Goal: Task Accomplishment & Management: Use online tool/utility

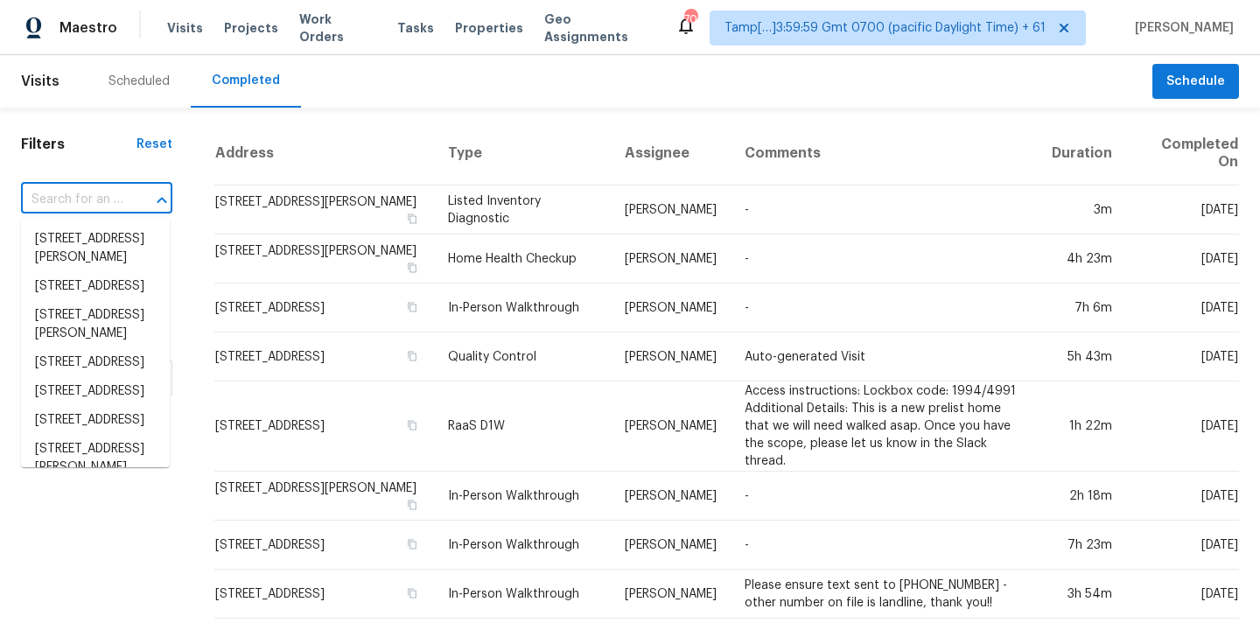
click at [41, 207] on input "text" at bounding box center [72, 199] width 102 height 27
paste input "12890 Galapago St, Westminster, CO 80234"
type input "12890 Galapago St, Westminster, CO 80234"
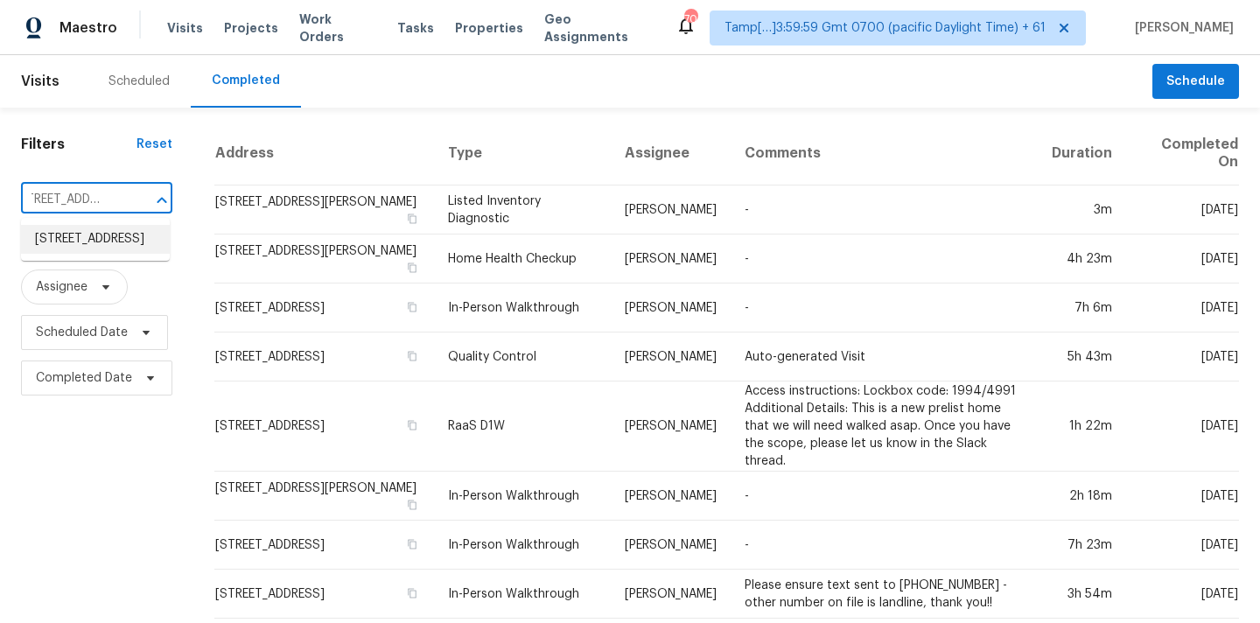
click at [62, 247] on li "12890 Galapago St, Westminster, CO 80234" at bounding box center [95, 239] width 149 height 29
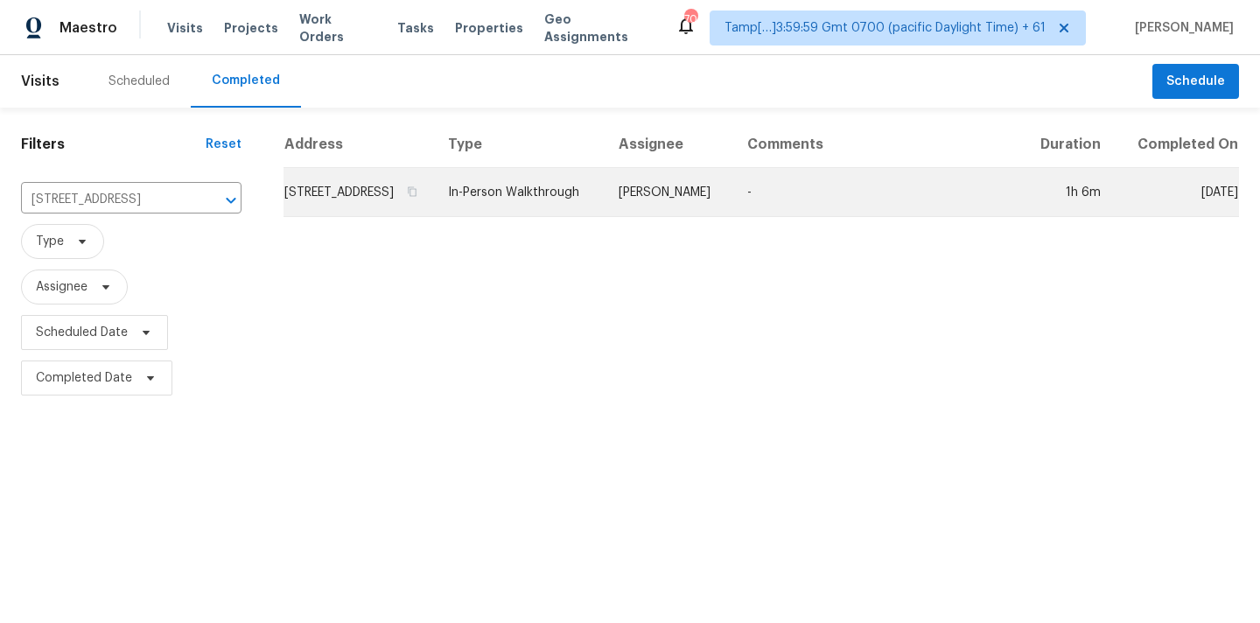
click at [509, 205] on td "In-Person Walkthrough" at bounding box center [519, 192] width 171 height 49
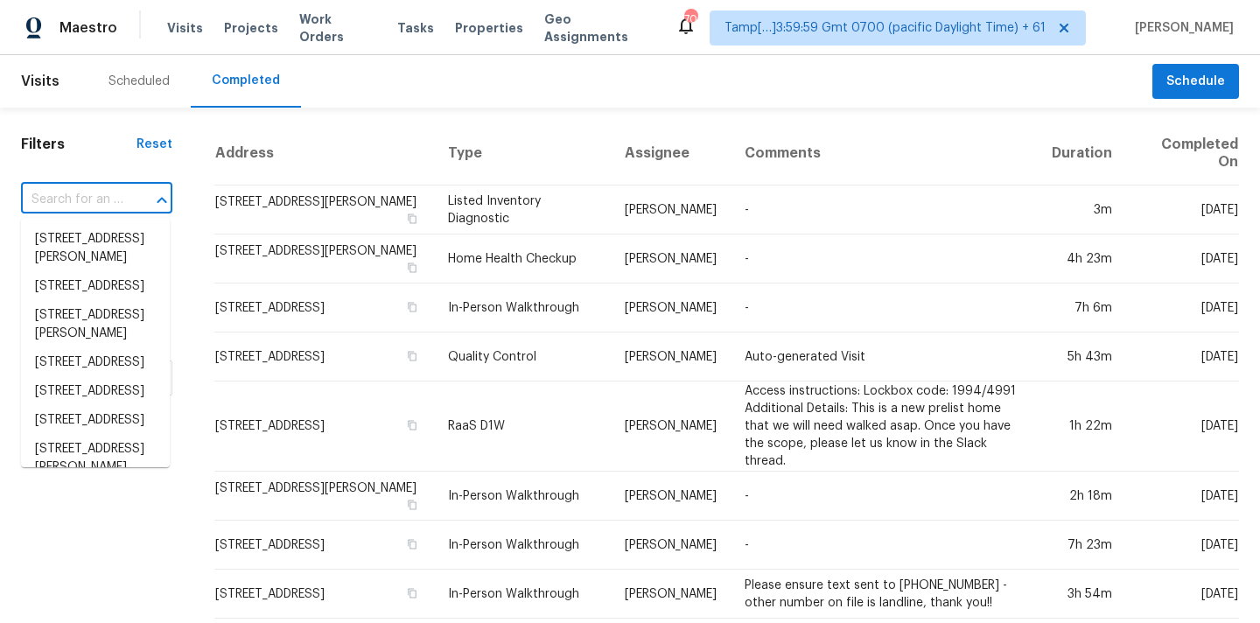
click at [62, 204] on input "text" at bounding box center [72, 199] width 102 height 27
paste input "[STREET_ADDRESS][PERSON_NAME]"
type input "[STREET_ADDRESS][PERSON_NAME]"
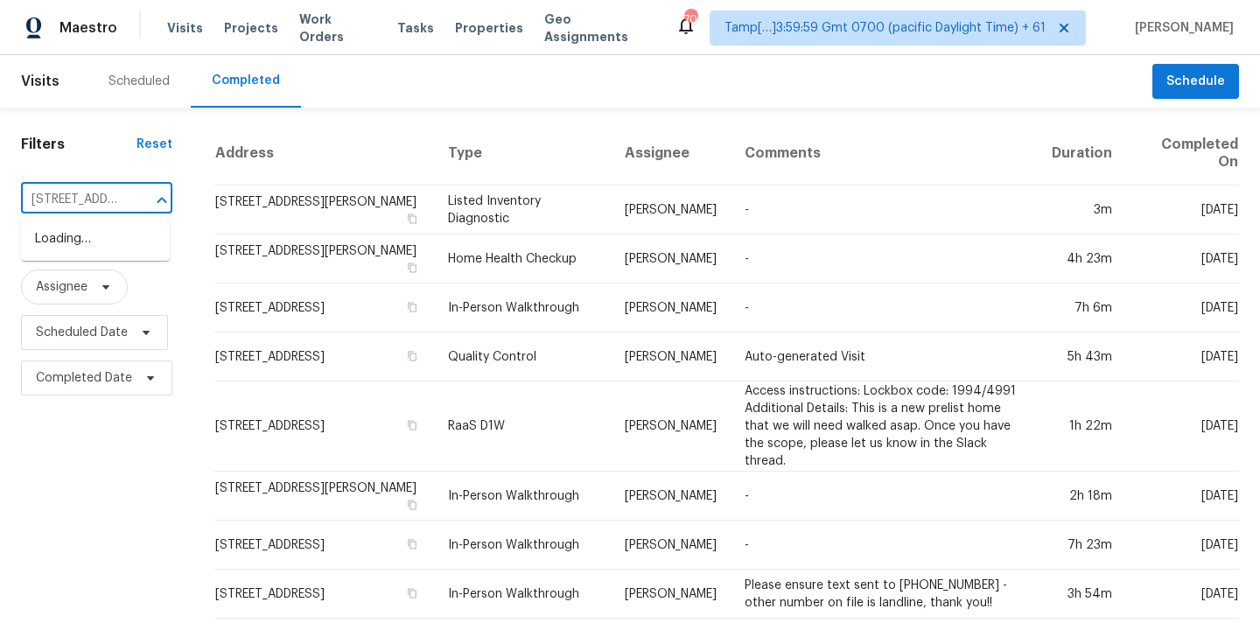
scroll to position [0, 80]
click at [71, 234] on li "[STREET_ADDRESS][PERSON_NAME]" at bounding box center [95, 248] width 149 height 47
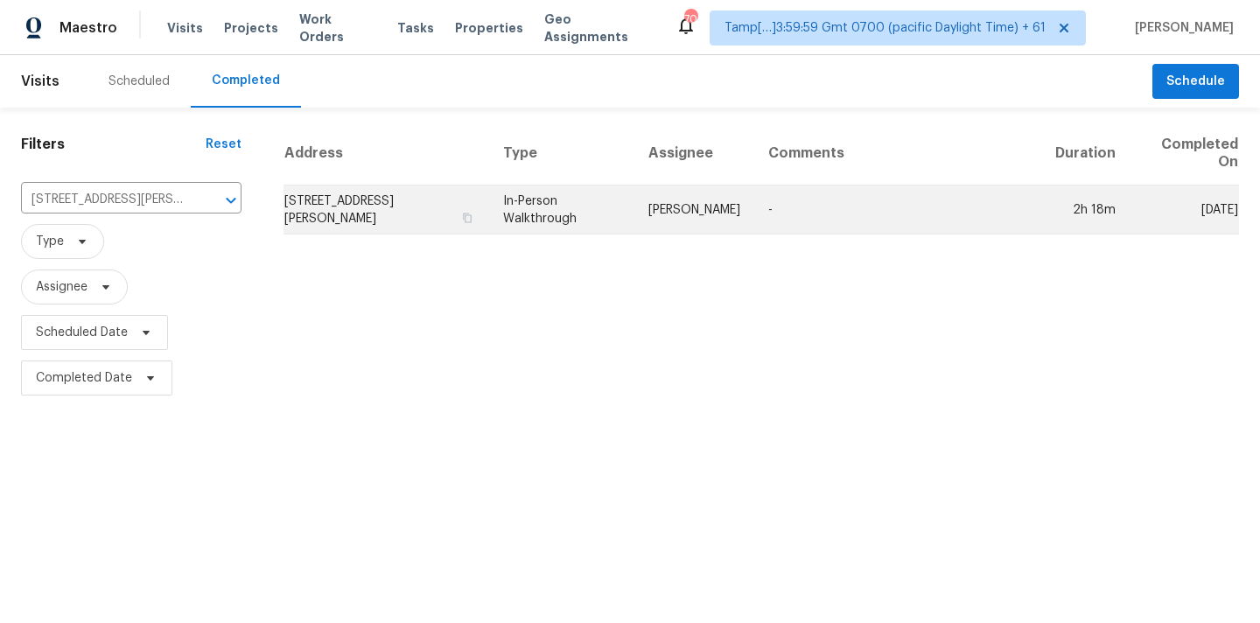
click at [630, 195] on td "In-Person Walkthrough" at bounding box center [561, 210] width 145 height 49
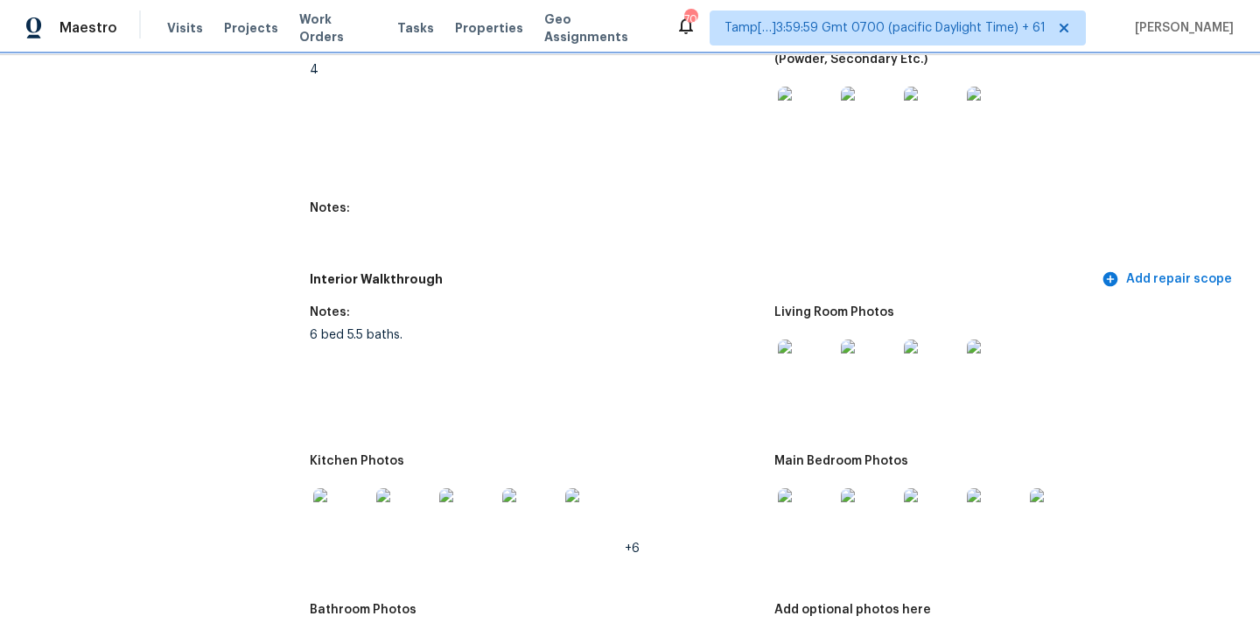
scroll to position [2352, 0]
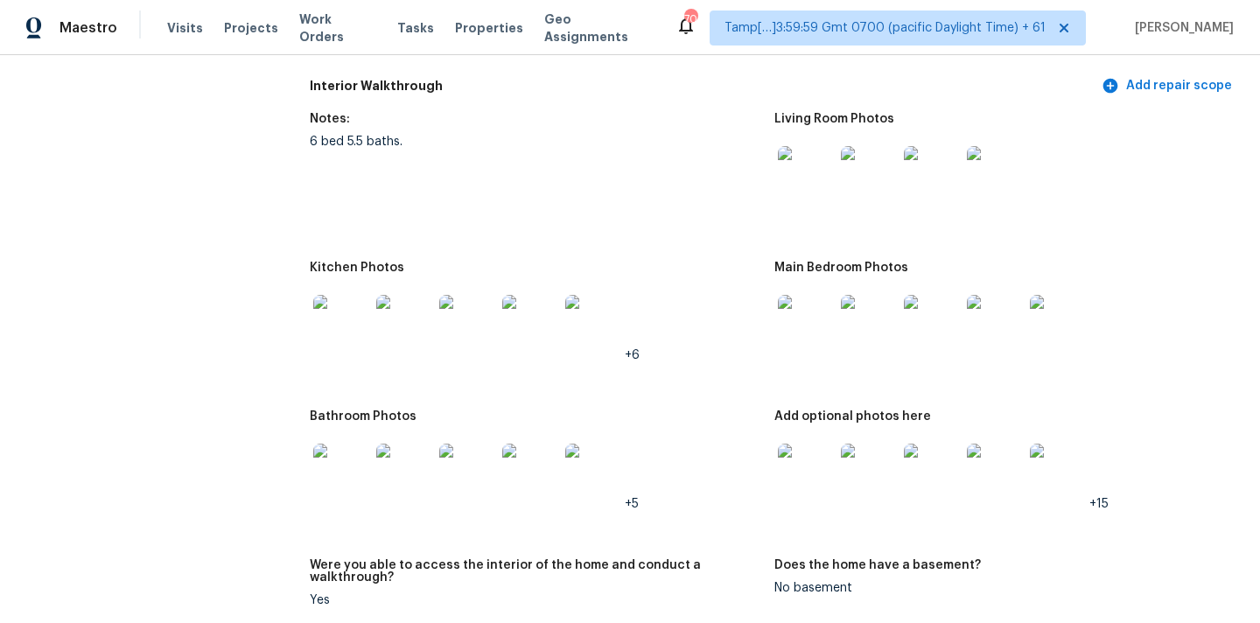
click at [796, 174] on img at bounding box center [806, 174] width 56 height 56
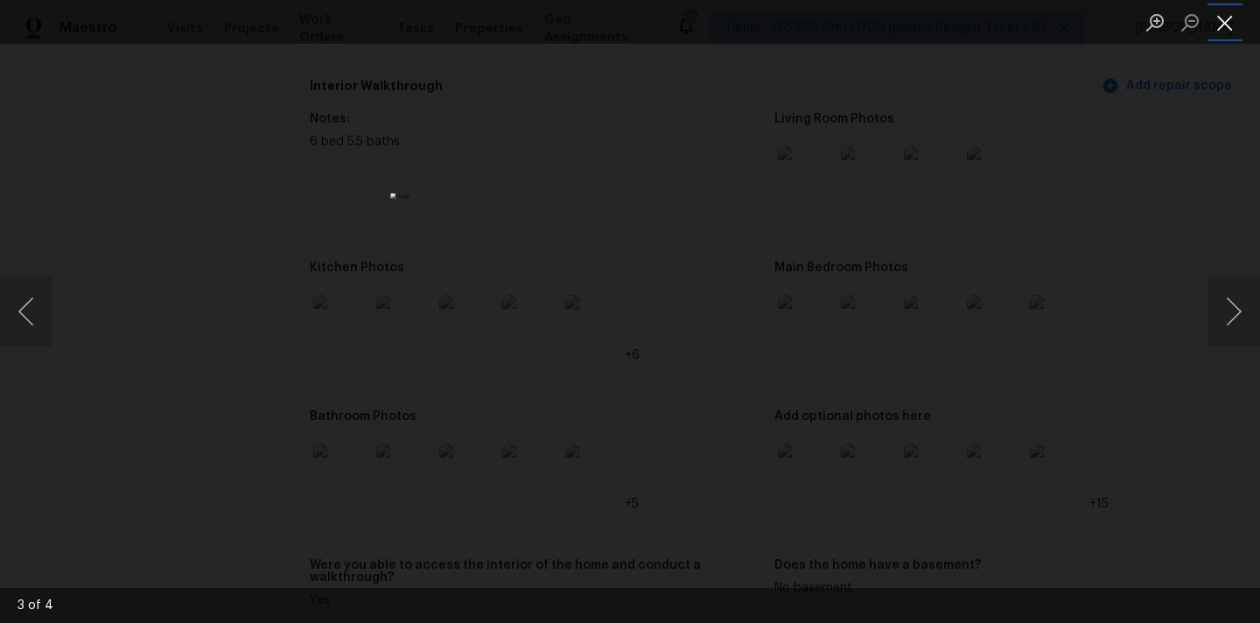
click at [1226, 25] on button "Close lightbox" at bounding box center [1225, 22] width 35 height 31
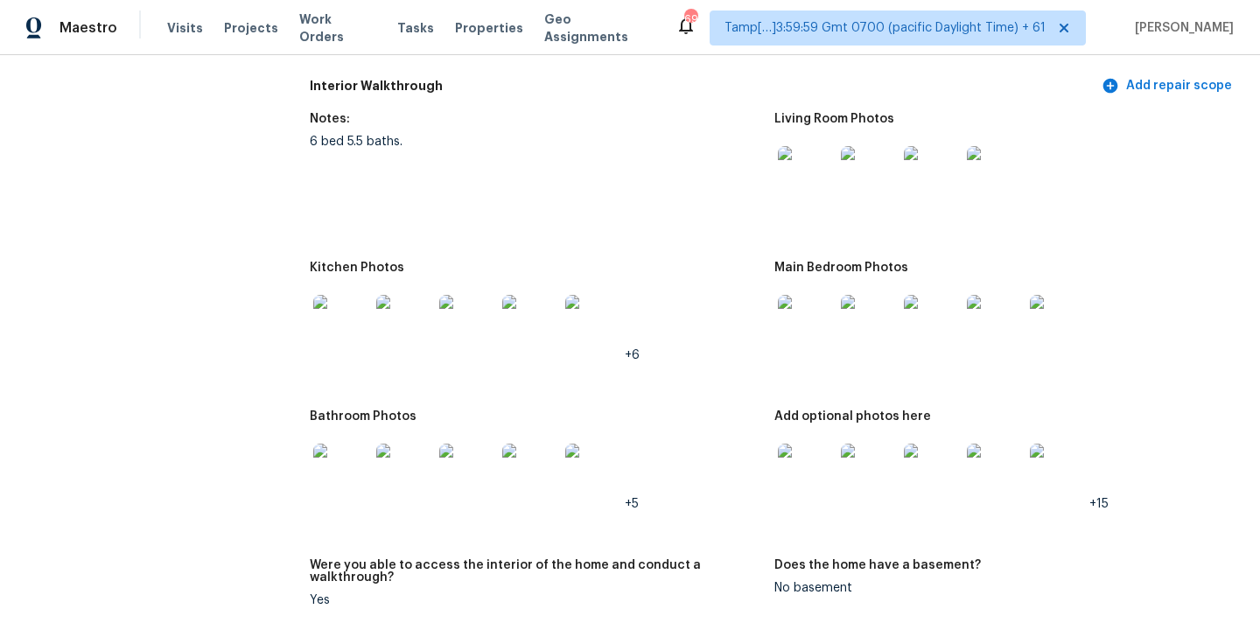
click at [808, 312] on img at bounding box center [806, 323] width 56 height 56
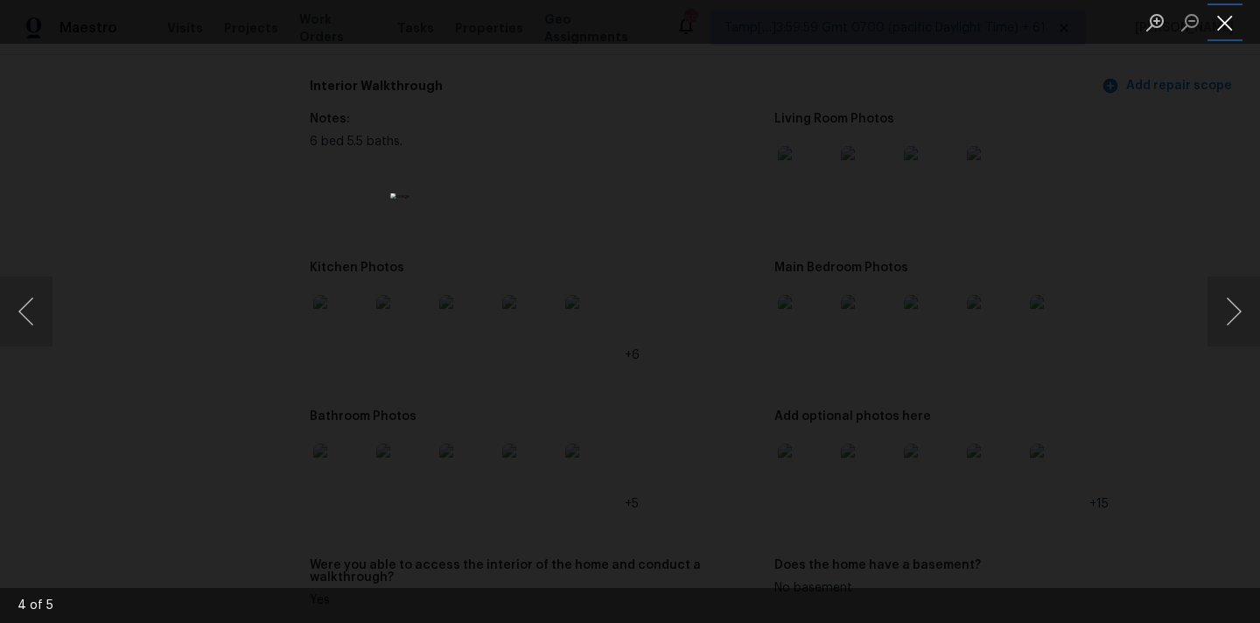
click at [1230, 17] on button "Close lightbox" at bounding box center [1225, 22] width 35 height 31
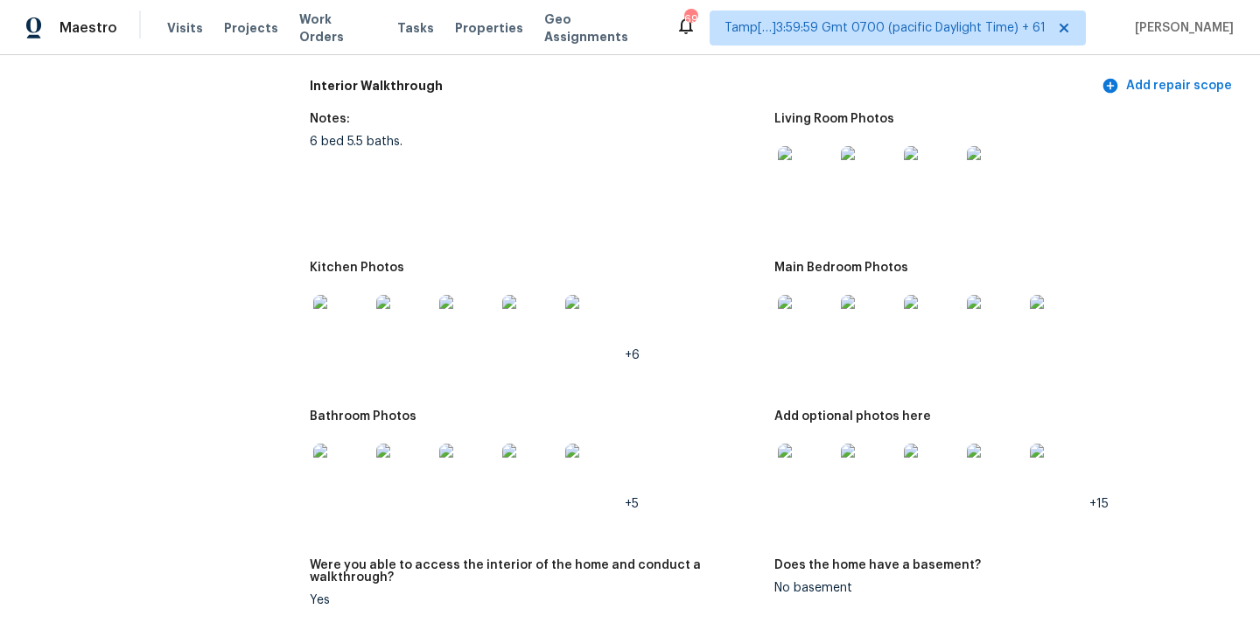
click at [810, 449] on img at bounding box center [806, 472] width 56 height 56
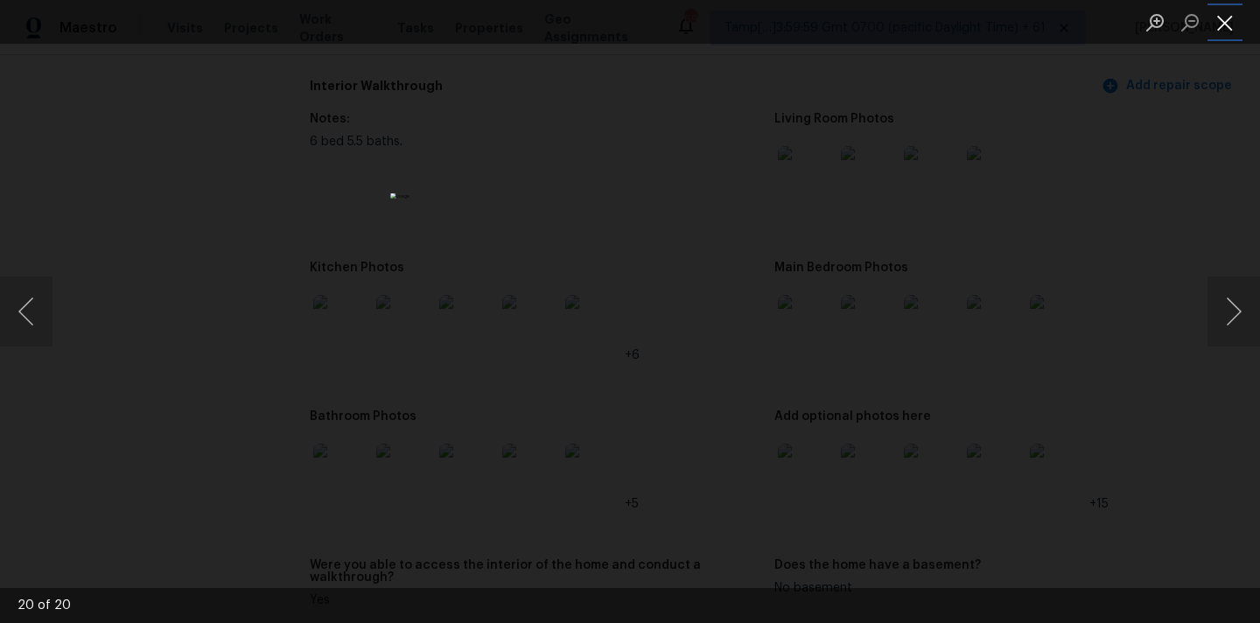
click at [1228, 21] on button "Close lightbox" at bounding box center [1225, 22] width 35 height 31
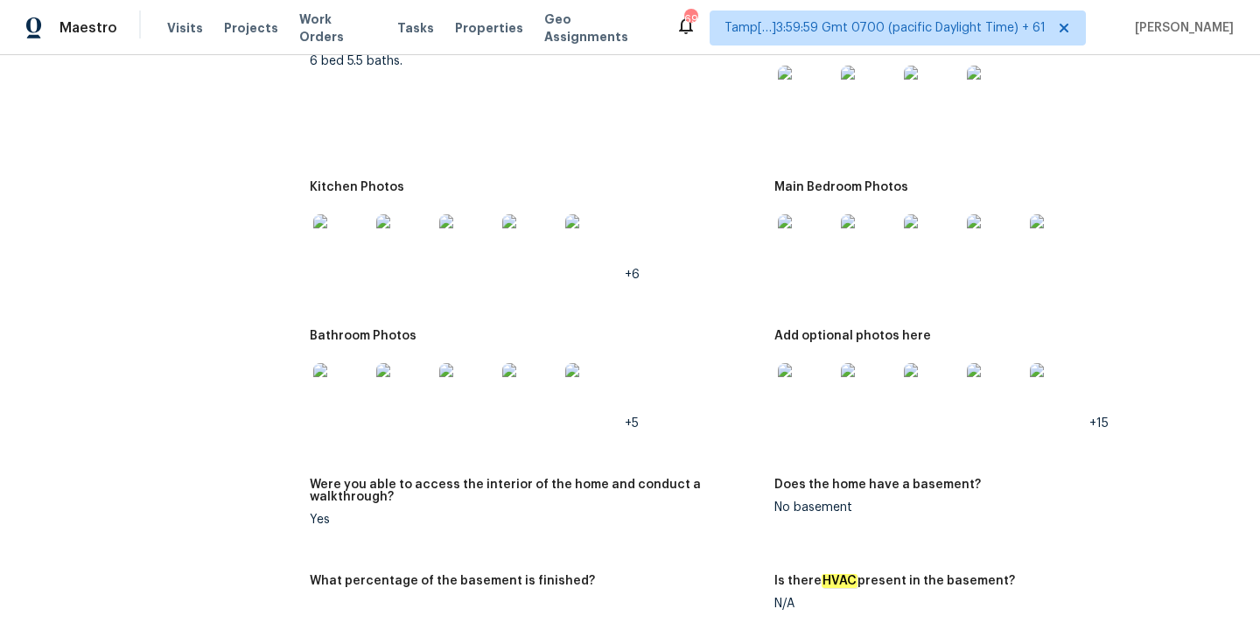
scroll to position [2460, 0]
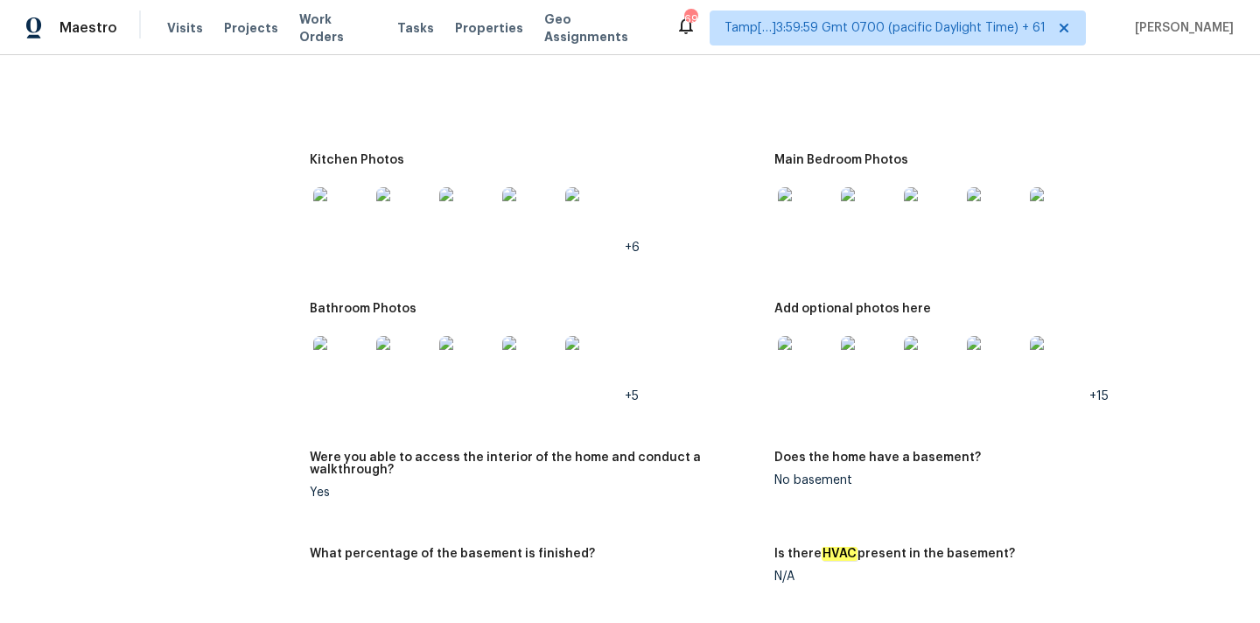
click at [357, 204] on img at bounding box center [341, 215] width 56 height 56
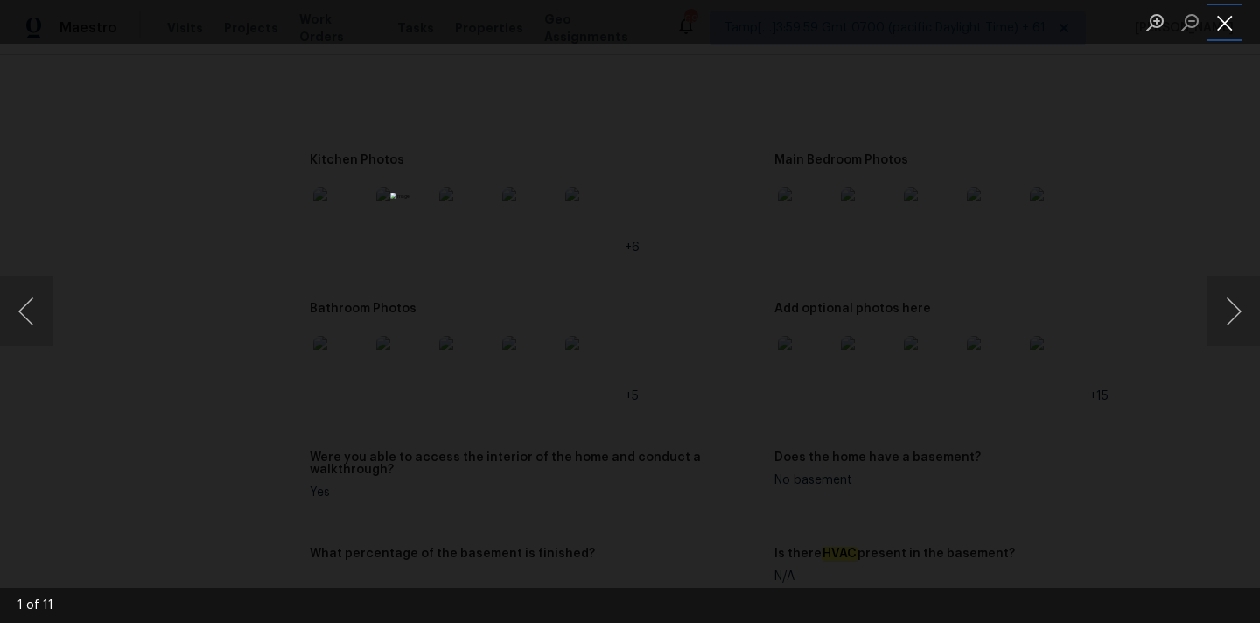
click at [1225, 17] on button "Close lightbox" at bounding box center [1225, 22] width 35 height 31
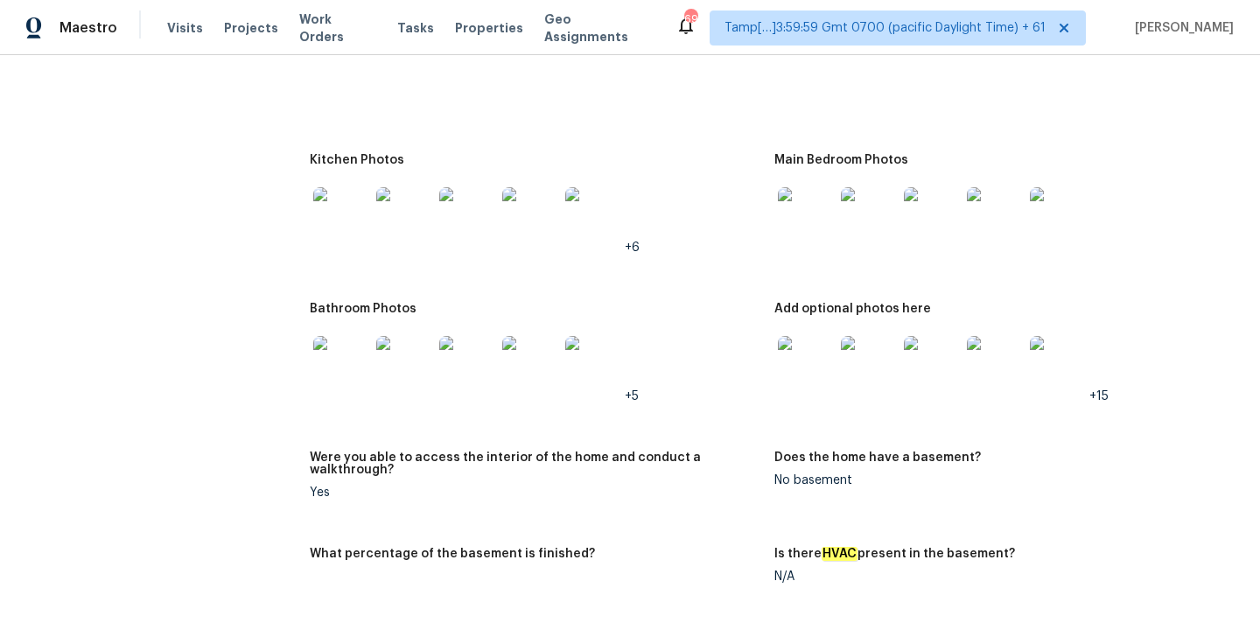
click at [348, 362] on img at bounding box center [341, 364] width 56 height 56
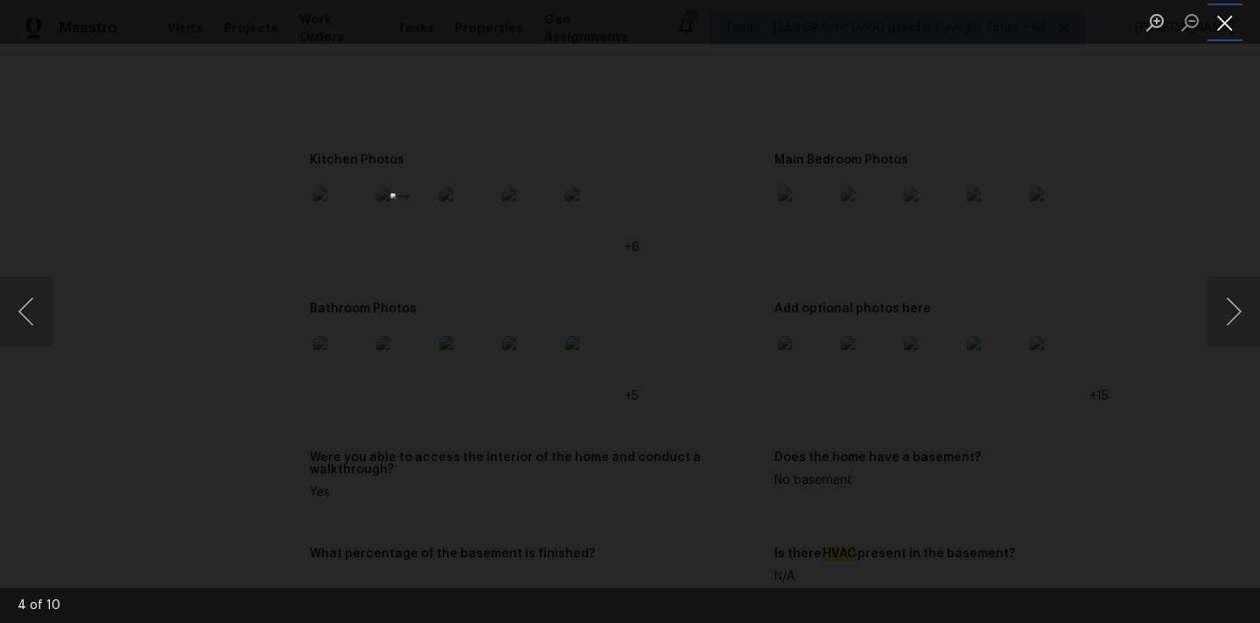
click at [1223, 25] on button "Close lightbox" at bounding box center [1225, 22] width 35 height 31
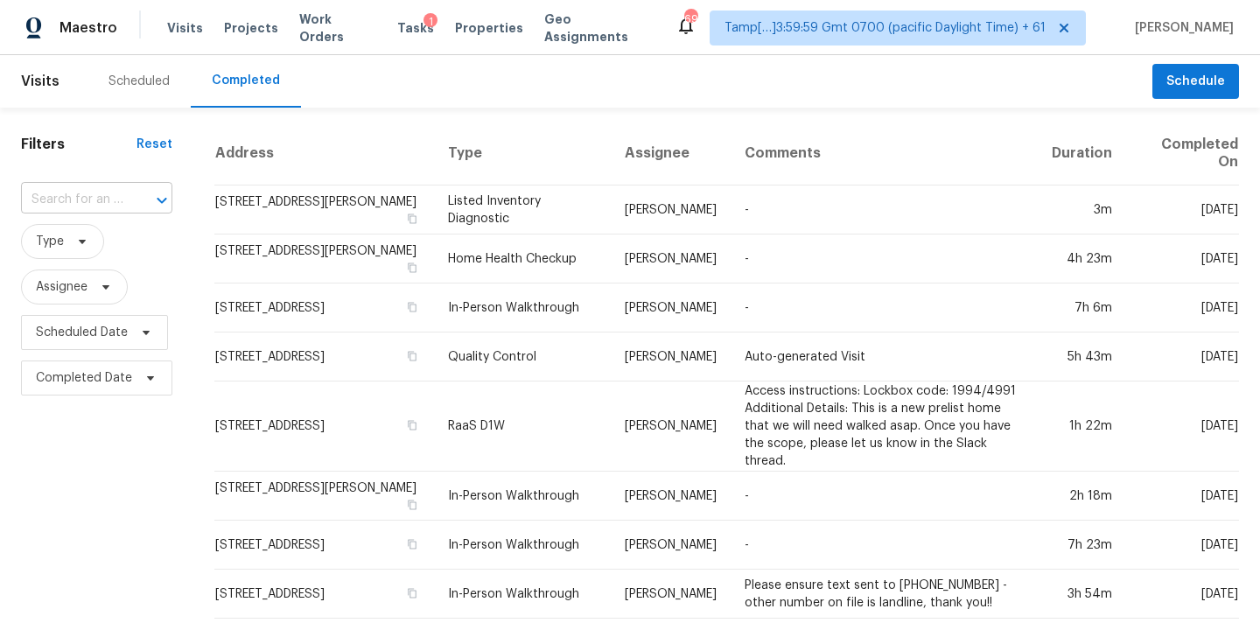
click at [46, 194] on input "text" at bounding box center [72, 199] width 102 height 27
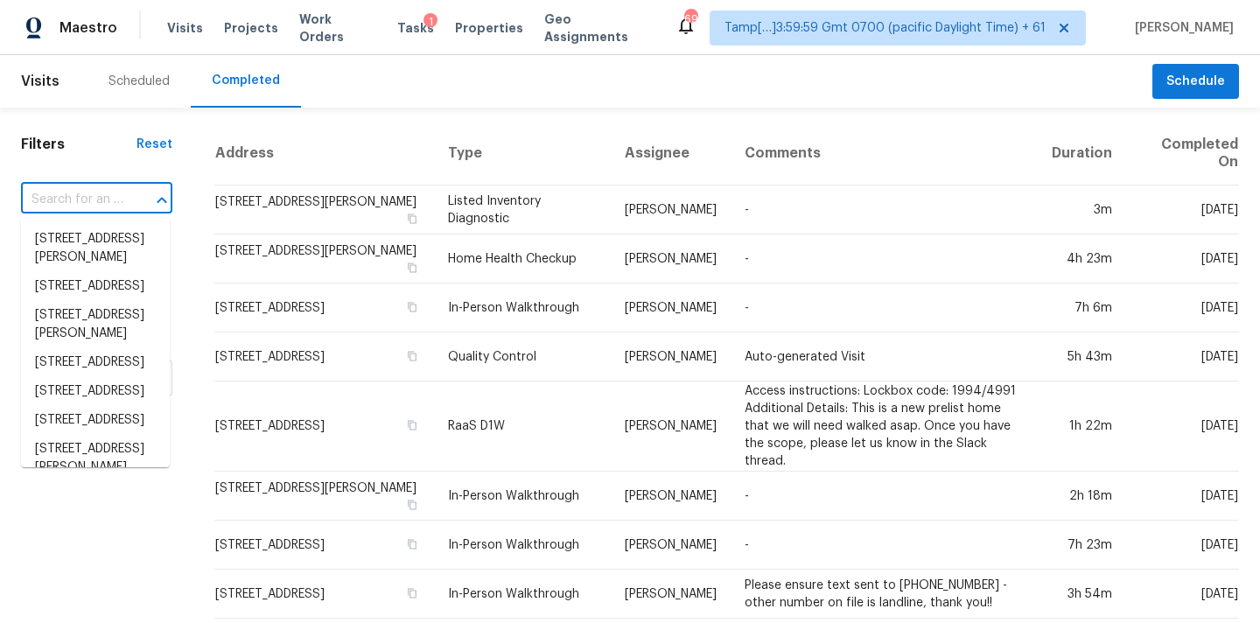
paste input "12890 Galapago St, Westminster, CO 80234"
type input "12890 Galapago St, Westminster, CO 80234"
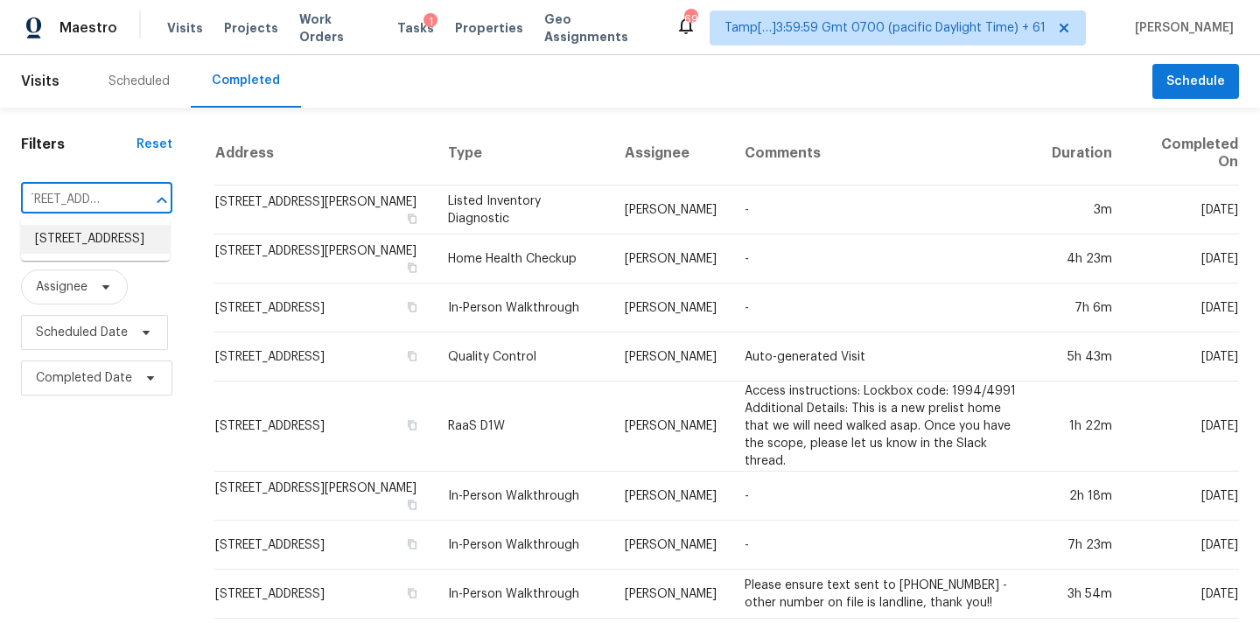
click at [81, 246] on li "[STREET_ADDRESS]" at bounding box center [95, 239] width 149 height 29
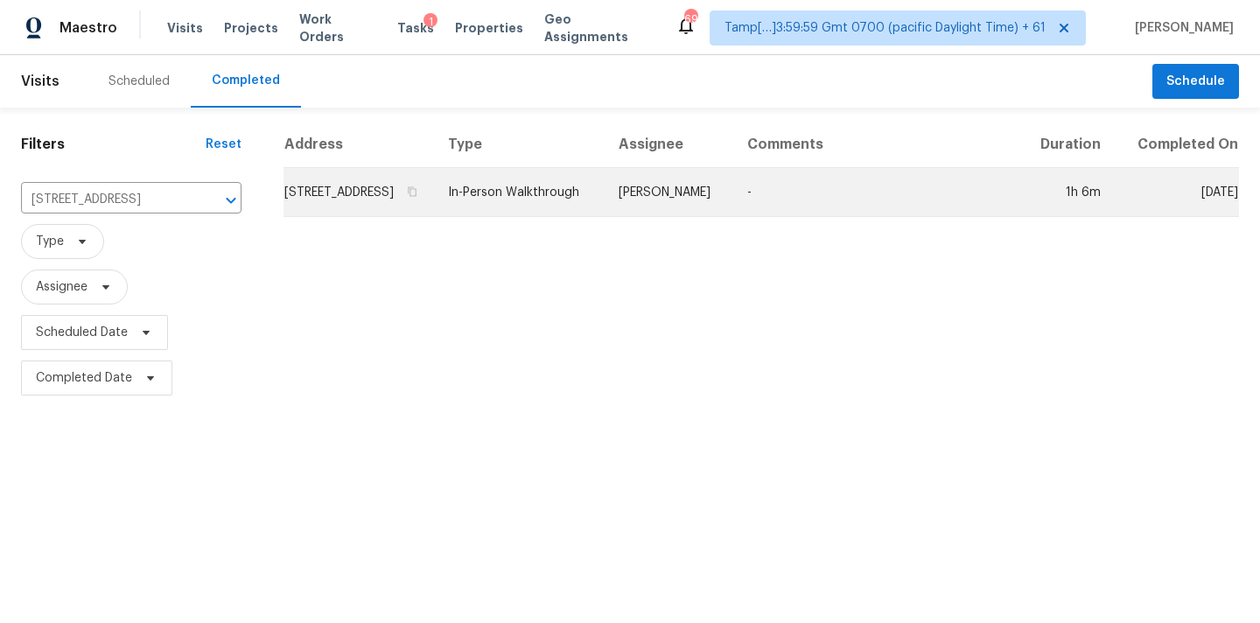
click at [662, 217] on td "[PERSON_NAME]" at bounding box center [669, 192] width 129 height 49
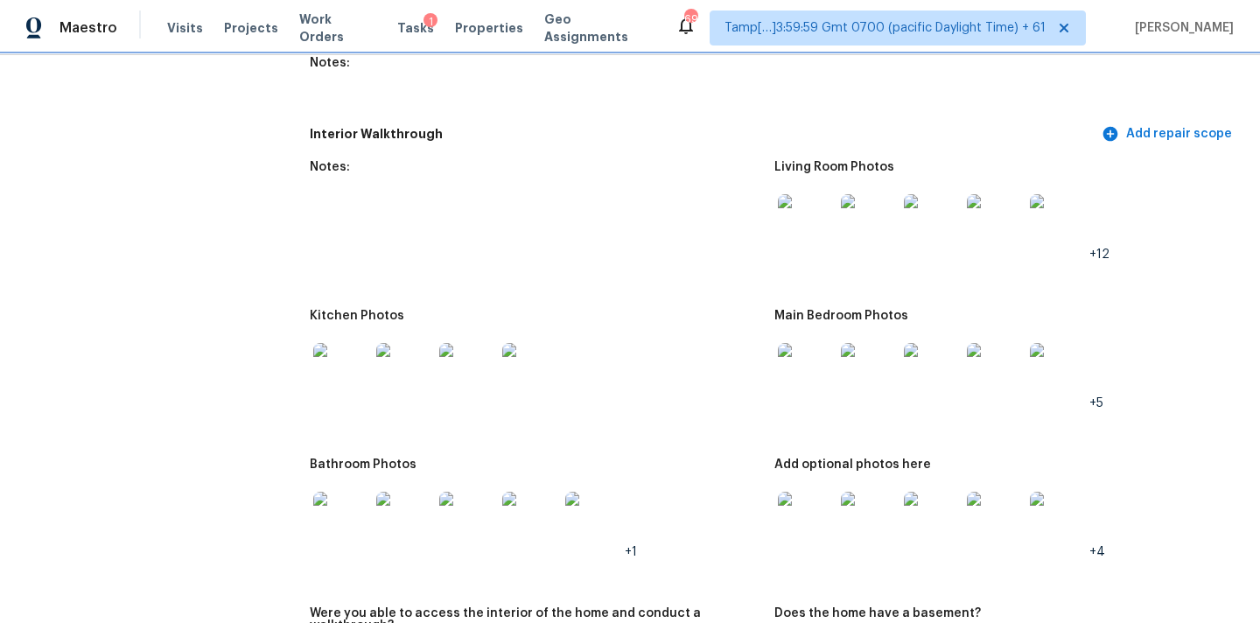
scroll to position [2236, 0]
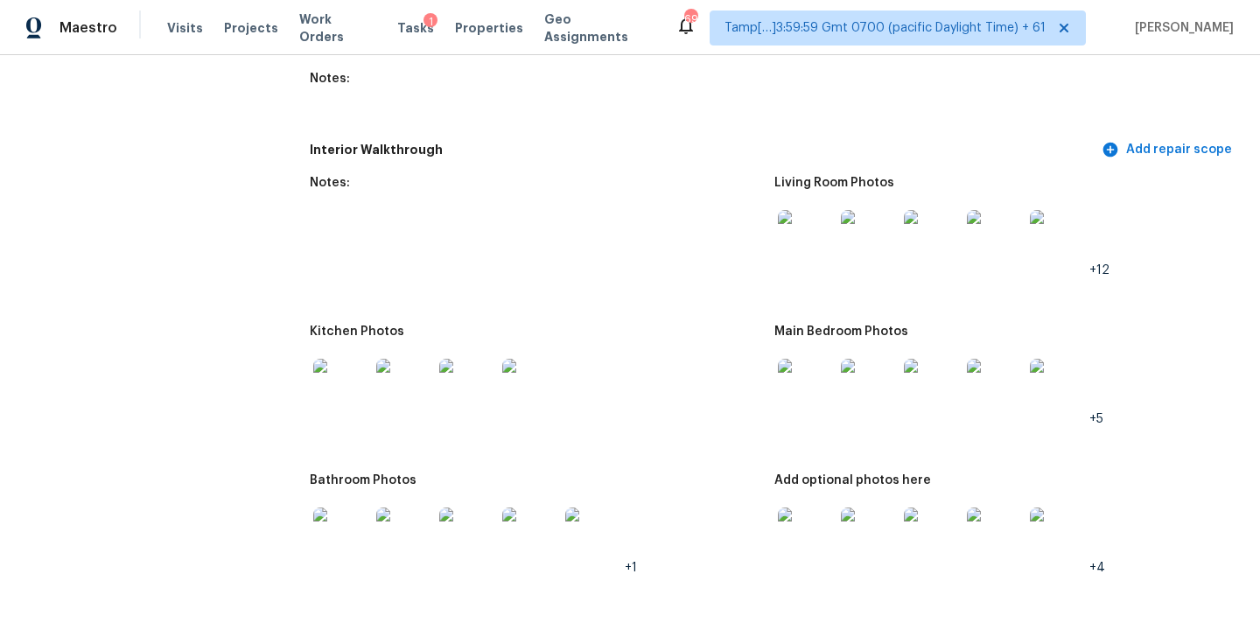
click at [807, 213] on img at bounding box center [806, 238] width 56 height 56
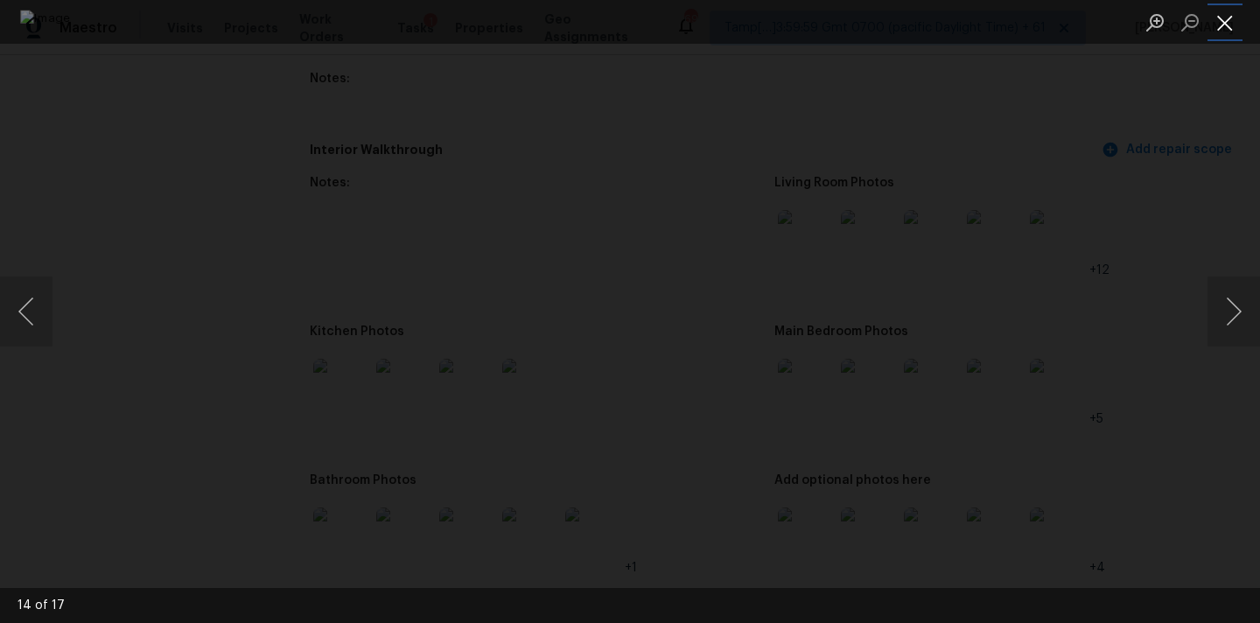
click at [1225, 21] on button "Close lightbox" at bounding box center [1225, 22] width 35 height 31
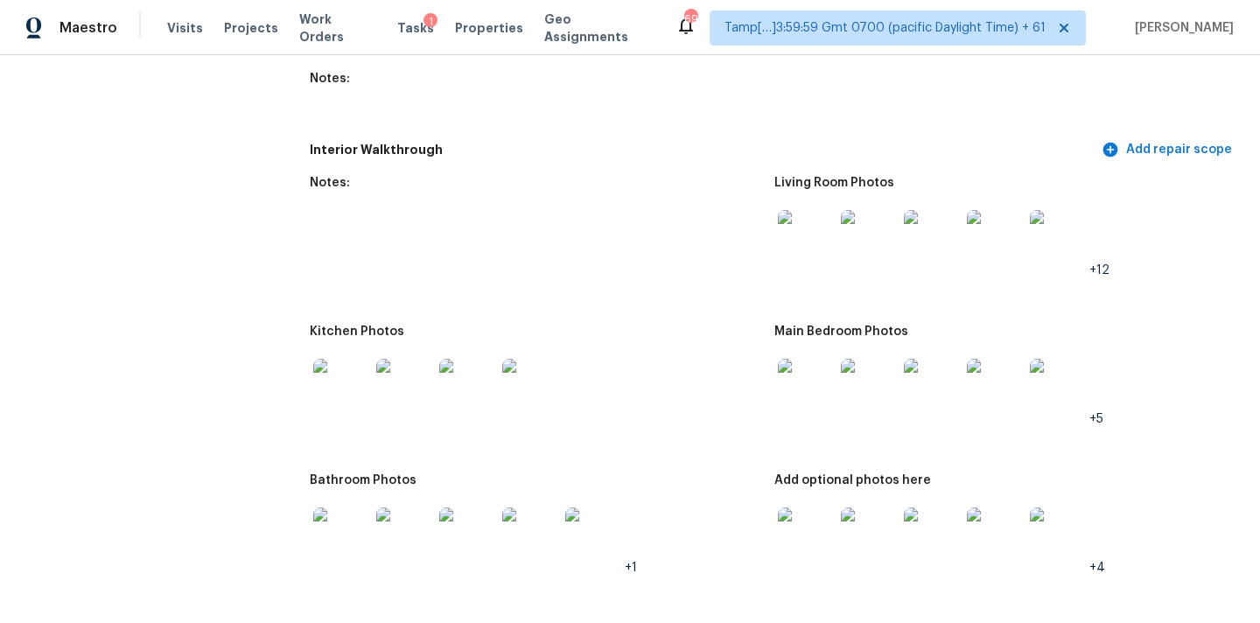
click at [810, 382] on img at bounding box center [806, 387] width 56 height 56
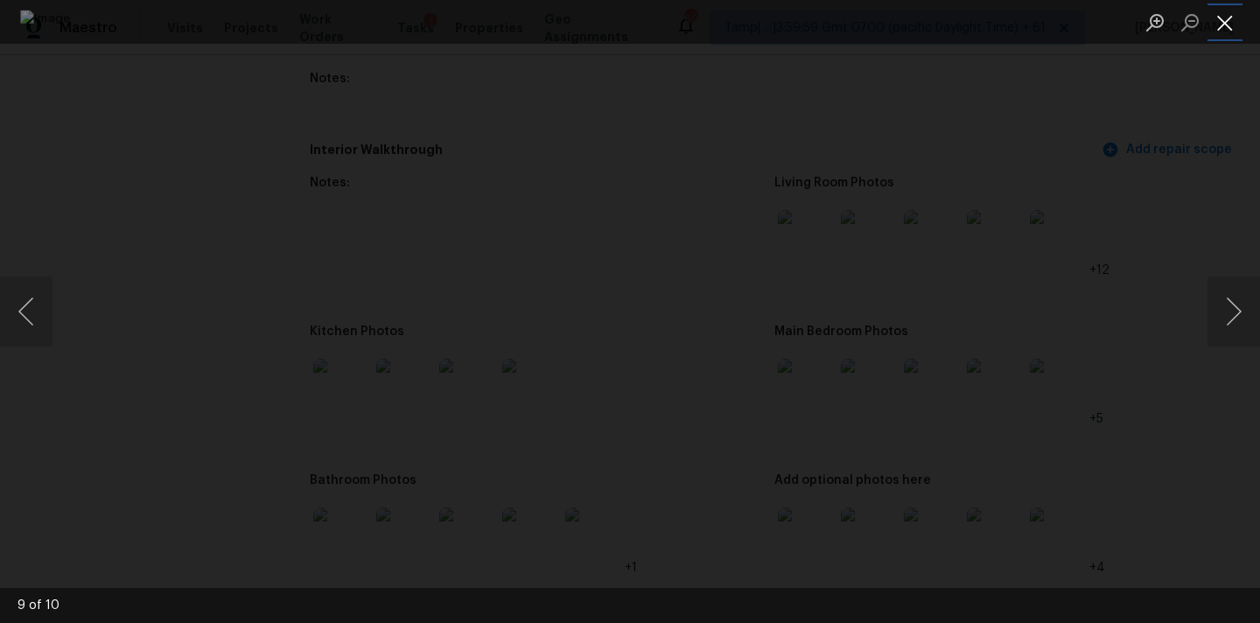
click at [1222, 23] on button "Close lightbox" at bounding box center [1225, 22] width 35 height 31
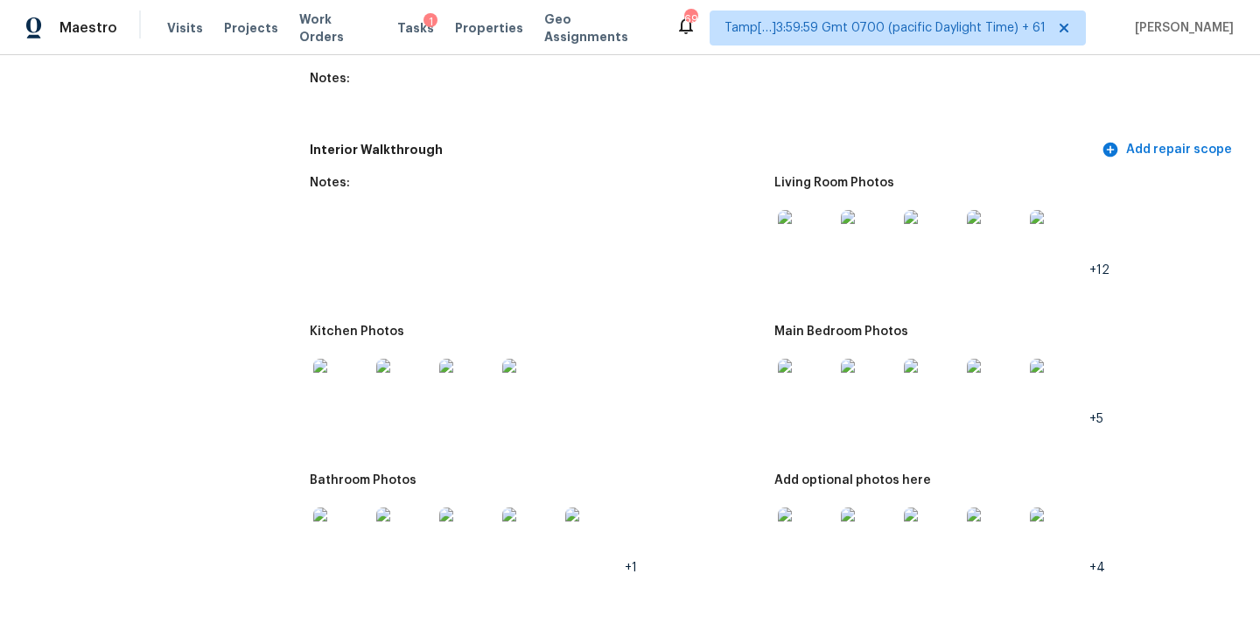
click at [807, 536] on img at bounding box center [806, 536] width 56 height 56
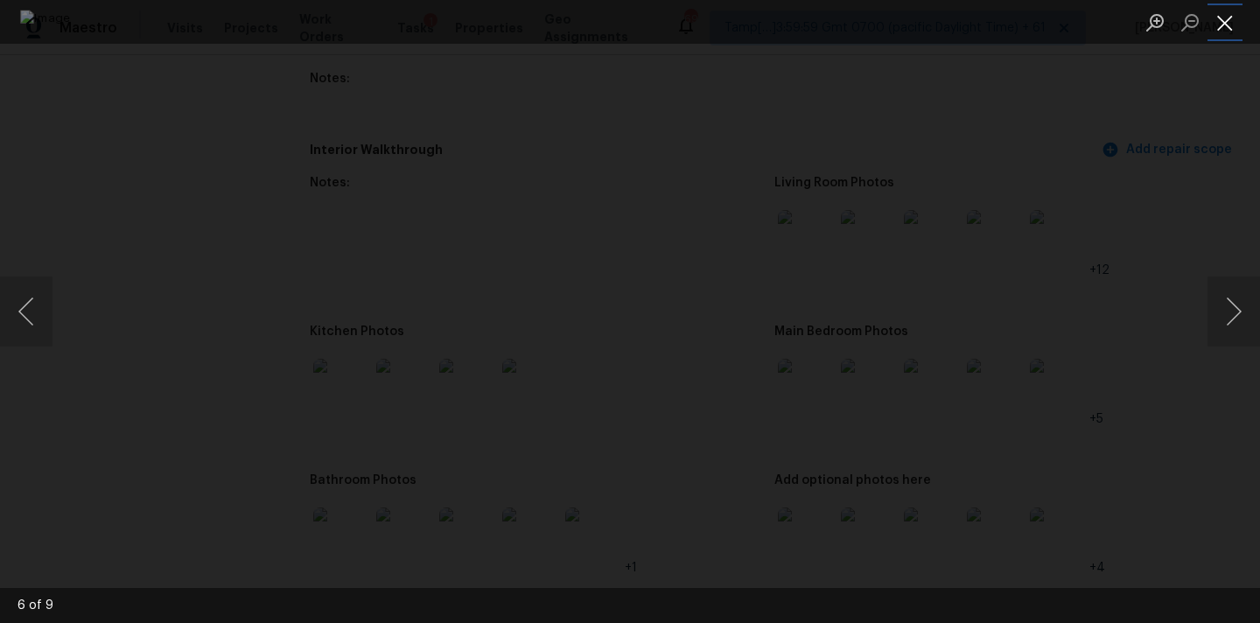
click at [1230, 33] on button "Close lightbox" at bounding box center [1225, 22] width 35 height 31
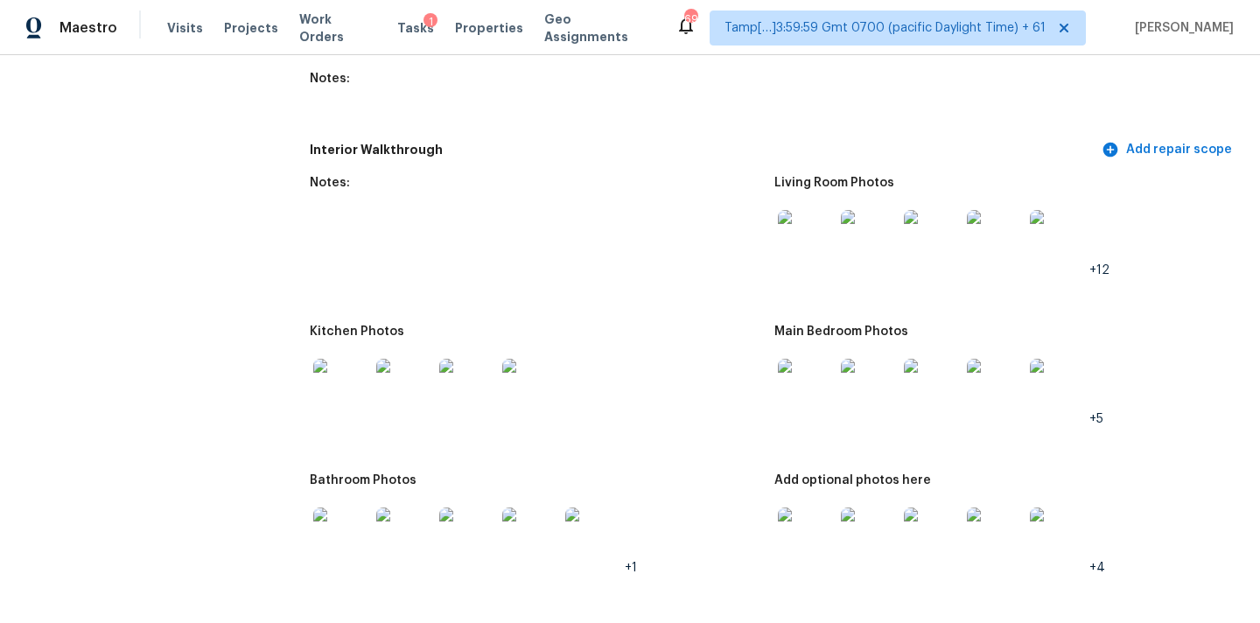
click at [337, 371] on img at bounding box center [341, 387] width 56 height 56
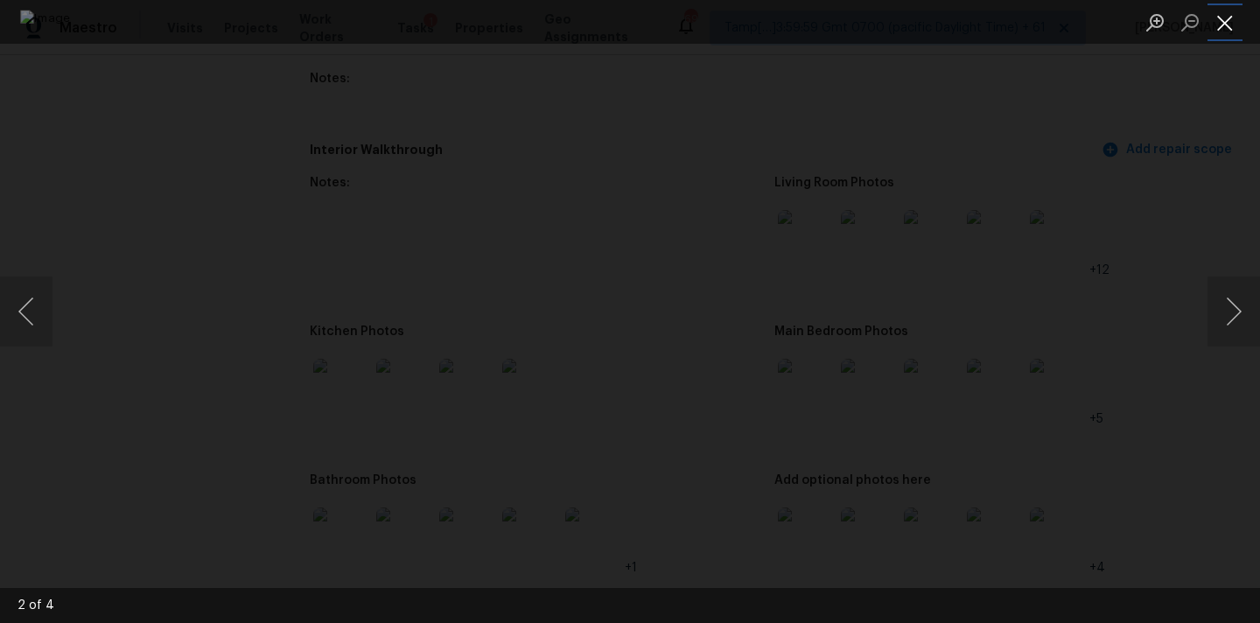
click at [1230, 20] on button "Close lightbox" at bounding box center [1225, 22] width 35 height 31
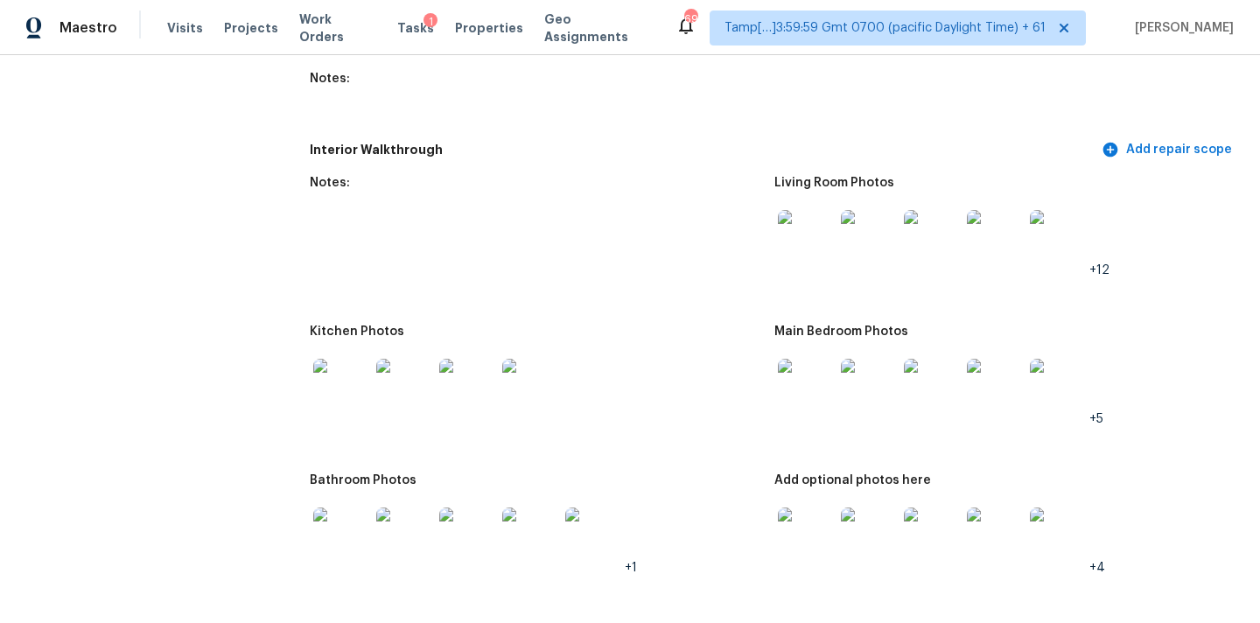
click at [350, 524] on img at bounding box center [341, 536] width 56 height 56
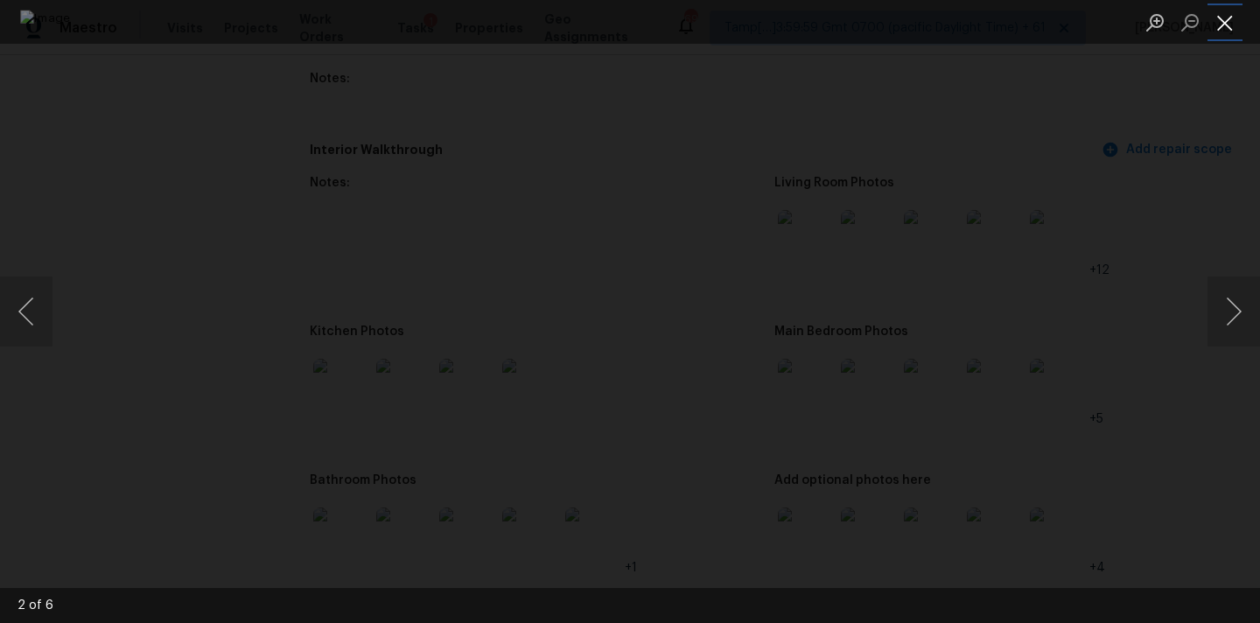
click at [1230, 18] on button "Close lightbox" at bounding box center [1225, 22] width 35 height 31
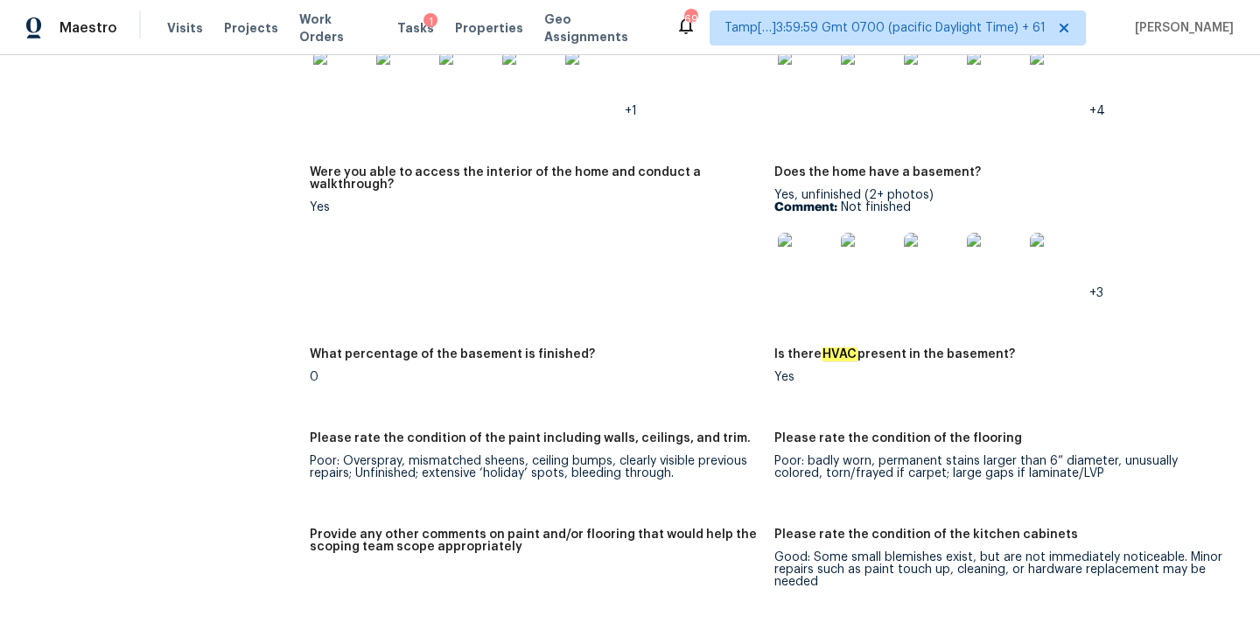
scroll to position [2729, 0]
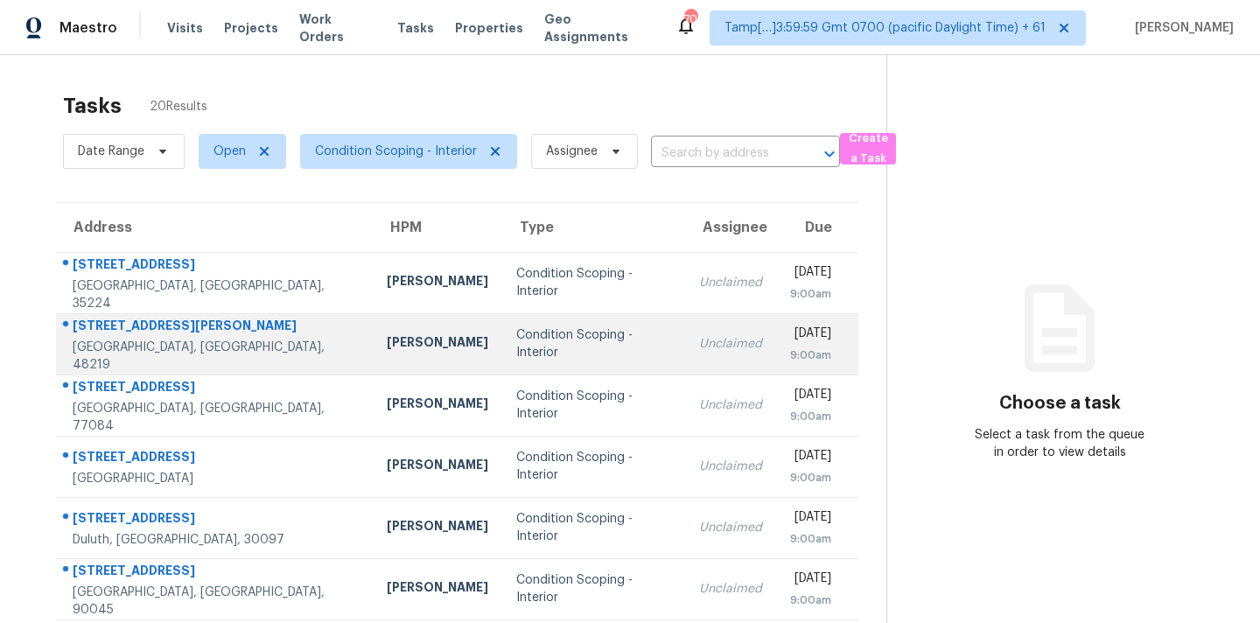
scroll to position [288, 0]
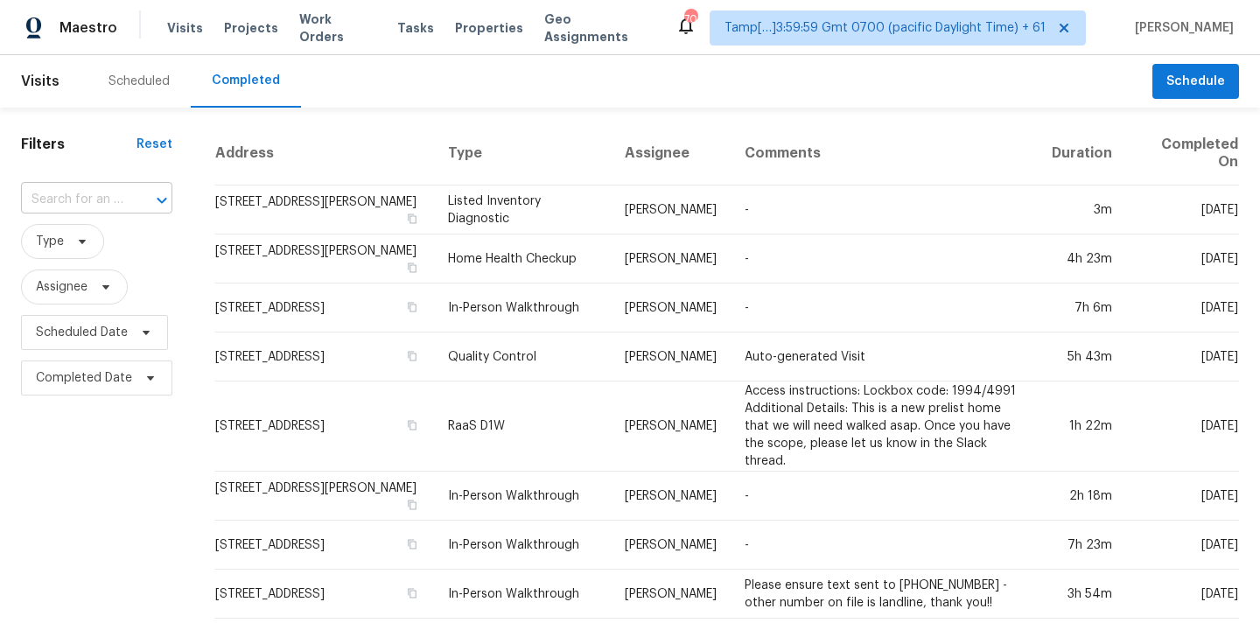
click at [98, 208] on input "text" at bounding box center [72, 199] width 102 height 27
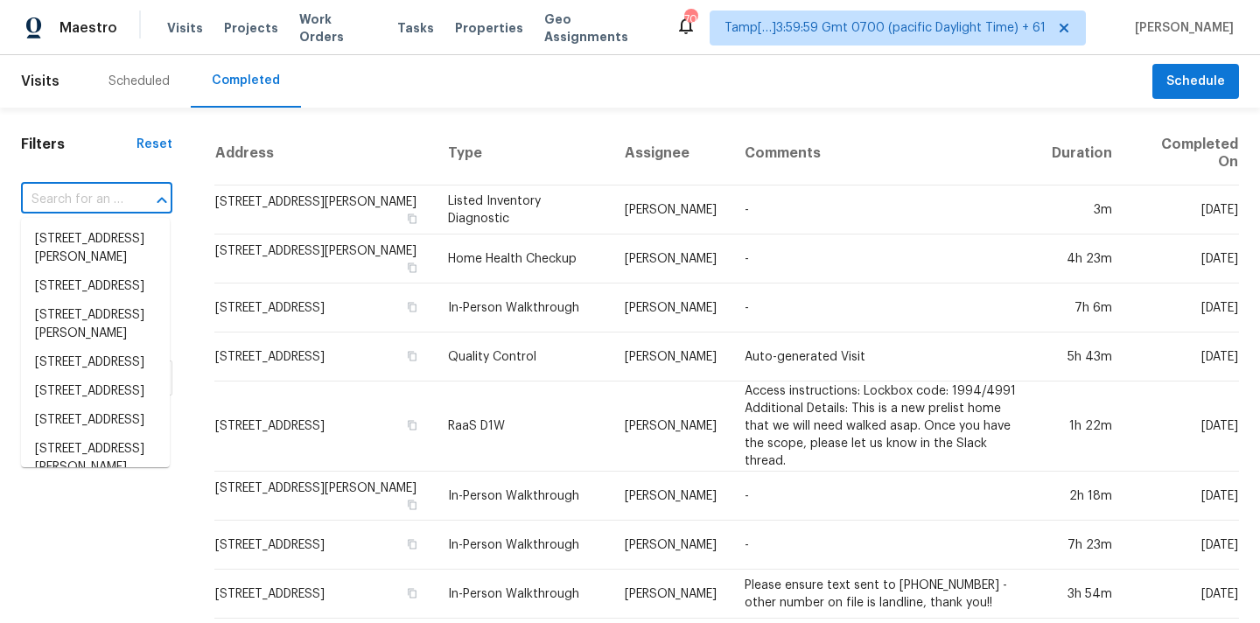
paste input "[STREET_ADDRESS]"
type input "[STREET_ADDRESS]"
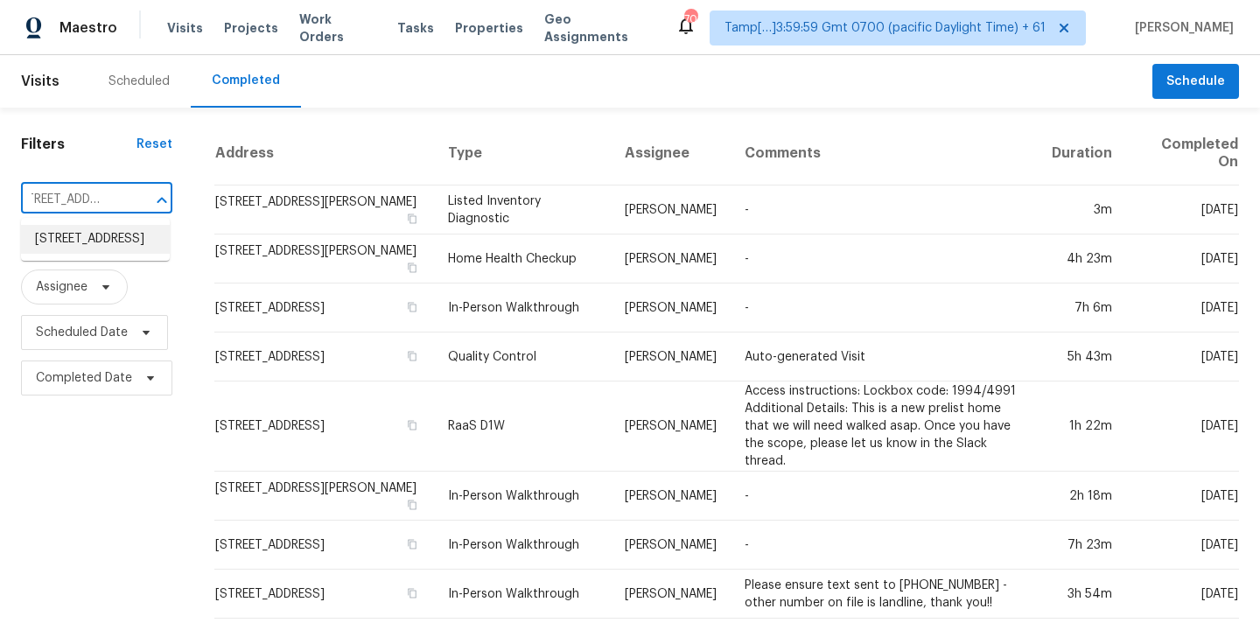
click at [95, 247] on li "[STREET_ADDRESS]" at bounding box center [95, 239] width 149 height 29
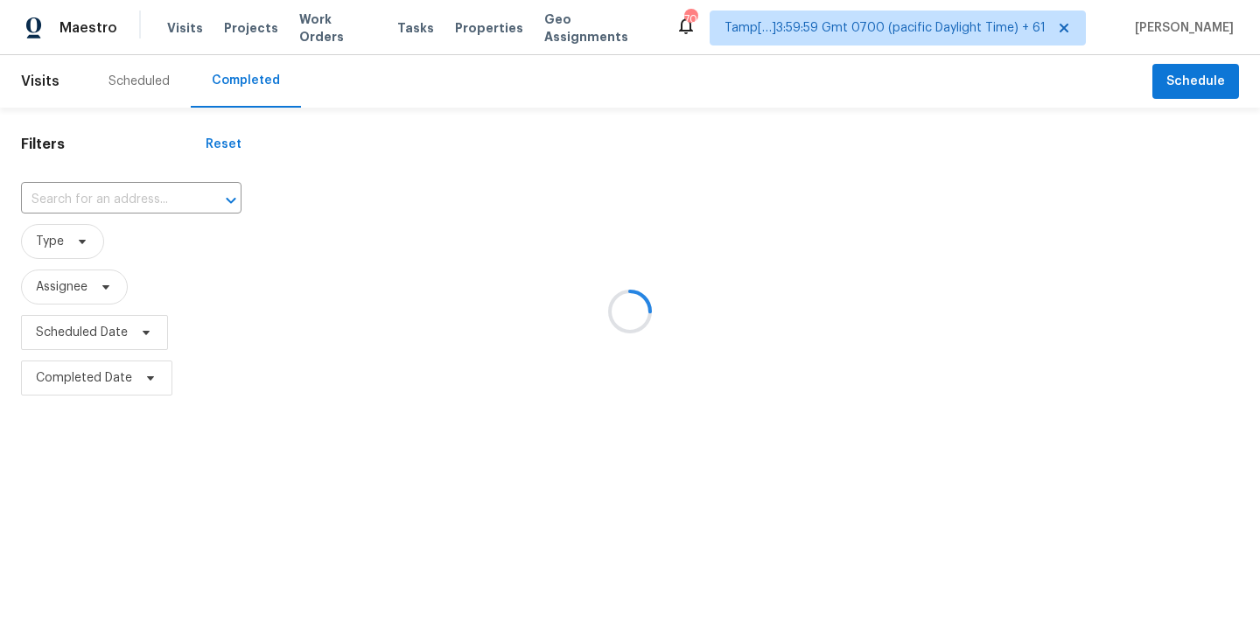
type input "[STREET_ADDRESS]"
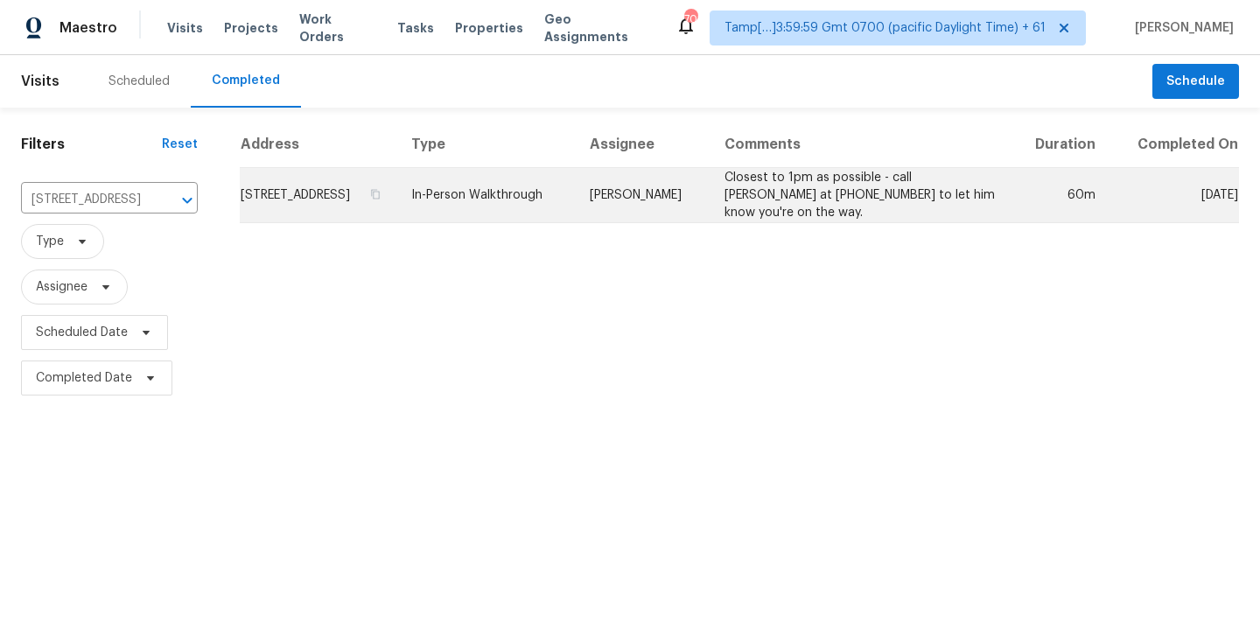
click at [784, 193] on td "Closest to 1pm as possible - call [PERSON_NAME] at [PHONE_NUMBER] to let him kn…" at bounding box center [860, 195] width 299 height 55
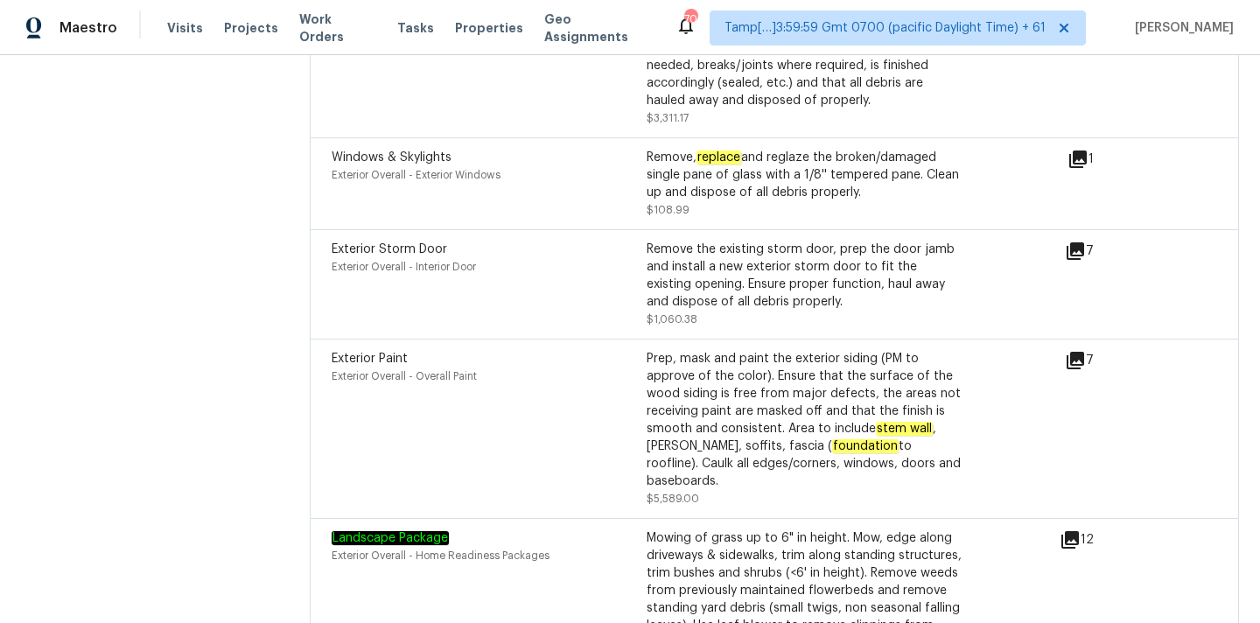
scroll to position [6088, 0]
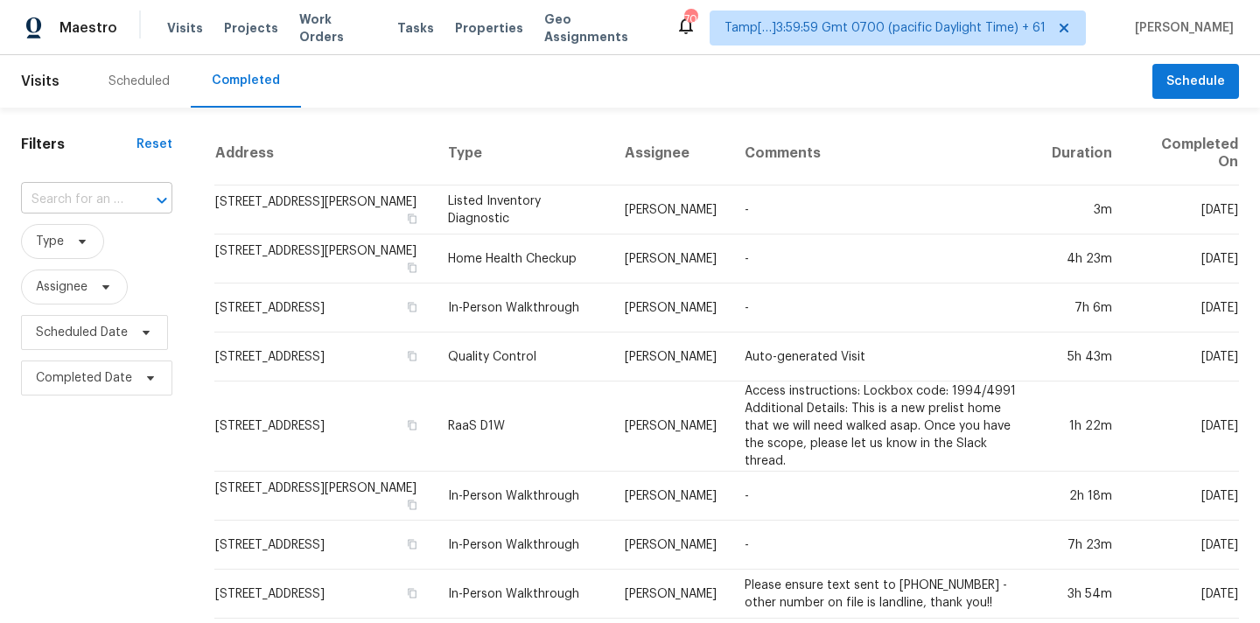
click at [83, 199] on input "text" at bounding box center [72, 199] width 102 height 27
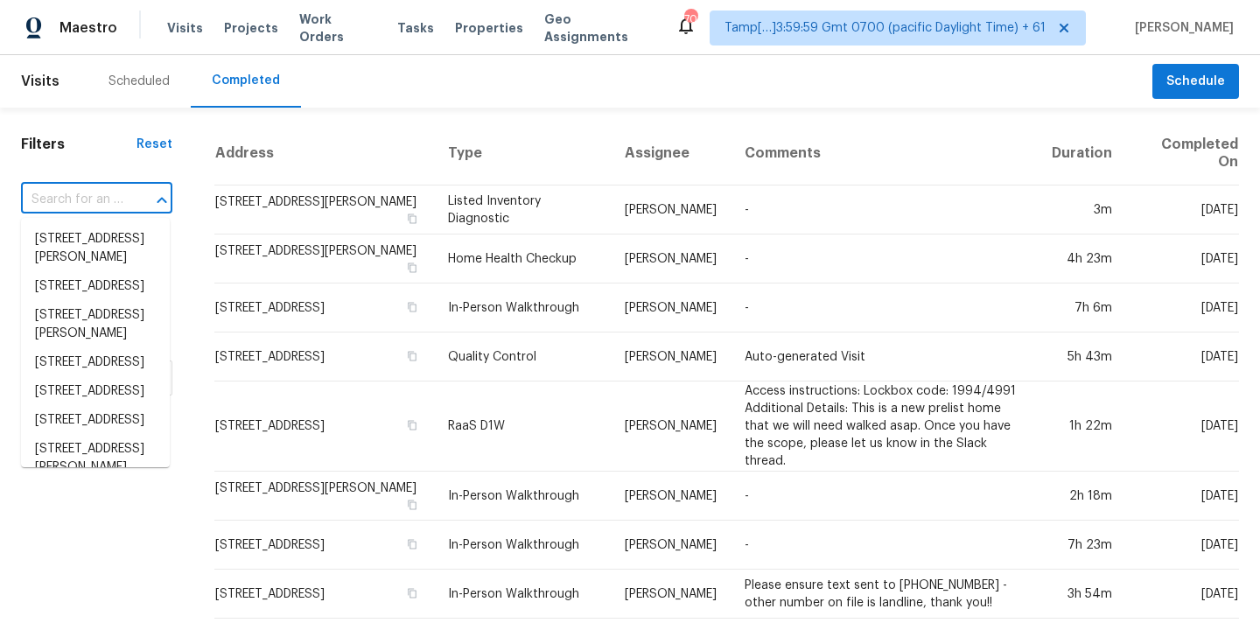
paste input "6824 Honey Hurst Ln, Charlotte, NC 28212"
type input "6824 Honey Hurst Ln, Charlotte, NC 28212"
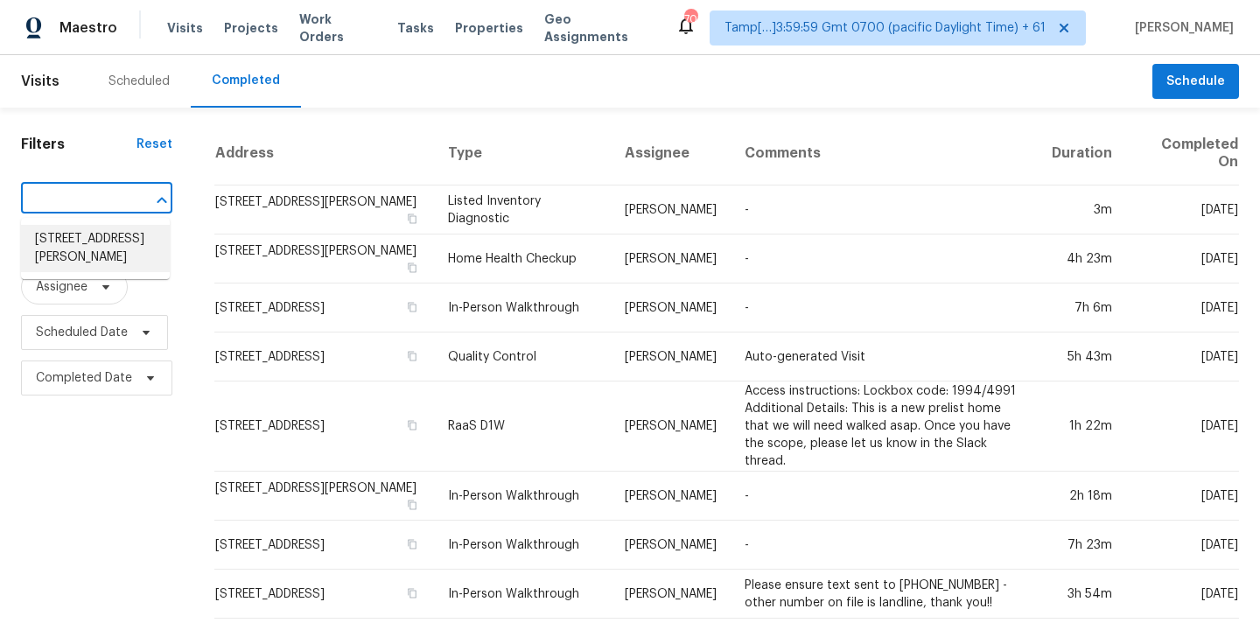
click at [83, 243] on li "6824 Honey Hurst Ln, Charlotte, NC 28212" at bounding box center [95, 248] width 149 height 47
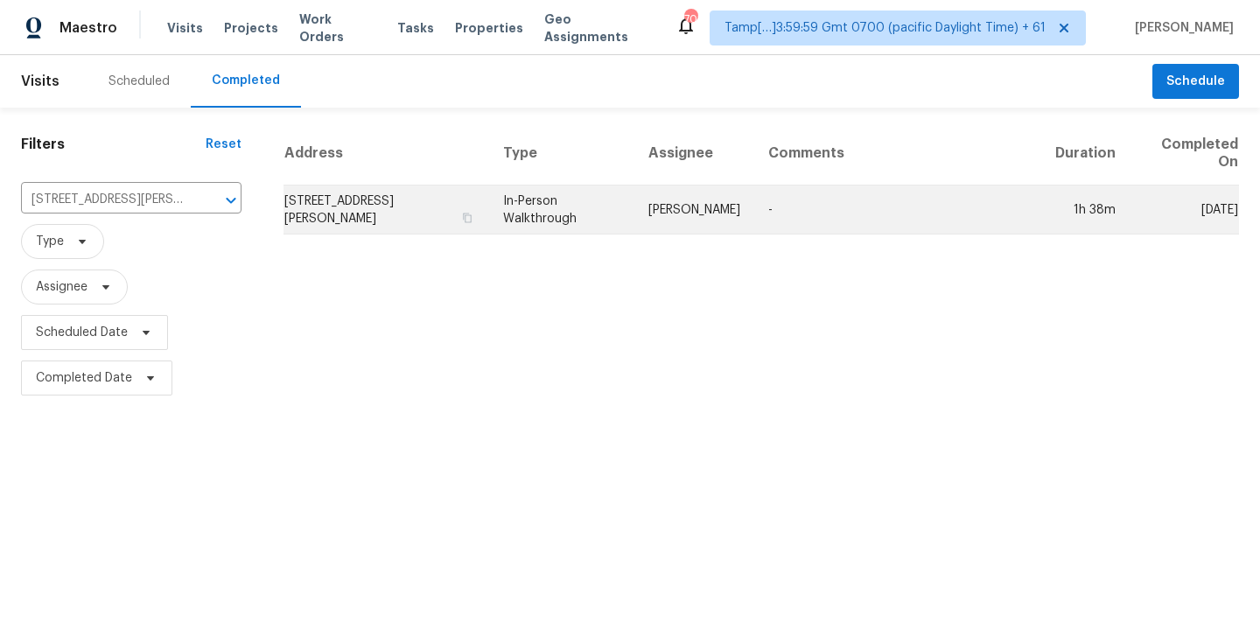
click at [700, 221] on td "[PERSON_NAME]" at bounding box center [695, 210] width 120 height 49
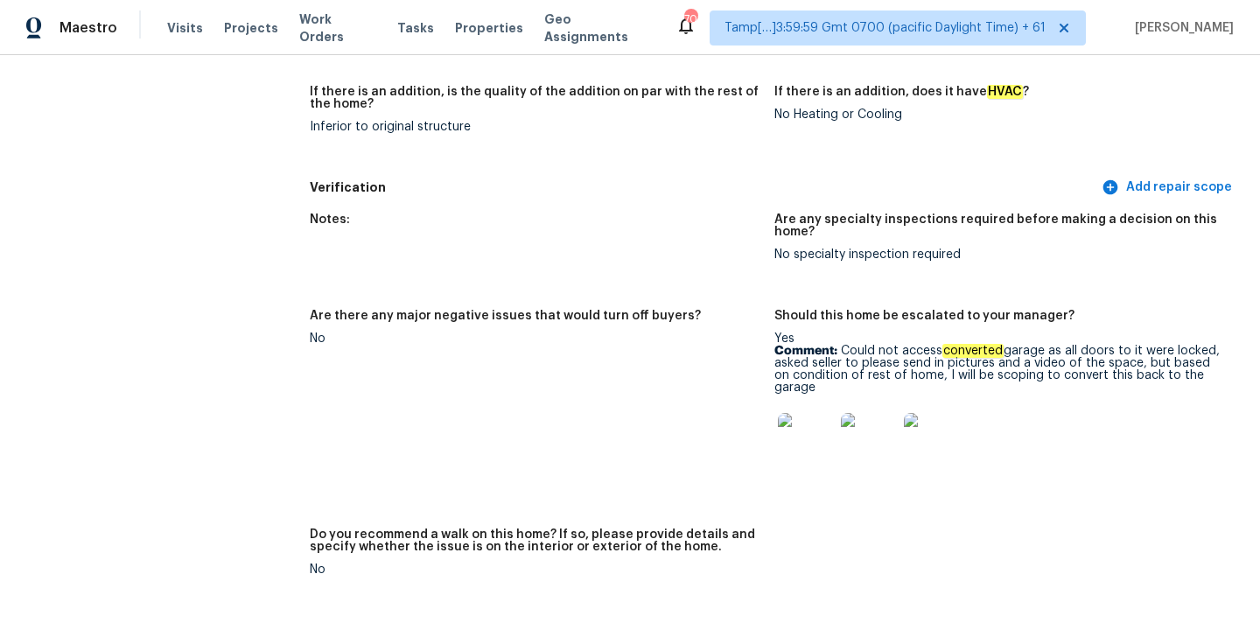
scroll to position [3973, 0]
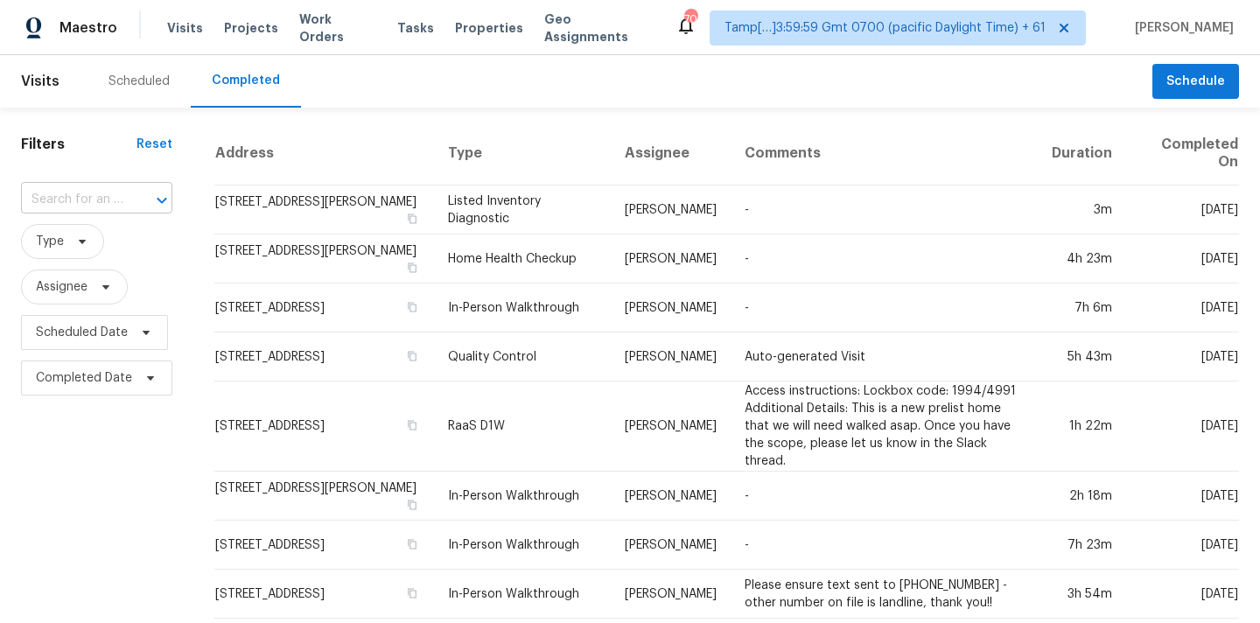
click at [71, 190] on input "text" at bounding box center [72, 199] width 102 height 27
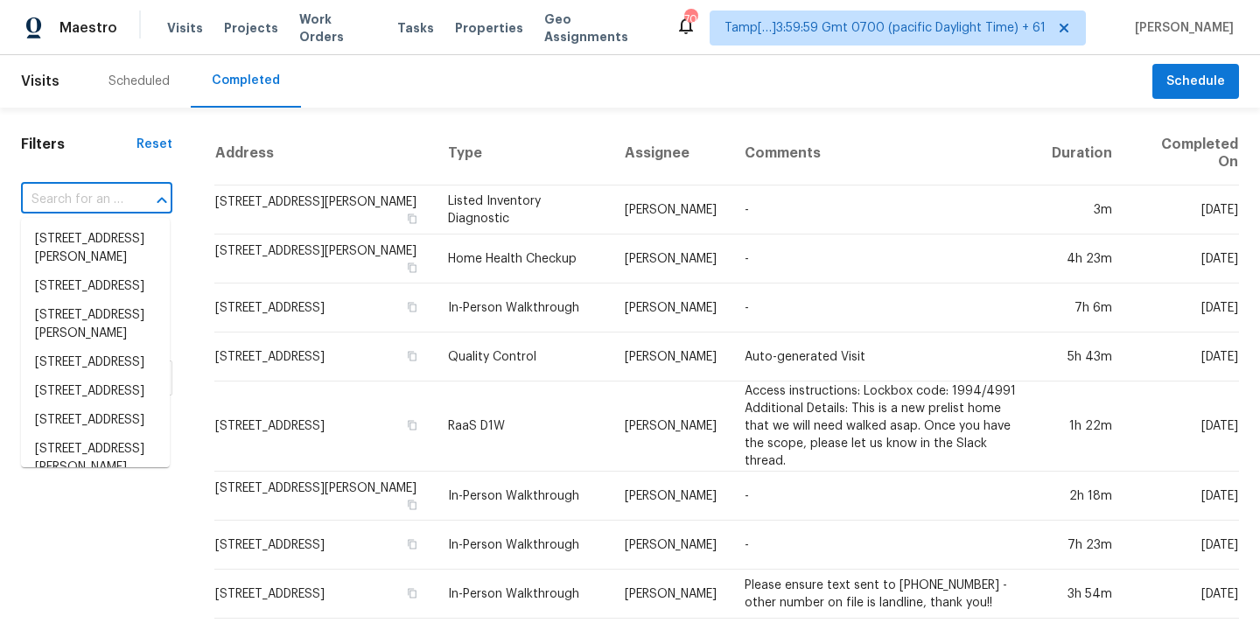
paste input "[STREET_ADDRESS]"
type input "[STREET_ADDRESS]"
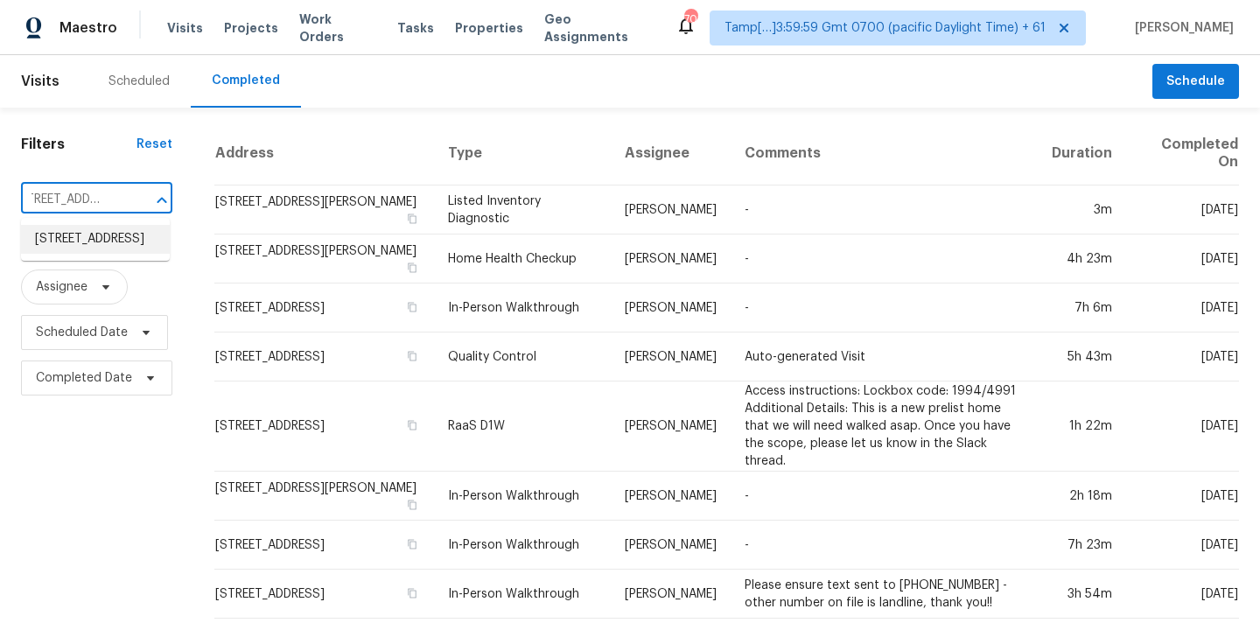
click at [88, 246] on li "[STREET_ADDRESS]" at bounding box center [95, 239] width 149 height 29
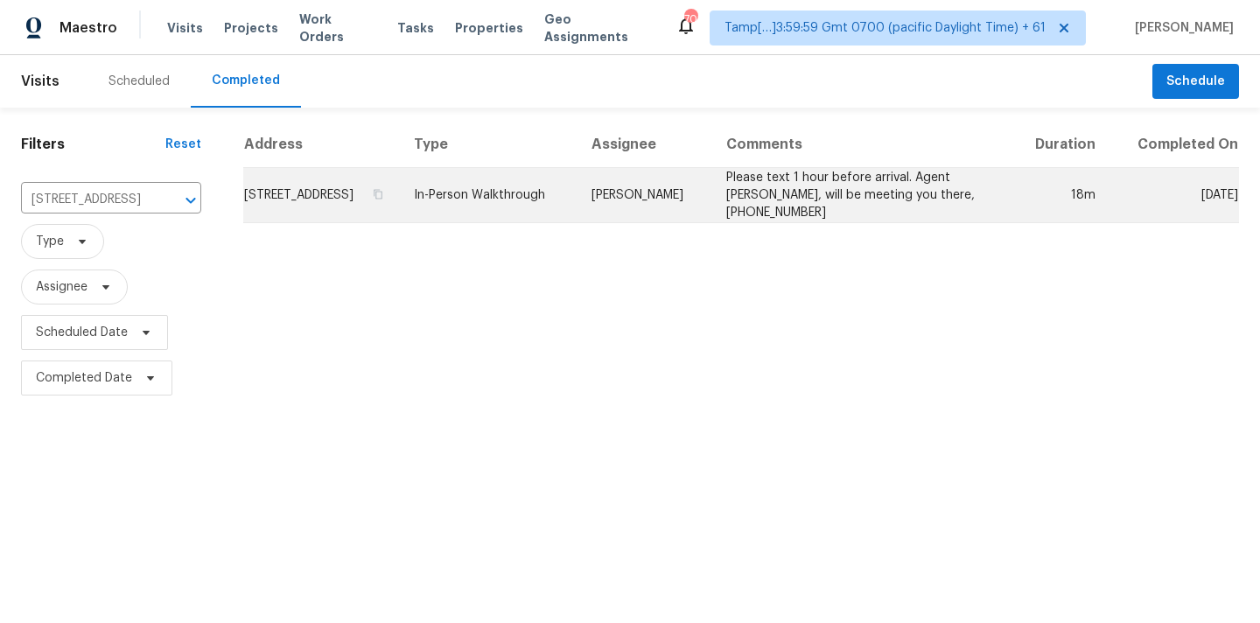
click at [754, 207] on td "Please text 1 hour before arrival. Agent [PERSON_NAME], will be meeting you the…" at bounding box center [861, 195] width 299 height 55
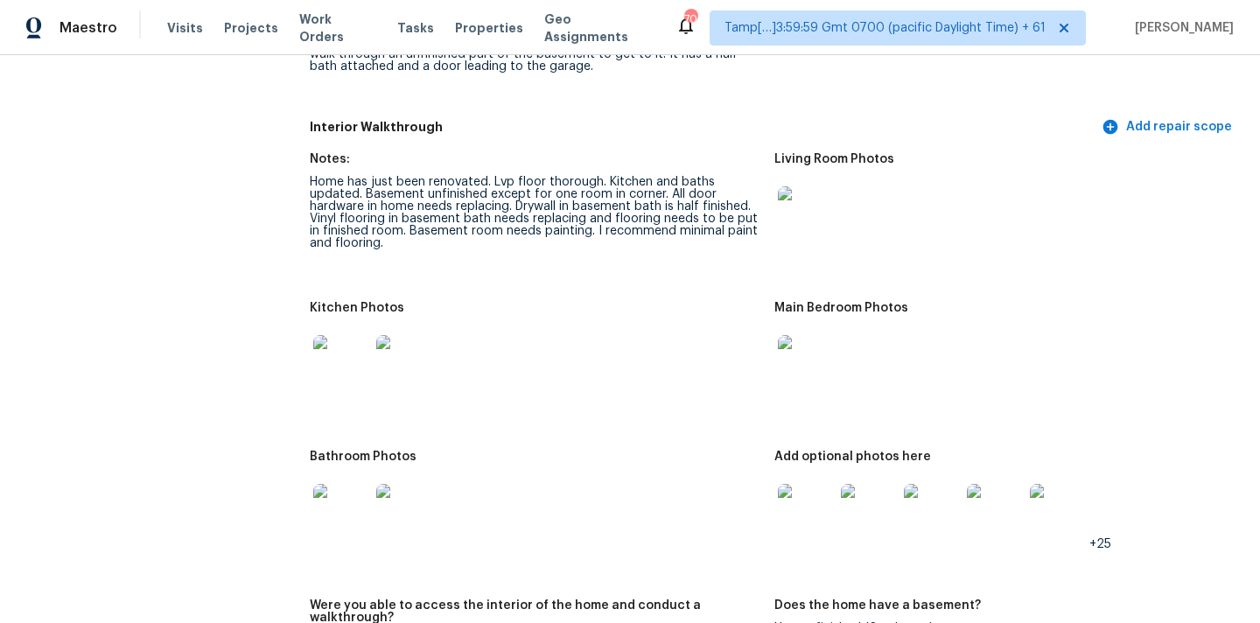
scroll to position [2047, 0]
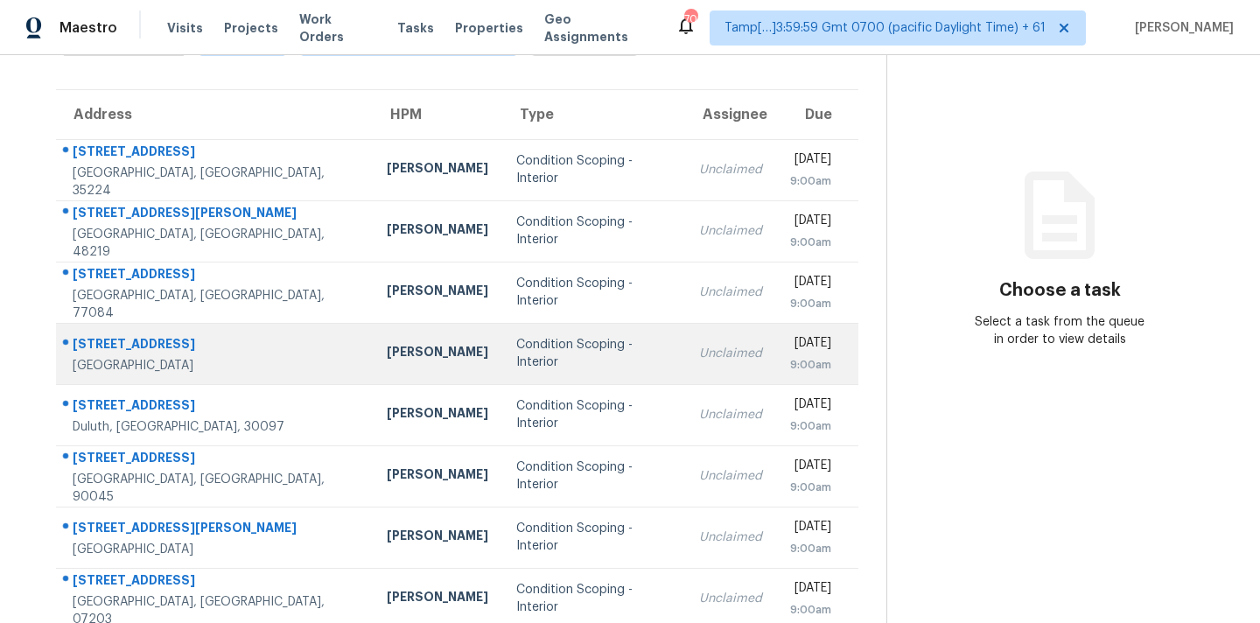
scroll to position [288, 0]
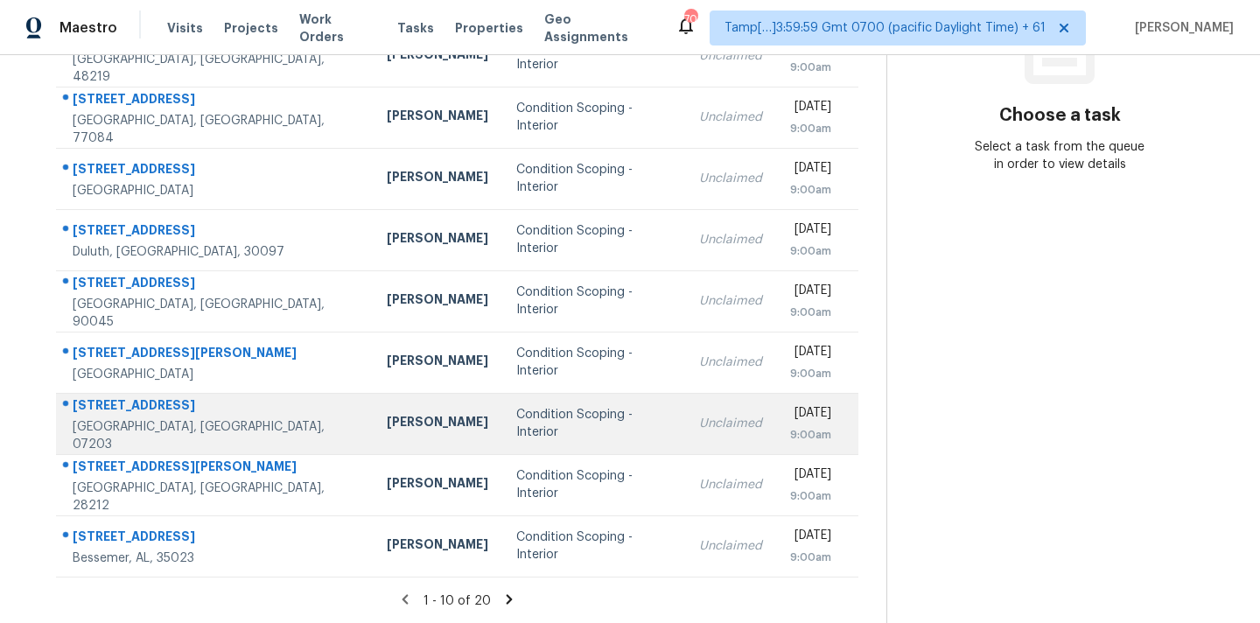
click at [516, 424] on div "Condition Scoping - Interior" at bounding box center [593, 423] width 155 height 35
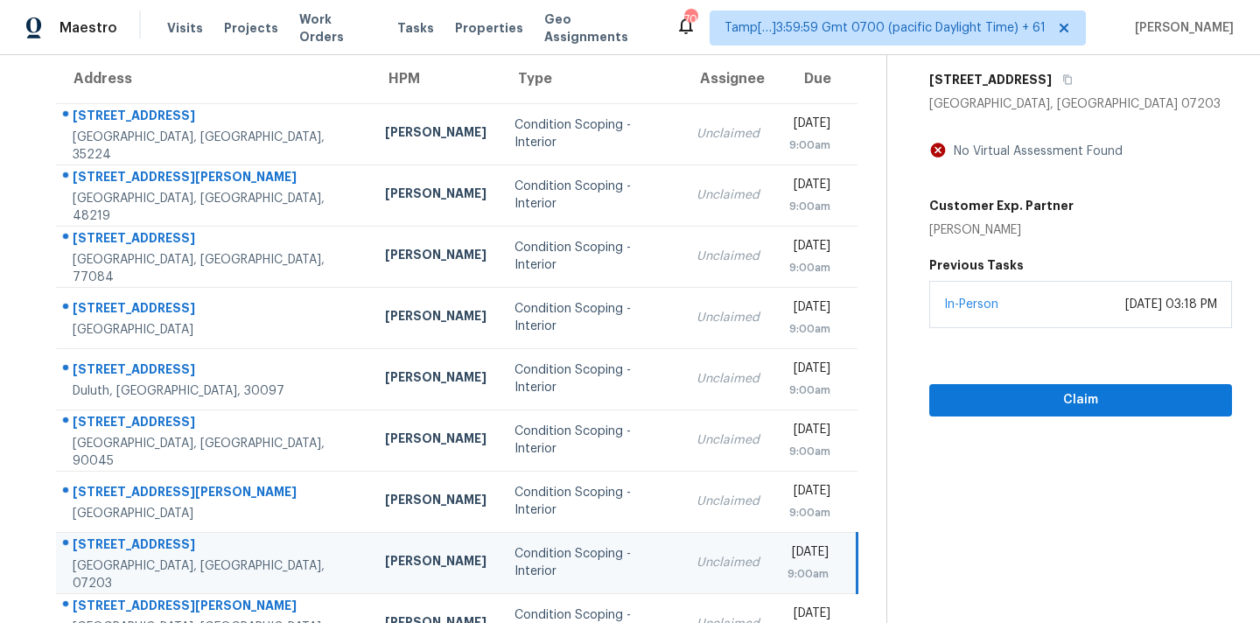
scroll to position [108, 0]
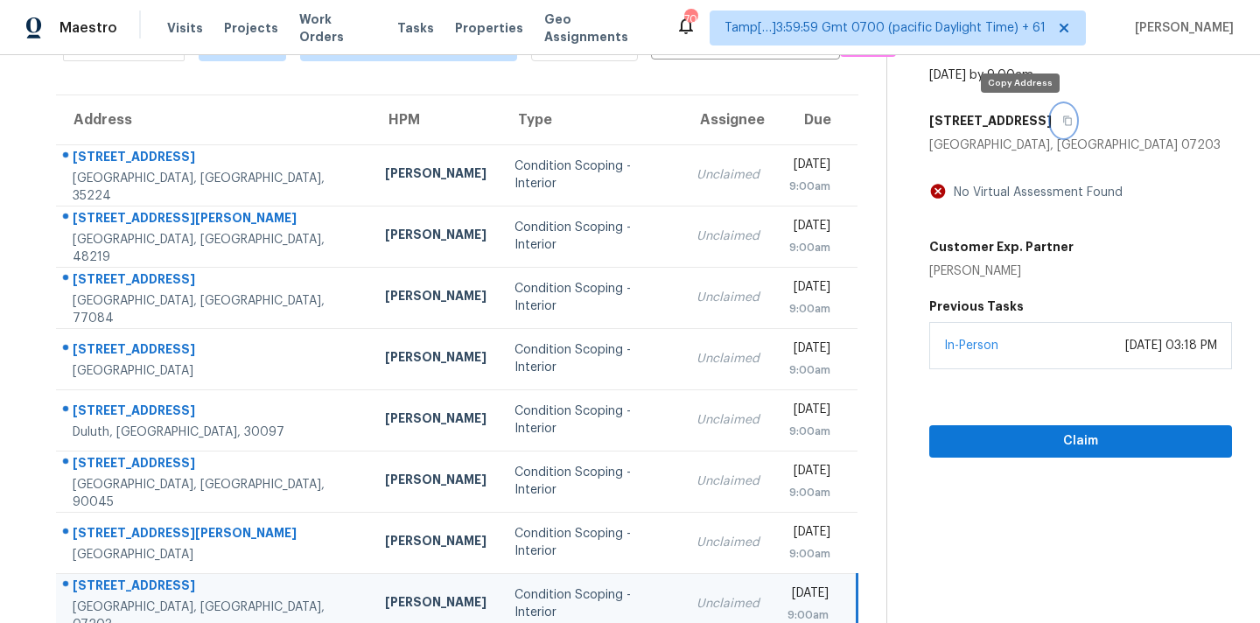
click at [1062, 120] on icon "button" at bounding box center [1067, 121] width 11 height 11
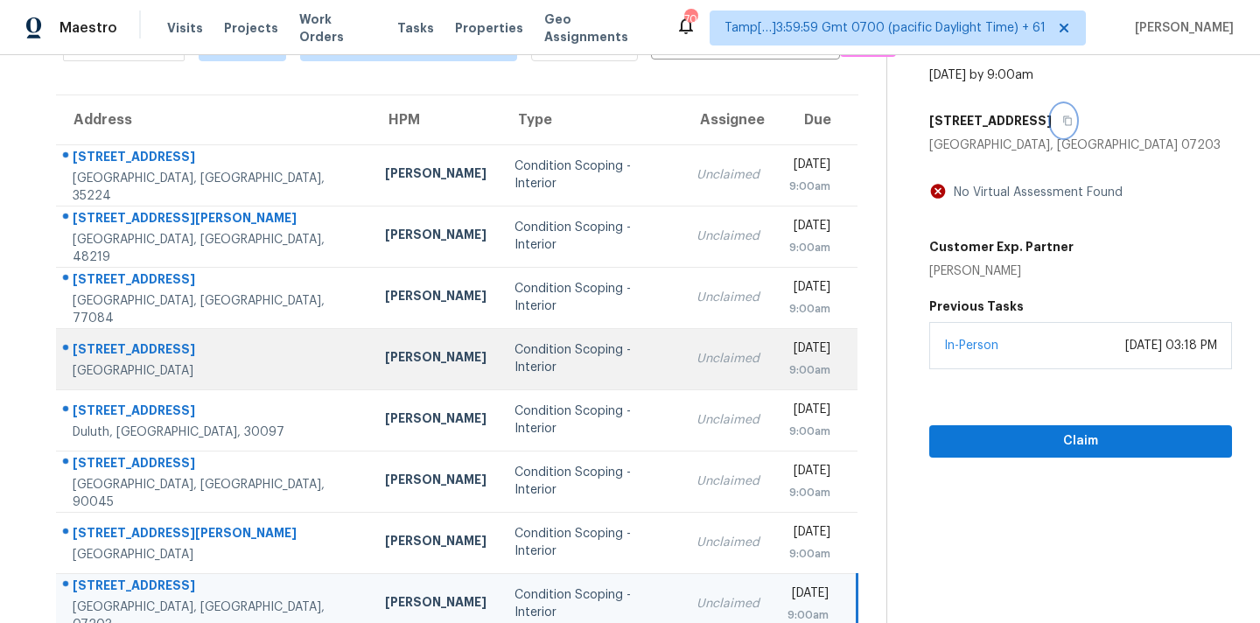
scroll to position [288, 0]
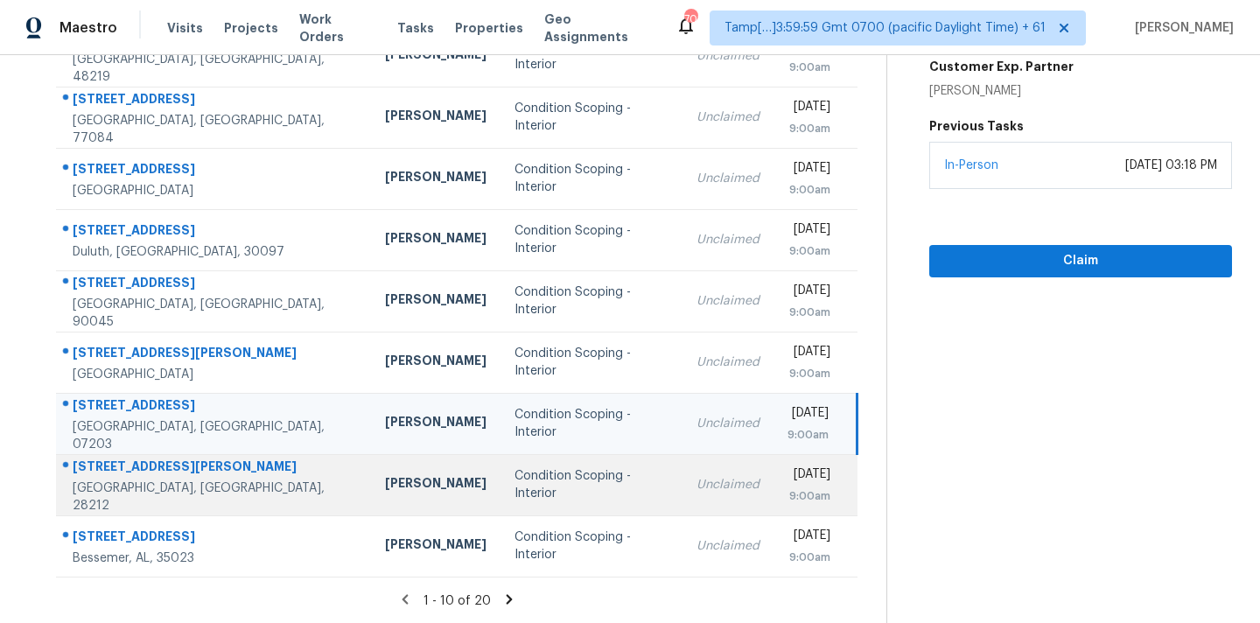
click at [683, 473] on td "Unclaimed" at bounding box center [728, 484] width 91 height 61
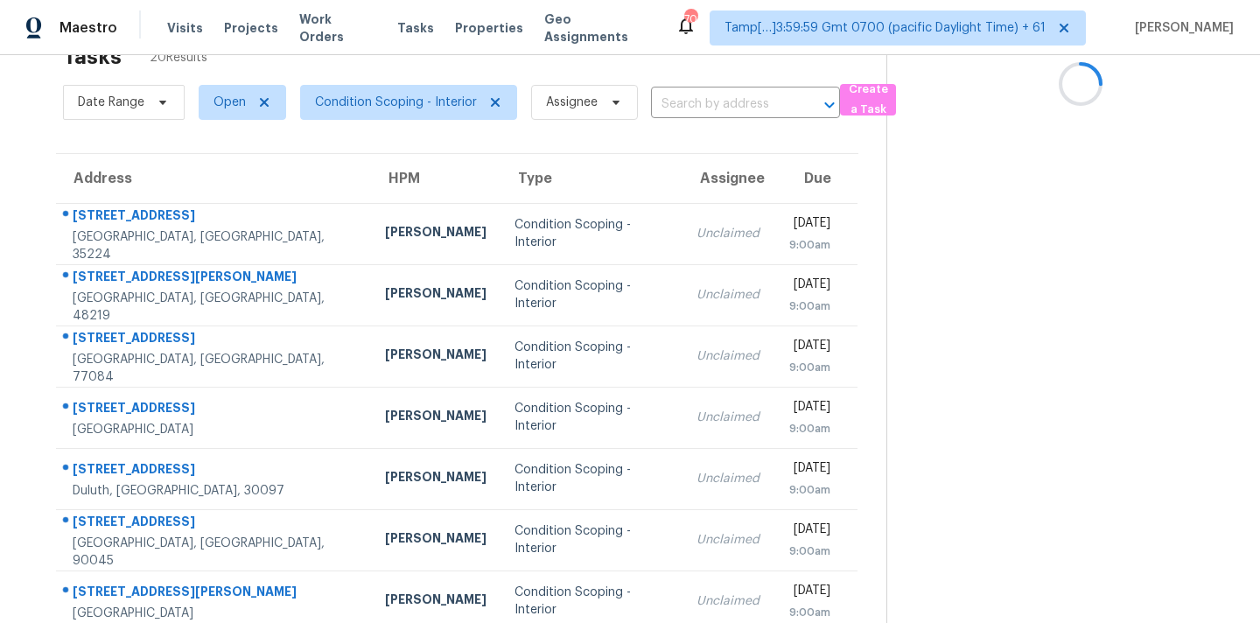
scroll to position [32, 0]
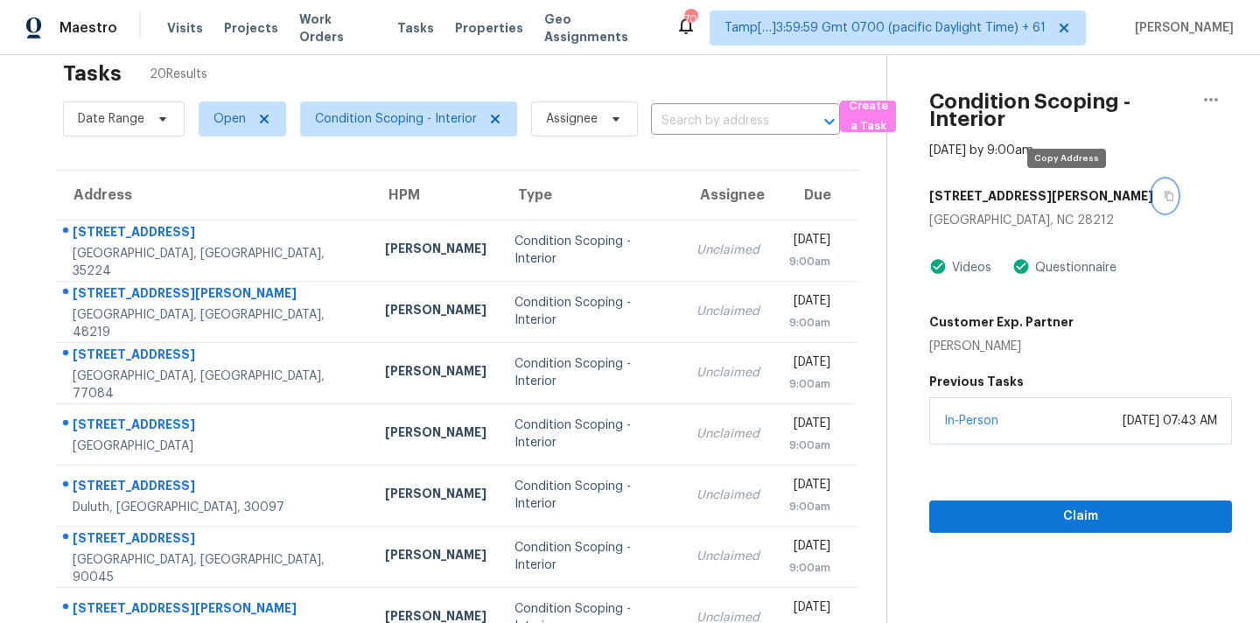
click at [1165, 200] on icon "button" at bounding box center [1169, 197] width 9 height 10
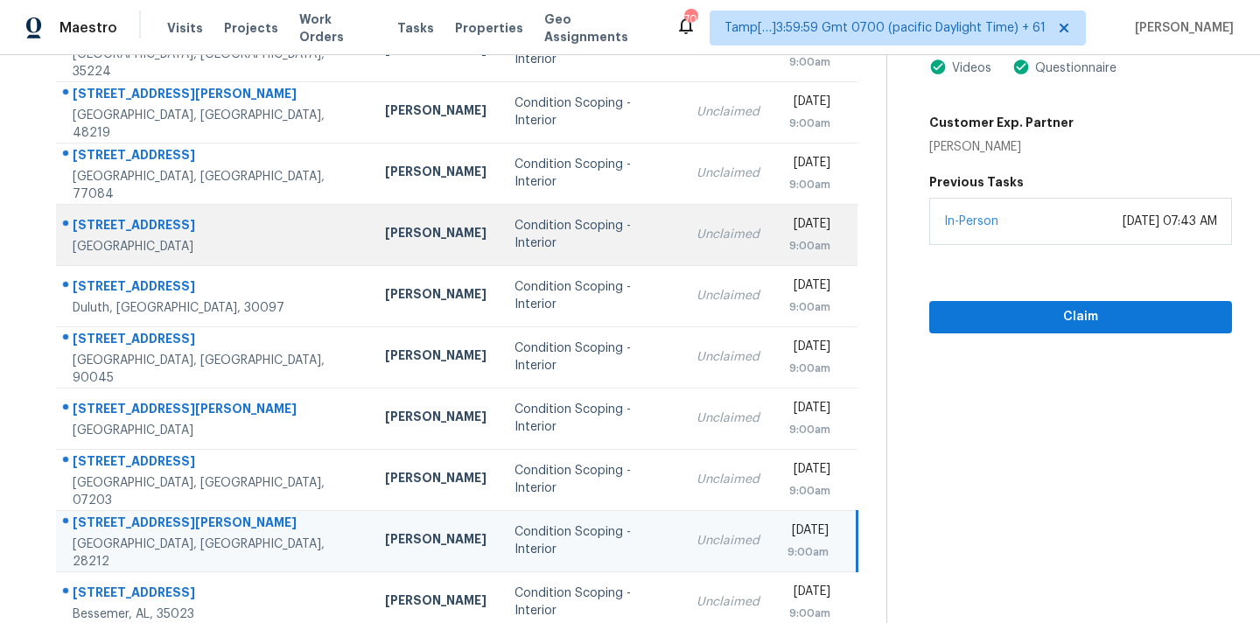
scroll to position [288, 0]
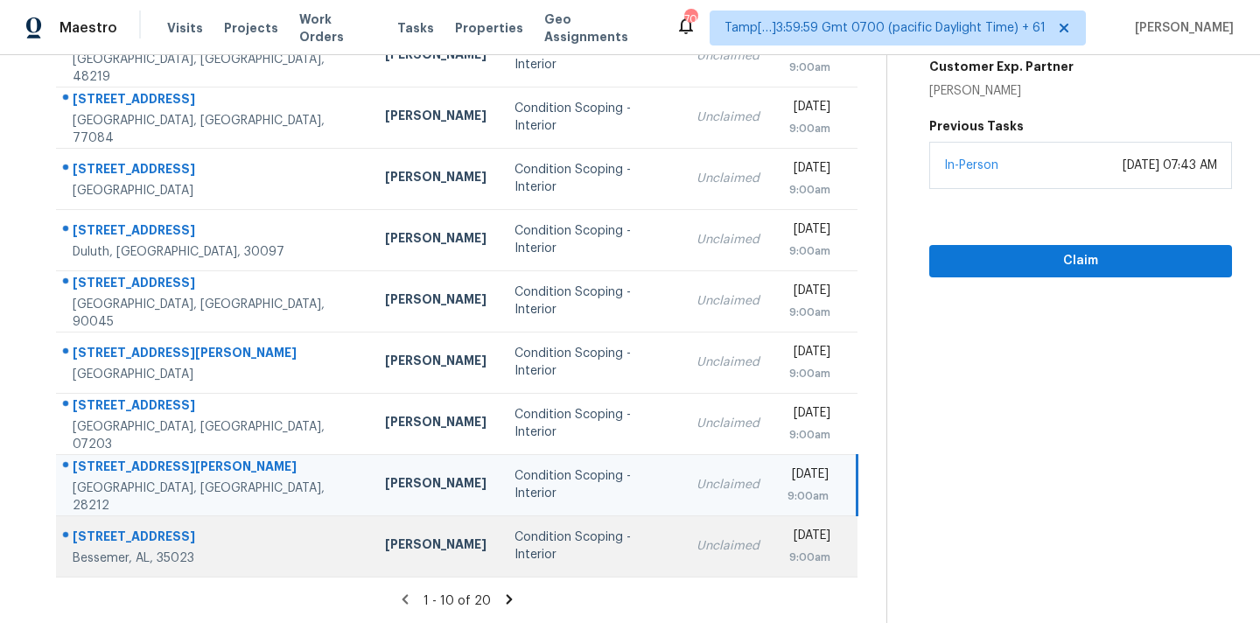
click at [683, 564] on td "Unclaimed" at bounding box center [728, 545] width 91 height 61
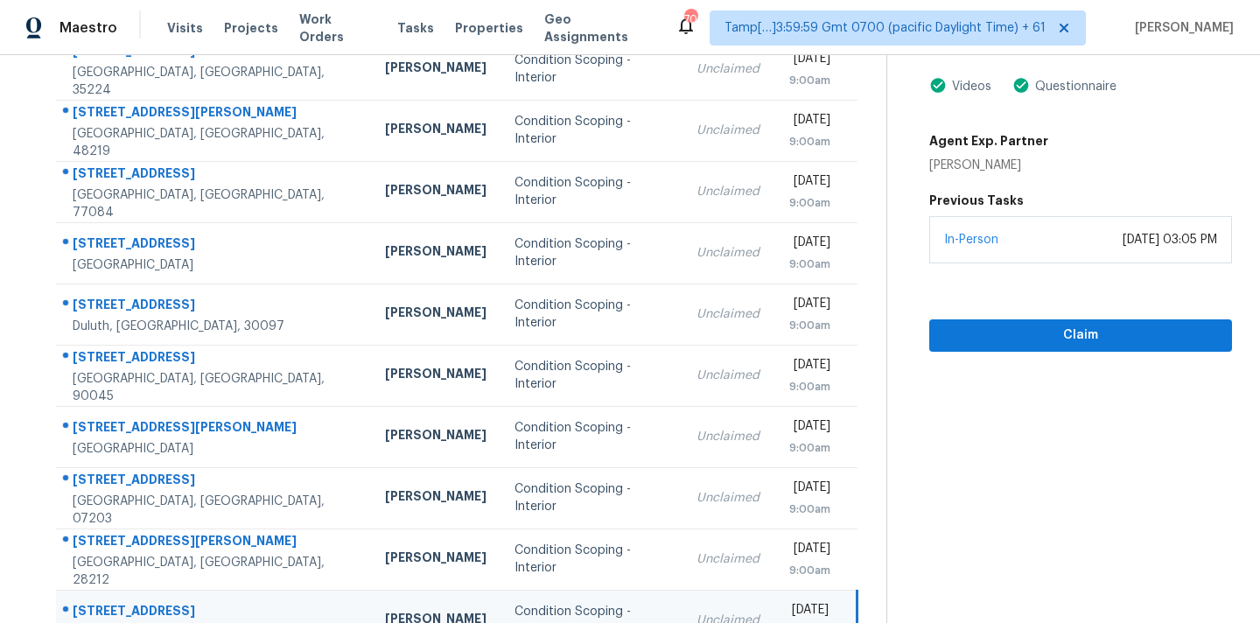
scroll to position [129, 0]
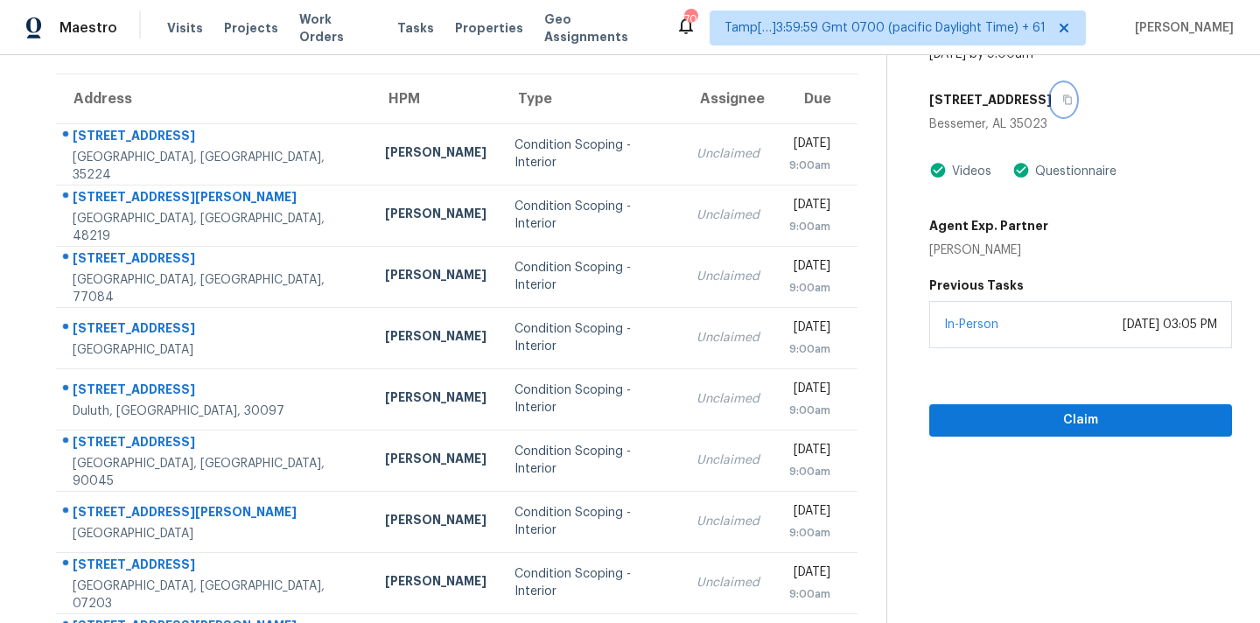
click at [1052, 104] on button "button" at bounding box center [1064, 100] width 24 height 32
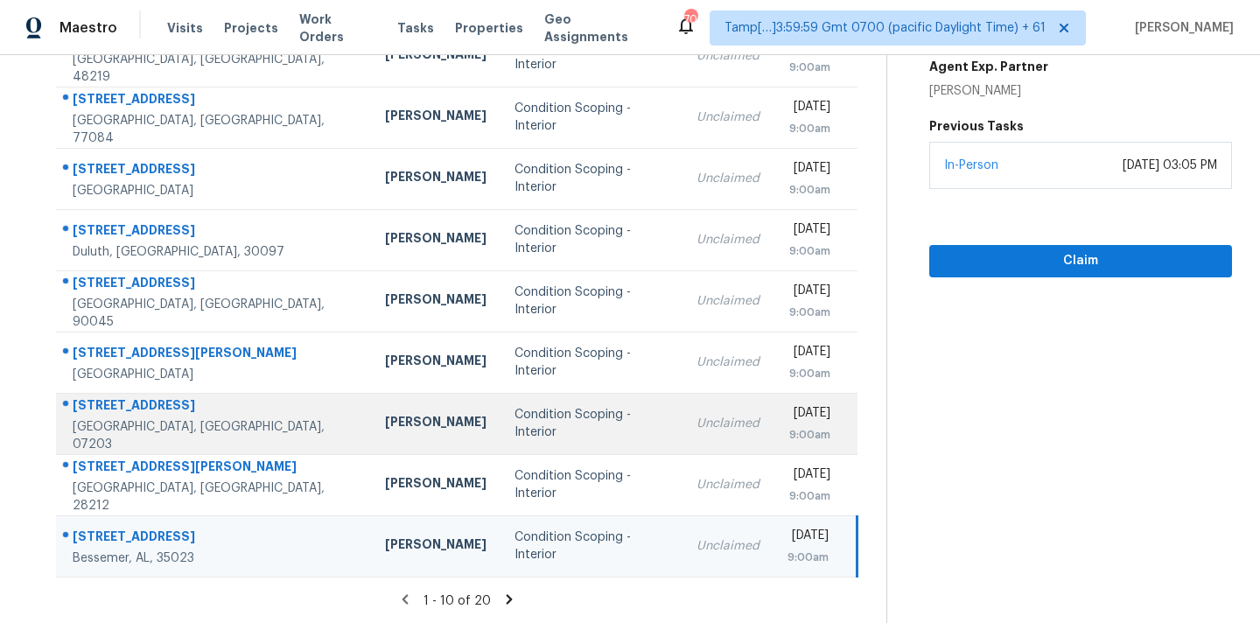
scroll to position [0, 0]
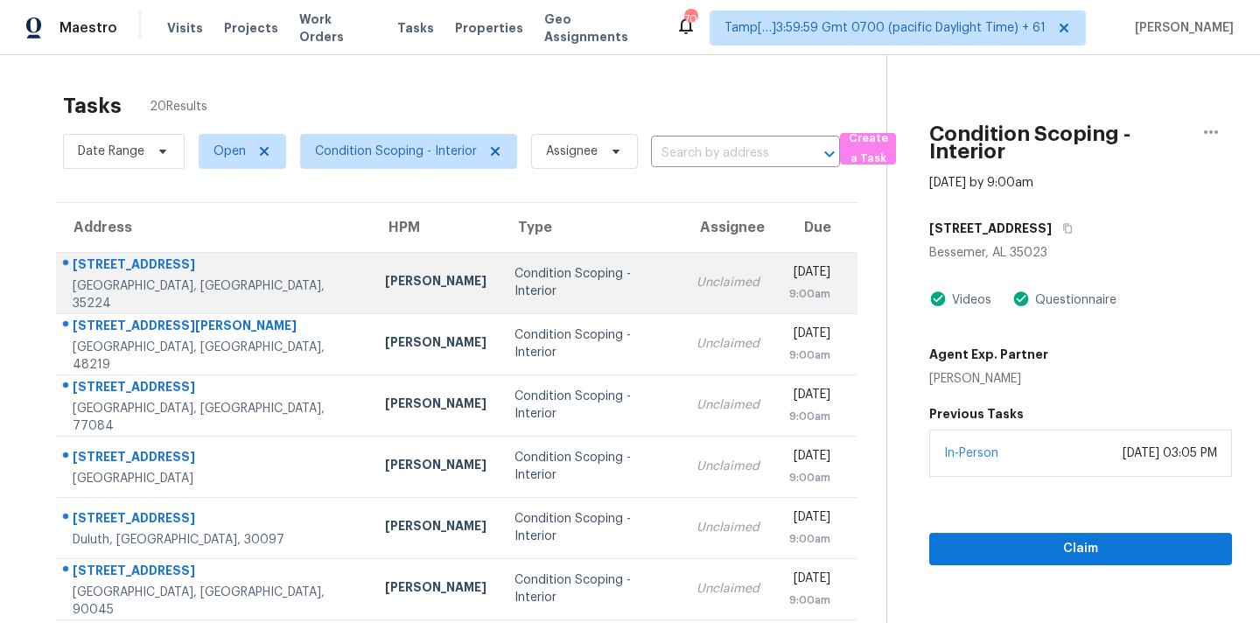
click at [683, 291] on td "Unclaimed" at bounding box center [728, 282] width 91 height 61
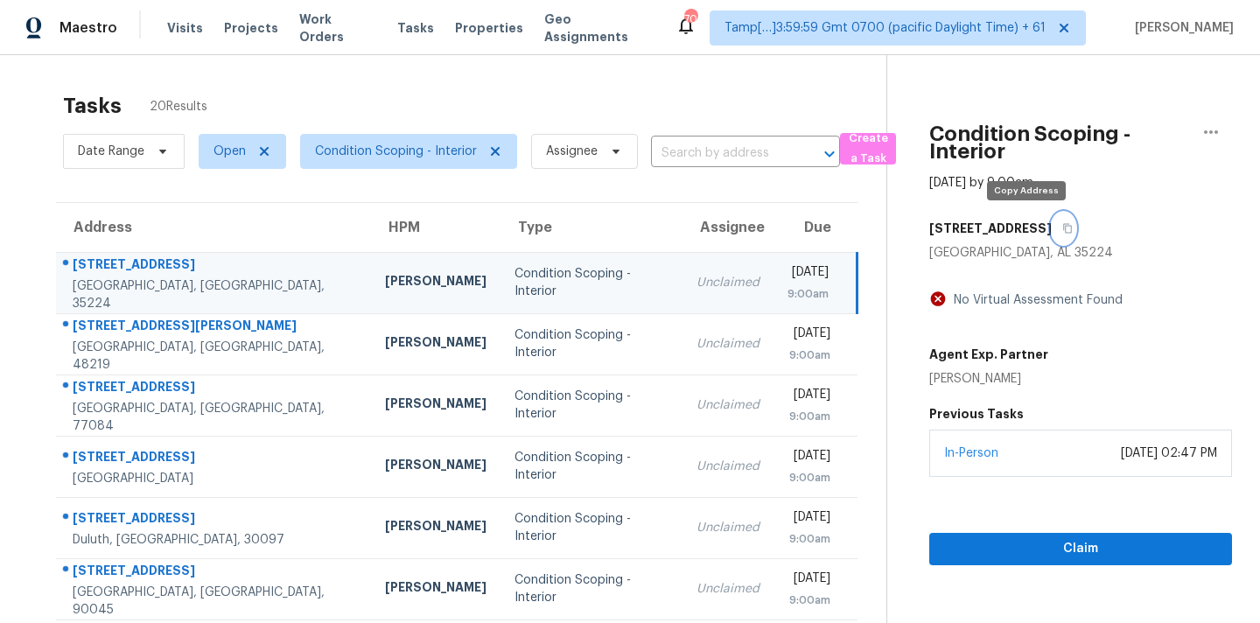
click at [1063, 232] on icon "button" at bounding box center [1067, 229] width 9 height 10
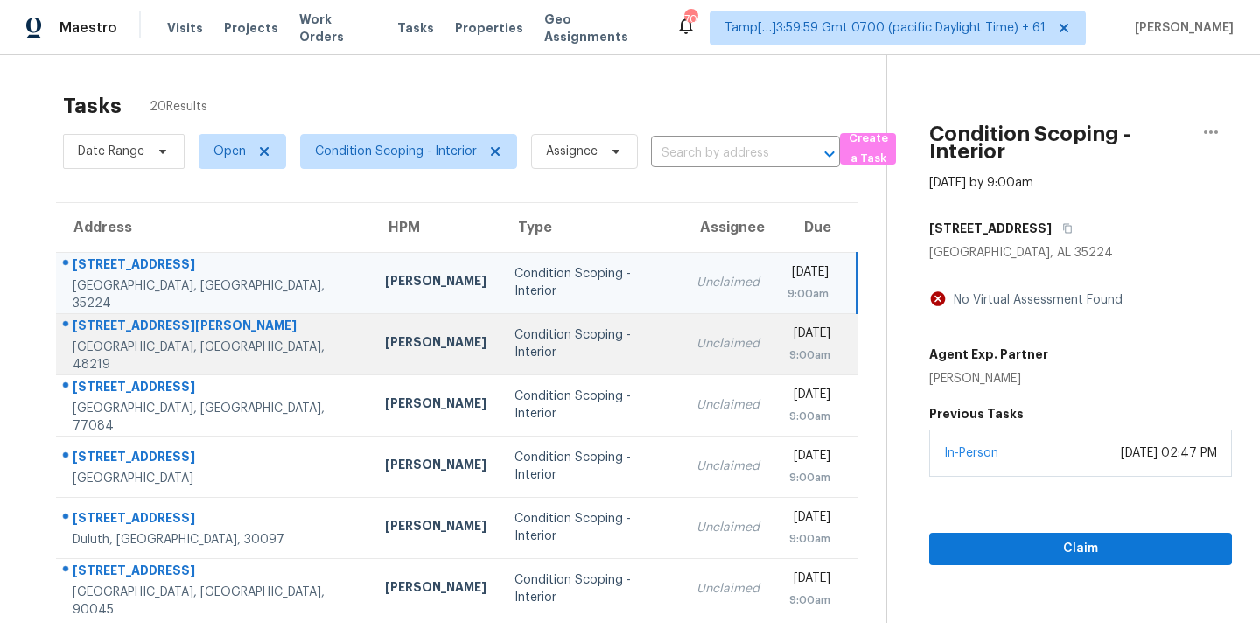
click at [683, 360] on td "Unclaimed" at bounding box center [728, 343] width 91 height 61
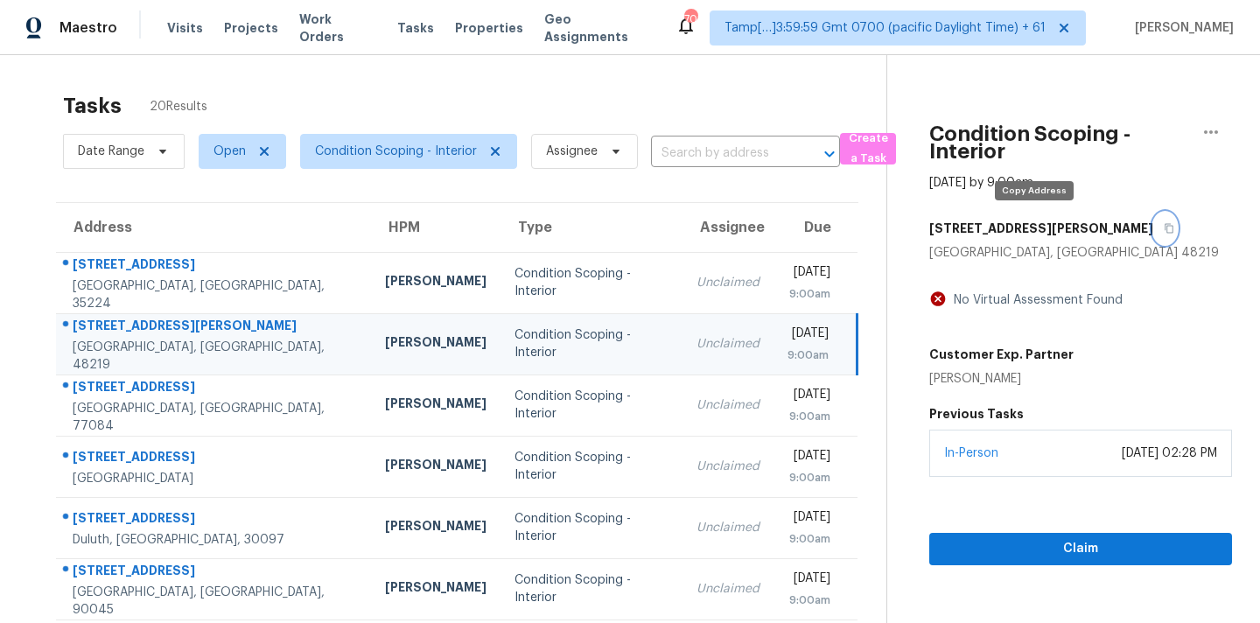
click at [1153, 235] on button "button" at bounding box center [1165, 229] width 24 height 32
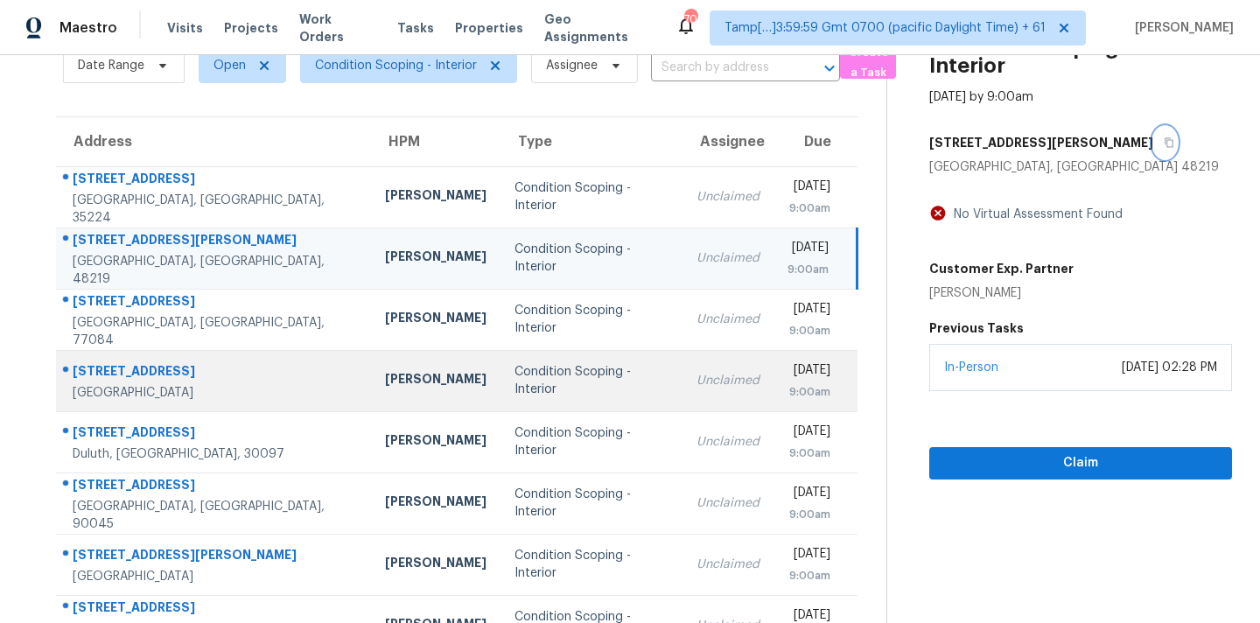
scroll to position [288, 0]
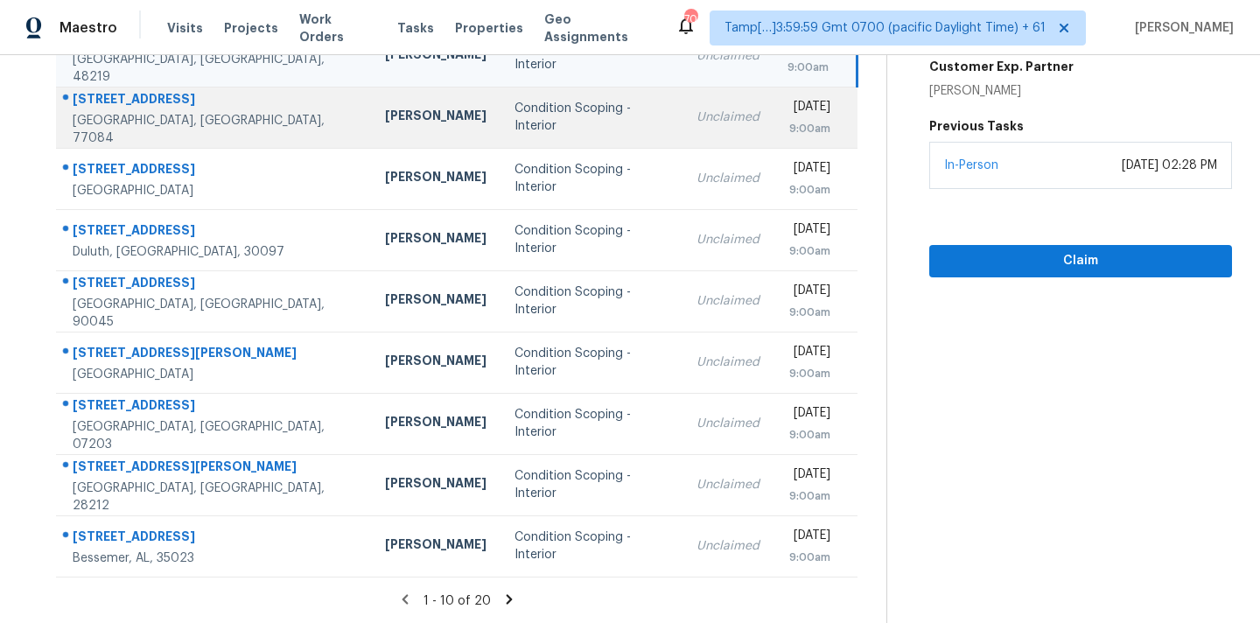
click at [697, 112] on div "Unclaimed" at bounding box center [728, 118] width 63 height 18
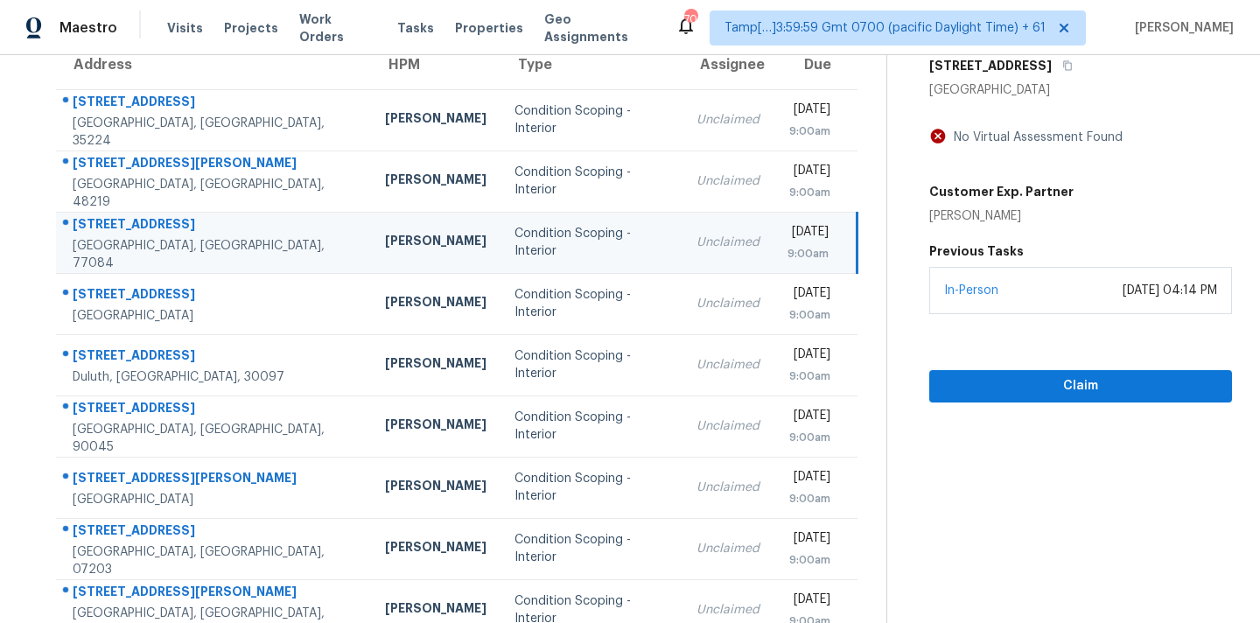
scroll to position [162, 0]
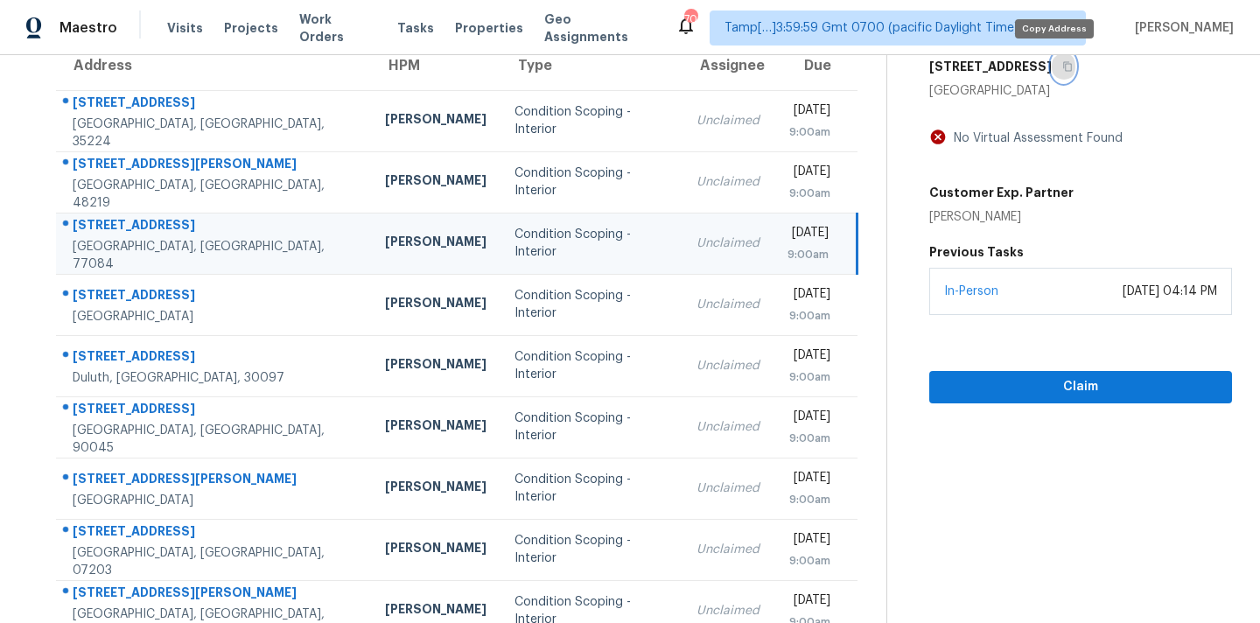
click at [1062, 66] on icon "button" at bounding box center [1067, 66] width 11 height 11
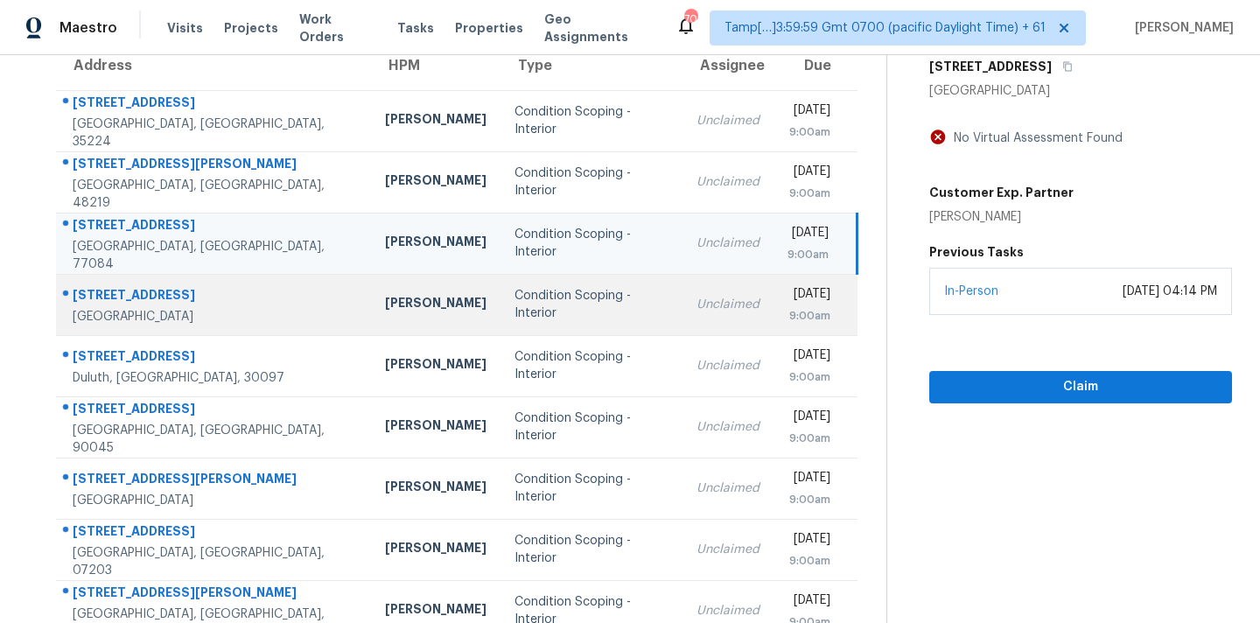
click at [683, 319] on td "Unclaimed" at bounding box center [728, 304] width 91 height 61
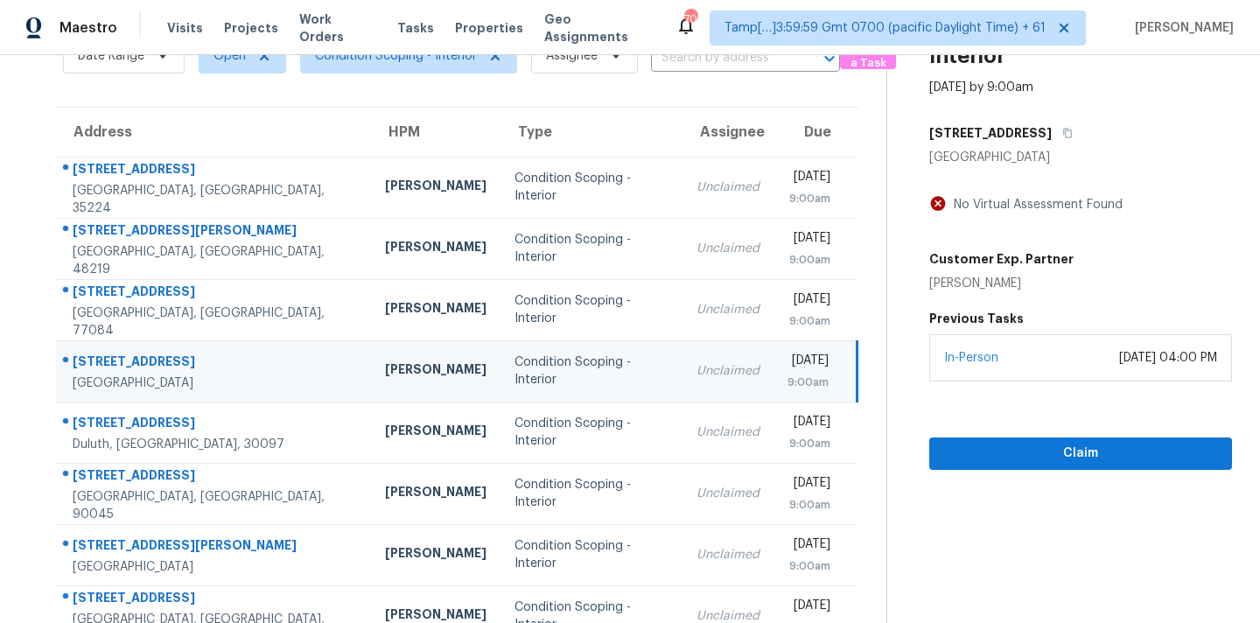
scroll to position [49, 0]
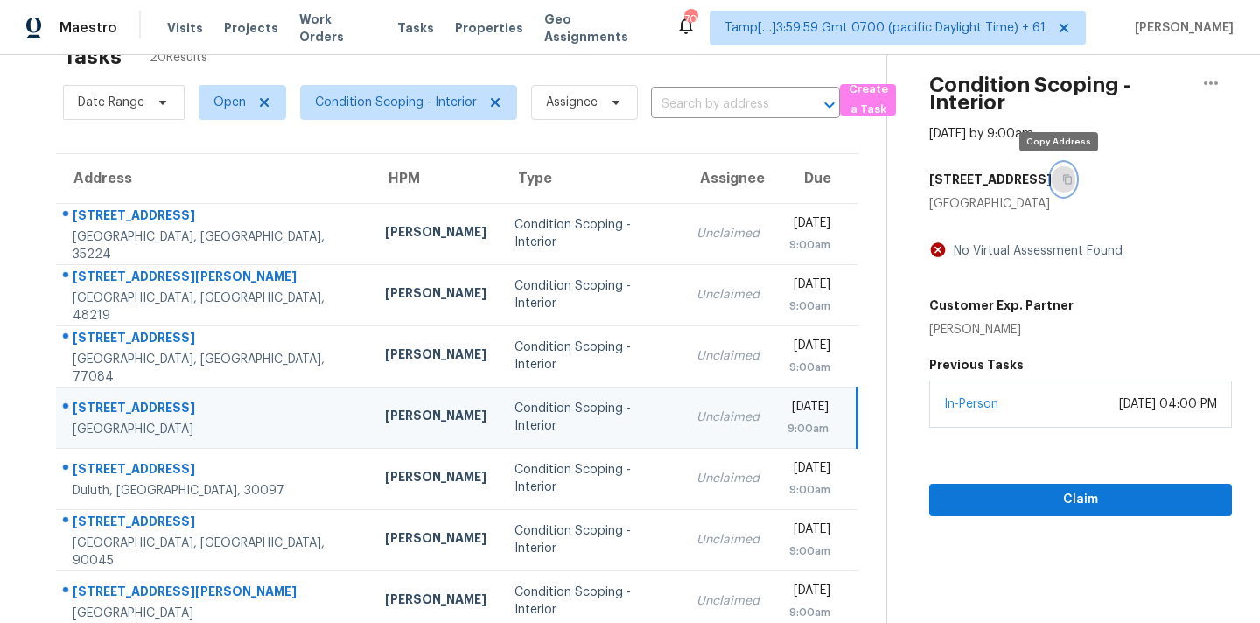
click at [1065, 185] on button "button" at bounding box center [1064, 180] width 24 height 32
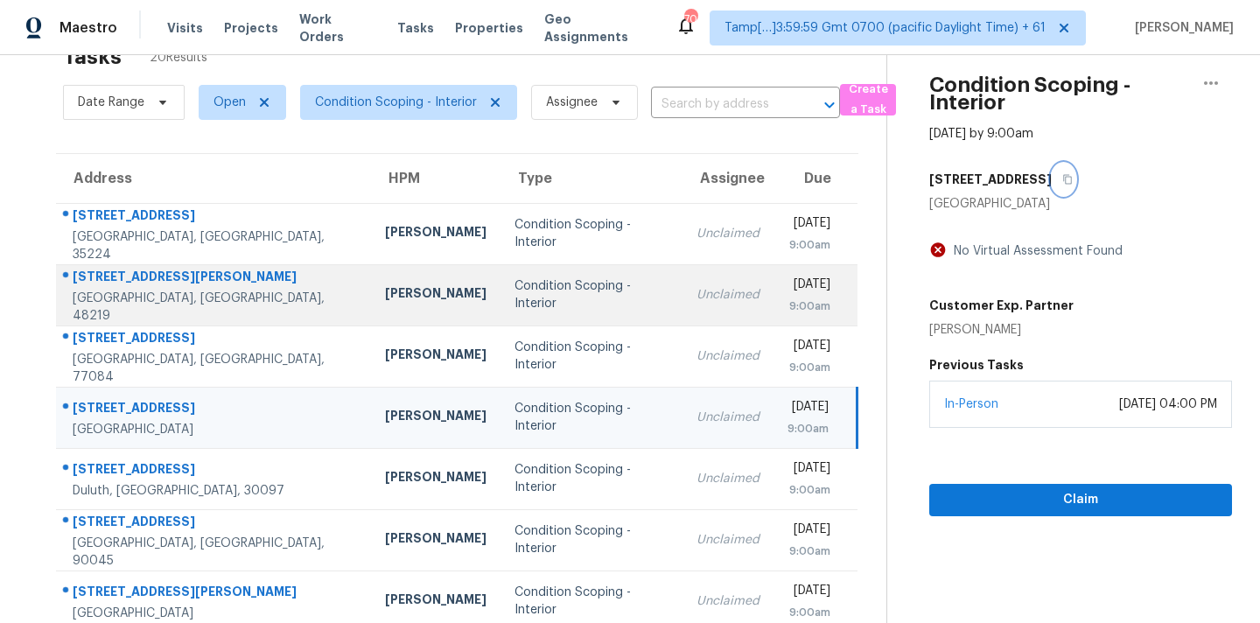
scroll to position [288, 0]
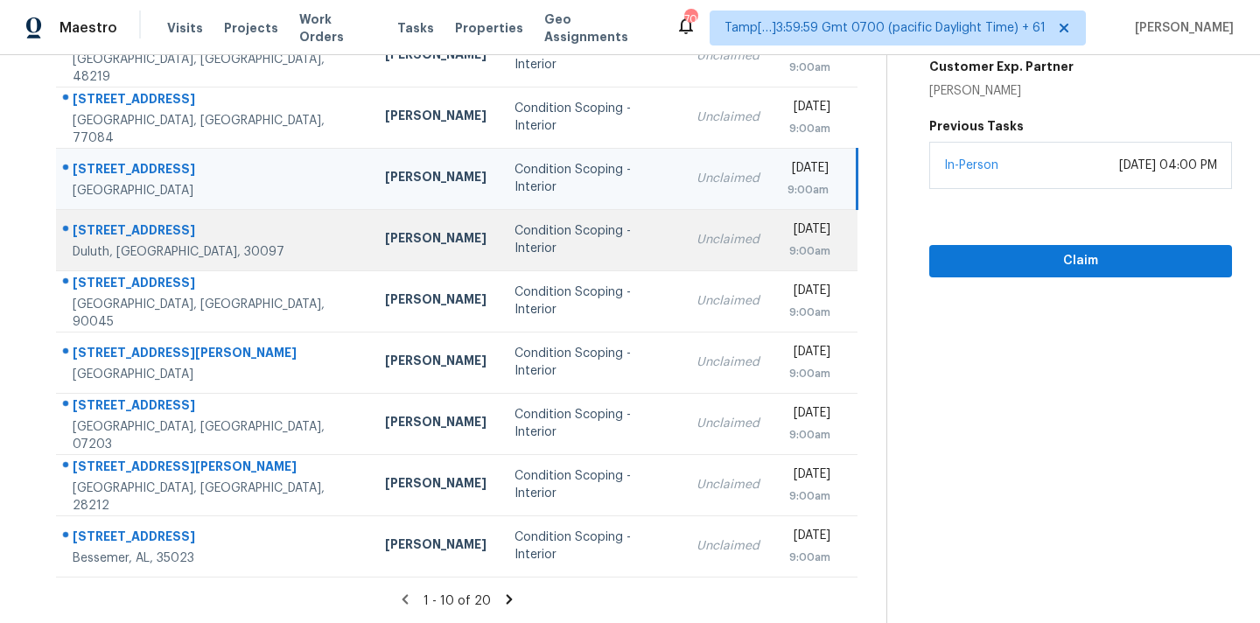
click at [697, 242] on div "Unclaimed" at bounding box center [728, 240] width 63 height 18
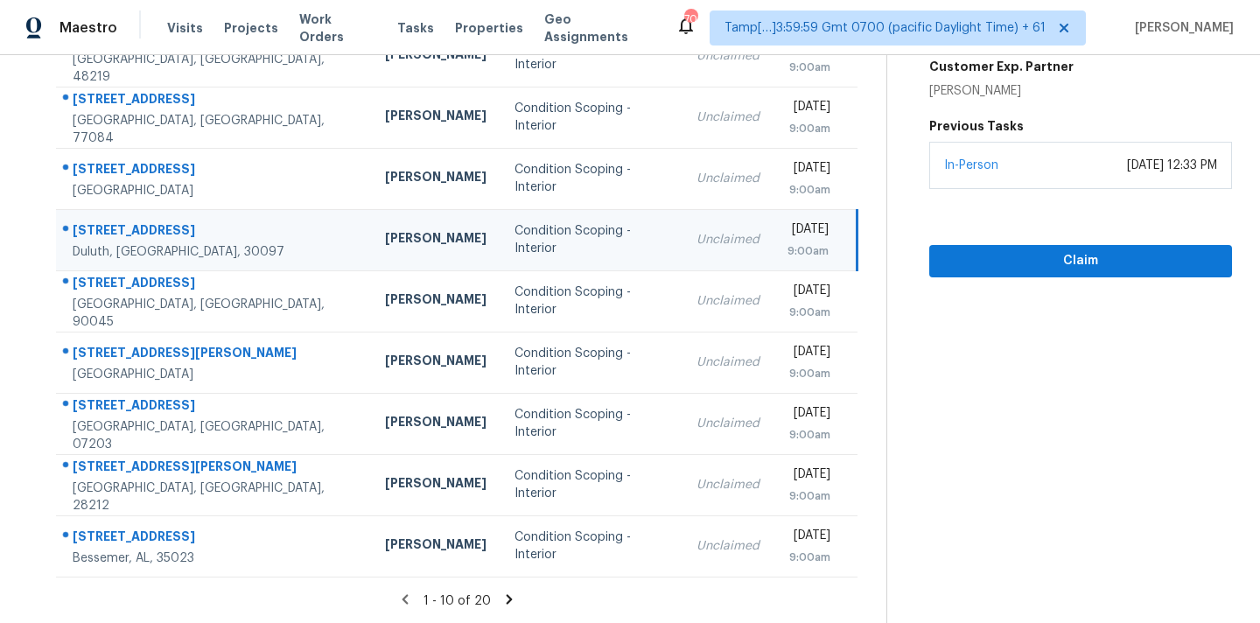
scroll to position [126, 0]
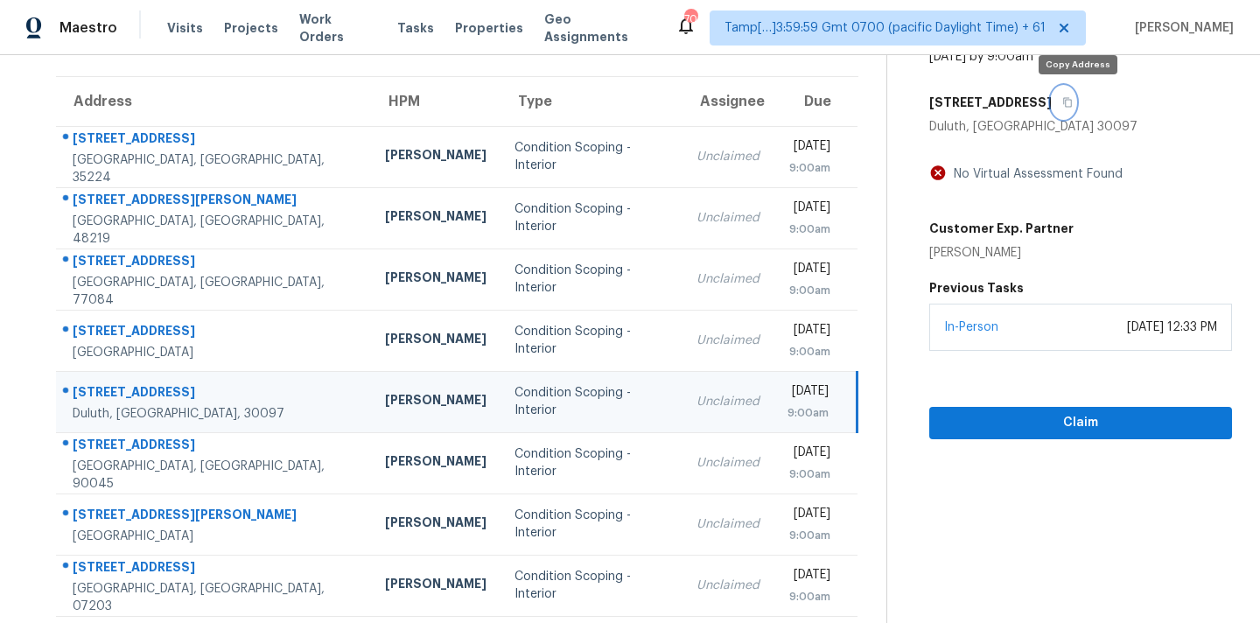
click at [1073, 104] on icon "button" at bounding box center [1067, 102] width 11 height 11
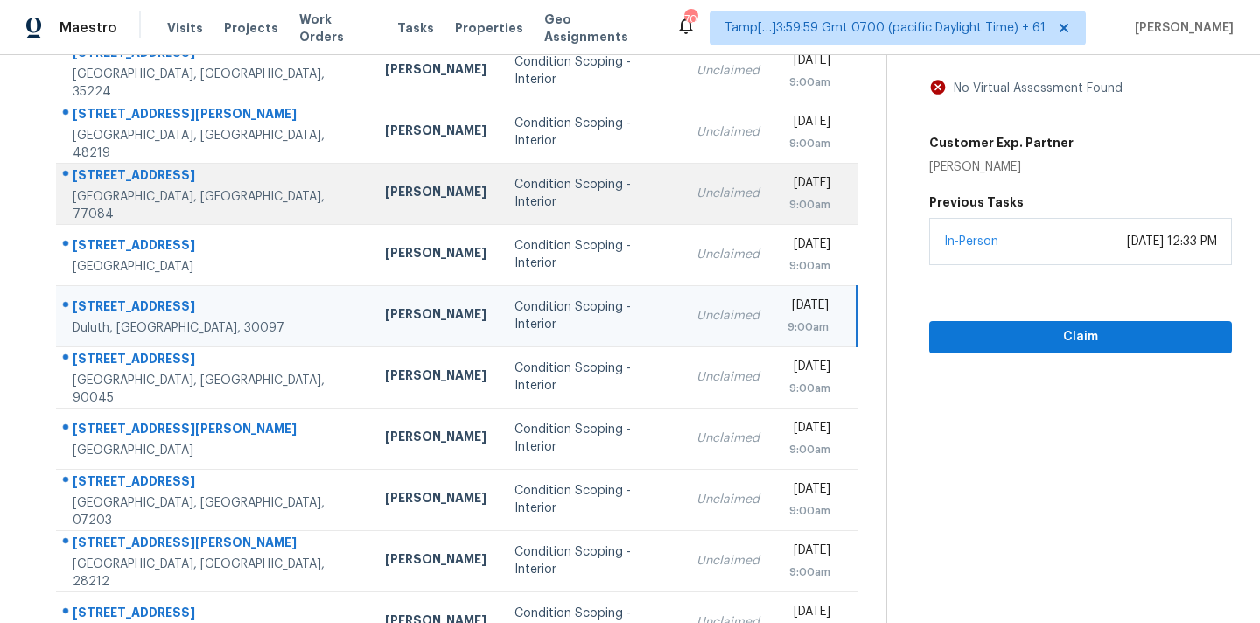
scroll to position [211, 0]
click at [501, 207] on td "Condition Scoping - Interior" at bounding box center [592, 194] width 182 height 61
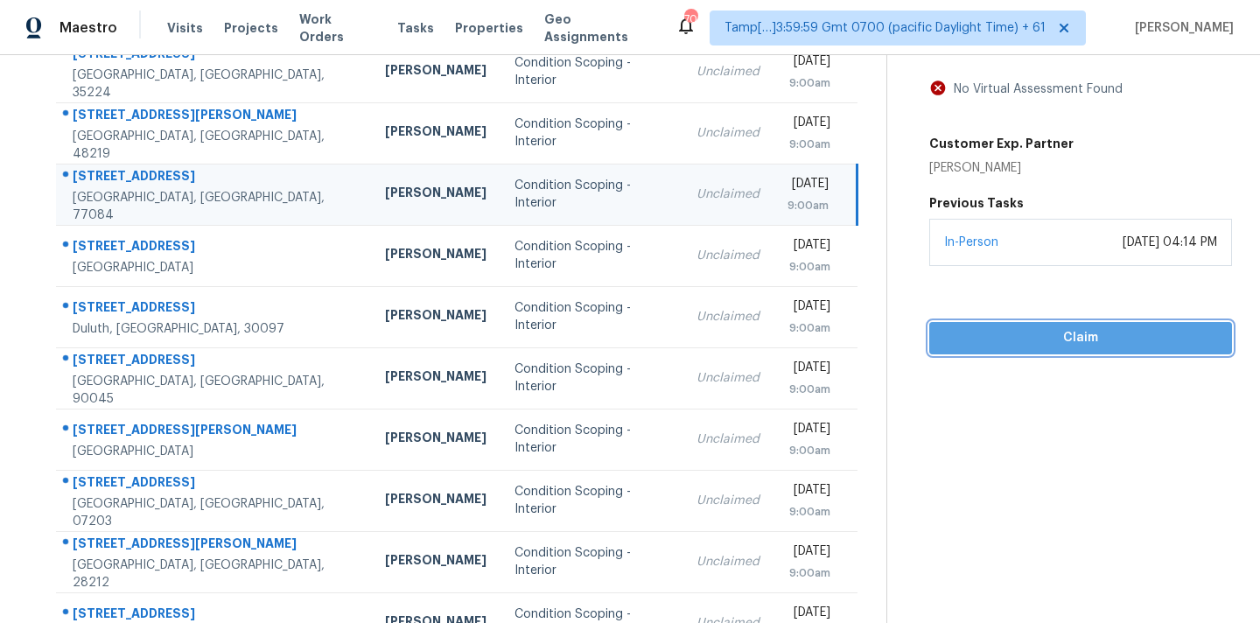
click at [1014, 340] on span "Claim" at bounding box center [1080, 338] width 275 height 22
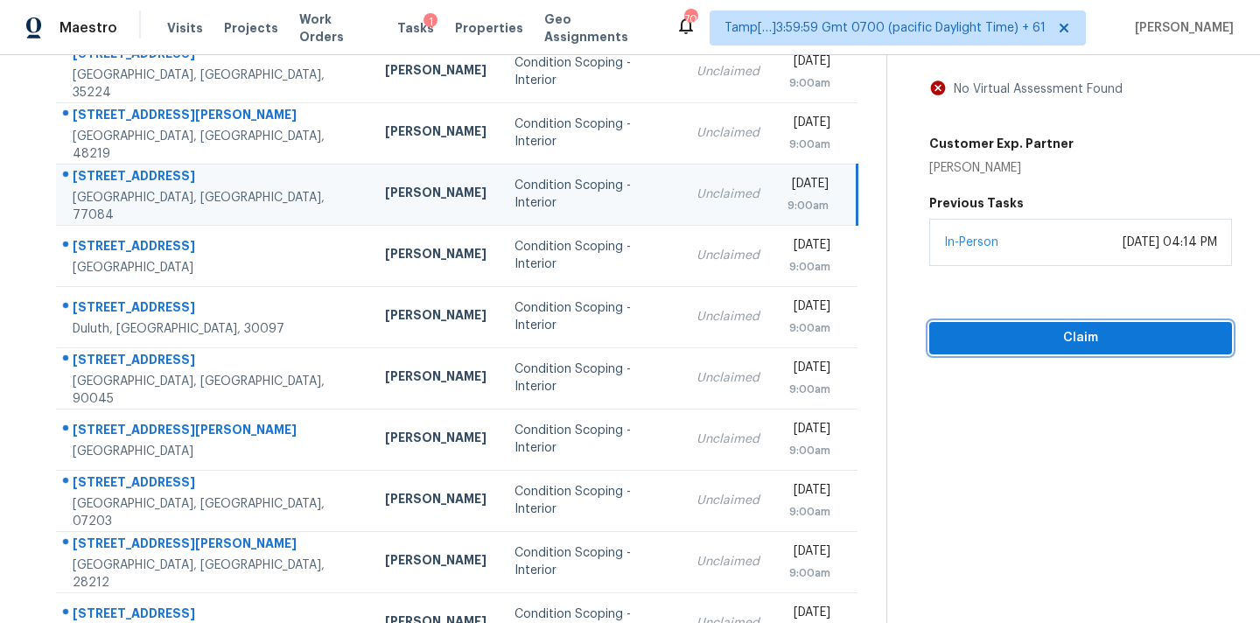
click at [1014, 339] on span "Claim" at bounding box center [1080, 338] width 275 height 22
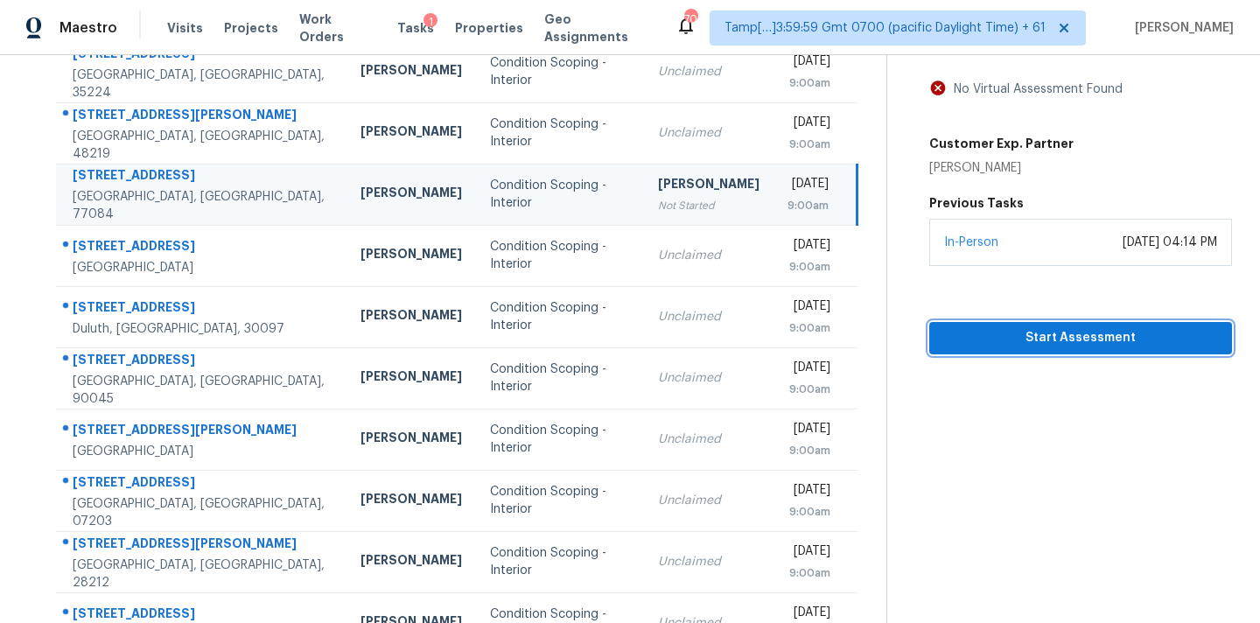
click at [1015, 327] on span "Start Assessment" at bounding box center [1080, 338] width 275 height 22
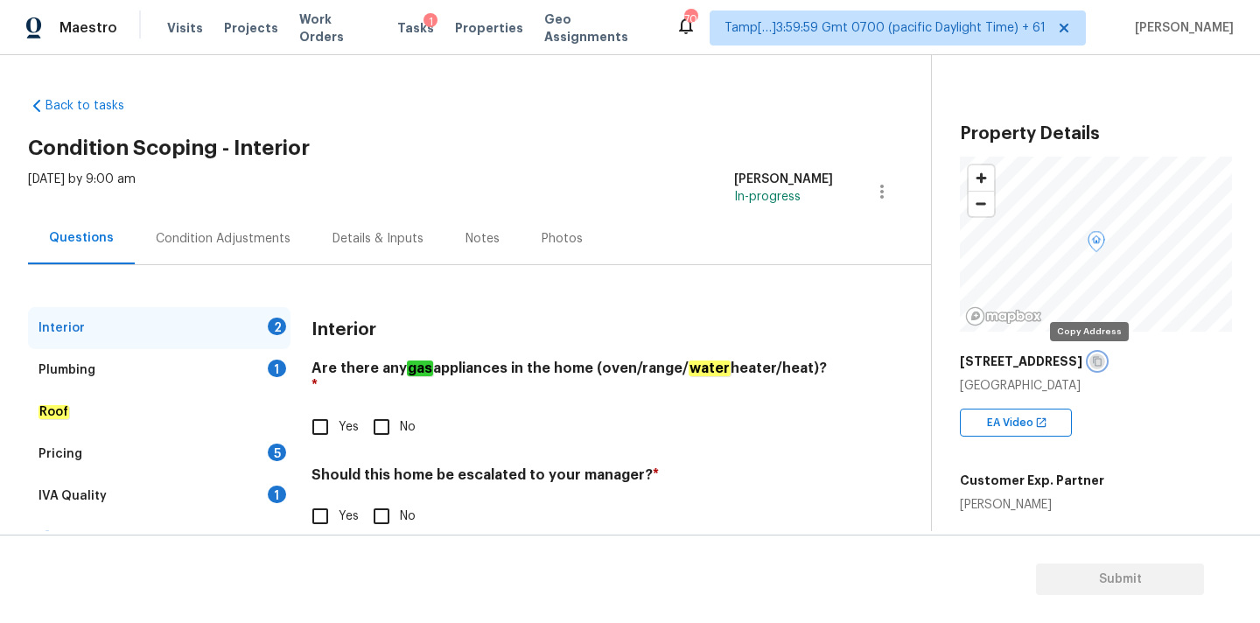
click at [1092, 366] on button "button" at bounding box center [1098, 362] width 16 height 16
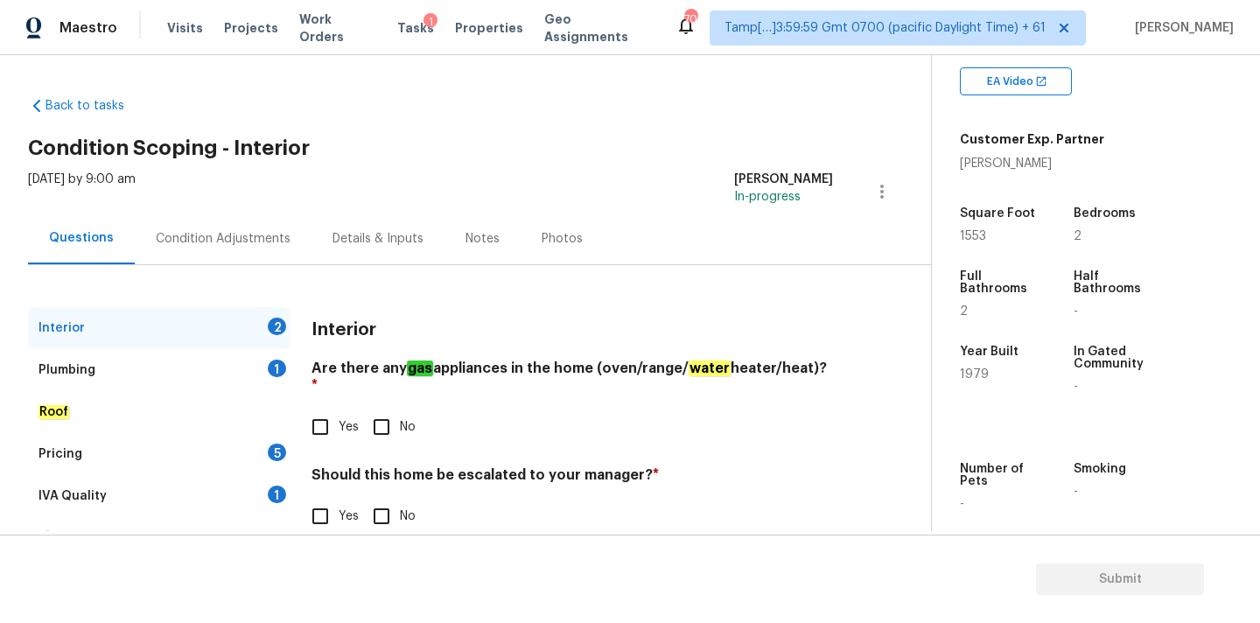
scroll to position [348, 0]
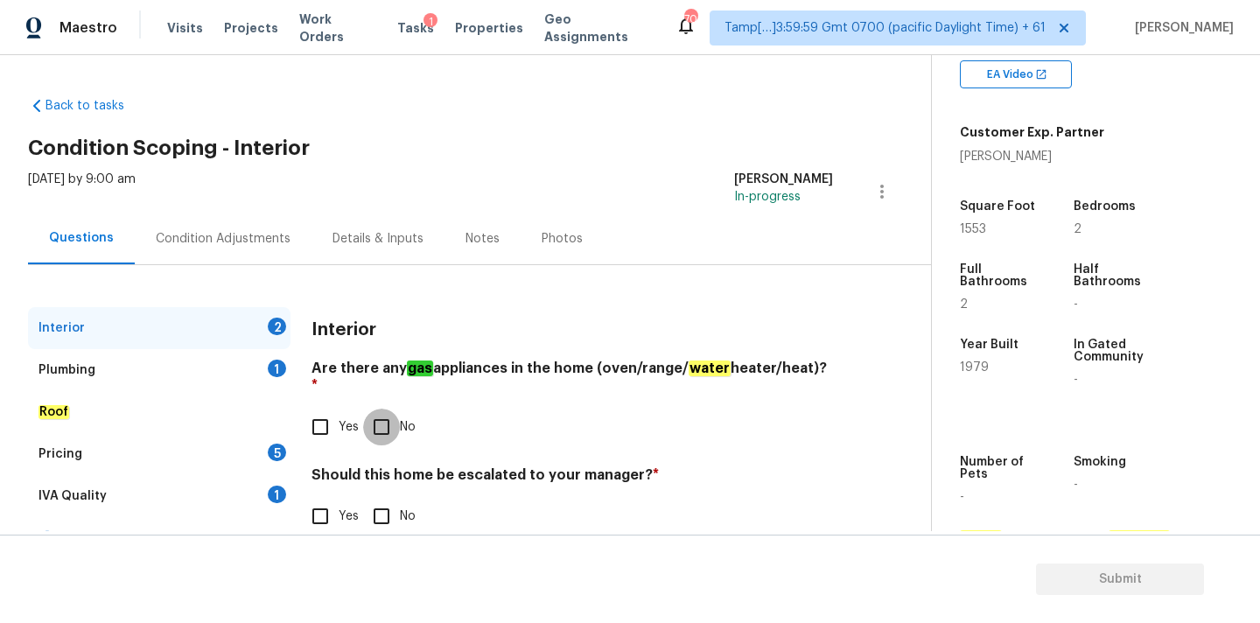
click at [385, 410] on input "No" at bounding box center [381, 427] width 37 height 37
checkbox input "true"
click at [385, 499] on input "No" at bounding box center [381, 516] width 37 height 37
checkbox input "true"
click at [268, 375] on div "Plumbing 1" at bounding box center [159, 370] width 263 height 42
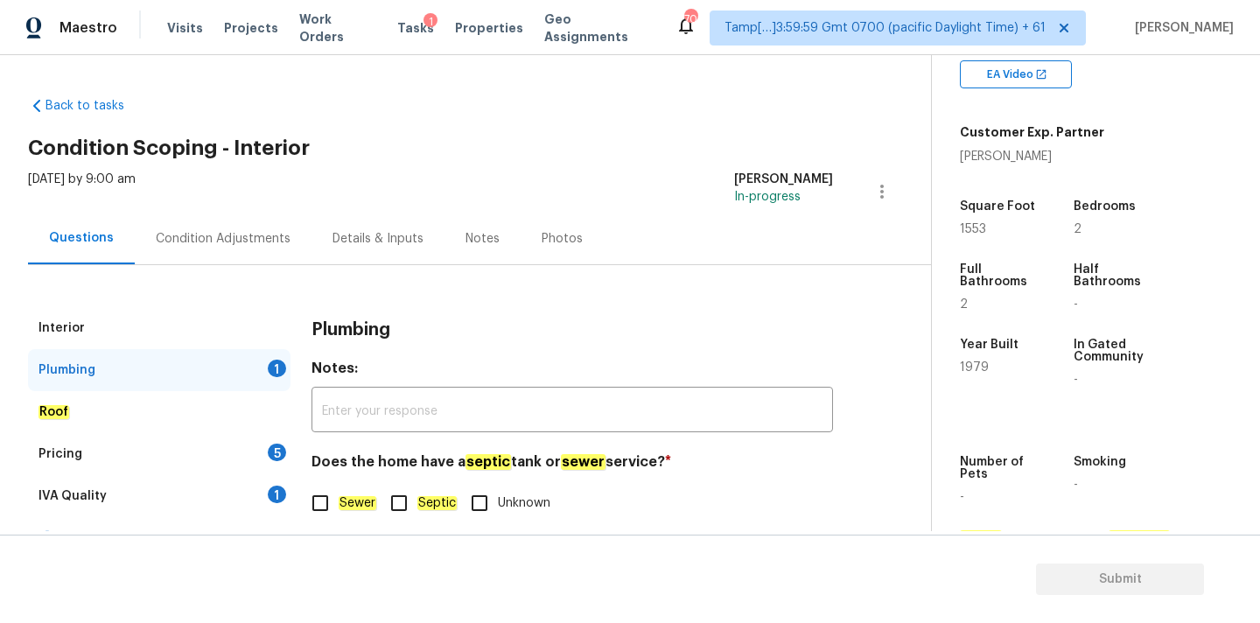
click at [358, 501] on em "Sewer" at bounding box center [358, 503] width 38 height 14
click at [339, 501] on input "Sewer" at bounding box center [320, 503] width 37 height 37
checkbox input "true"
click at [268, 494] on div "1" at bounding box center [277, 495] width 18 height 18
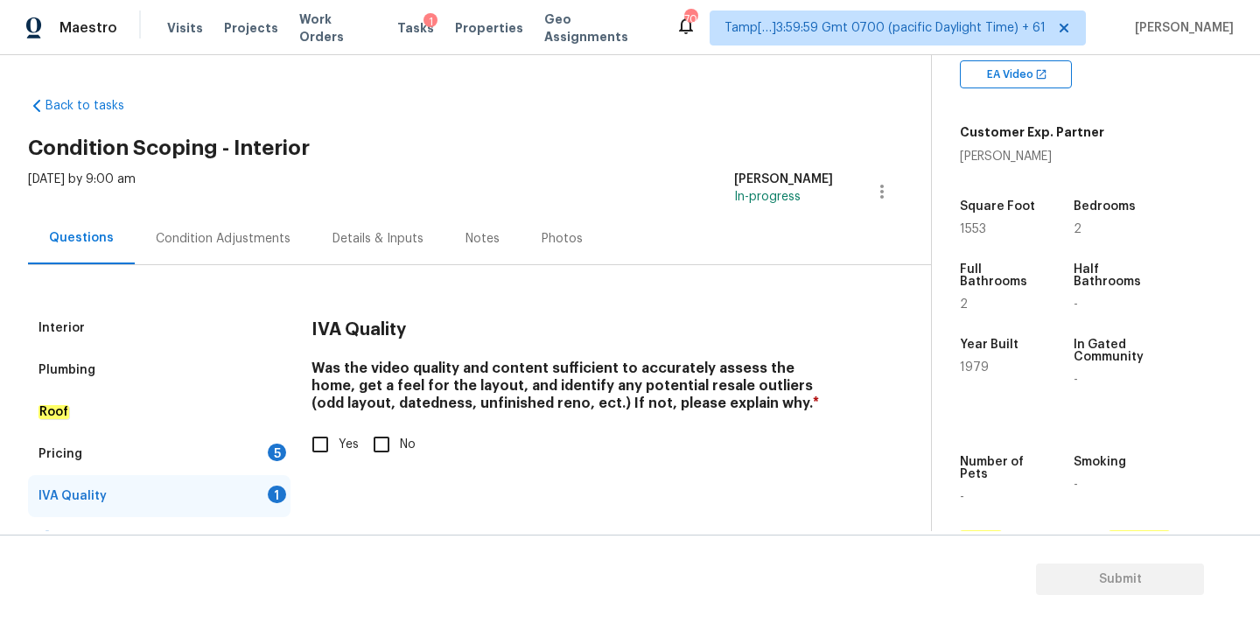
click at [311, 461] on input "Yes" at bounding box center [320, 444] width 37 height 37
checkbox input "true"
click at [256, 462] on div "Pricing 5" at bounding box center [159, 454] width 263 height 42
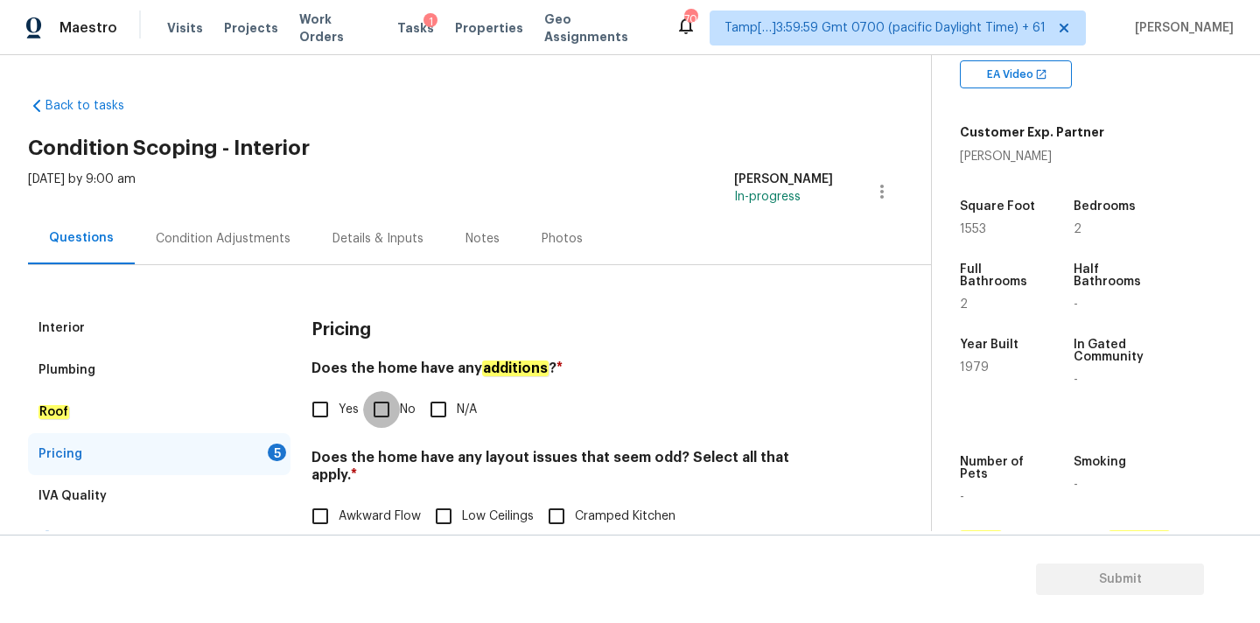
click at [389, 419] on input "No" at bounding box center [381, 409] width 37 height 37
checkbox input "true"
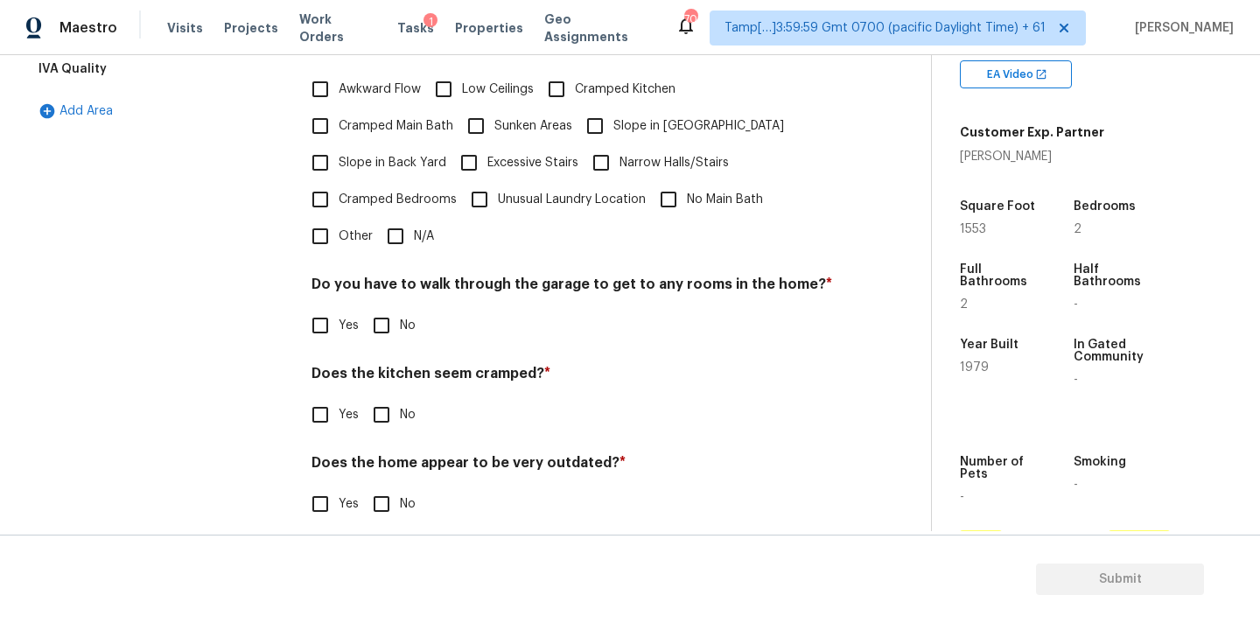
click at [402, 228] on input "N/A" at bounding box center [395, 236] width 37 height 37
checkbox input "true"
click at [392, 311] on input "No" at bounding box center [381, 325] width 37 height 37
checkbox input "true"
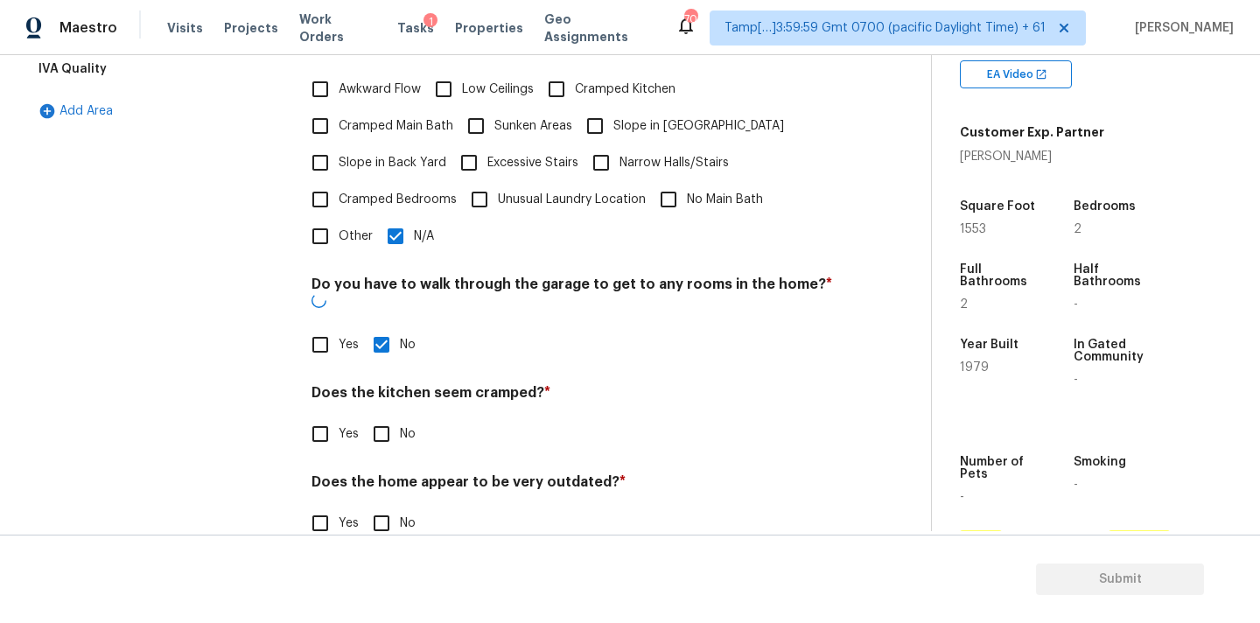
click at [391, 416] on input "No" at bounding box center [381, 434] width 37 height 37
checkbox input "true"
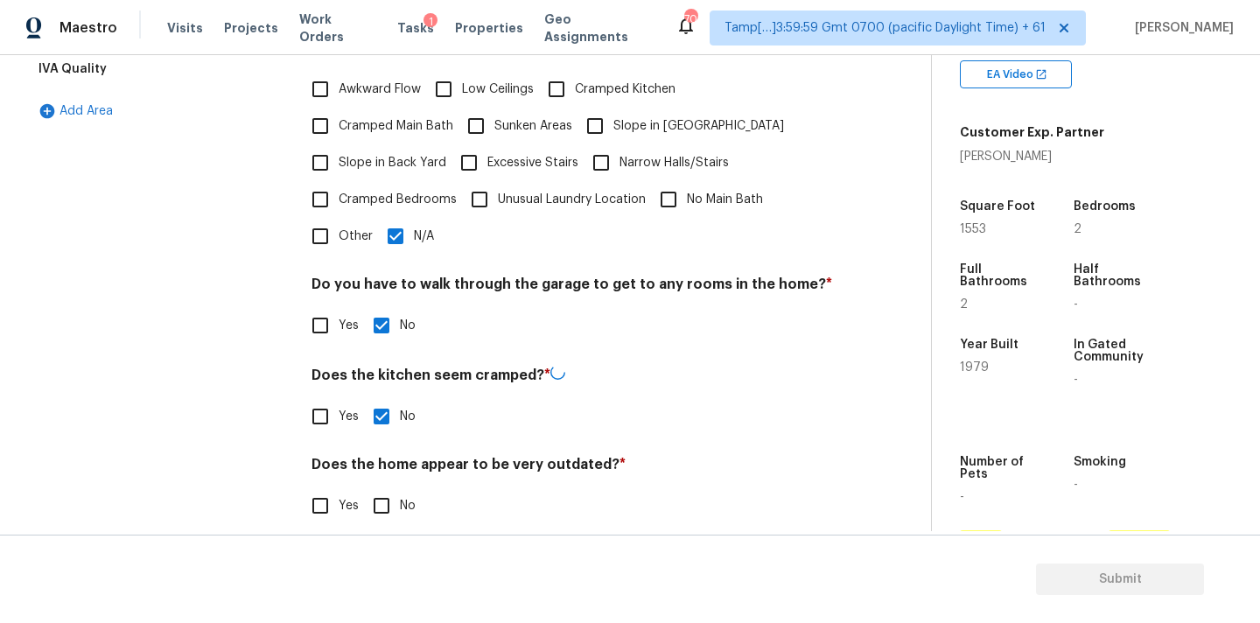
click at [391, 487] on input "No" at bounding box center [381, 505] width 37 height 37
checkbox input "true"
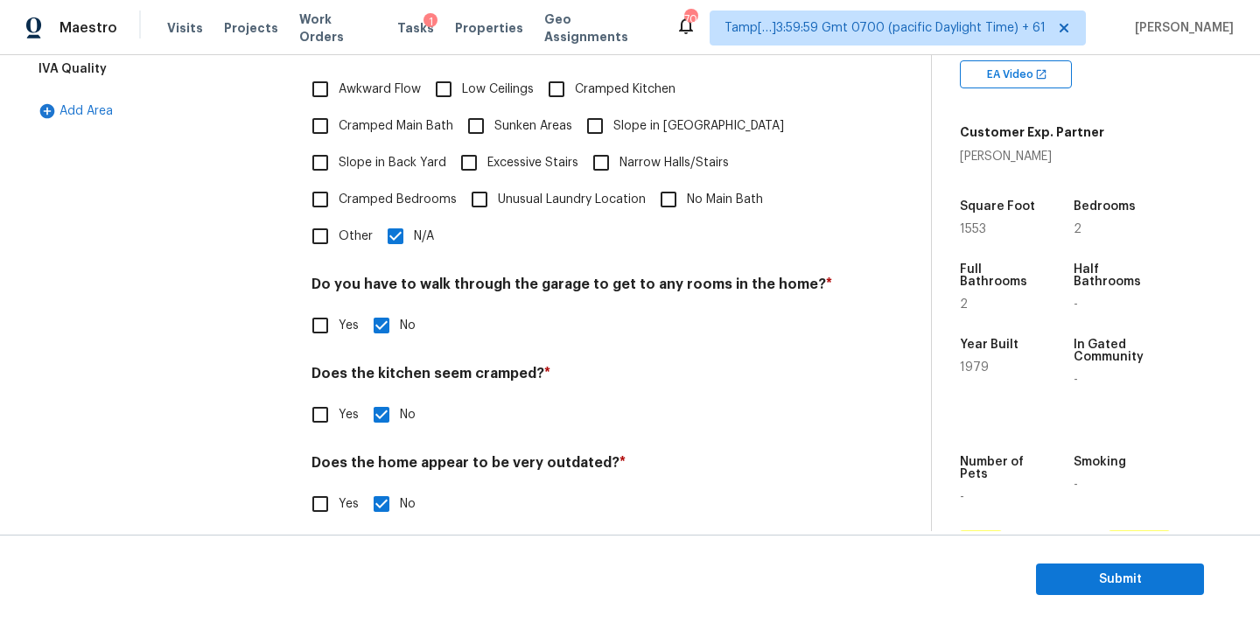
scroll to position [0, 0]
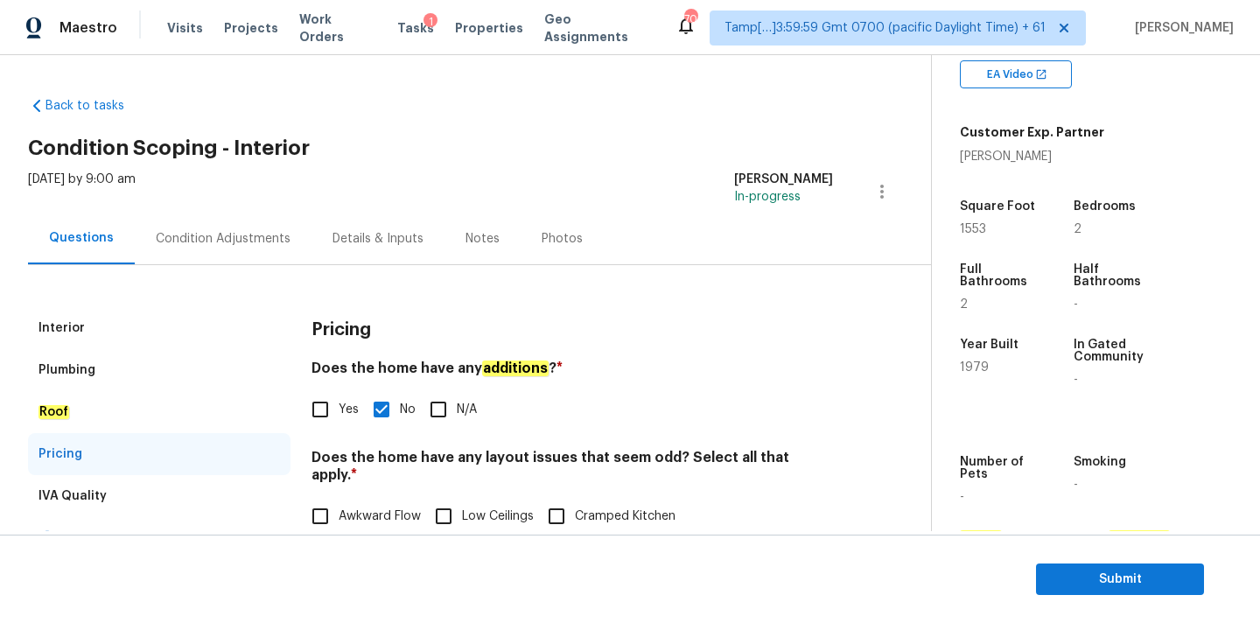
click at [136, 335] on div "Interior" at bounding box center [159, 328] width 263 height 42
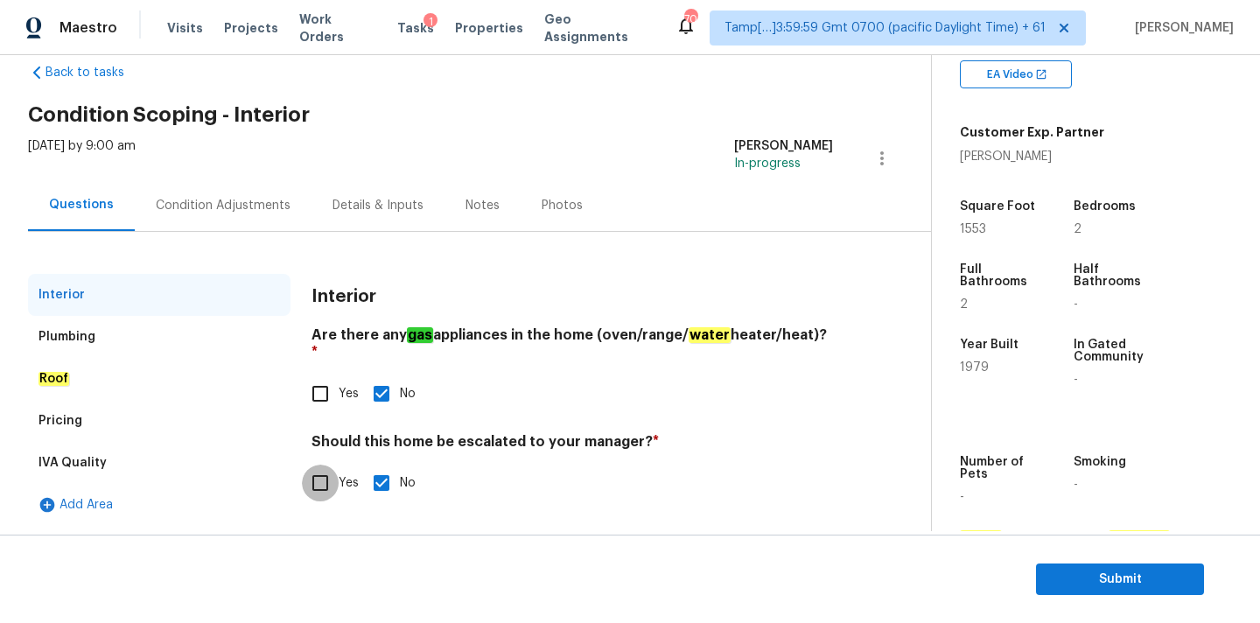
click at [327, 465] on input "Yes" at bounding box center [320, 483] width 37 height 37
checkbox input "true"
checkbox input "false"
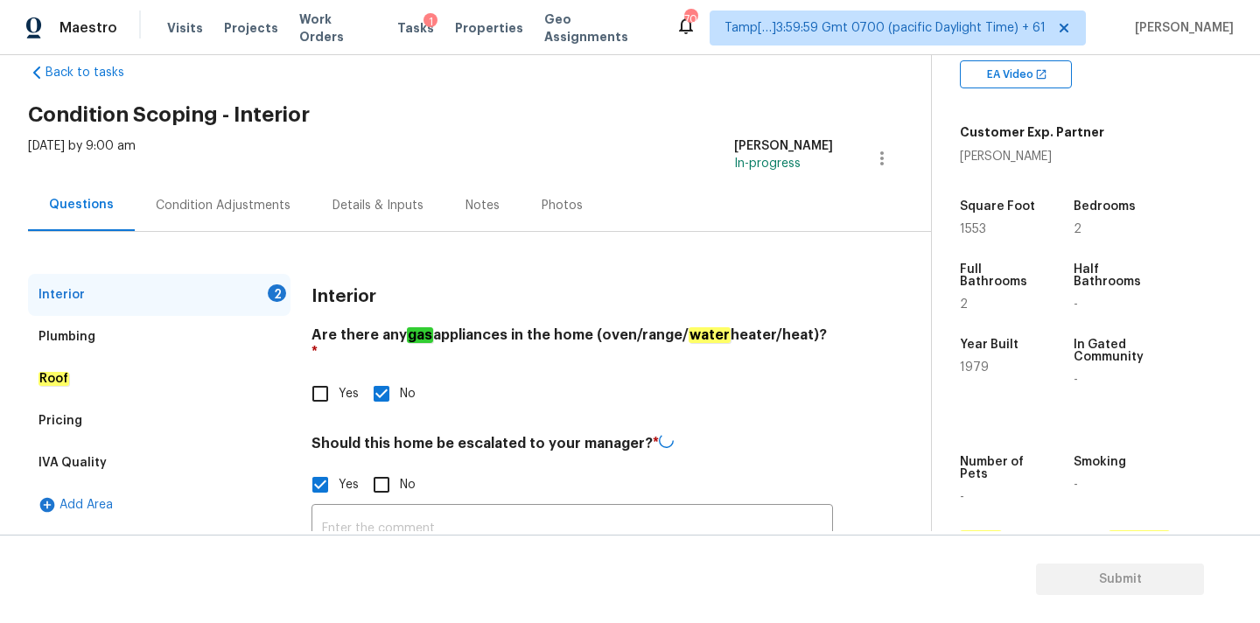
scroll to position [109, 0]
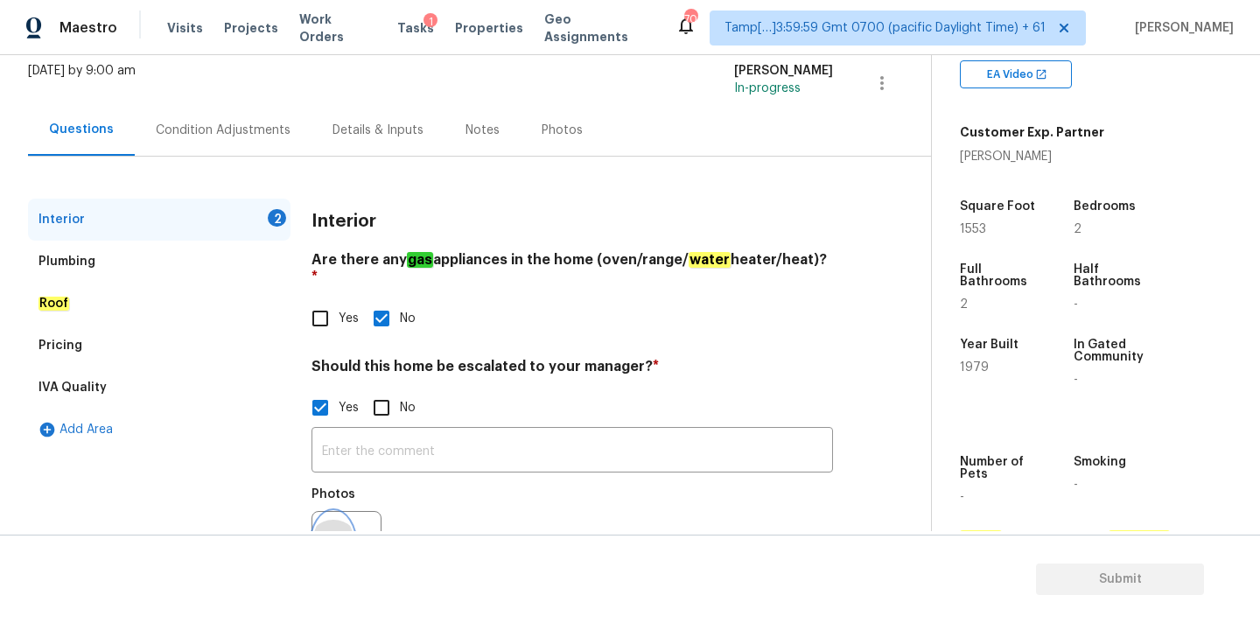
click at [342, 536] on icon "button" at bounding box center [333, 546] width 21 height 21
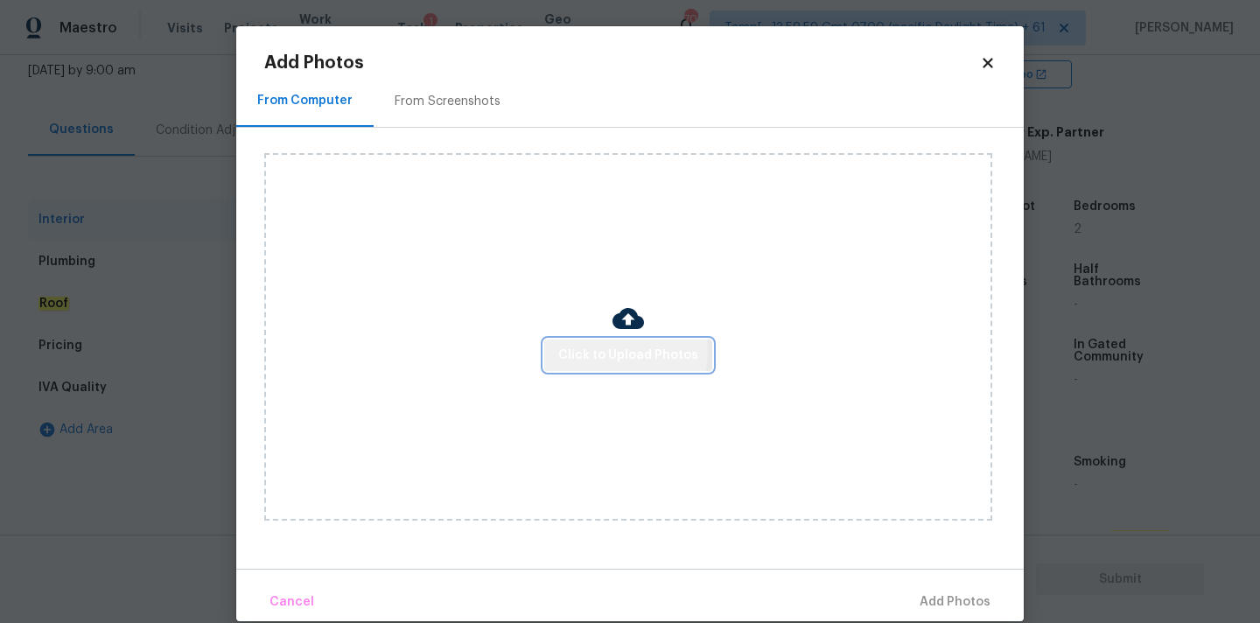
click at [623, 352] on span "Click to Upload Photos" at bounding box center [628, 356] width 140 height 22
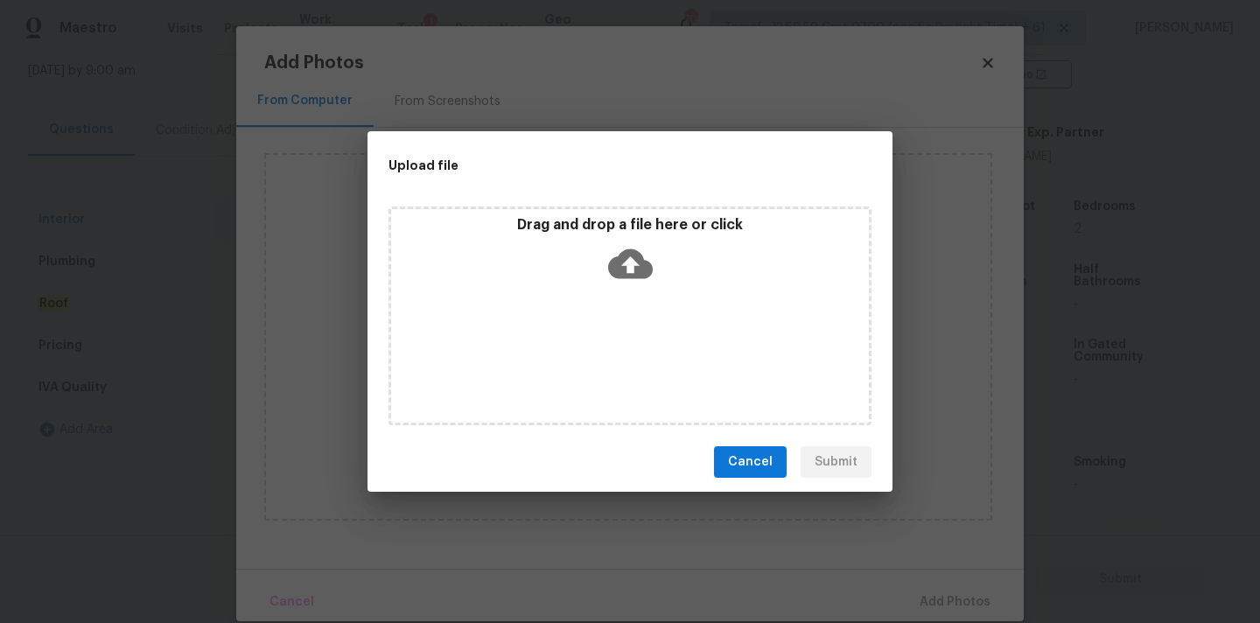
click at [625, 255] on icon at bounding box center [630, 264] width 45 height 30
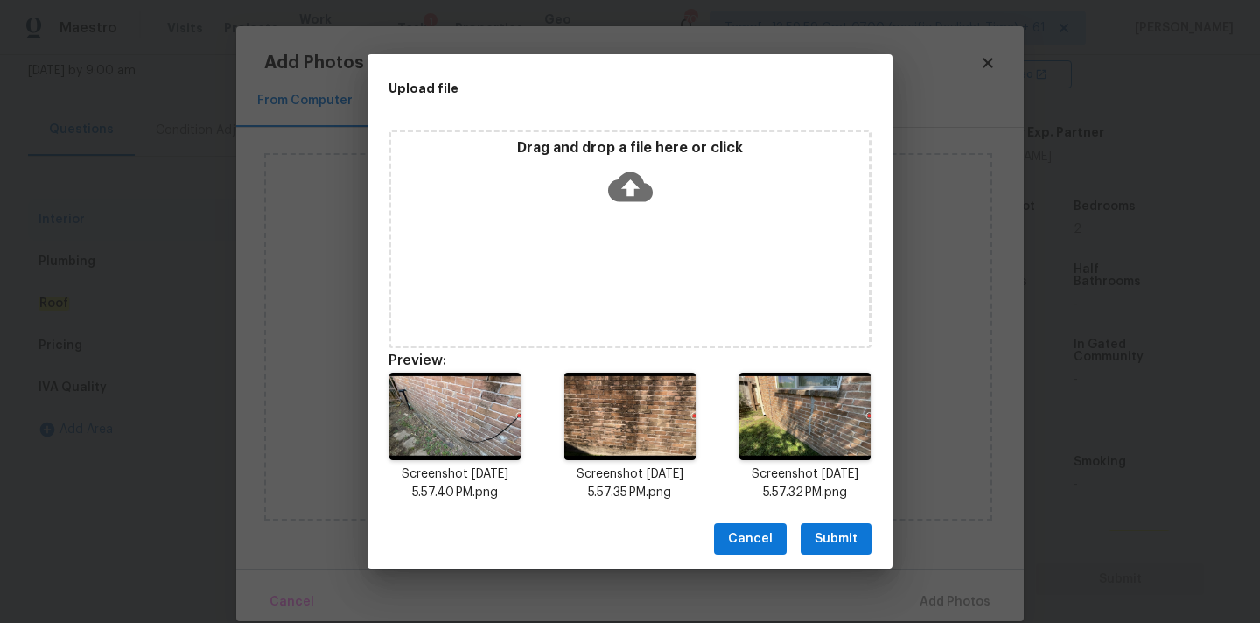
click at [824, 535] on span "Submit" at bounding box center [836, 540] width 43 height 22
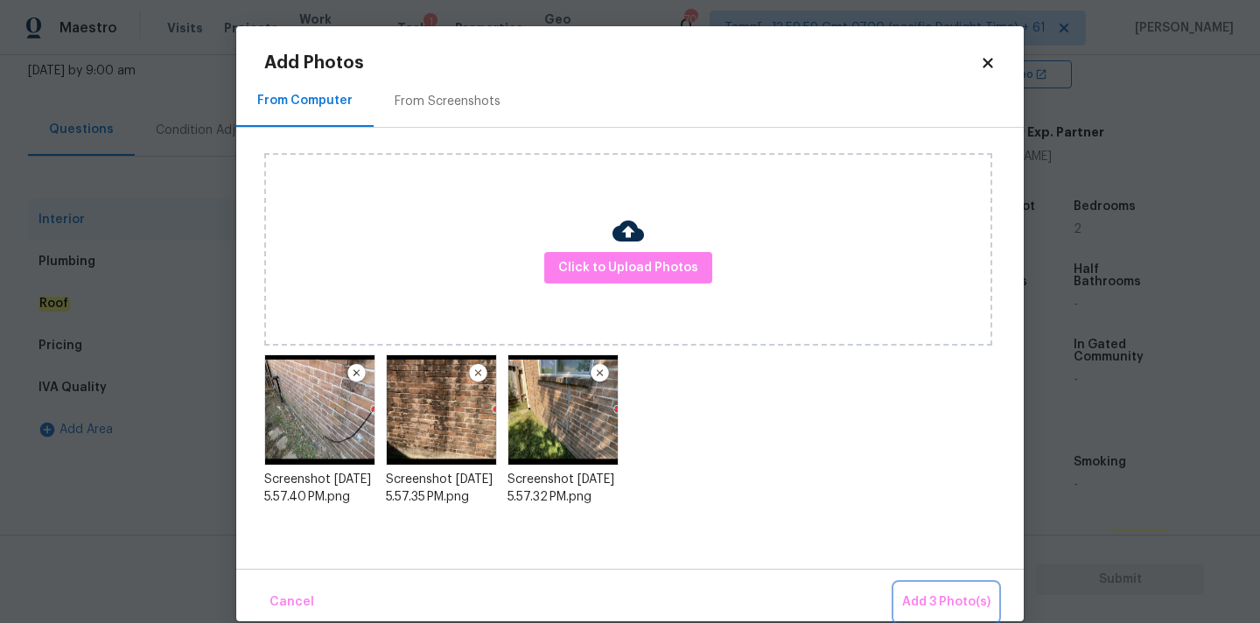
click at [919, 602] on span "Add 3 Photo(s)" at bounding box center [946, 603] width 88 height 22
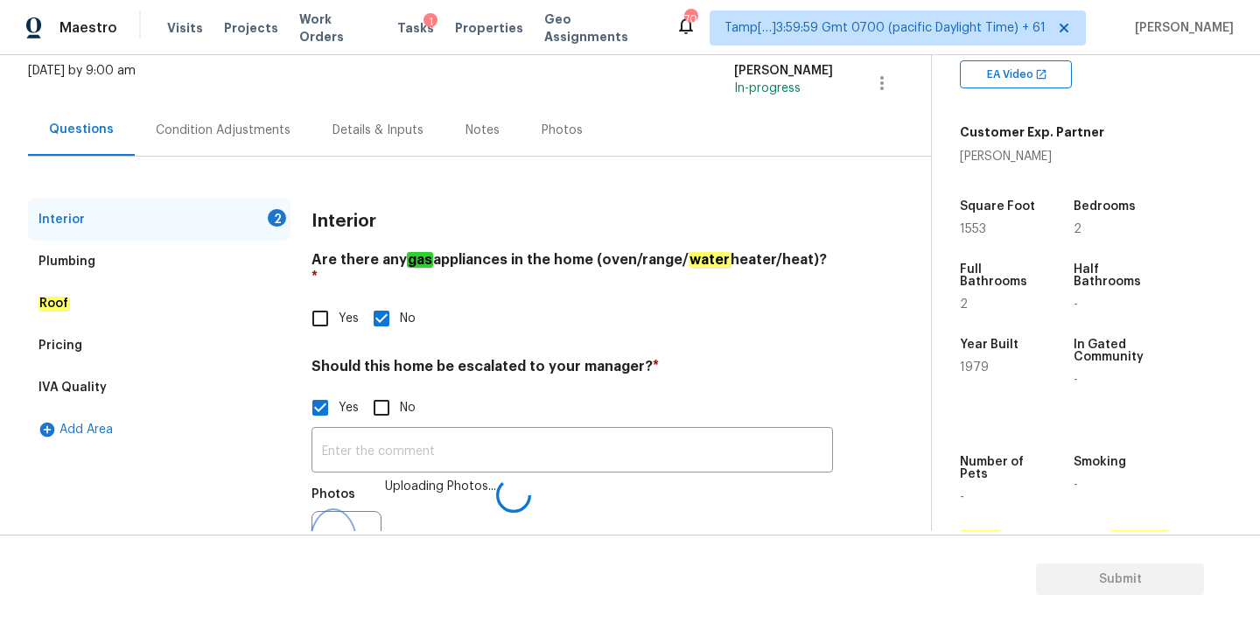
scroll to position [140, 0]
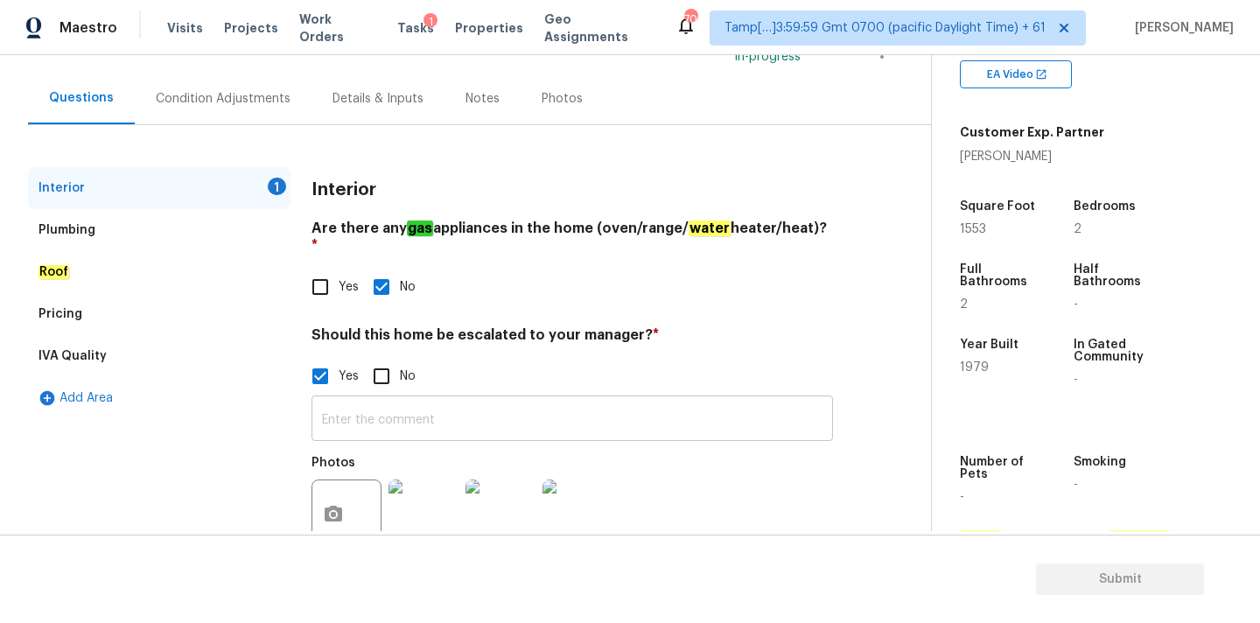
click at [522, 400] on input "text" at bounding box center [573, 420] width 522 height 41
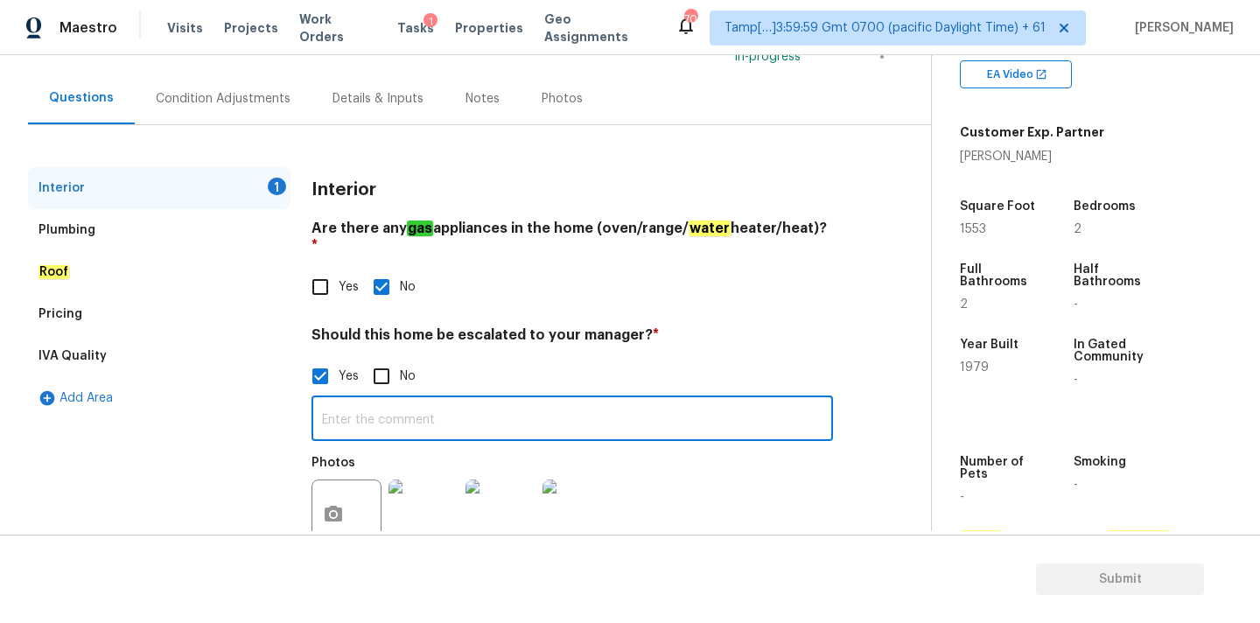
paste input "Cracks and walkability."
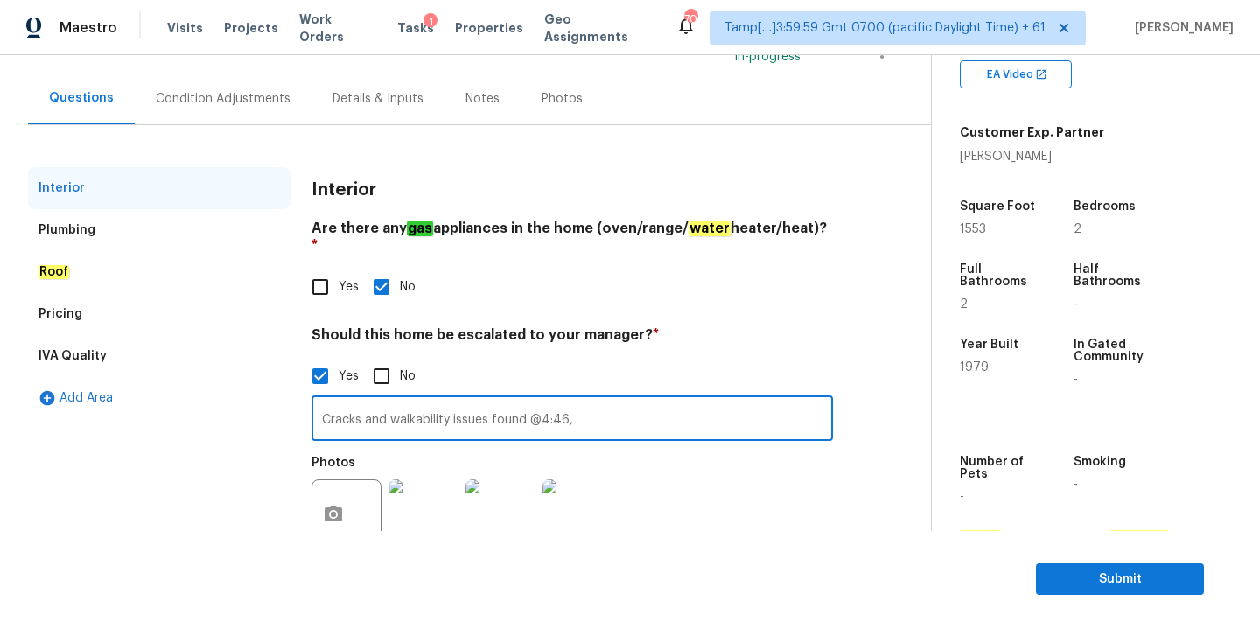
click at [526, 400] on input "Cracks and walkability issues found @4:46," at bounding box center [573, 420] width 522 height 41
click at [524, 405] on input "Cracks and walkability issues found @3:54, @4:46," at bounding box center [573, 420] width 522 height 41
click at [668, 401] on input "Cracks and walkability issues found @1:18, @3:54, @4:46," at bounding box center [573, 420] width 522 height 41
type input "Cracks and walkability issues found @1:18, @3:54, @4:46. Hence, escalated to MM."
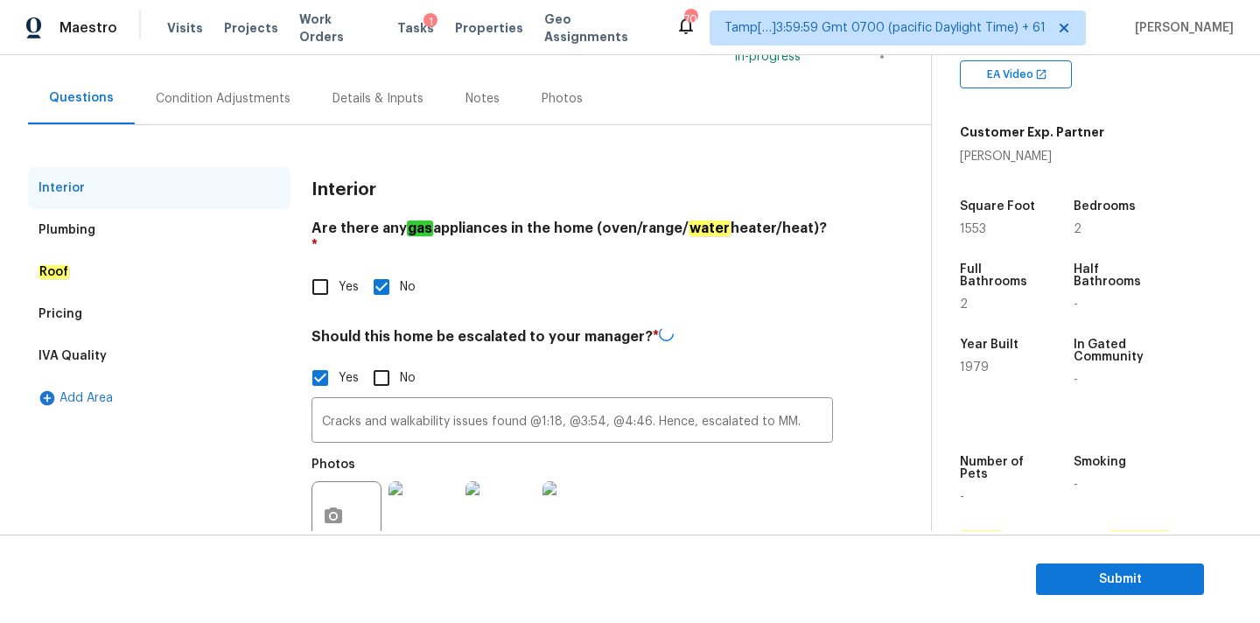
click at [209, 82] on div "Condition Adjustments" at bounding box center [223, 99] width 177 height 52
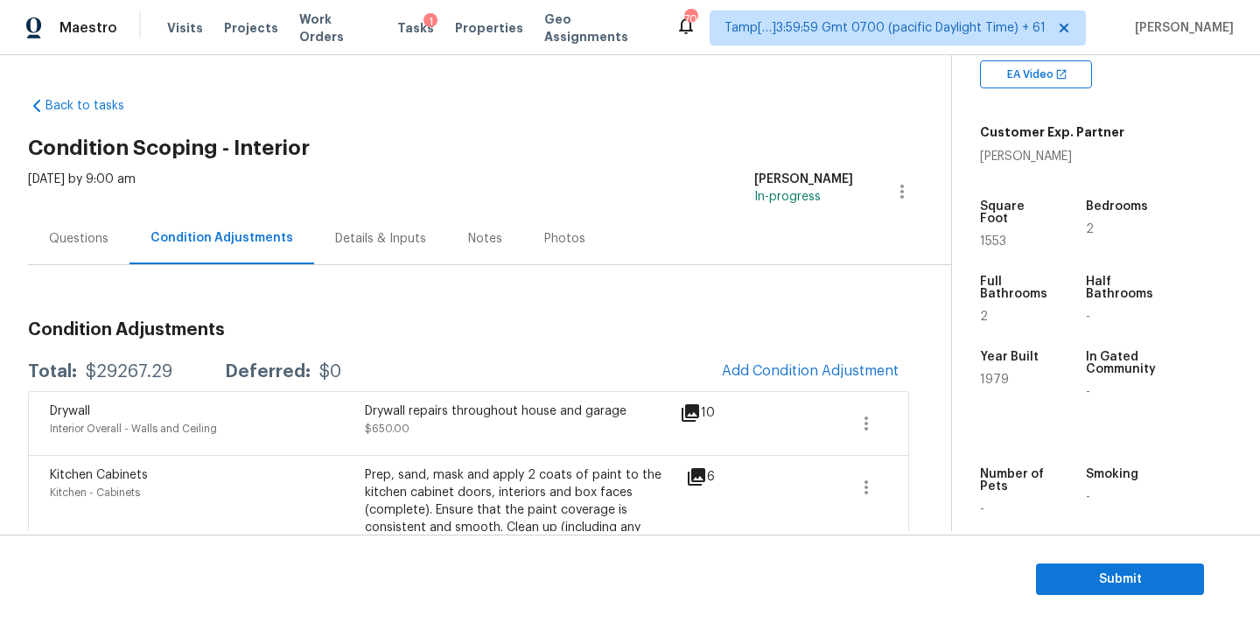
click at [787, 392] on div "Drywall Interior Overall - Walls and Ceiling Drywall repairs throughout house a…" at bounding box center [468, 423] width 881 height 64
click at [802, 373] on span "Add Condition Adjustment" at bounding box center [810, 371] width 177 height 16
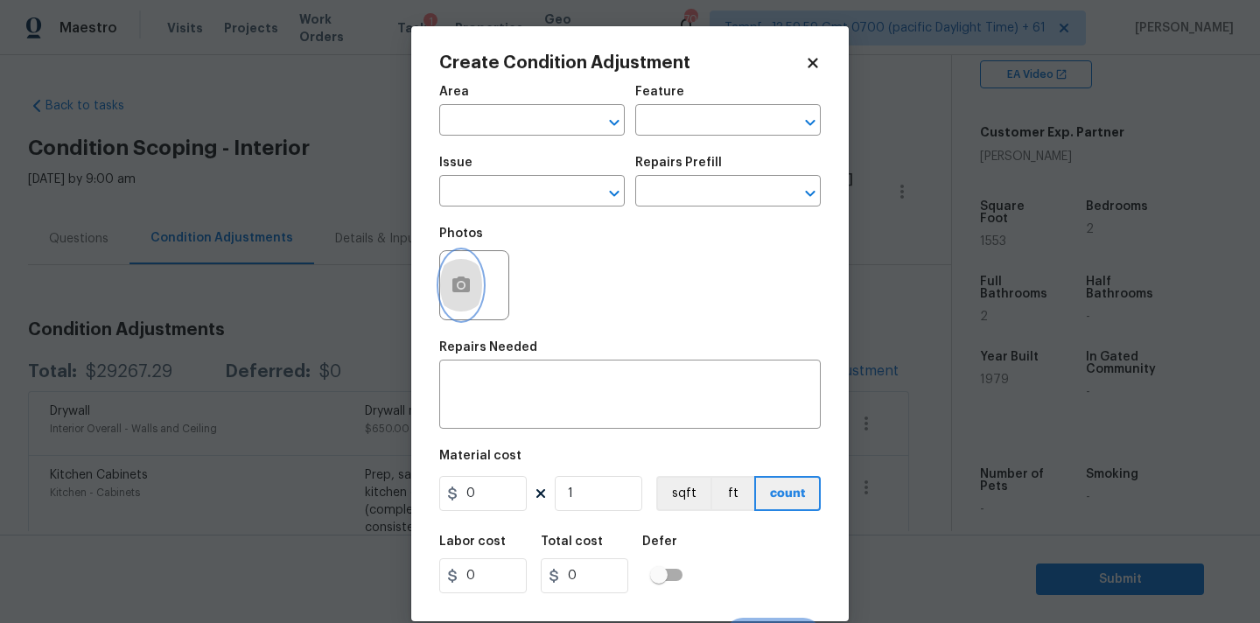
click at [443, 287] on button "button" at bounding box center [461, 285] width 42 height 68
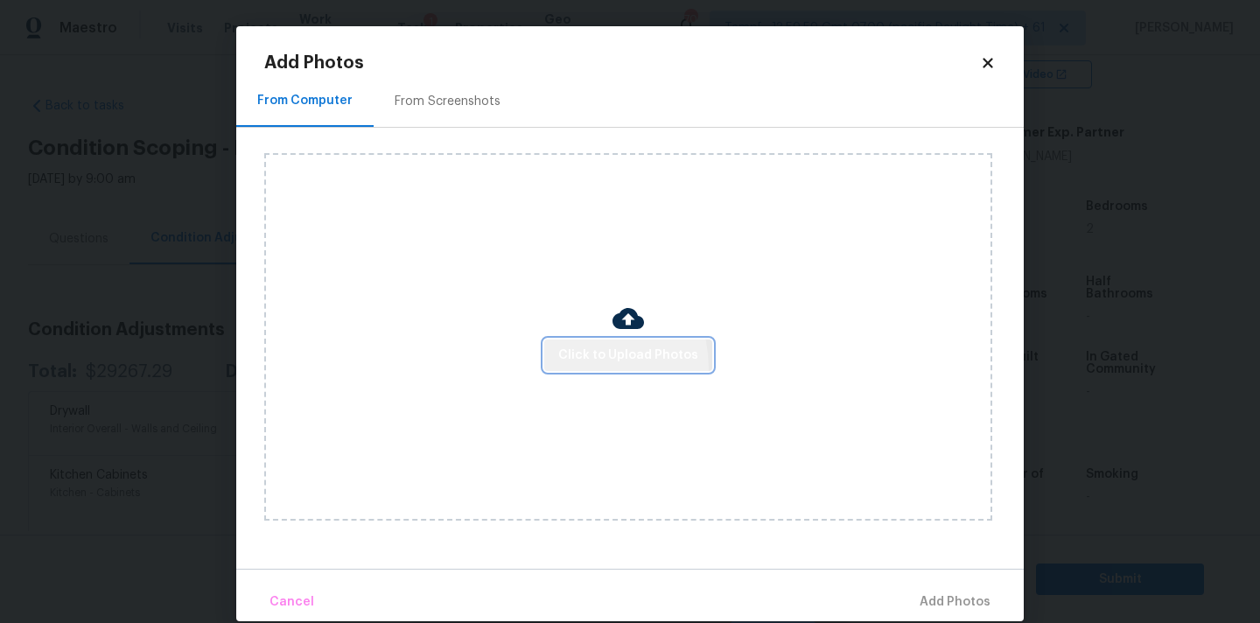
click at [572, 368] on button "Click to Upload Photos" at bounding box center [628, 356] width 168 height 32
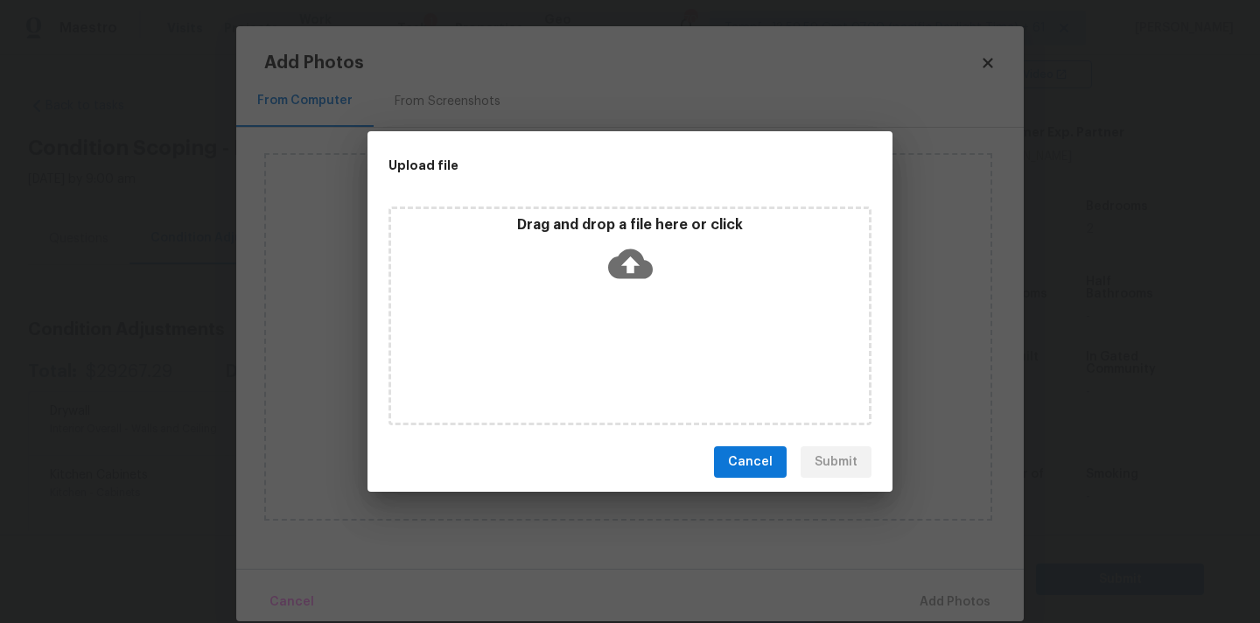
click at [617, 256] on icon at bounding box center [630, 264] width 45 height 30
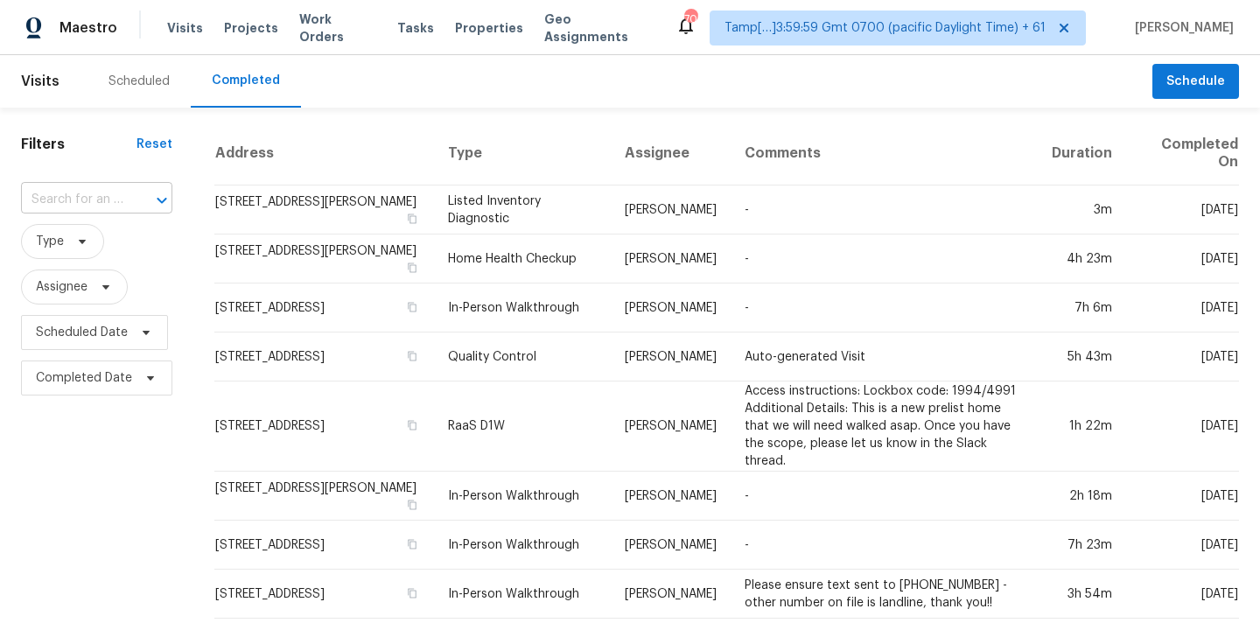
click at [48, 203] on input "text" at bounding box center [72, 199] width 102 height 27
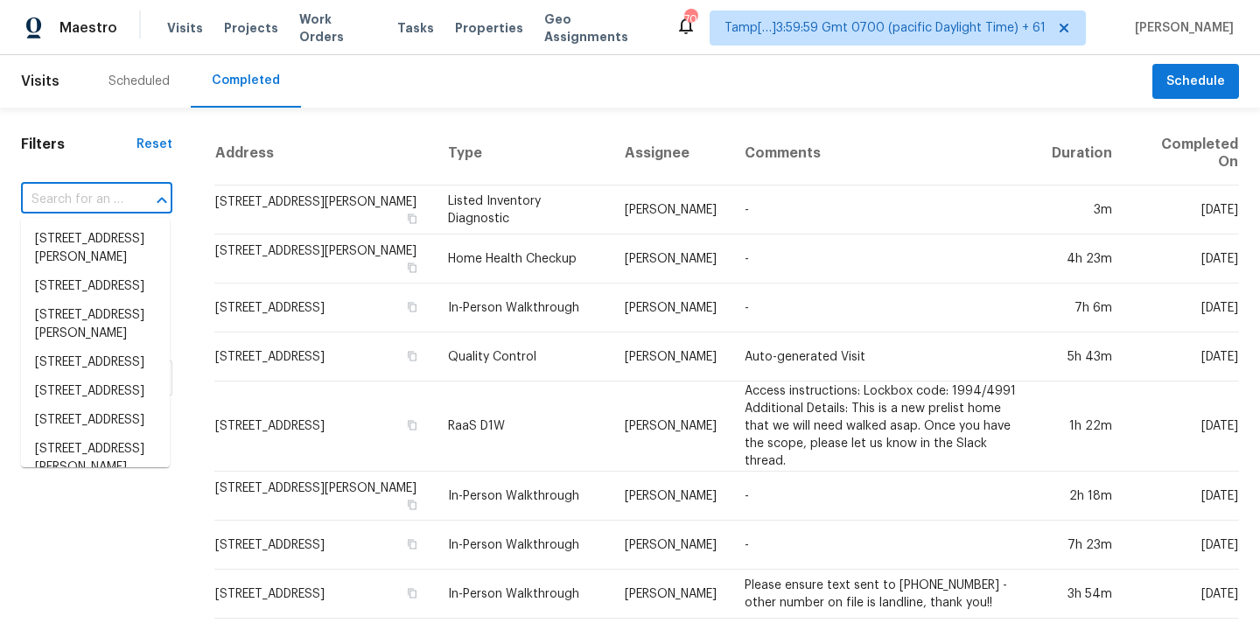
paste input "[STREET_ADDRESS]"
type input "[STREET_ADDRESS]"
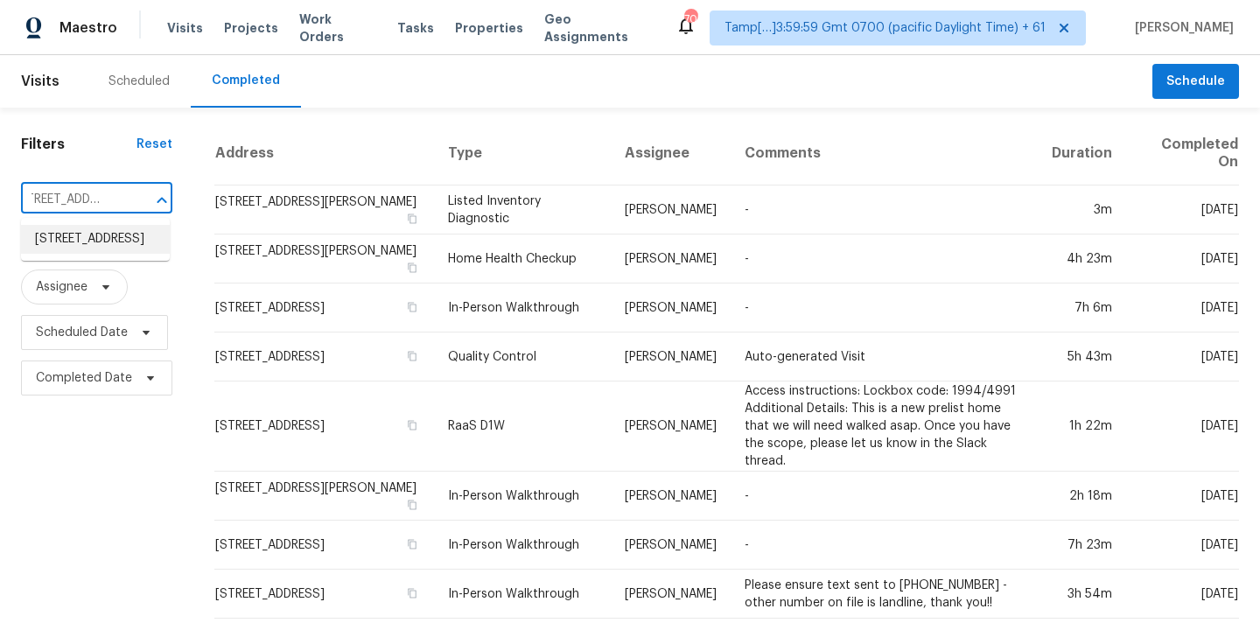
click at [71, 242] on li "[STREET_ADDRESS]" at bounding box center [95, 239] width 149 height 29
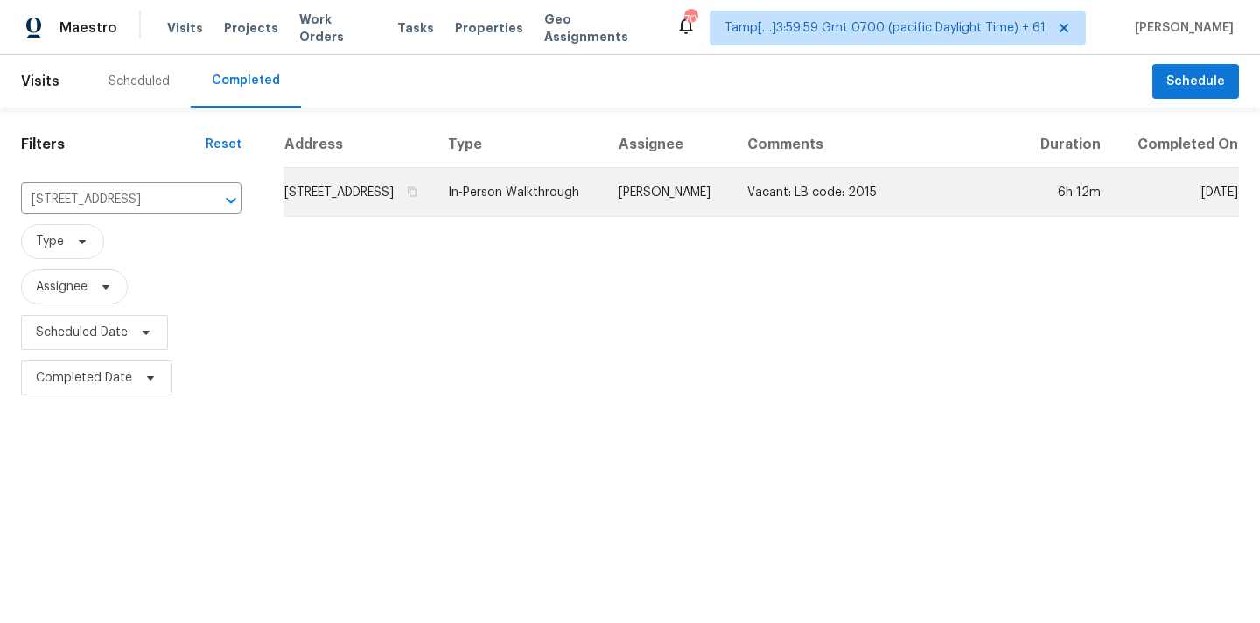
click at [667, 217] on td "[PERSON_NAME]" at bounding box center [669, 192] width 129 height 49
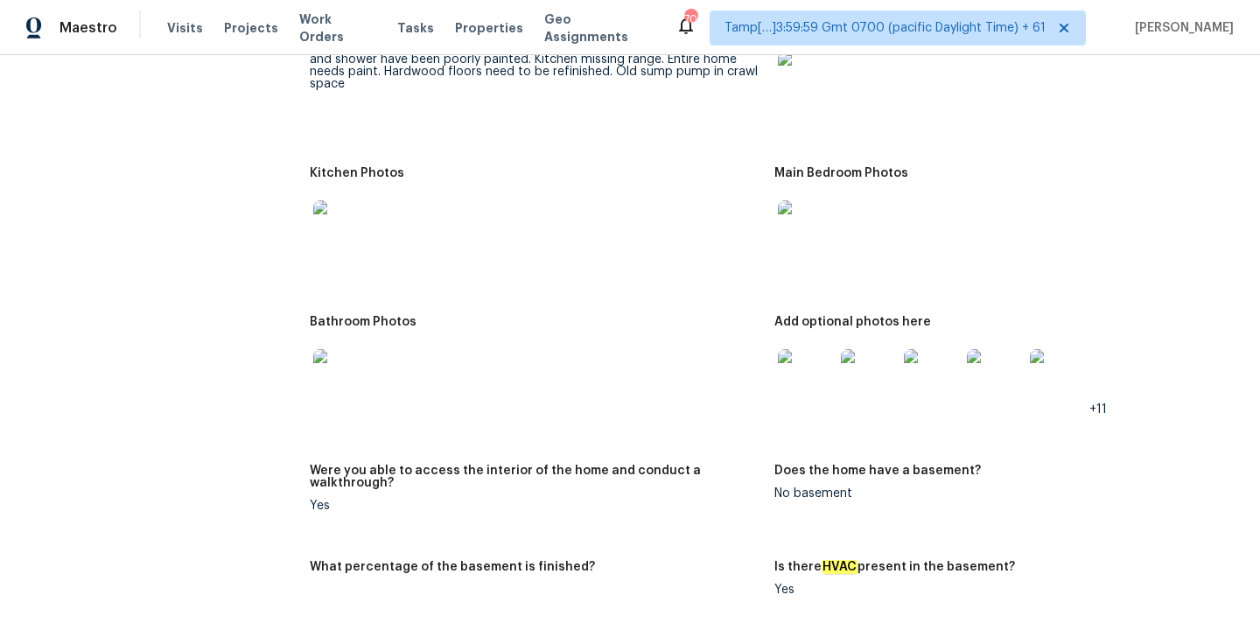
scroll to position [2376, 0]
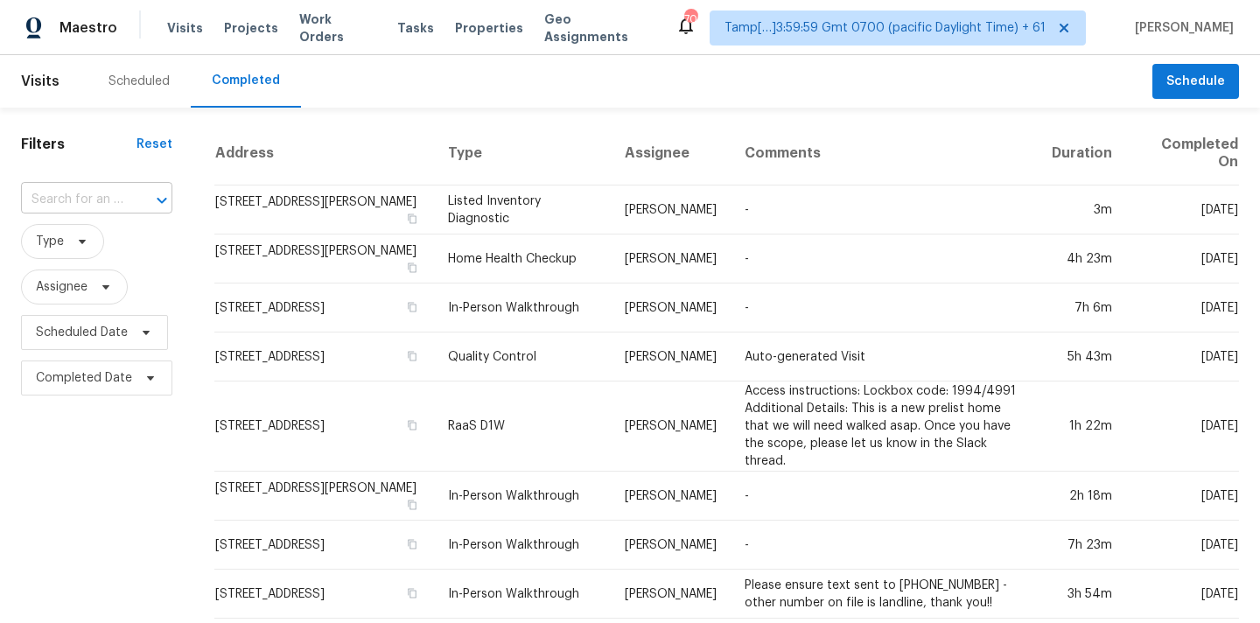
click at [60, 204] on input "text" at bounding box center [72, 199] width 102 height 27
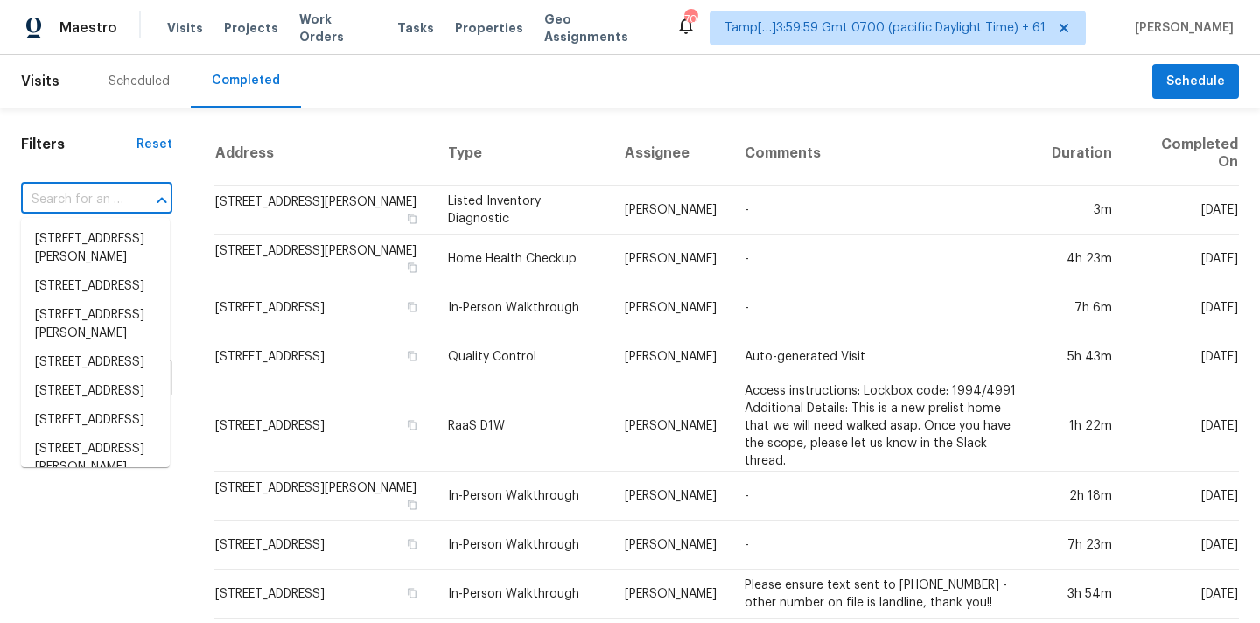
paste input "[STREET_ADDRESS][PERSON_NAME]"
type input "[STREET_ADDRESS][PERSON_NAME]"
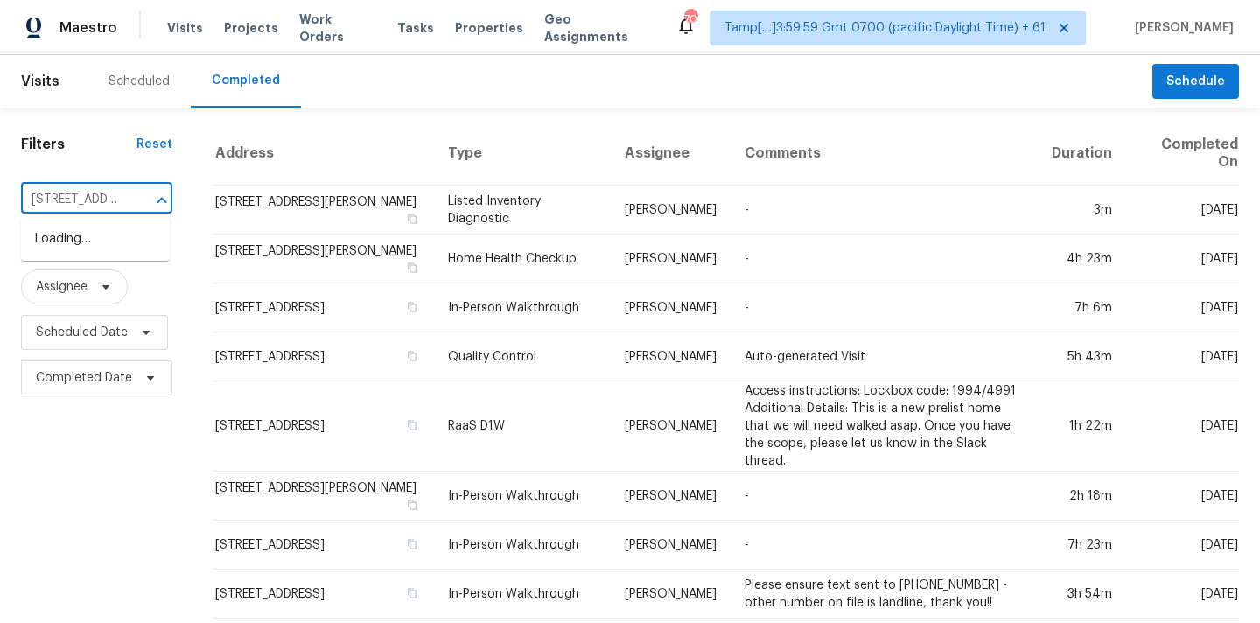
scroll to position [0, 102]
click at [83, 248] on li "[STREET_ADDRESS][PERSON_NAME]" at bounding box center [95, 248] width 149 height 47
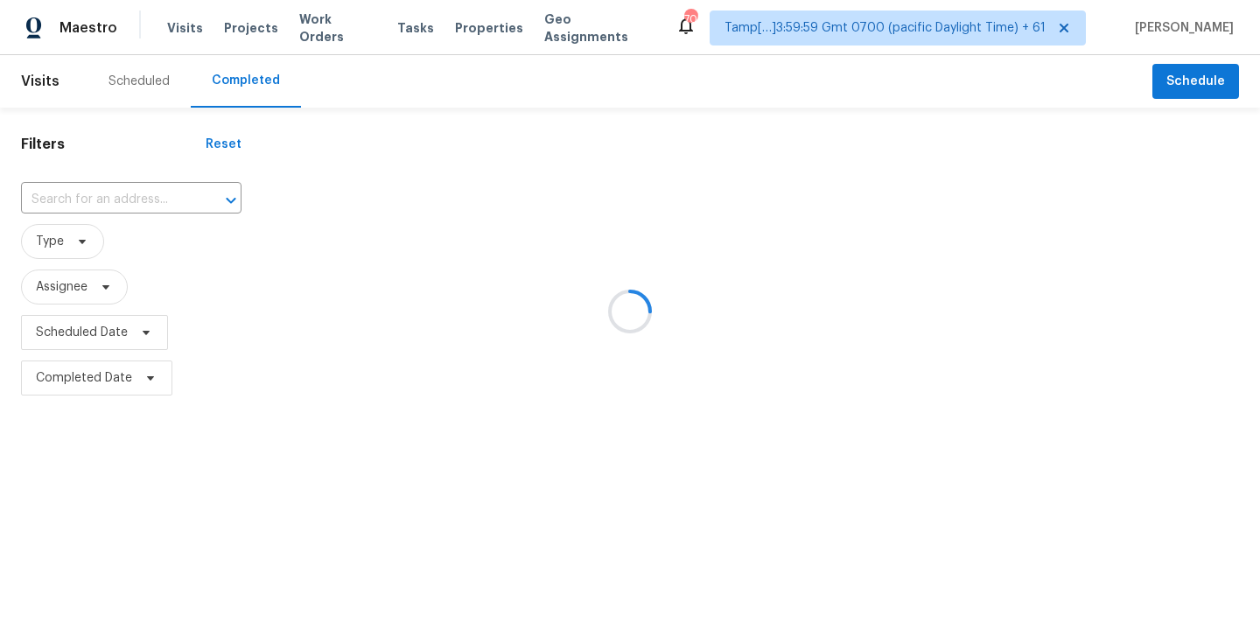
type input "[STREET_ADDRESS][PERSON_NAME]"
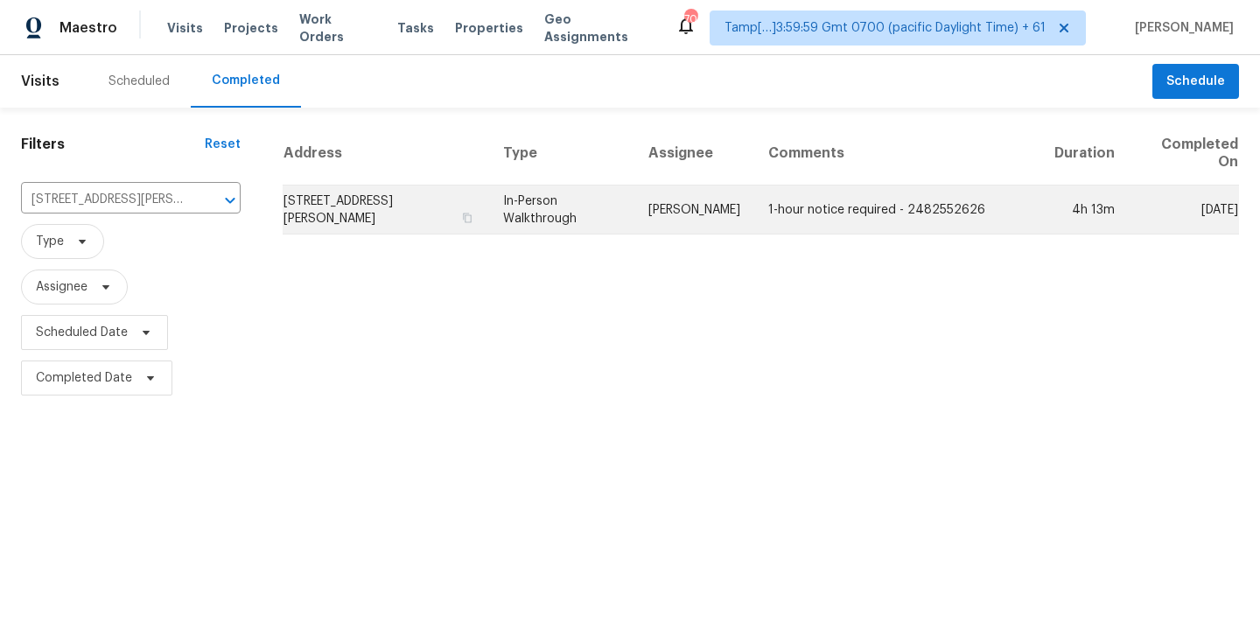
click at [740, 214] on td "[PERSON_NAME]" at bounding box center [695, 210] width 120 height 49
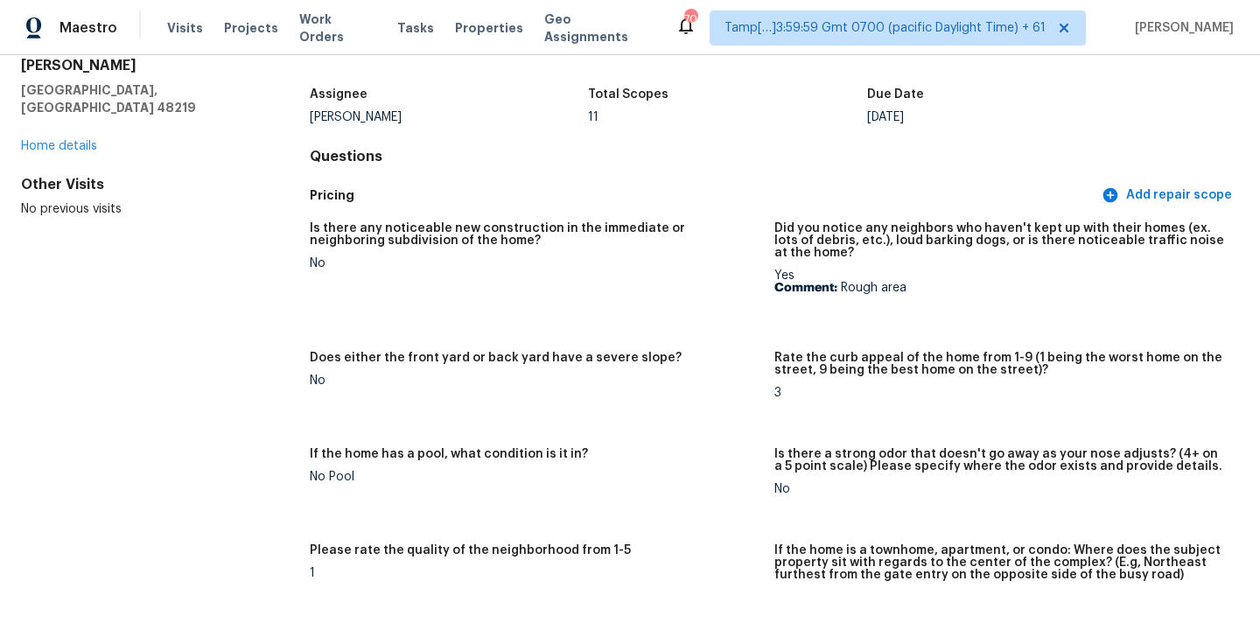
scroll to position [31, 0]
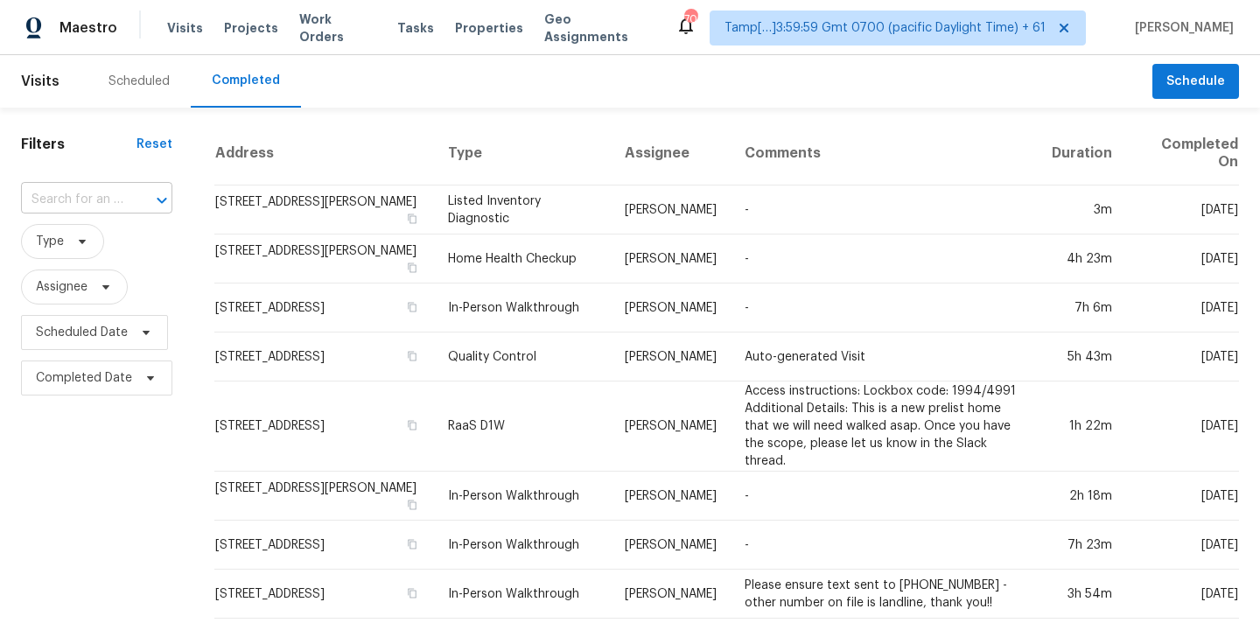
click at [108, 201] on input "text" at bounding box center [72, 199] width 102 height 27
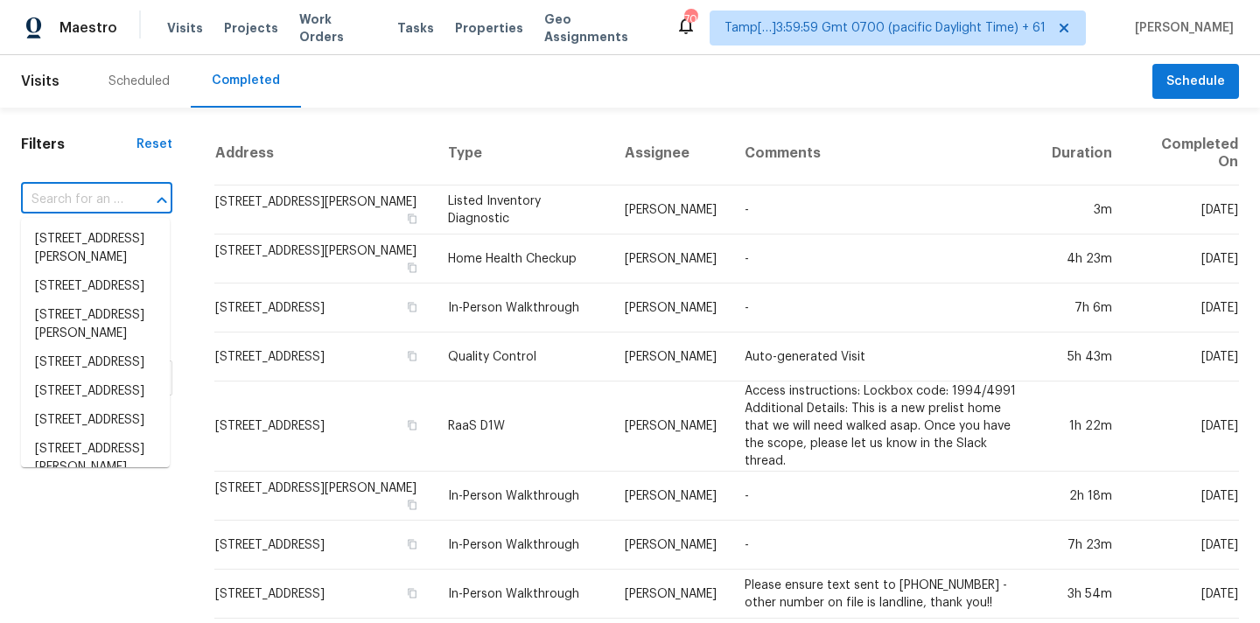
paste input "[STREET_ADDRESS]"
type input "[STREET_ADDRESS]"
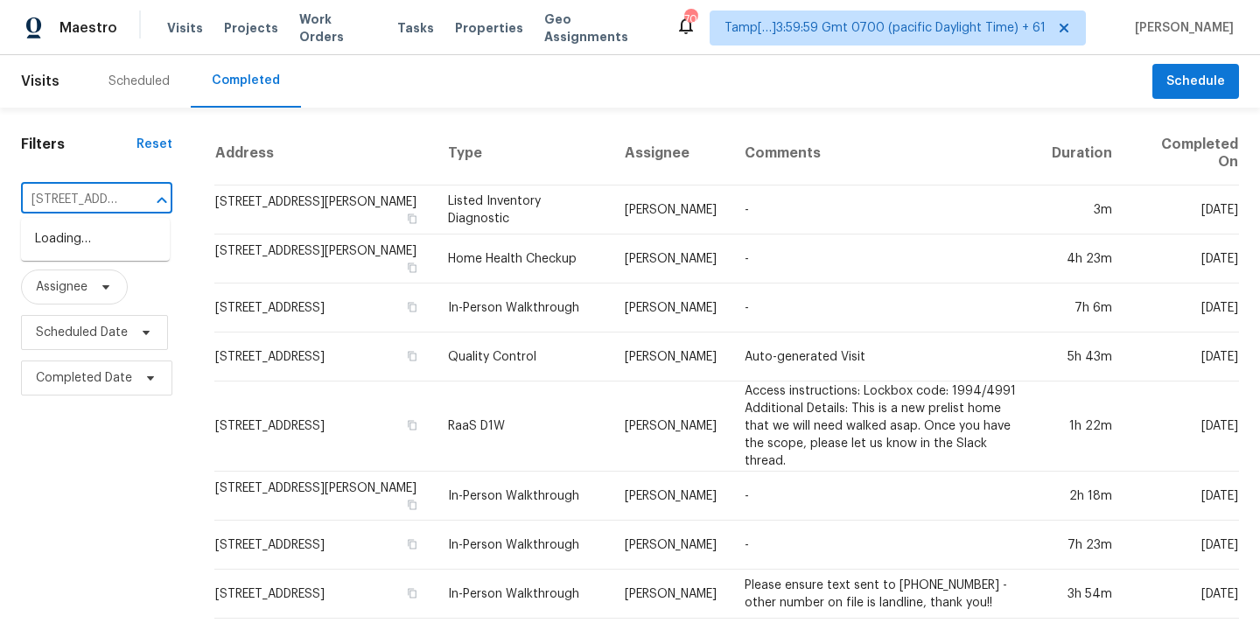
scroll to position [0, 133]
click at [106, 242] on li "[STREET_ADDRESS]" at bounding box center [95, 239] width 149 height 29
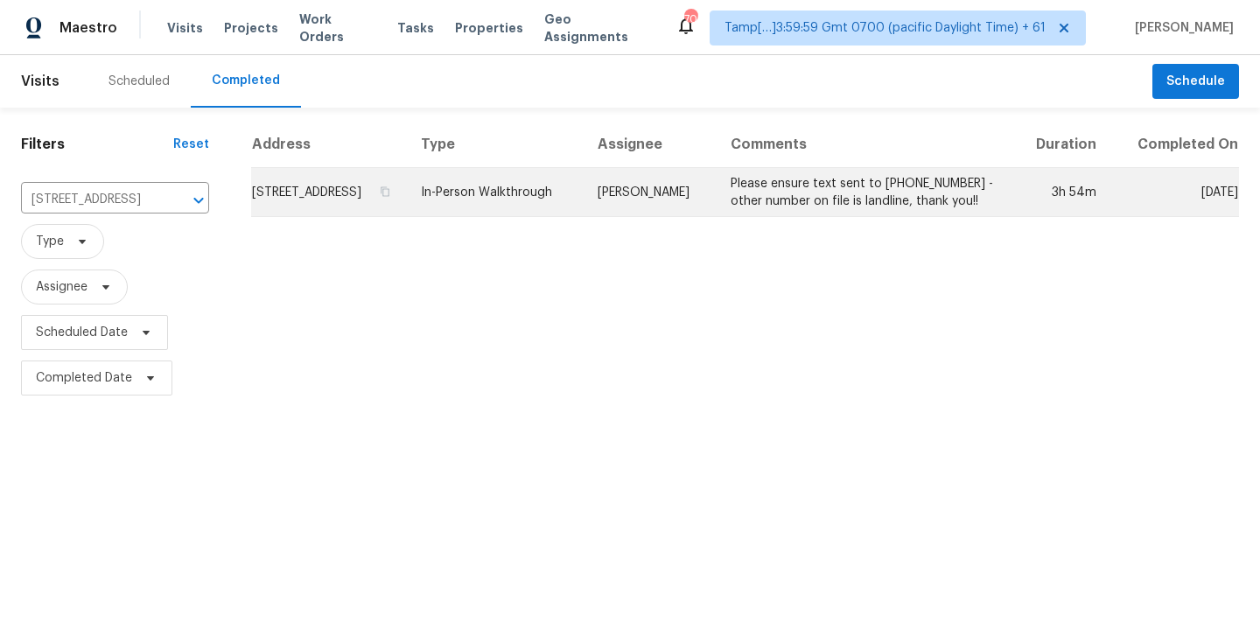
click at [611, 212] on td "[PERSON_NAME]" at bounding box center [650, 192] width 133 height 49
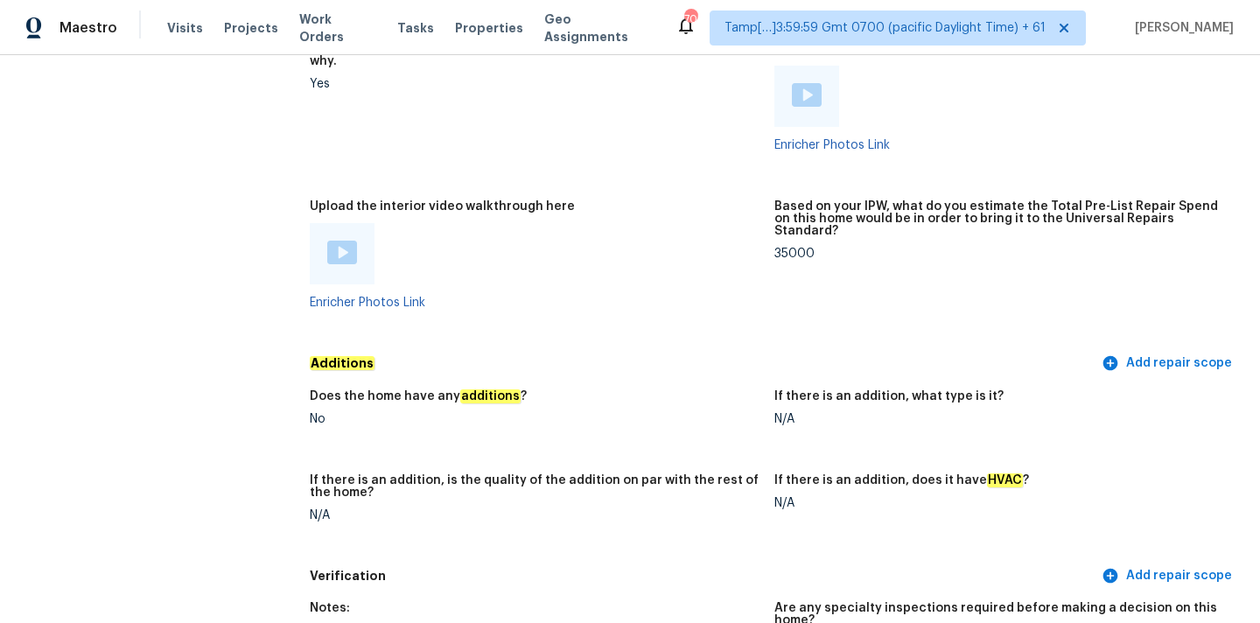
scroll to position [2804, 0]
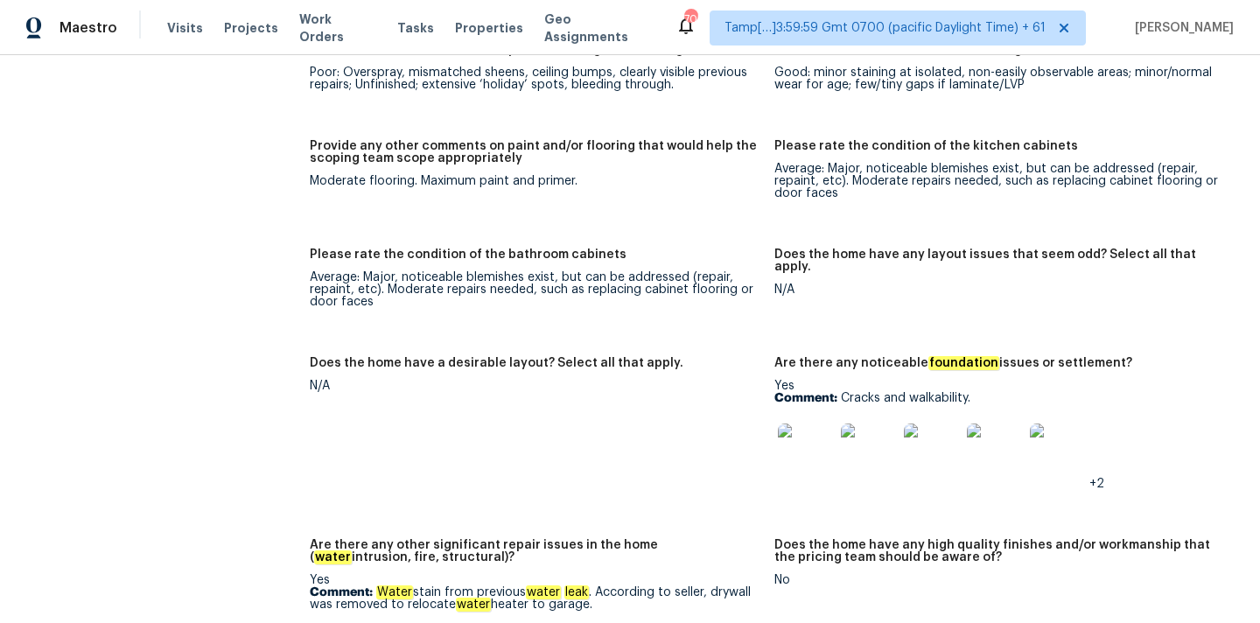
click at [803, 434] on img at bounding box center [806, 452] width 56 height 56
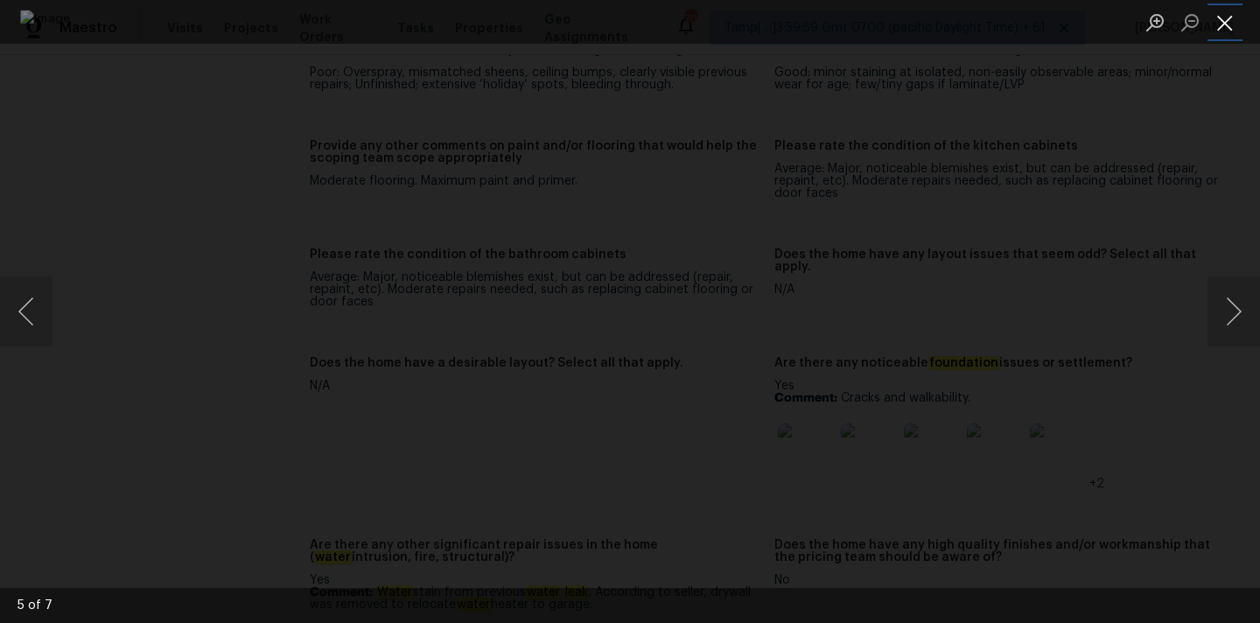
click at [1218, 24] on button "Close lightbox" at bounding box center [1225, 22] width 35 height 31
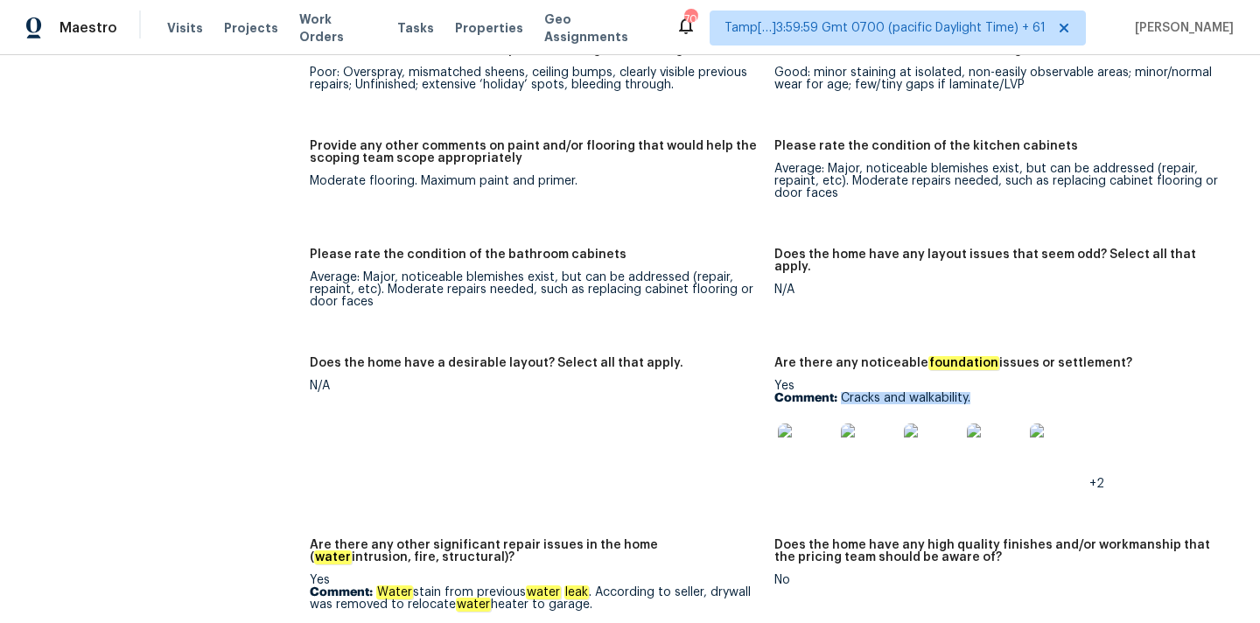
drag, startPoint x: 842, startPoint y: 374, endPoint x: 997, endPoint y: 372, distance: 154.9
click at [997, 392] on p "Comment: Cracks and walkability." at bounding box center [1000, 398] width 451 height 12
copy p "Cracks and walkability."
click at [809, 441] on img at bounding box center [806, 452] width 56 height 56
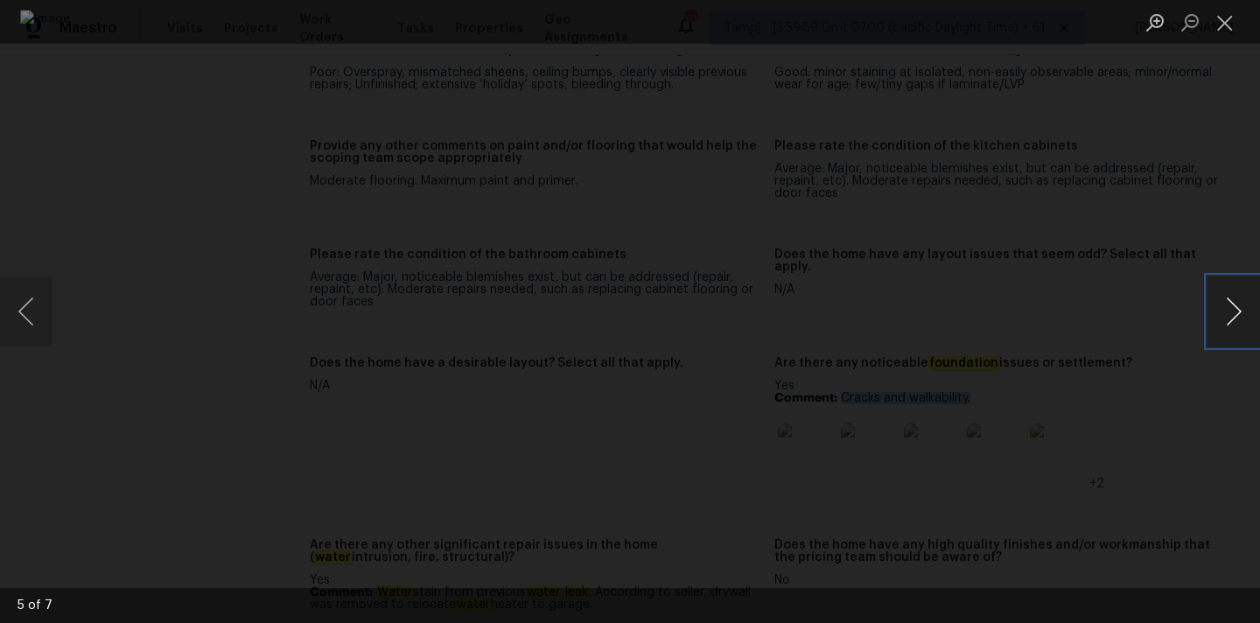
click at [1239, 301] on button "Next image" at bounding box center [1234, 312] width 53 height 70
click at [1221, 322] on button "Next image" at bounding box center [1234, 312] width 53 height 70
click at [1226, 16] on button "Close lightbox" at bounding box center [1225, 22] width 35 height 31
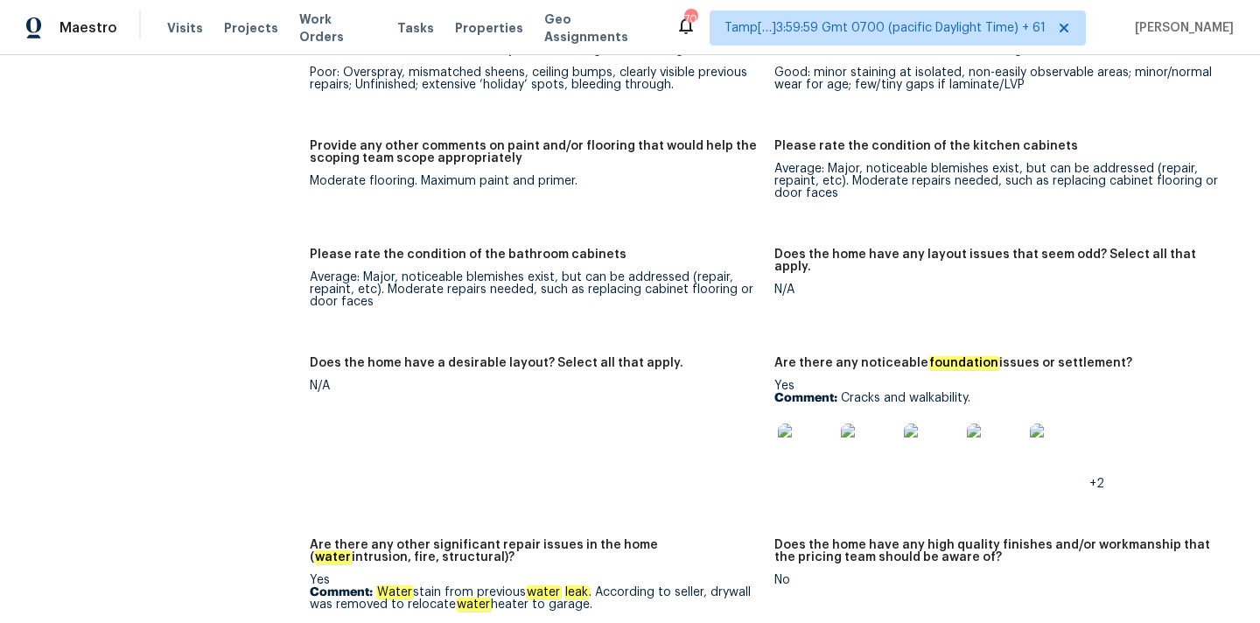
scroll to position [4093, 0]
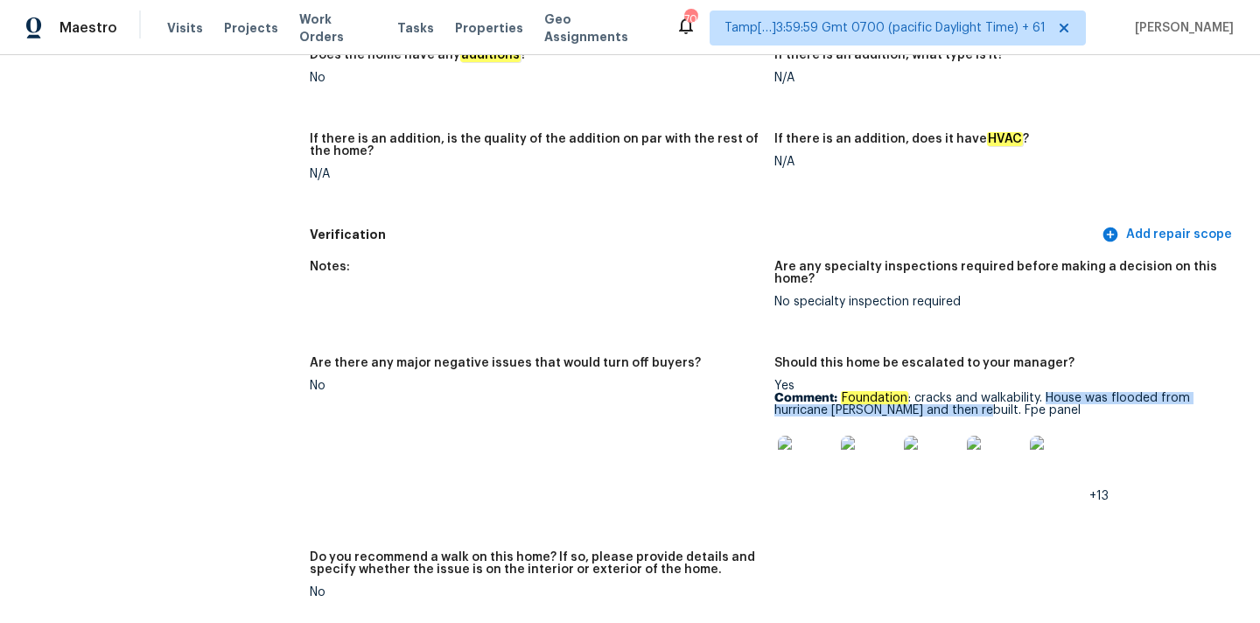
copy p "House was flooded from hurricane [PERSON_NAME] and then rebuilt."
drag, startPoint x: 1048, startPoint y: 376, endPoint x: 971, endPoint y: 386, distance: 78.5
click at [971, 392] on p "Comment: Foundation : cracks and walkability. House was flooded from hurricane …" at bounding box center [1000, 404] width 451 height 25
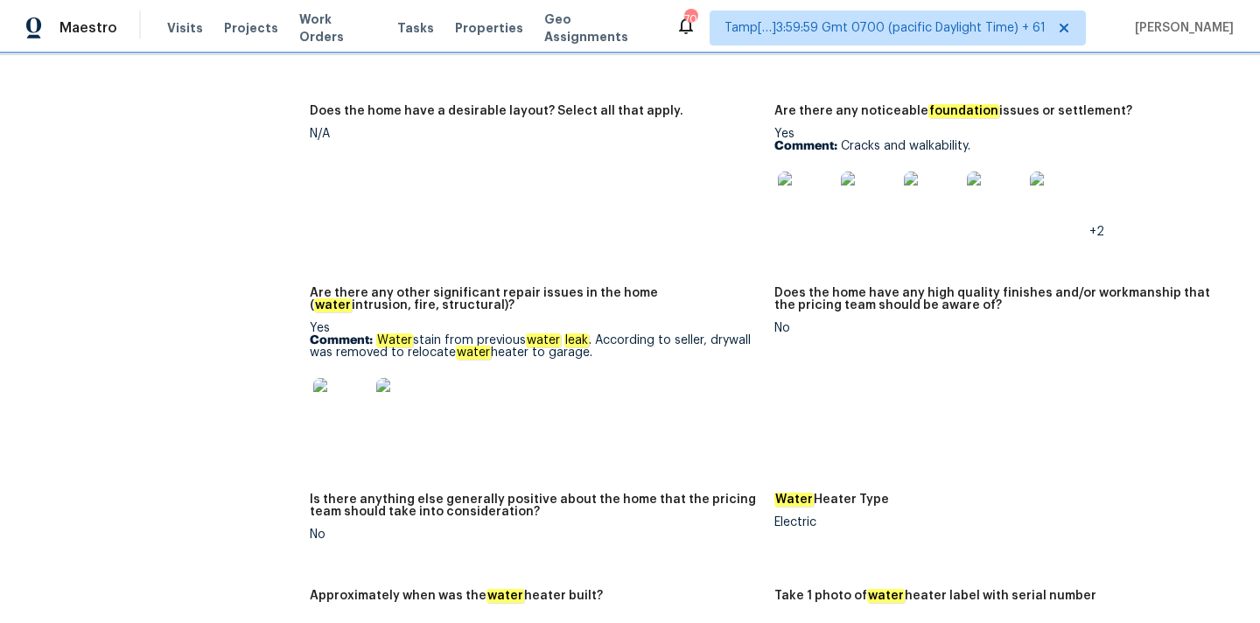
scroll to position [3085, 0]
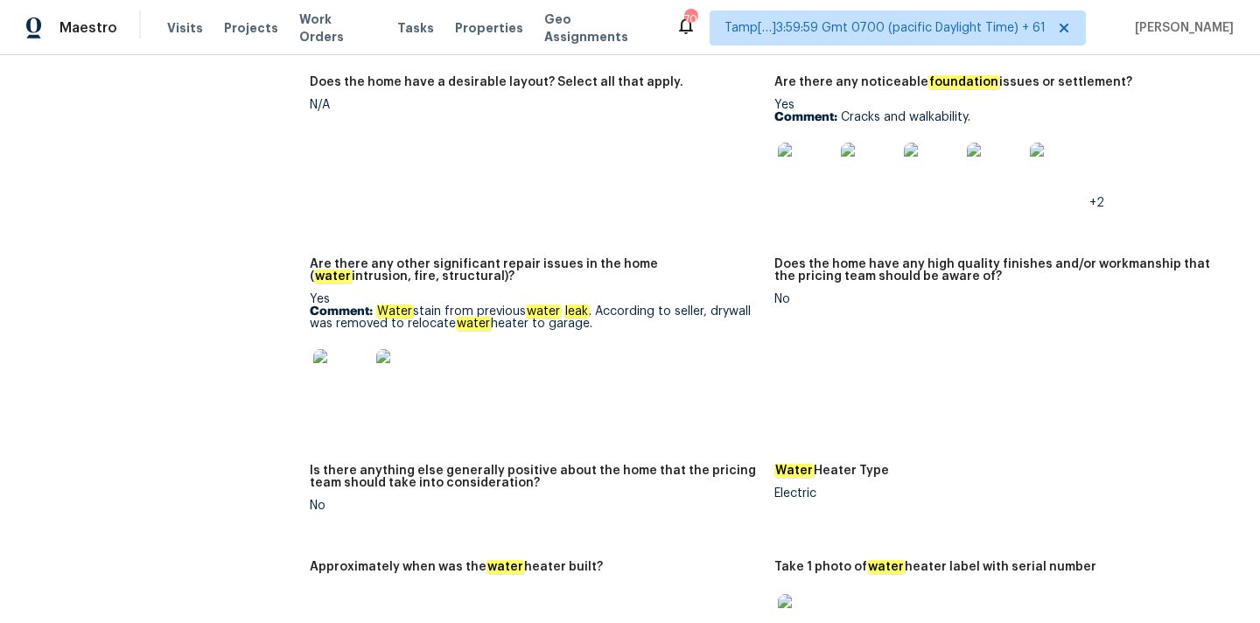
click at [335, 349] on img at bounding box center [341, 377] width 56 height 56
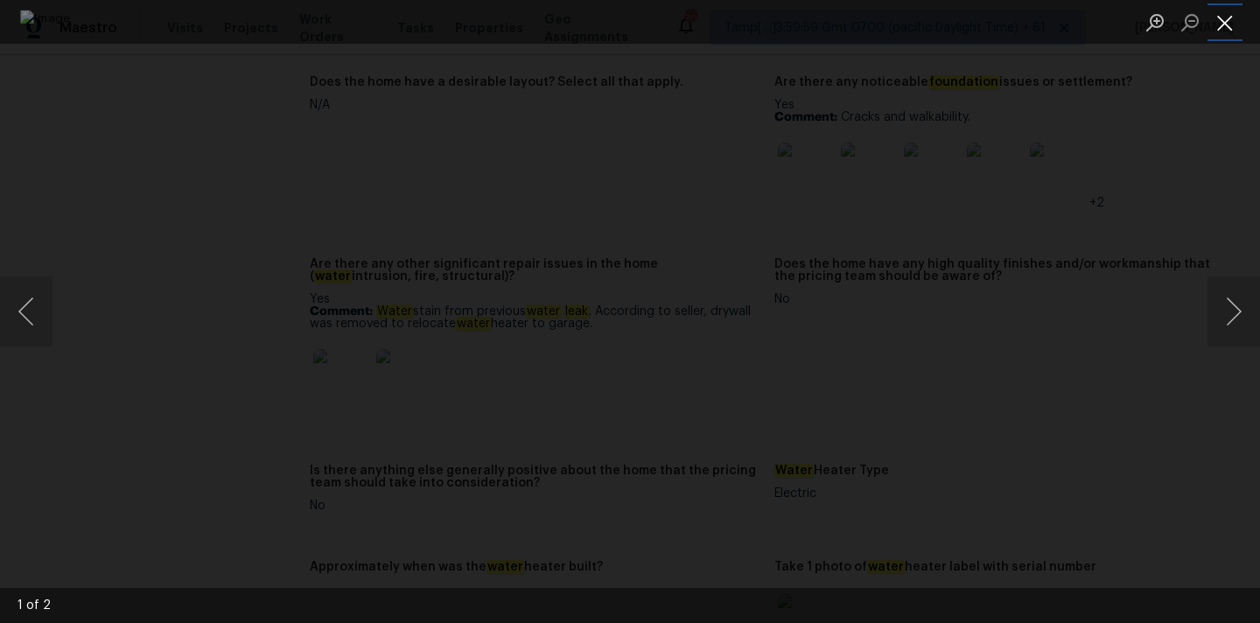
click at [1213, 18] on button "Close lightbox" at bounding box center [1225, 22] width 35 height 31
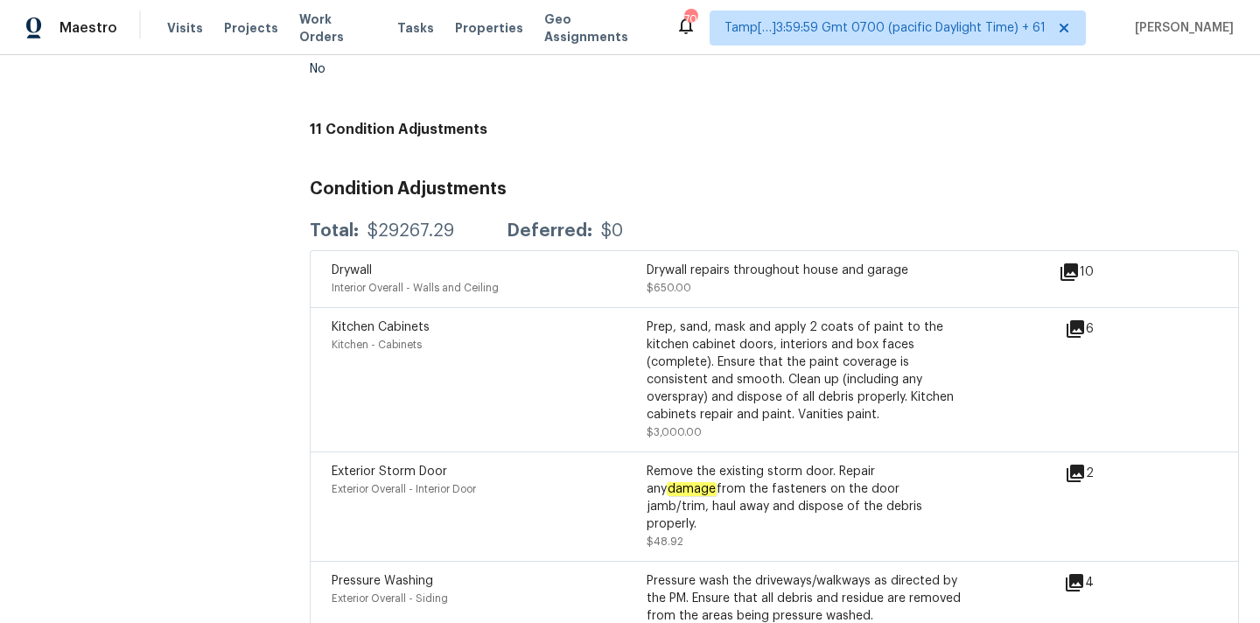
scroll to position [4612, 0]
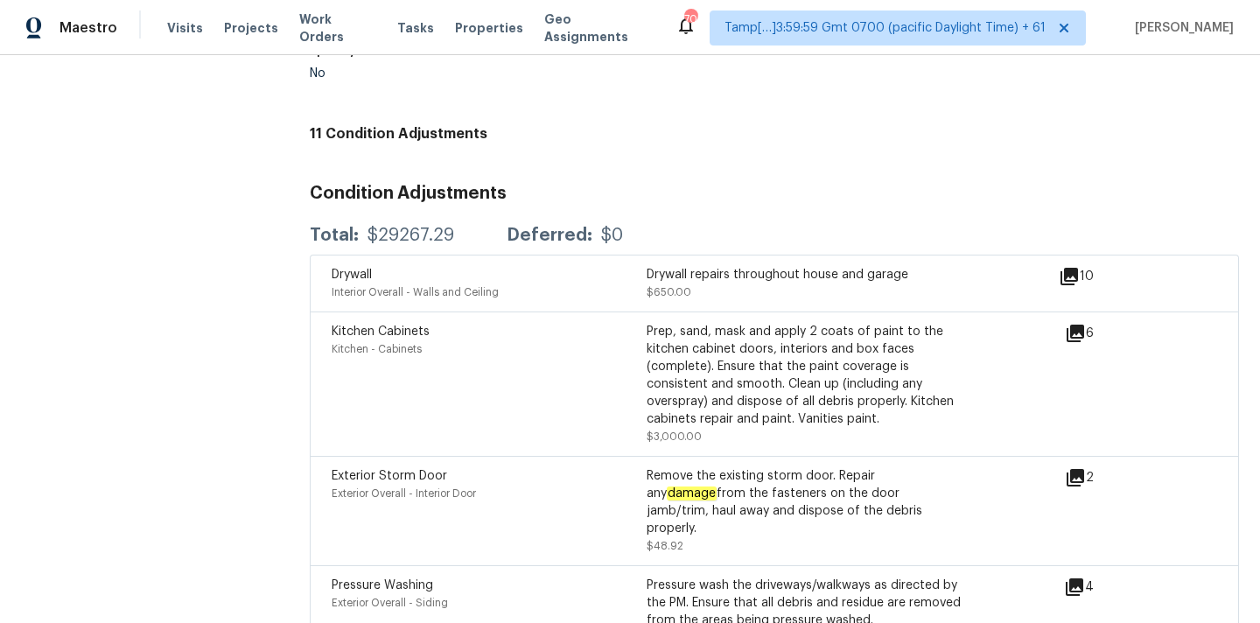
click at [1071, 268] on icon at bounding box center [1070, 277] width 18 height 18
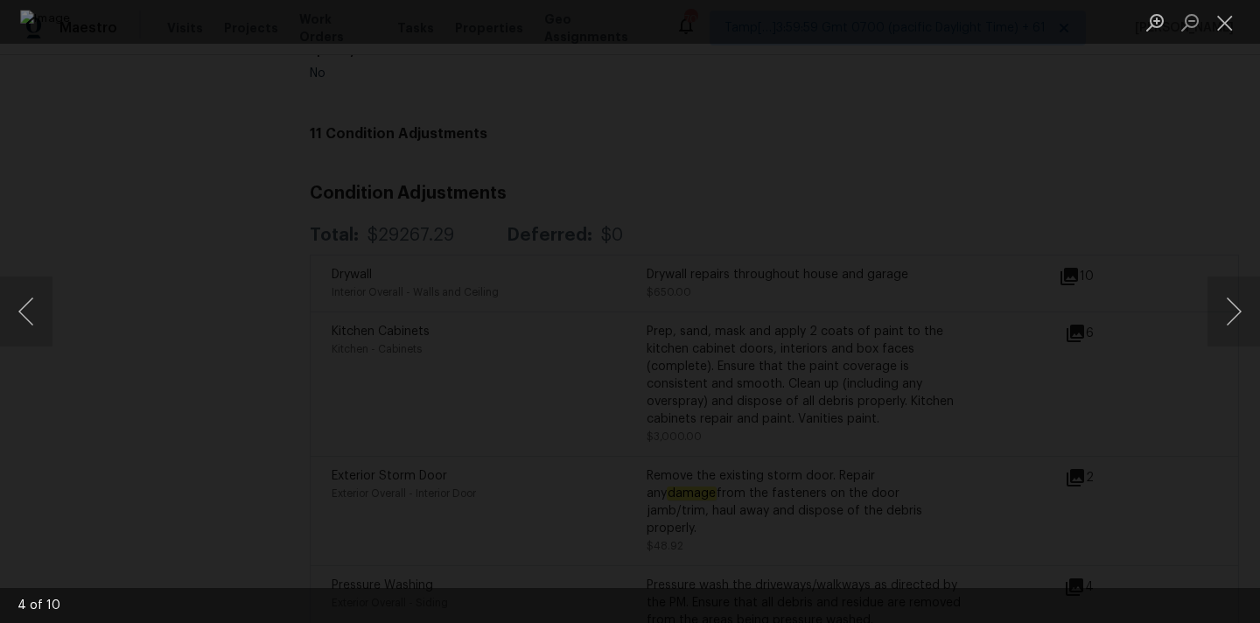
click at [1243, 20] on ul "Lightbox" at bounding box center [1199, 22] width 123 height 44
click at [1214, 22] on button "Close lightbox" at bounding box center [1225, 22] width 35 height 31
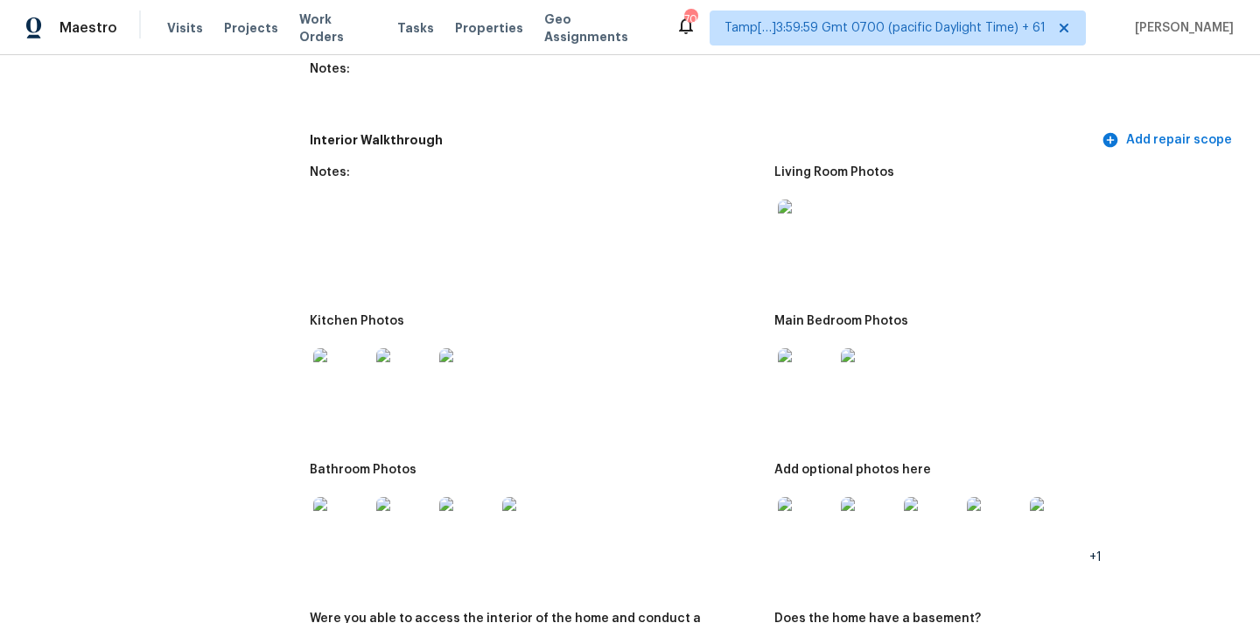
scroll to position [2026, 0]
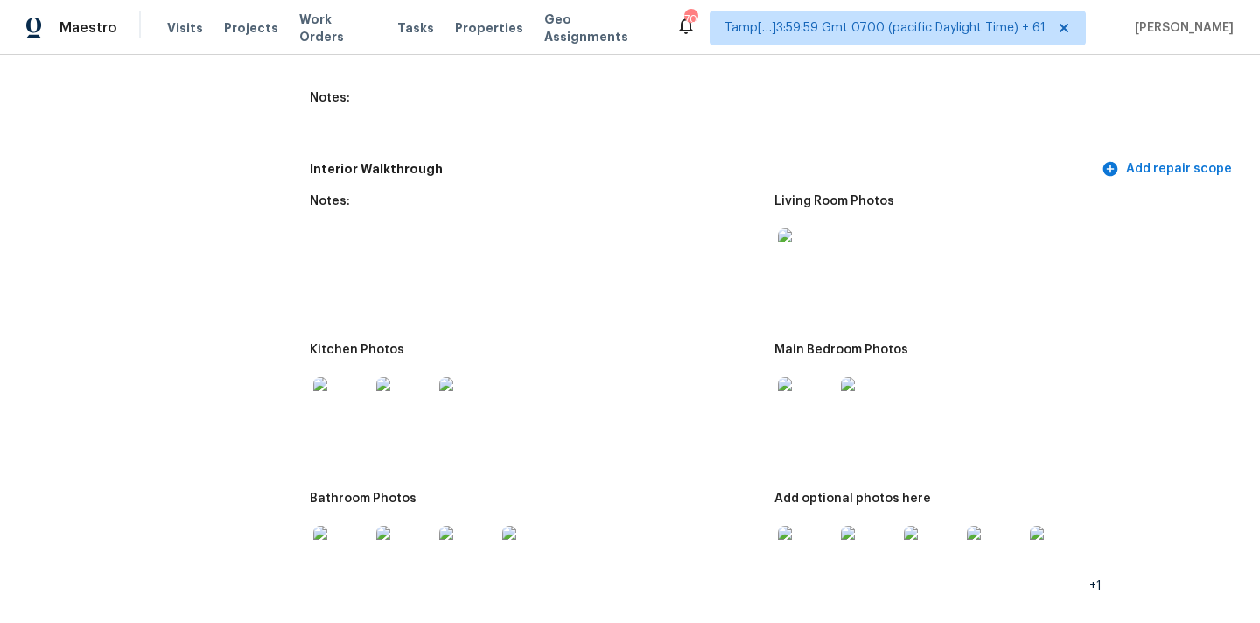
click at [801, 260] on img at bounding box center [806, 256] width 56 height 56
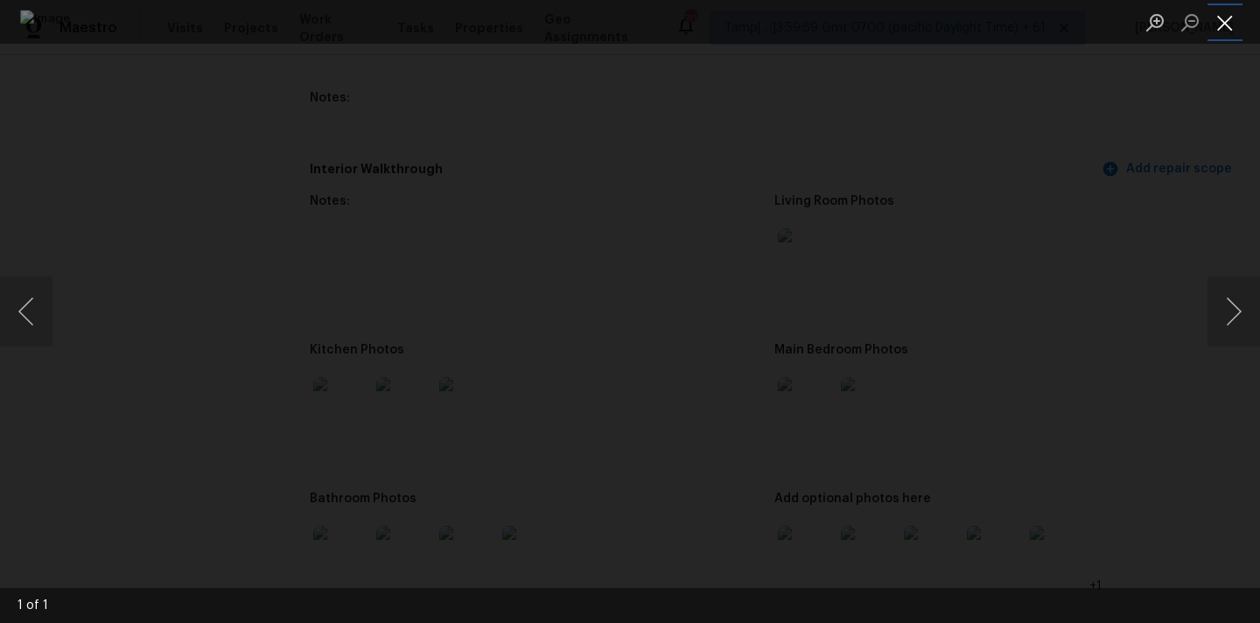
click at [1219, 18] on button "Close lightbox" at bounding box center [1225, 22] width 35 height 31
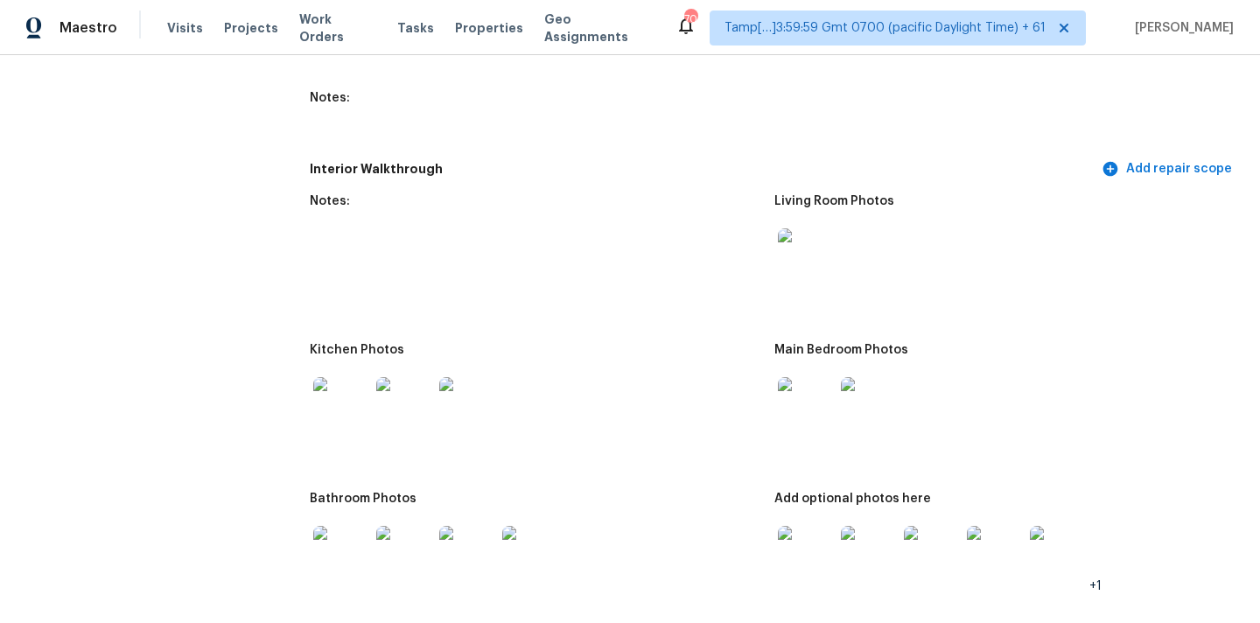
click at [812, 391] on img at bounding box center [806, 405] width 56 height 56
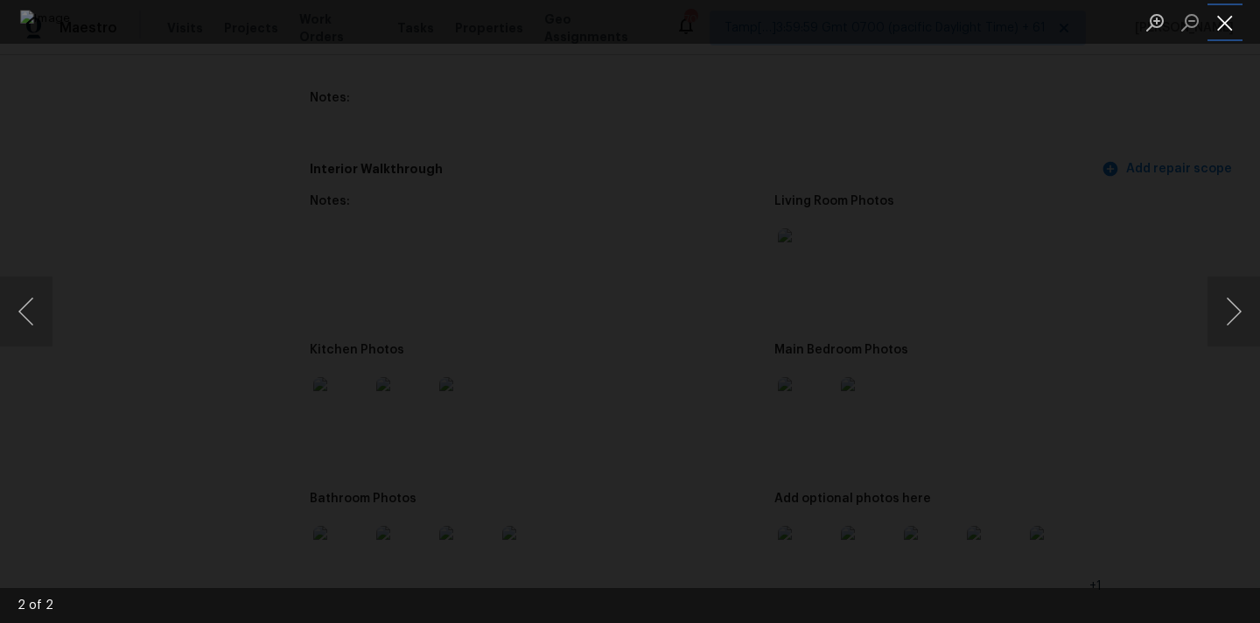
click at [1230, 13] on button "Close lightbox" at bounding box center [1225, 22] width 35 height 31
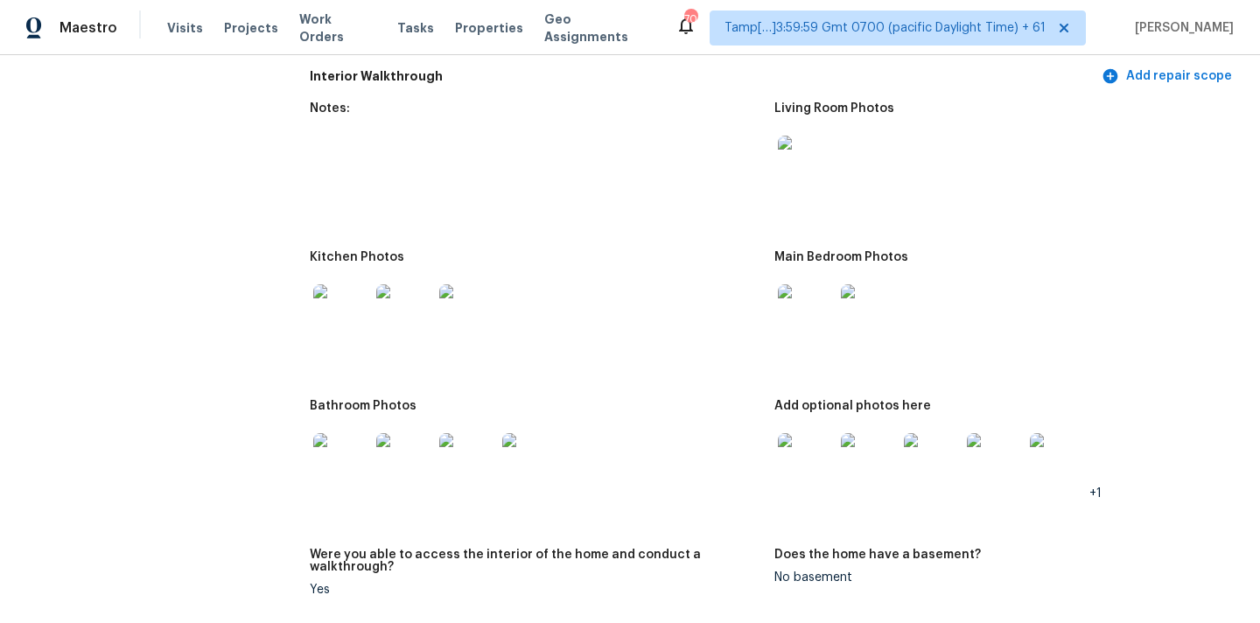
scroll to position [2134, 0]
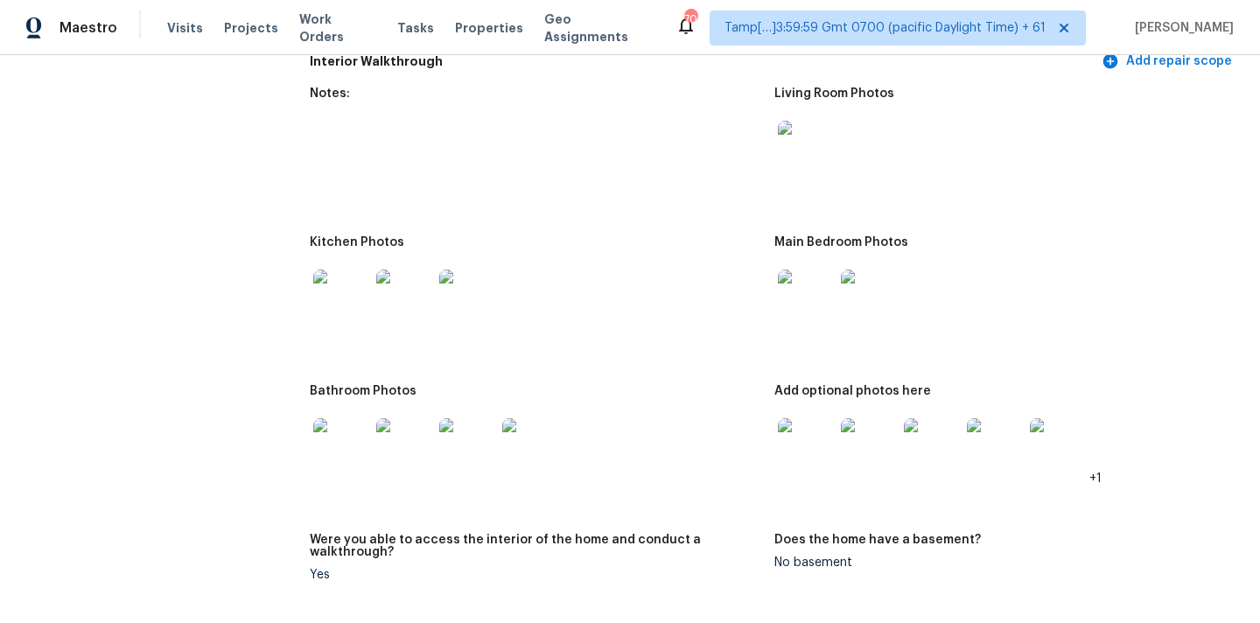
click at [826, 424] on img at bounding box center [806, 446] width 56 height 56
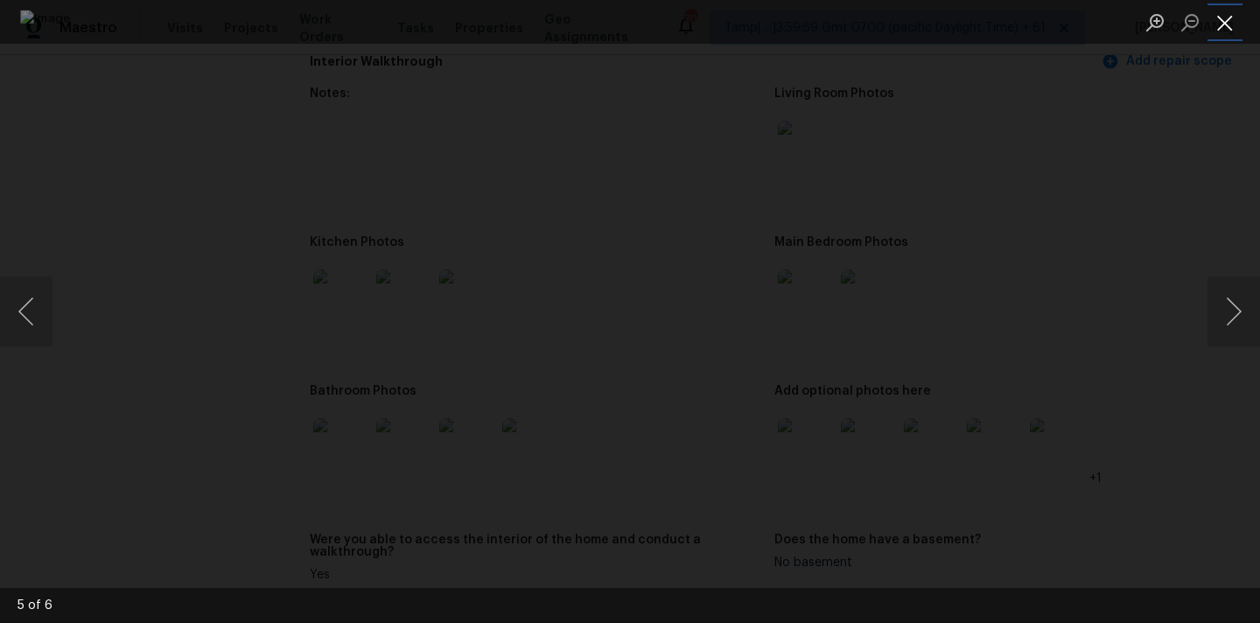
click at [1225, 30] on button "Close lightbox" at bounding box center [1225, 22] width 35 height 31
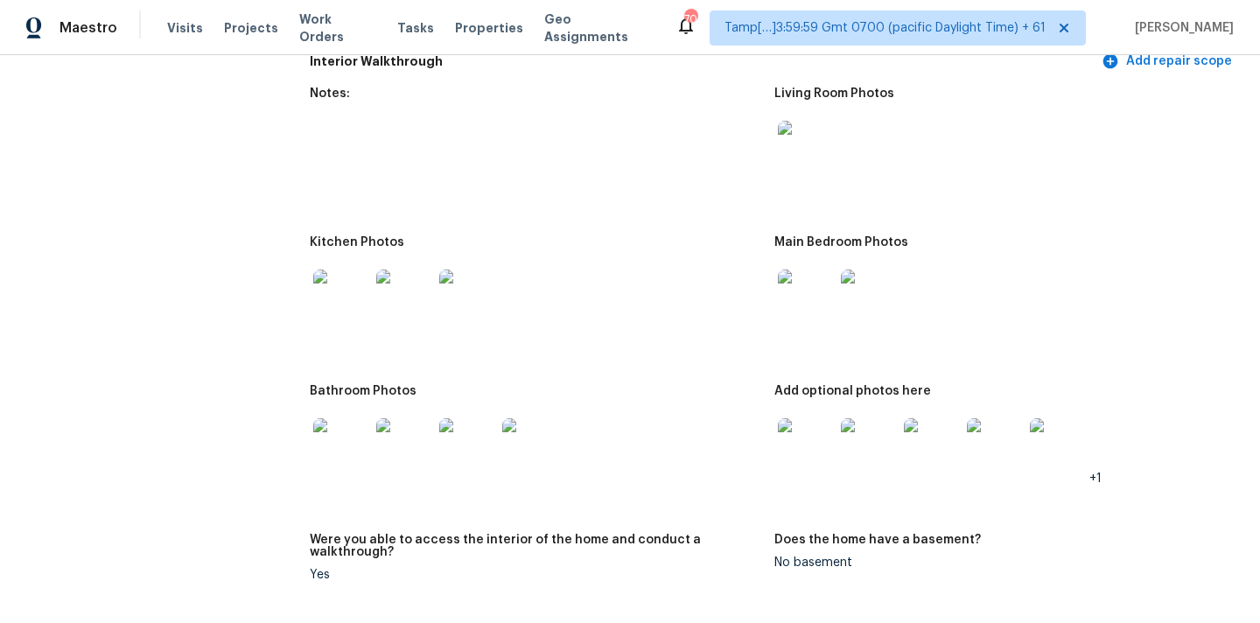
click at [342, 276] on img at bounding box center [341, 298] width 56 height 56
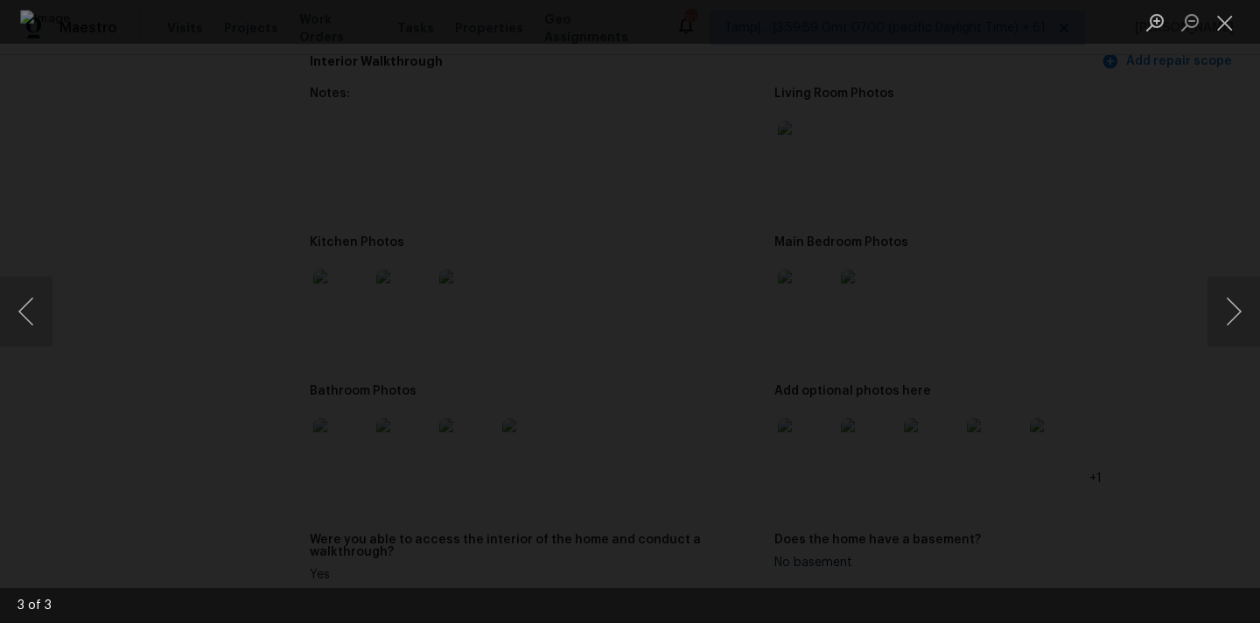
click at [1221, 6] on li "Lightbox" at bounding box center [1225, 22] width 35 height 44
click at [1222, 30] on button "Close lightbox" at bounding box center [1225, 22] width 35 height 31
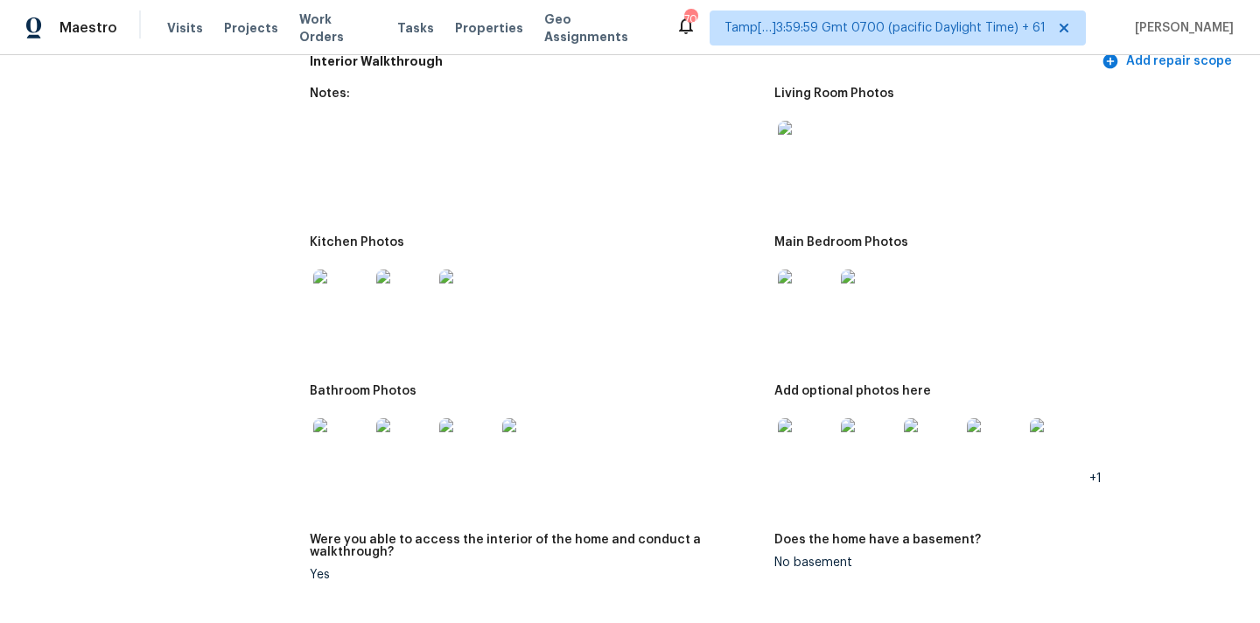
click at [347, 438] on img at bounding box center [341, 446] width 56 height 56
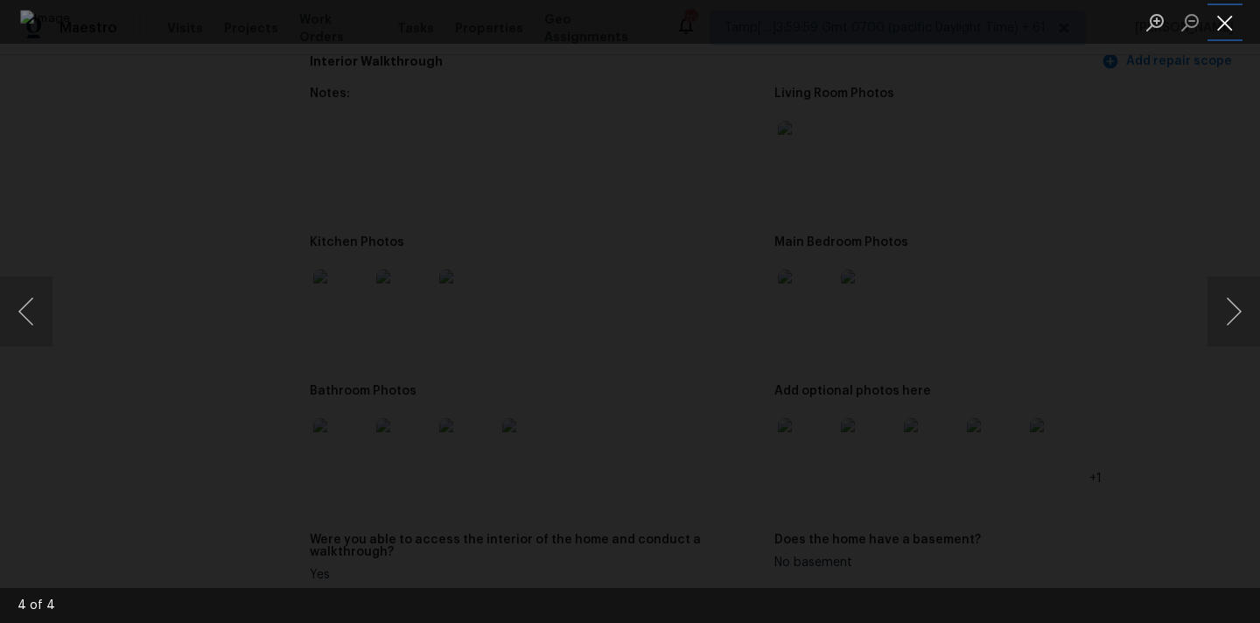
click at [1217, 13] on button "Close lightbox" at bounding box center [1225, 22] width 35 height 31
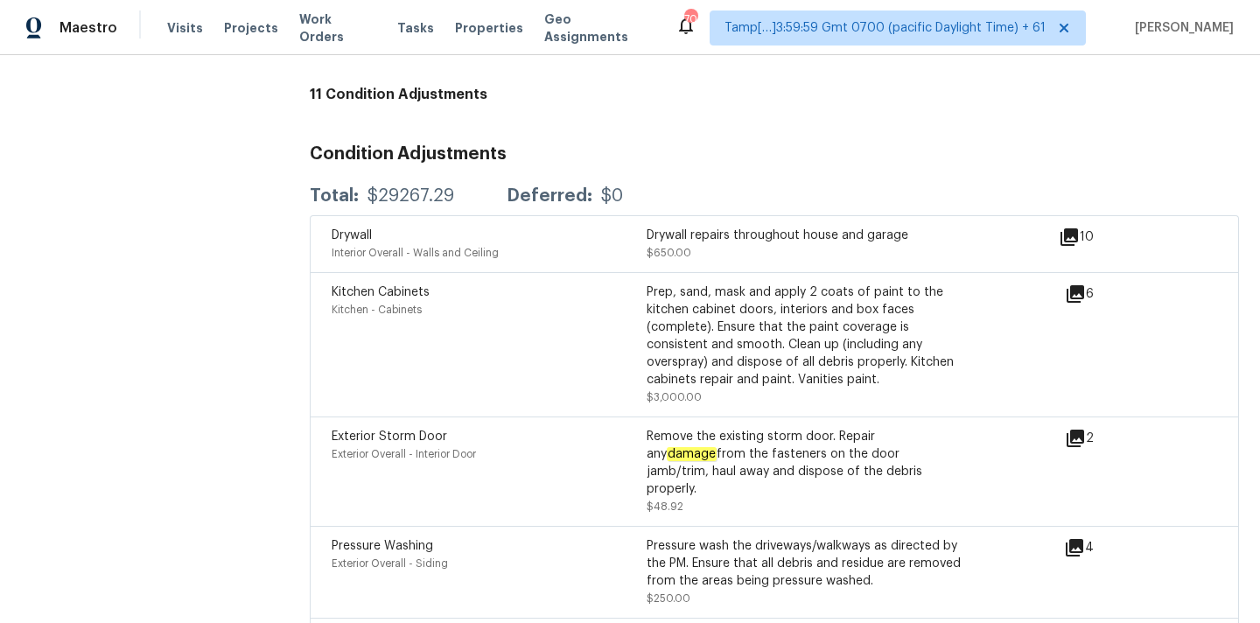
scroll to position [4986, 0]
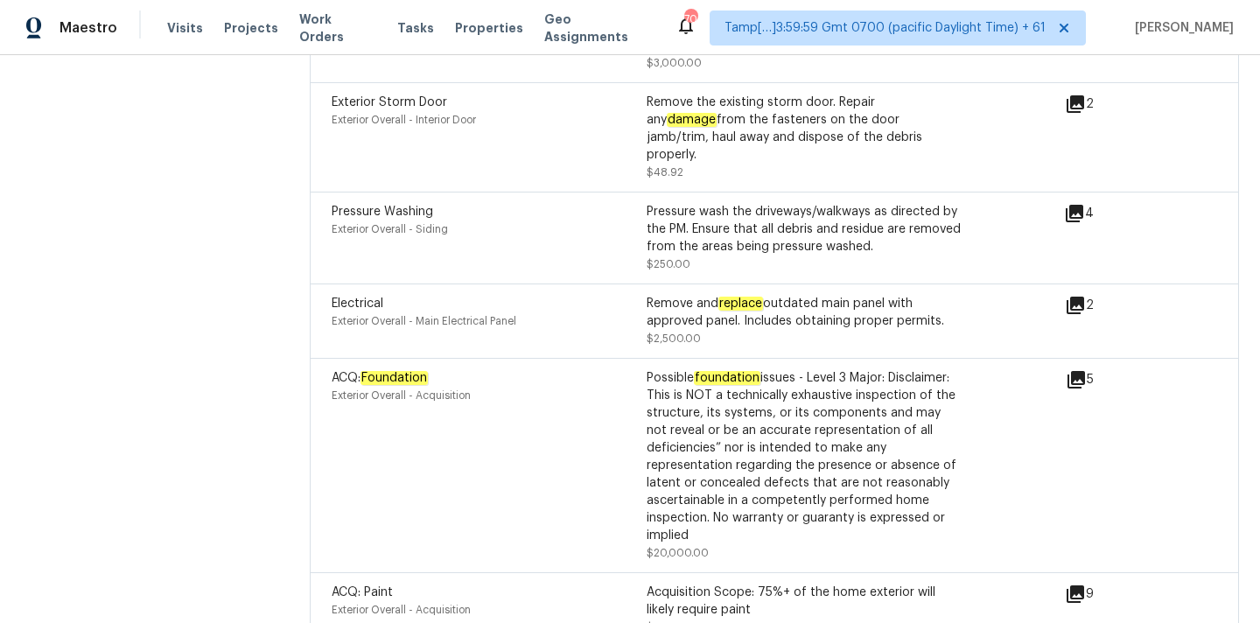
click at [1077, 371] on icon at bounding box center [1077, 380] width 18 height 18
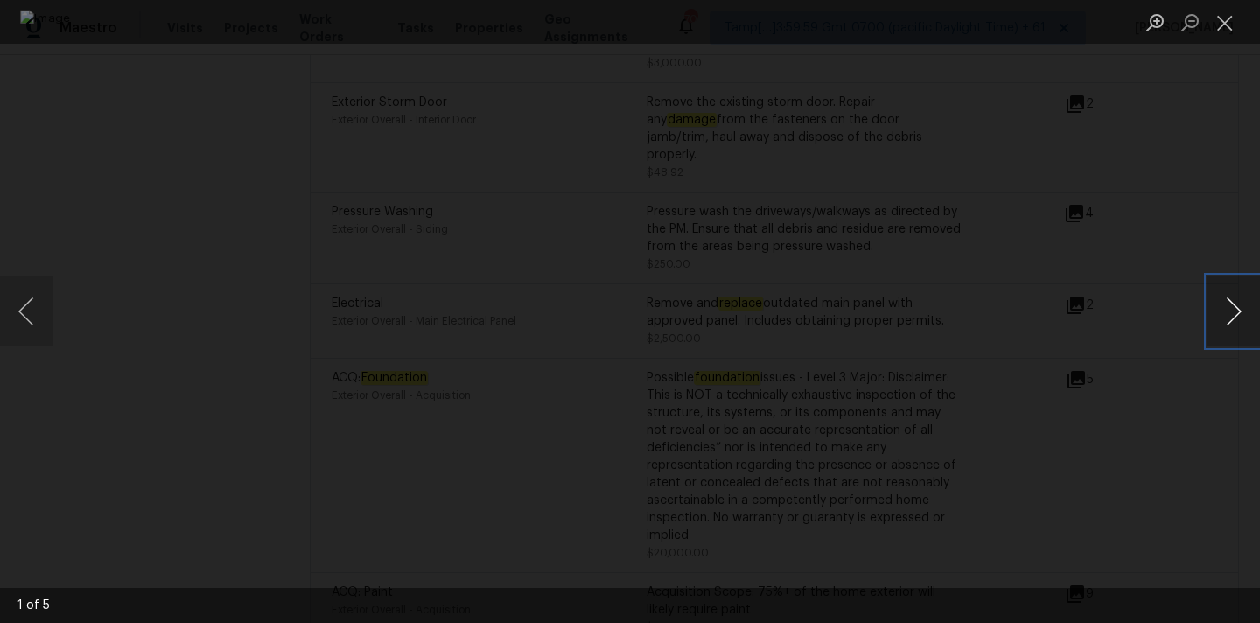
click at [1223, 319] on button "Next image" at bounding box center [1234, 312] width 53 height 70
click at [1216, 22] on button "Close lightbox" at bounding box center [1225, 22] width 35 height 31
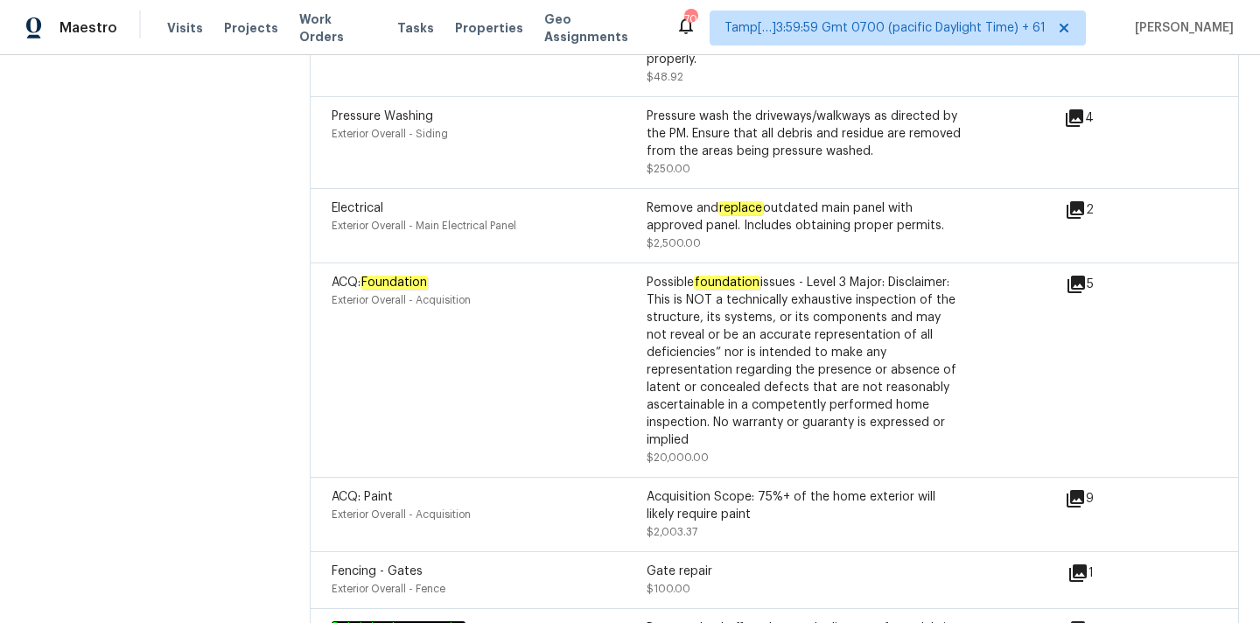
scroll to position [5042, 0]
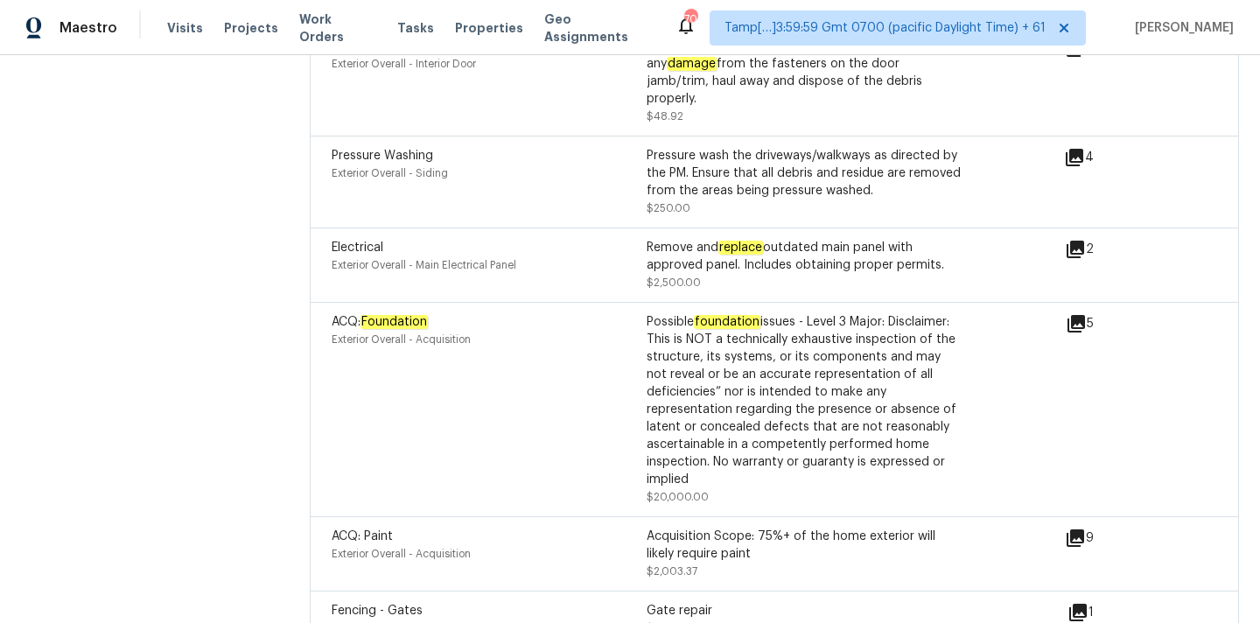
click at [1076, 529] on icon at bounding box center [1076, 538] width 18 height 18
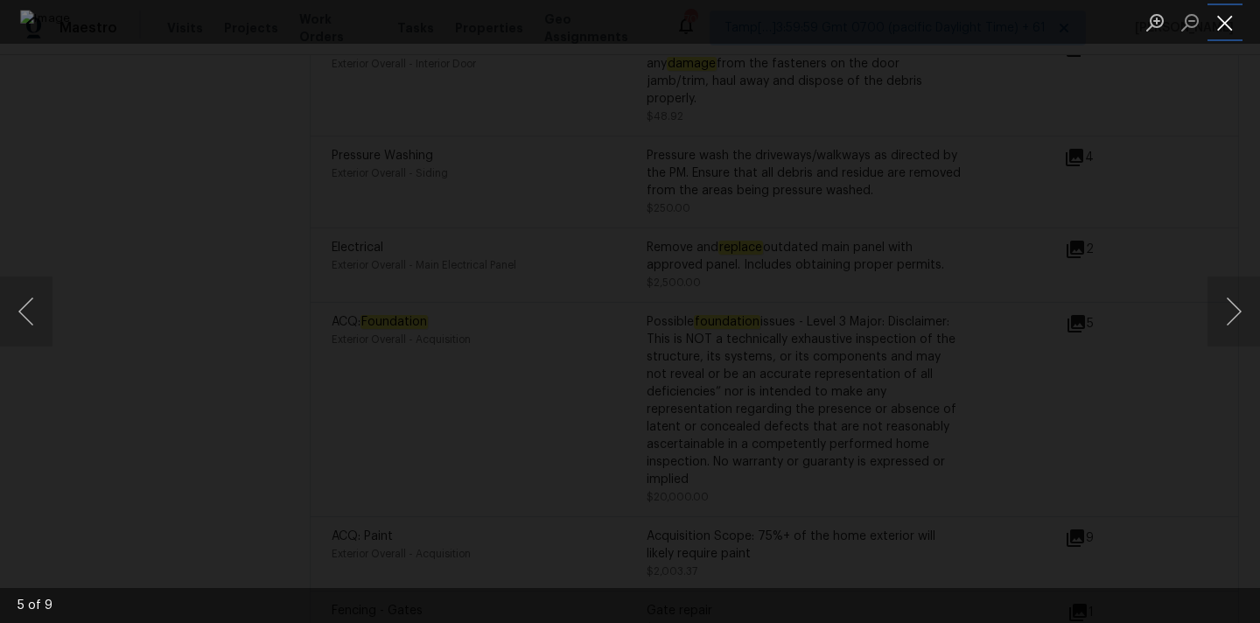
click at [1224, 30] on button "Close lightbox" at bounding box center [1225, 22] width 35 height 31
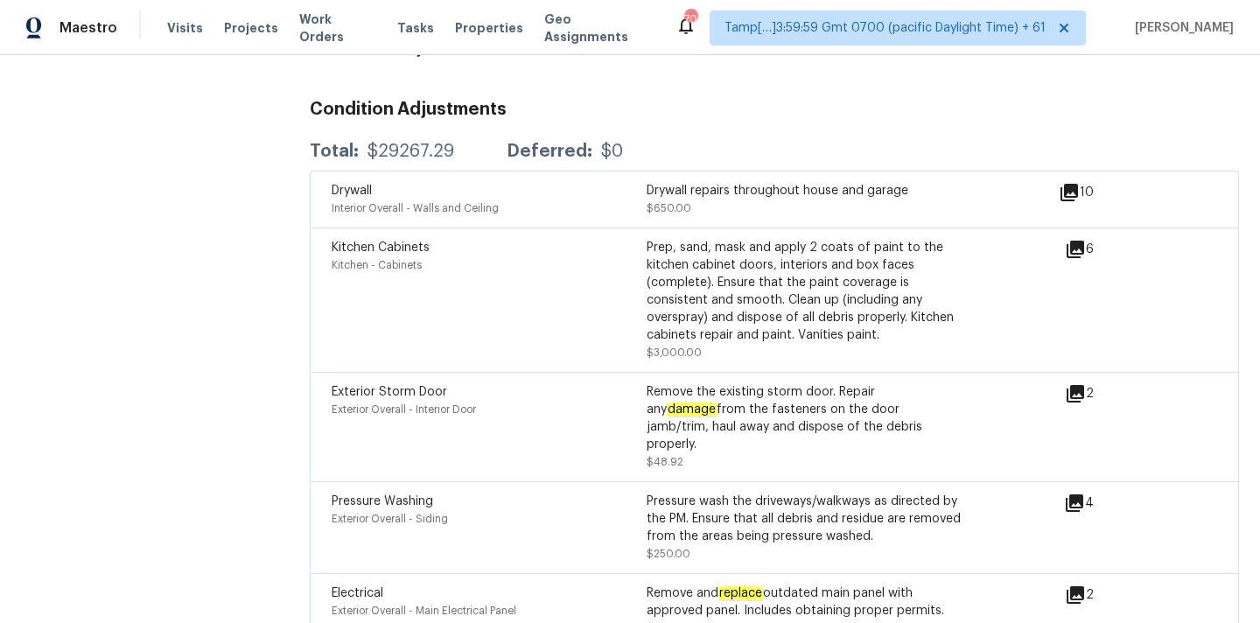
scroll to position [4695, 0]
click at [1078, 242] on icon at bounding box center [1076, 251] width 18 height 18
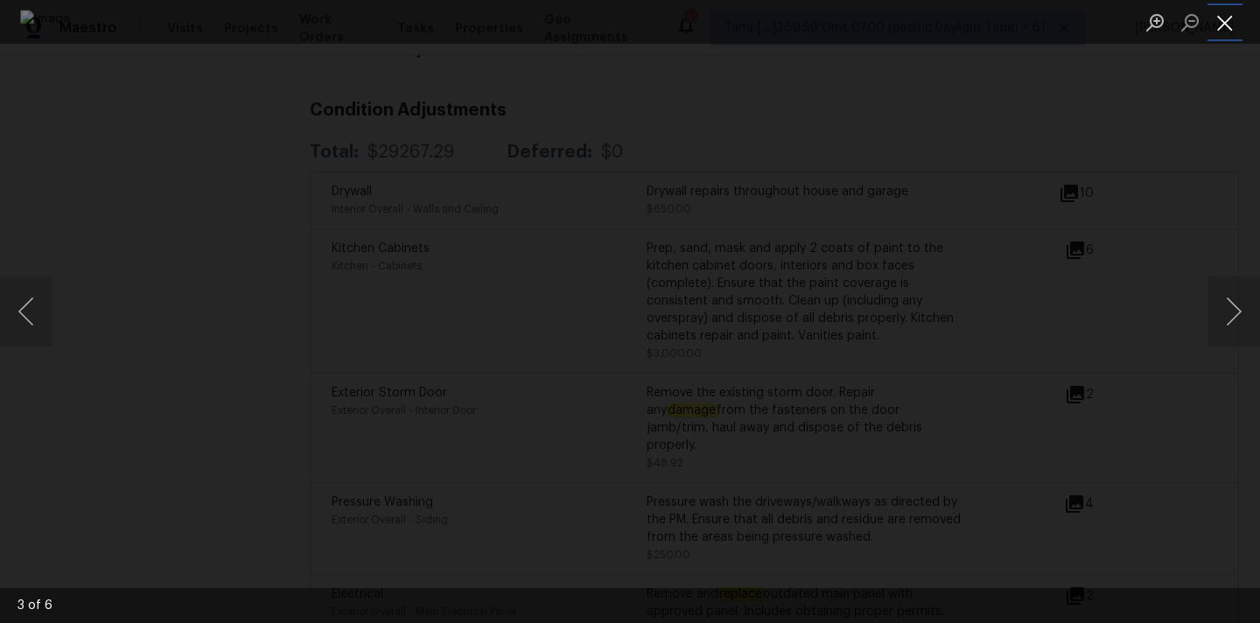
click at [1230, 27] on button "Close lightbox" at bounding box center [1225, 22] width 35 height 31
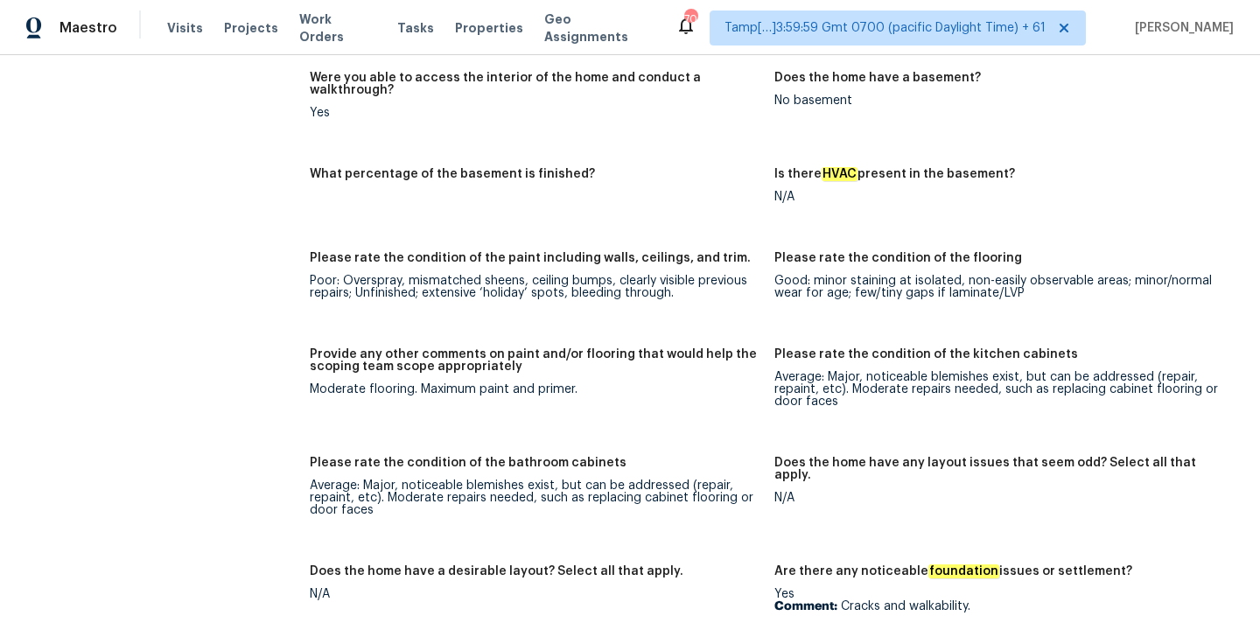
scroll to position [2593, 0]
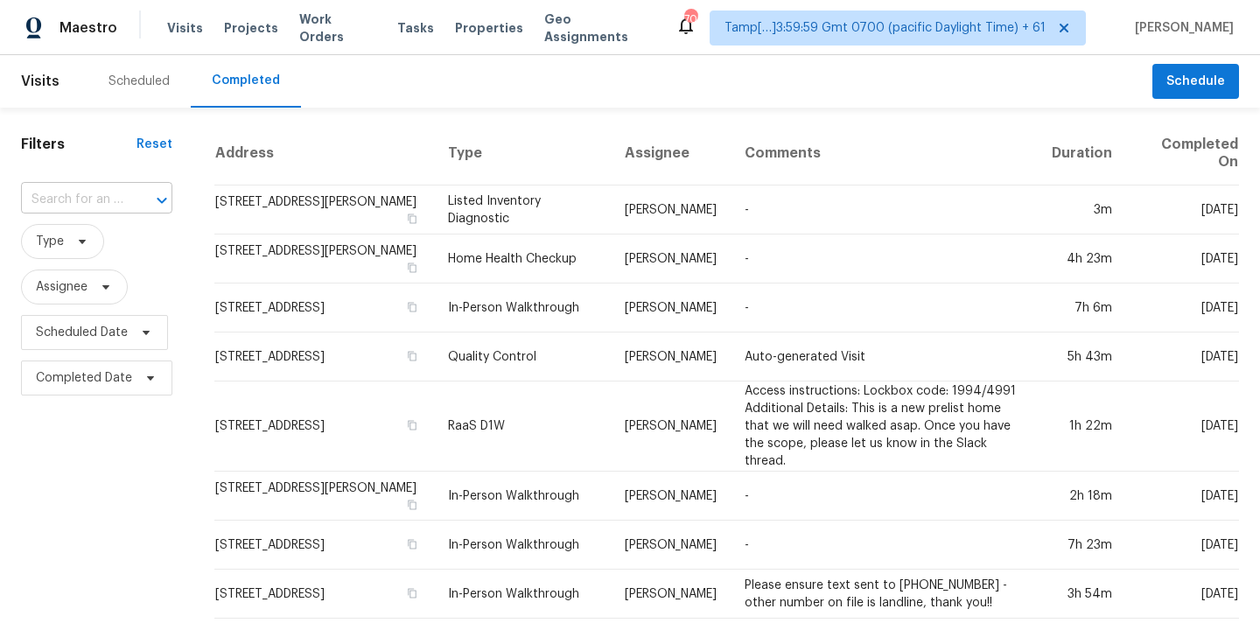
click at [58, 209] on input "text" at bounding box center [72, 199] width 102 height 27
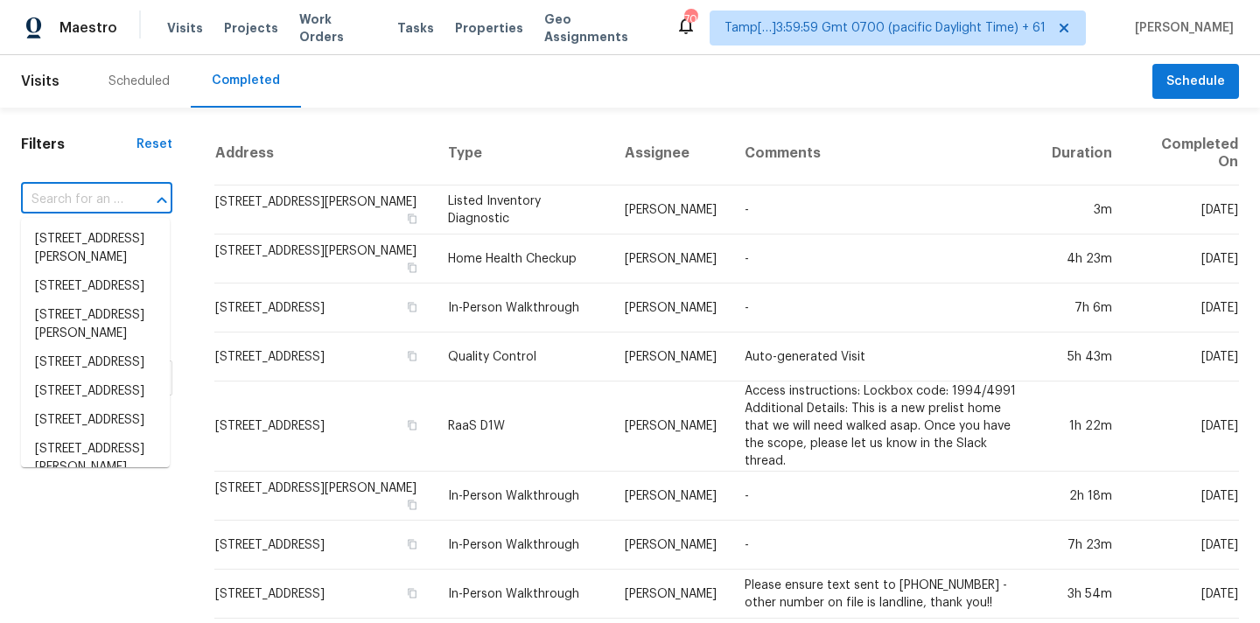
paste input "[STREET_ADDRESS]"
type input "[STREET_ADDRESS]"
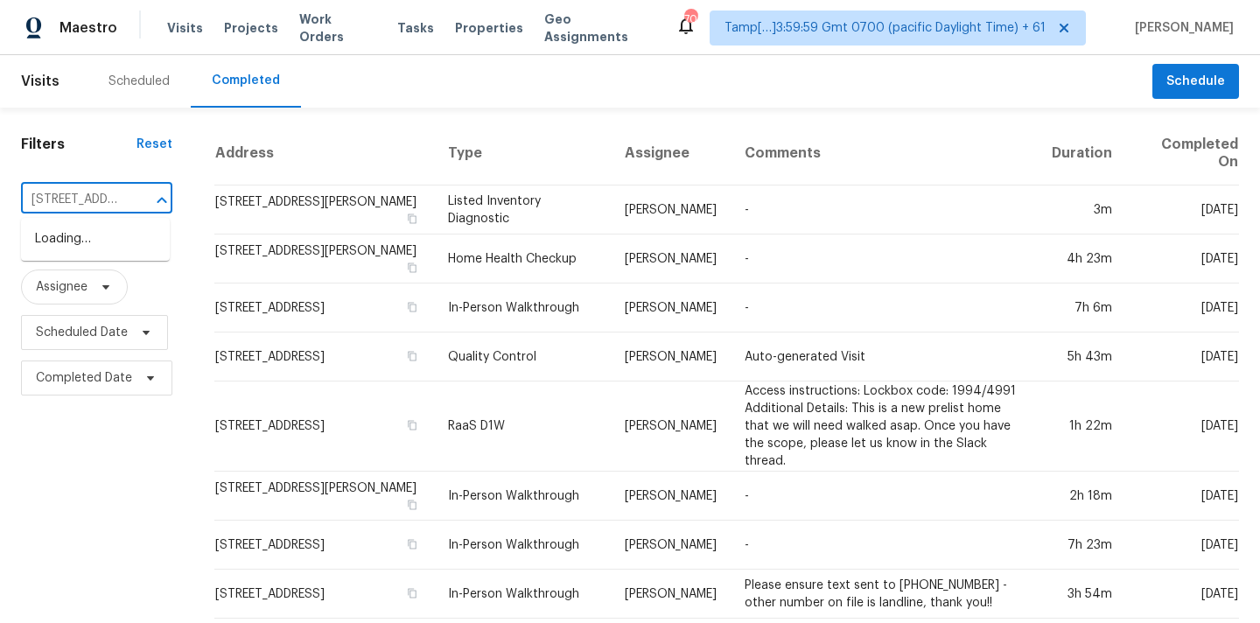
scroll to position [0, 134]
click at [74, 251] on li "[STREET_ADDRESS]" at bounding box center [95, 239] width 149 height 29
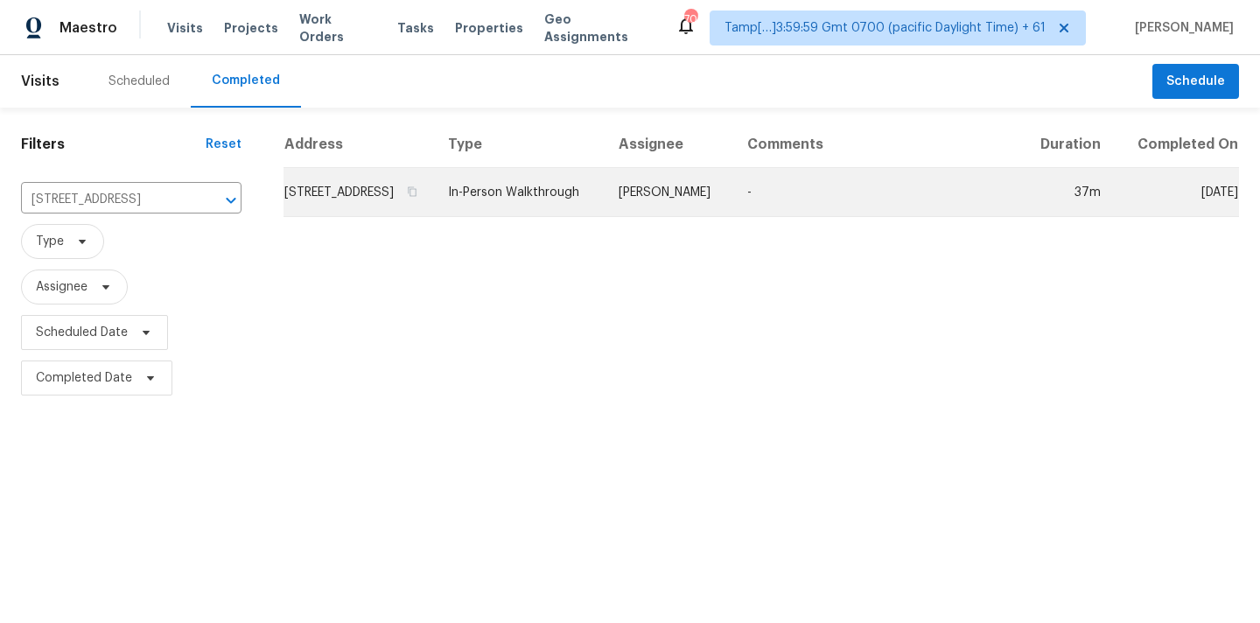
click at [605, 217] on td "In-Person Walkthrough" at bounding box center [519, 192] width 171 height 49
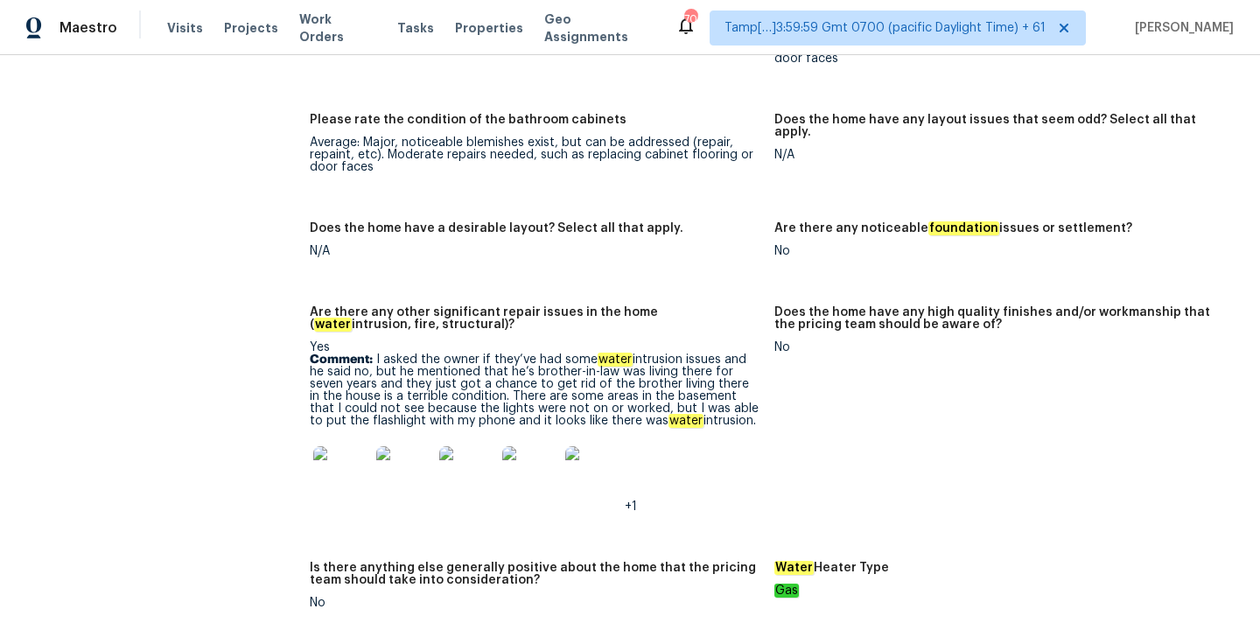
scroll to position [3612, 0]
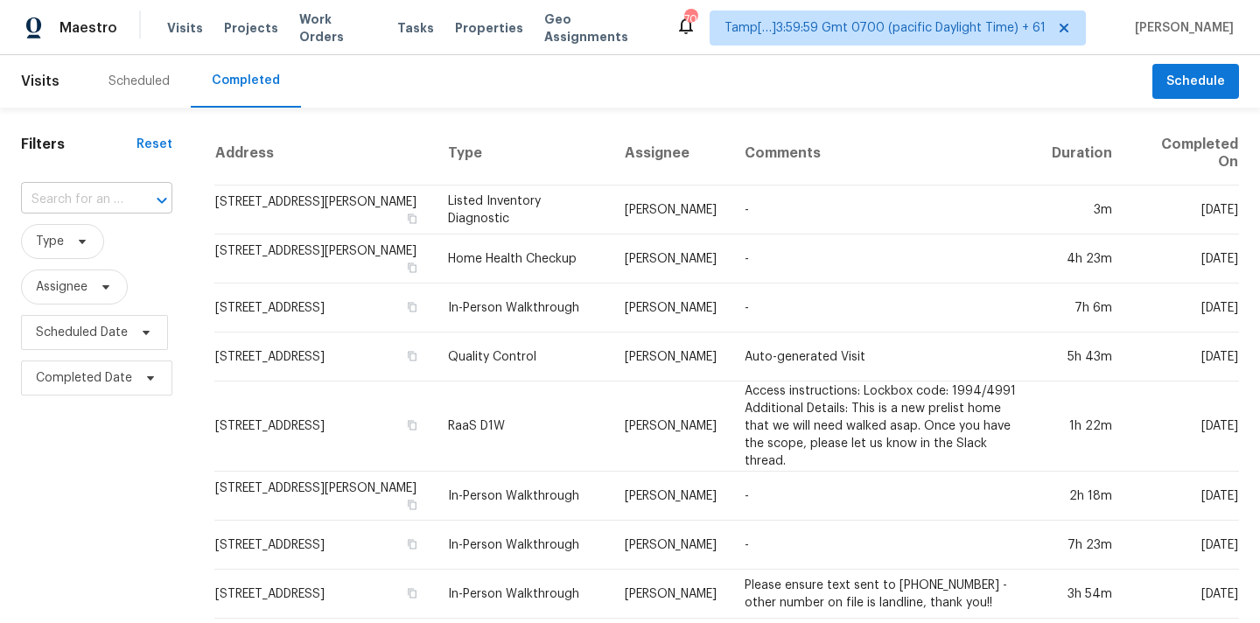
click at [91, 202] on input "text" at bounding box center [72, 199] width 102 height 27
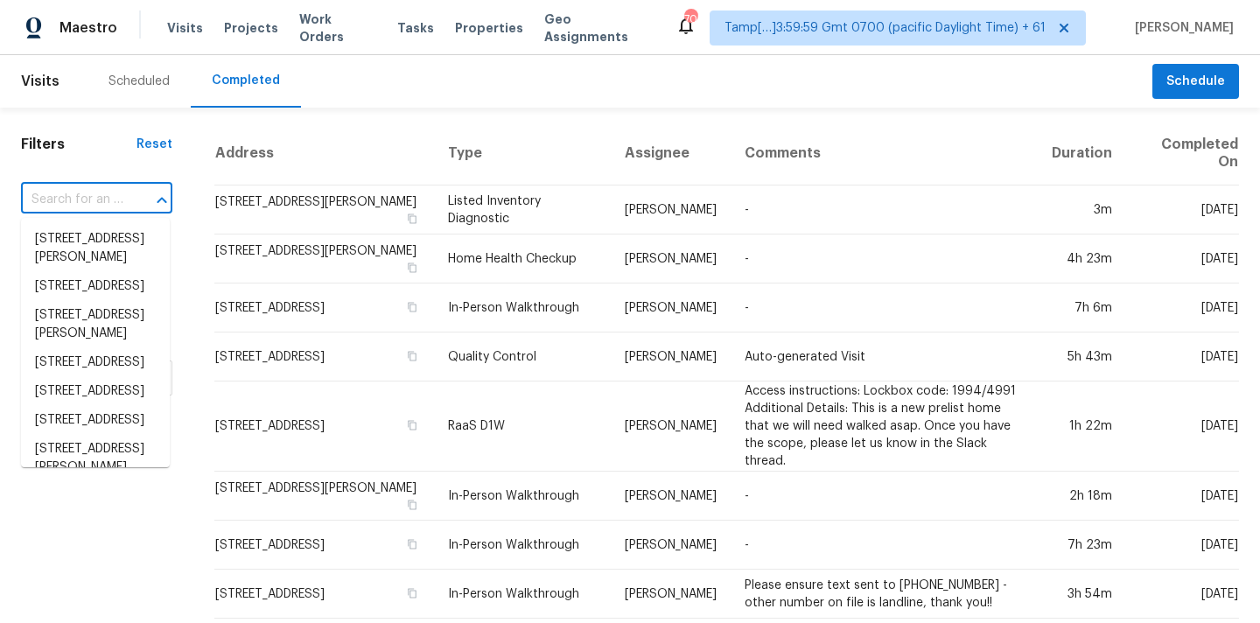
click at [91, 203] on input "text" at bounding box center [72, 199] width 102 height 27
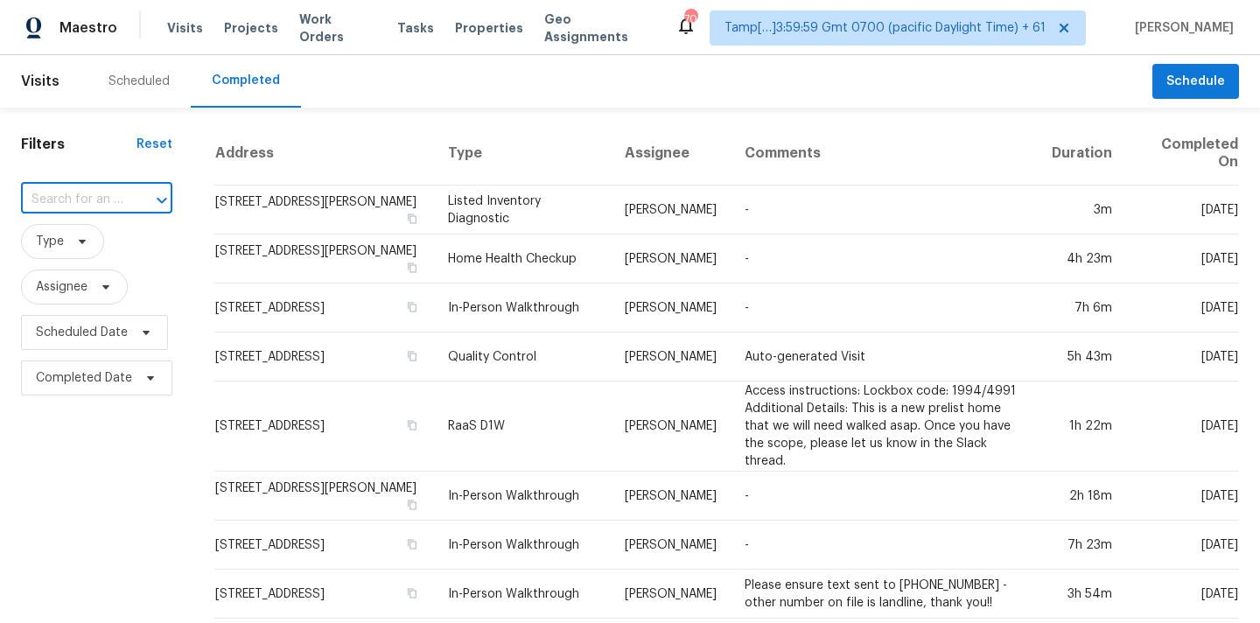
paste input "[STREET_ADDRESS]"
type input "[STREET_ADDRESS]"
click at [97, 233] on li "[STREET_ADDRESS]" at bounding box center [95, 239] width 149 height 29
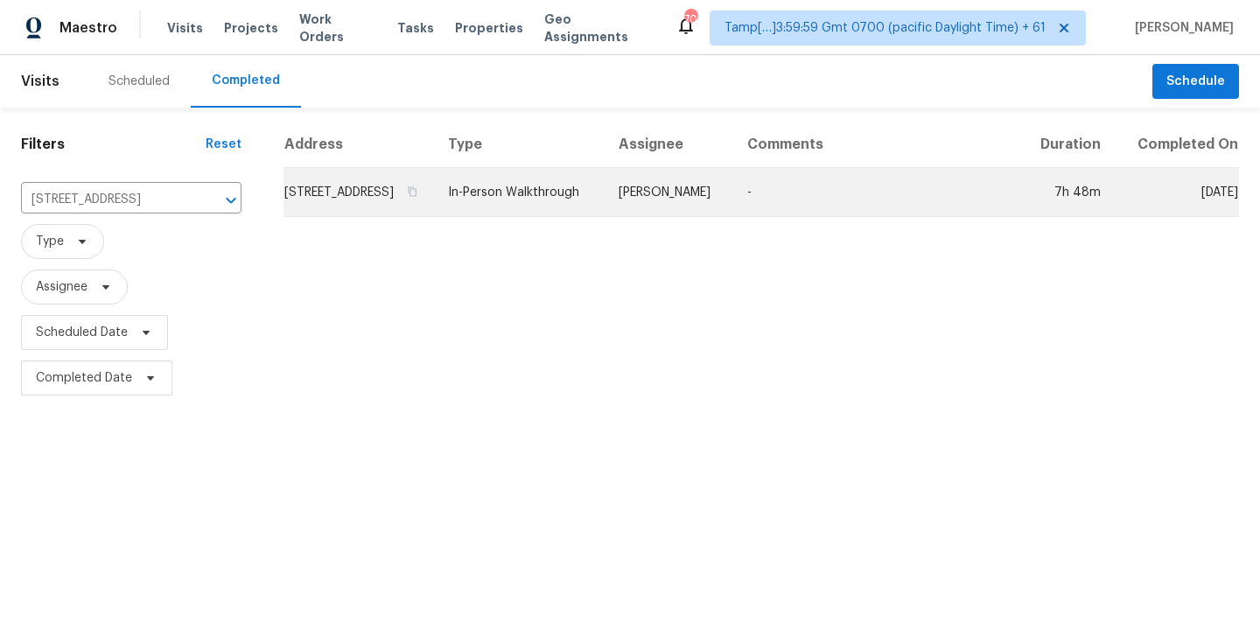
click at [605, 207] on td "In-Person Walkthrough" at bounding box center [519, 192] width 171 height 49
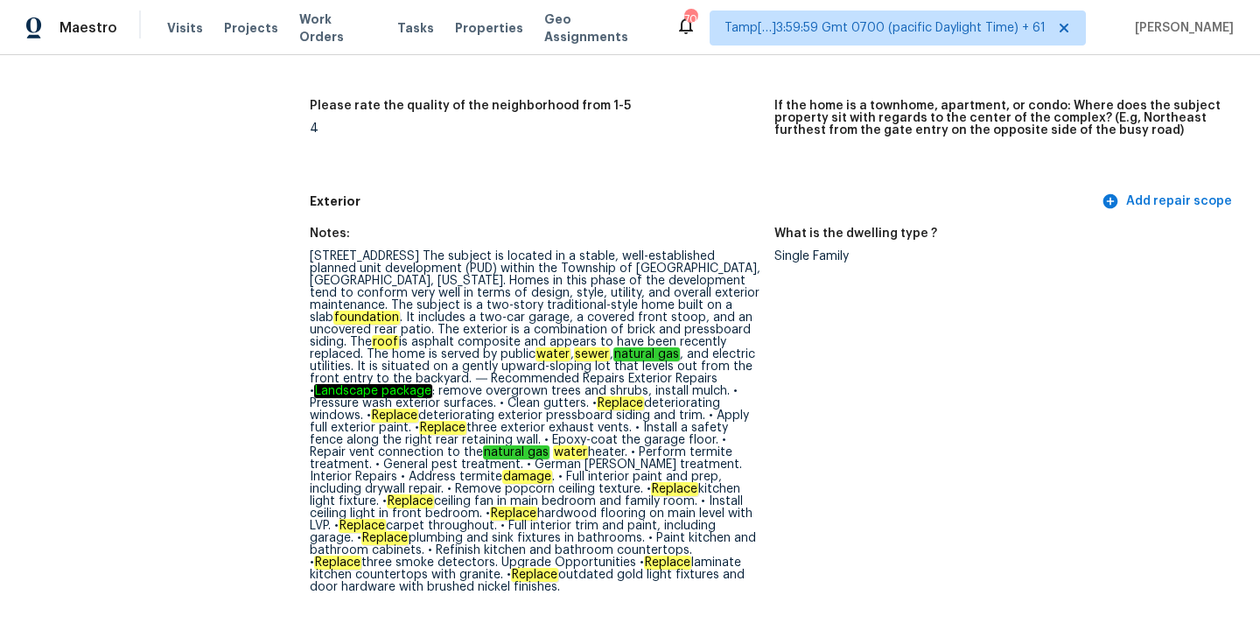
scroll to position [610, 0]
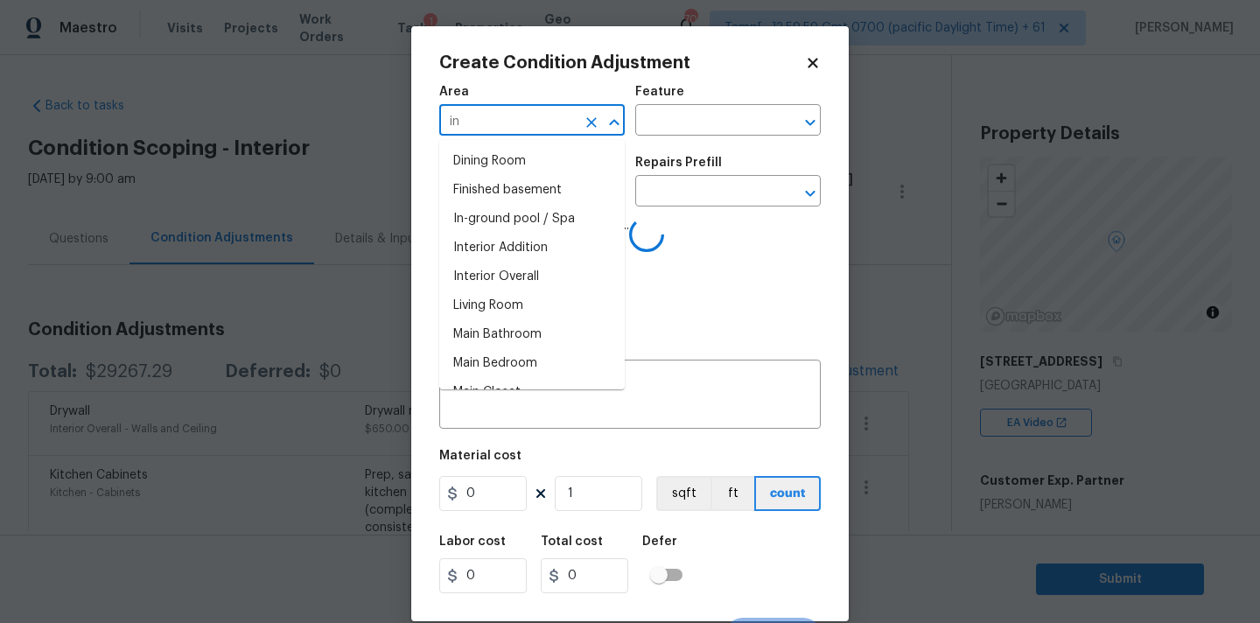
type input "int"
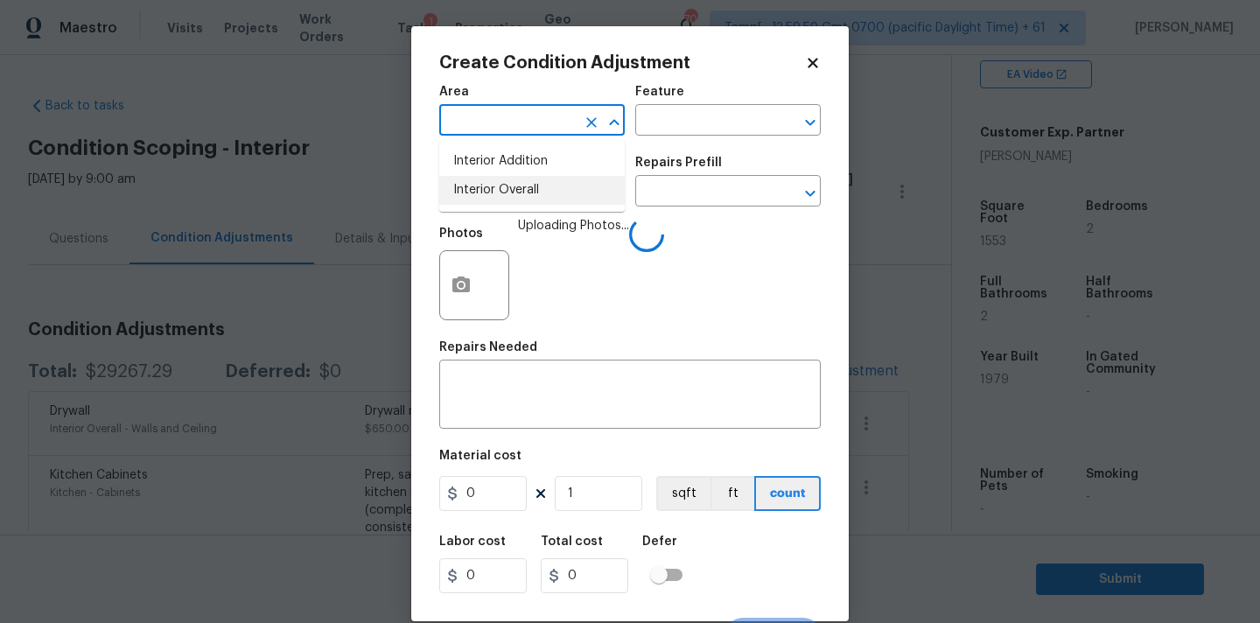
click at [532, 189] on li "Interior Overall" at bounding box center [532, 190] width 186 height 29
type input "Attic"
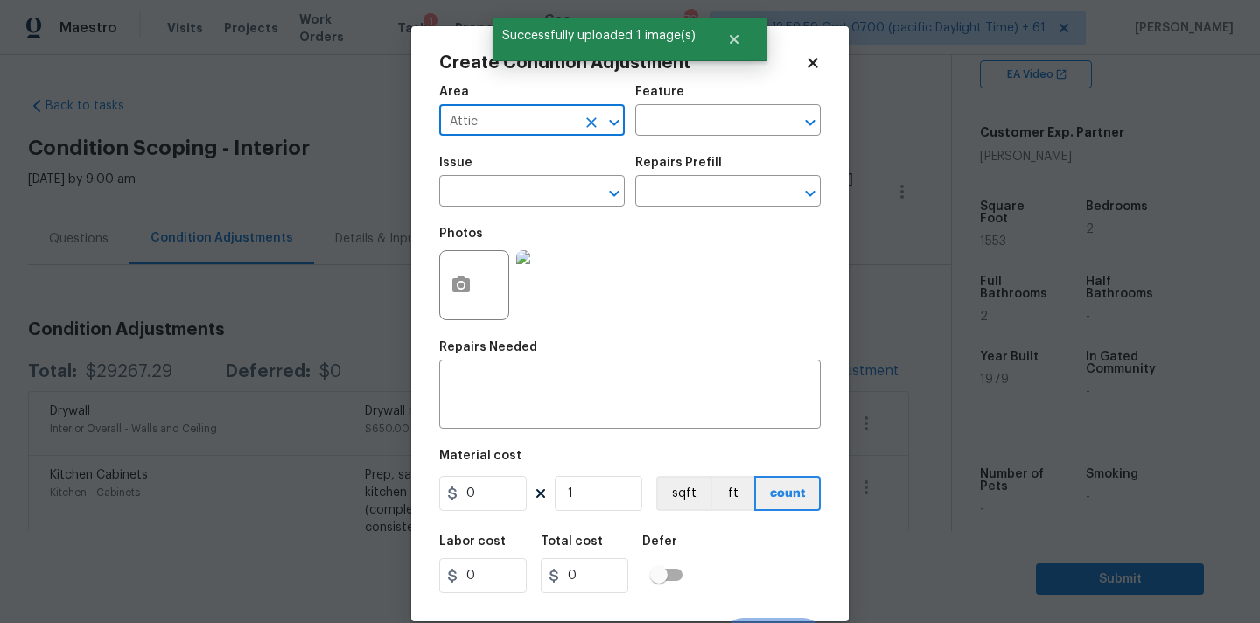
click at [584, 124] on icon "Clear" at bounding box center [592, 123] width 18 height 18
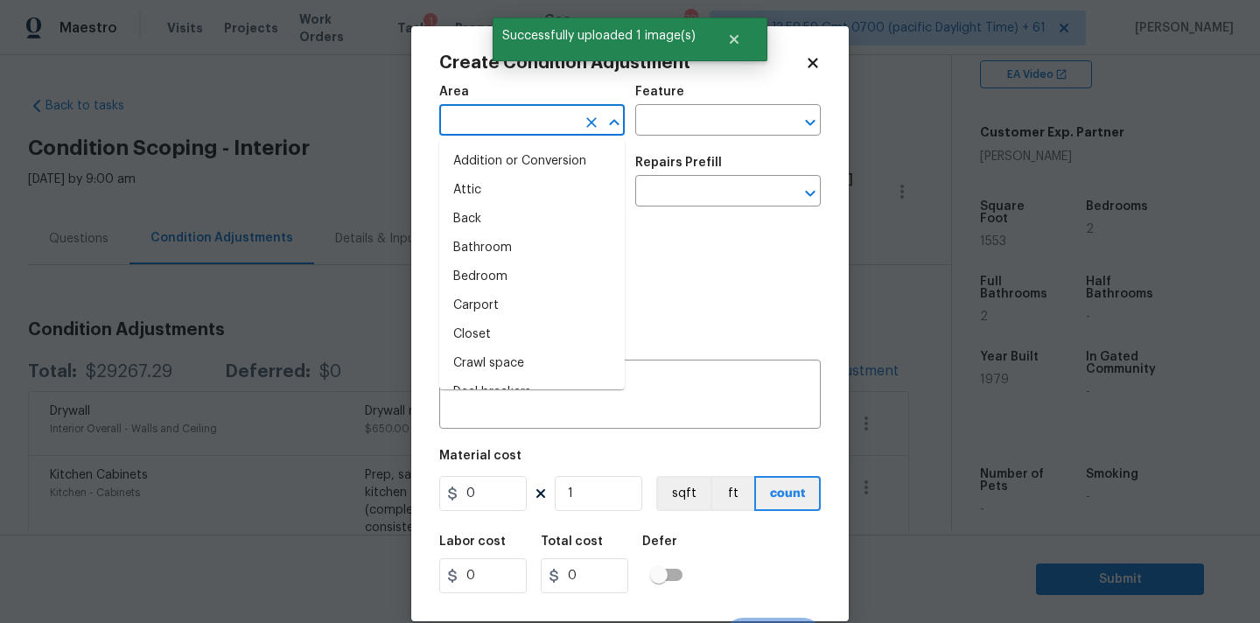
click at [501, 124] on input "text" at bounding box center [507, 122] width 137 height 27
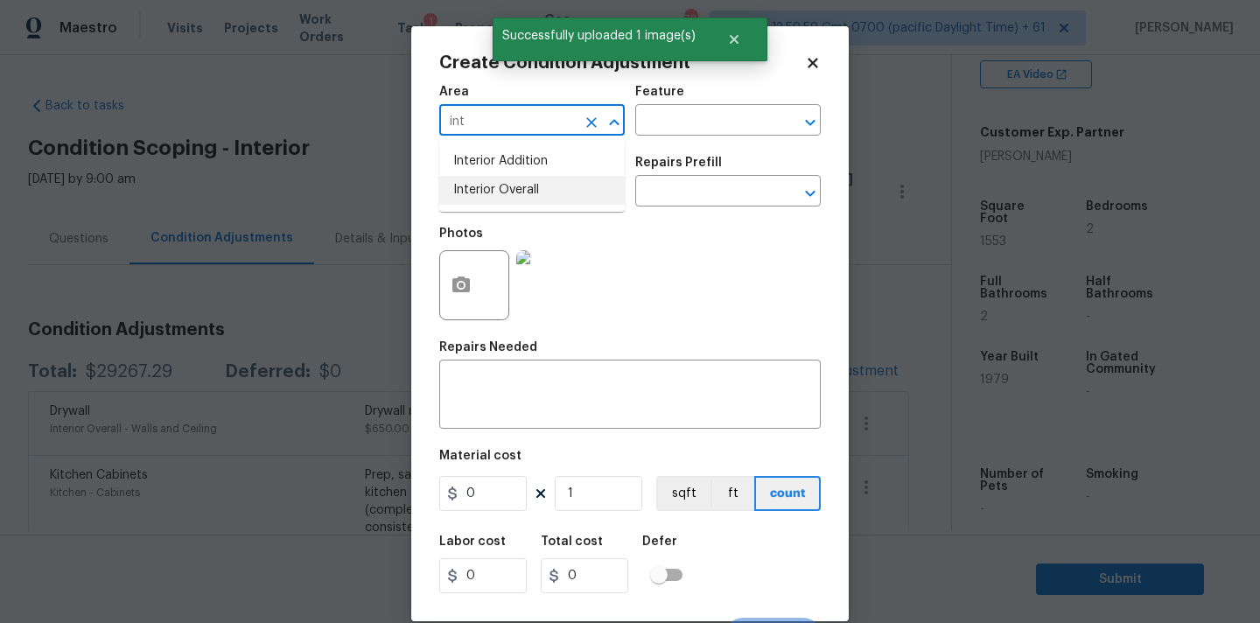
click at [483, 197] on li "Interior Overall" at bounding box center [532, 190] width 186 height 29
type input "Interior Overall"
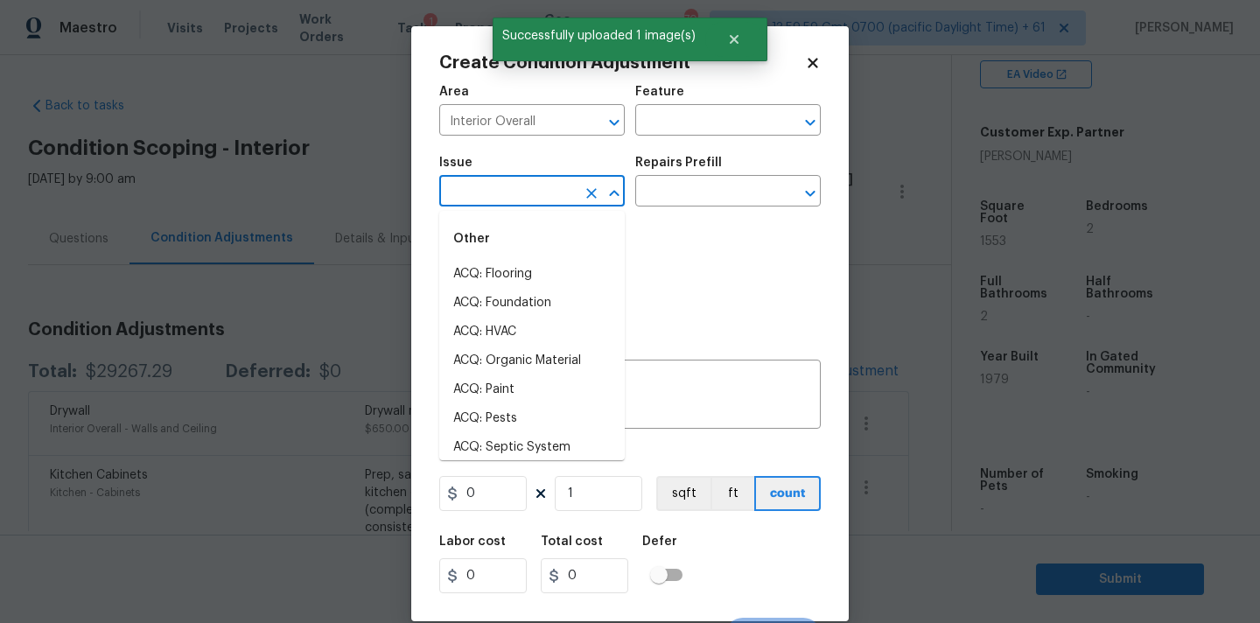
click at [504, 197] on input "text" at bounding box center [507, 192] width 137 height 27
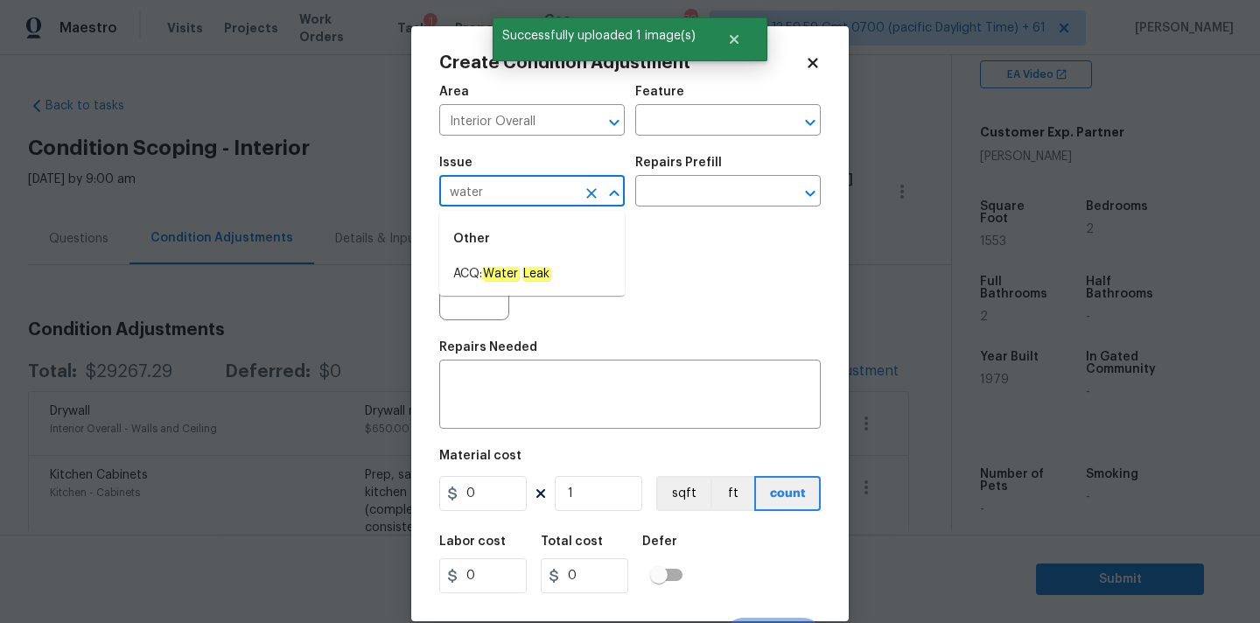
click at [514, 259] on div "Other" at bounding box center [532, 239] width 186 height 42
click at [517, 267] on em "Water" at bounding box center [500, 274] width 37 height 14
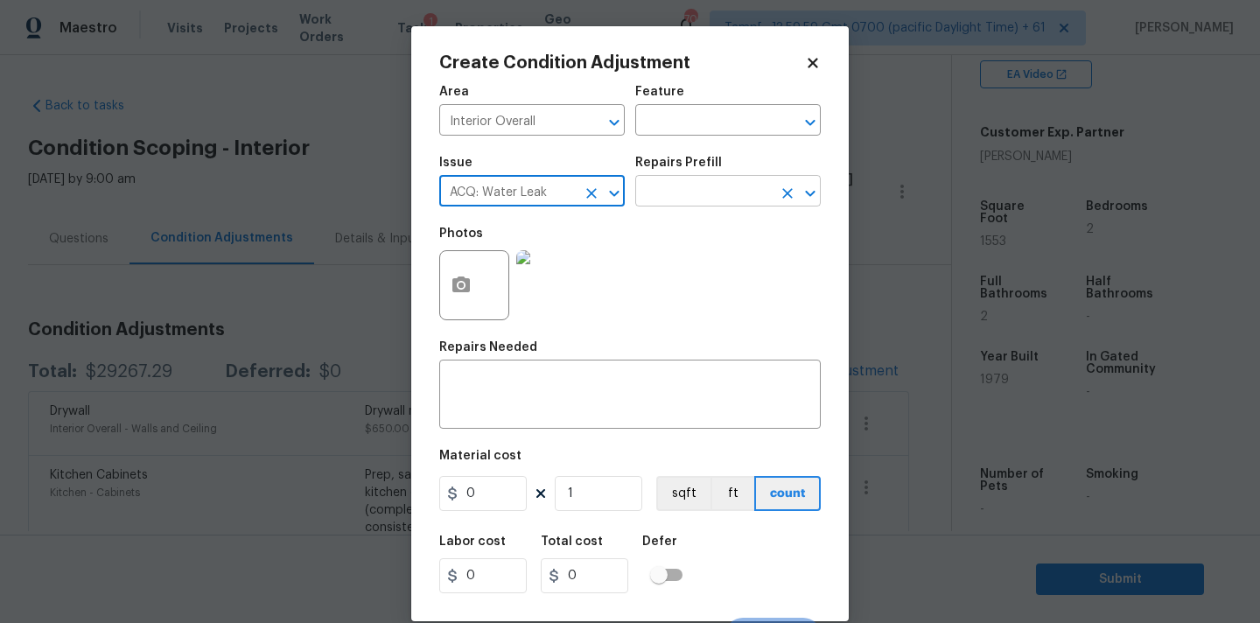
type input "ACQ: Water Leak"
click at [688, 206] on input "text" at bounding box center [703, 192] width 137 height 27
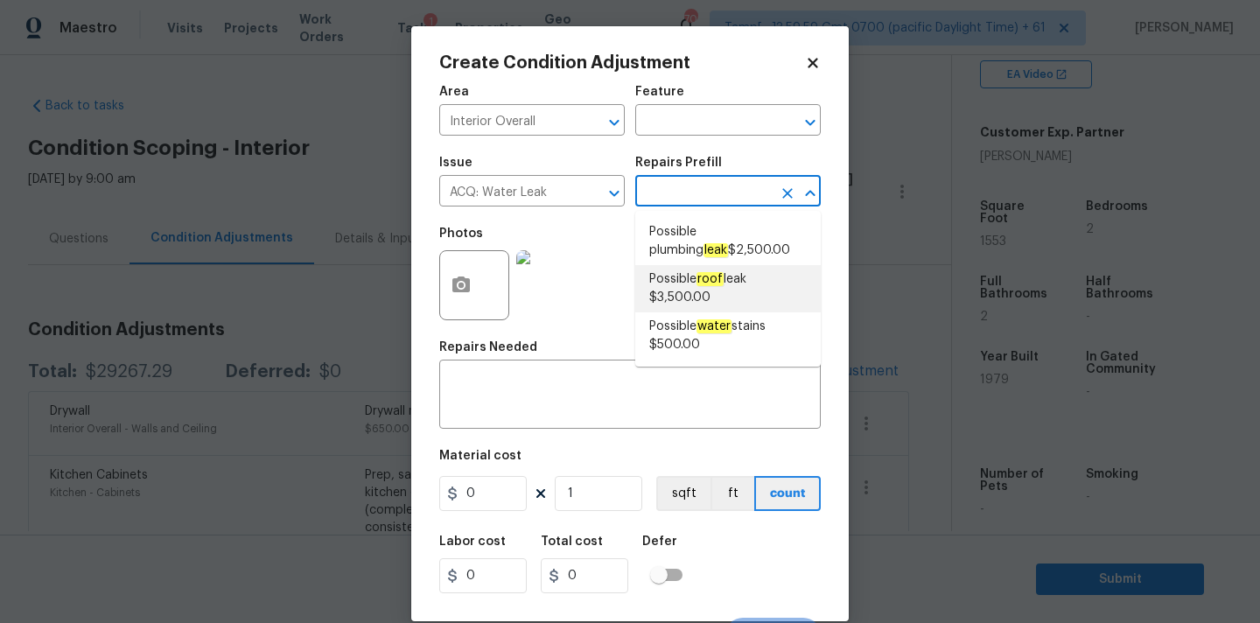
click at [693, 279] on span "Possible roof leak $3,500.00" at bounding box center [728, 288] width 158 height 37
type input "Acquisition"
type input "3500"
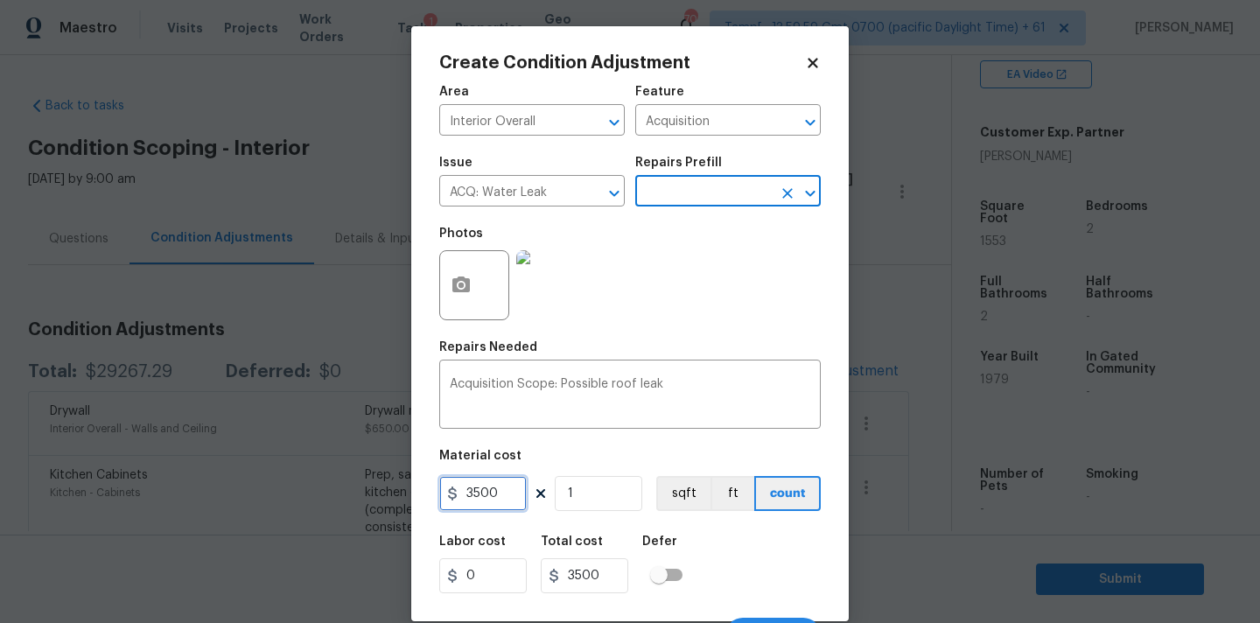
click at [494, 508] on input "3500" at bounding box center [483, 493] width 88 height 35
type input "2500"
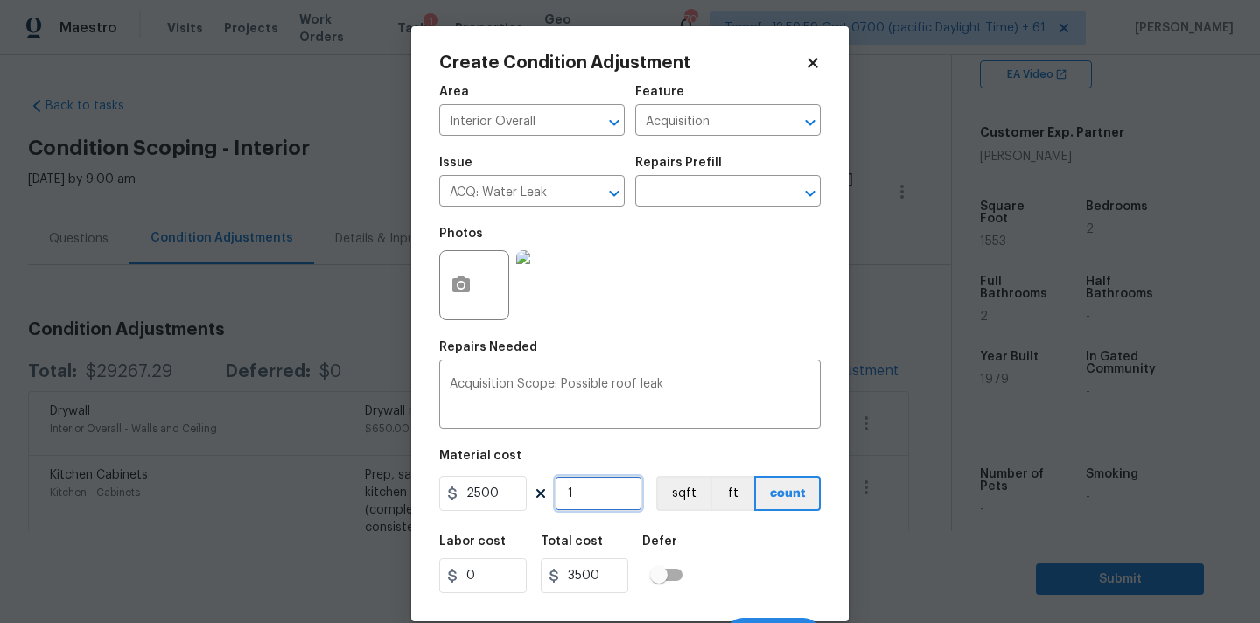
type input "2500"
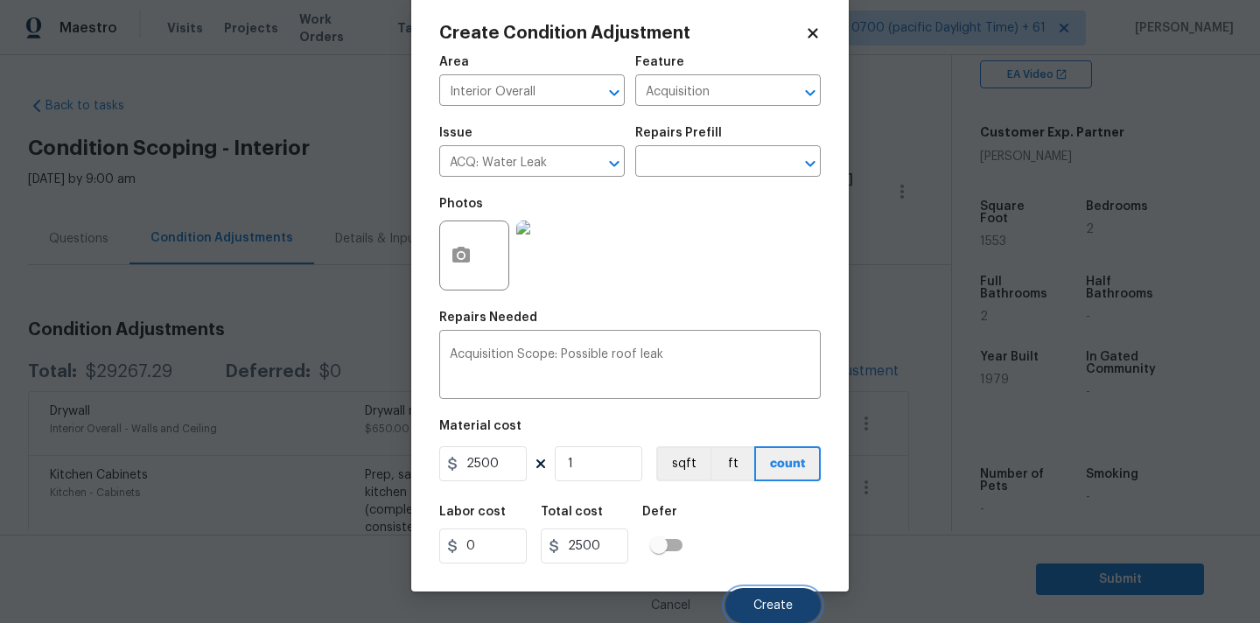
click at [768, 613] on button "Create" at bounding box center [773, 605] width 95 height 35
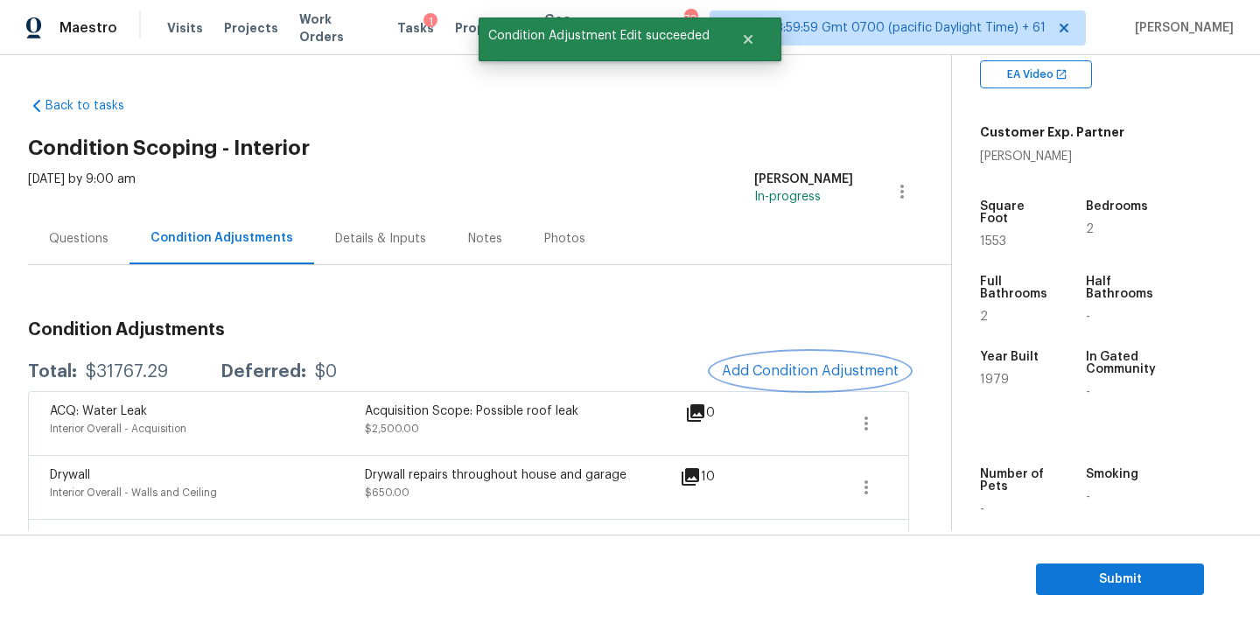
scroll to position [0, 0]
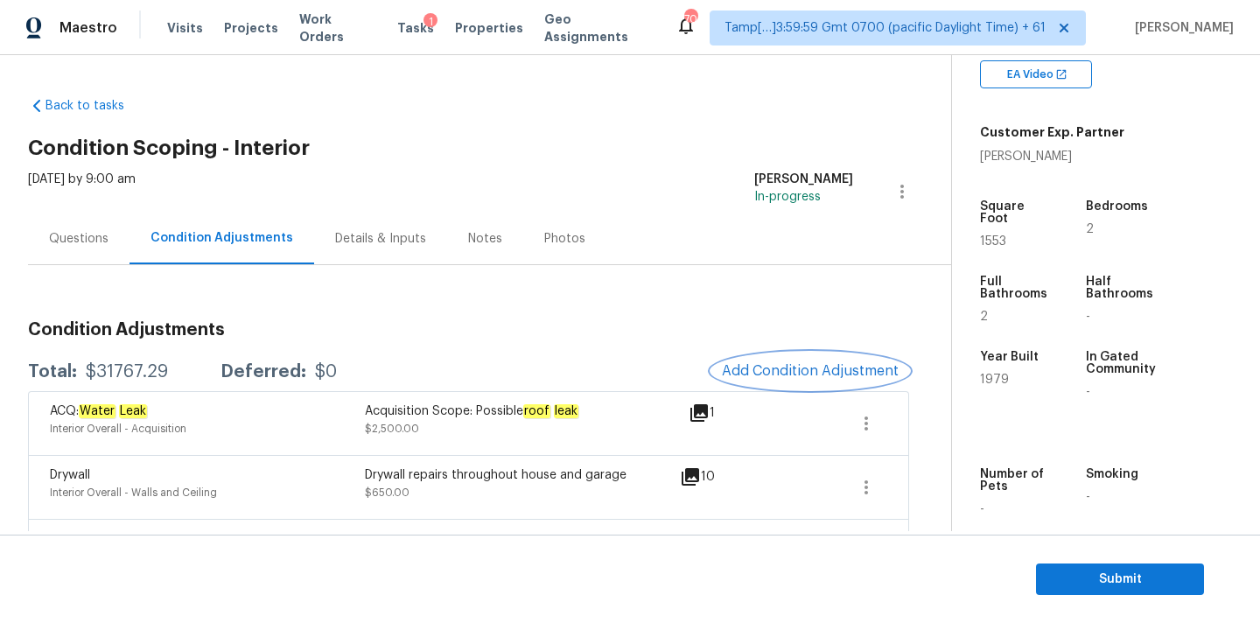
click at [809, 368] on span "Add Condition Adjustment" at bounding box center [810, 371] width 177 height 16
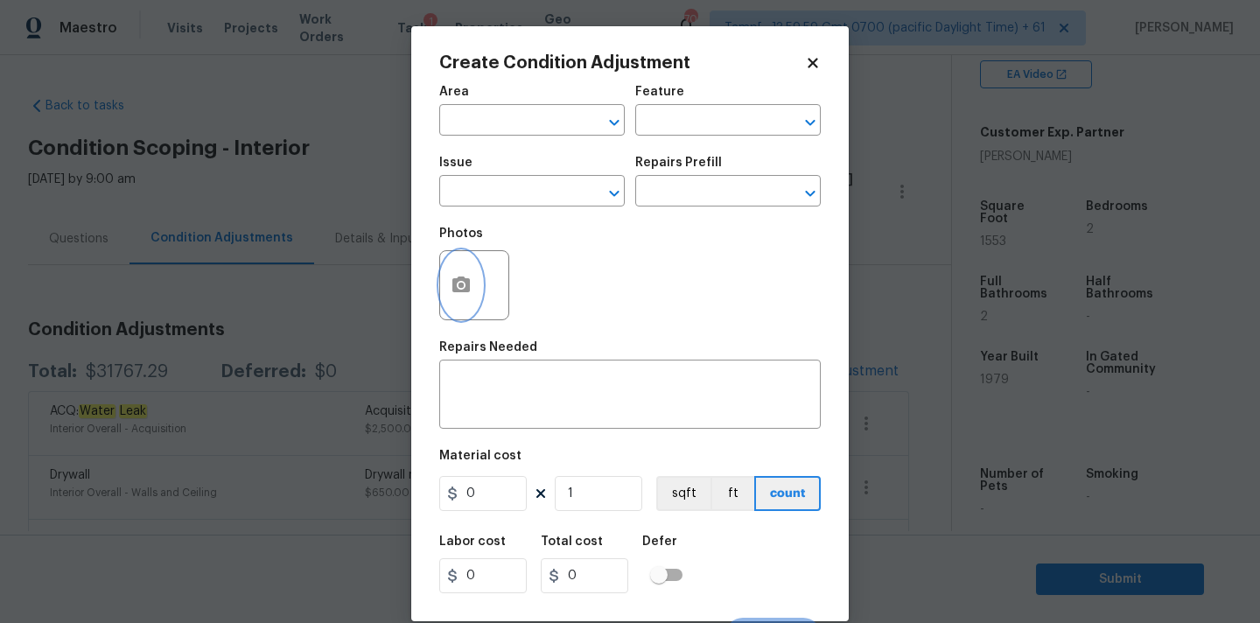
click at [468, 288] on icon "button" at bounding box center [461, 285] width 18 height 16
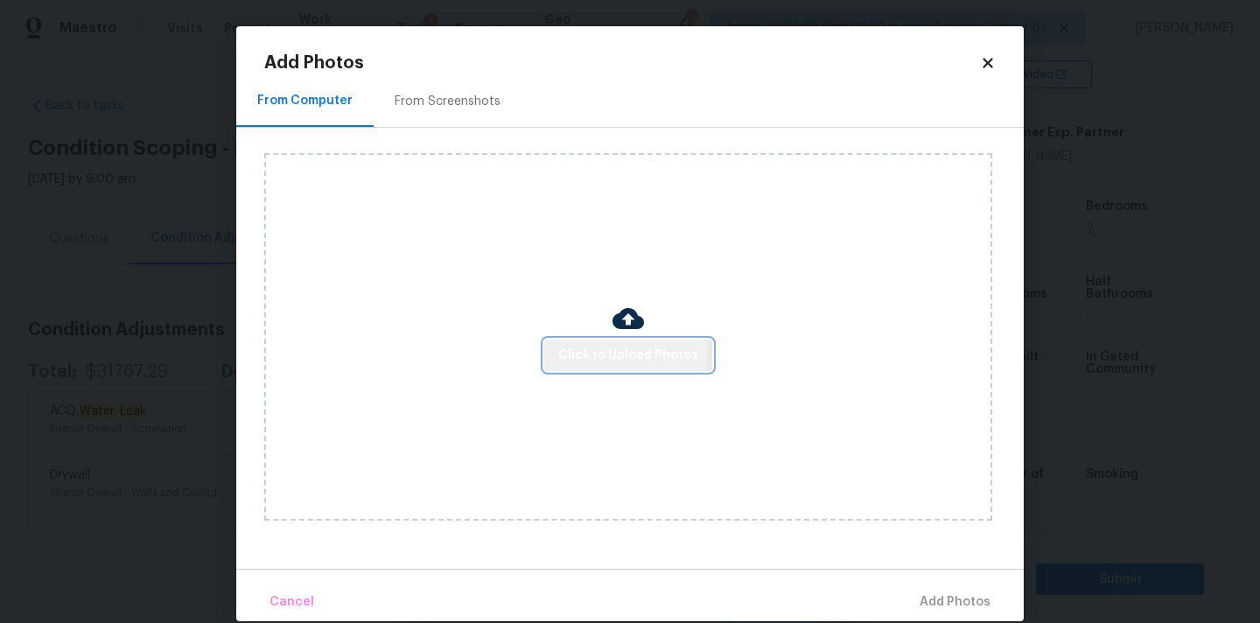
click at [561, 343] on button "Click to Upload Photos" at bounding box center [628, 356] width 168 height 32
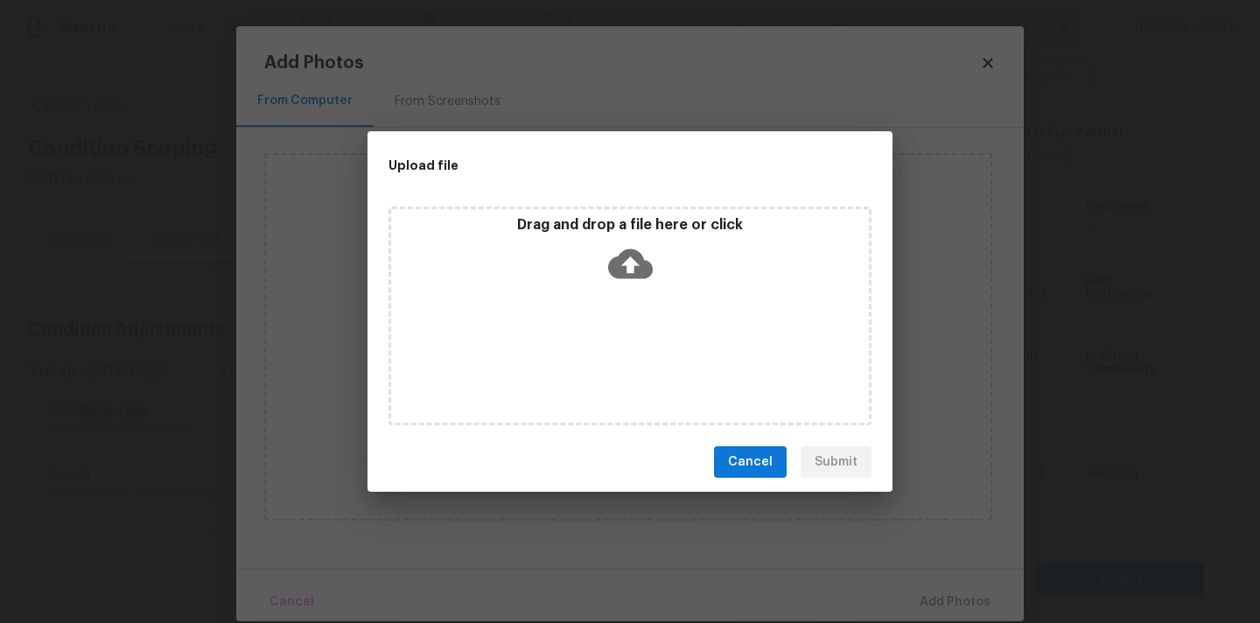
click at [620, 252] on icon at bounding box center [630, 264] width 45 height 30
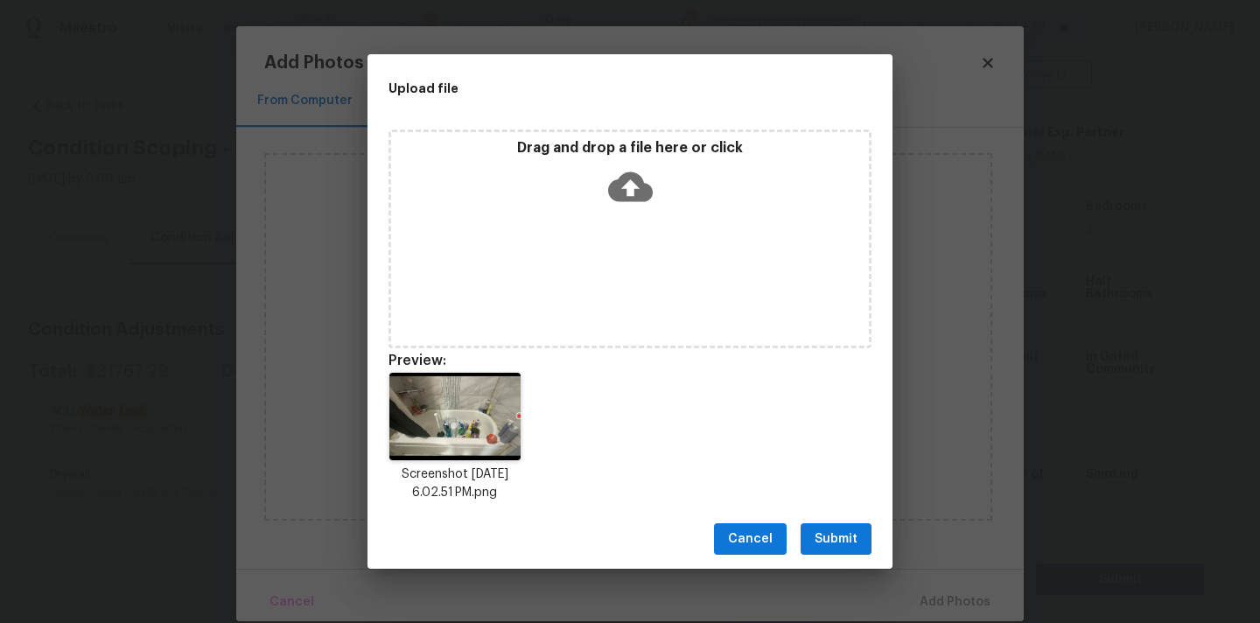
click at [810, 535] on button "Submit" at bounding box center [836, 539] width 71 height 32
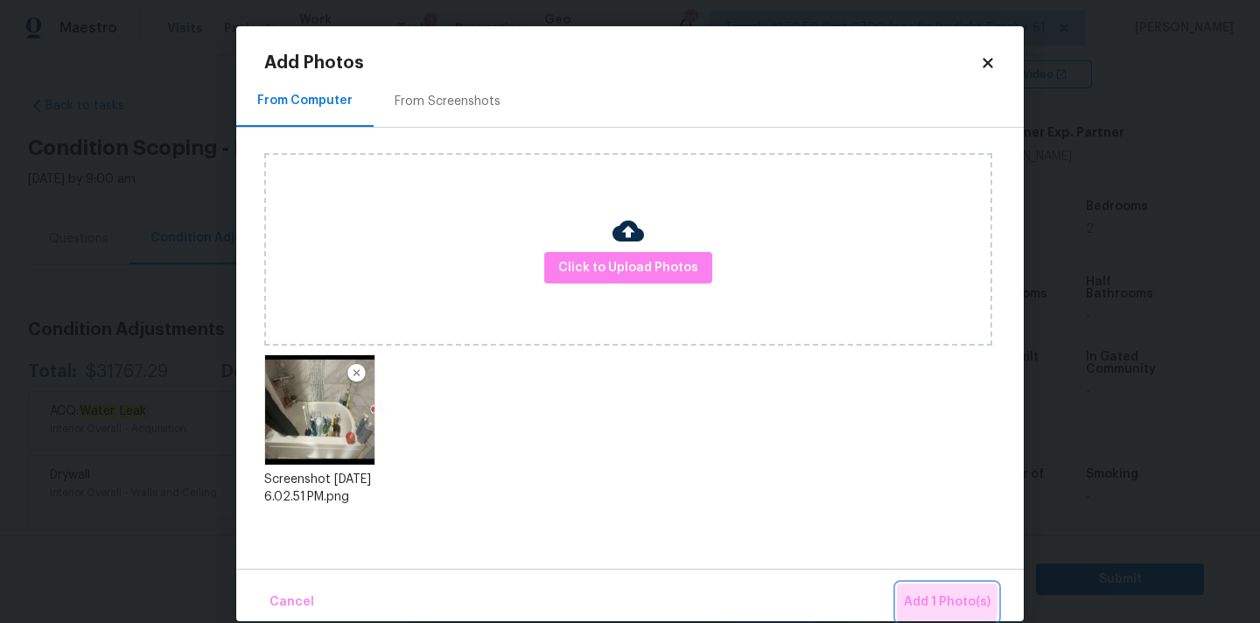
click at [926, 600] on span "Add 1 Photo(s)" at bounding box center [947, 603] width 87 height 22
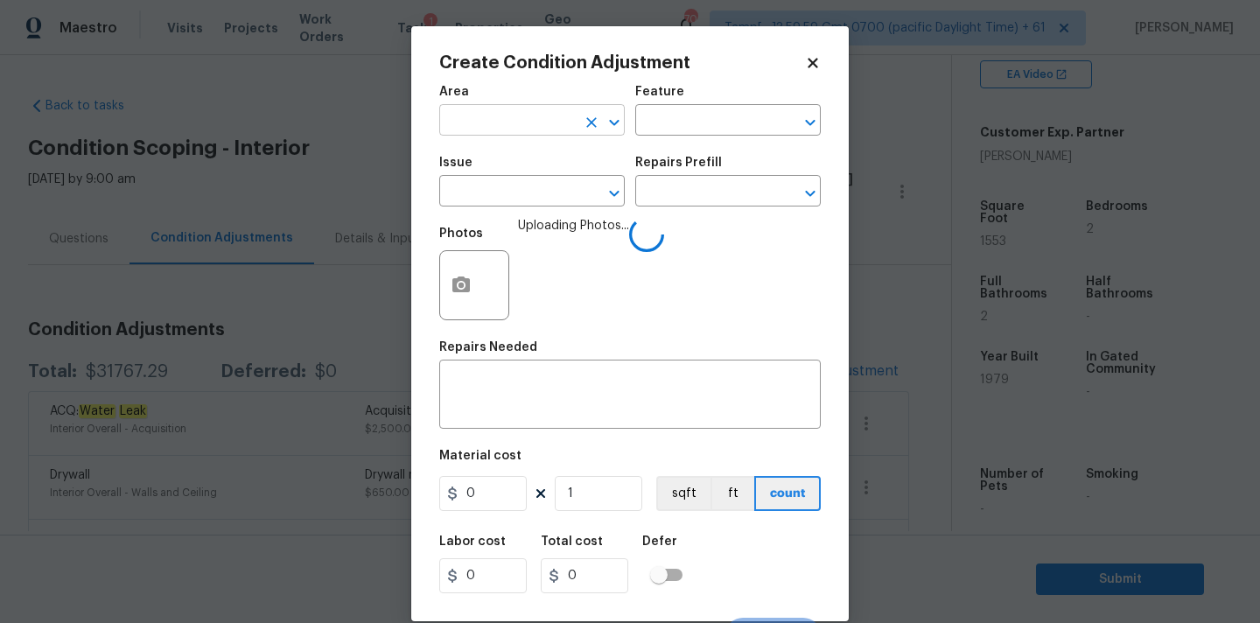
click at [508, 123] on input "text" at bounding box center [507, 122] width 137 height 27
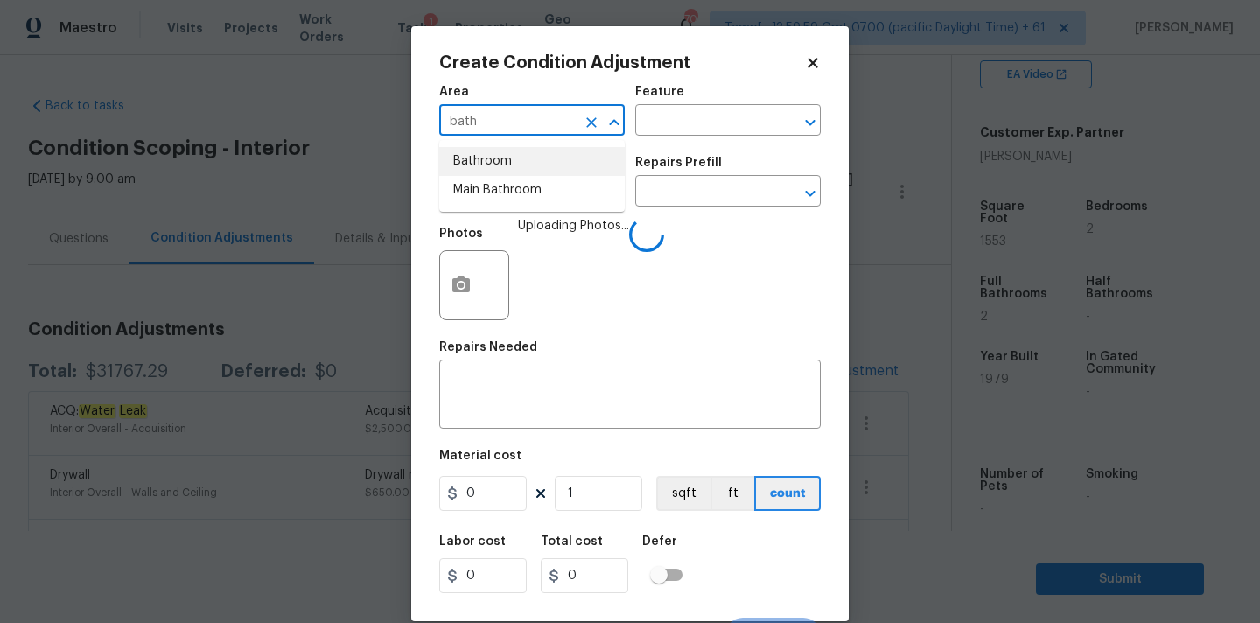
click at [501, 149] on li "Bathroom" at bounding box center [532, 161] width 186 height 29
type input "Bathroom"
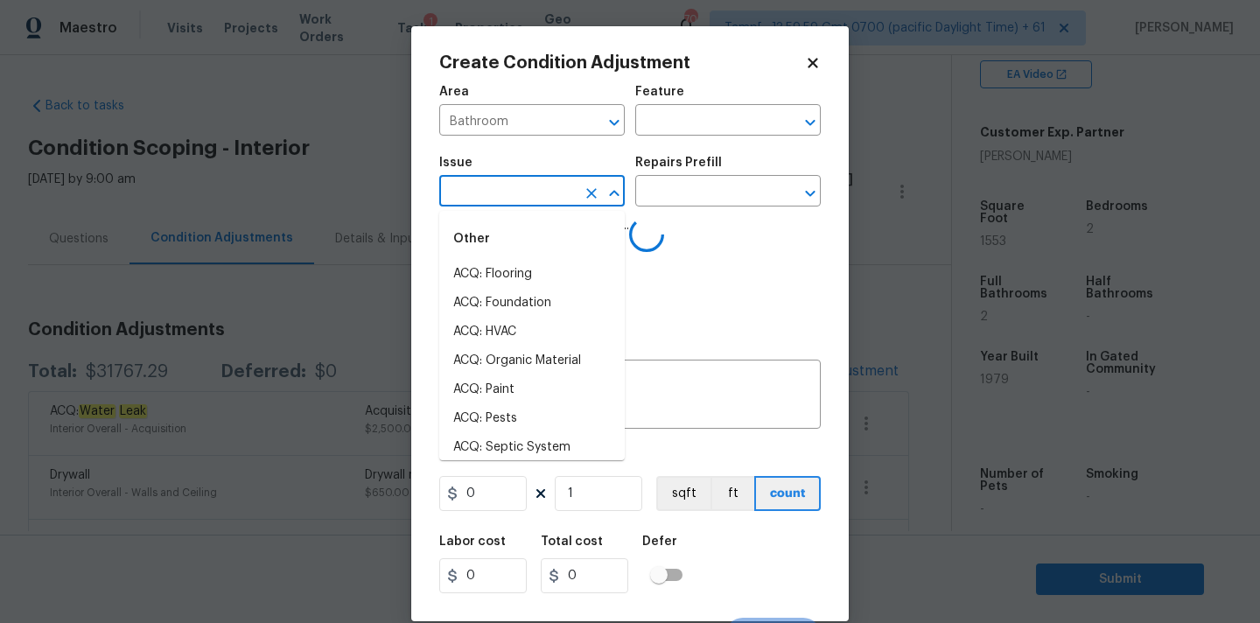
click at [500, 186] on input "text" at bounding box center [507, 192] width 137 height 27
type input "b"
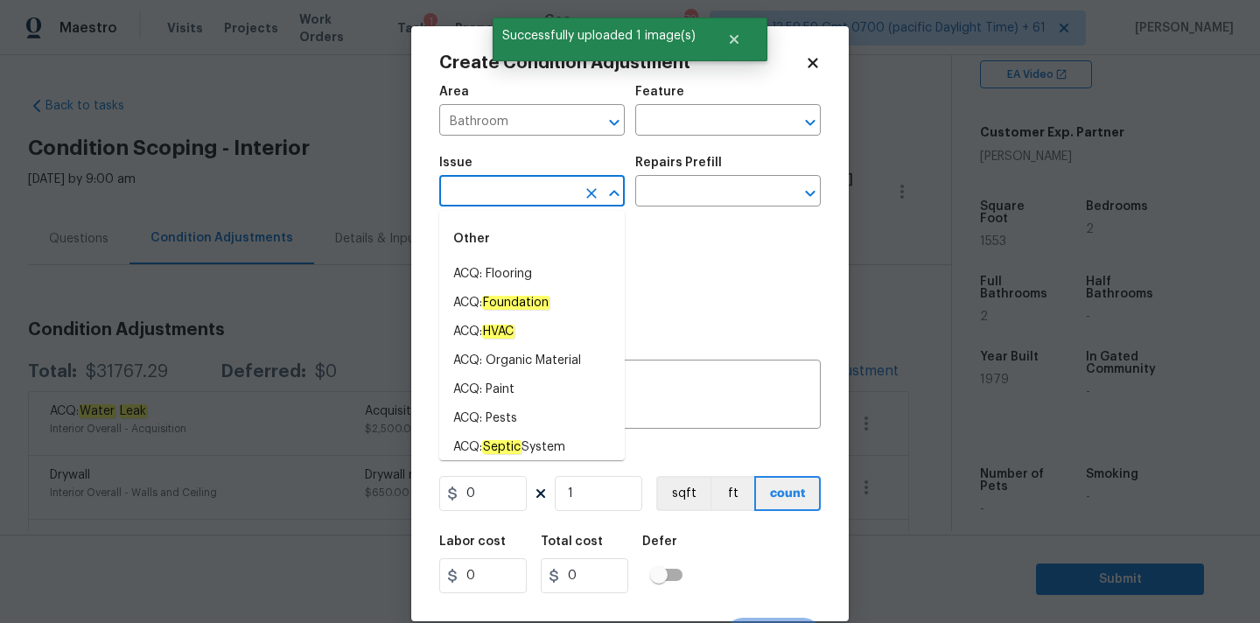
type input "a"
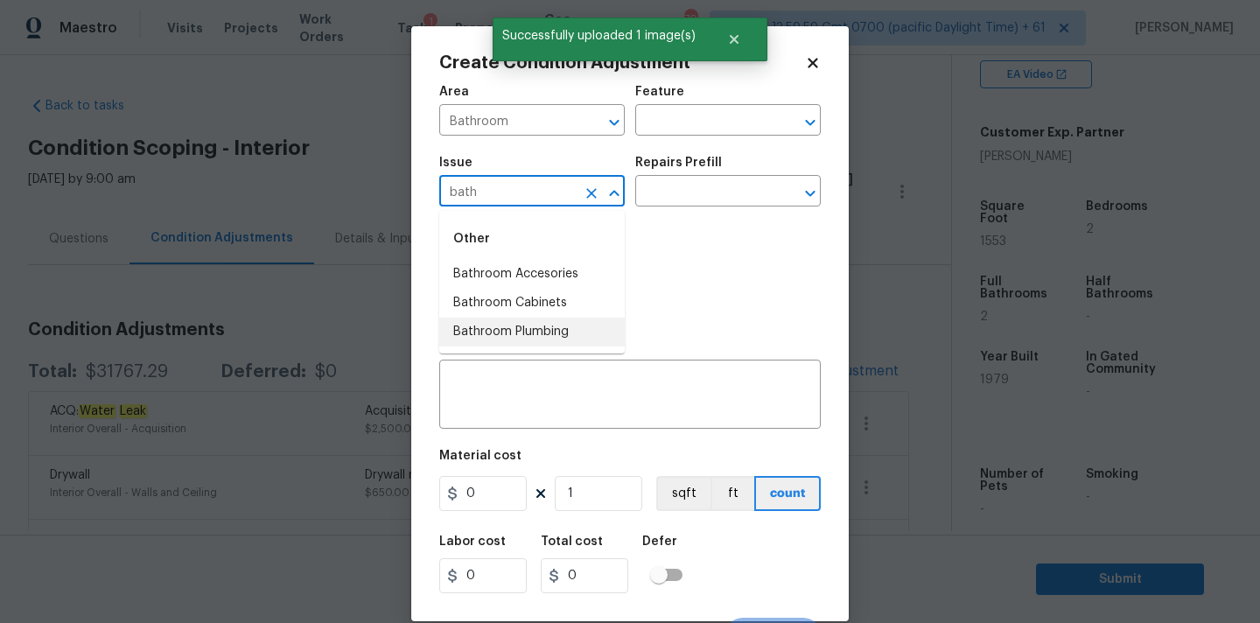
click at [518, 323] on li "Bathroom Plumbing" at bounding box center [532, 332] width 186 height 29
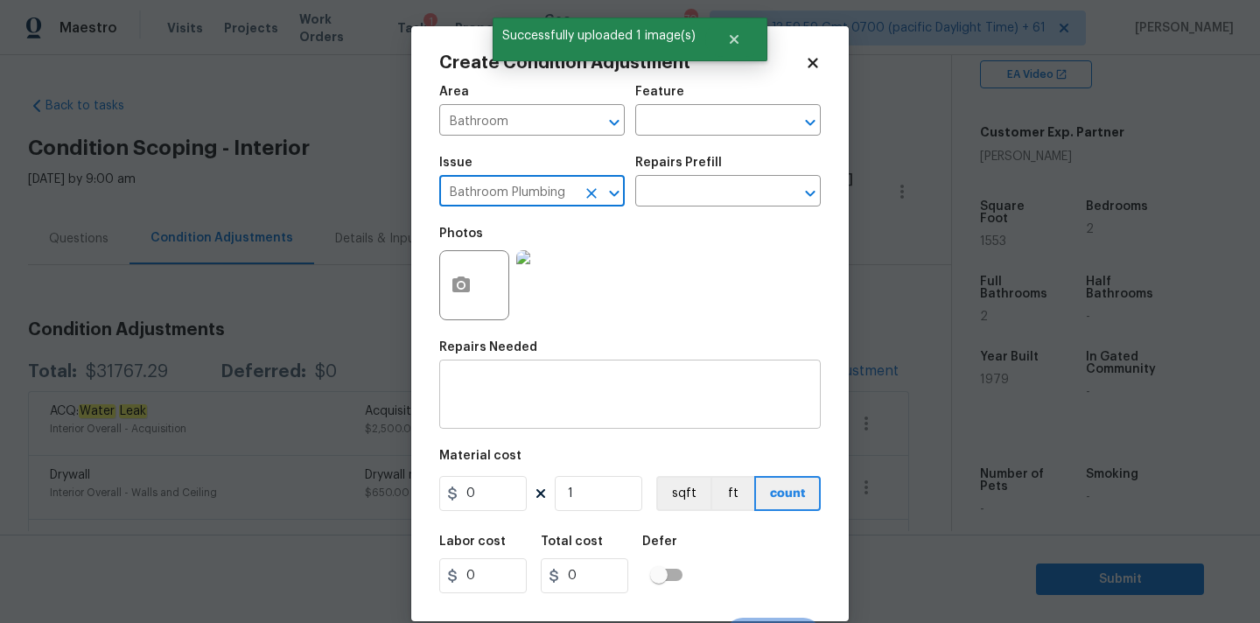
type input "Bathroom Plumbing"
click at [519, 407] on textarea at bounding box center [630, 396] width 361 height 37
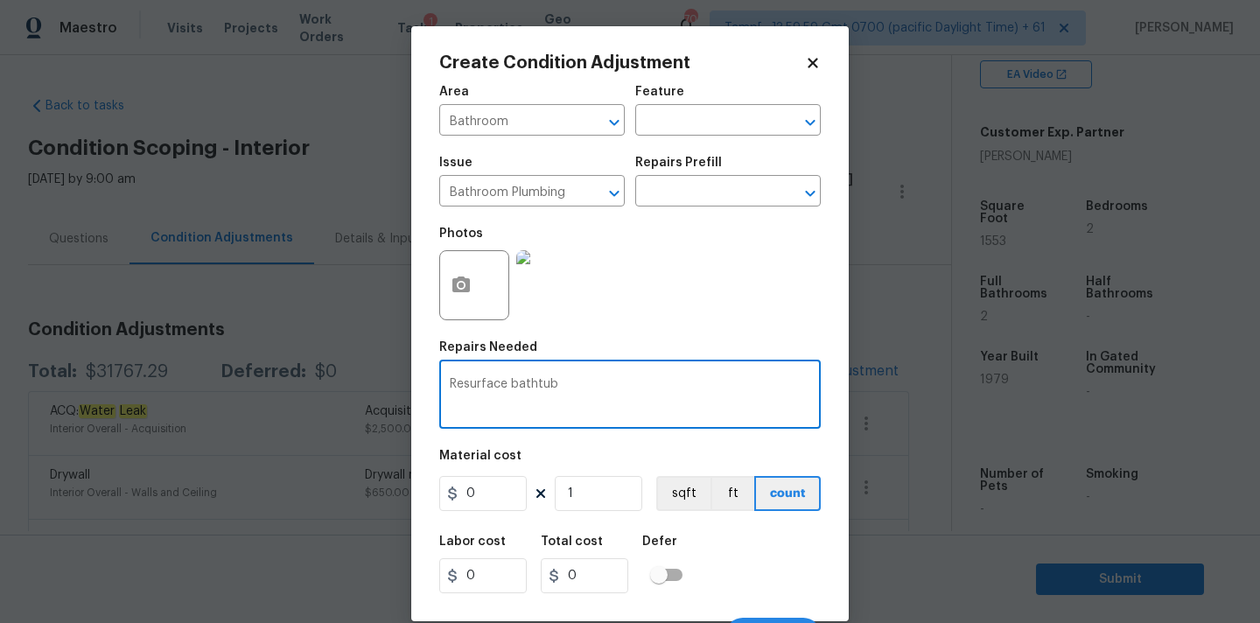
type textarea "Resurface bathtub"
click at [493, 499] on input "0" at bounding box center [483, 493] width 88 height 35
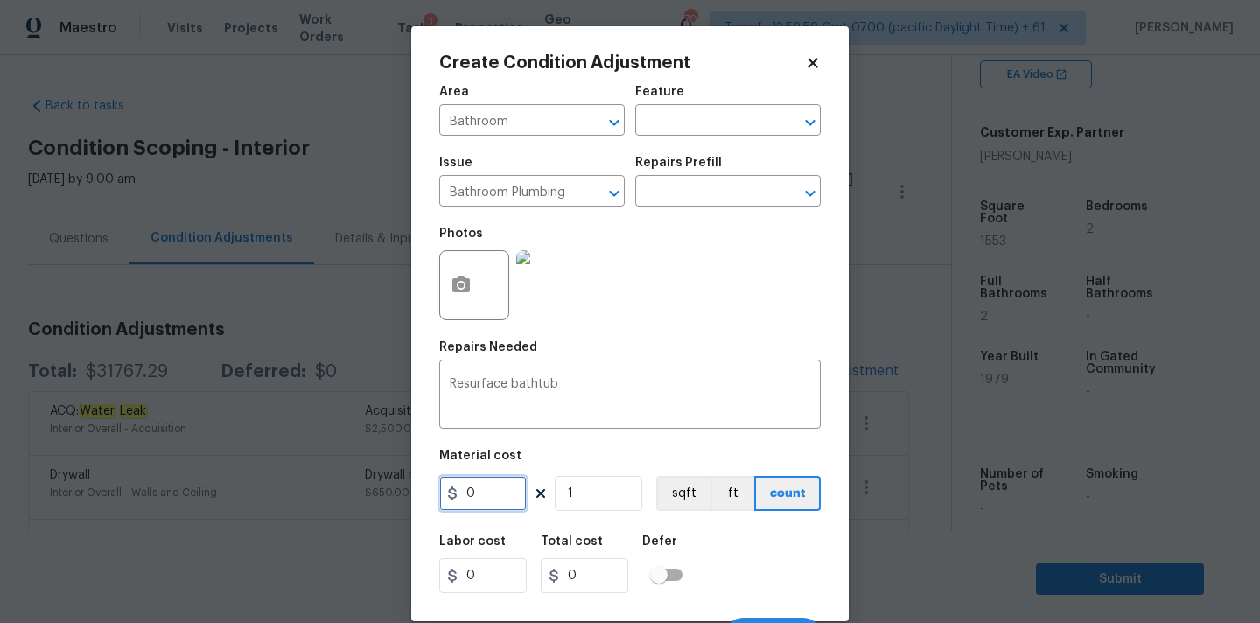
click at [493, 499] on input "0" at bounding box center [483, 493] width 88 height 35
type input "350"
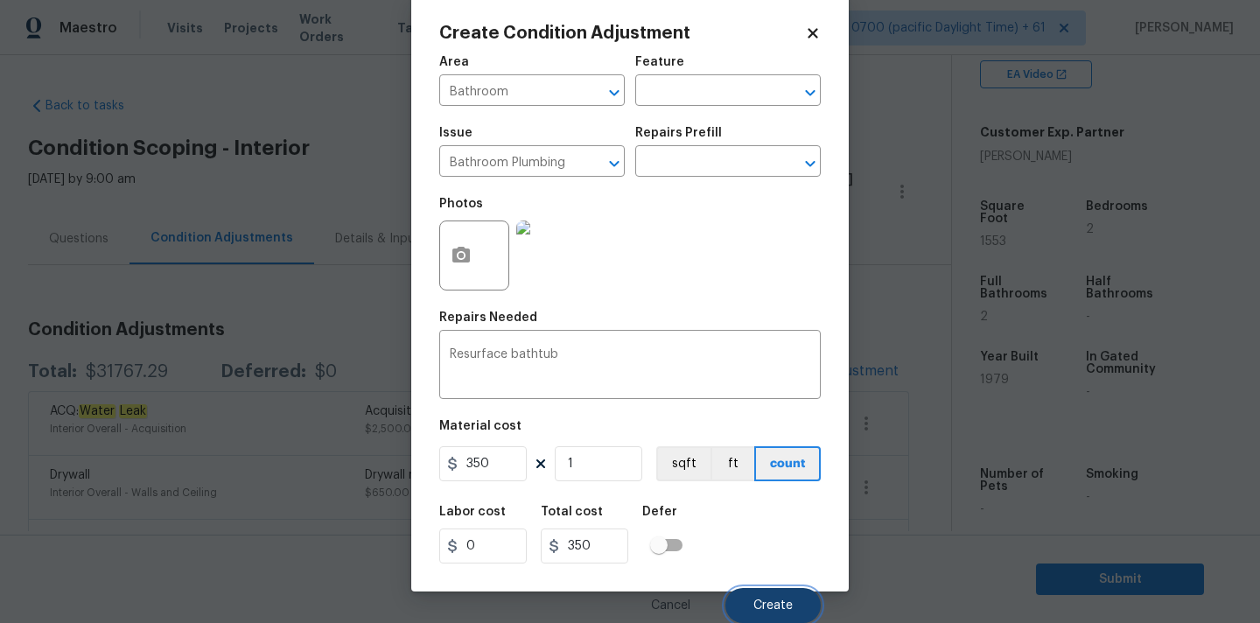
click at [755, 605] on span "Create" at bounding box center [773, 605] width 39 height 13
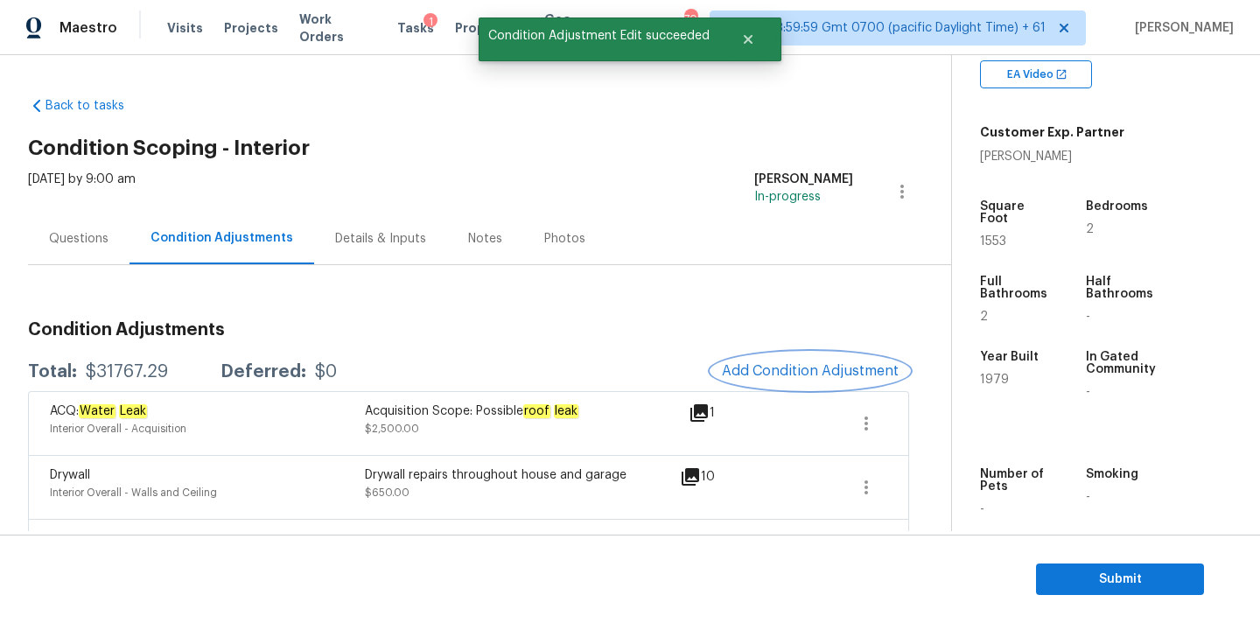
scroll to position [0, 0]
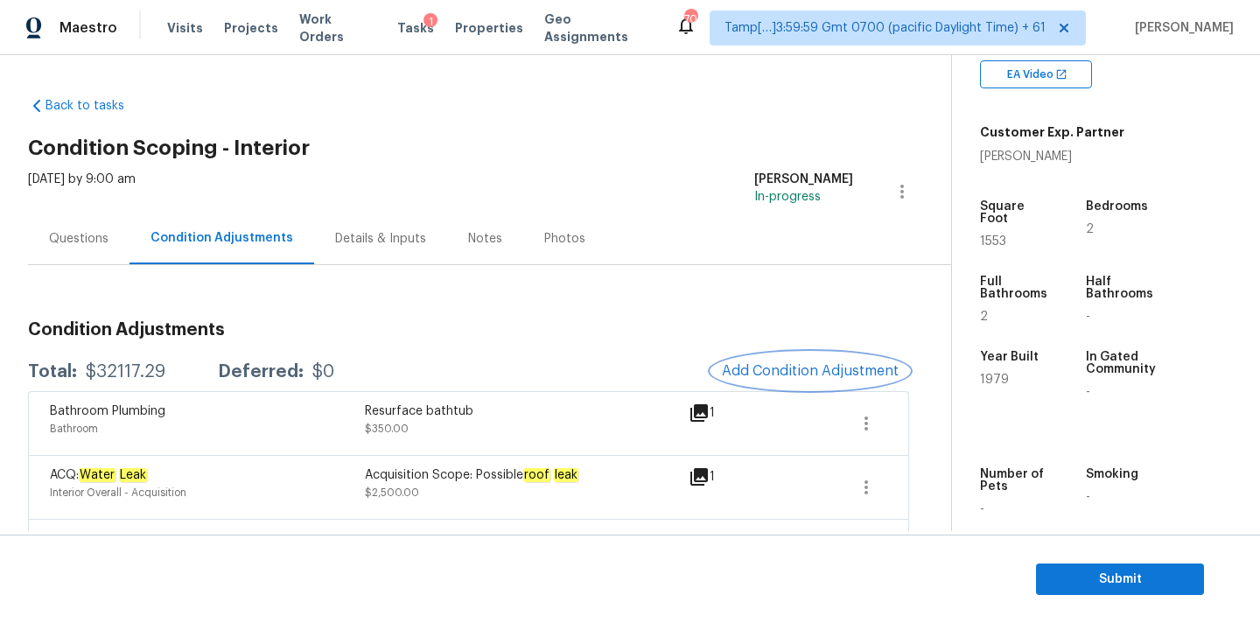
click at [805, 369] on span "Add Condition Adjustment" at bounding box center [810, 371] width 177 height 16
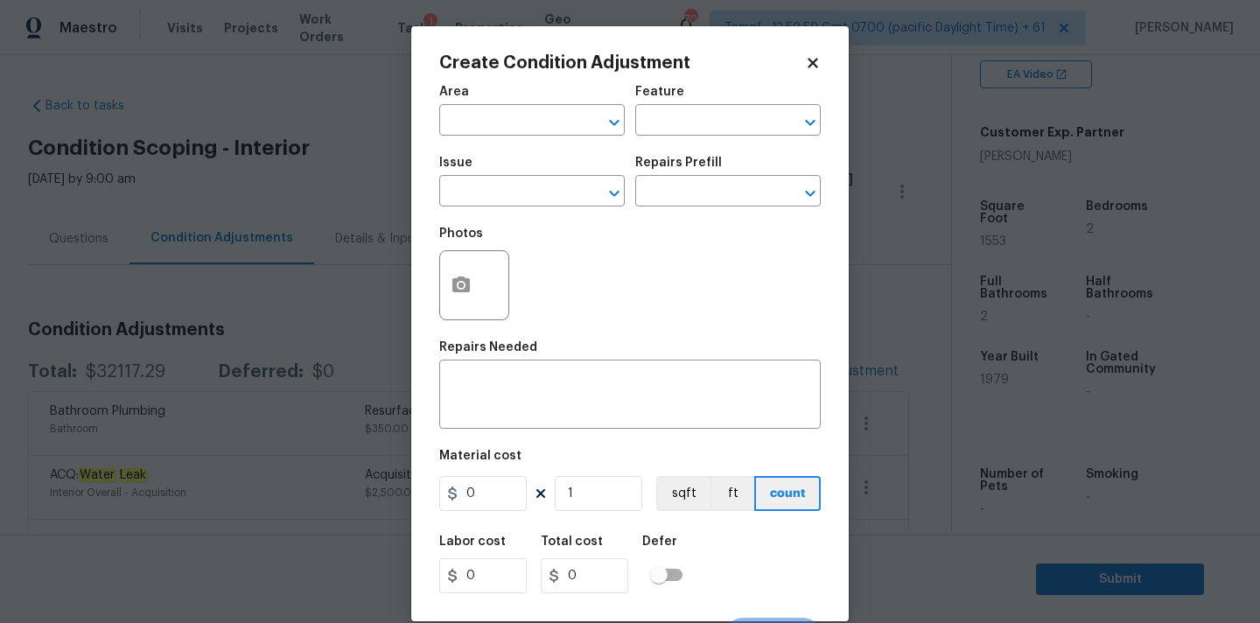
click at [487, 299] on div at bounding box center [474, 285] width 70 height 70
click at [452, 291] on icon "button" at bounding box center [461, 285] width 18 height 16
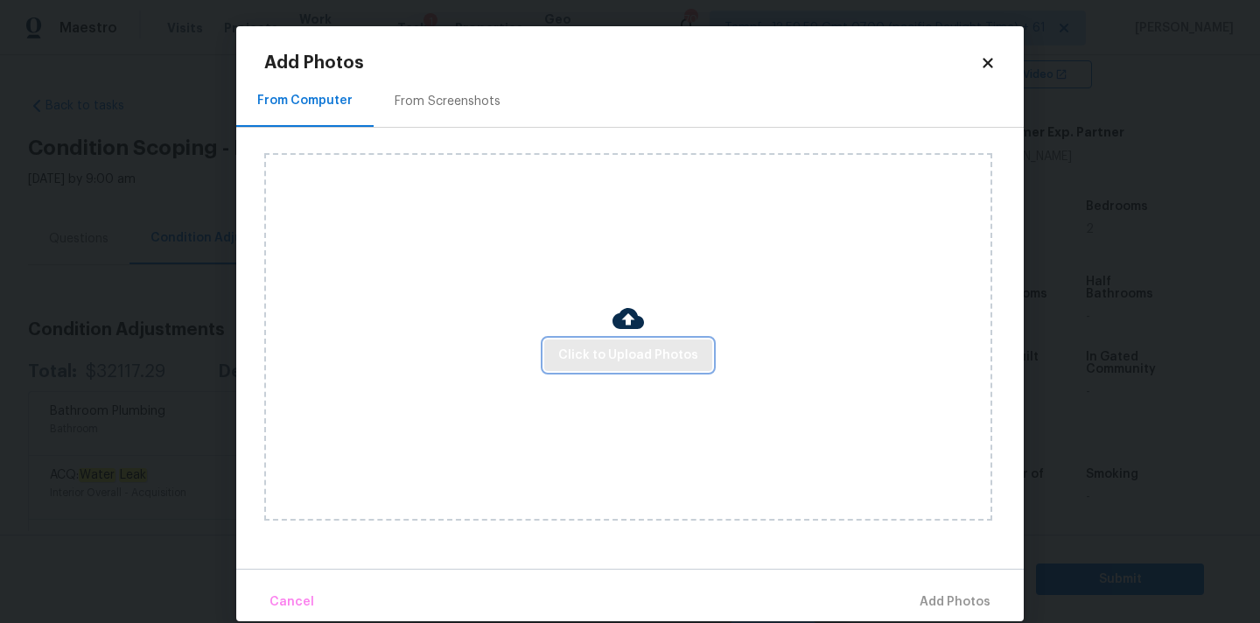
click at [583, 358] on span "Click to Upload Photos" at bounding box center [628, 356] width 140 height 22
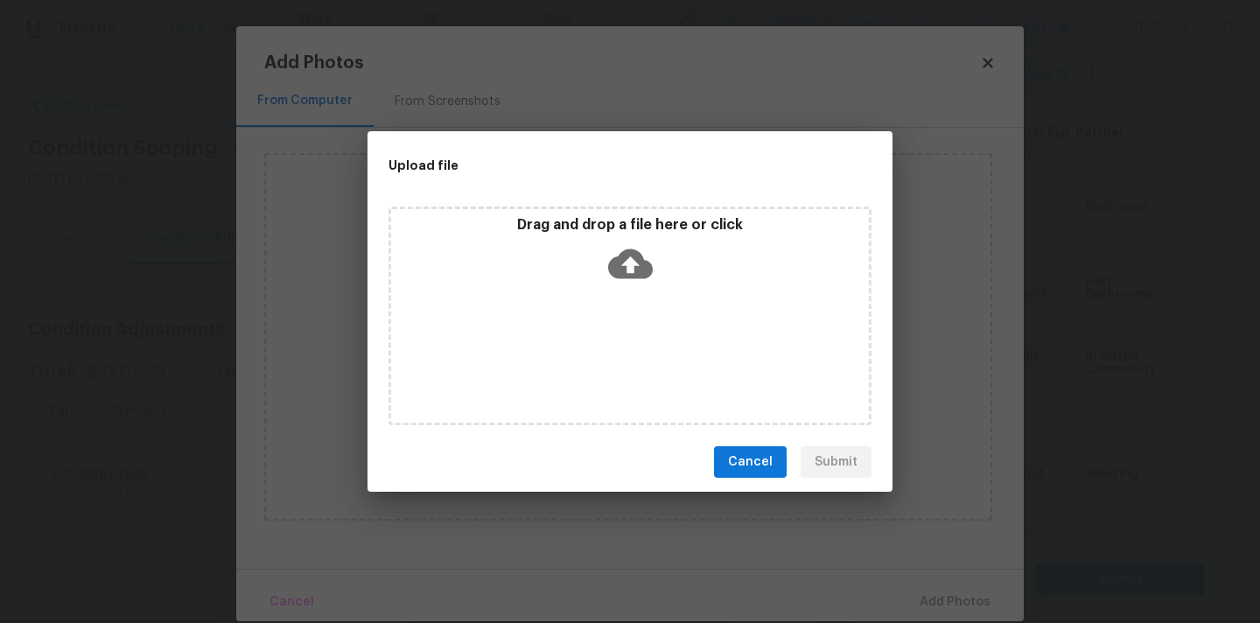
click at [628, 249] on icon at bounding box center [630, 264] width 45 height 30
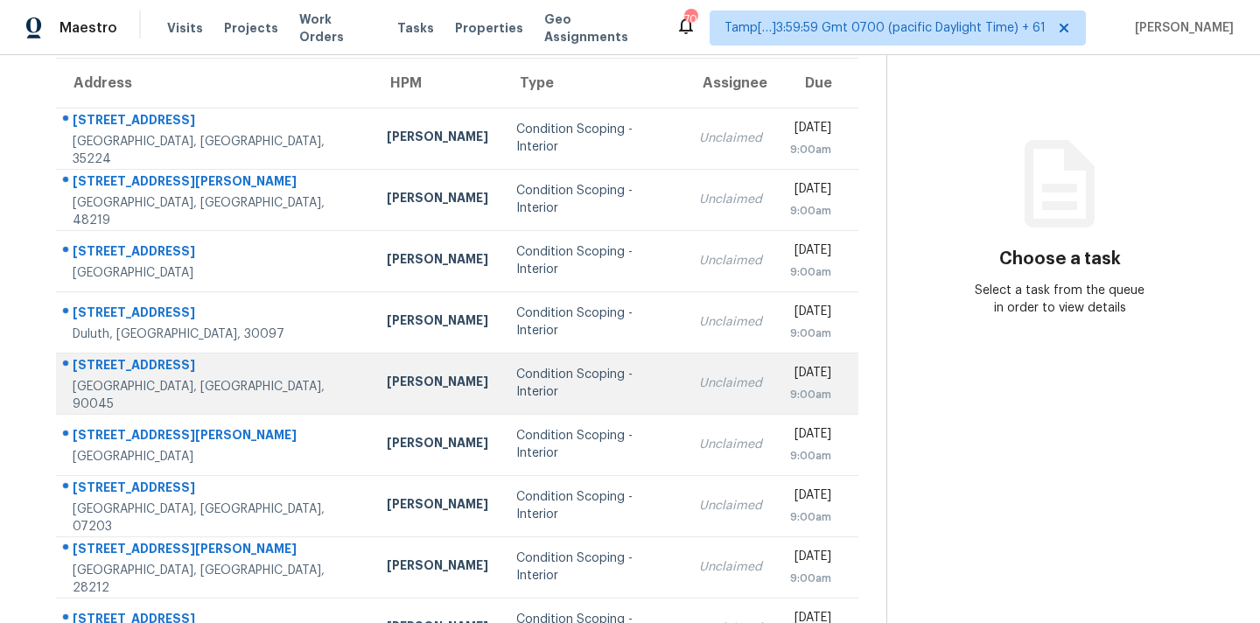
scroll to position [288, 0]
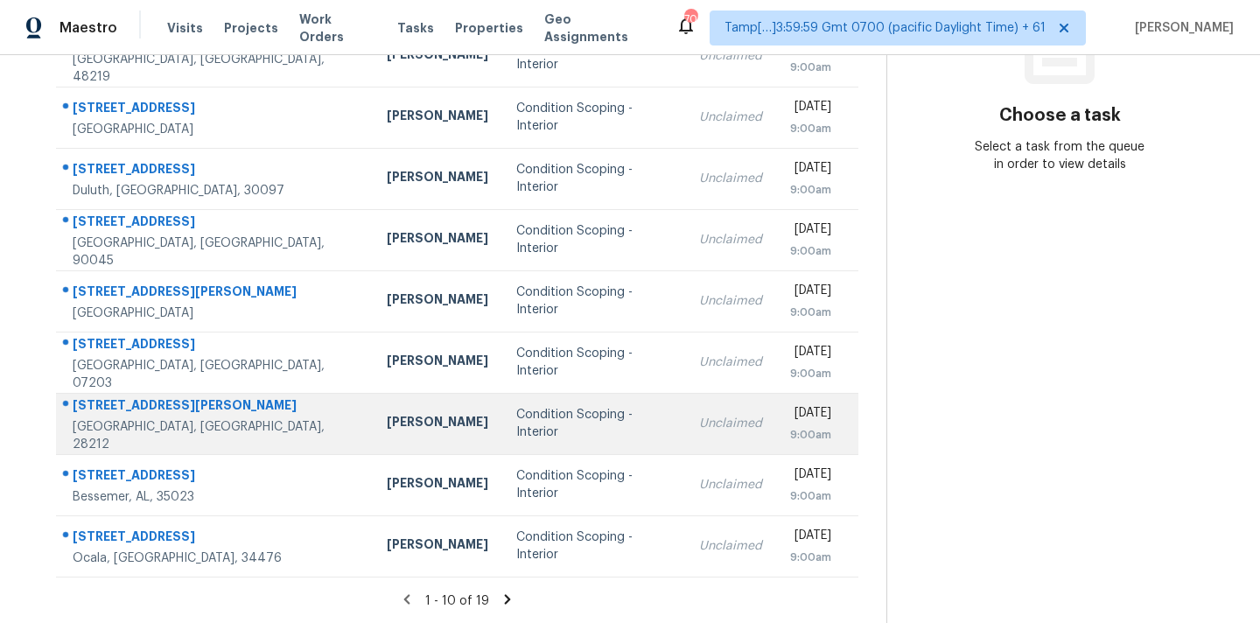
click at [502, 438] on td "Condition Scoping - Interior" at bounding box center [593, 423] width 183 height 61
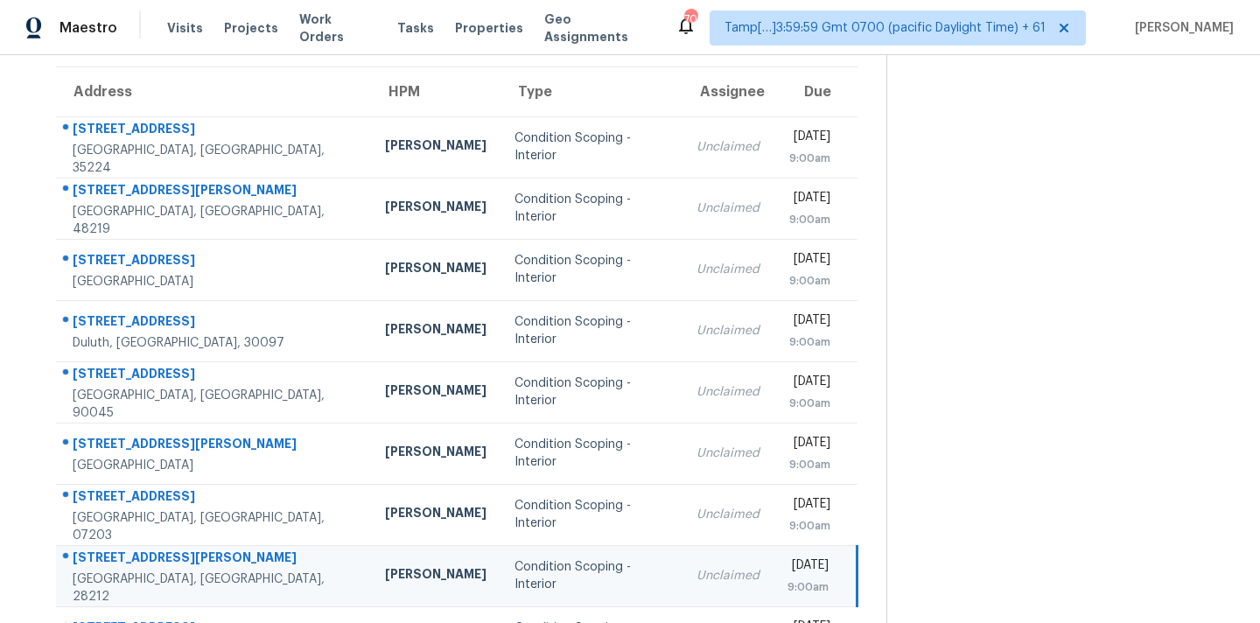
scroll to position [95, 0]
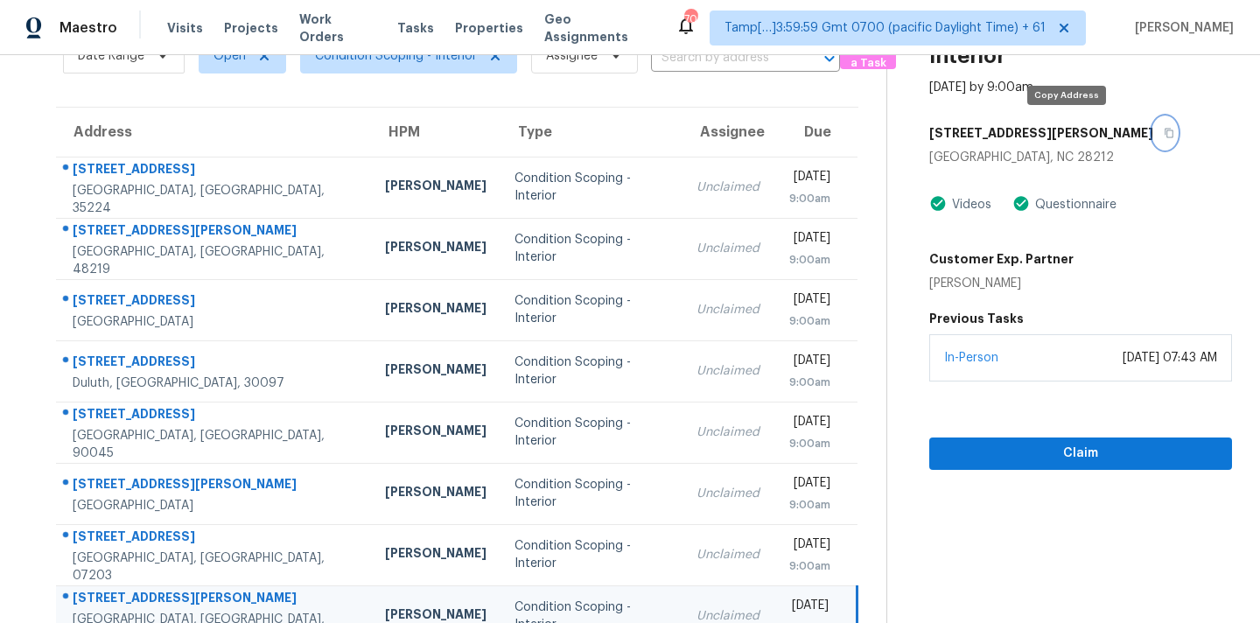
click at [1164, 135] on icon "button" at bounding box center [1169, 133] width 11 height 11
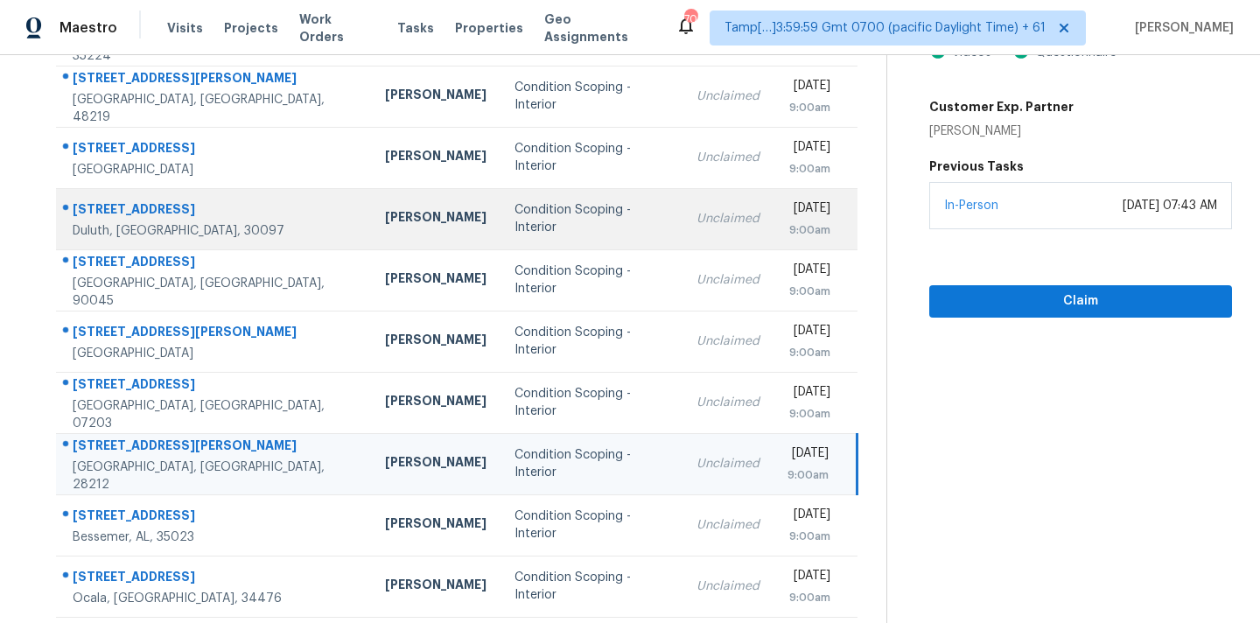
scroll to position [288, 0]
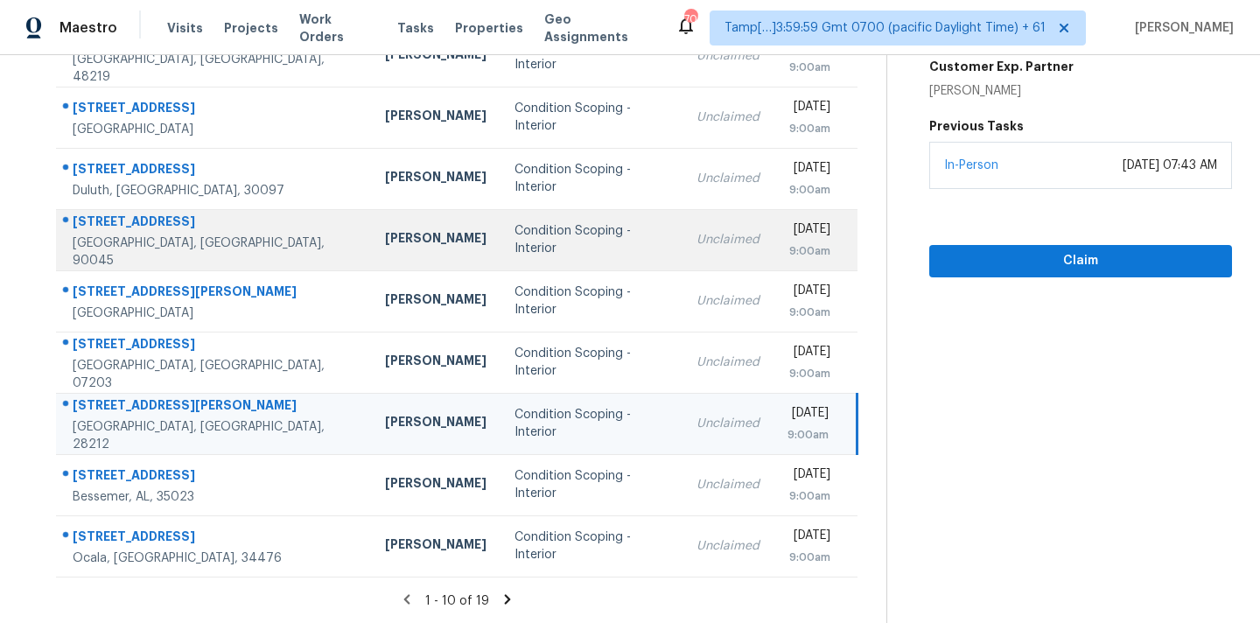
click at [598, 238] on td "Condition Scoping - Interior" at bounding box center [592, 239] width 182 height 61
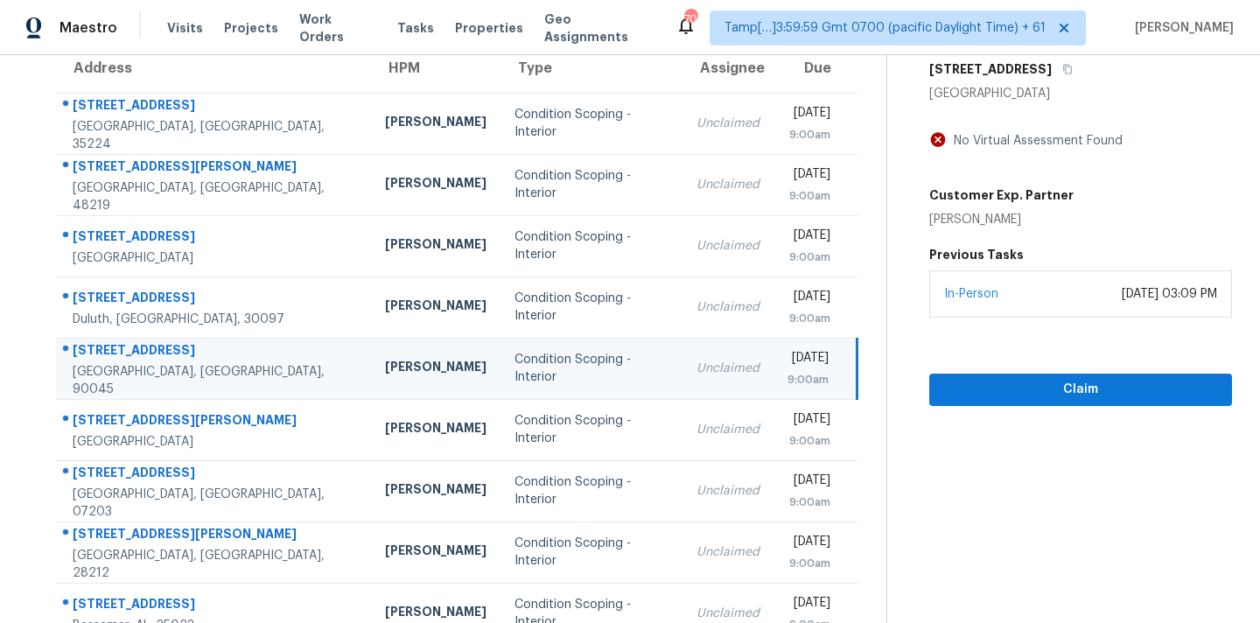
scroll to position [114, 0]
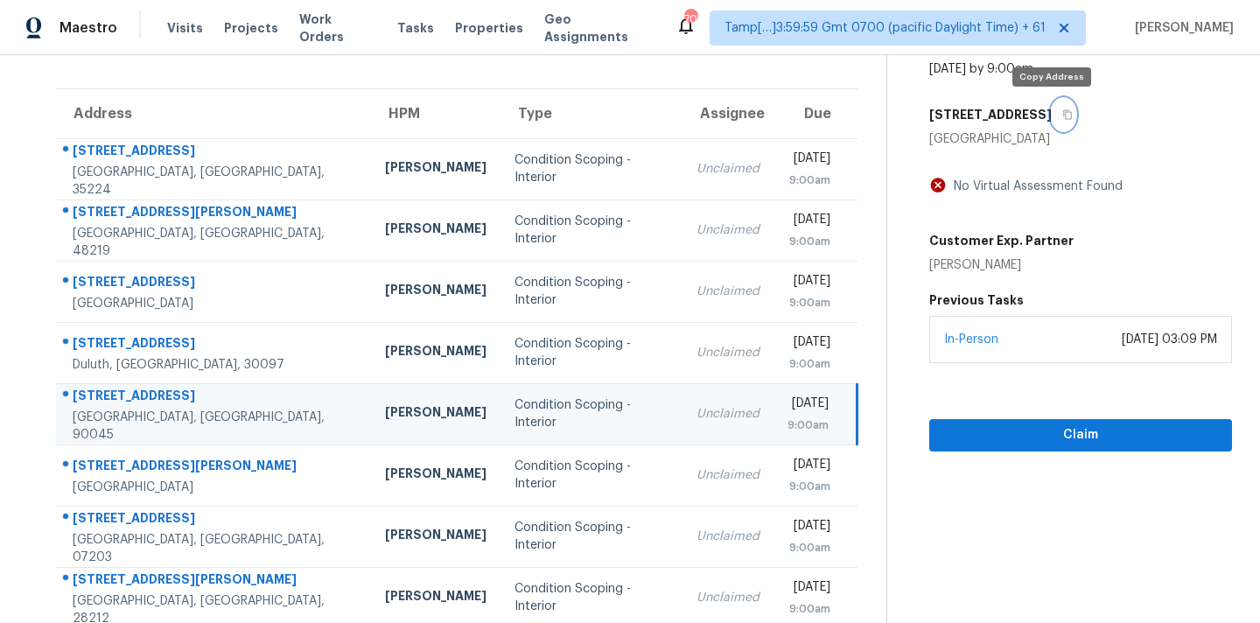
click at [1057, 119] on button "button" at bounding box center [1064, 115] width 24 height 32
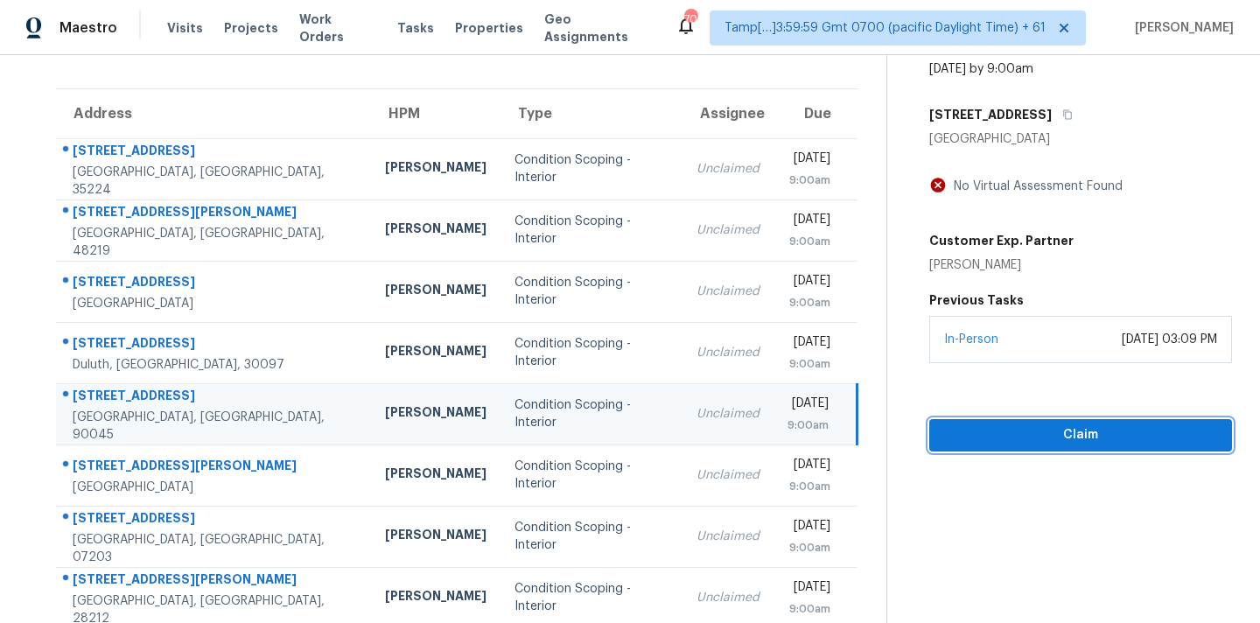
click at [998, 433] on span "Claim" at bounding box center [1080, 435] width 275 height 22
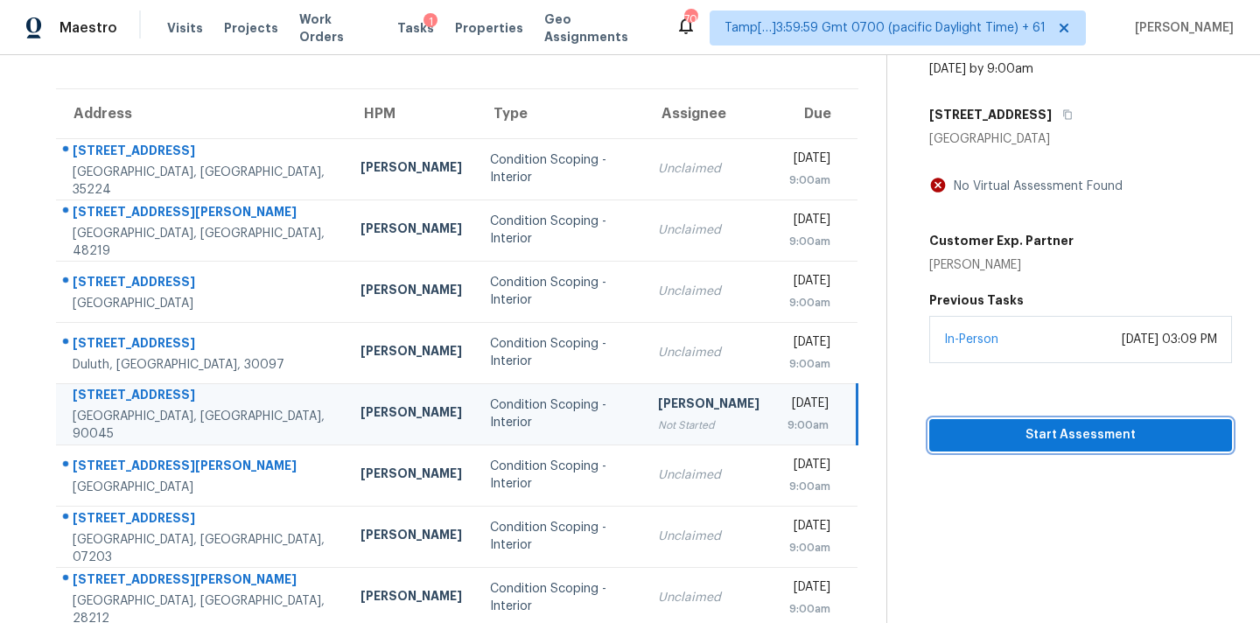
click at [1031, 422] on button "Start Assessment" at bounding box center [1080, 435] width 303 height 32
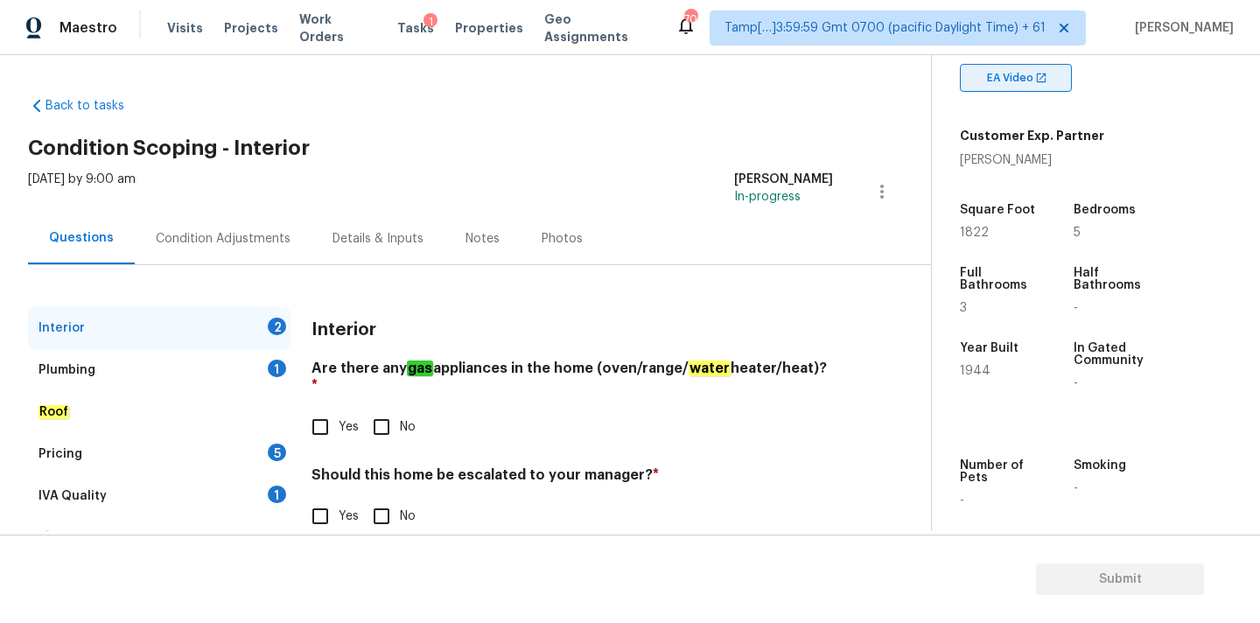
scroll to position [431, 0]
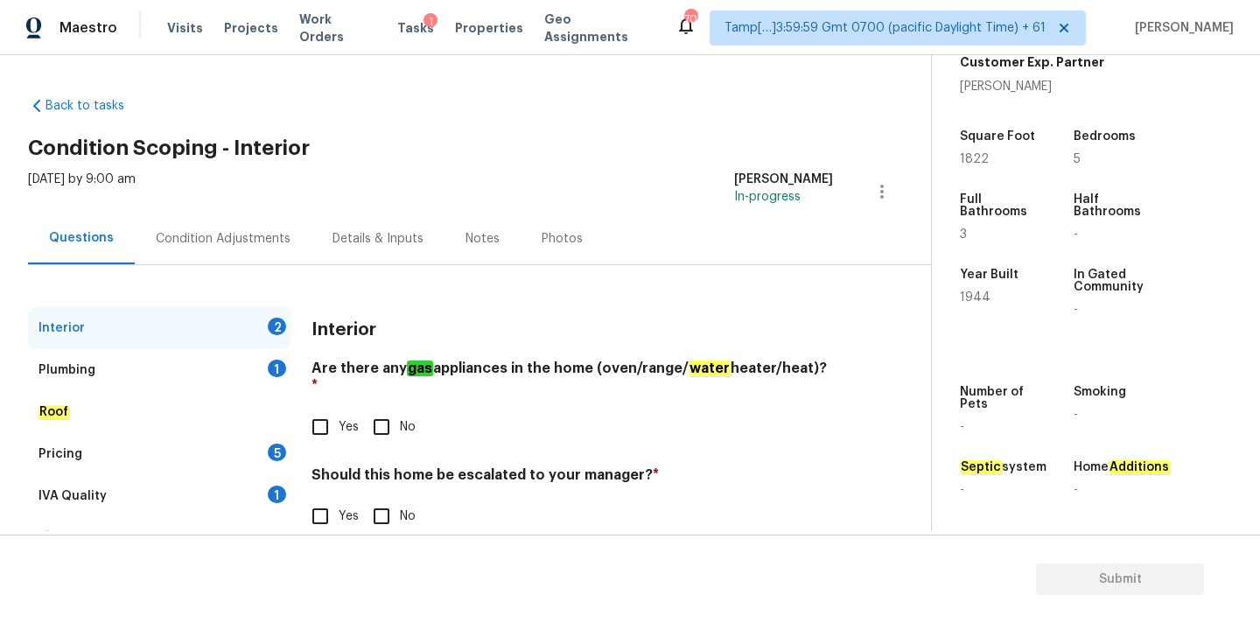
click at [635, 171] on div "[DATE] by 9:00 am [PERSON_NAME] In-progress" at bounding box center [479, 192] width 903 height 42
click at [343, 409] on label "Yes" at bounding box center [330, 427] width 57 height 37
click at [339, 409] on input "Yes" at bounding box center [320, 427] width 37 height 37
checkbox input "true"
click at [384, 500] on input "No" at bounding box center [381, 518] width 37 height 37
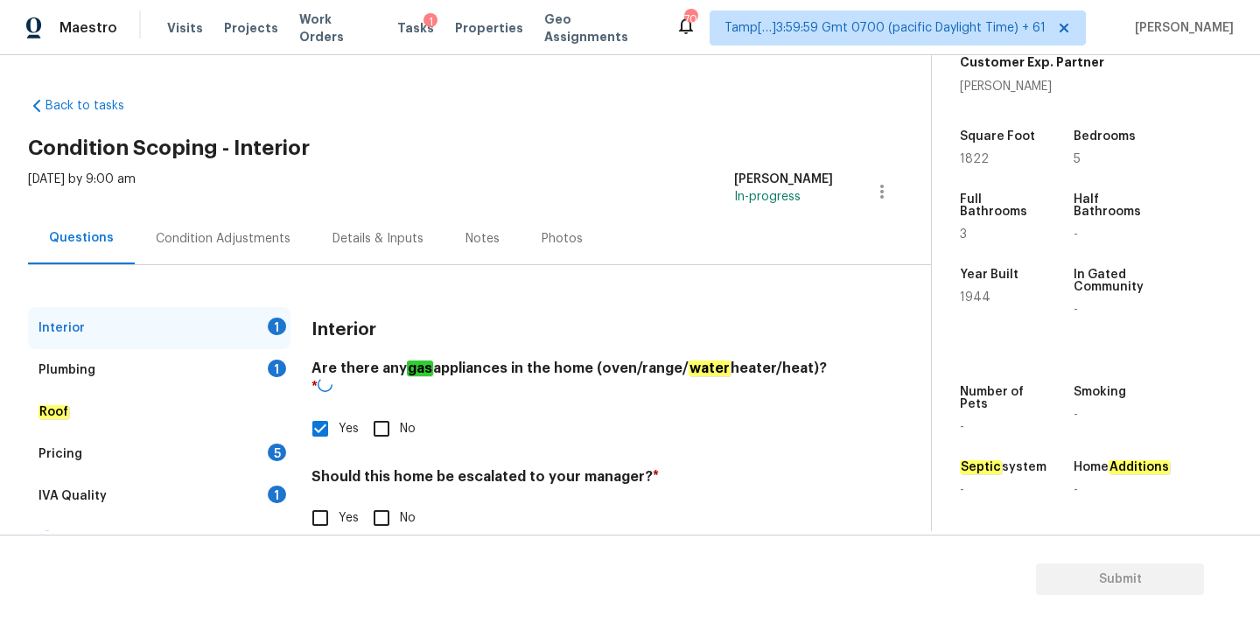
checkbox input "true"
click at [256, 375] on div "Plumbing 1" at bounding box center [159, 370] width 263 height 42
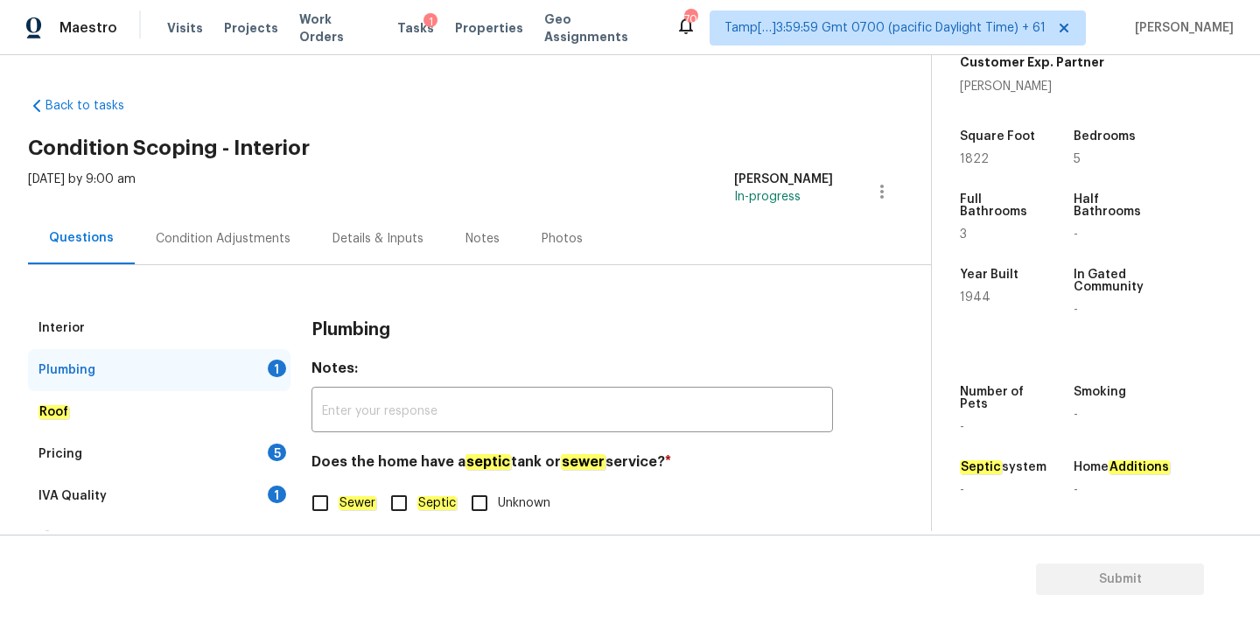
click at [339, 487] on label "Sewer" at bounding box center [339, 503] width 74 height 37
click at [339, 487] on input "Sewer" at bounding box center [320, 503] width 37 height 37
checkbox input "true"
click at [278, 490] on div "1" at bounding box center [277, 495] width 18 height 18
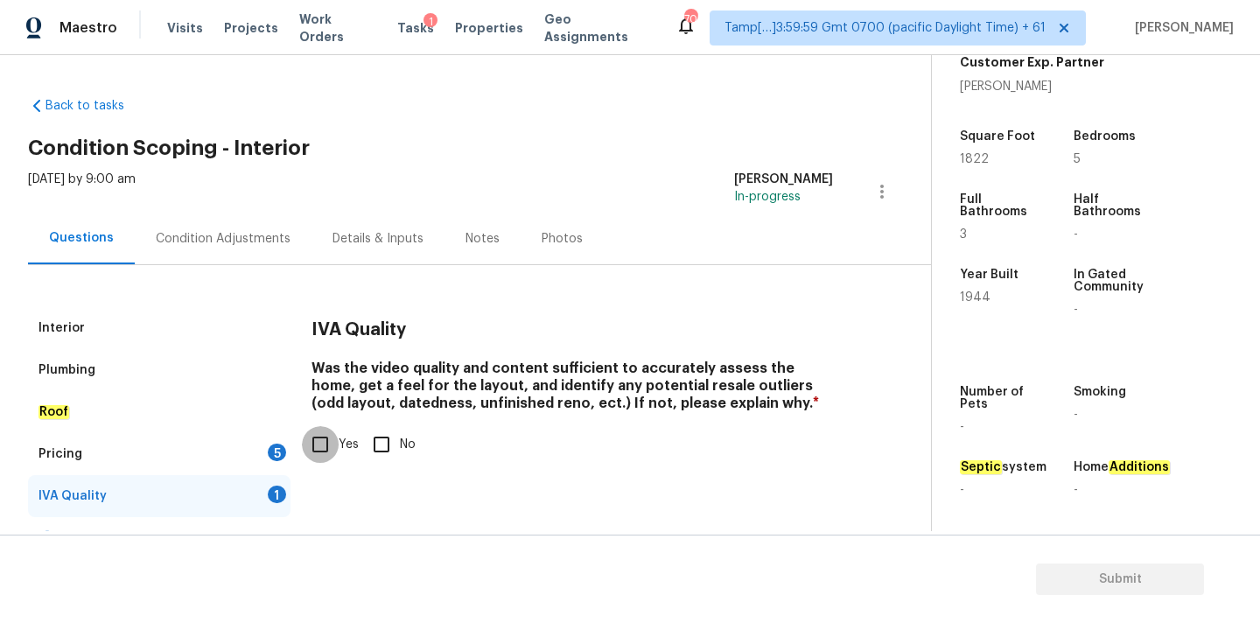
click at [328, 438] on input "Yes" at bounding box center [320, 444] width 37 height 37
checkbox input "true"
click at [261, 448] on div "Pricing 5" at bounding box center [159, 454] width 263 height 42
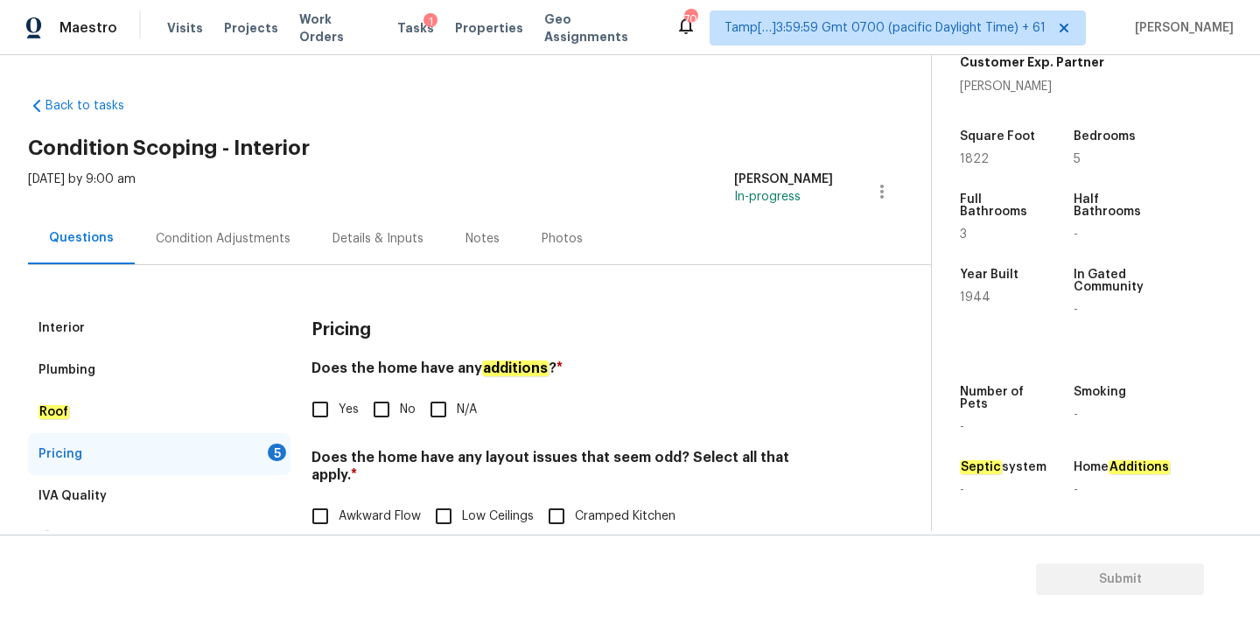
click at [380, 424] on input "No" at bounding box center [381, 409] width 37 height 37
checkbox input "true"
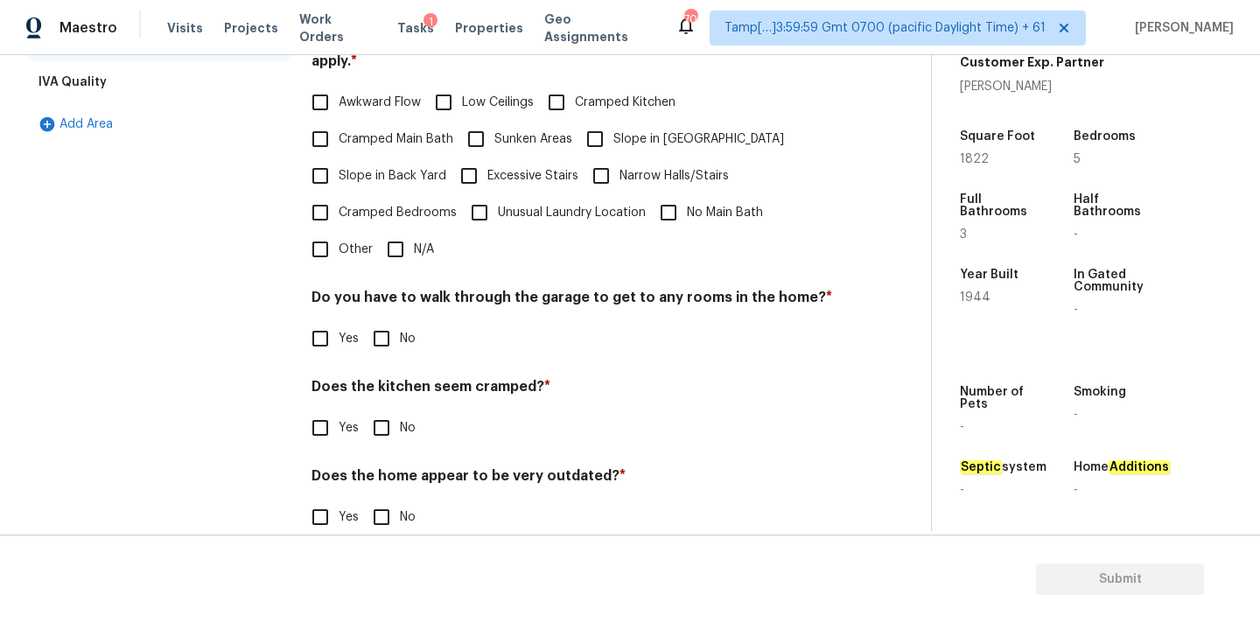
scroll to position [427, 0]
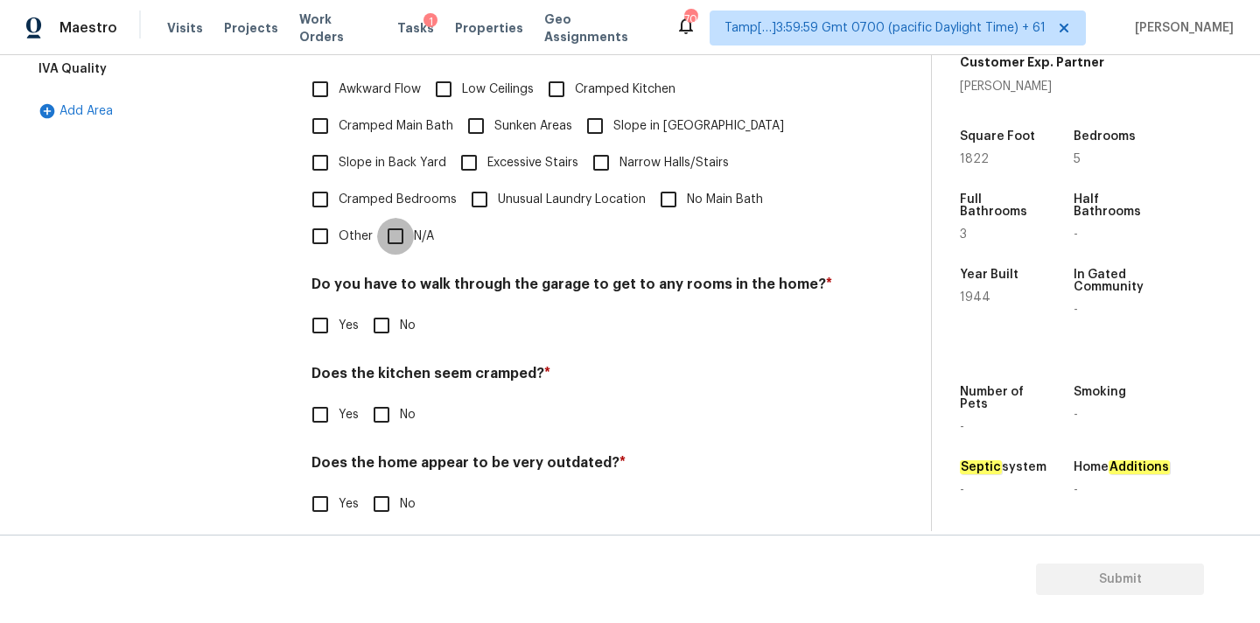
click at [387, 218] on input "N/A" at bounding box center [395, 236] width 37 height 37
checkbox input "true"
click at [388, 319] on input "No" at bounding box center [381, 327] width 37 height 37
checkbox input "true"
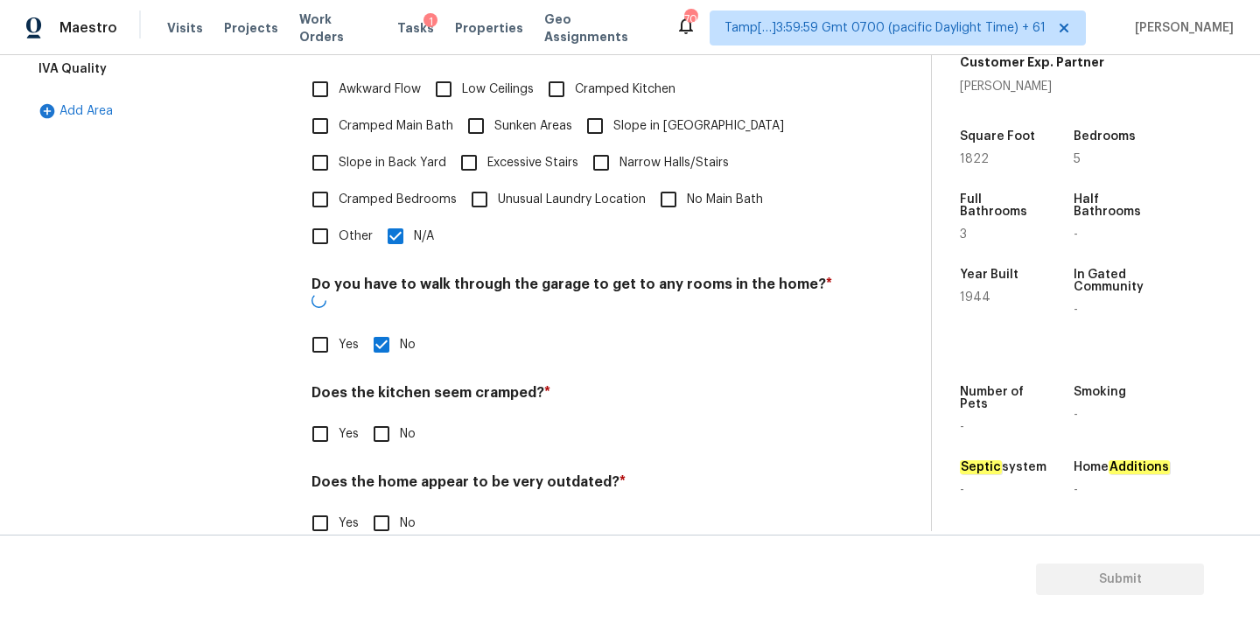
click at [391, 416] on input "No" at bounding box center [381, 434] width 37 height 37
checkbox input "true"
click at [391, 507] on input "No" at bounding box center [381, 525] width 37 height 37
checkbox input "true"
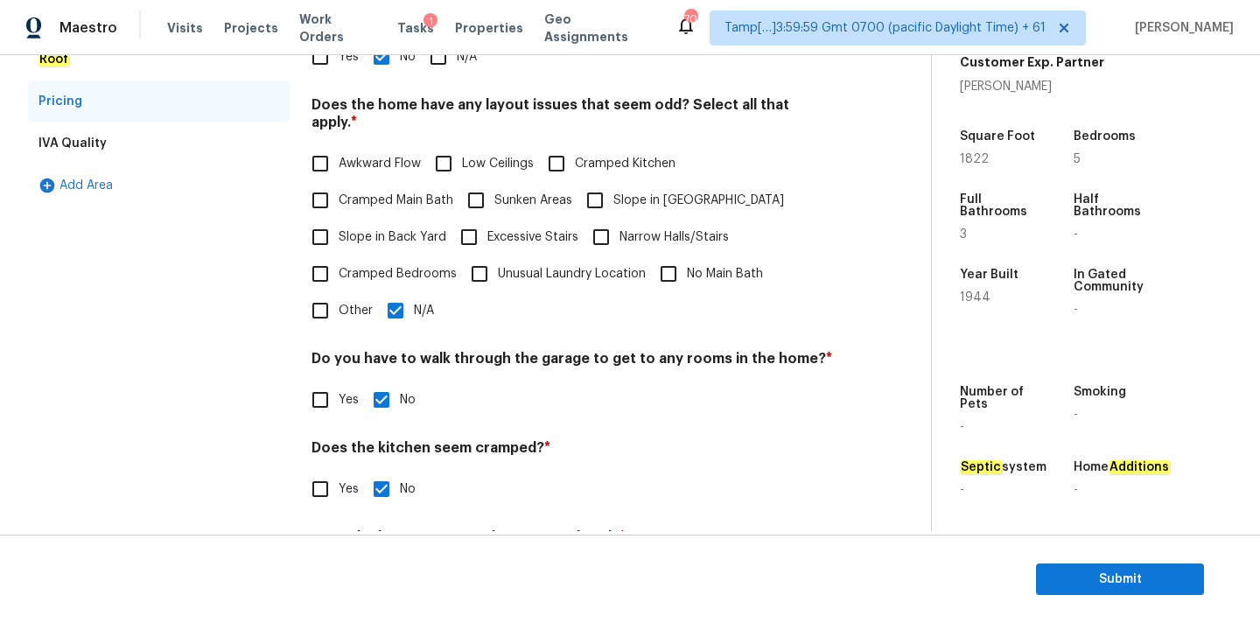
scroll to position [230, 0]
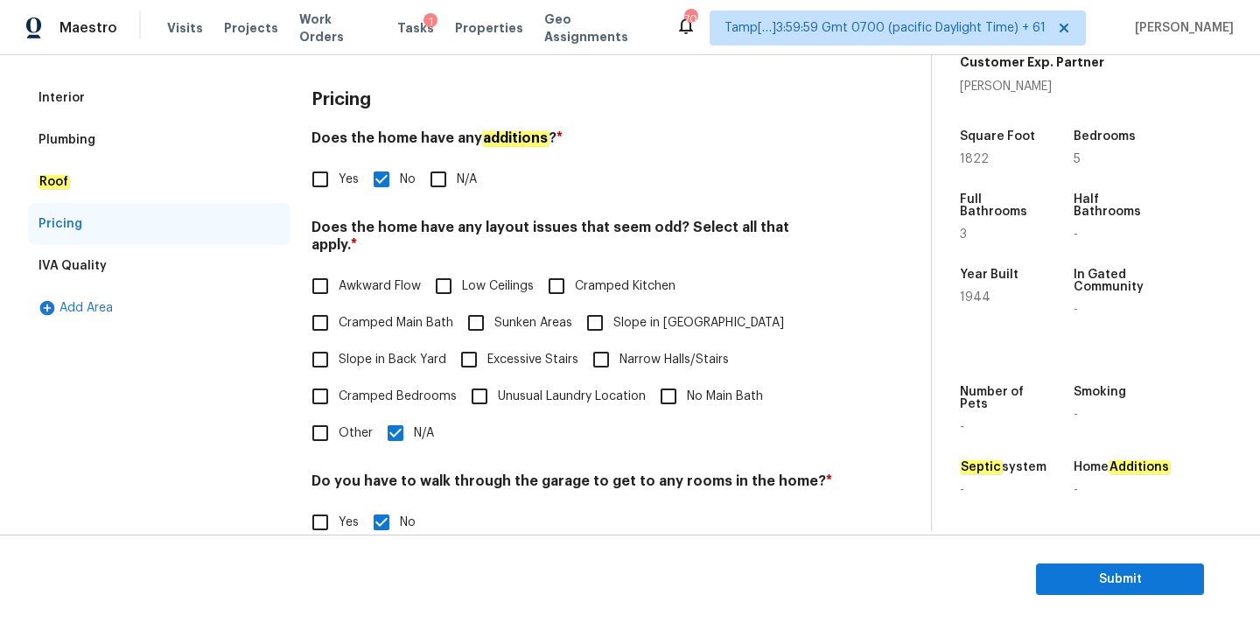
click at [155, 89] on div "Interior" at bounding box center [159, 98] width 263 height 42
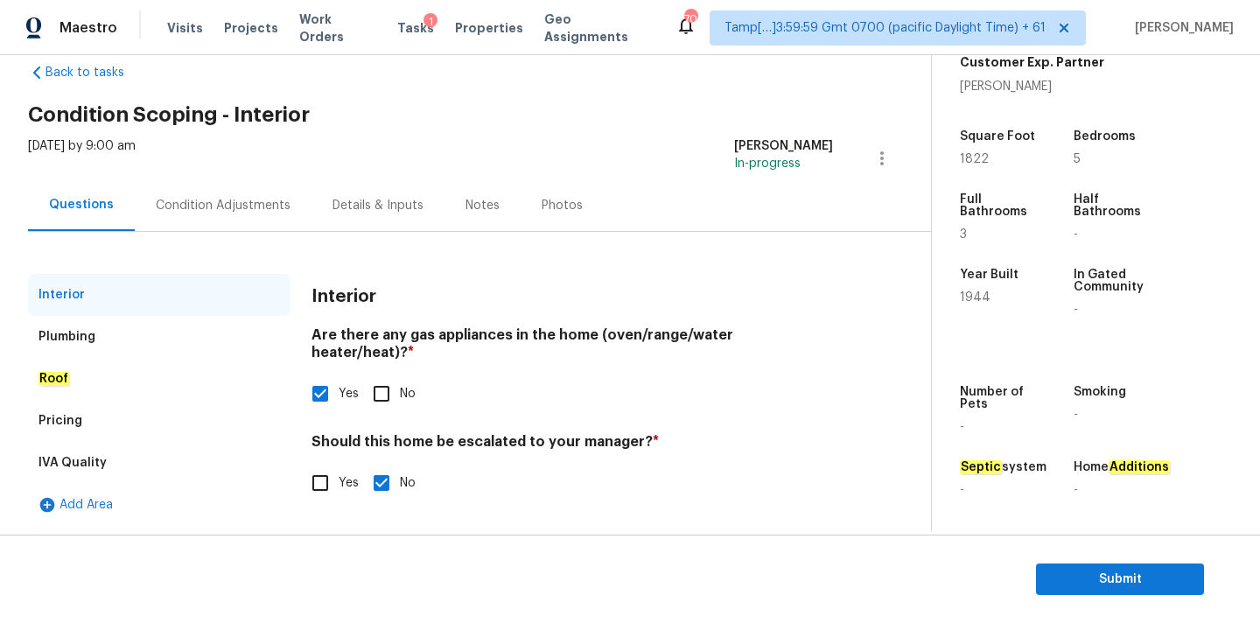
scroll to position [33, 0]
click at [330, 467] on input "Yes" at bounding box center [320, 483] width 37 height 37
checkbox input "true"
checkbox input "false"
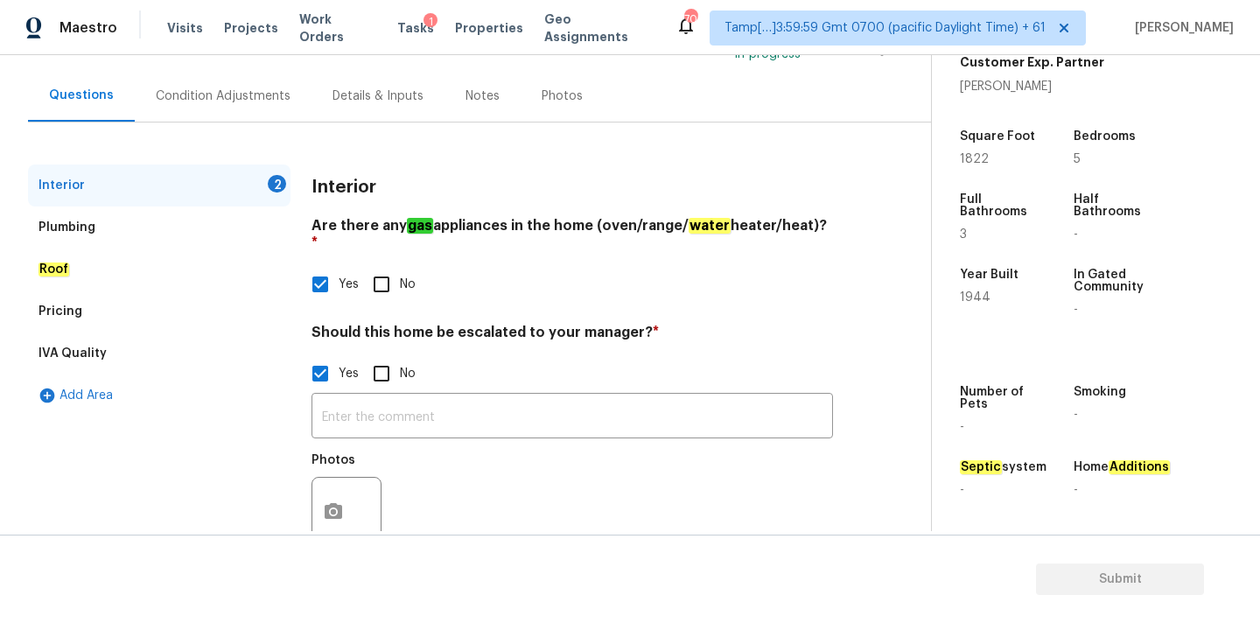
scroll to position [178, 0]
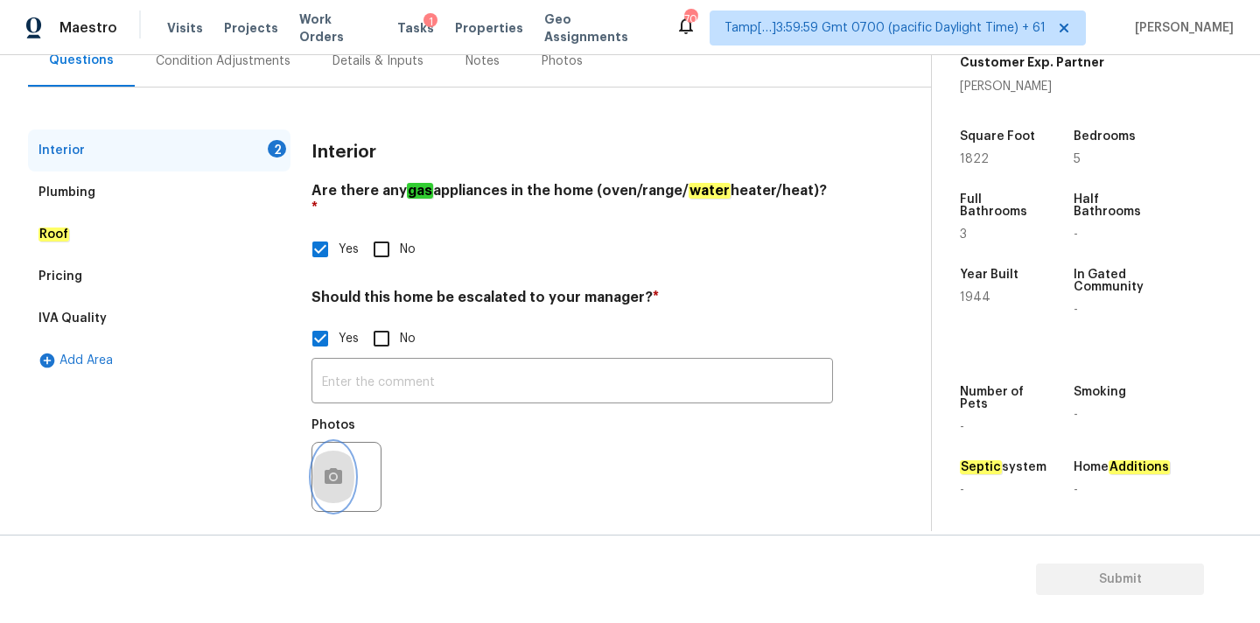
click at [338, 466] on icon "button" at bounding box center [333, 476] width 21 height 21
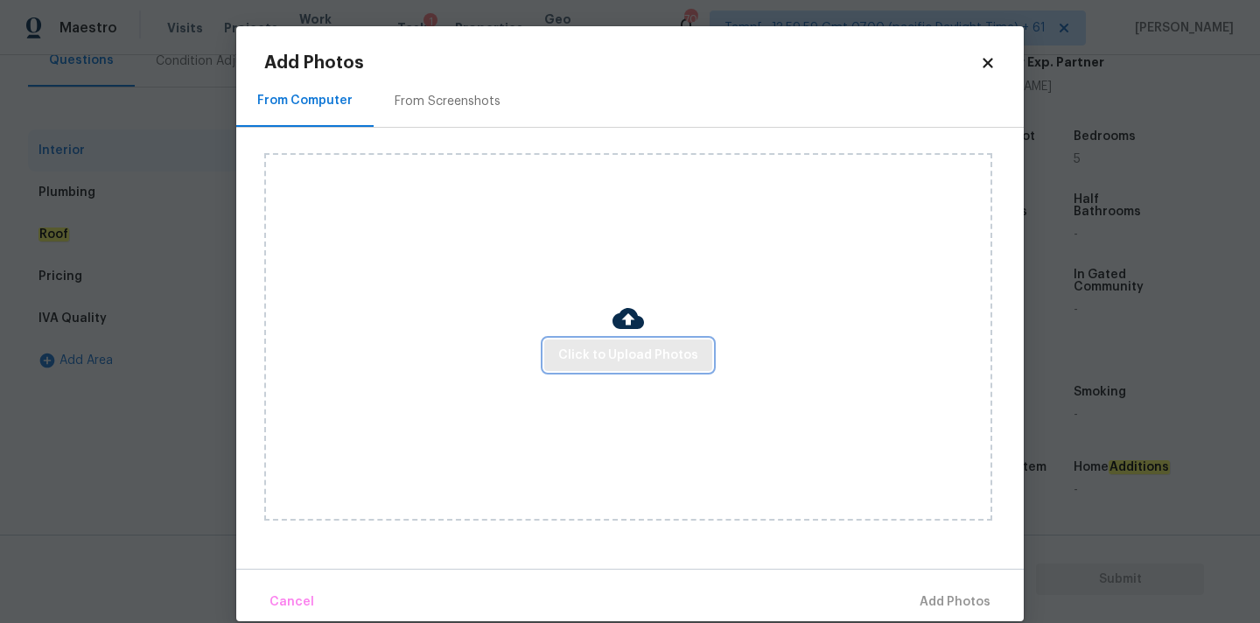
click at [620, 354] on span "Click to Upload Photos" at bounding box center [628, 356] width 140 height 22
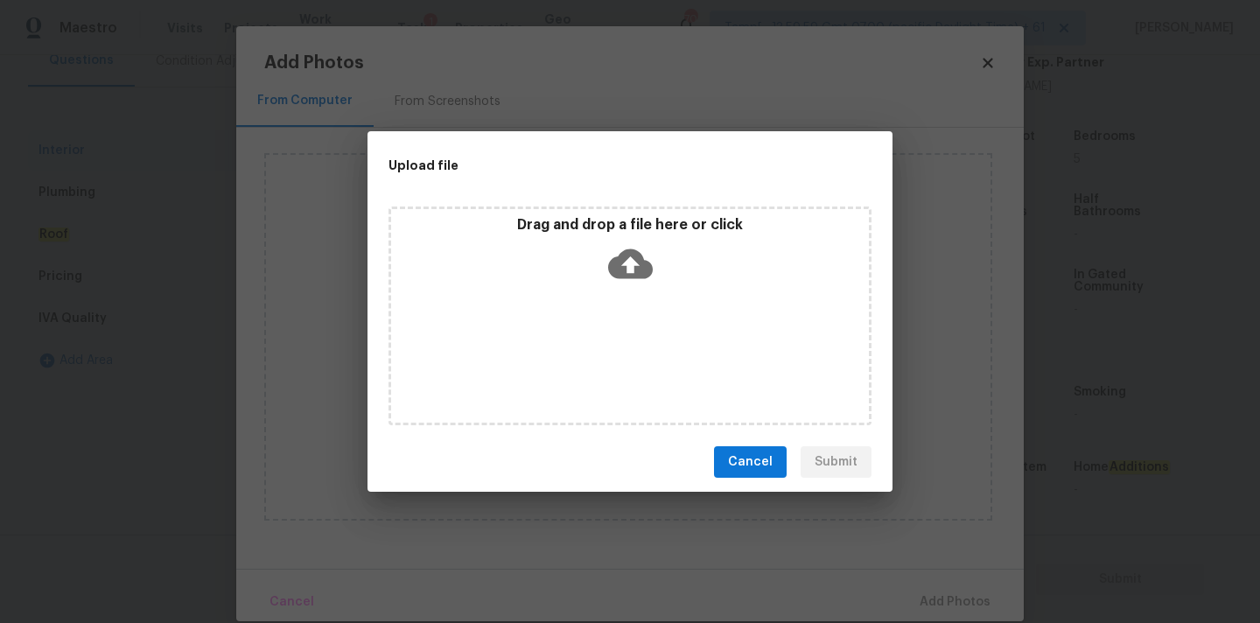
click at [630, 218] on p "Drag and drop a file here or click" at bounding box center [630, 225] width 478 height 18
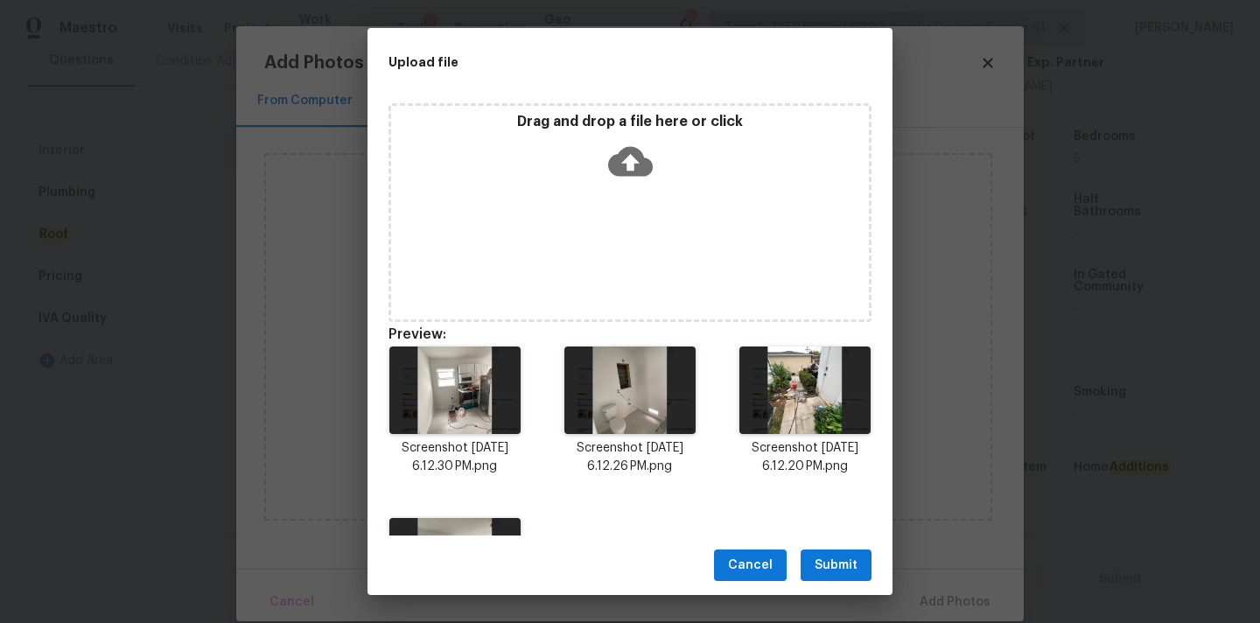
click at [856, 550] on button "Submit" at bounding box center [836, 566] width 71 height 32
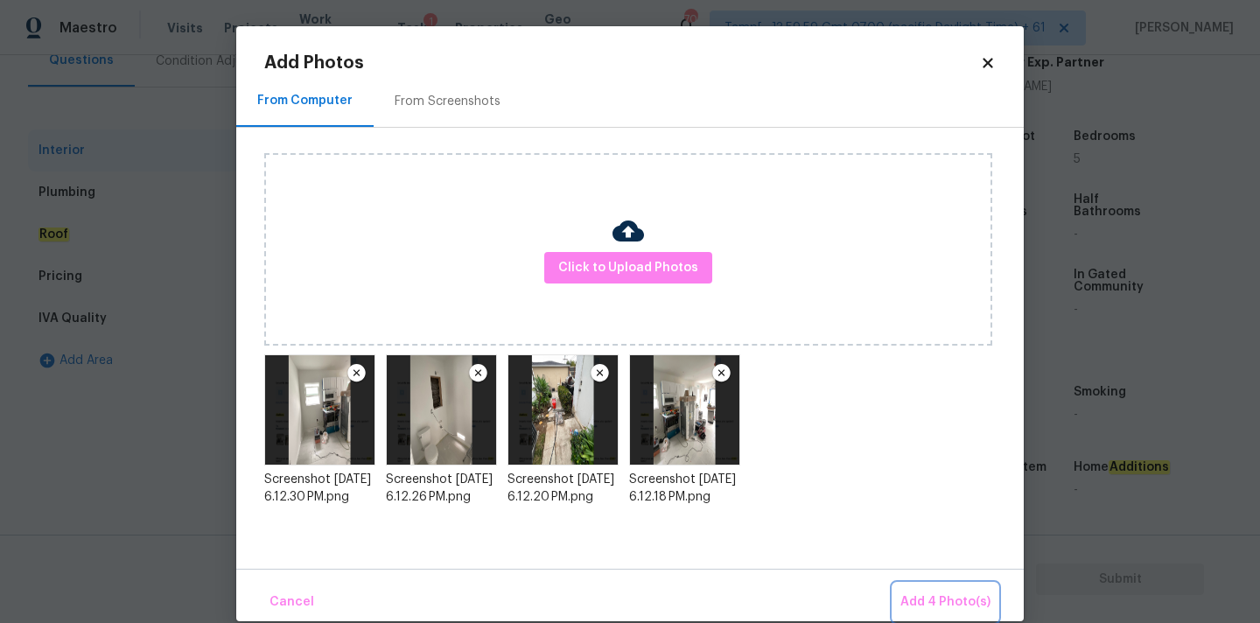
click at [916, 594] on span "Add 4 Photo(s)" at bounding box center [946, 603] width 90 height 22
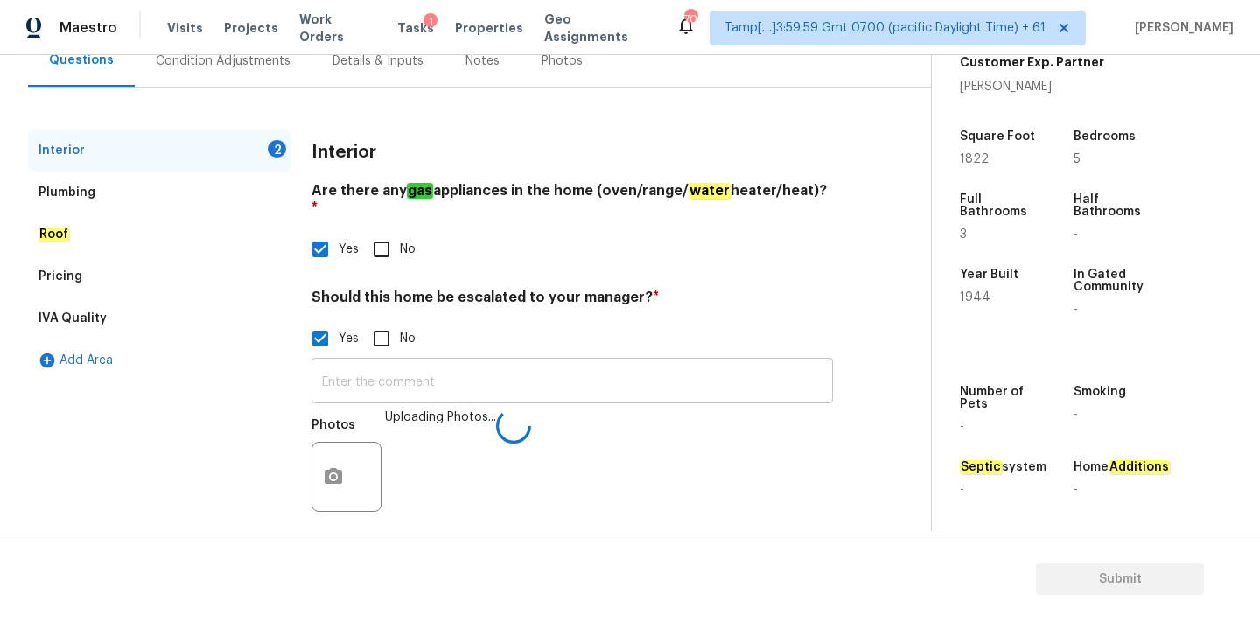
click at [697, 371] on input "text" at bounding box center [573, 382] width 522 height 41
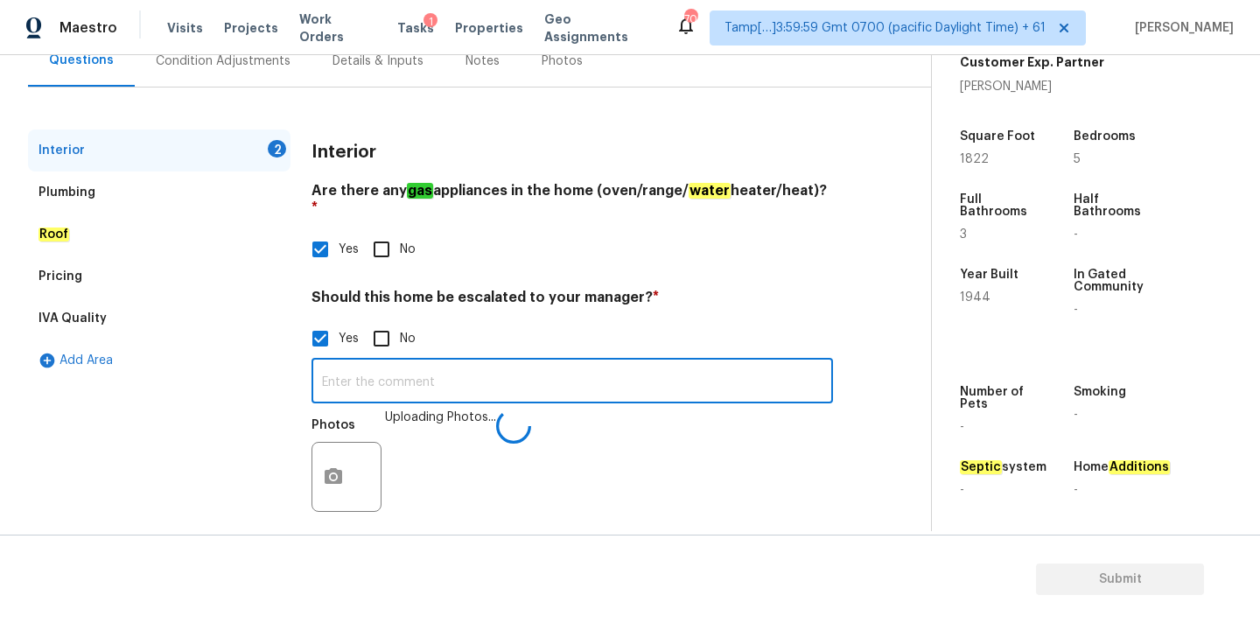
paste input "Converted Garage"
type input "Seller Converted Garage into living space."
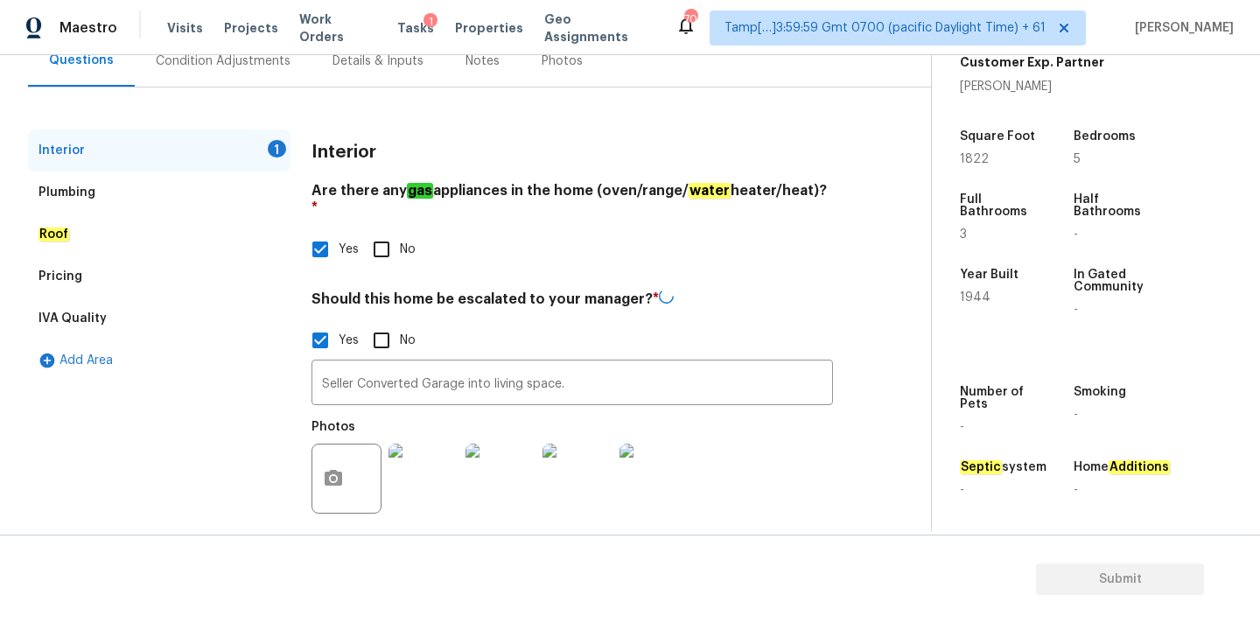
click at [147, 279] on div "Pricing" at bounding box center [159, 277] width 263 height 42
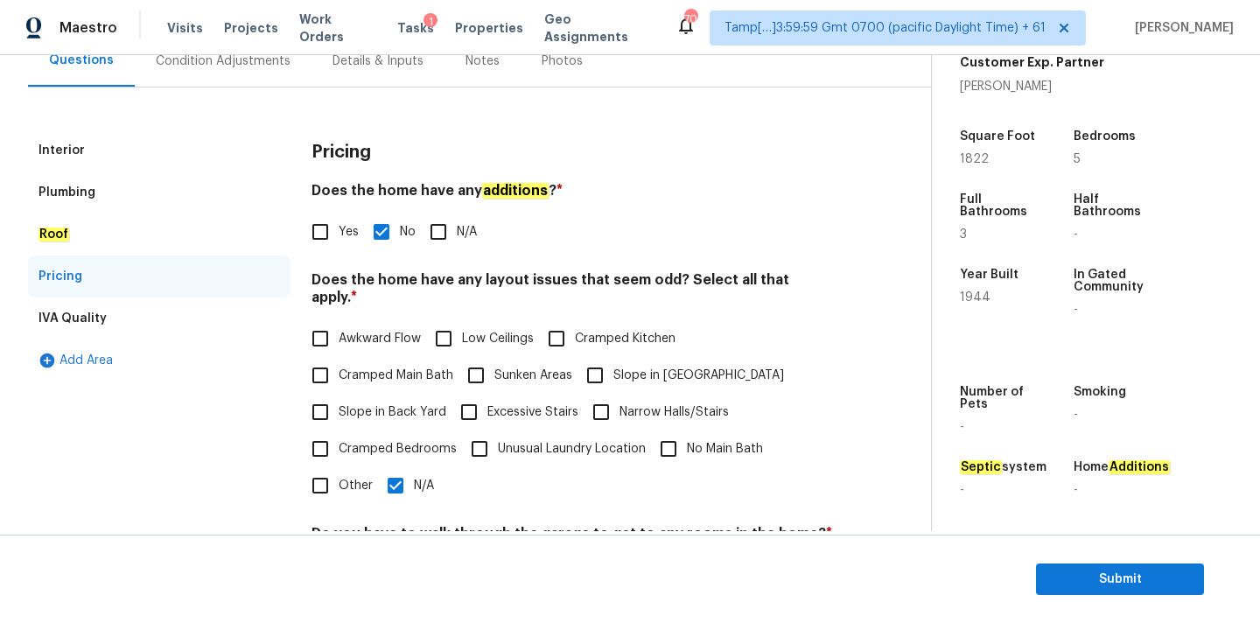
click at [337, 245] on input "Yes" at bounding box center [320, 232] width 37 height 37
checkbox input "true"
checkbox input "false"
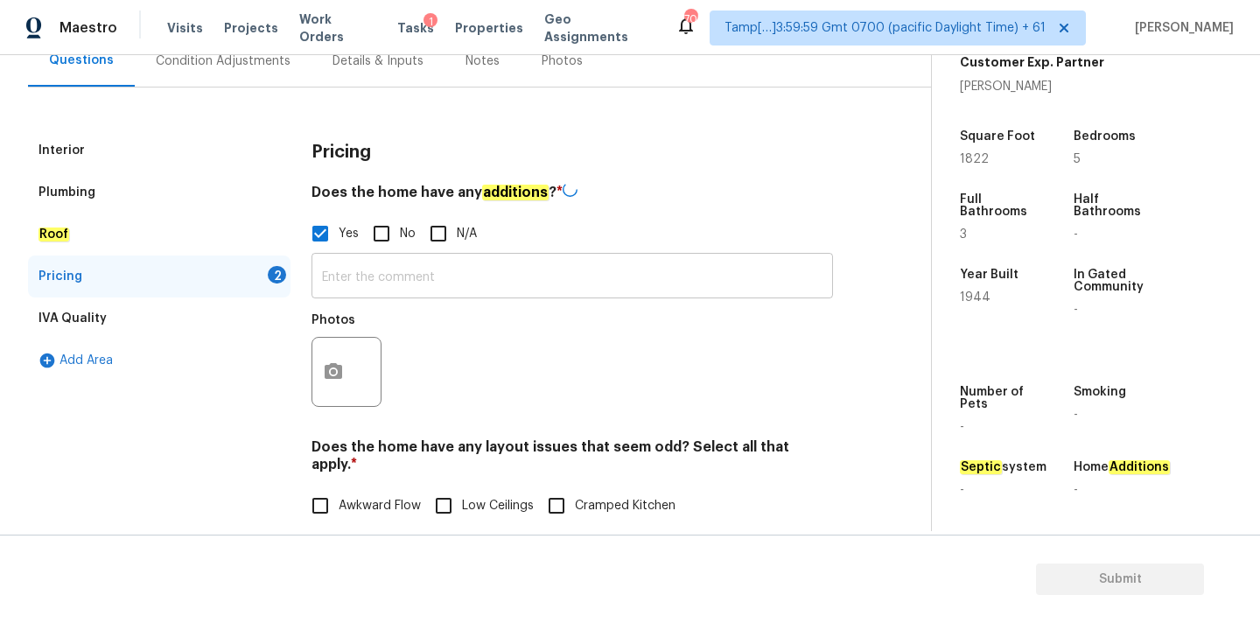
click at [375, 294] on input "text" at bounding box center [573, 277] width 522 height 41
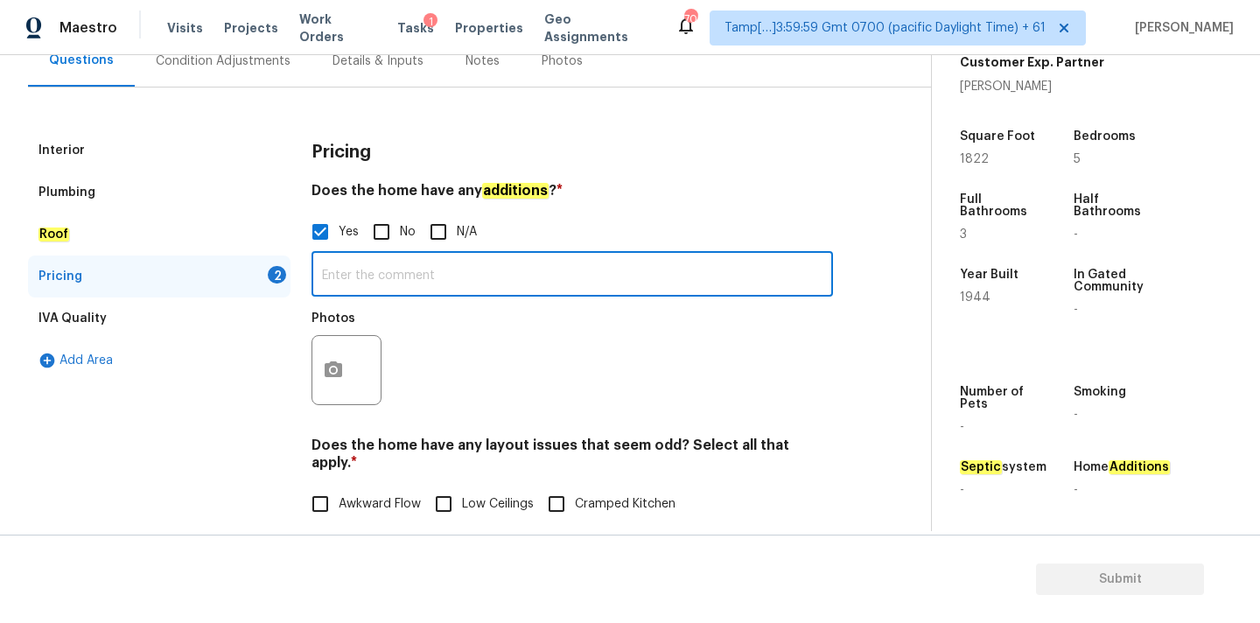
paste input "Converted Garage"
type input "Converted Garage"
click at [344, 375] on button "button" at bounding box center [333, 370] width 42 height 68
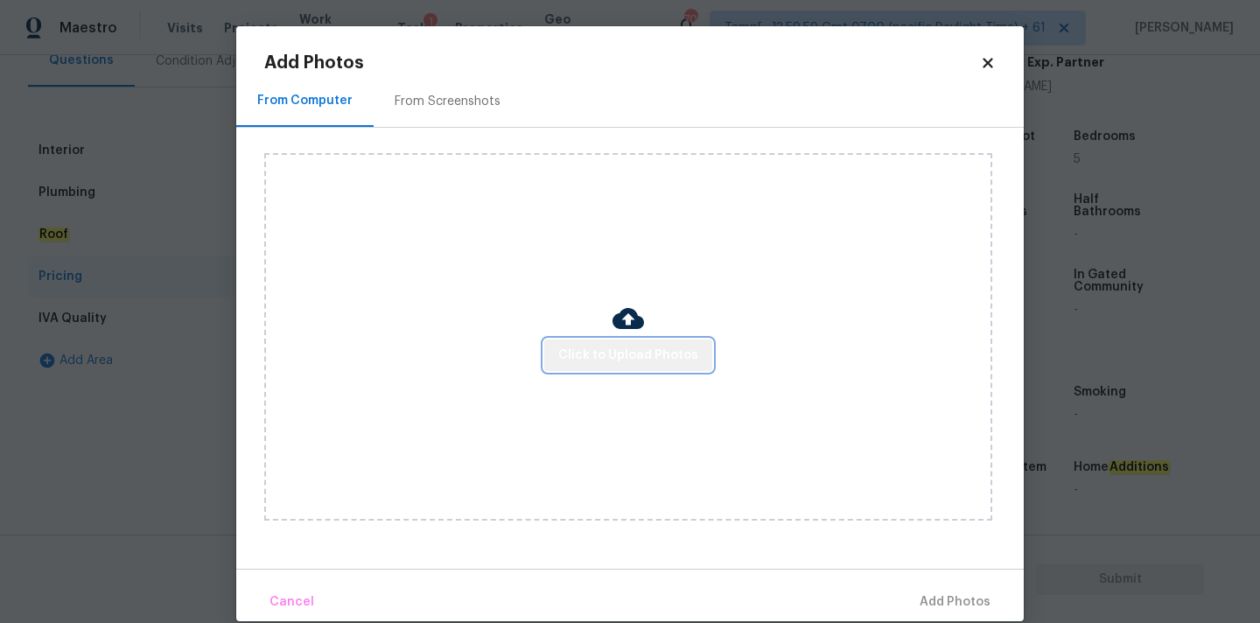
click at [651, 340] on button "Click to Upload Photos" at bounding box center [628, 356] width 168 height 32
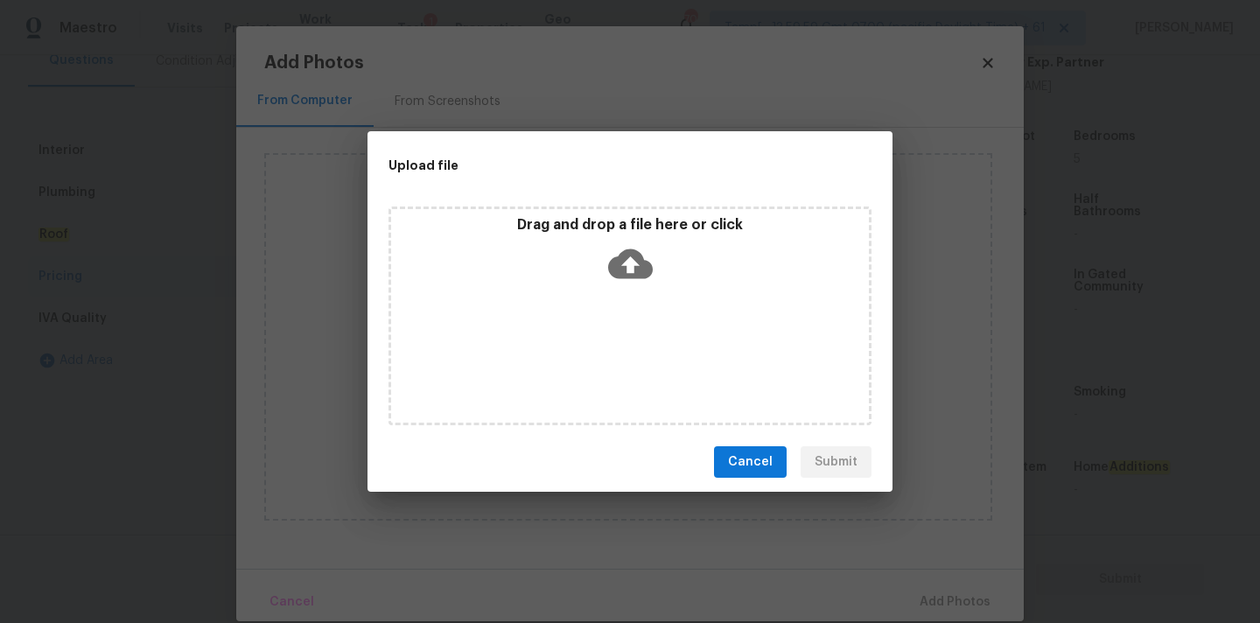
click at [633, 225] on p "Drag and drop a file here or click" at bounding box center [630, 225] width 478 height 18
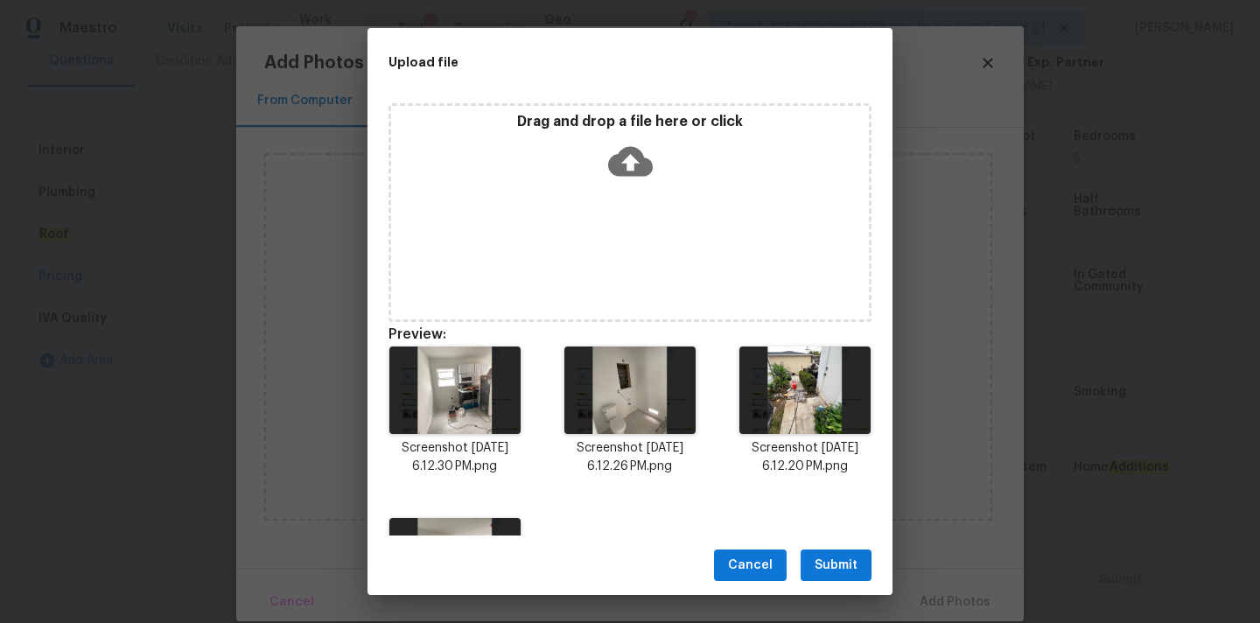
click at [858, 559] on button "Submit" at bounding box center [836, 566] width 71 height 32
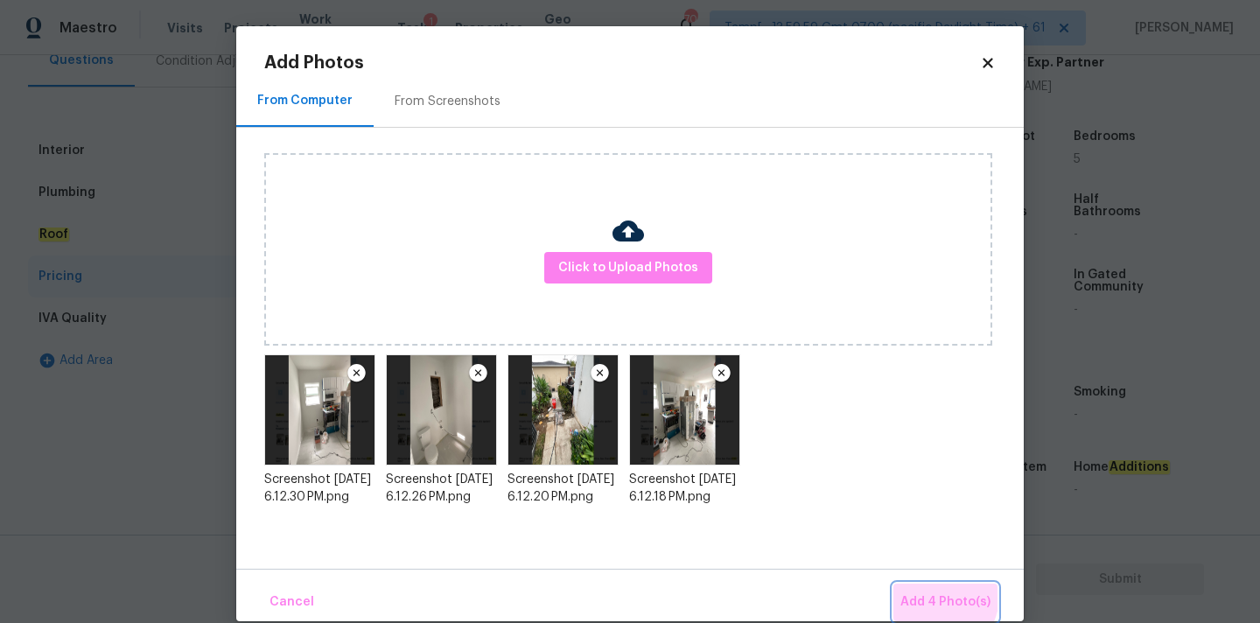
click at [937, 596] on span "Add 4 Photo(s)" at bounding box center [946, 603] width 90 height 22
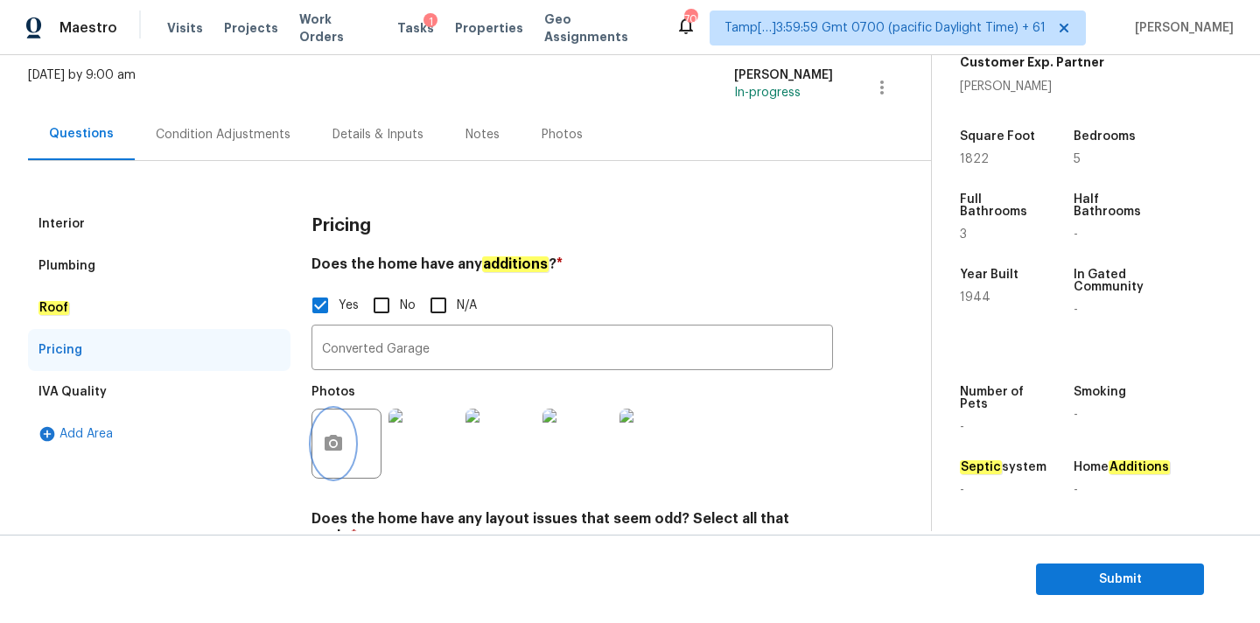
scroll to position [89, 0]
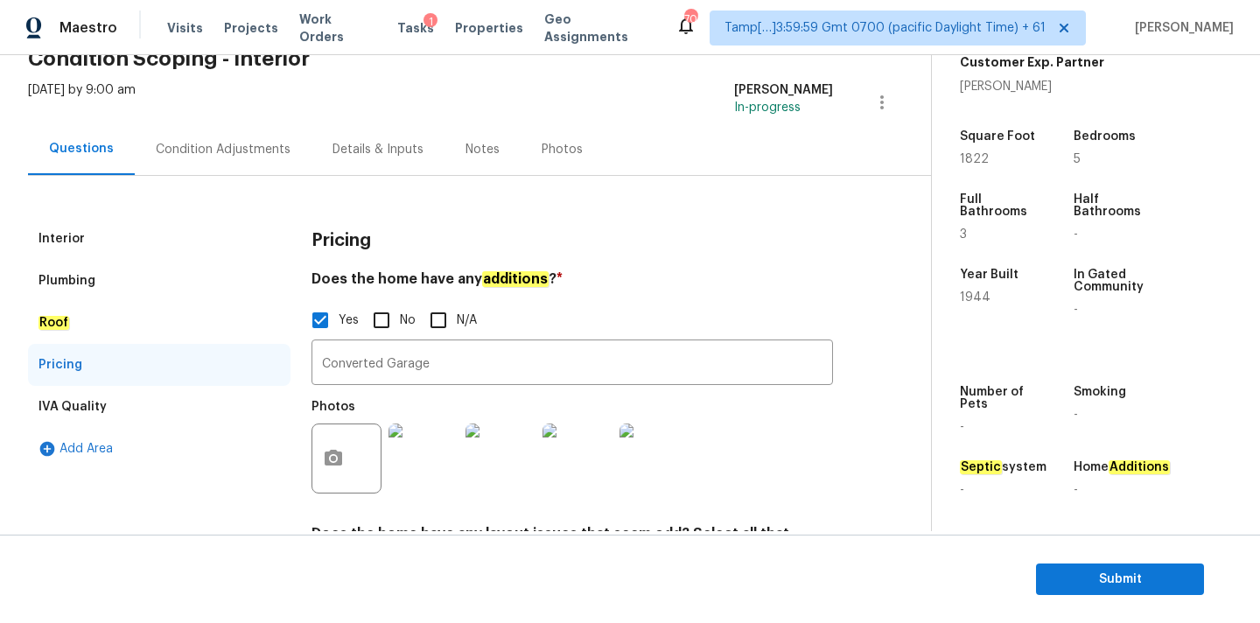
click at [268, 146] on div "Condition Adjustments" at bounding box center [223, 150] width 135 height 18
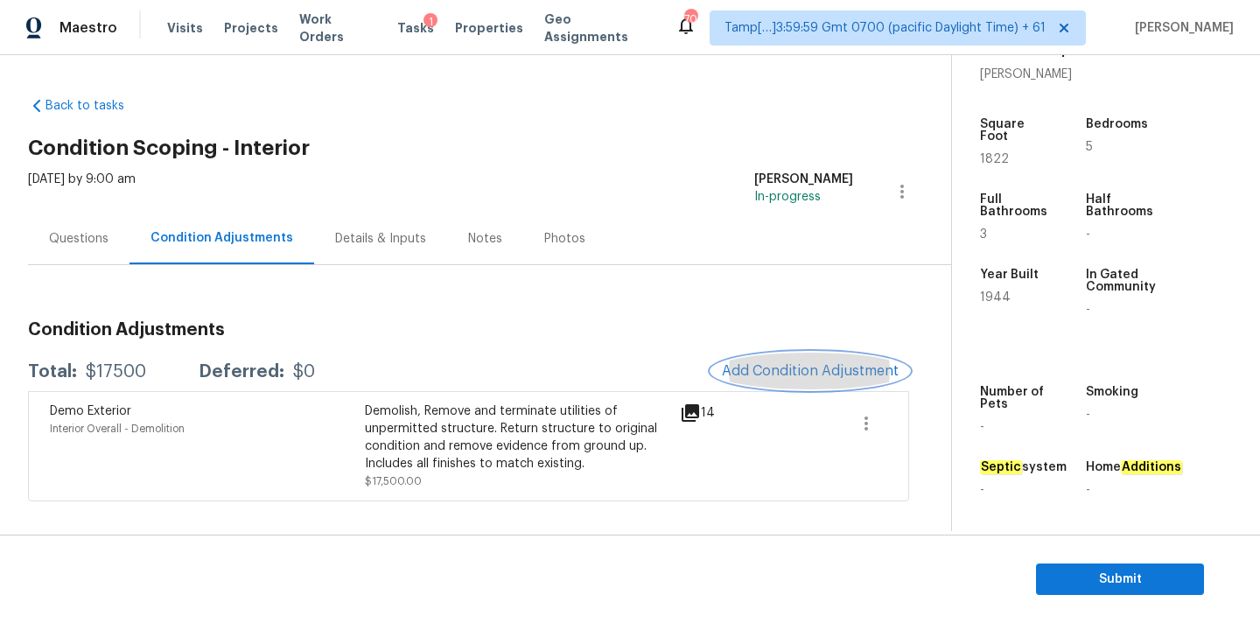
click at [742, 372] on span "Add Condition Adjustment" at bounding box center [810, 371] width 177 height 16
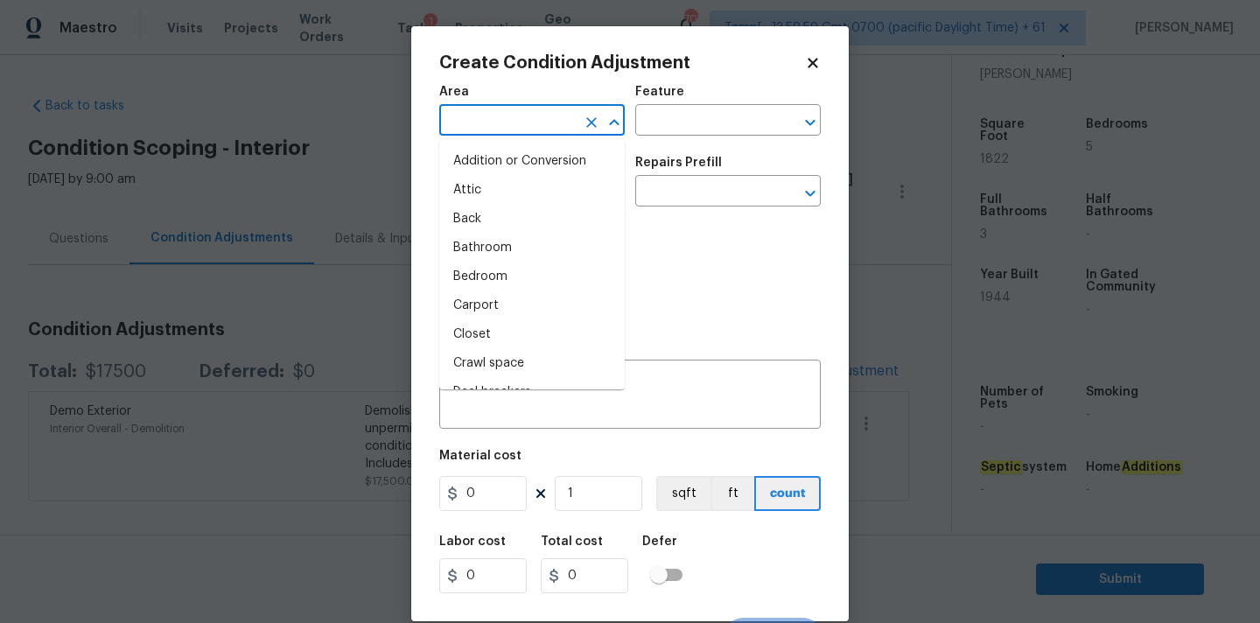
click at [486, 121] on input "text" at bounding box center [507, 122] width 137 height 27
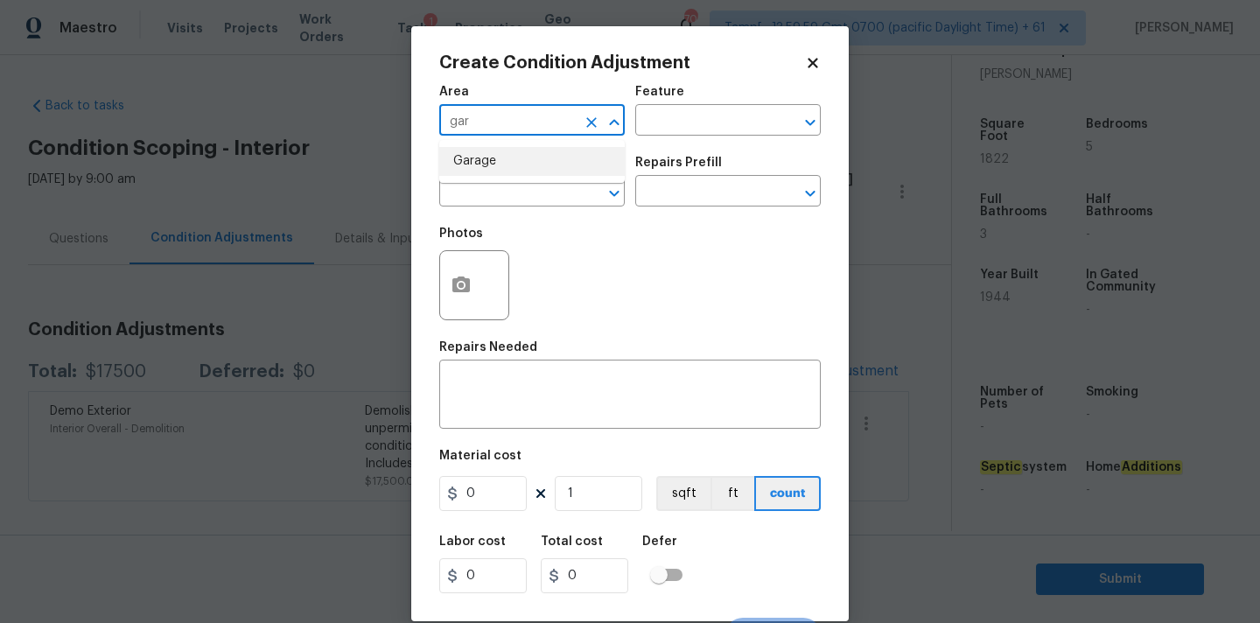
click at [489, 158] on li "Garage" at bounding box center [532, 161] width 186 height 29
type input "Garage"
click at [529, 400] on textarea at bounding box center [630, 396] width 361 height 37
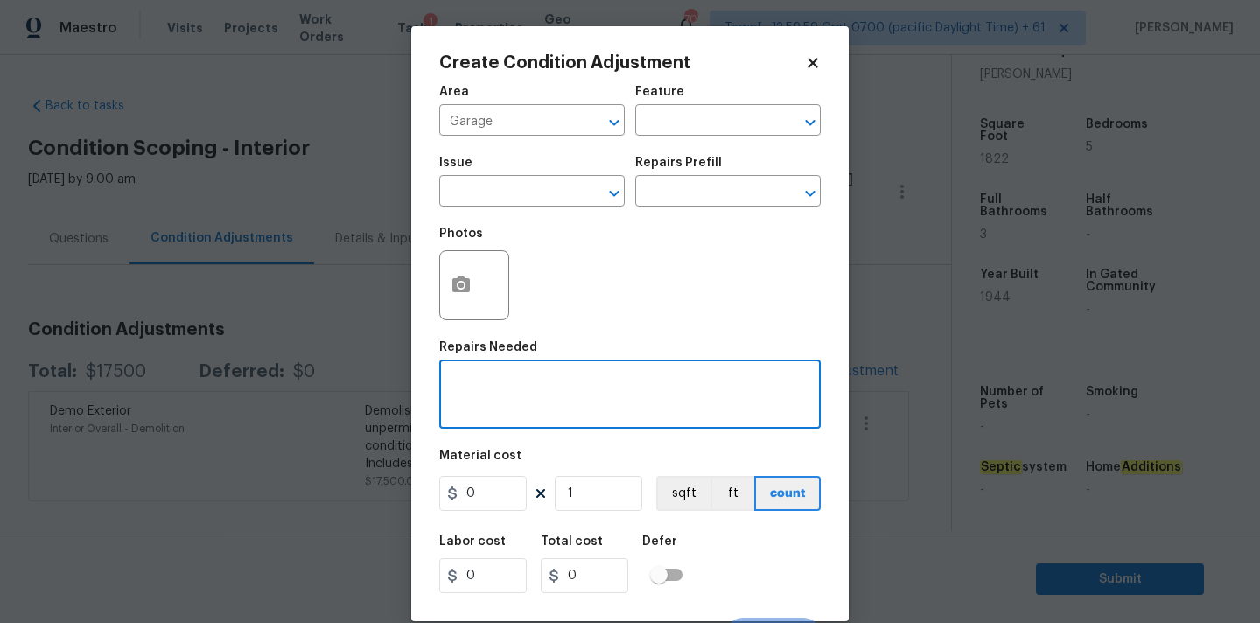
paste textarea "Garage"
type textarea "Garage conversion"
click at [490, 476] on input "0" at bounding box center [483, 493] width 88 height 35
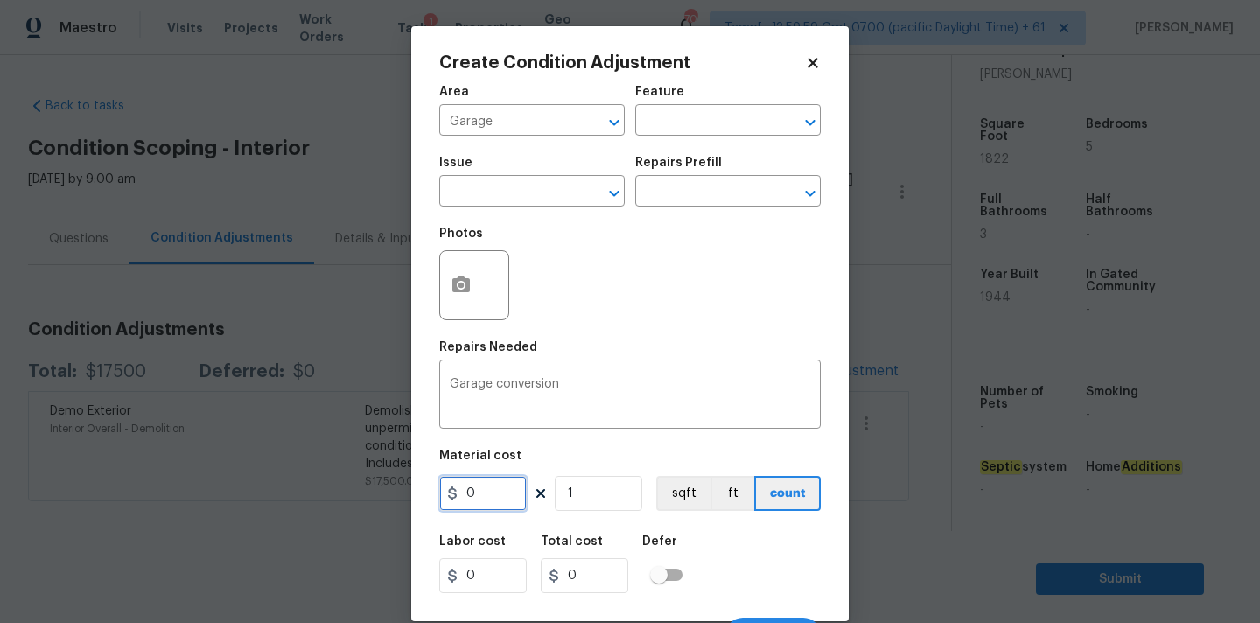
click at [490, 476] on input "0" at bounding box center [483, 493] width 88 height 35
type input "2500"
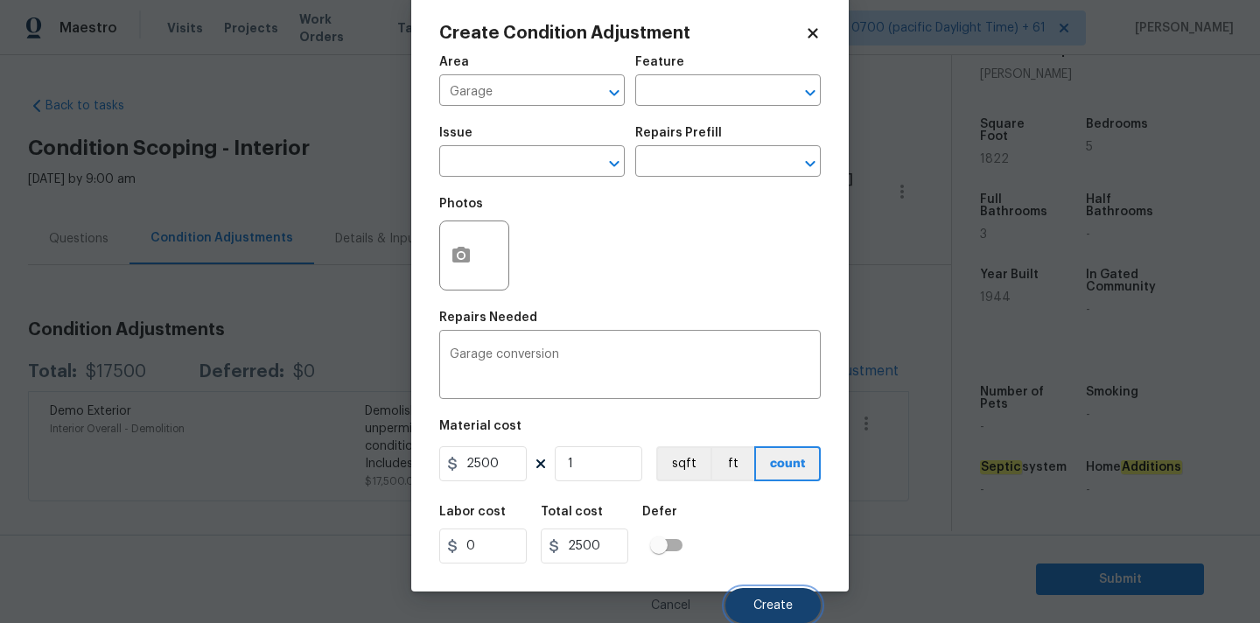
click at [767, 599] on span "Create" at bounding box center [773, 605] width 39 height 13
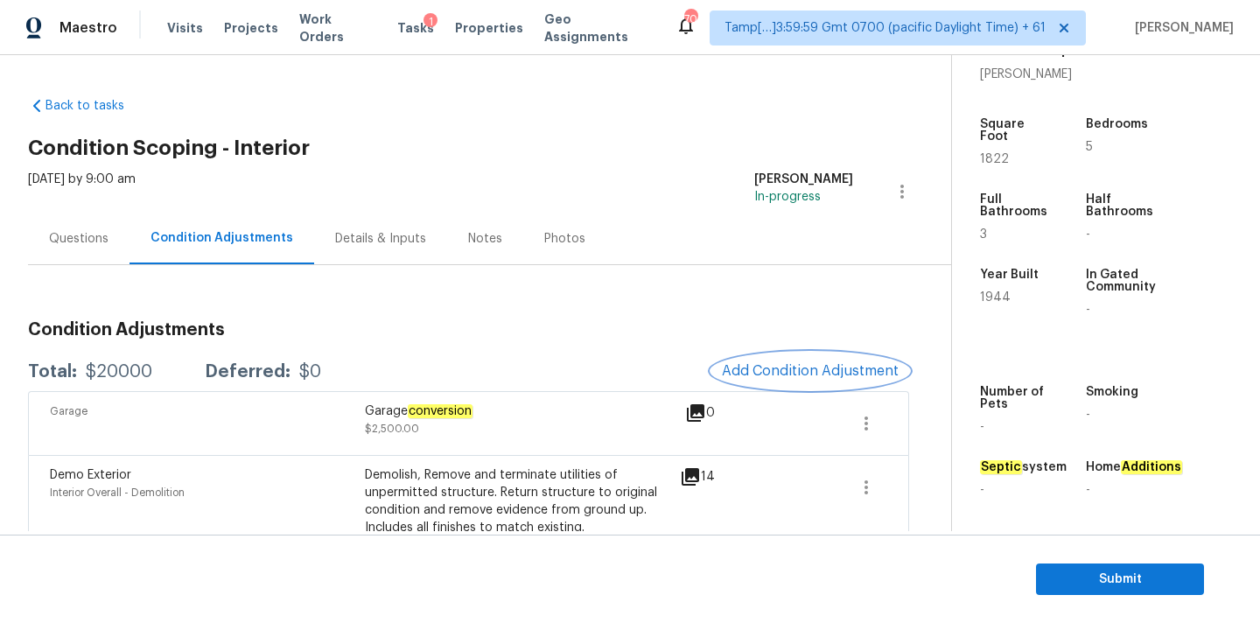
scroll to position [39, 0]
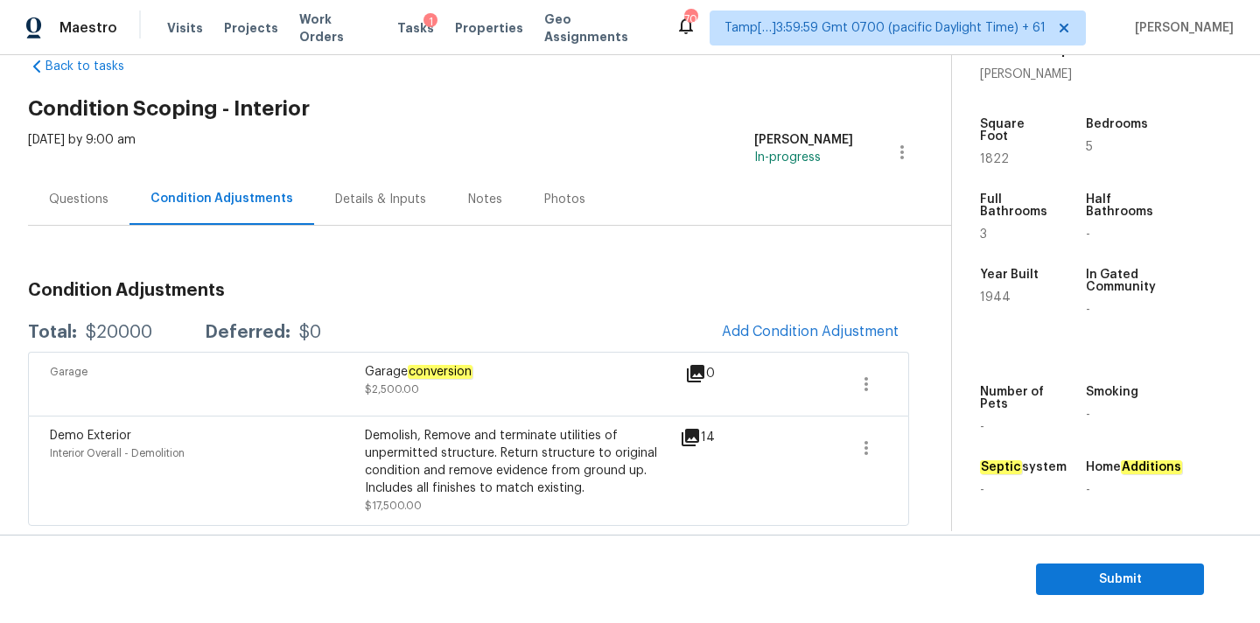
click at [698, 443] on icon at bounding box center [690, 437] width 21 height 21
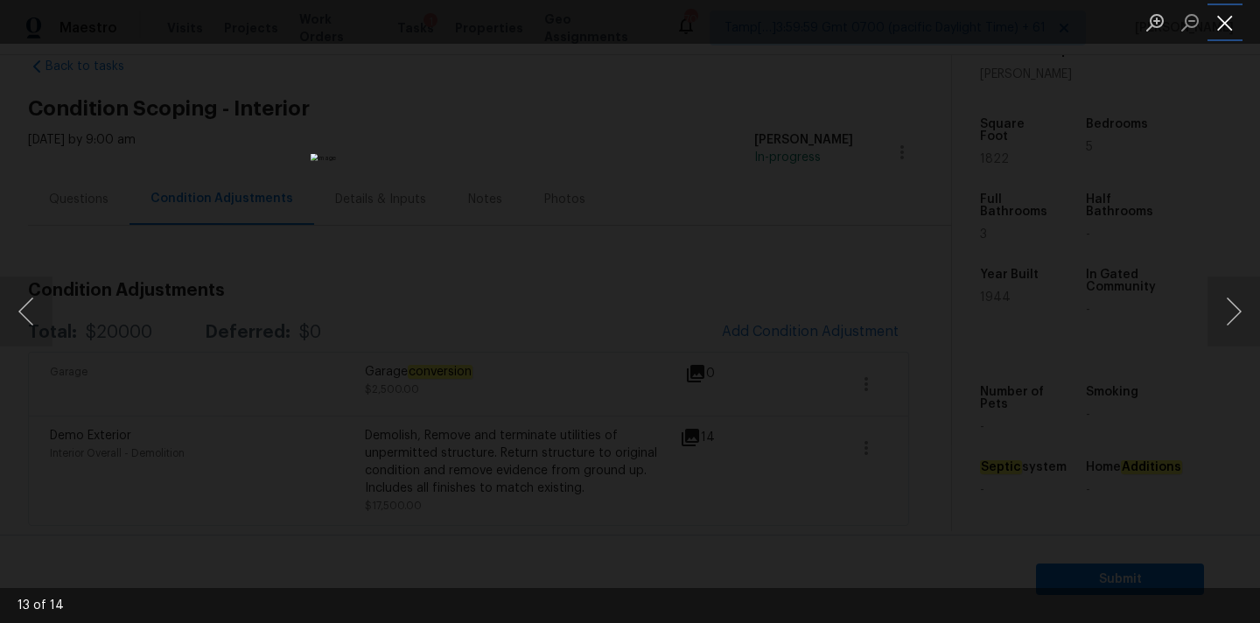
click at [1234, 29] on button "Close lightbox" at bounding box center [1225, 22] width 35 height 31
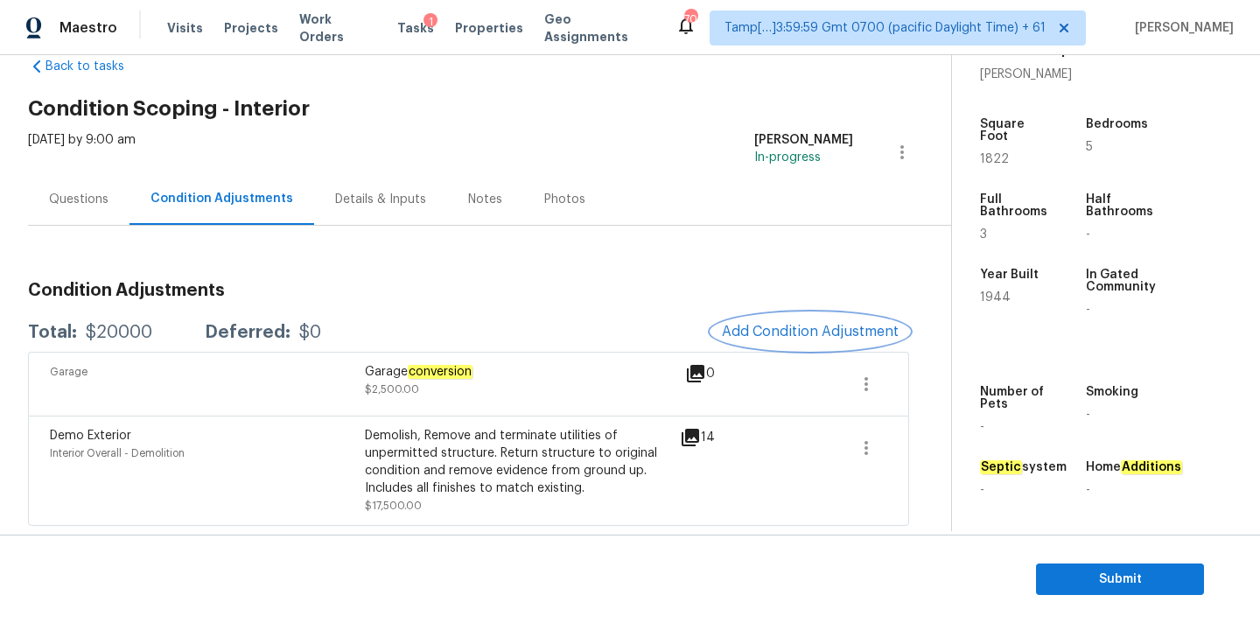
click at [789, 340] on button "Add Condition Adjustment" at bounding box center [811, 331] width 198 height 37
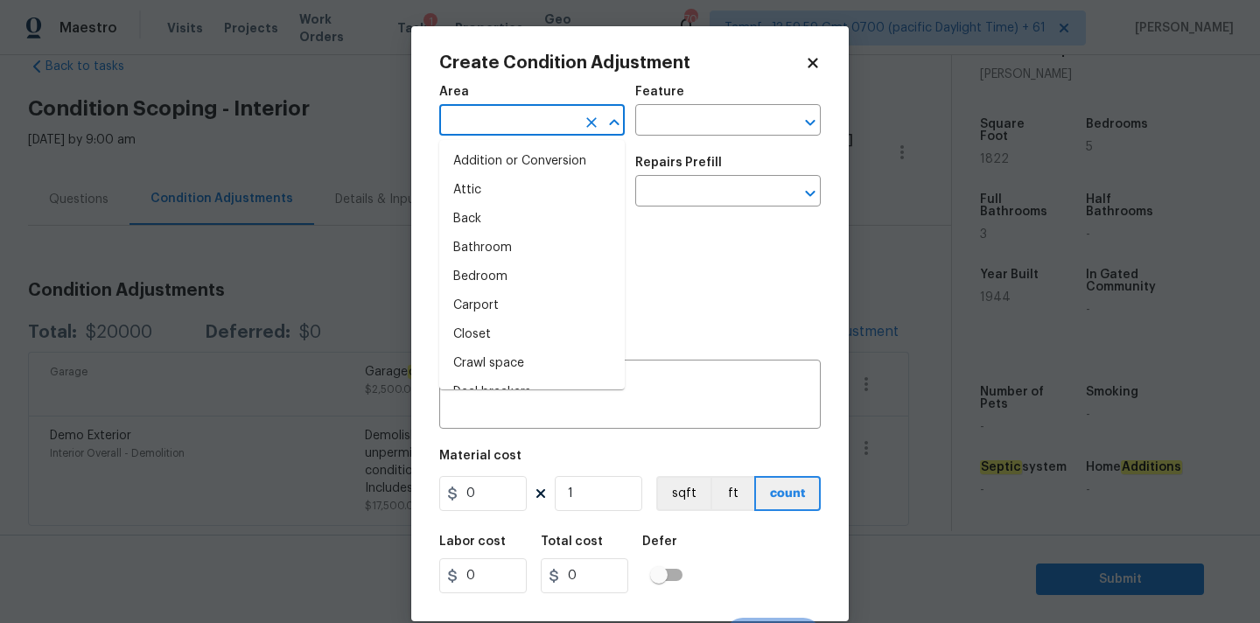
click at [455, 110] on input "text" at bounding box center [507, 122] width 137 height 27
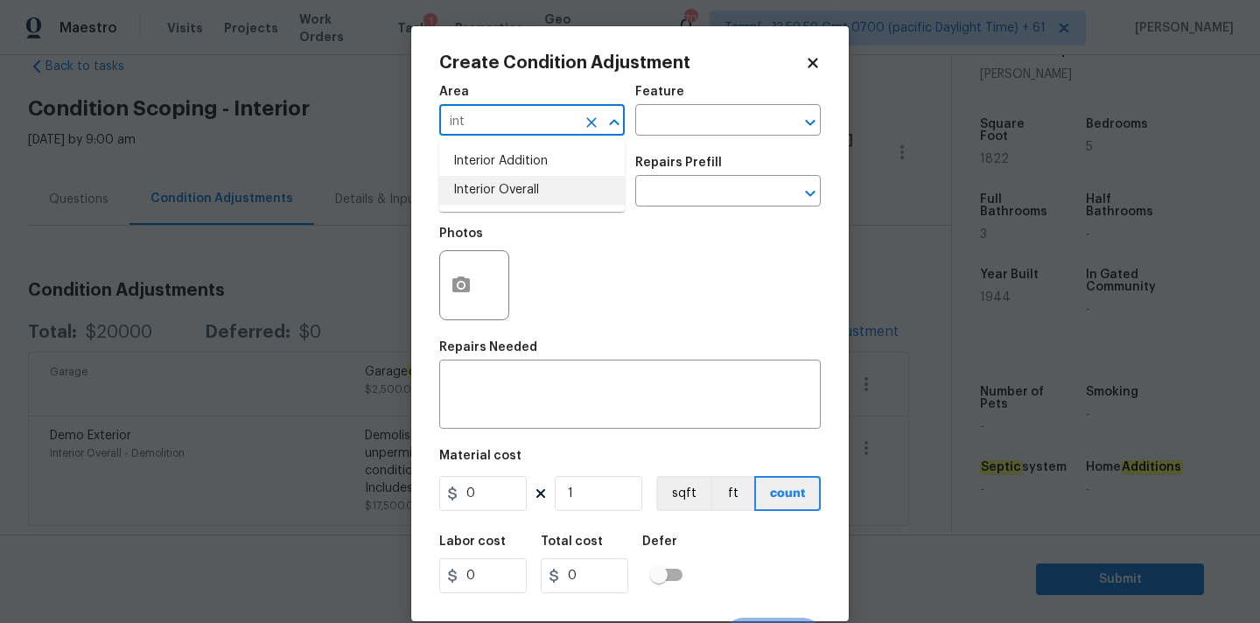
click at [475, 188] on li "Interior Overall" at bounding box center [532, 190] width 186 height 29
type input "Interior Overall"
click at [493, 193] on input "text" at bounding box center [507, 192] width 137 height 27
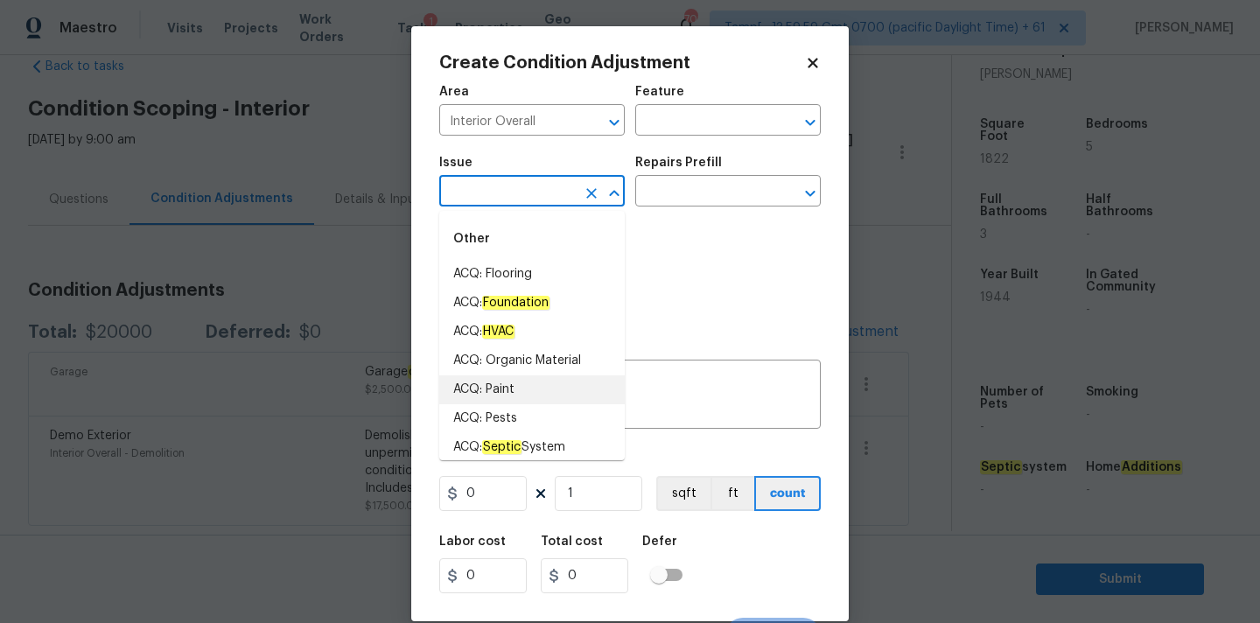
click at [505, 396] on li "ACQ: Paint" at bounding box center [532, 389] width 186 height 29
type input "ACQ: Paint"
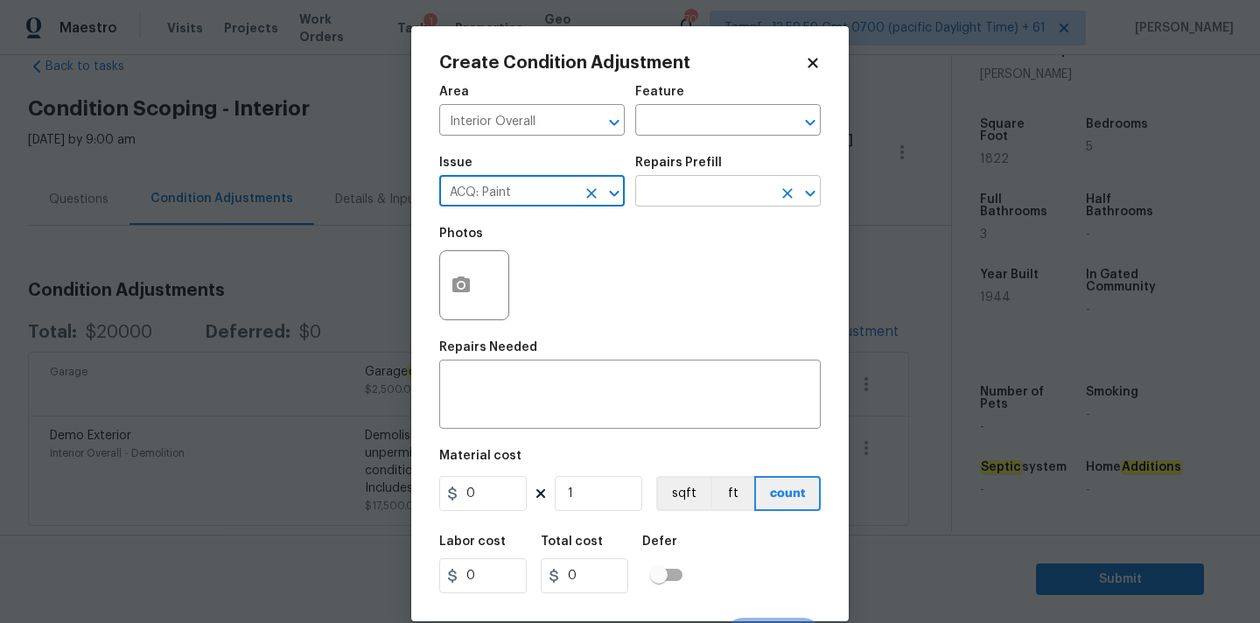
click at [717, 196] on input "text" at bounding box center [703, 192] width 137 height 27
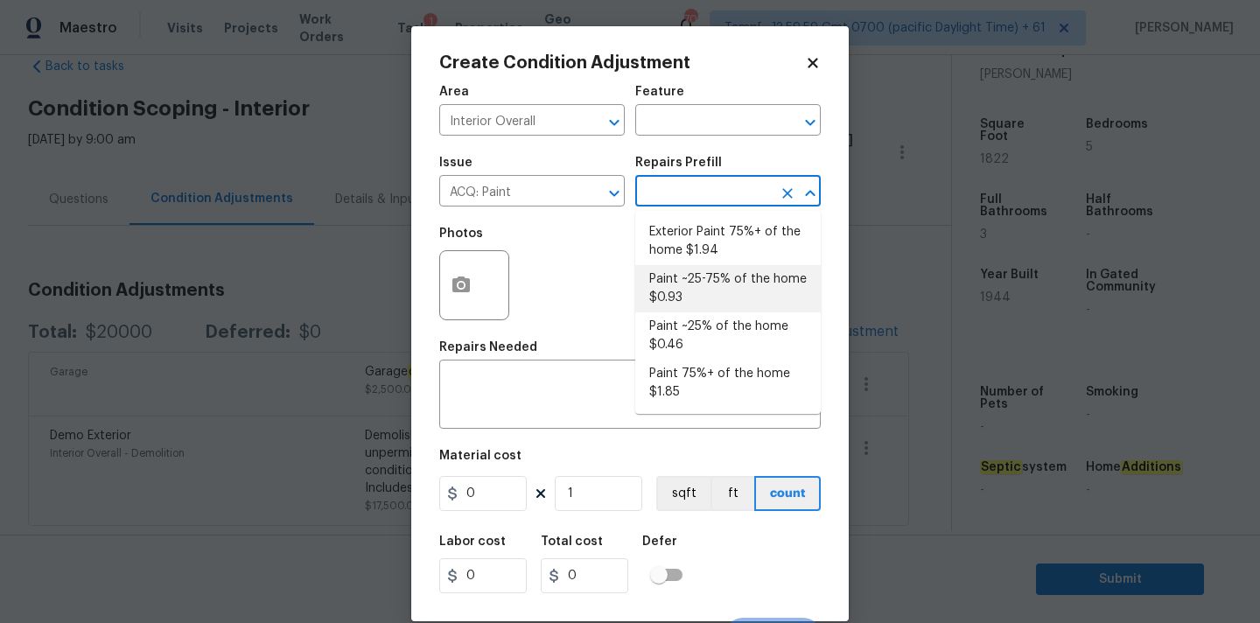
click at [723, 285] on li "Paint ~25-75% of the home $0.93" at bounding box center [728, 288] width 186 height 47
type input "Acquisition"
type textarea "Acquisition Scope: ~25 - 75% of the home needs interior paint"
type input "0.93"
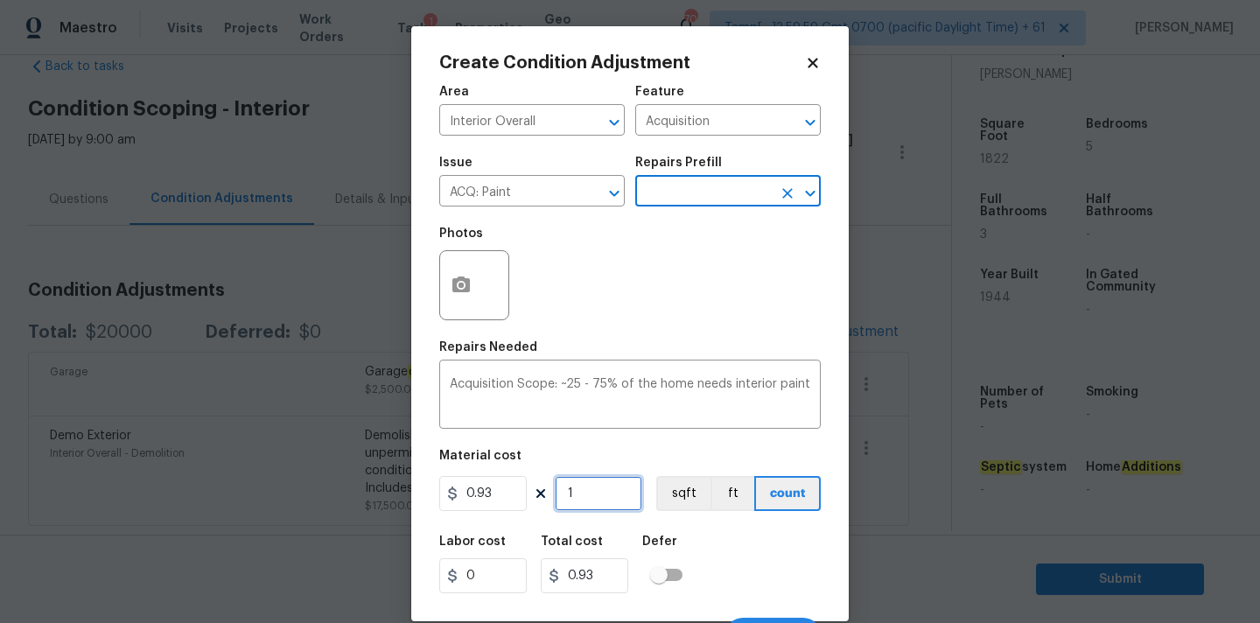
click at [604, 496] on input "1" at bounding box center [599, 493] width 88 height 35
type input "18"
type input "16.74"
type input "182"
type input "169.26"
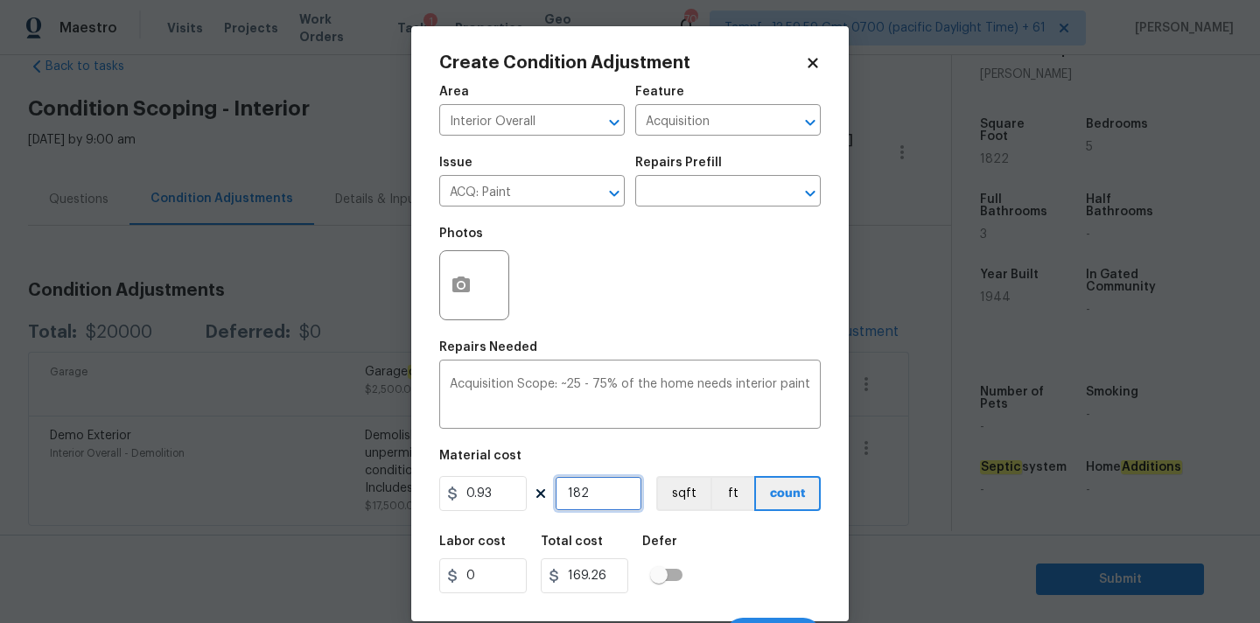
type input "1822"
type input "1694.46"
type input "1822"
click at [512, 498] on input "0.93" at bounding box center [483, 493] width 88 height 35
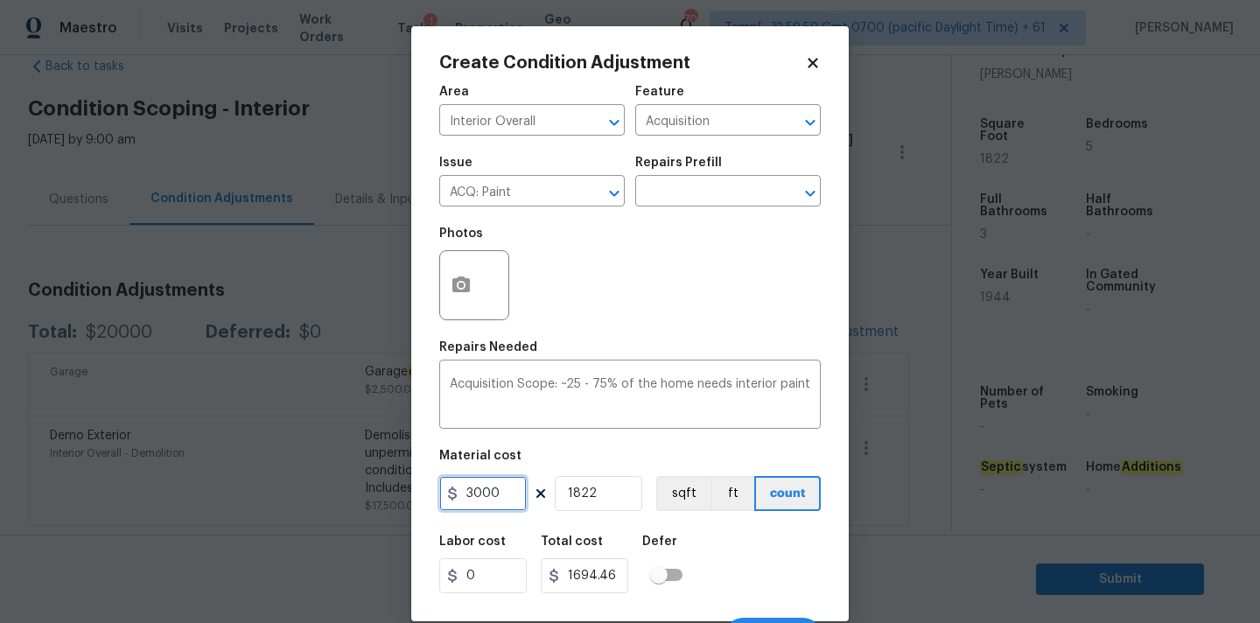
type input "3000"
type input "5466000"
type input "1"
type input "3000"
type input "1"
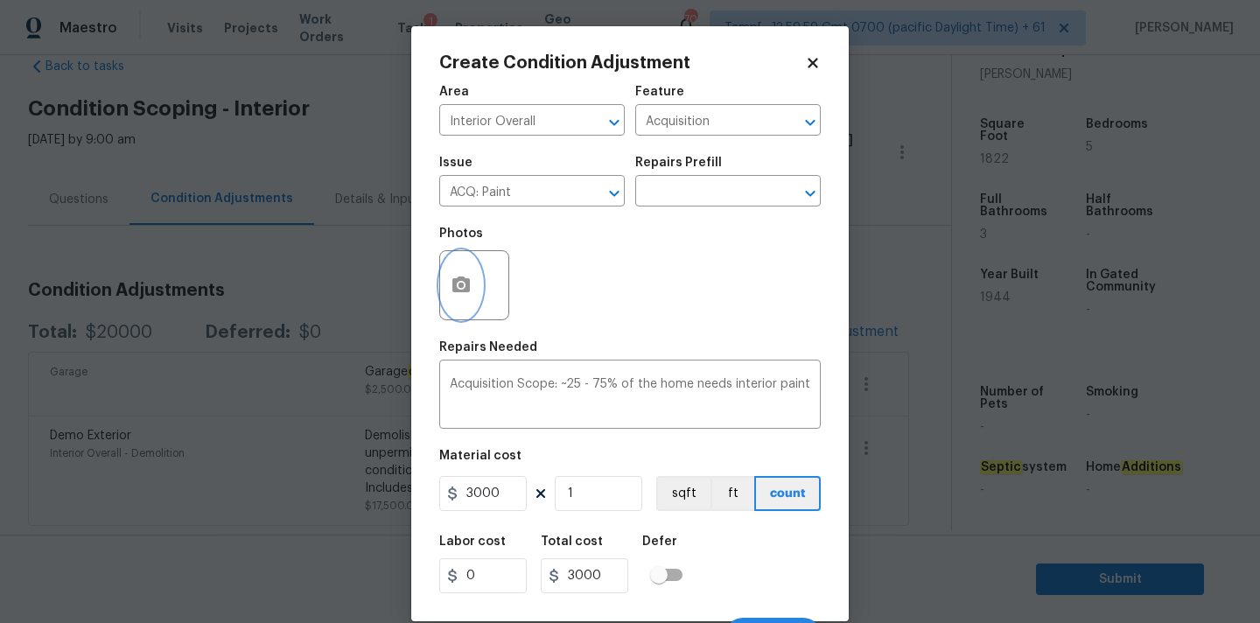
click at [466, 282] on icon "button" at bounding box center [461, 285] width 18 height 16
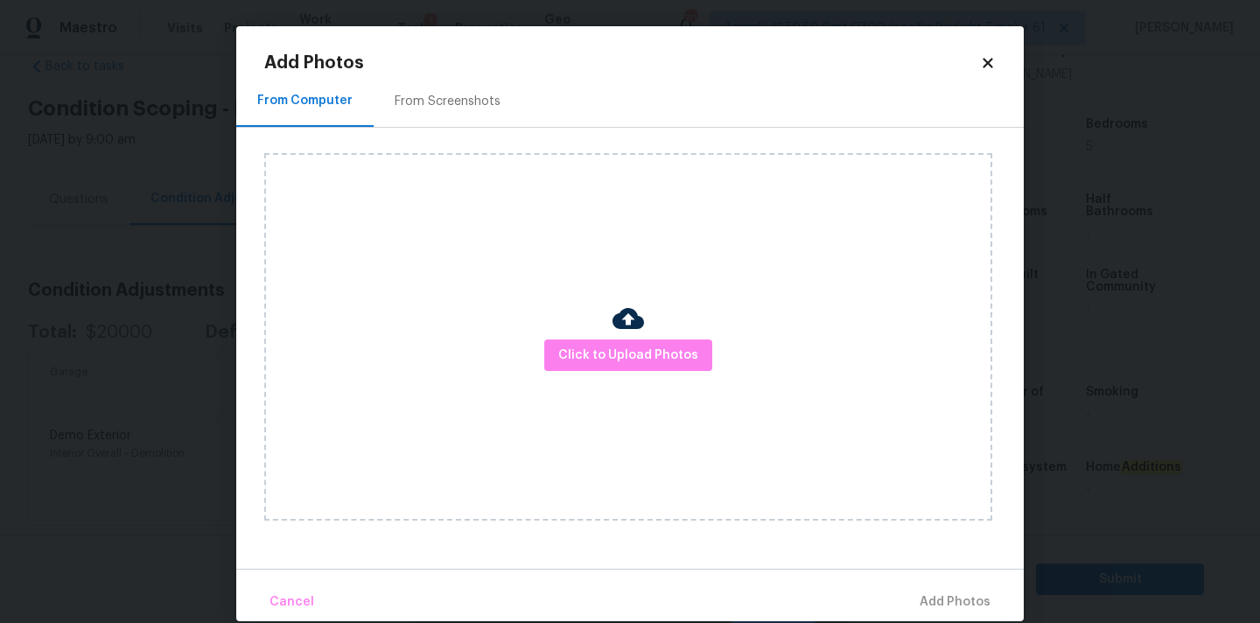
click at [608, 390] on div "Click to Upload Photos" at bounding box center [628, 337] width 728 height 368
click at [608, 368] on button "Click to Upload Photos" at bounding box center [628, 356] width 168 height 32
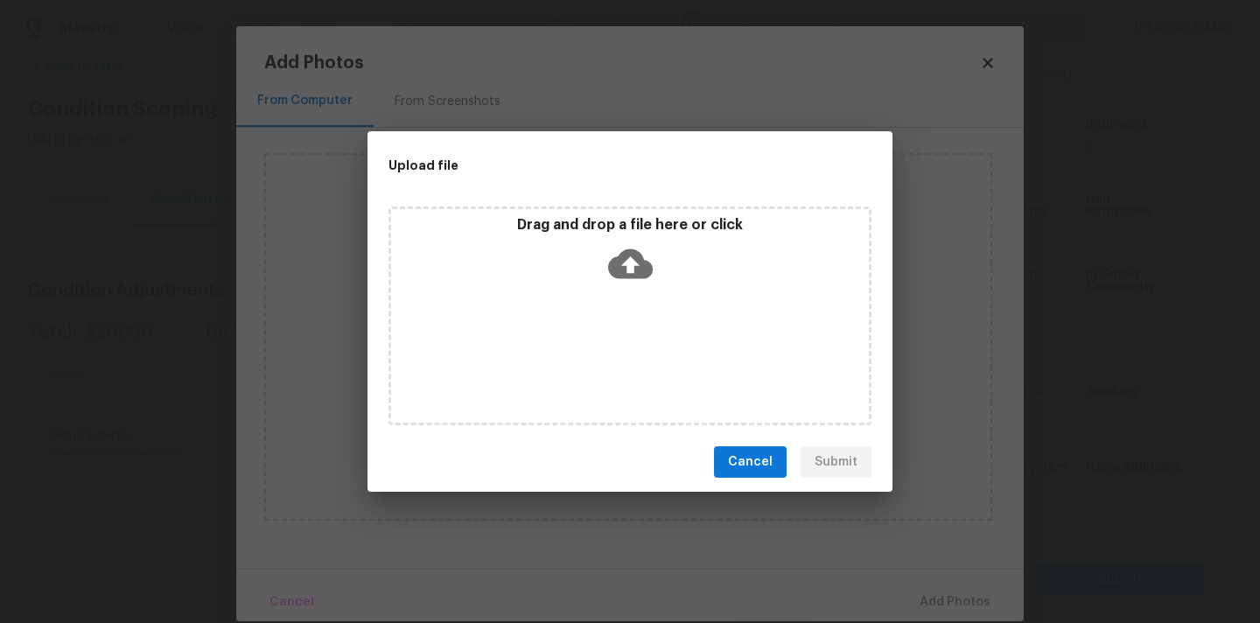
click at [628, 259] on icon at bounding box center [630, 264] width 45 height 45
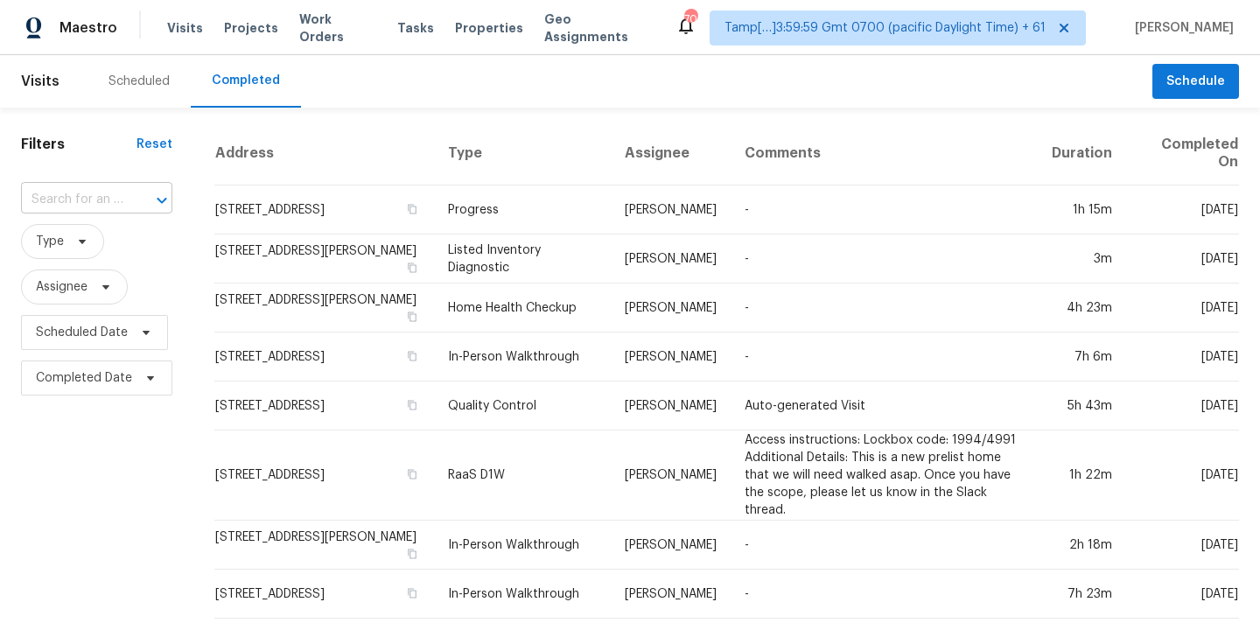
click at [54, 200] on input "text" at bounding box center [72, 199] width 102 height 27
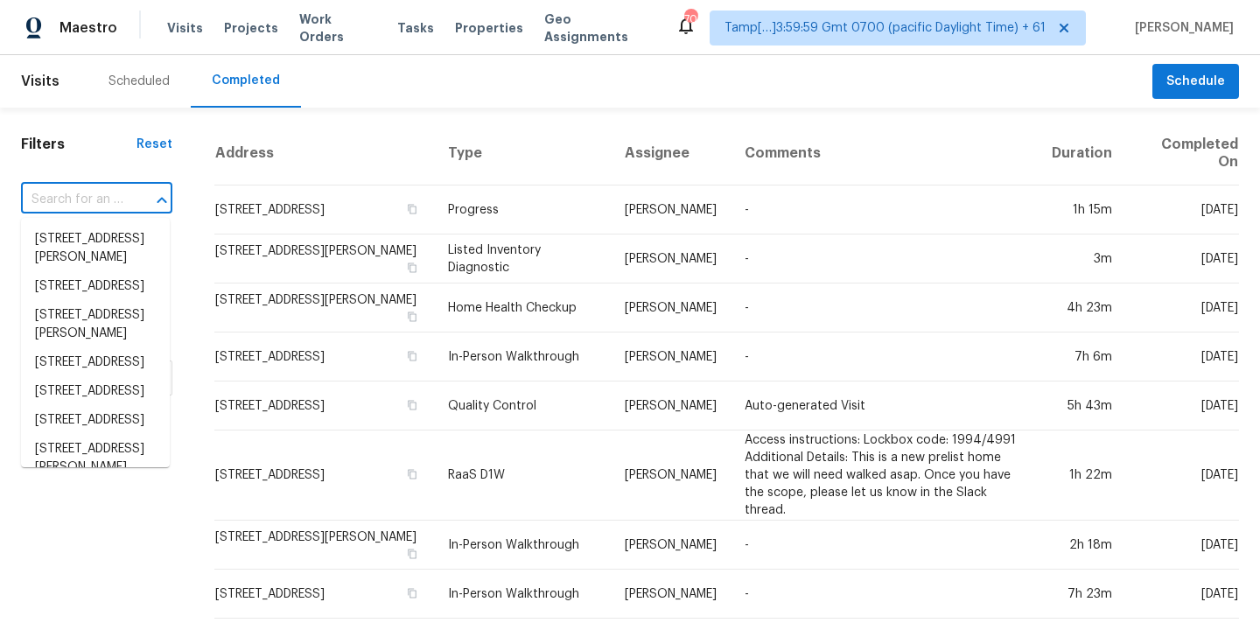
paste input "6824 Honey Hurst Ln, Charlotte, NC 28212"
type input "6824 Honey Hurst Ln, Charlotte, NC 28212"
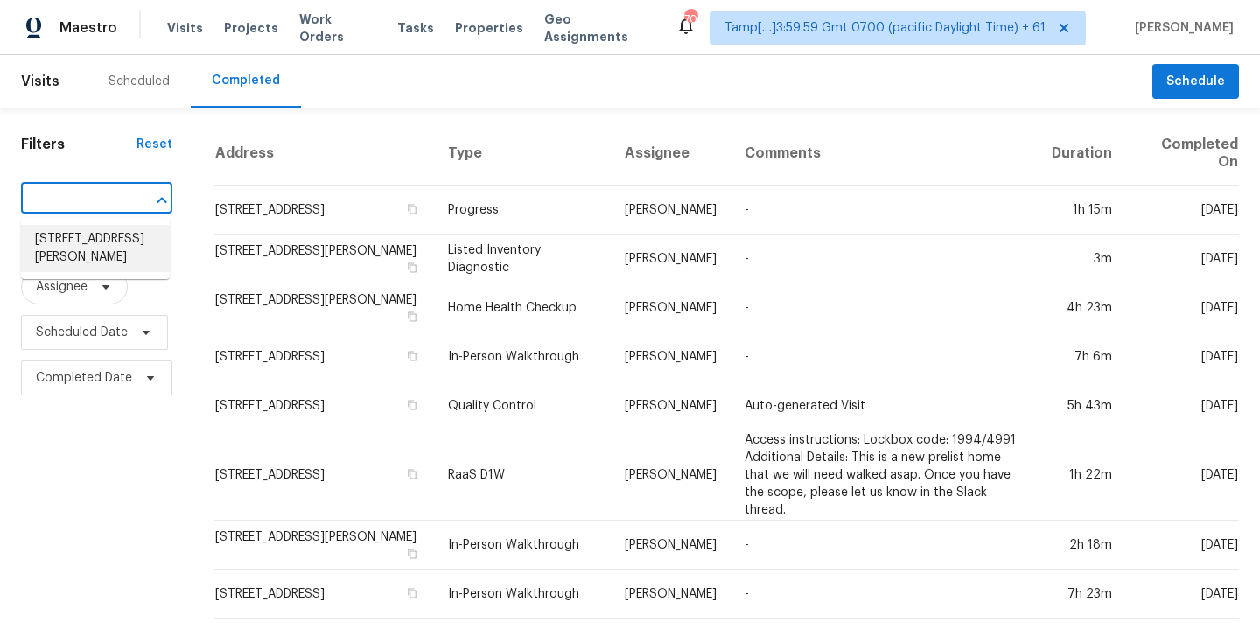
click at [68, 247] on li "6824 Honey Hurst Ln, Charlotte, NC 28212" at bounding box center [95, 248] width 149 height 47
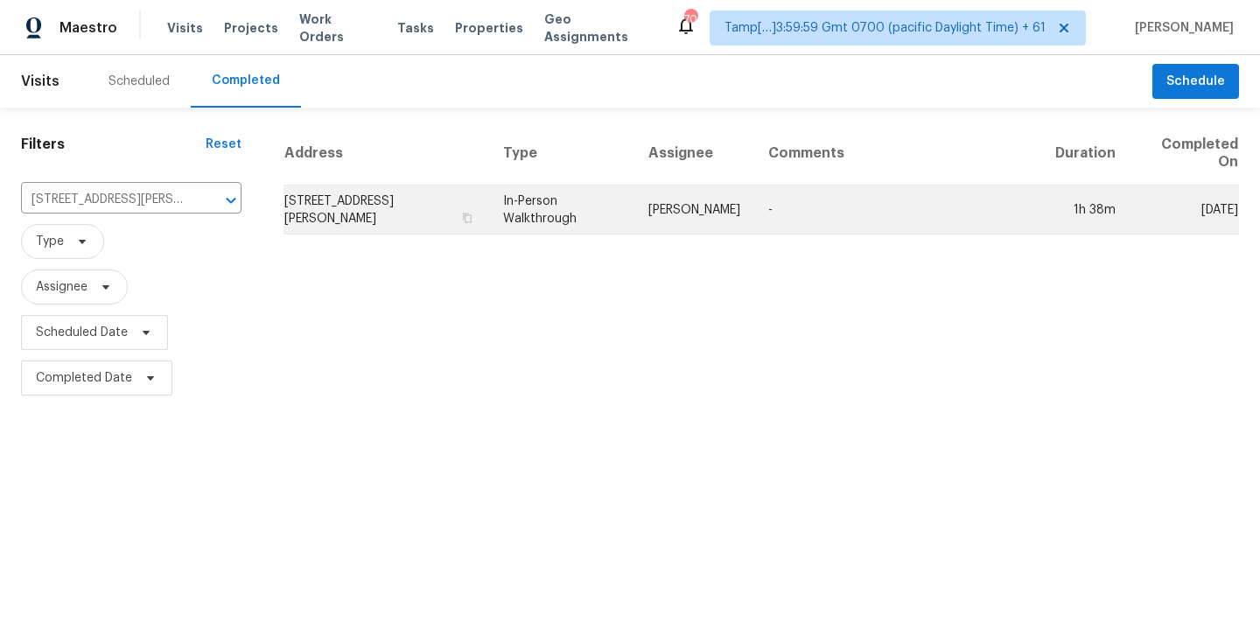
click at [603, 229] on td "In-Person Walkthrough" at bounding box center [561, 210] width 145 height 49
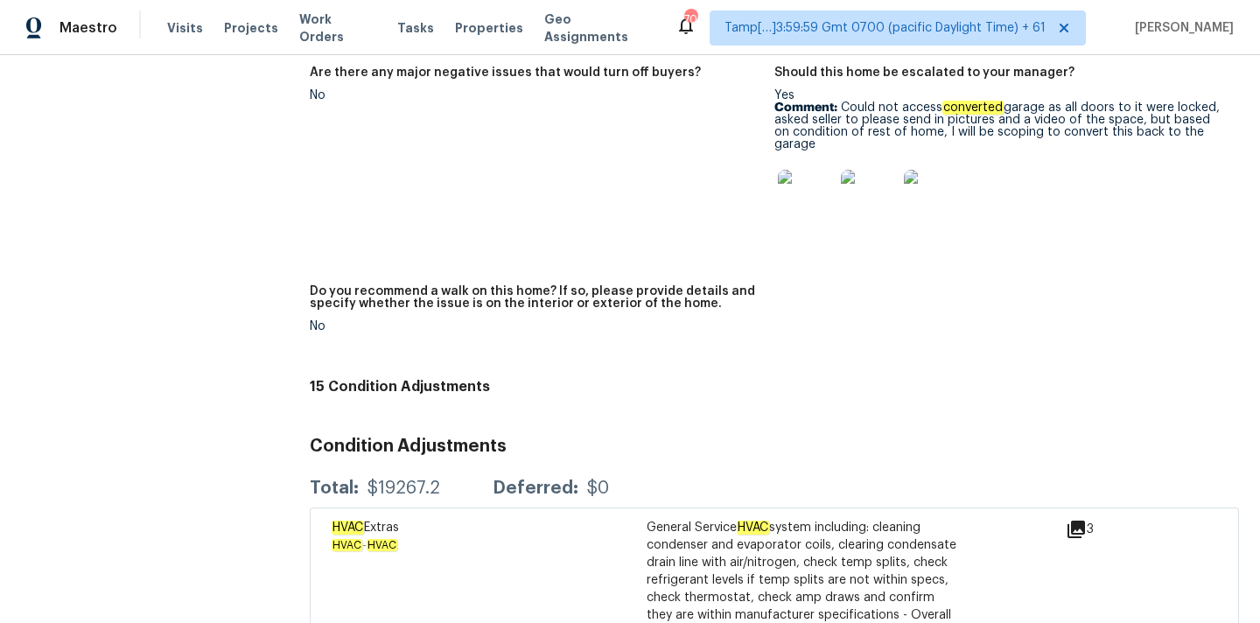
scroll to position [4254, 0]
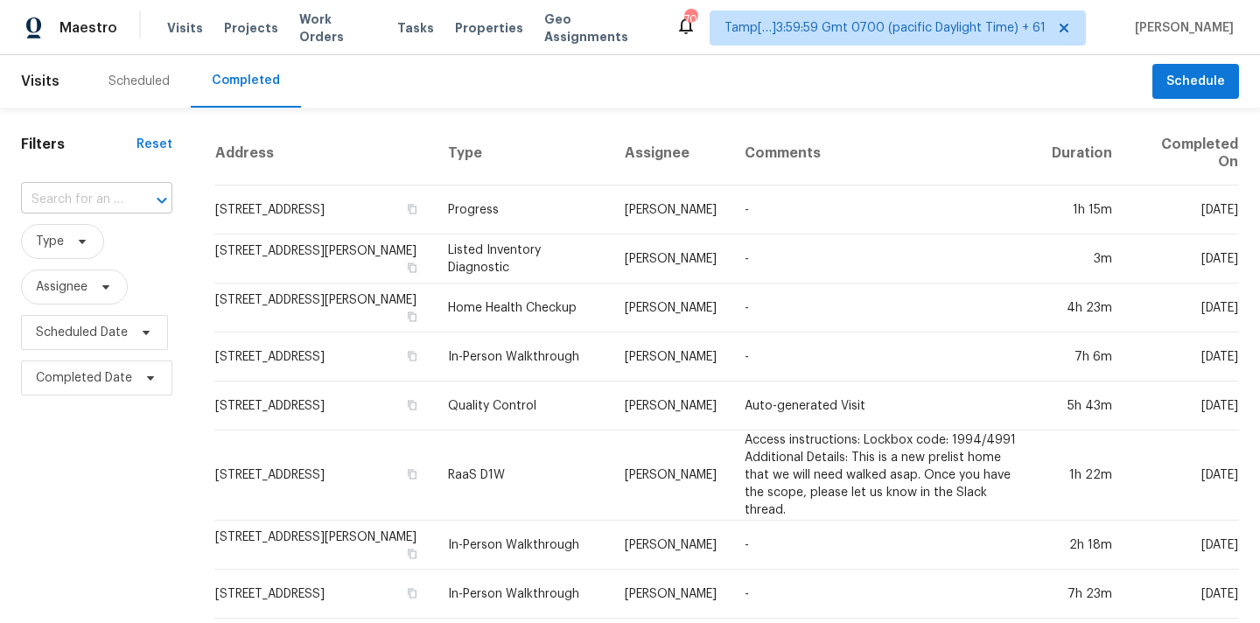
click at [67, 196] on input "text" at bounding box center [72, 199] width 102 height 27
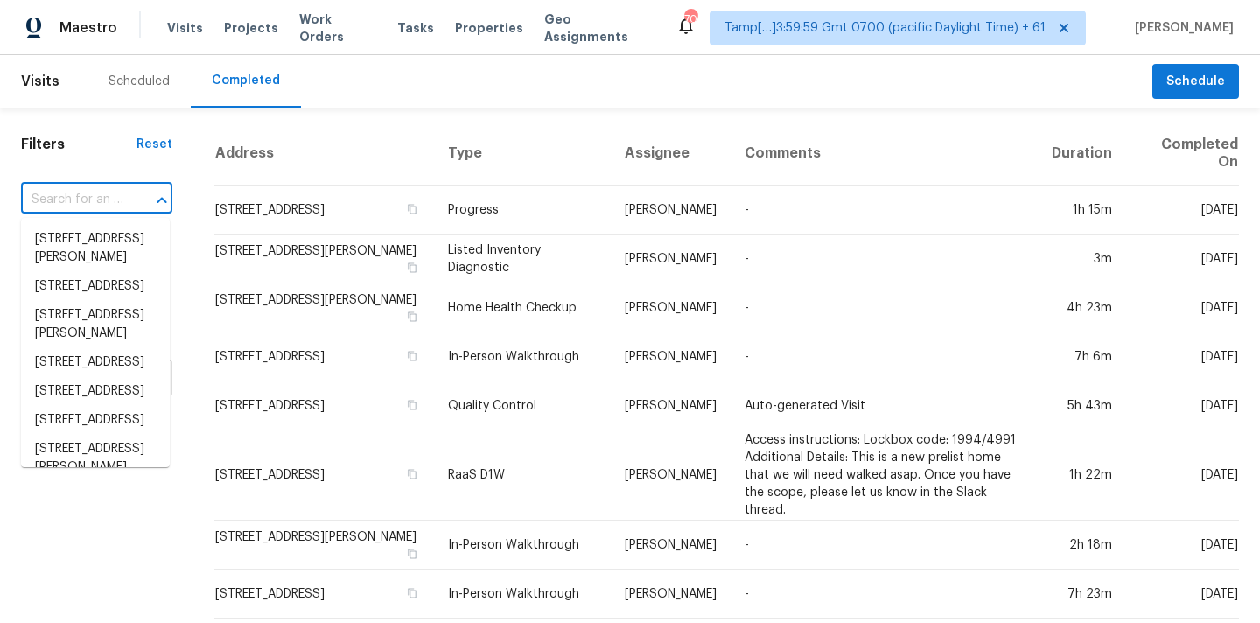
type input "[STREET_ADDRESS]"
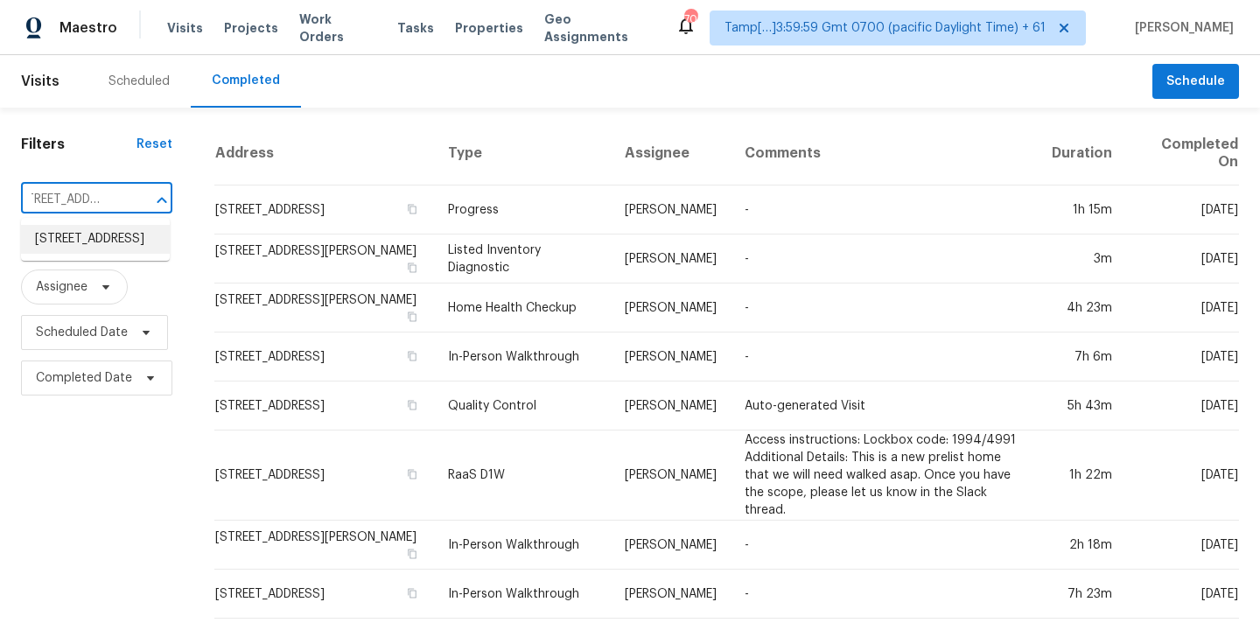
click at [74, 241] on li "[STREET_ADDRESS]" at bounding box center [95, 239] width 149 height 29
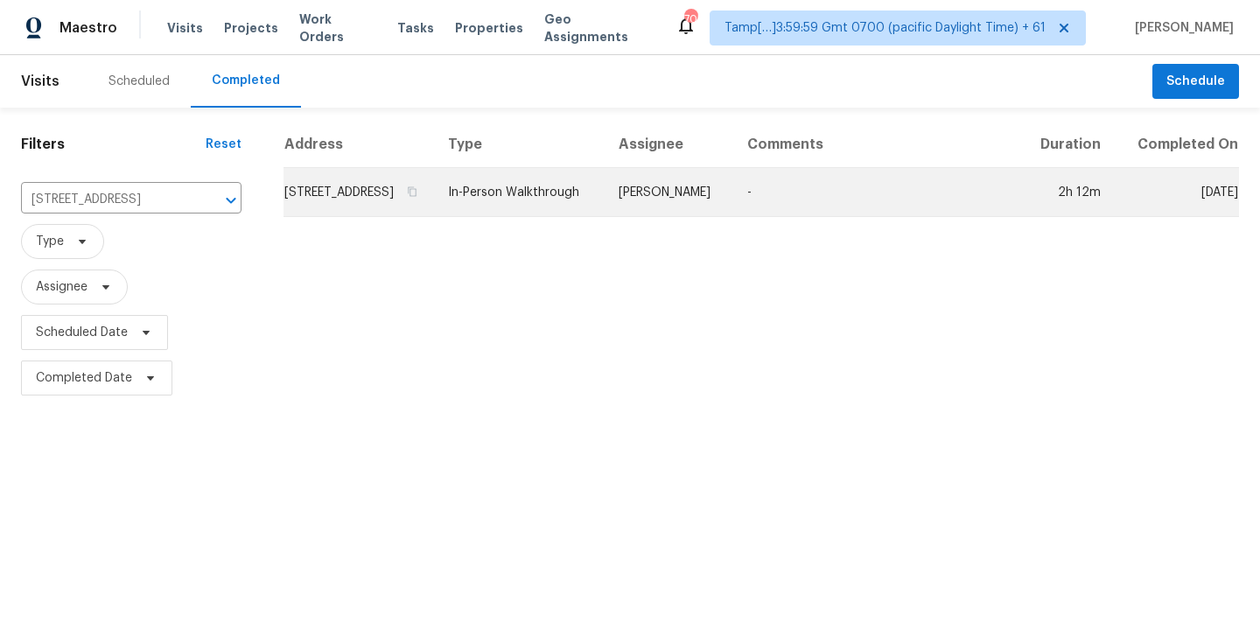
click at [605, 217] on td "In-Person Walkthrough" at bounding box center [519, 192] width 171 height 49
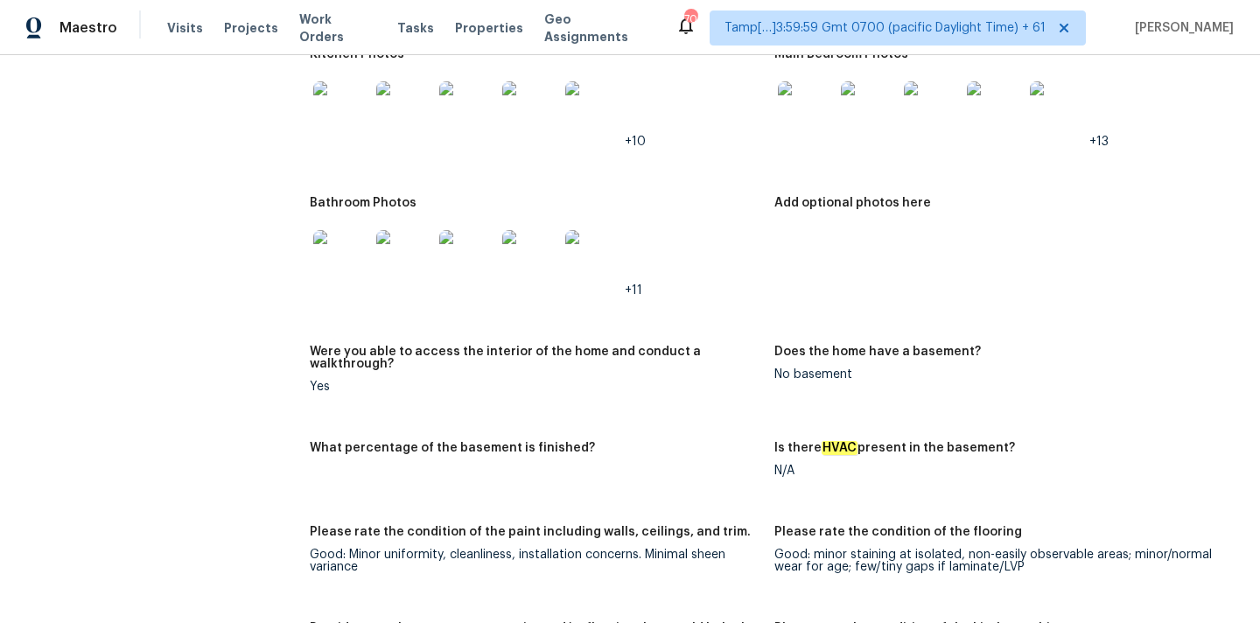
scroll to position [3863, 0]
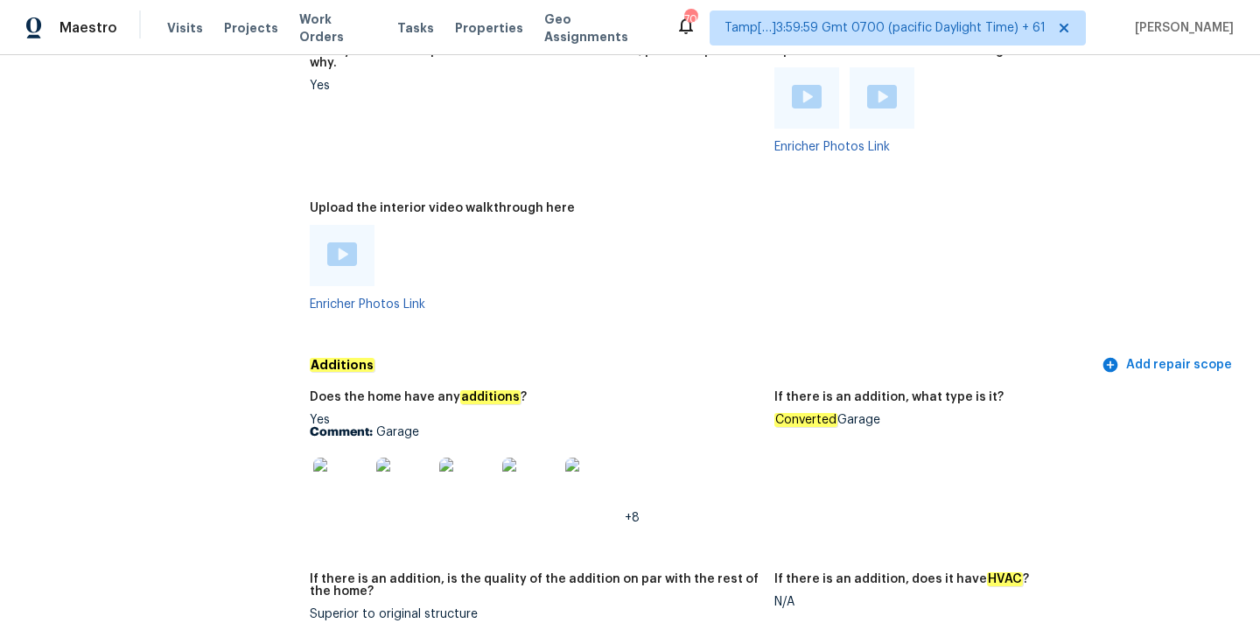
click at [780, 413] on em "Converted" at bounding box center [806, 420] width 63 height 14
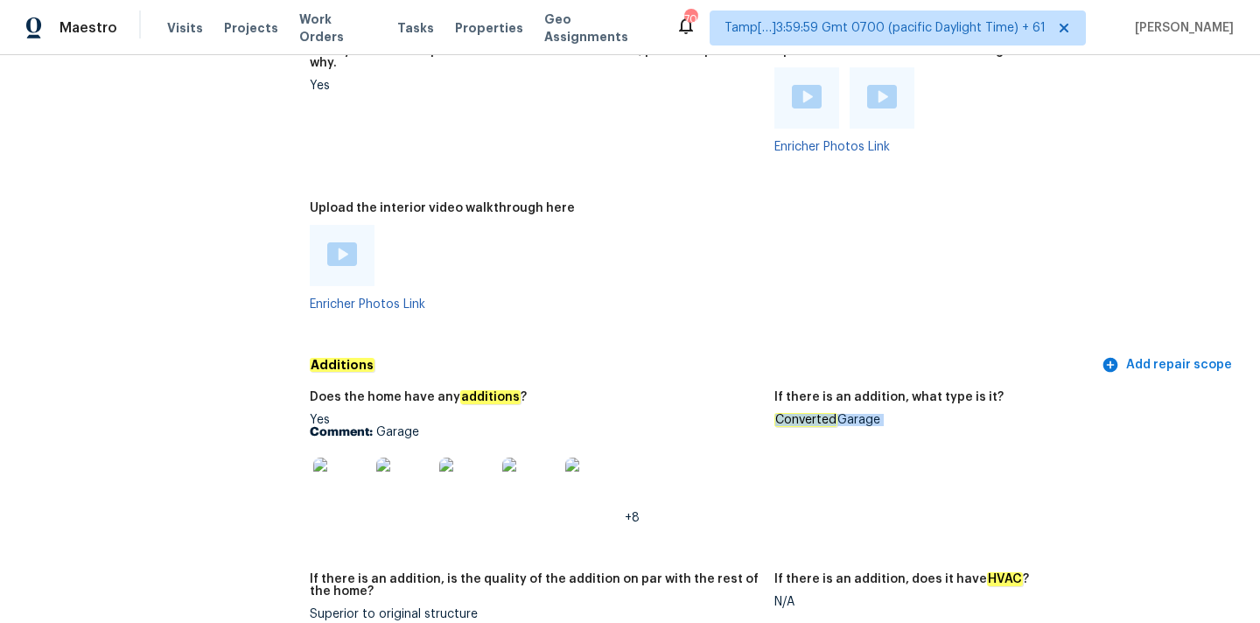
click at [346, 465] on img at bounding box center [341, 486] width 56 height 56
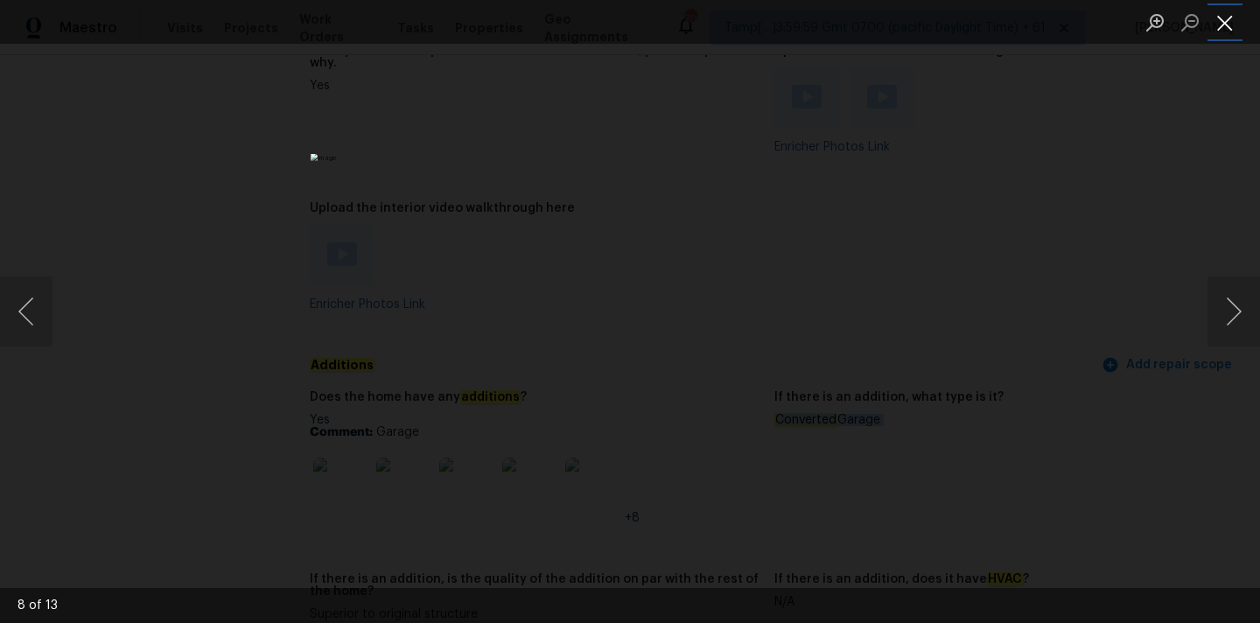
click at [1224, 20] on button "Close lightbox" at bounding box center [1225, 22] width 35 height 31
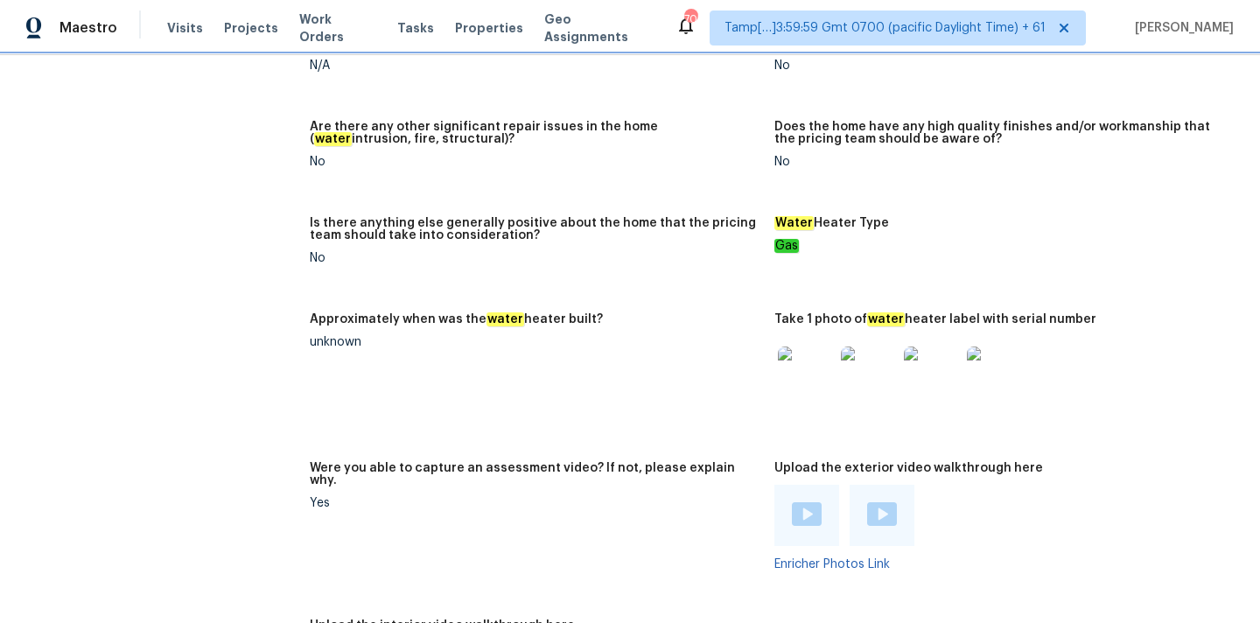
scroll to position [3663, 0]
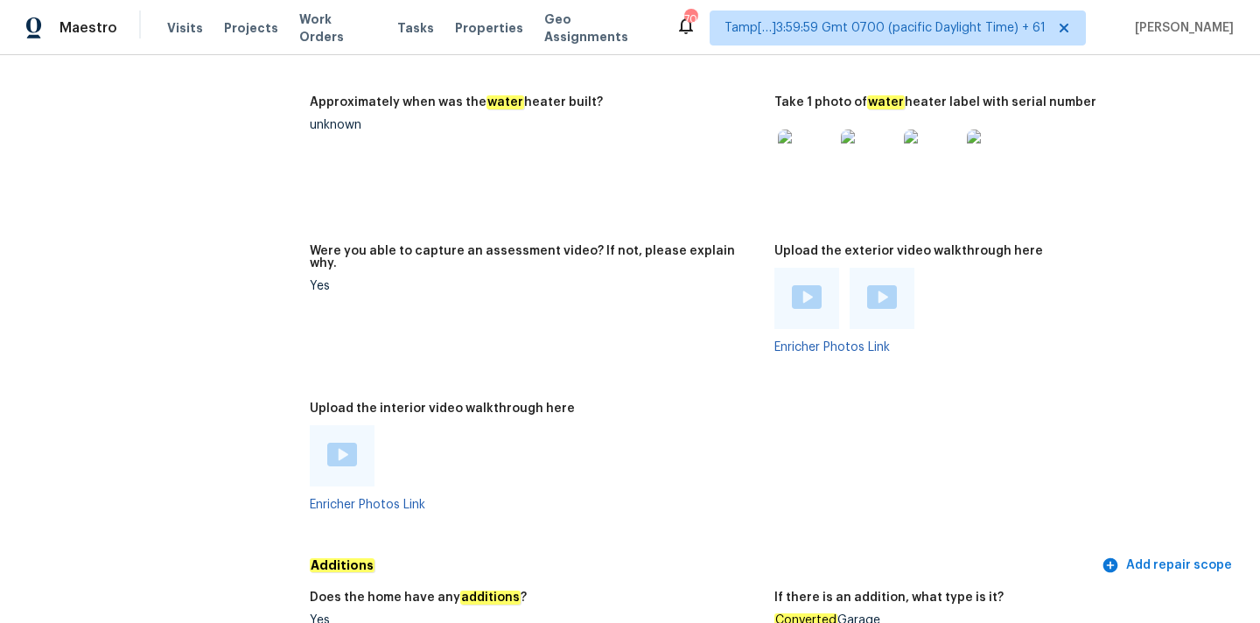
click at [348, 443] on img at bounding box center [342, 455] width 30 height 24
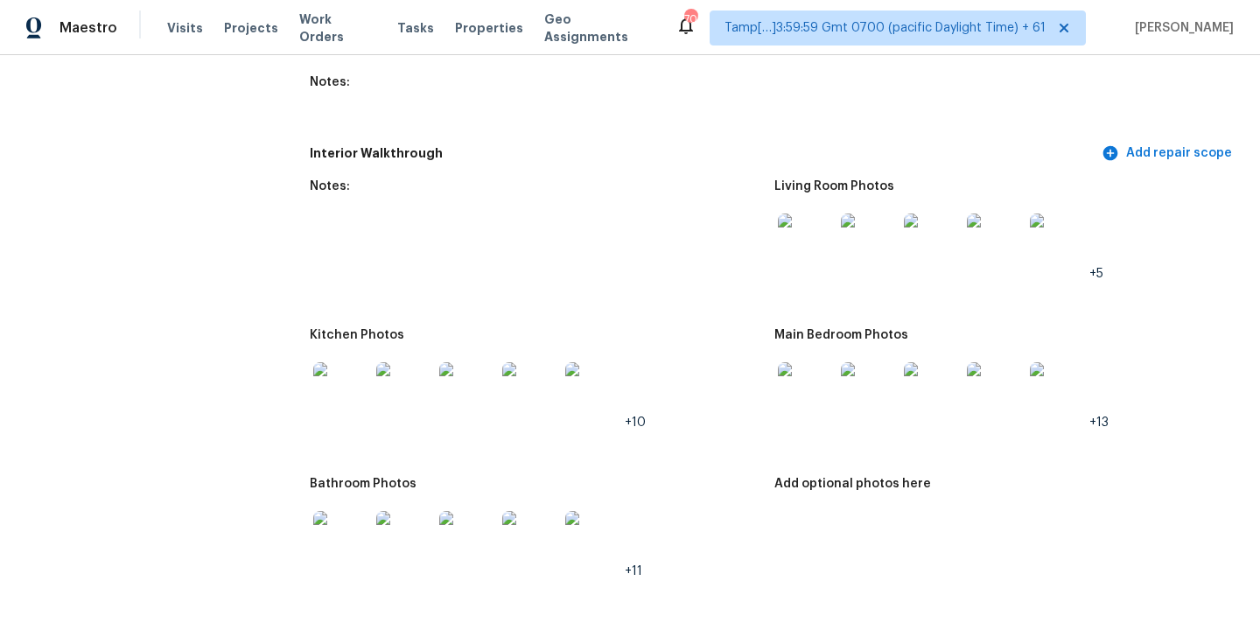
scroll to position [2361, 0]
click at [801, 231] on img at bounding box center [806, 242] width 56 height 56
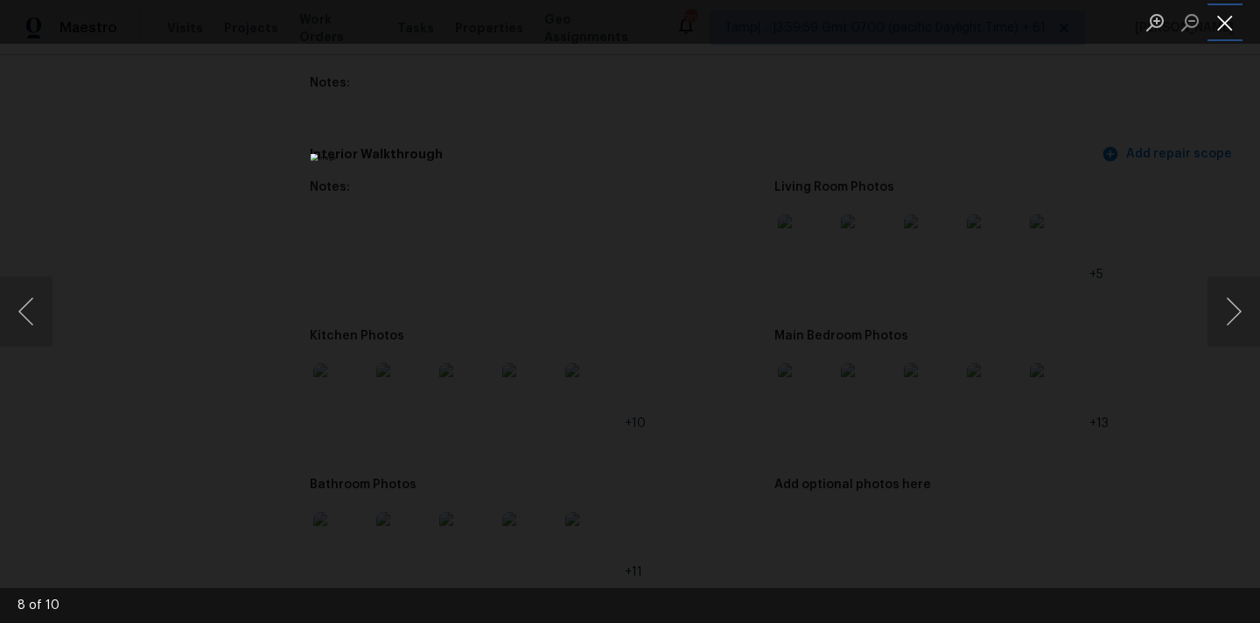
click at [1231, 18] on button "Close lightbox" at bounding box center [1225, 22] width 35 height 31
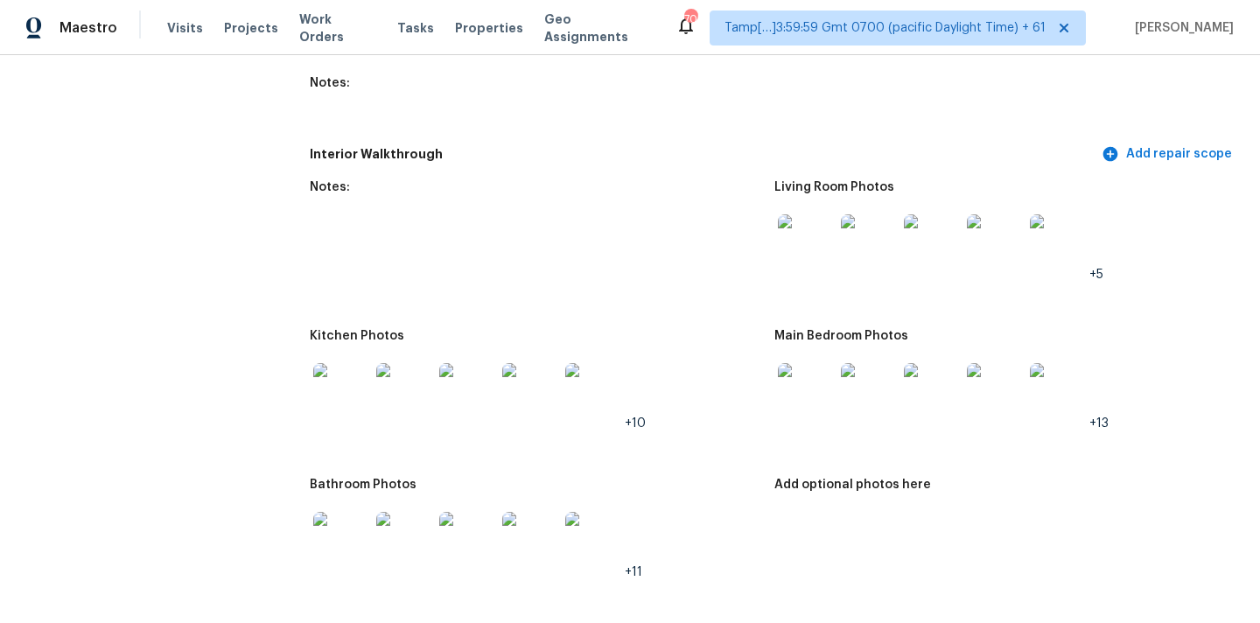
click at [789, 376] on img at bounding box center [806, 391] width 56 height 56
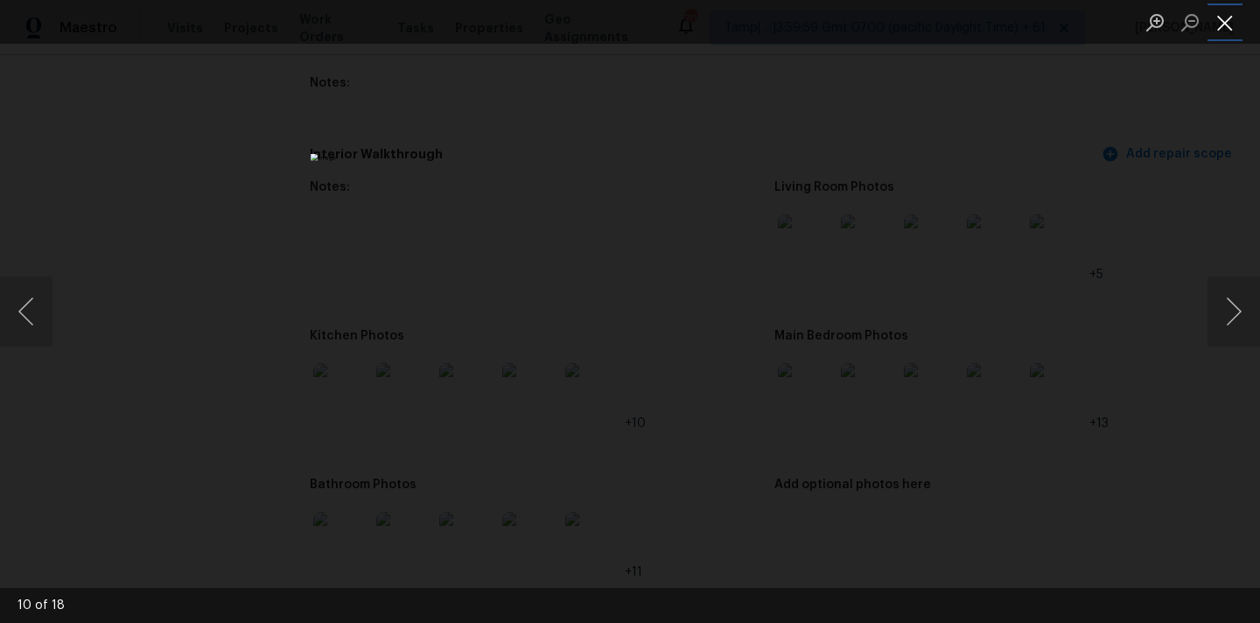
click at [1224, 16] on button "Close lightbox" at bounding box center [1225, 22] width 35 height 31
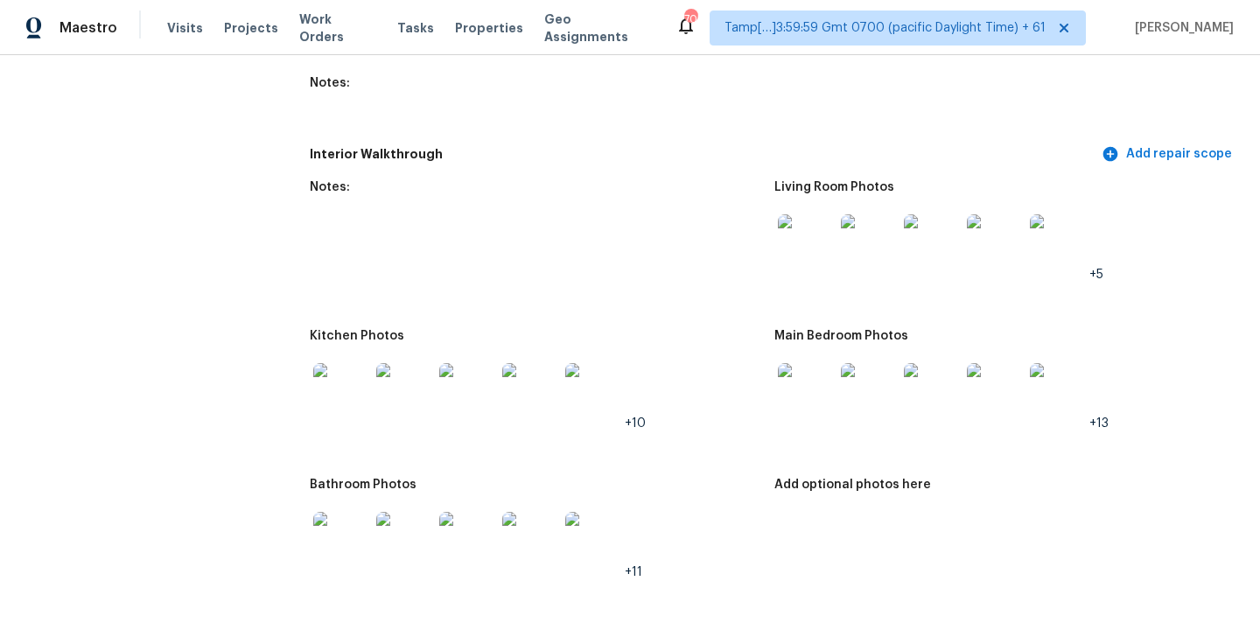
click at [351, 371] on img at bounding box center [341, 391] width 56 height 56
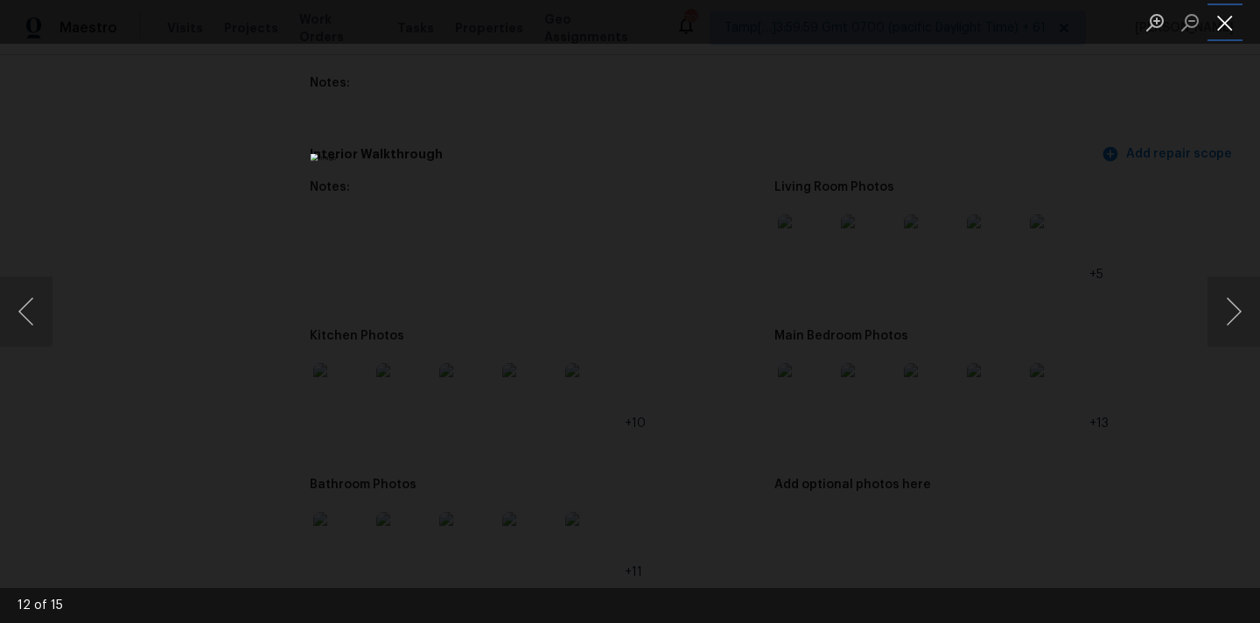
click at [1230, 22] on button "Close lightbox" at bounding box center [1225, 22] width 35 height 31
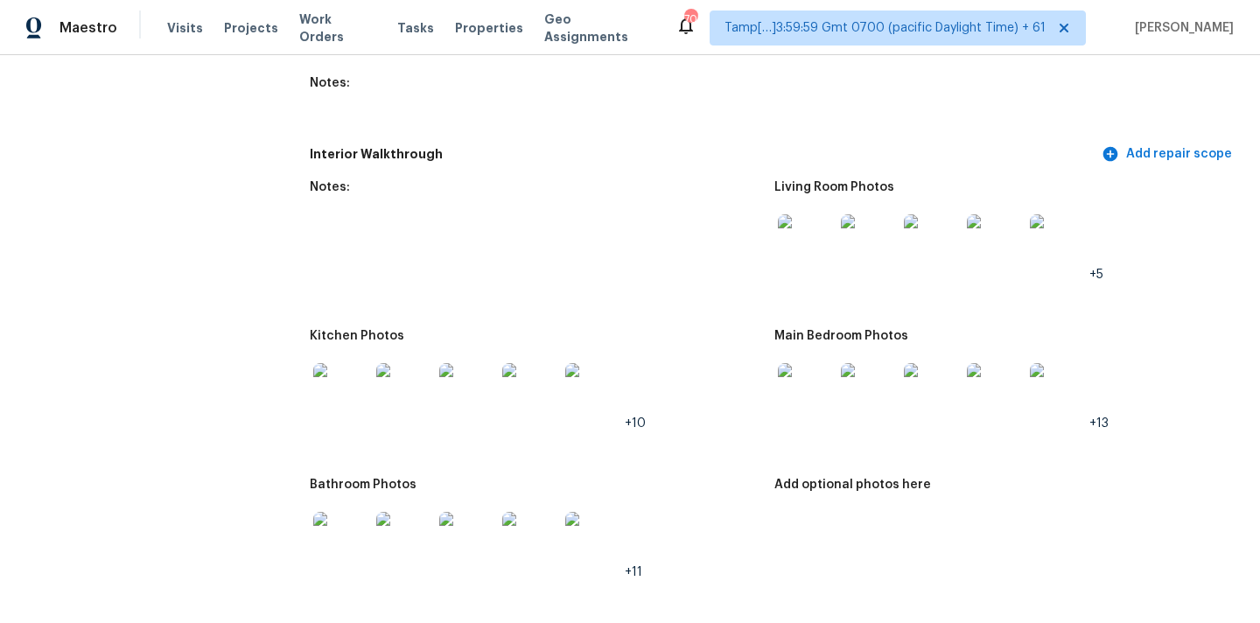
click at [785, 381] on img at bounding box center [806, 391] width 56 height 56
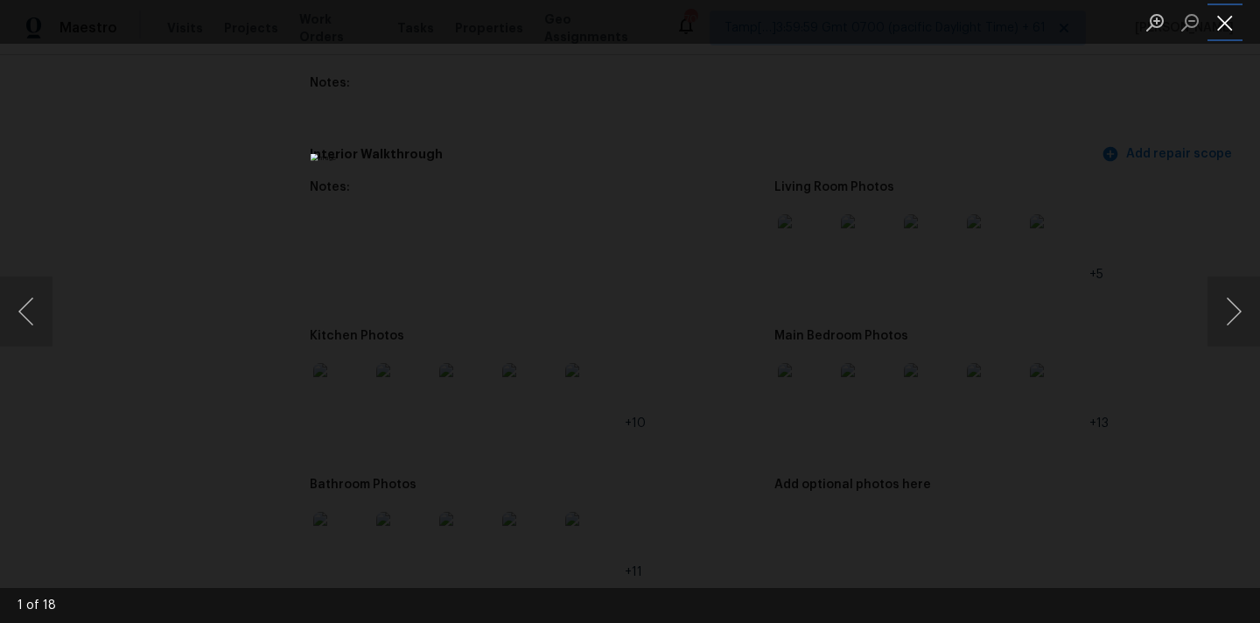
click at [1223, 26] on button "Close lightbox" at bounding box center [1225, 22] width 35 height 31
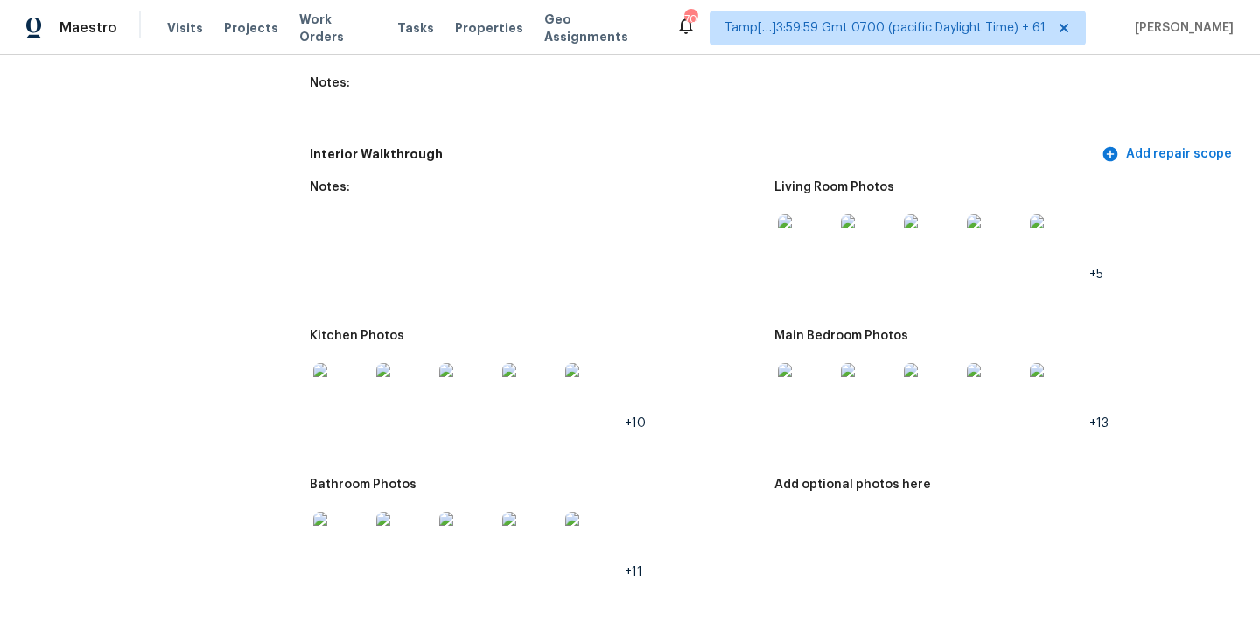
click at [335, 538] on img at bounding box center [341, 540] width 56 height 56
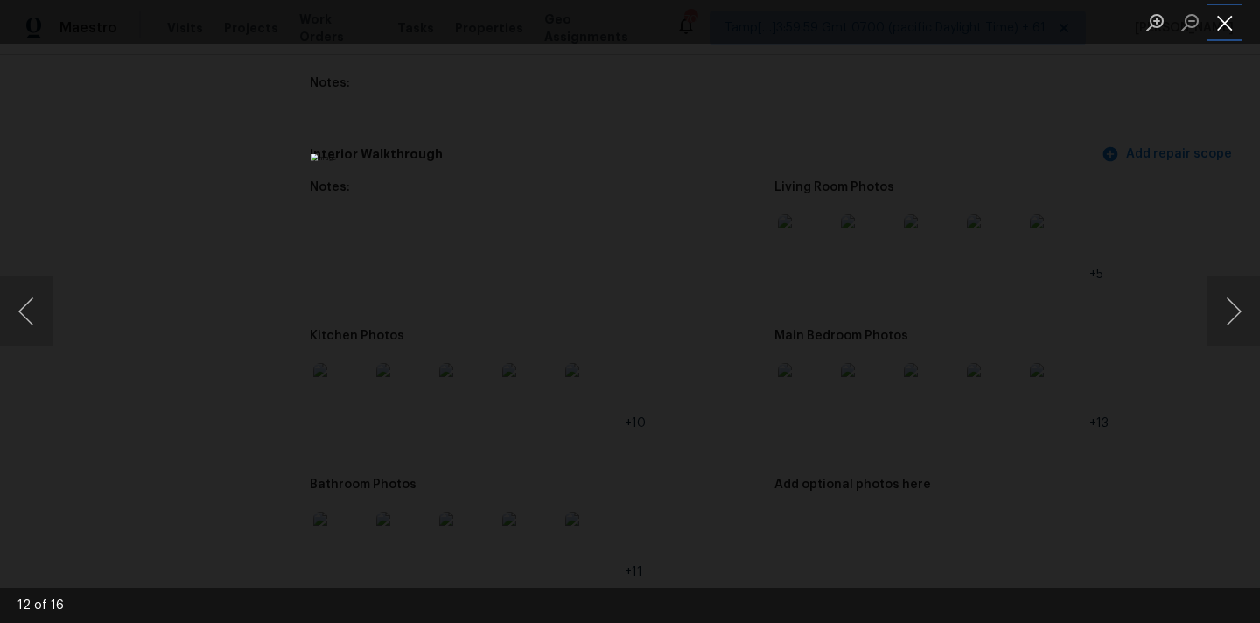
click at [1223, 17] on button "Close lightbox" at bounding box center [1225, 22] width 35 height 31
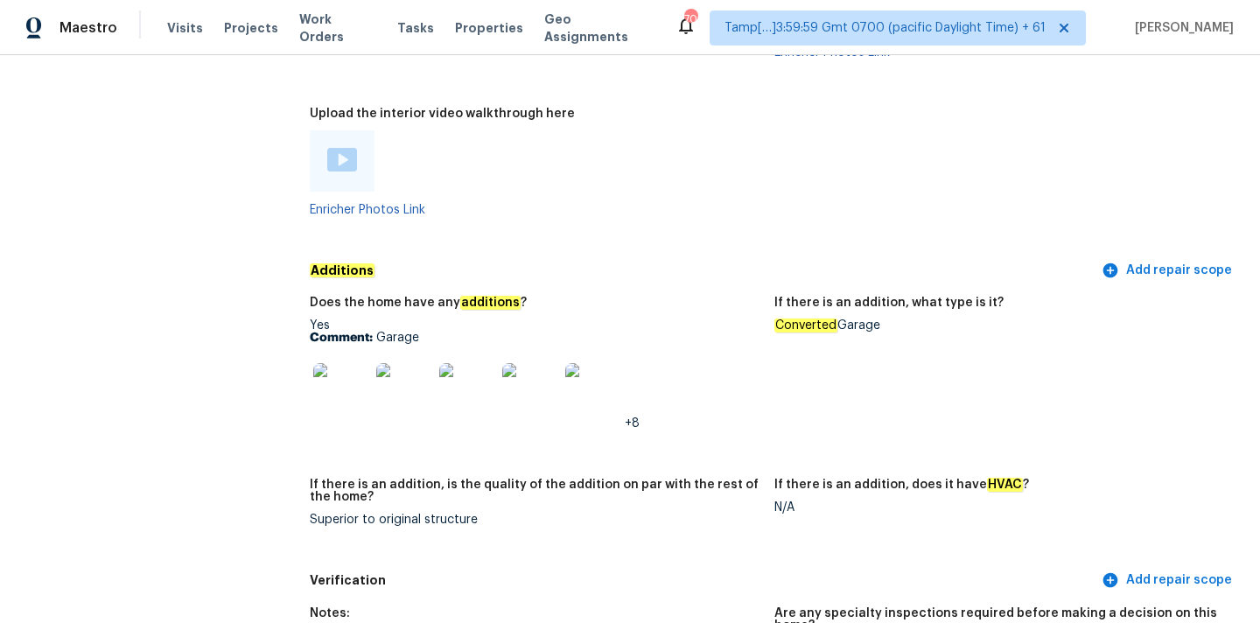
scroll to position [3944, 0]
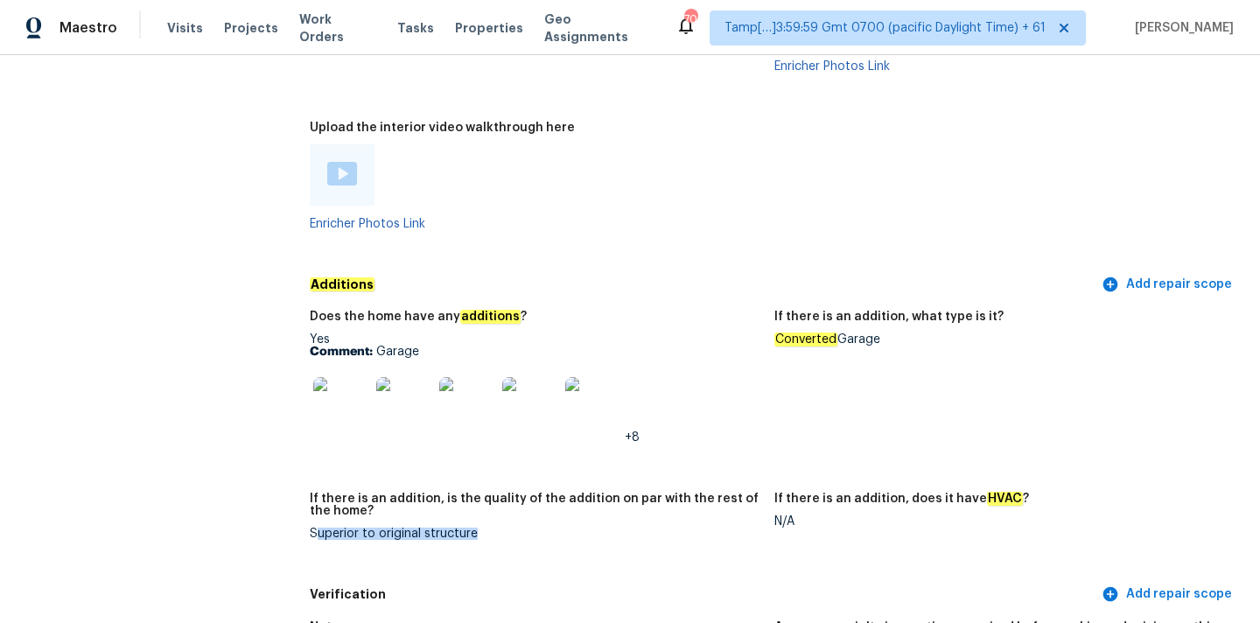
copy div "uperior to original structure"
drag, startPoint x: 315, startPoint y: 508, endPoint x: 499, endPoint y: 505, distance: 183.8
click at [499, 528] on div "Superior to original structure" at bounding box center [535, 534] width 451 height 12
click at [352, 523] on figure "If there is an addition, is the quality of the addition on par with the rest of…" at bounding box center [542, 530] width 465 height 75
copy div "Superior to original structure"
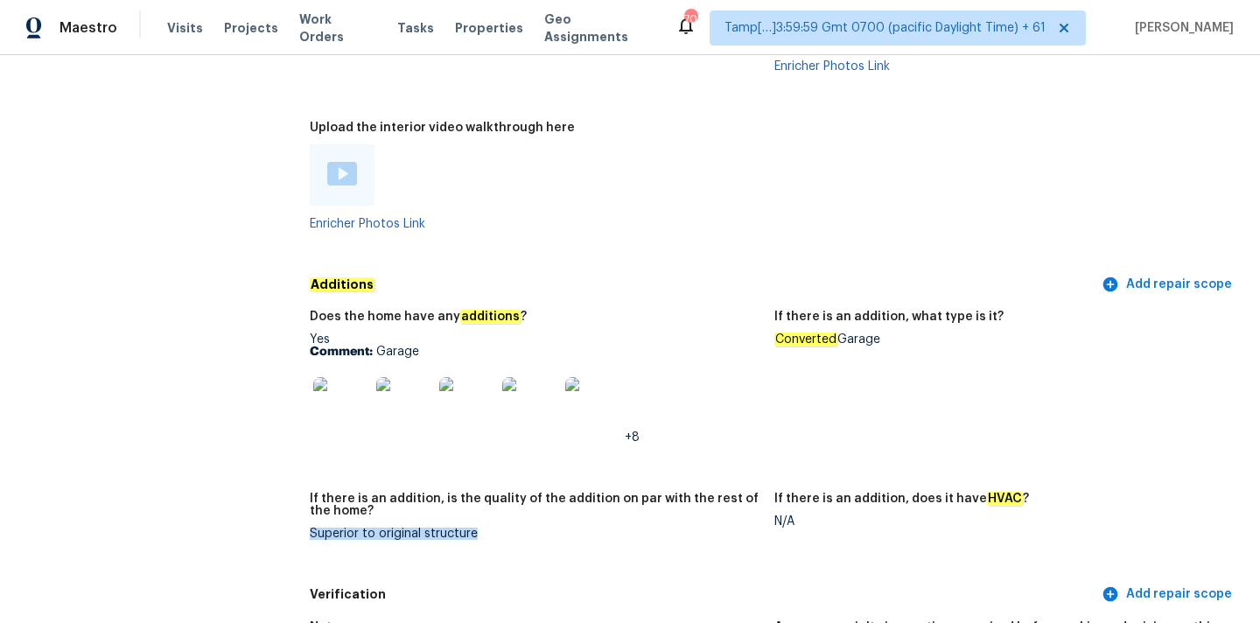
drag, startPoint x: 311, startPoint y: 508, endPoint x: 523, endPoint y: 507, distance: 212.7
click at [523, 528] on div "Superior to original structure" at bounding box center [535, 534] width 451 height 12
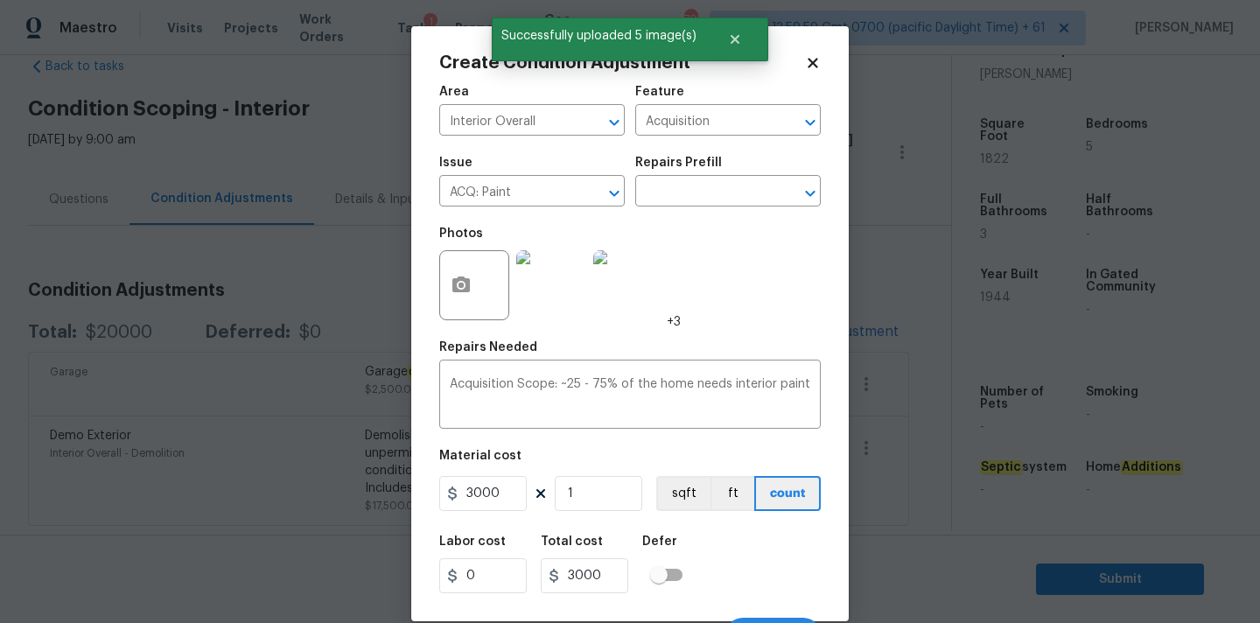
scroll to position [31, 0]
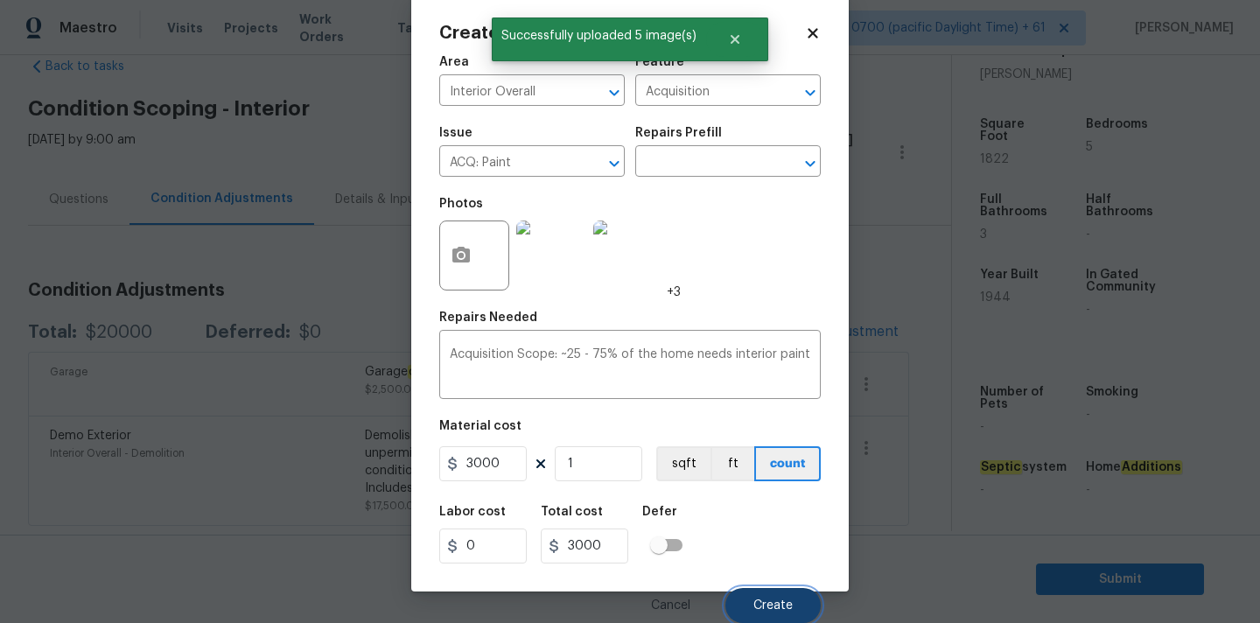
click at [776, 599] on span "Create" at bounding box center [773, 605] width 39 height 13
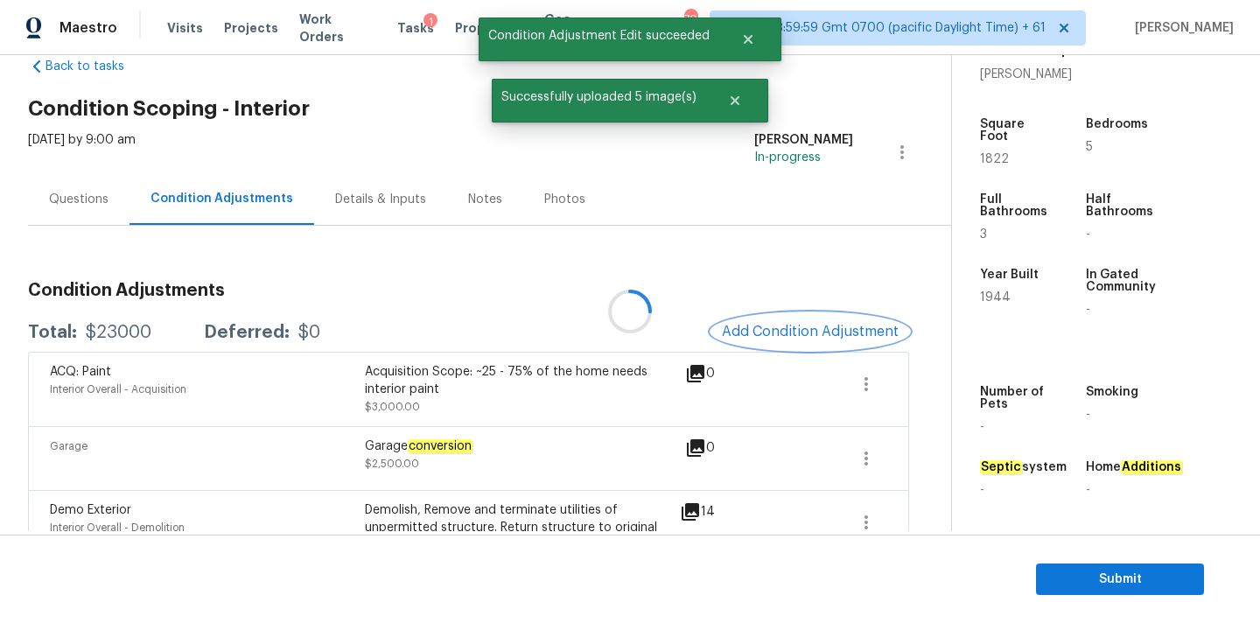
scroll to position [0, 0]
click at [784, 326] on span "Add Condition Adjustment" at bounding box center [810, 332] width 177 height 16
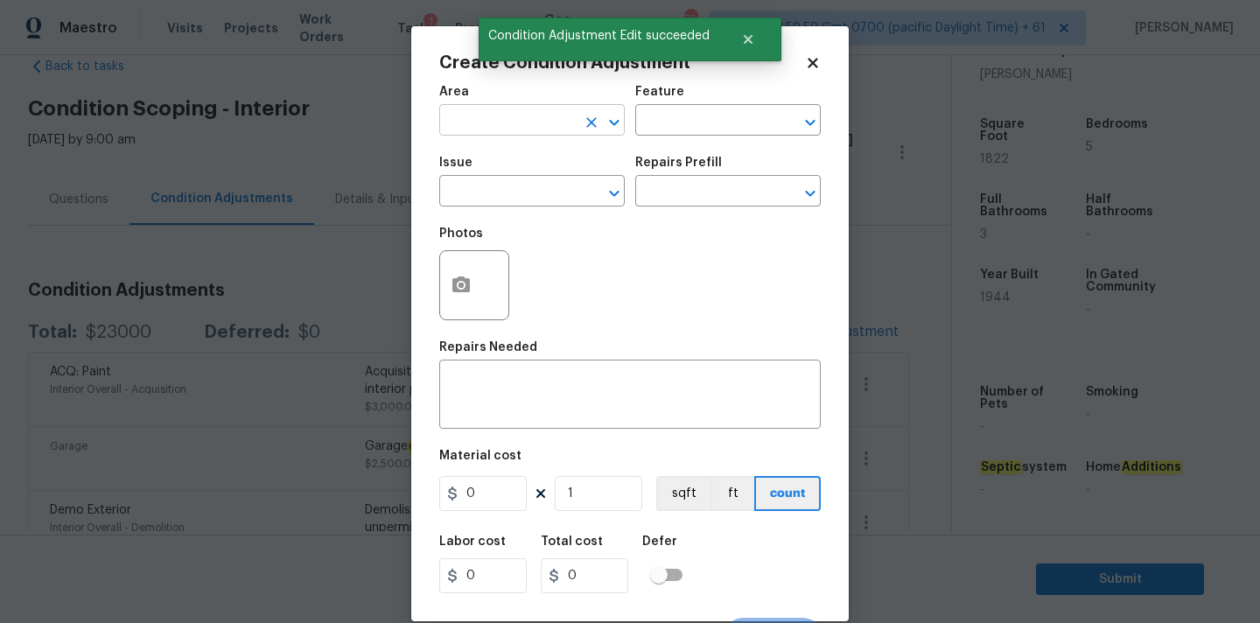
click at [500, 124] on input "text" at bounding box center [507, 122] width 137 height 27
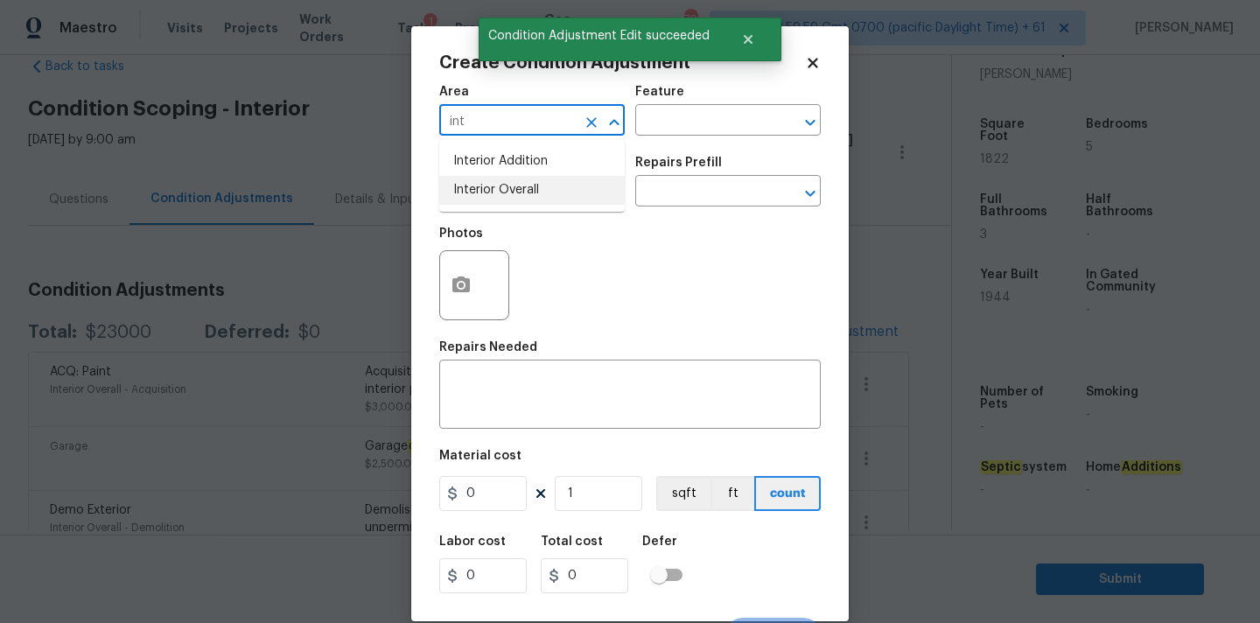
click at [536, 184] on li "Interior Overall" at bounding box center [532, 190] width 186 height 29
type input "Interior Overall"
click at [536, 203] on input "text" at bounding box center [507, 192] width 137 height 27
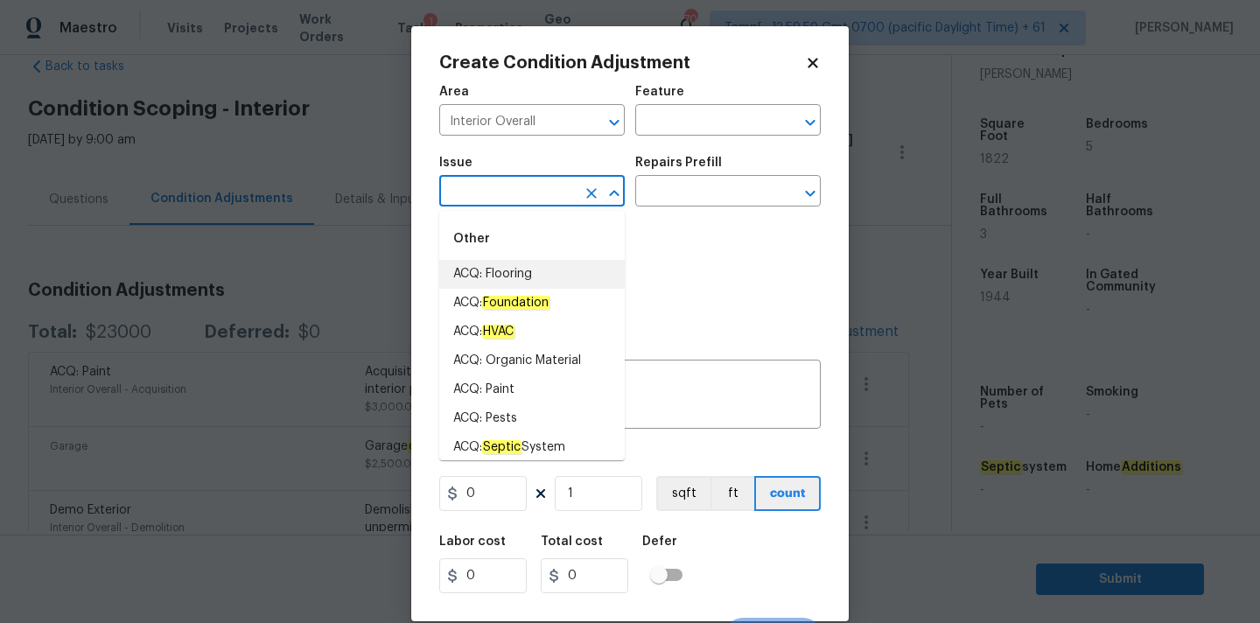
click at [529, 270] on li "ACQ: Flooring" at bounding box center [532, 274] width 186 height 29
type input "ACQ: Flooring"
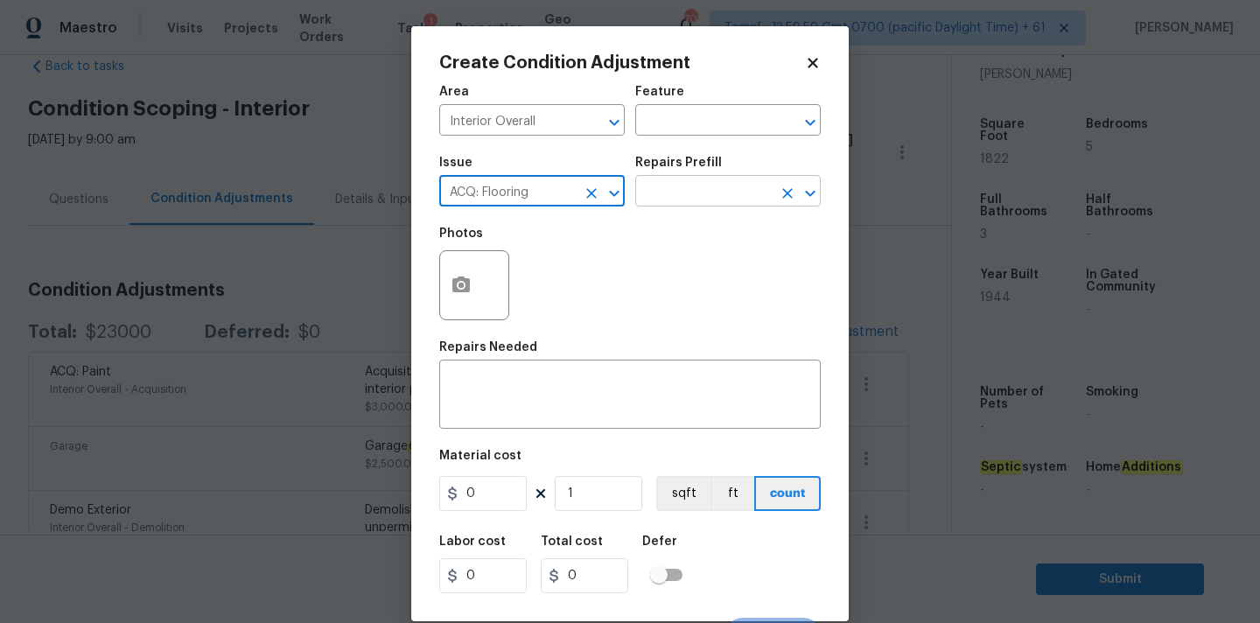
click at [712, 191] on input "text" at bounding box center [703, 192] width 137 height 27
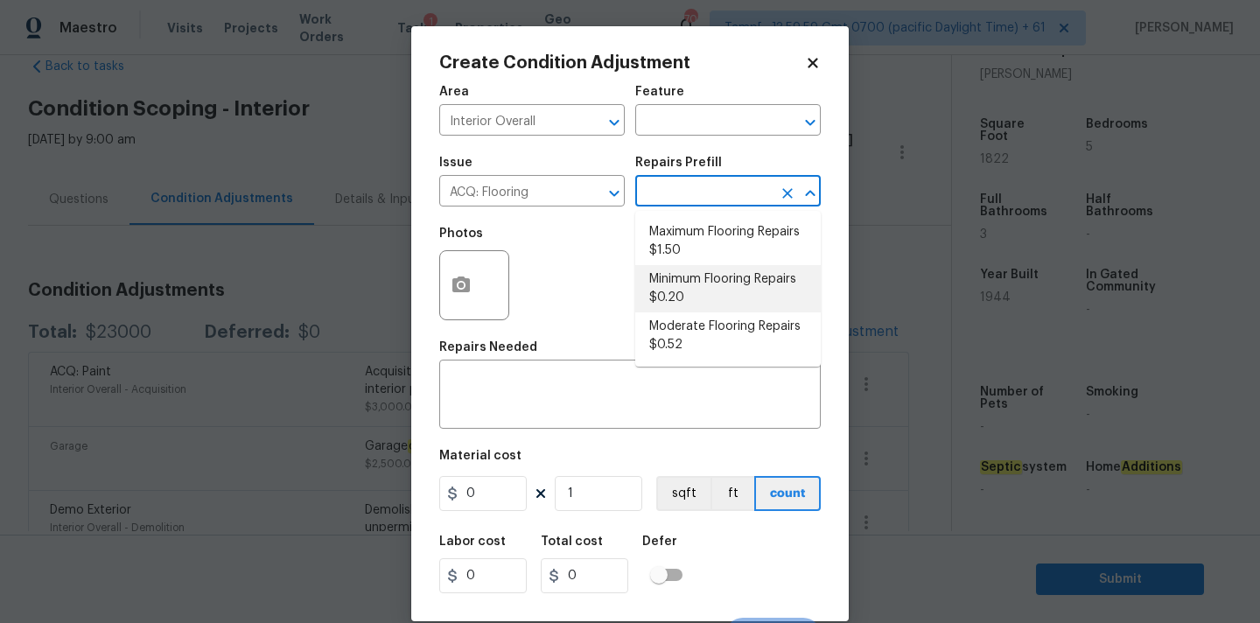
click at [694, 305] on li "Minimum Flooring Repairs $0.20" at bounding box center [728, 288] width 186 height 47
type input "Acquisition"
type textarea "Acquisition Scope: Minimum flooring repairs"
type input "0.2"
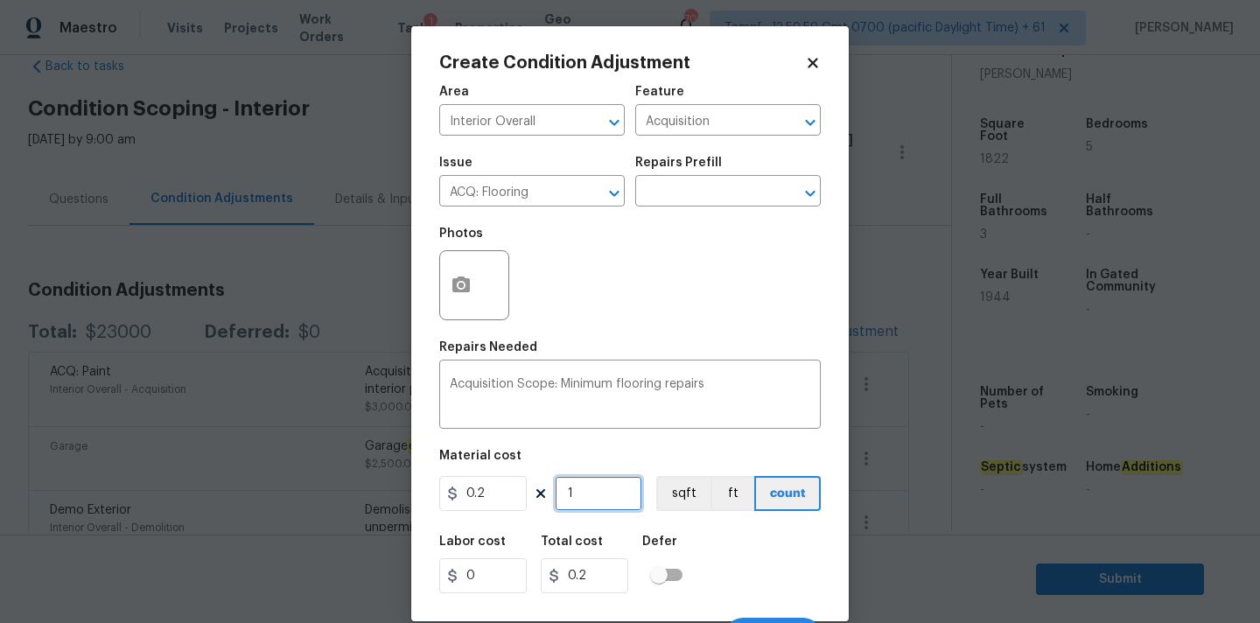
click at [593, 494] on input "1" at bounding box center [599, 493] width 88 height 35
type input "18"
type input "3.6"
type input "182"
type input "36.4"
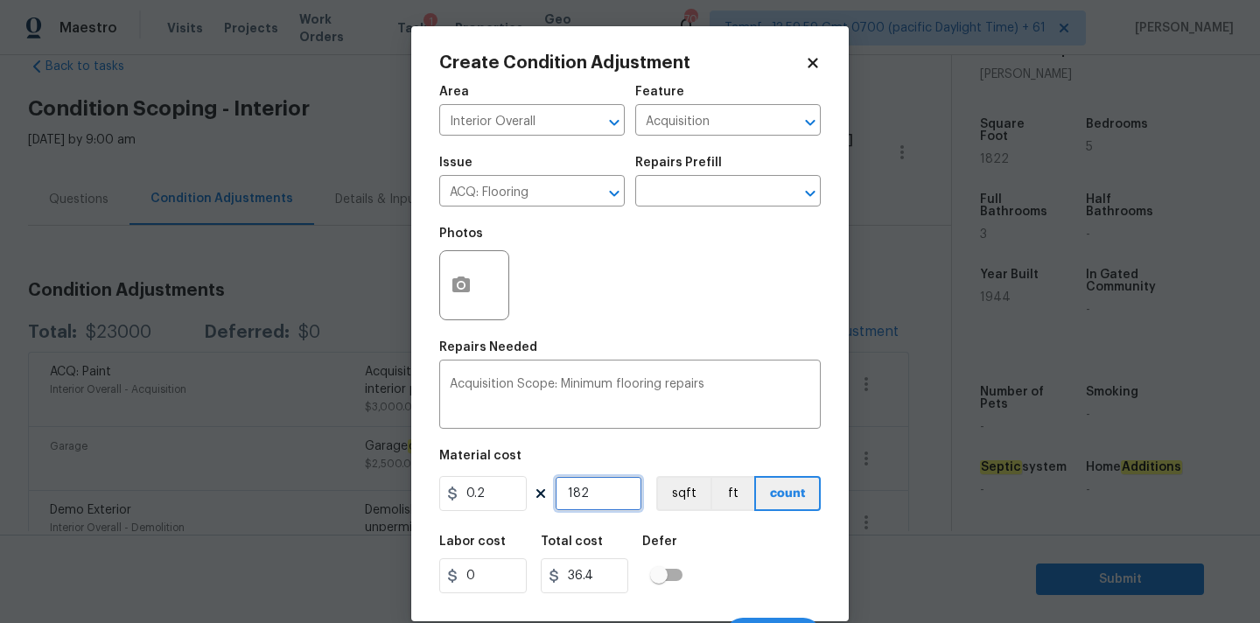
type input "1822"
type input "364.4"
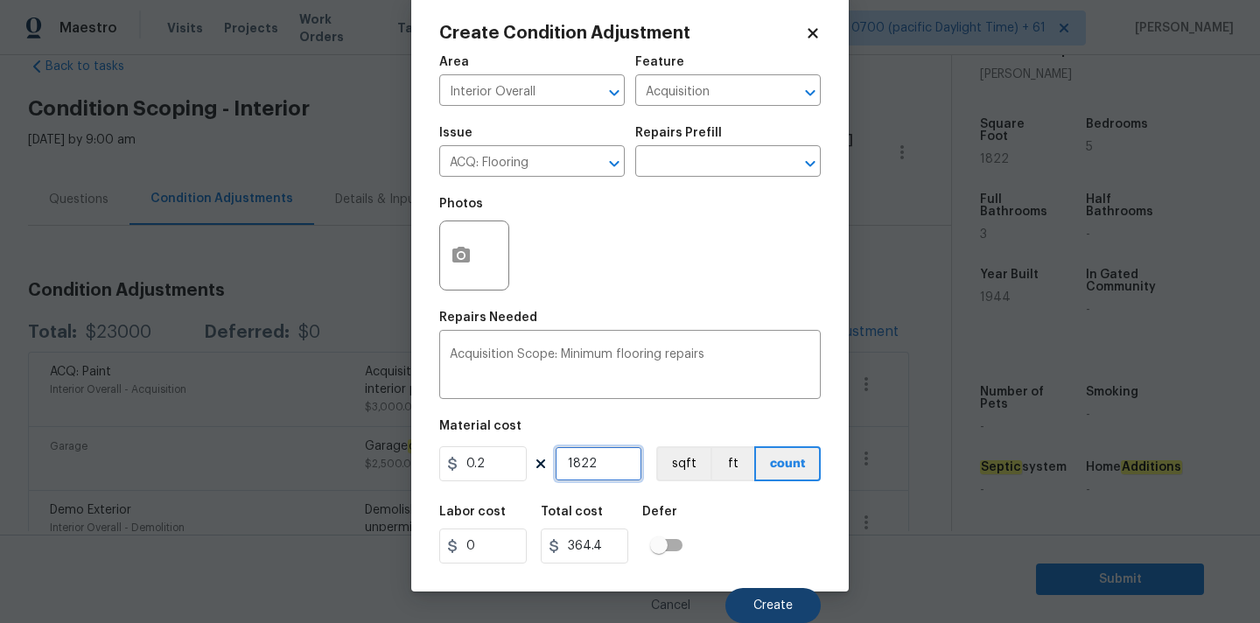
type input "1822"
click at [786, 609] on span "Create" at bounding box center [773, 605] width 39 height 13
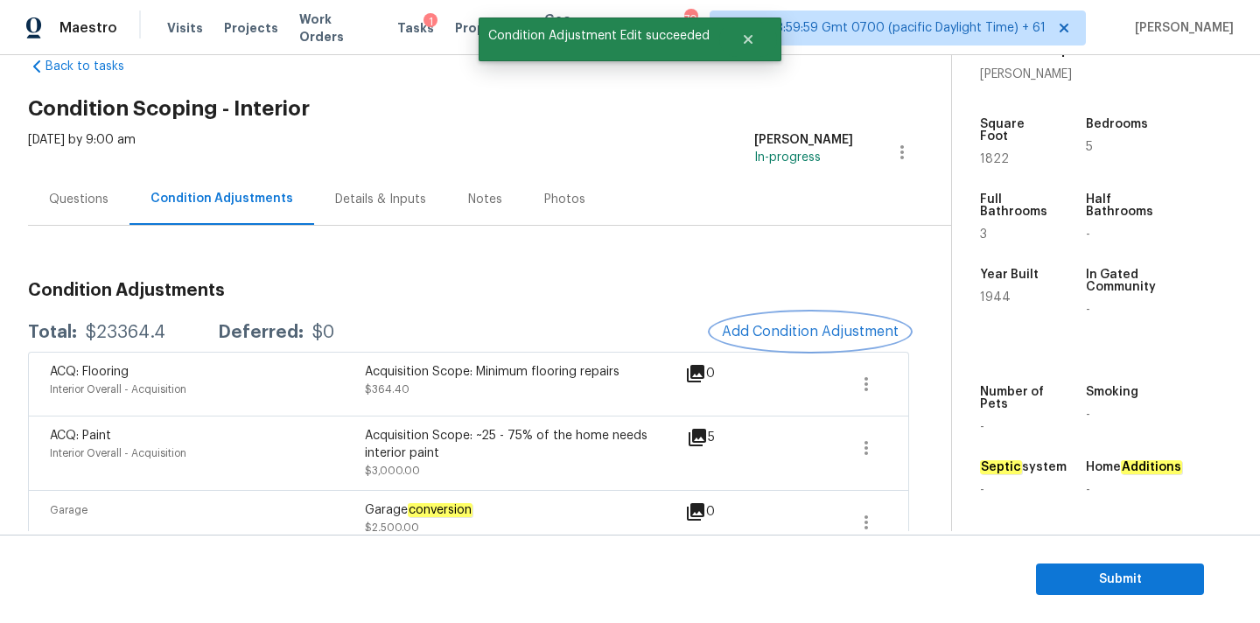
click at [771, 343] on button "Add Condition Adjustment" at bounding box center [811, 331] width 198 height 37
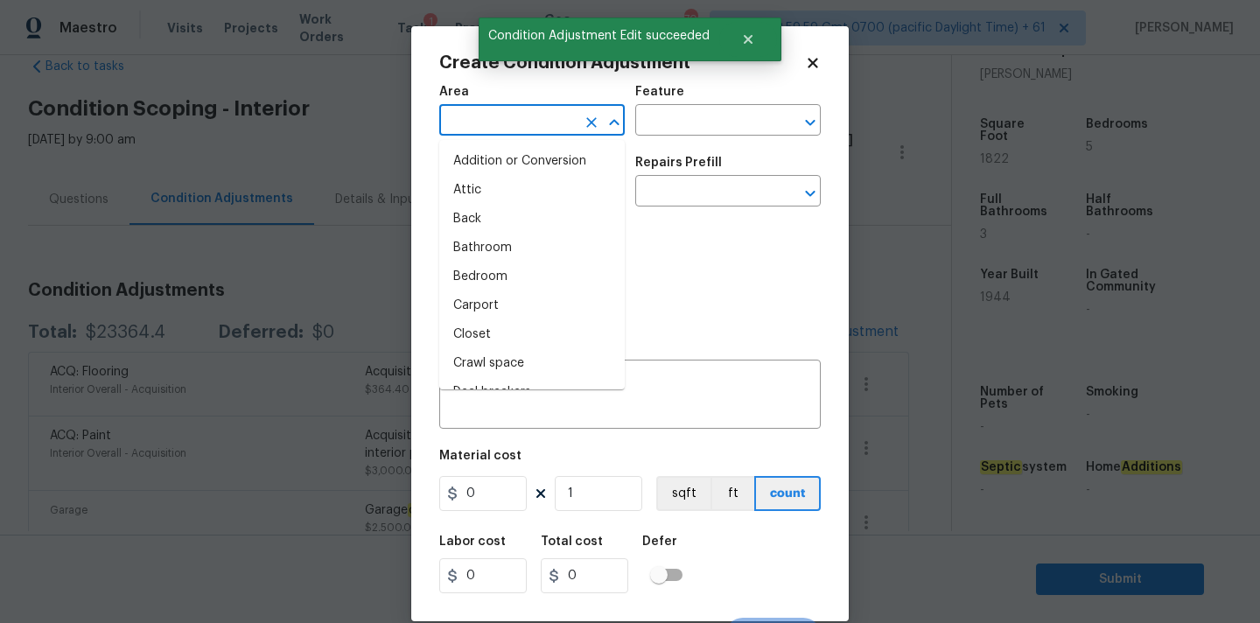
click at [539, 127] on input "text" at bounding box center [507, 122] width 137 height 27
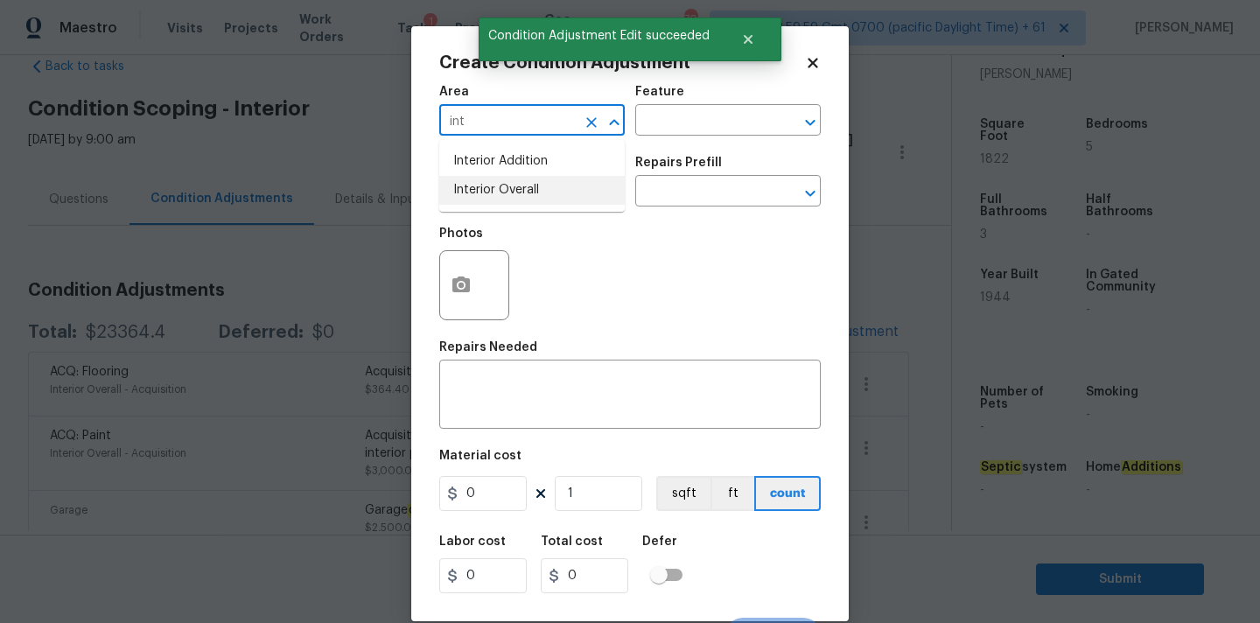
click at [536, 196] on li "Interior Overall" at bounding box center [532, 190] width 186 height 29
type input "Interior Overall"
click at [548, 196] on input "text" at bounding box center [507, 192] width 137 height 27
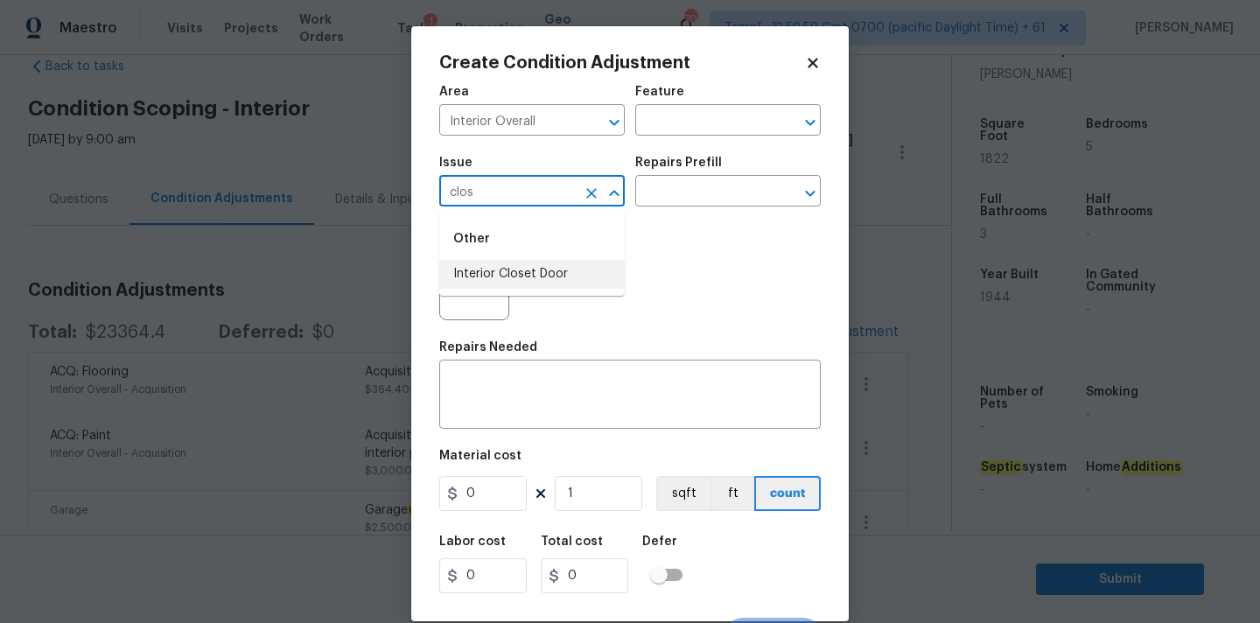
click at [525, 263] on li "Interior Closet Door" at bounding box center [532, 274] width 186 height 29
type input "Interior Closet Door"
click at [692, 203] on input "text" at bounding box center [703, 192] width 137 height 27
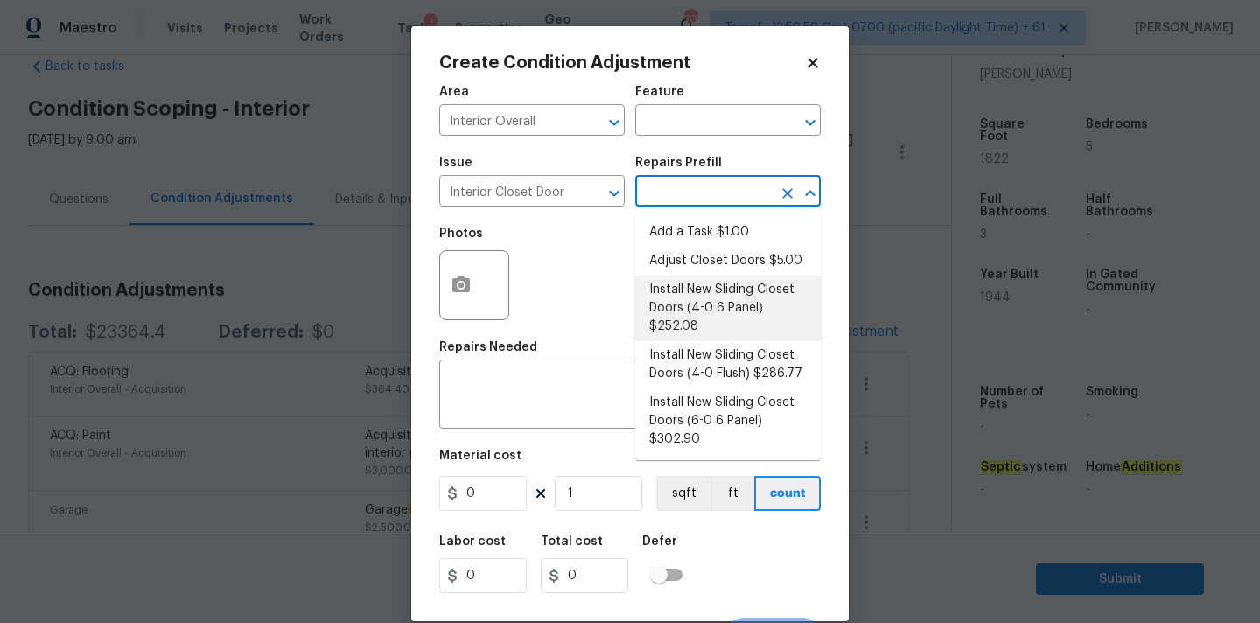
click at [688, 308] on li "Install New Sliding Closet Doors (4-0 6 Panel) $252.08" at bounding box center [728, 309] width 186 height 66
type input "Interior Door"
type textarea "Remove the existing door (if present). Install a new 4-0 bi-fold 6 panel interi…"
type input "252.08"
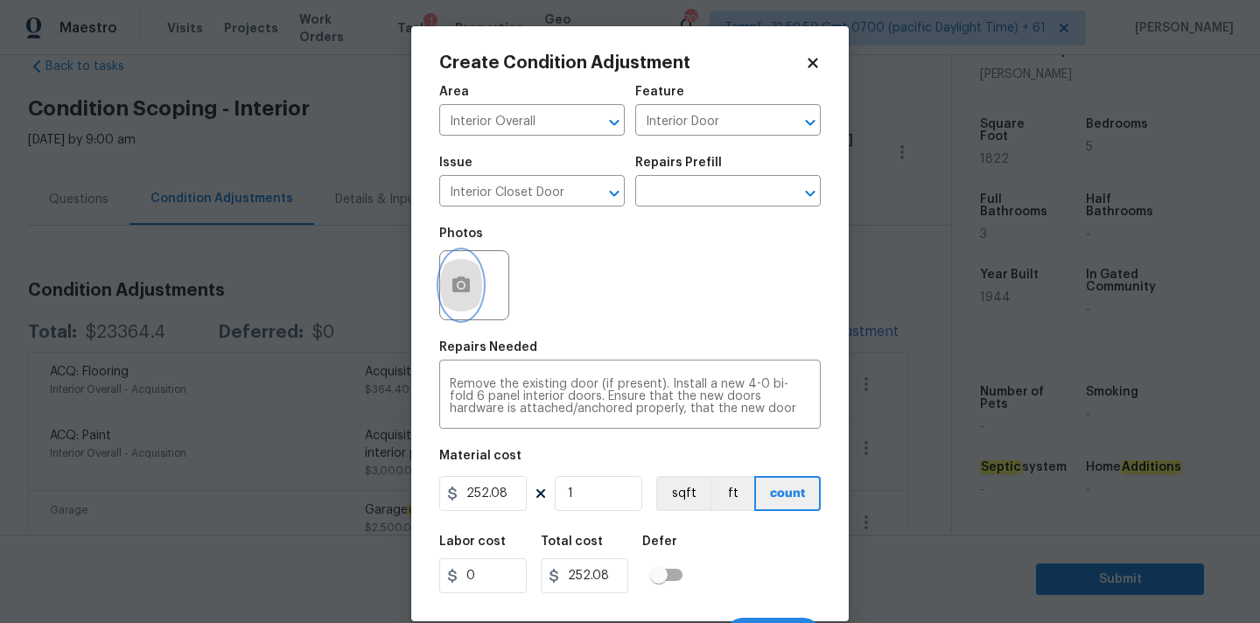
click at [461, 286] on circle "button" at bounding box center [461, 285] width 5 height 5
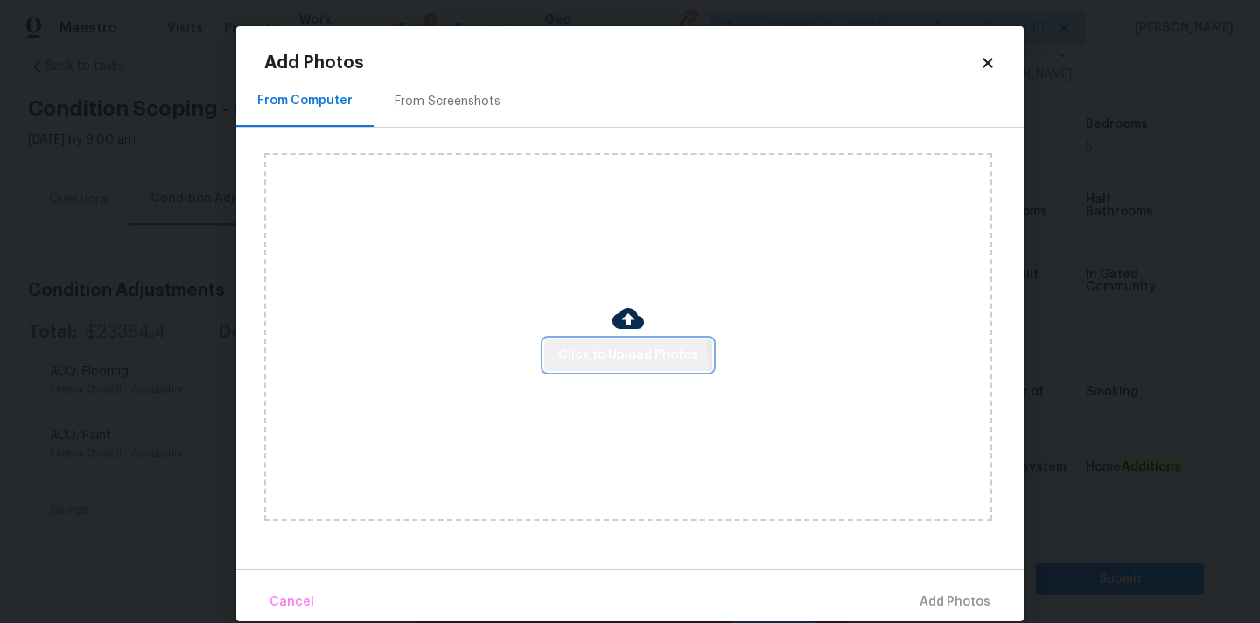
click at [585, 367] on button "Click to Upload Photos" at bounding box center [628, 356] width 168 height 32
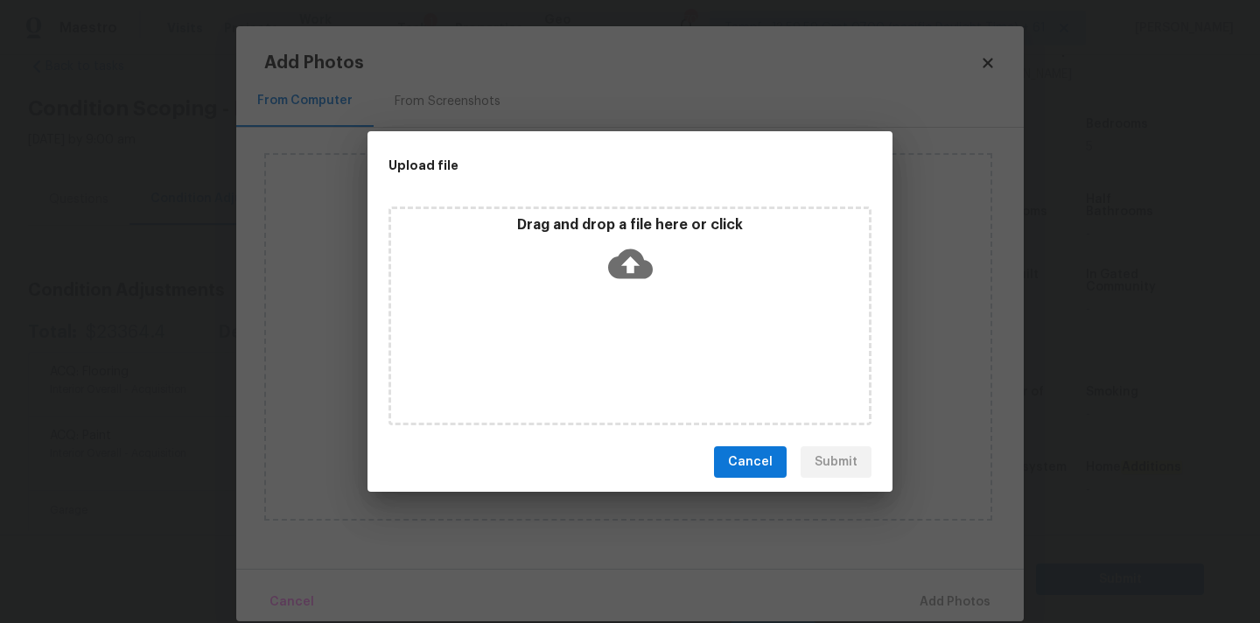
click at [625, 254] on icon at bounding box center [630, 264] width 45 height 30
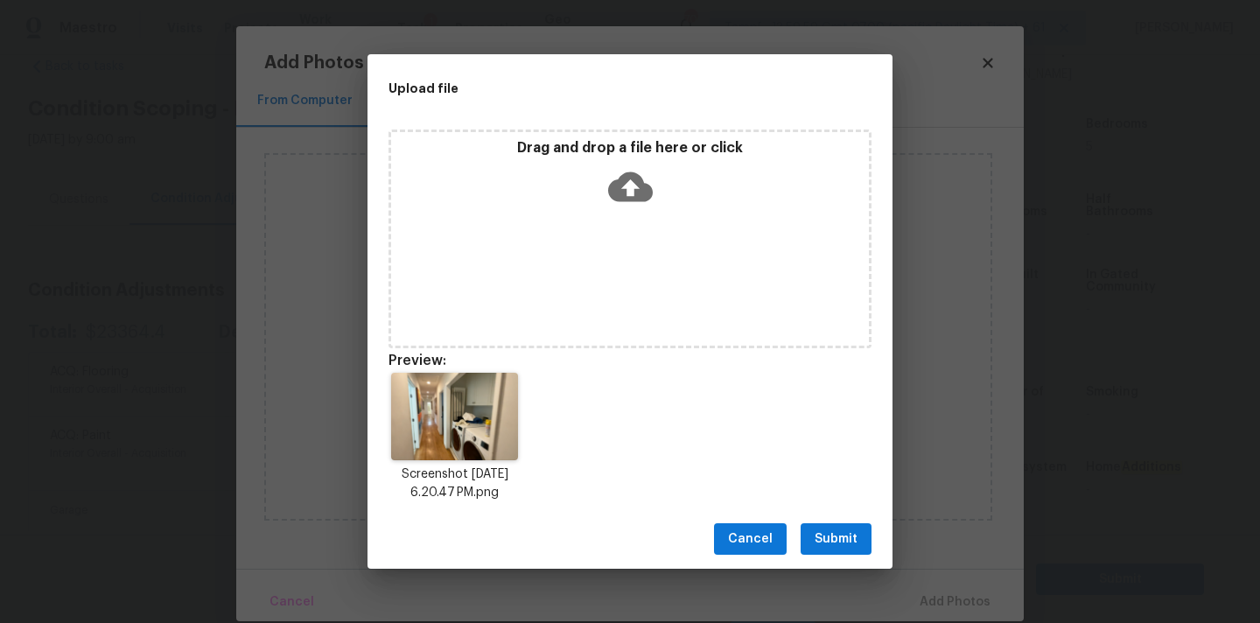
click at [834, 530] on span "Submit" at bounding box center [836, 540] width 43 height 22
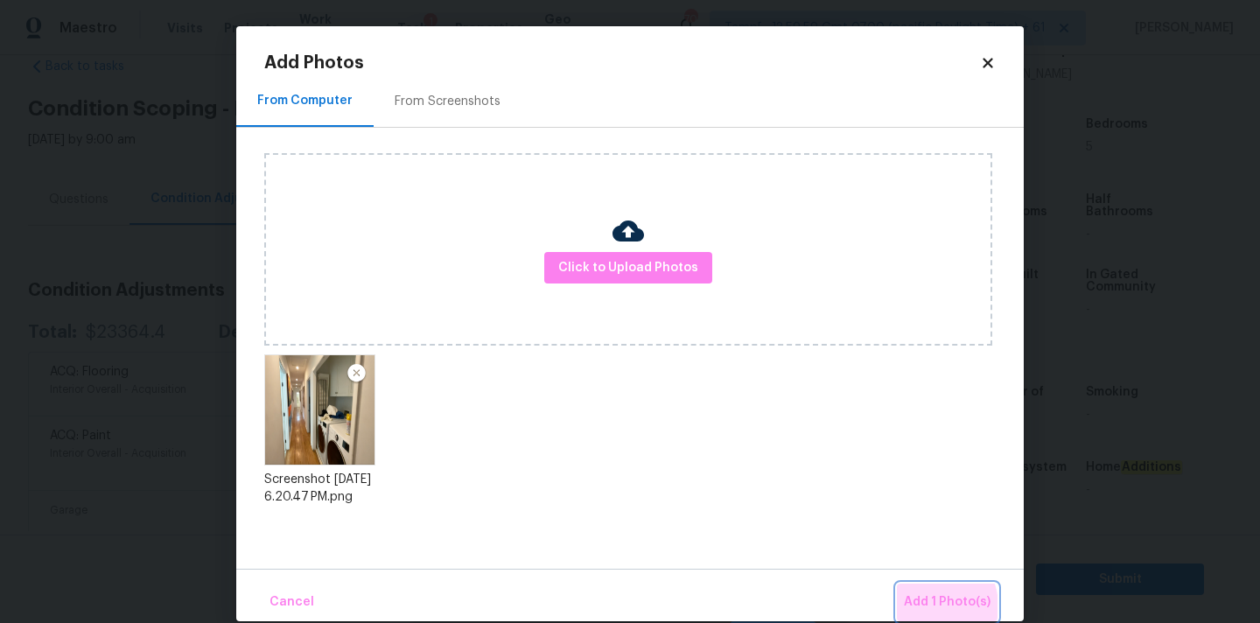
click at [929, 606] on span "Add 1 Photo(s)" at bounding box center [947, 603] width 87 height 22
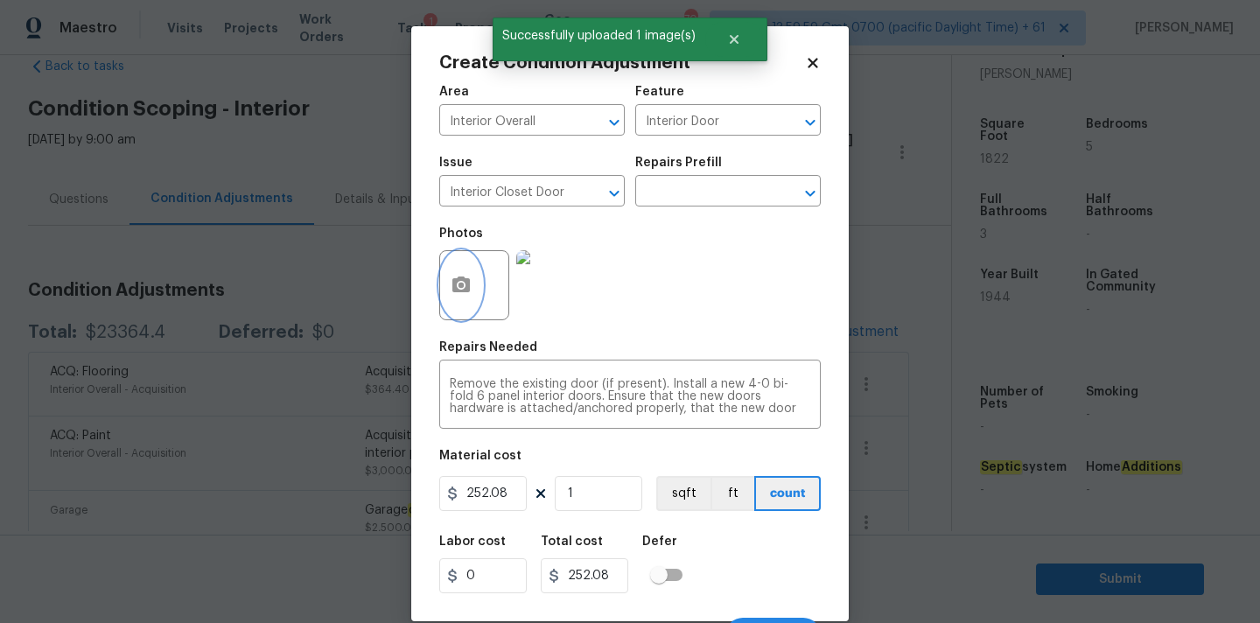
scroll to position [31, 0]
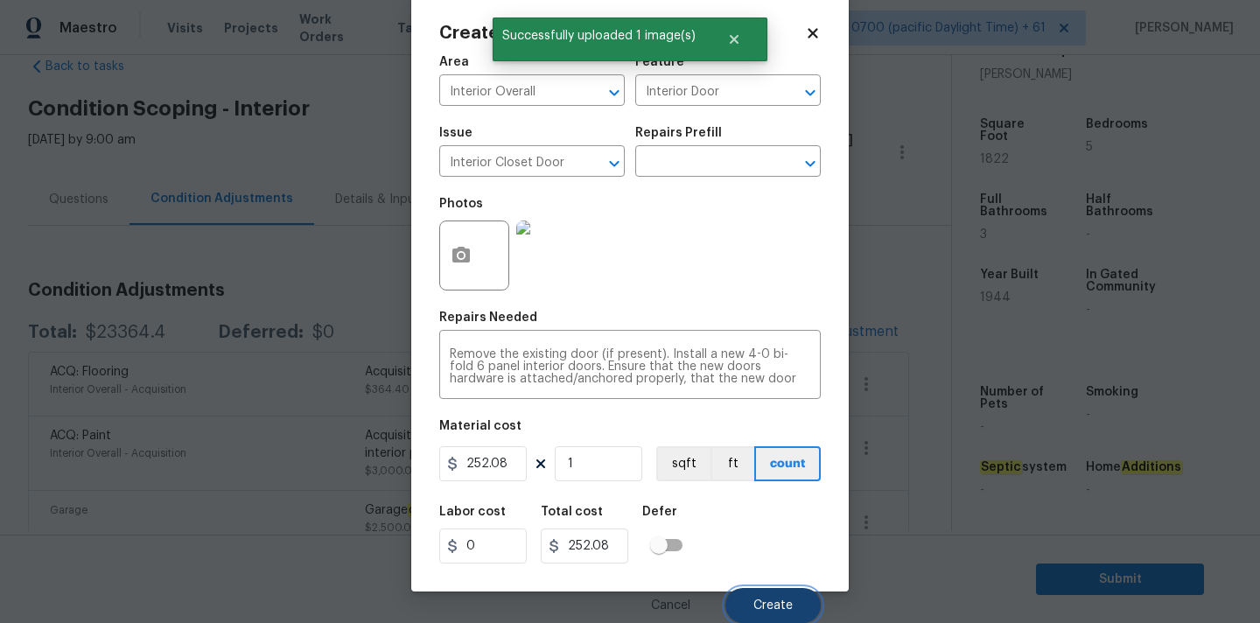
click at [748, 594] on button "Create" at bounding box center [773, 605] width 95 height 35
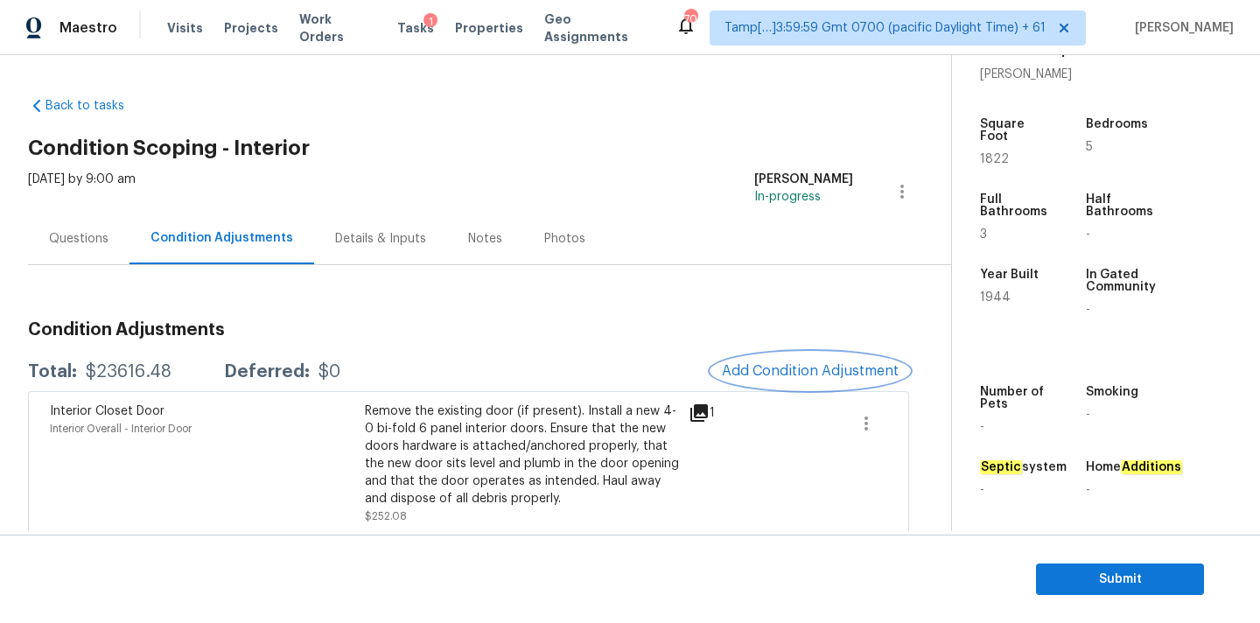
scroll to position [323, 0]
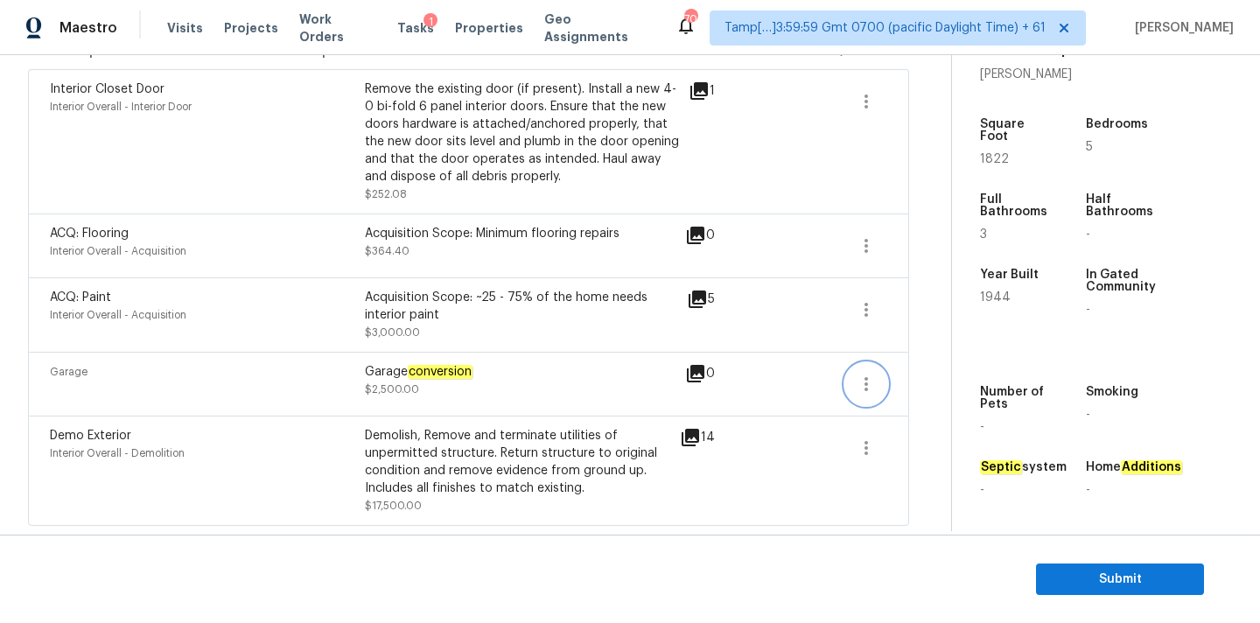
click at [865, 385] on icon "button" at bounding box center [867, 384] width 4 height 14
click at [915, 380] on div "Edit" at bounding box center [964, 381] width 137 height 18
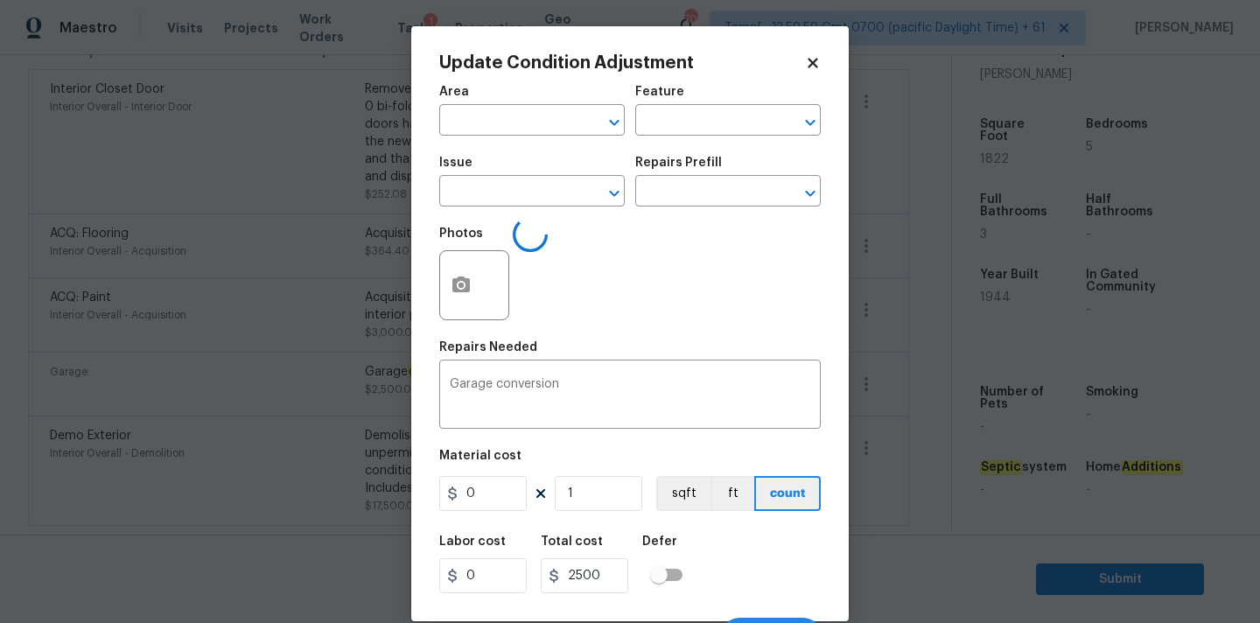
type input "Garage"
type input "2500"
click at [463, 280] on icon "button" at bounding box center [461, 285] width 18 height 16
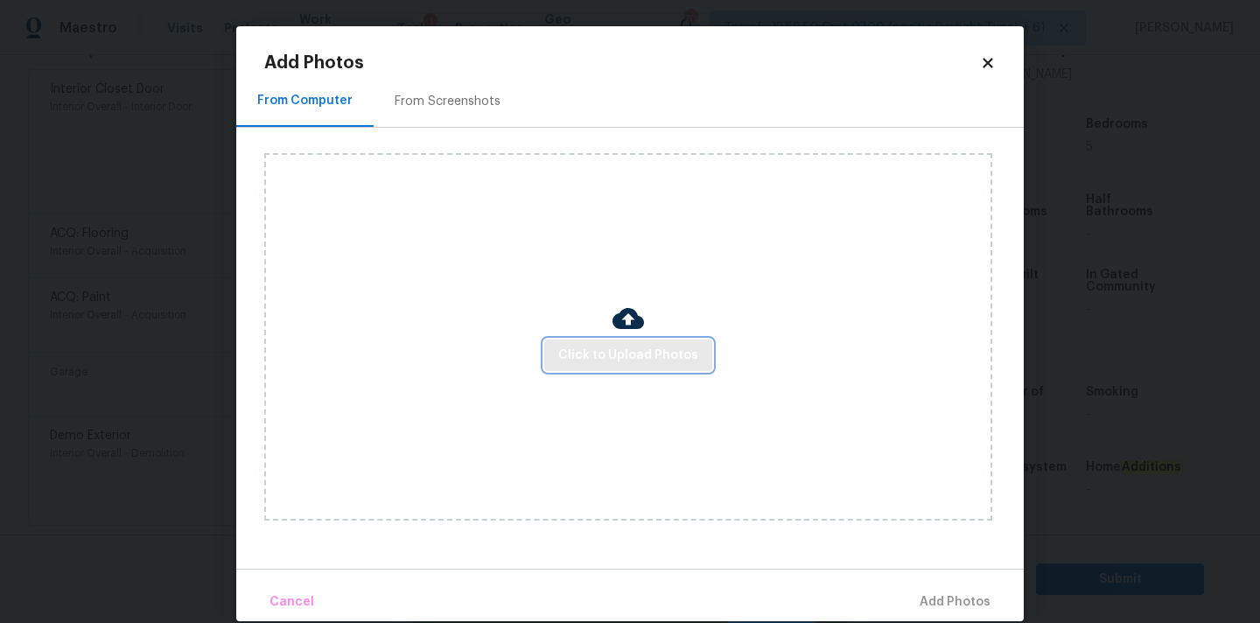
click at [590, 353] on span "Click to Upload Photos" at bounding box center [628, 356] width 140 height 22
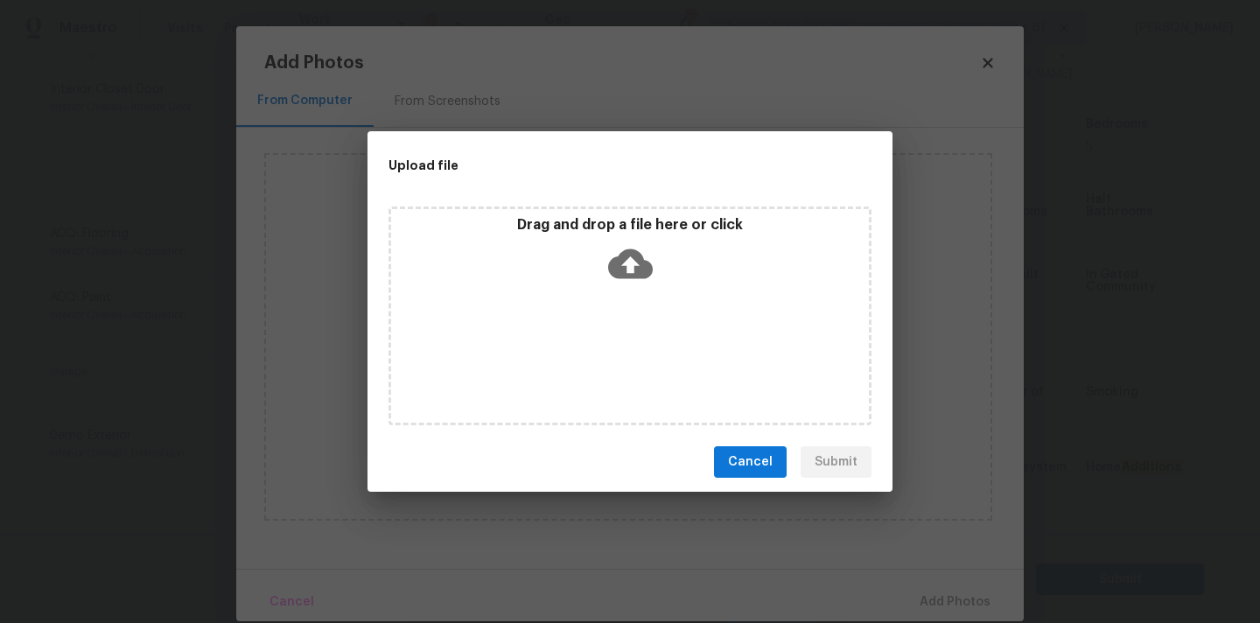
click at [627, 270] on icon at bounding box center [630, 264] width 45 height 45
click at [745, 457] on span "Cancel" at bounding box center [750, 463] width 45 height 22
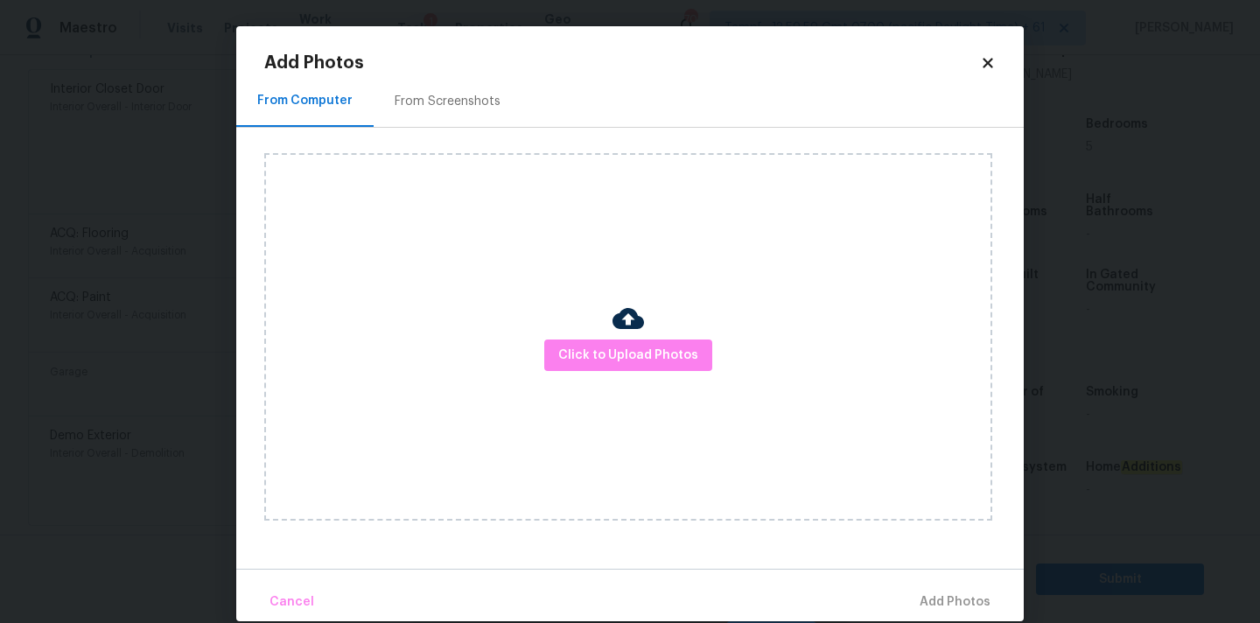
click at [987, 62] on icon at bounding box center [988, 63] width 10 height 10
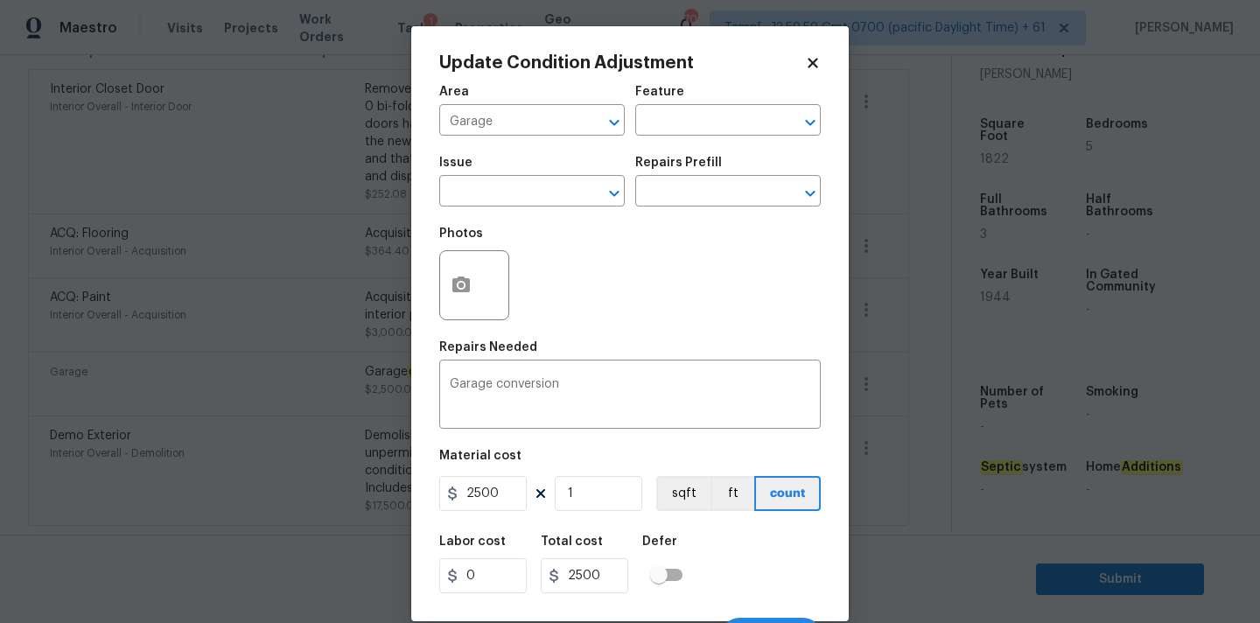
click at [808, 61] on icon at bounding box center [813, 63] width 16 height 16
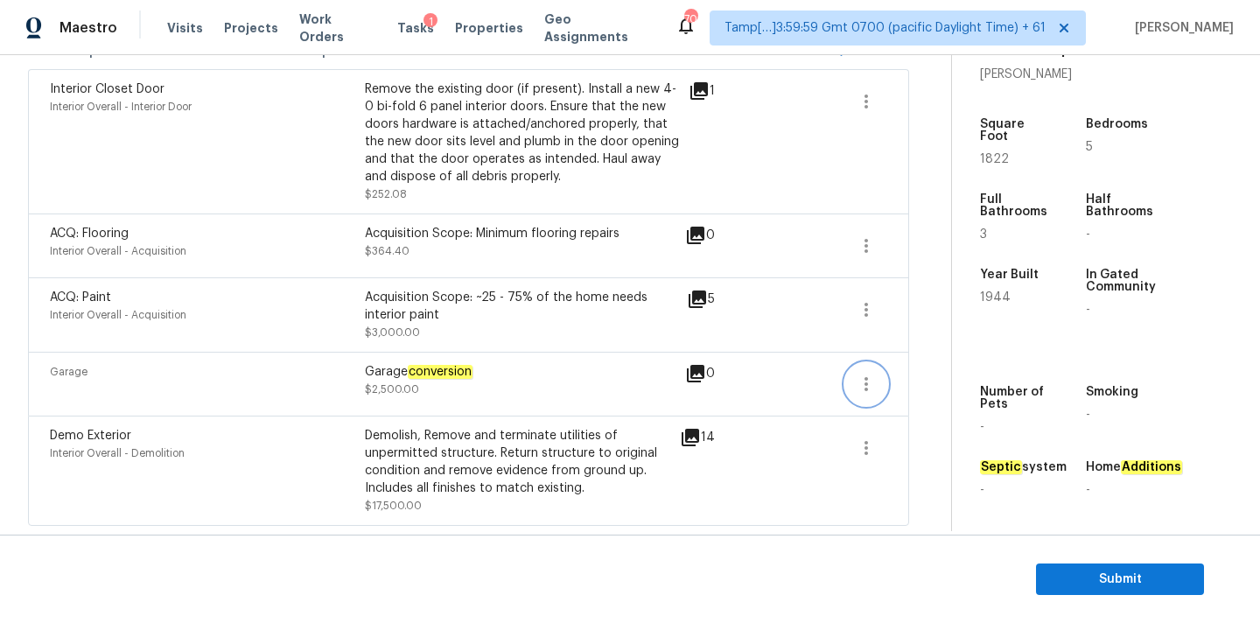
click at [860, 386] on icon "button" at bounding box center [866, 384] width 21 height 21
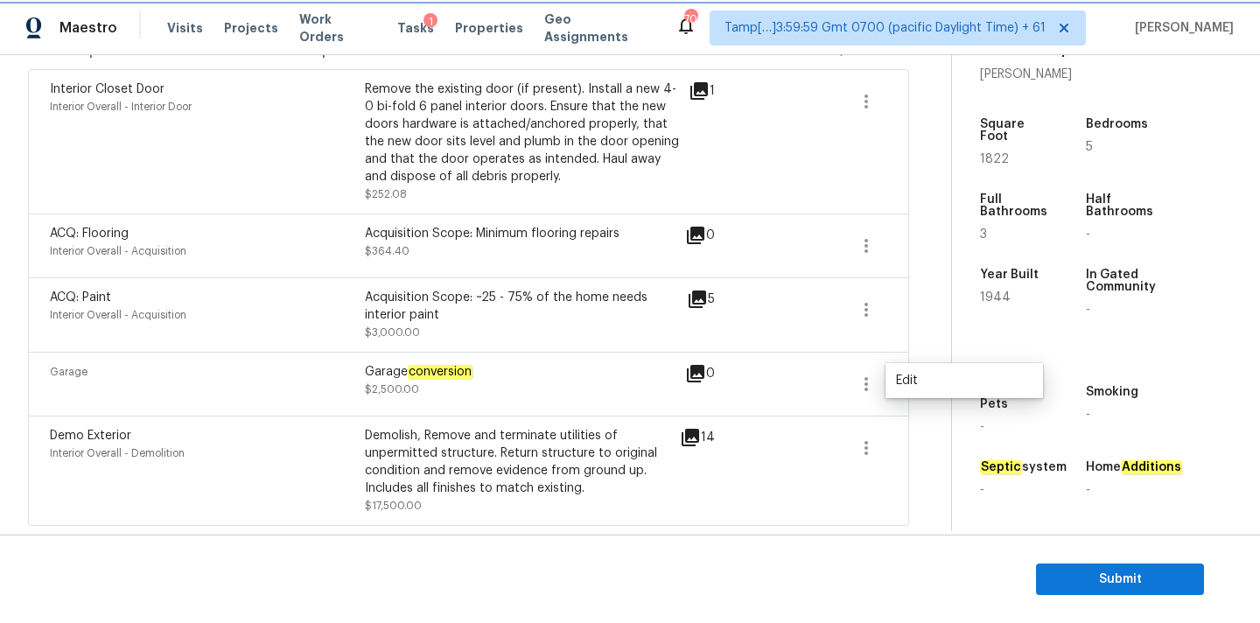
click at [866, 389] on icon "button" at bounding box center [866, 384] width 21 height 21
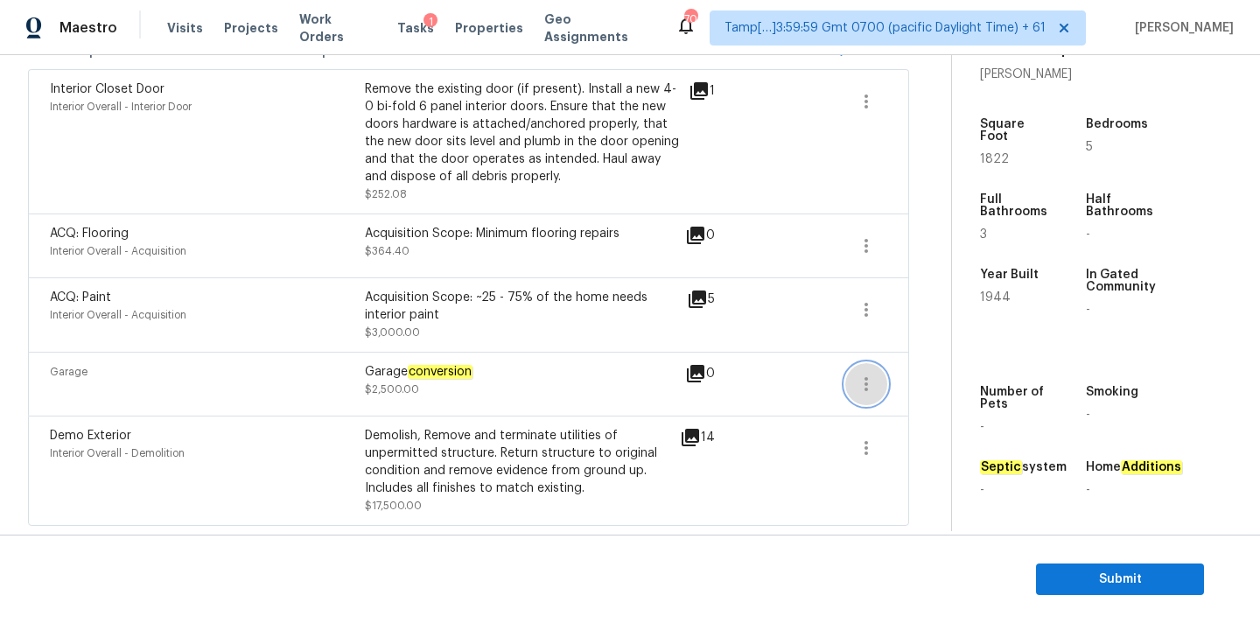
click at [866, 389] on icon "button" at bounding box center [866, 384] width 21 height 21
click at [912, 387] on div "Edit" at bounding box center [964, 381] width 137 height 18
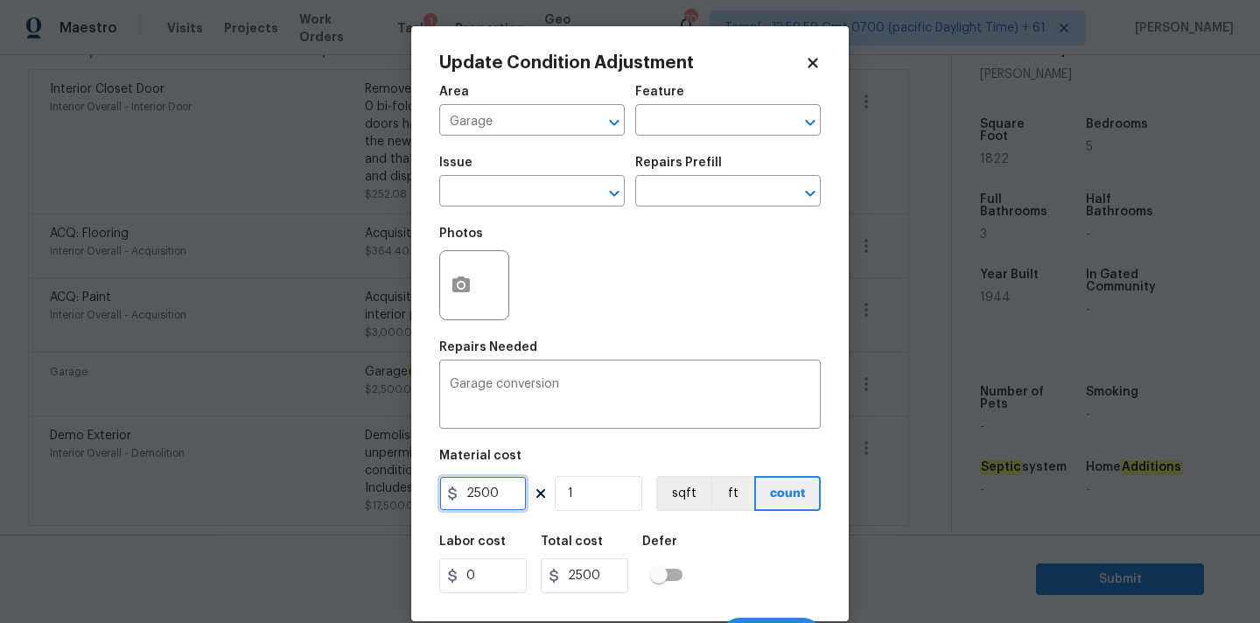
click at [507, 483] on input "2500" at bounding box center [483, 493] width 88 height 35
type input "0"
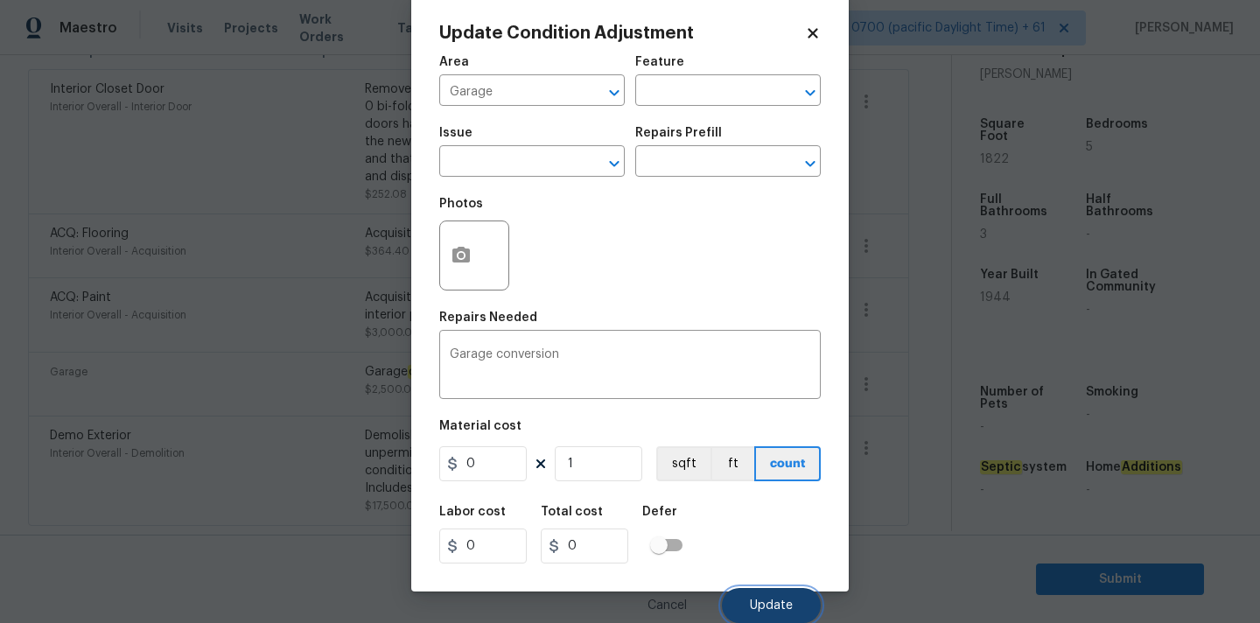
click at [761, 601] on span "Update" at bounding box center [771, 605] width 43 height 13
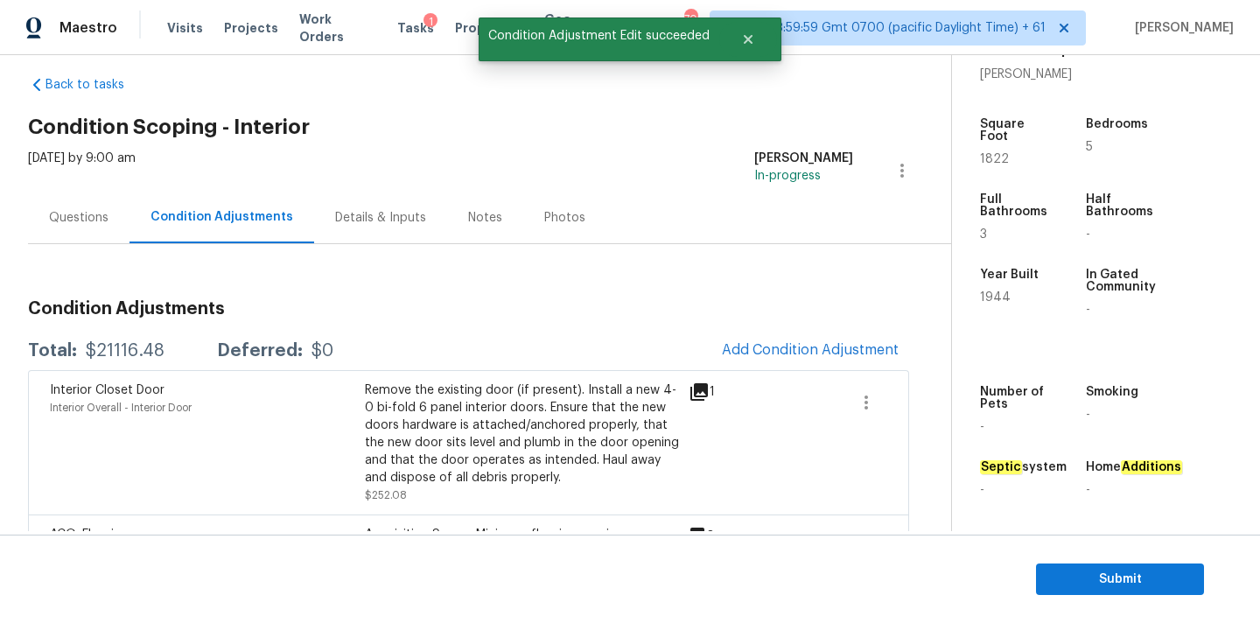
scroll to position [0, 0]
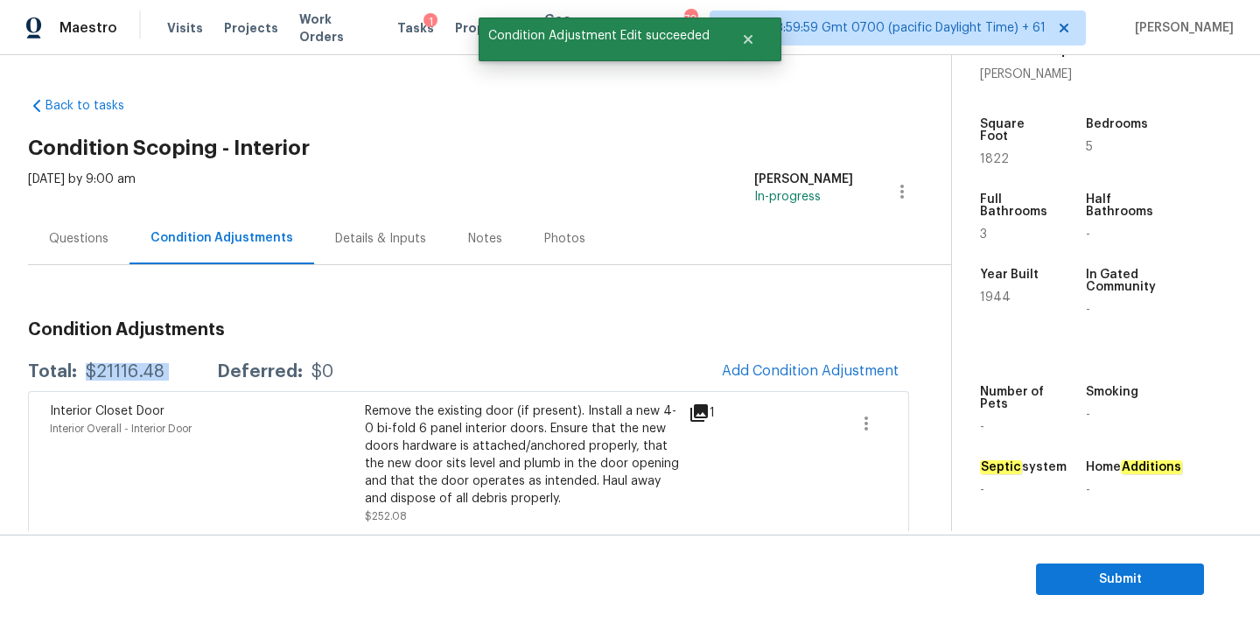
drag, startPoint x: 86, startPoint y: 374, endPoint x: 213, endPoint y: 371, distance: 126.9
click at [213, 371] on div "Total: $21116.48 Deferred: $0" at bounding box center [180, 372] width 305 height 18
copy div "$21116.48"
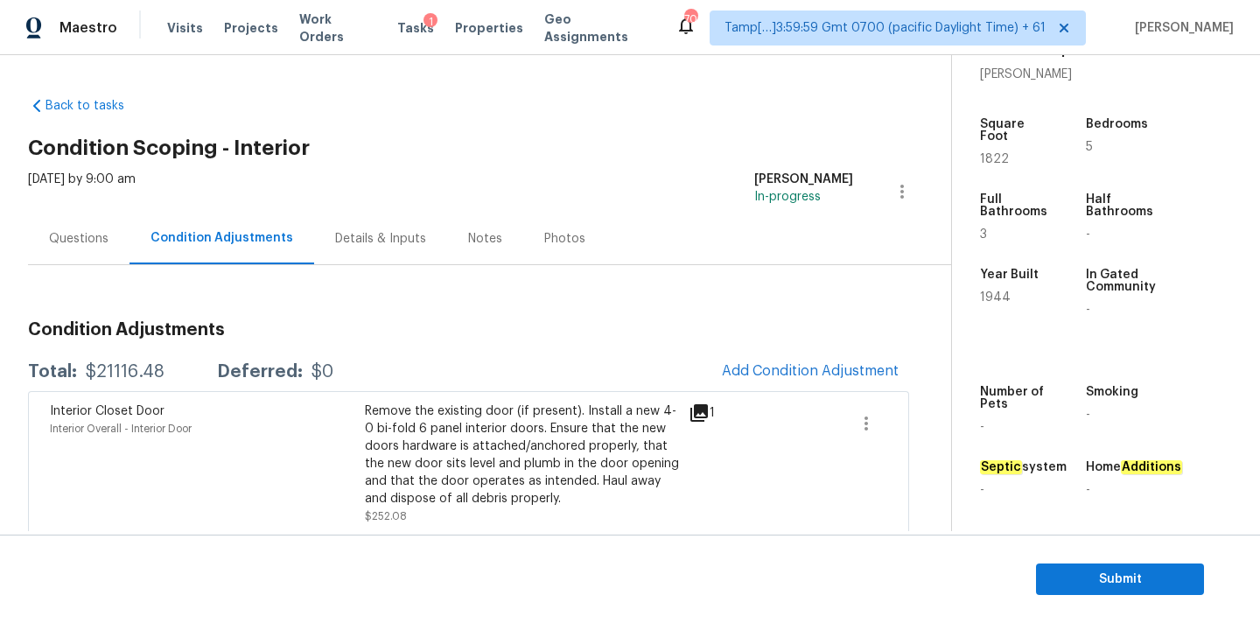
click at [57, 232] on div "Questions" at bounding box center [79, 239] width 60 height 18
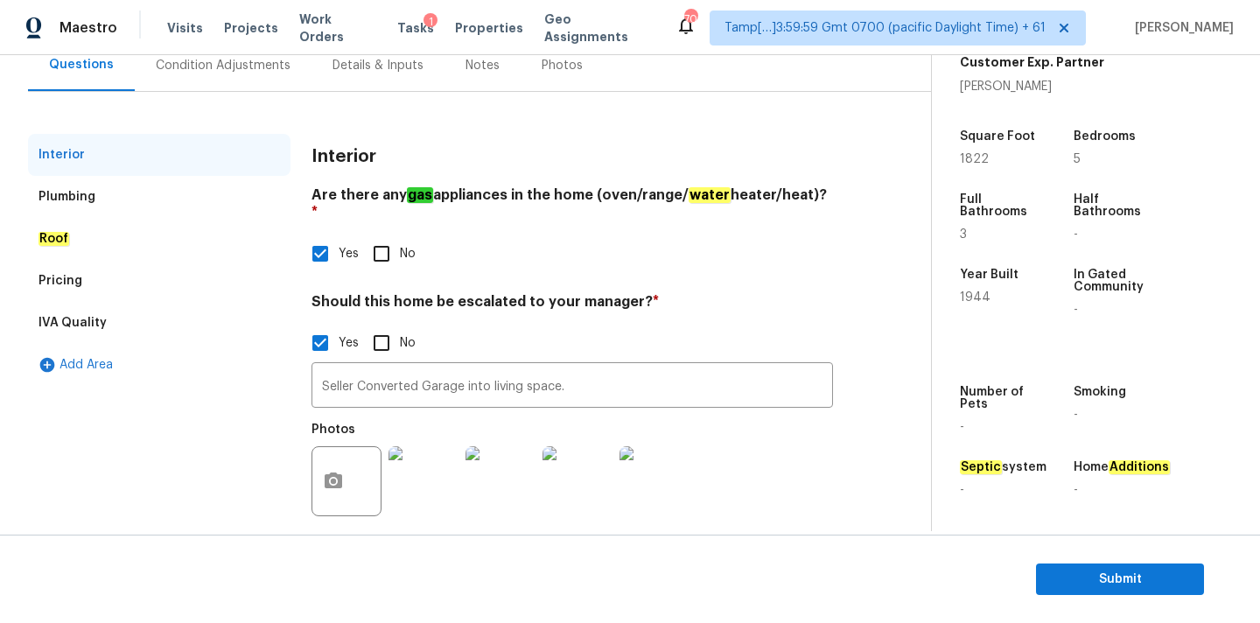
scroll to position [178, 0]
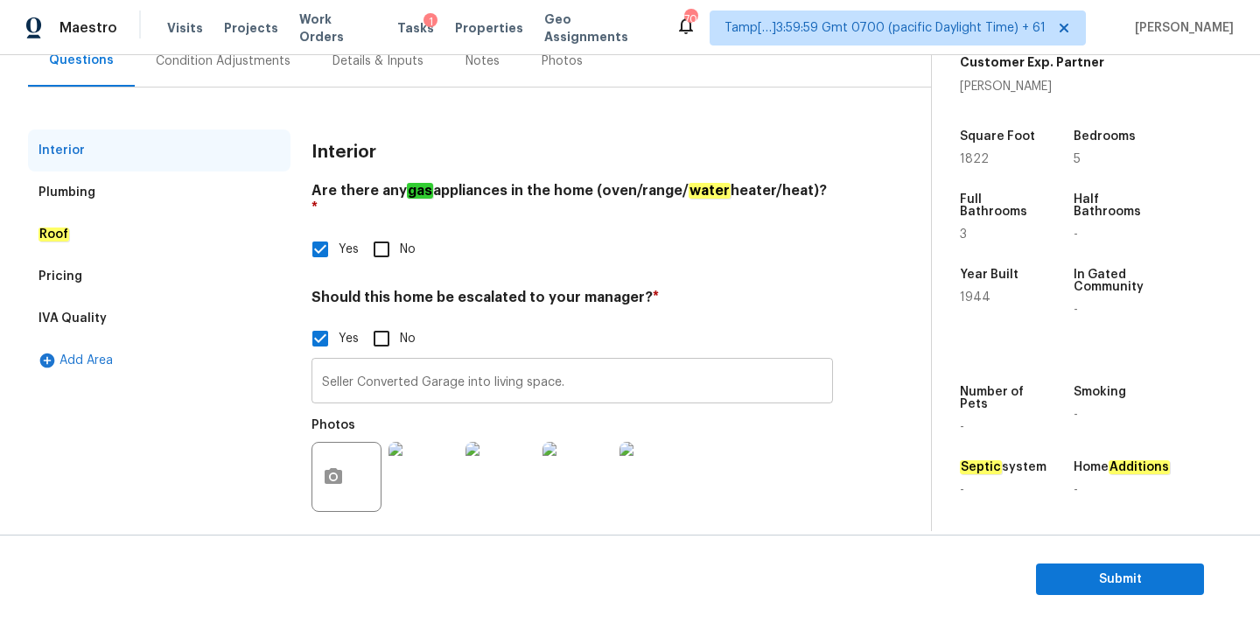
click at [424, 363] on input "Seller Converted Garage into living space." at bounding box center [573, 382] width 522 height 41
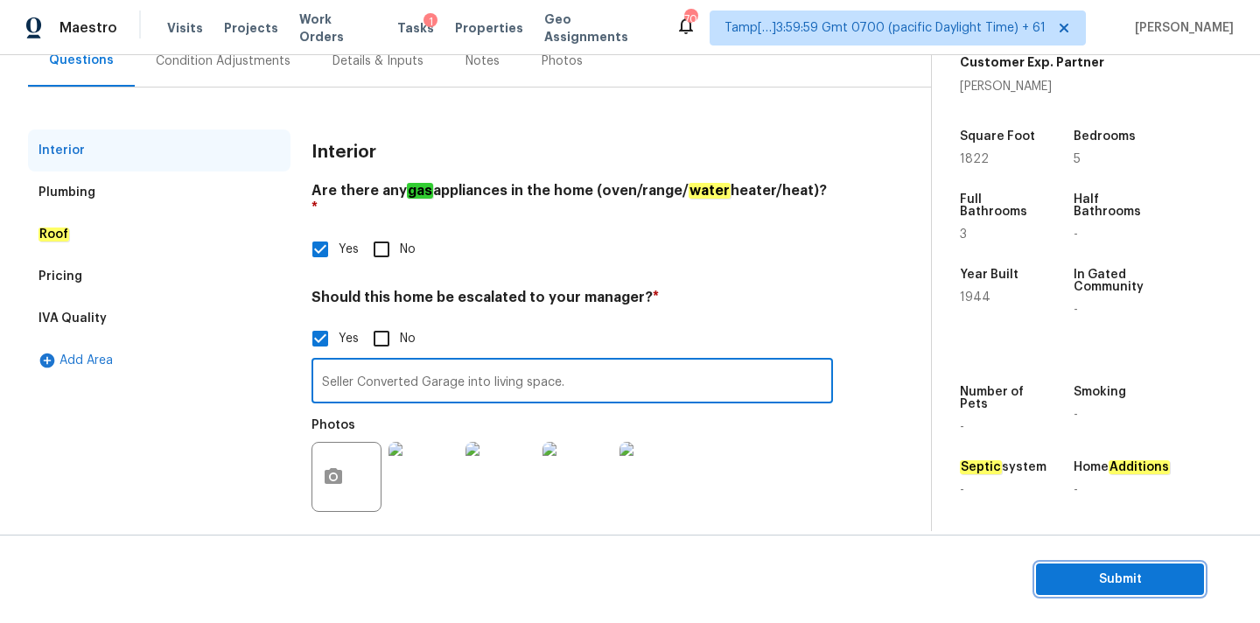
click at [1057, 578] on span "Submit" at bounding box center [1120, 580] width 140 height 22
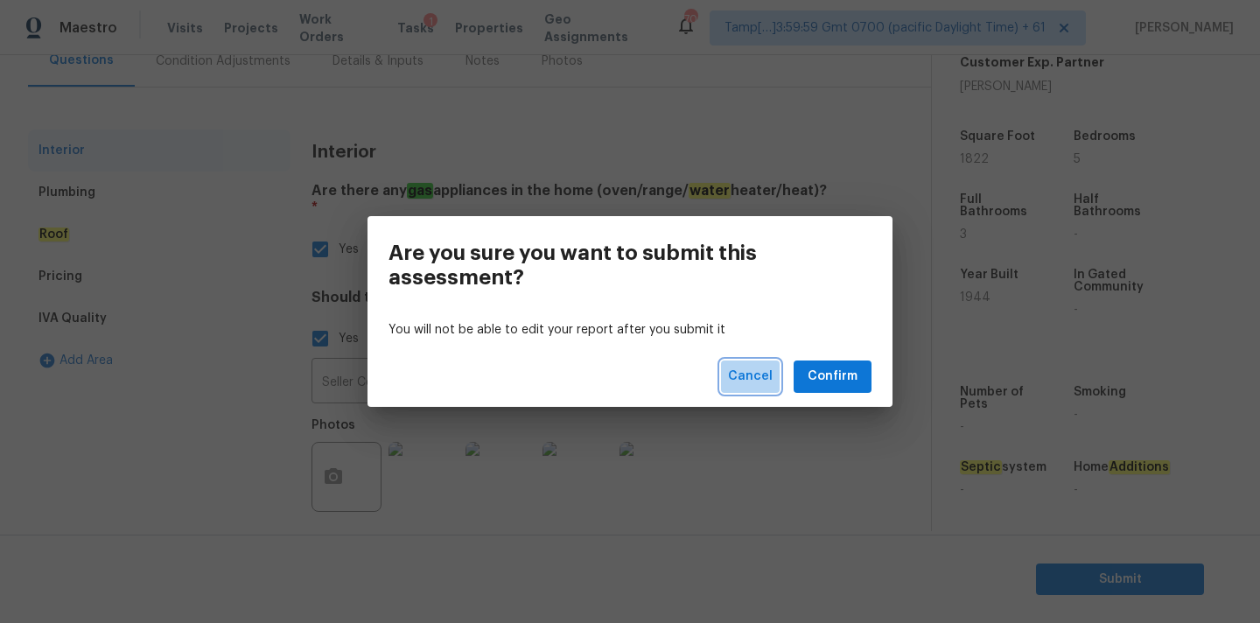
click at [755, 382] on span "Cancel" at bounding box center [750, 377] width 45 height 22
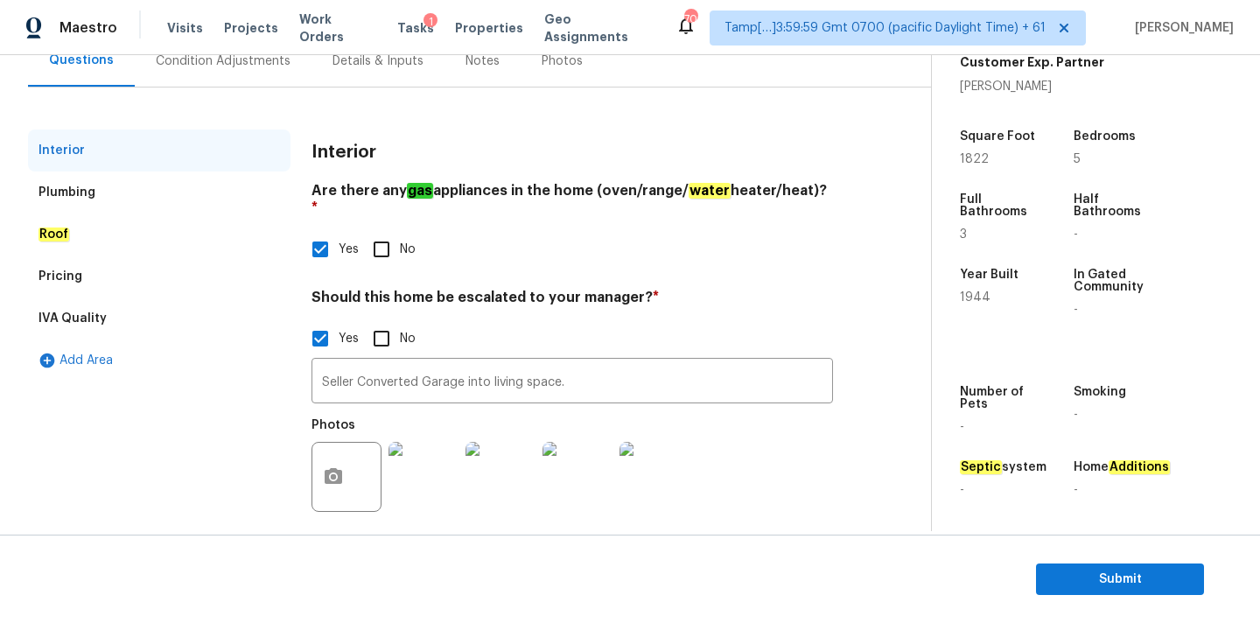
click at [222, 69] on div "Condition Adjustments" at bounding box center [223, 61] width 177 height 52
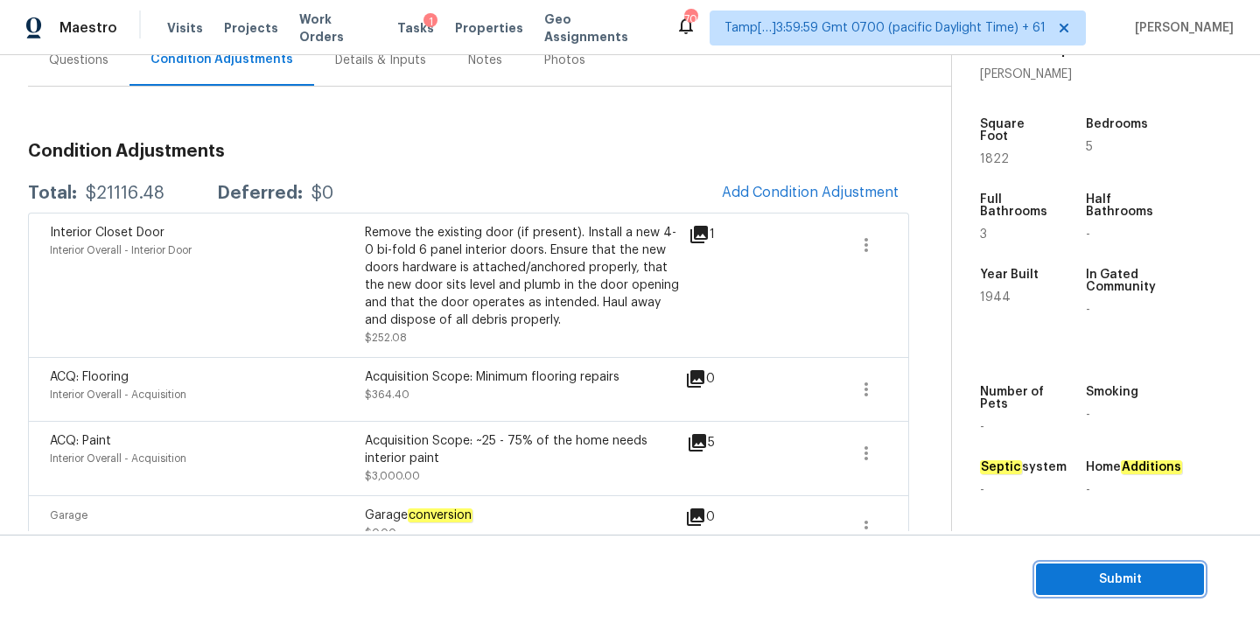
click at [1077, 580] on span "Submit" at bounding box center [1120, 580] width 140 height 22
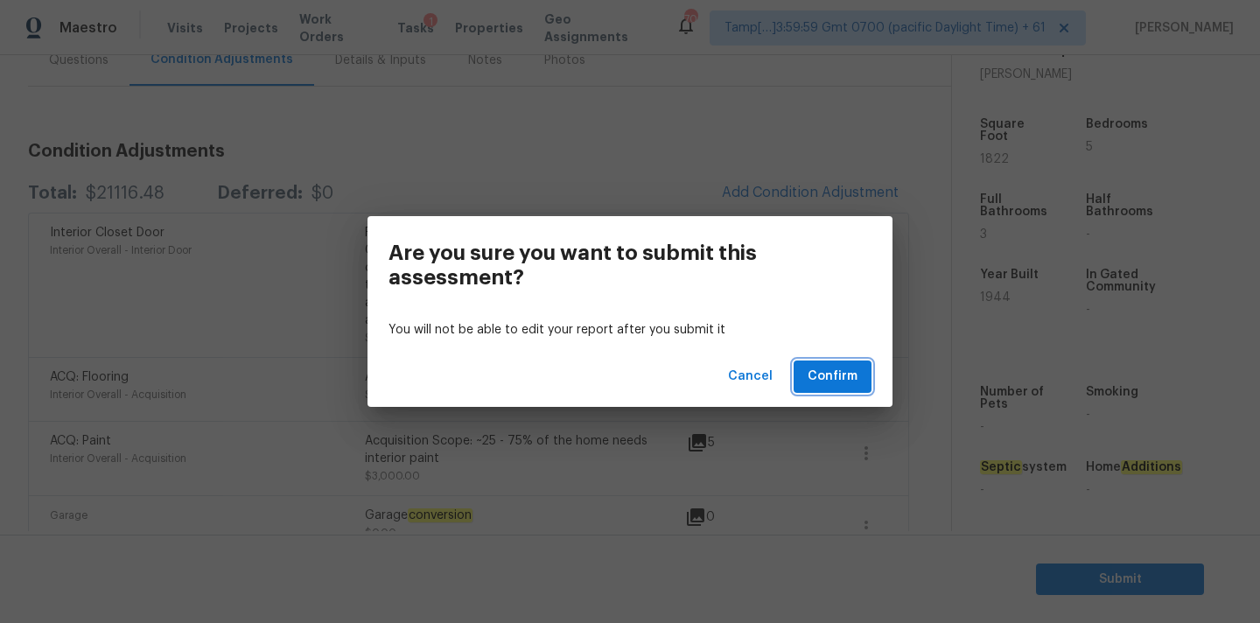
click at [833, 371] on span "Confirm" at bounding box center [833, 377] width 50 height 22
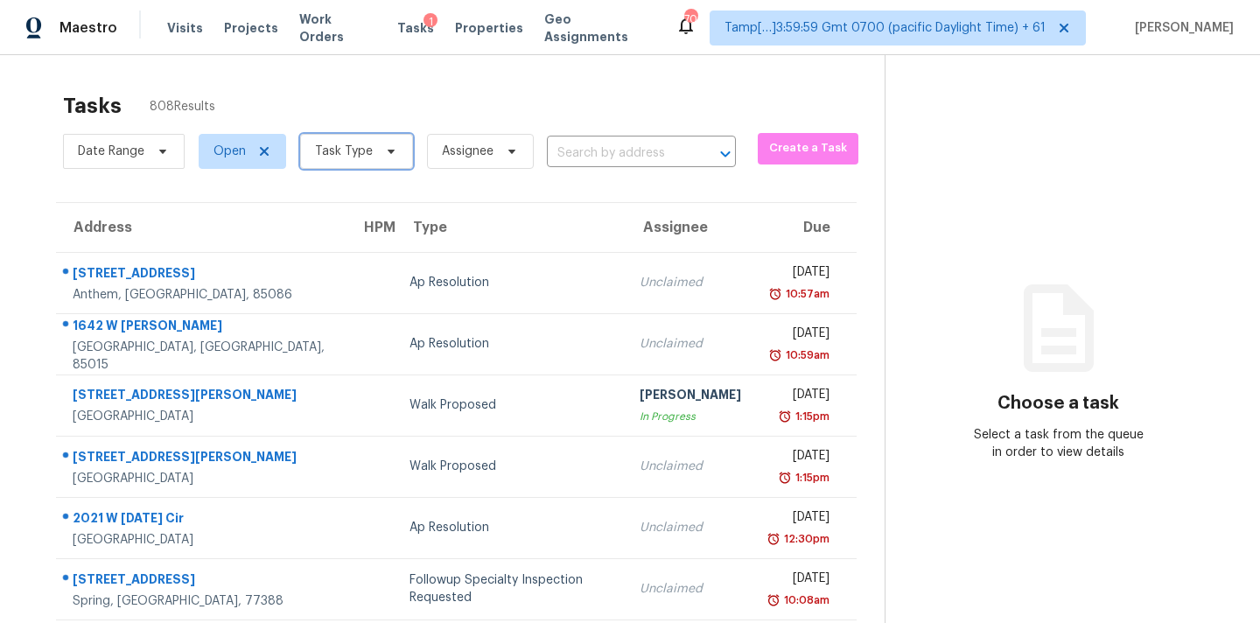
click at [355, 160] on span "Task Type" at bounding box center [356, 151] width 113 height 35
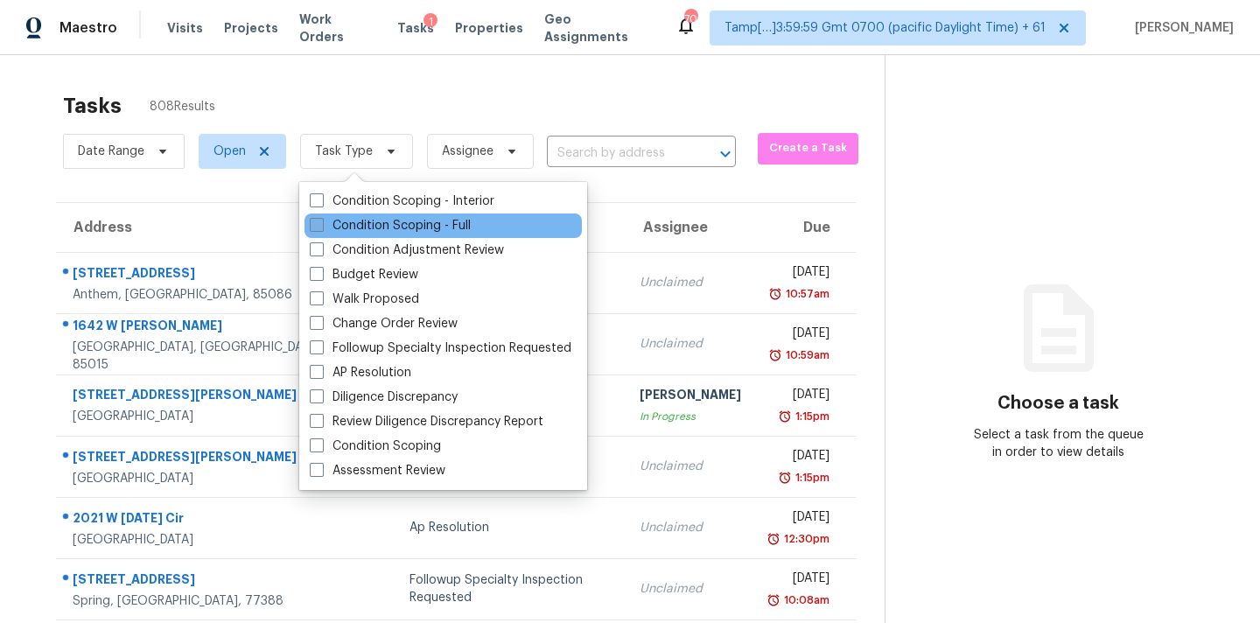
click at [390, 220] on label "Condition Scoping - Full" at bounding box center [390, 226] width 161 height 18
click at [321, 220] on input "Condition Scoping - Full" at bounding box center [315, 222] width 11 height 11
checkbox input "true"
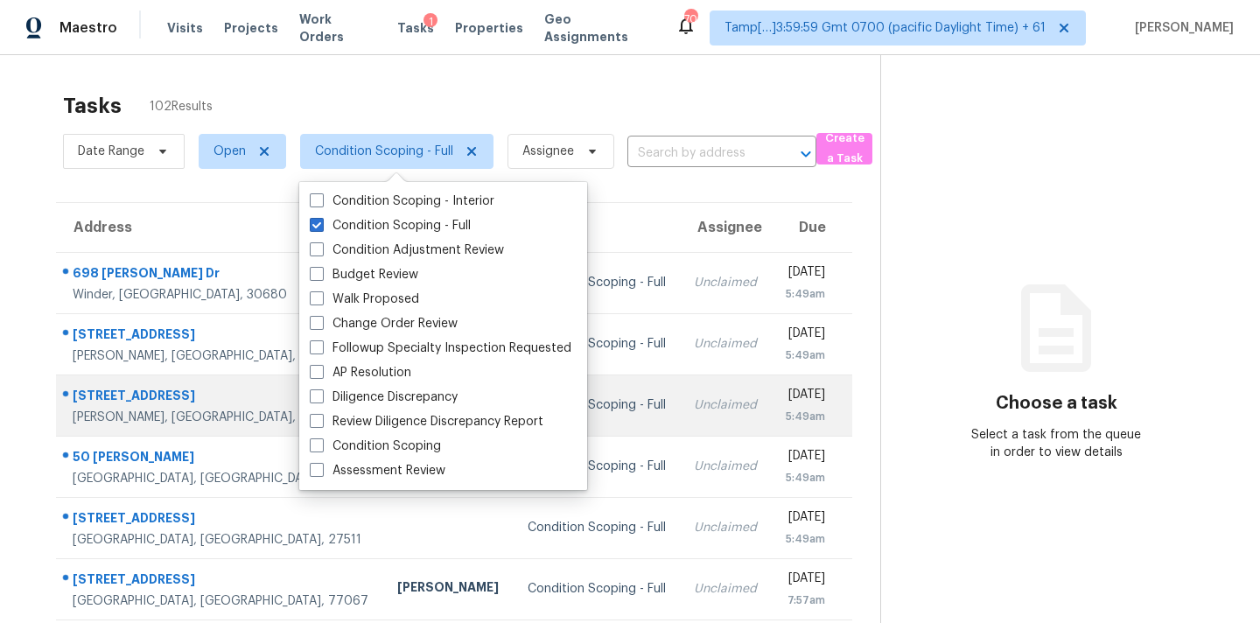
click at [681, 420] on td "Unclaimed" at bounding box center [725, 405] width 91 height 61
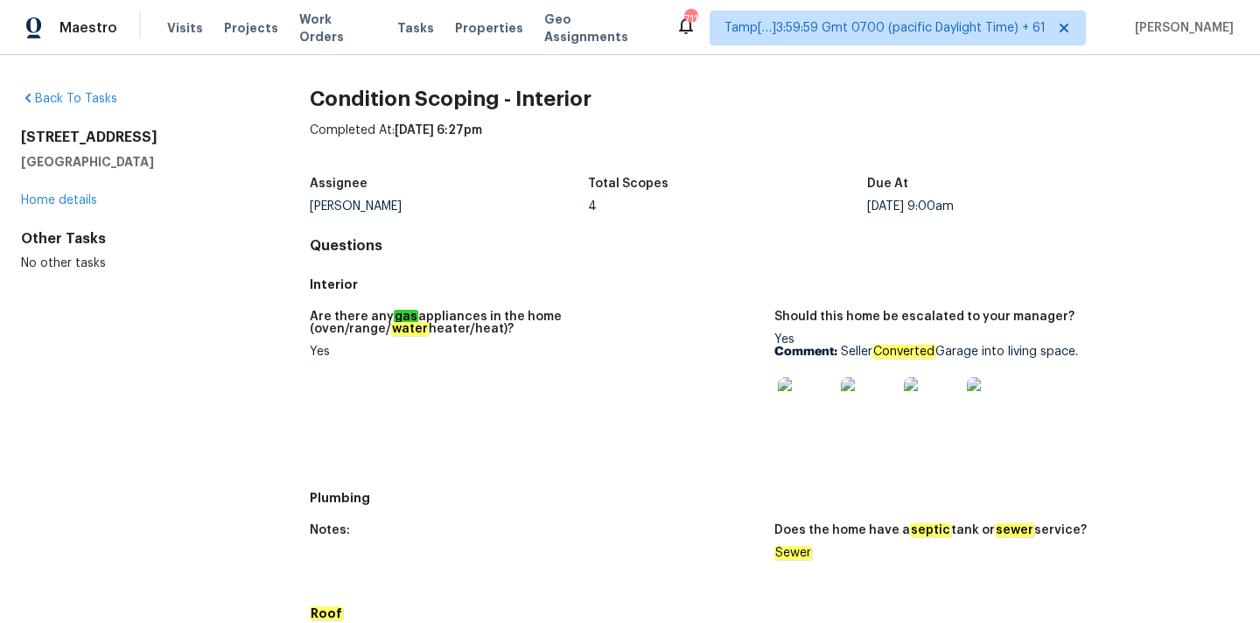
scroll to position [1090, 0]
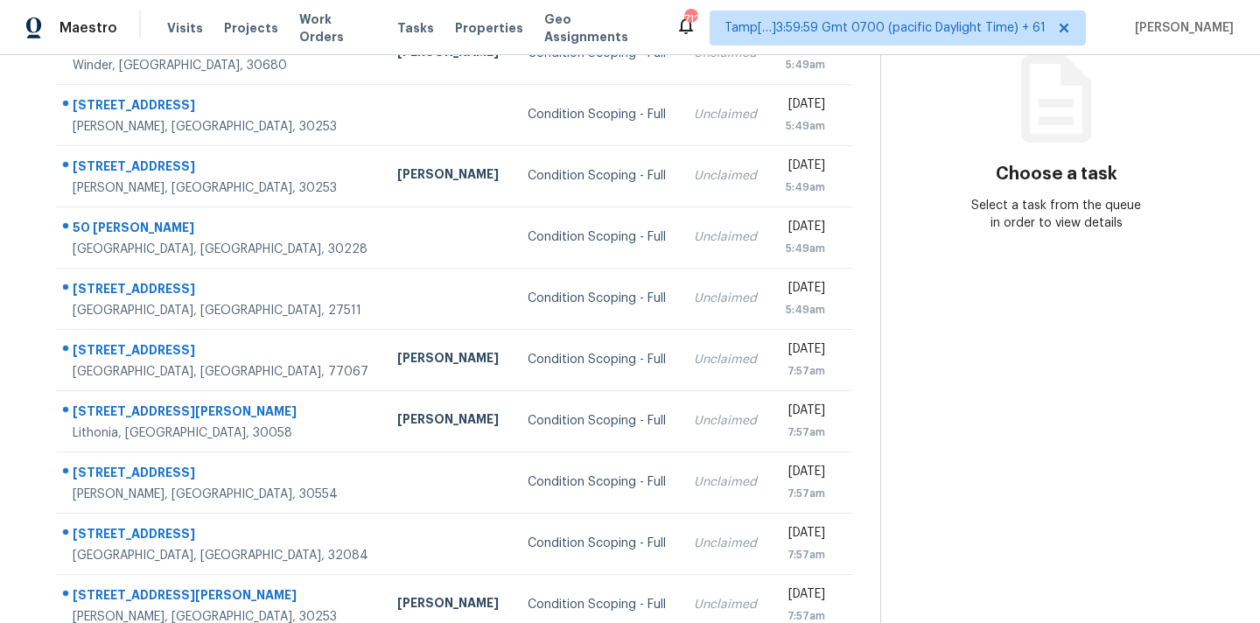
scroll to position [288, 0]
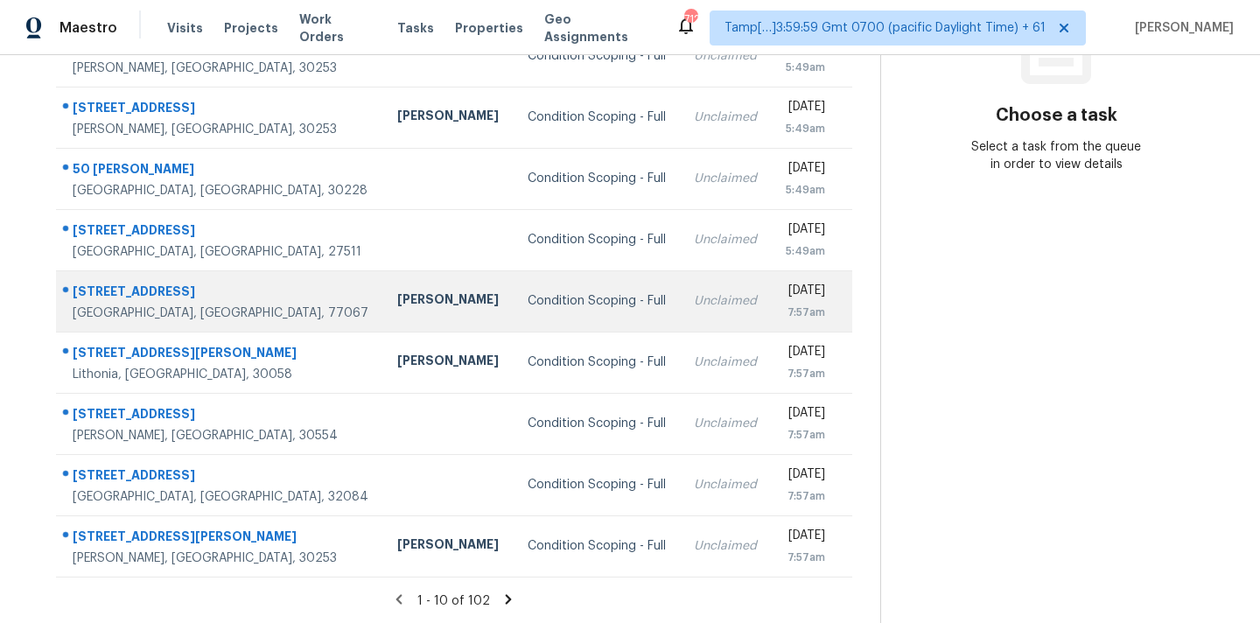
click at [584, 328] on td "Condition Scoping - Full" at bounding box center [597, 300] width 167 height 61
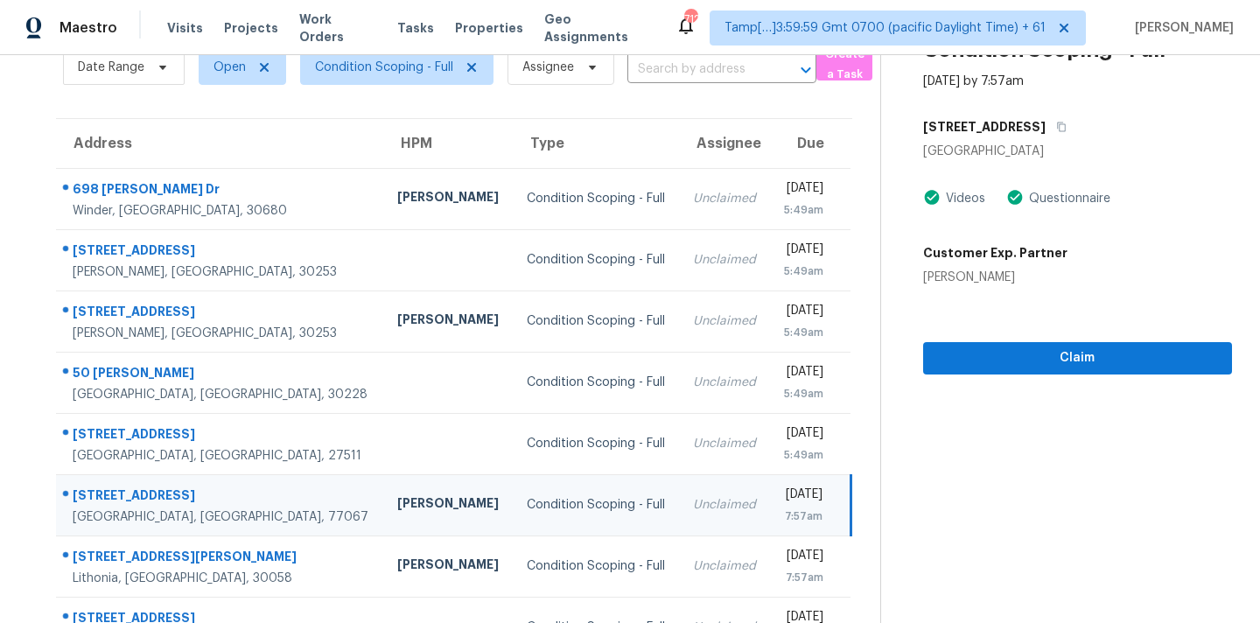
scroll to position [31, 0]
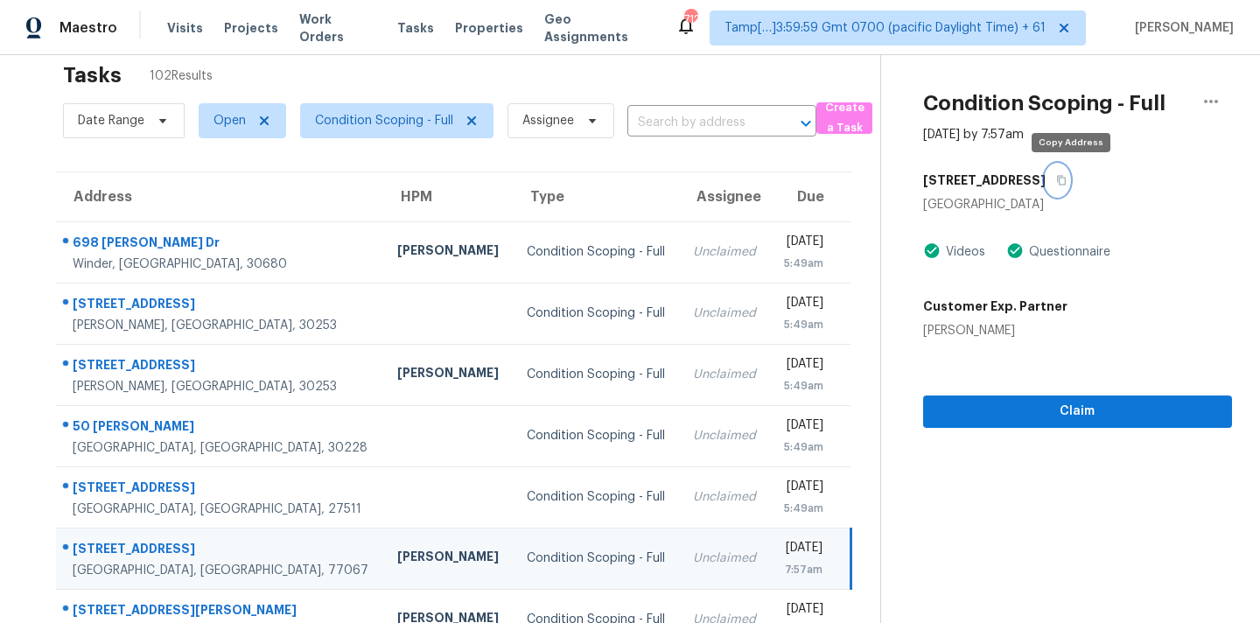
click at [1069, 178] on button "button" at bounding box center [1058, 181] width 24 height 32
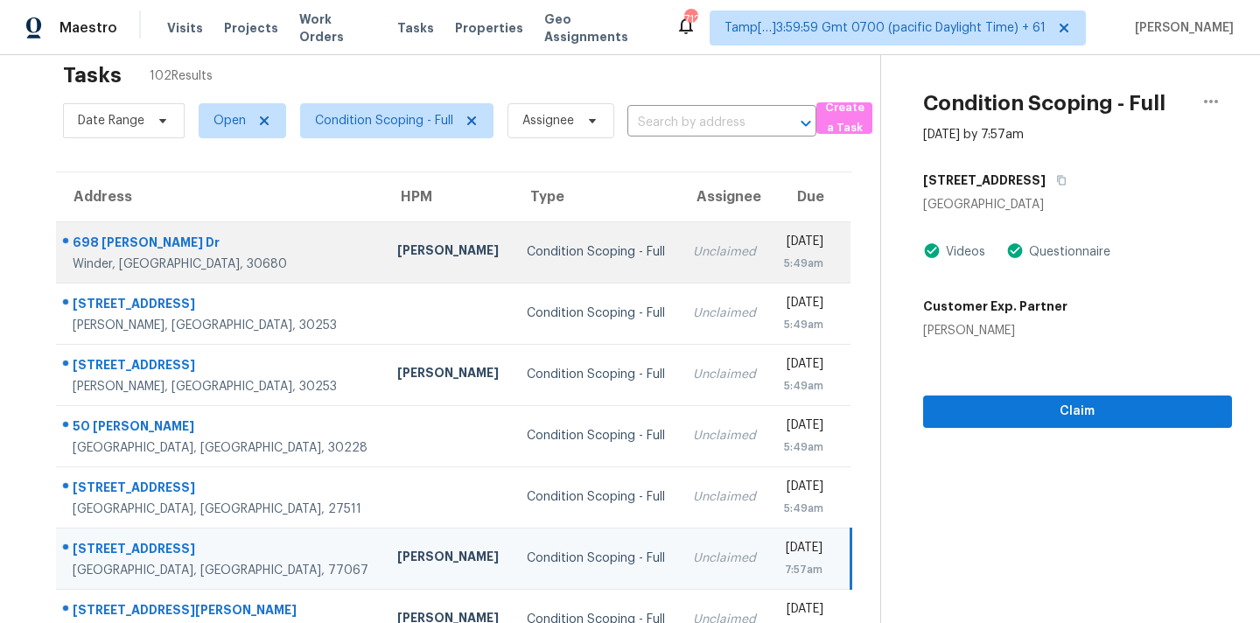
click at [679, 242] on td "Unclaimed" at bounding box center [724, 251] width 91 height 61
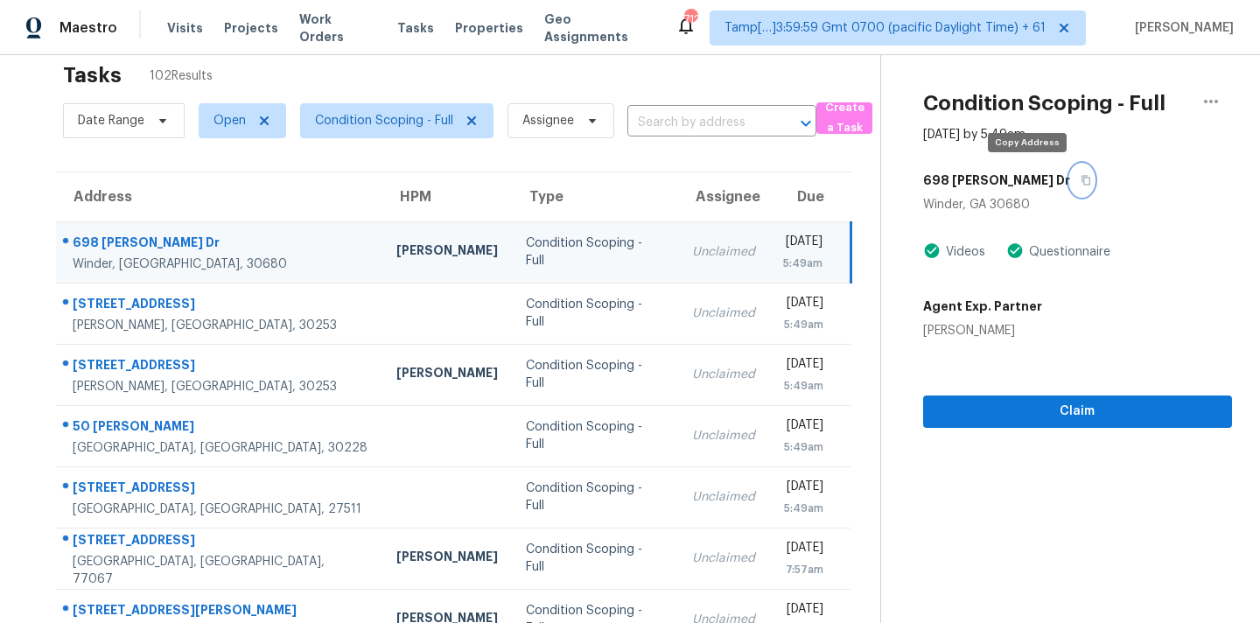
click at [1081, 182] on icon "button" at bounding box center [1086, 180] width 11 height 11
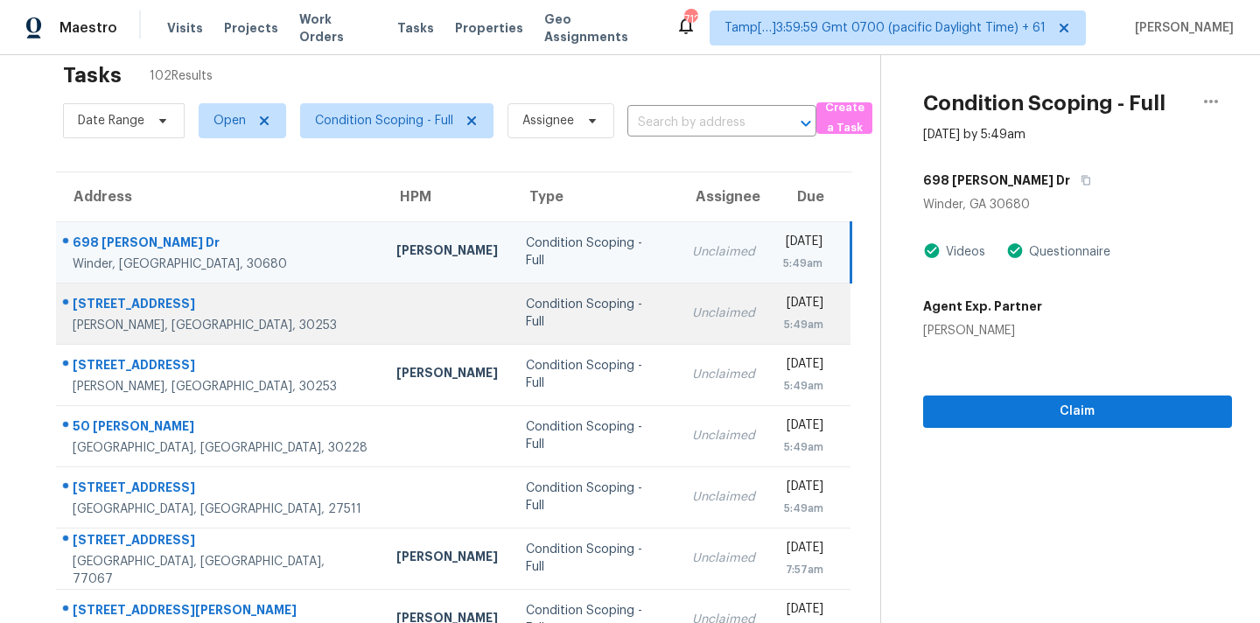
click at [692, 320] on div "Unclaimed" at bounding box center [723, 314] width 63 height 18
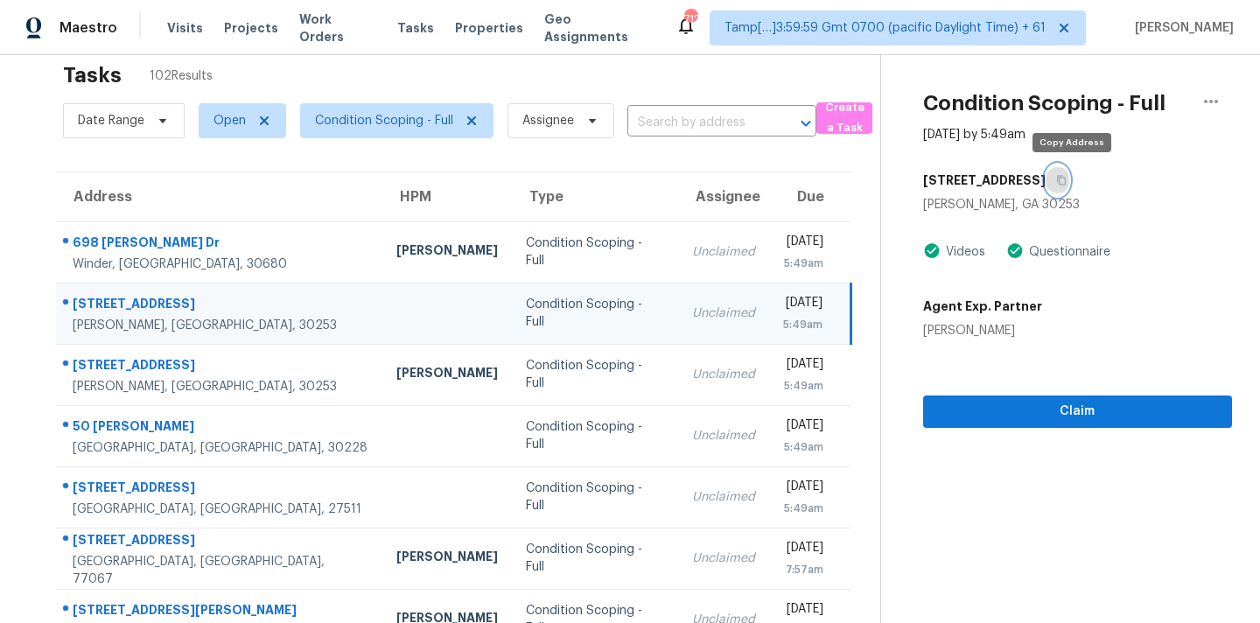
click at [1069, 186] on button "button" at bounding box center [1058, 181] width 24 height 32
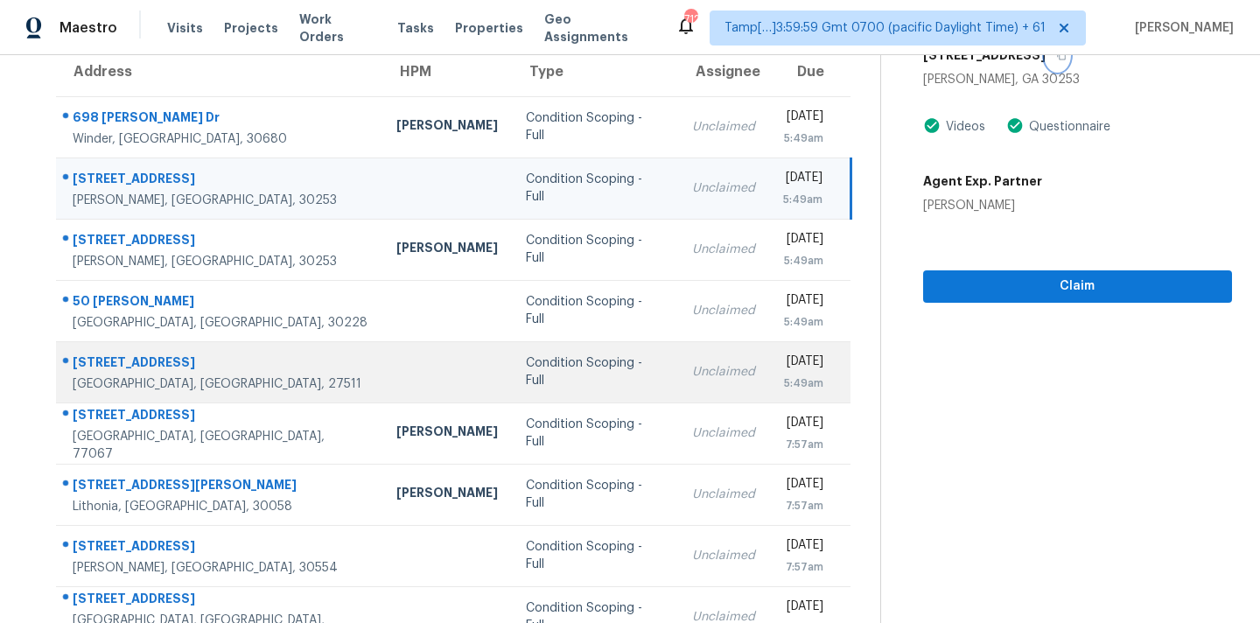
scroll to position [143, 0]
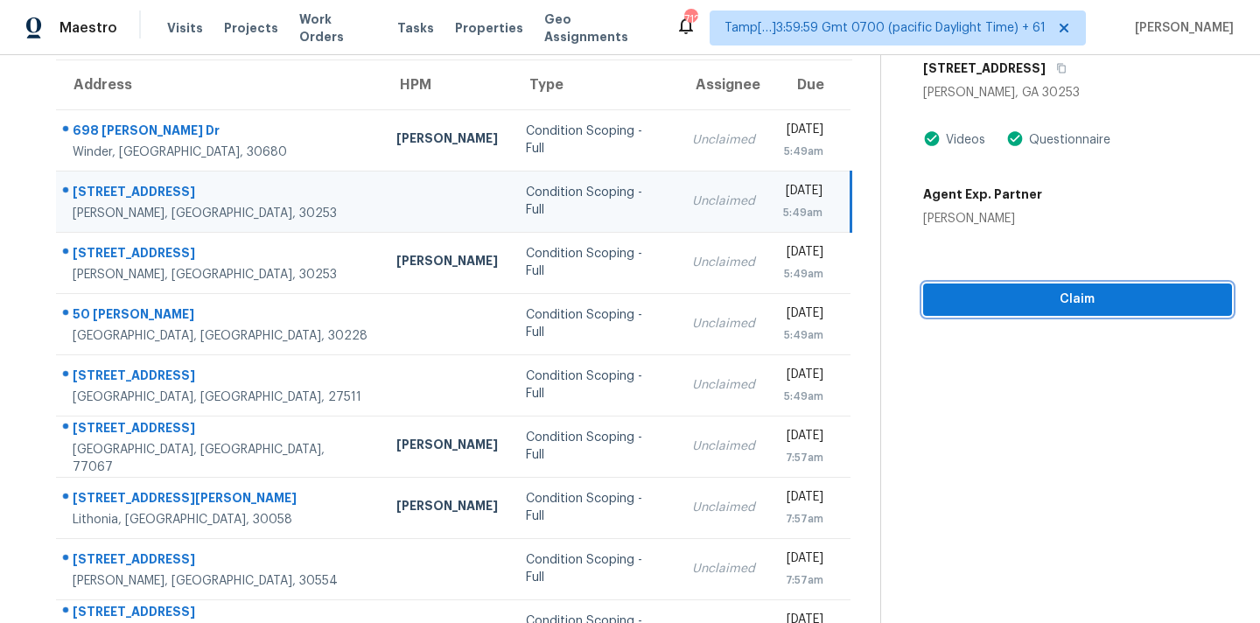
click at [957, 292] on span "Claim" at bounding box center [1077, 300] width 281 height 22
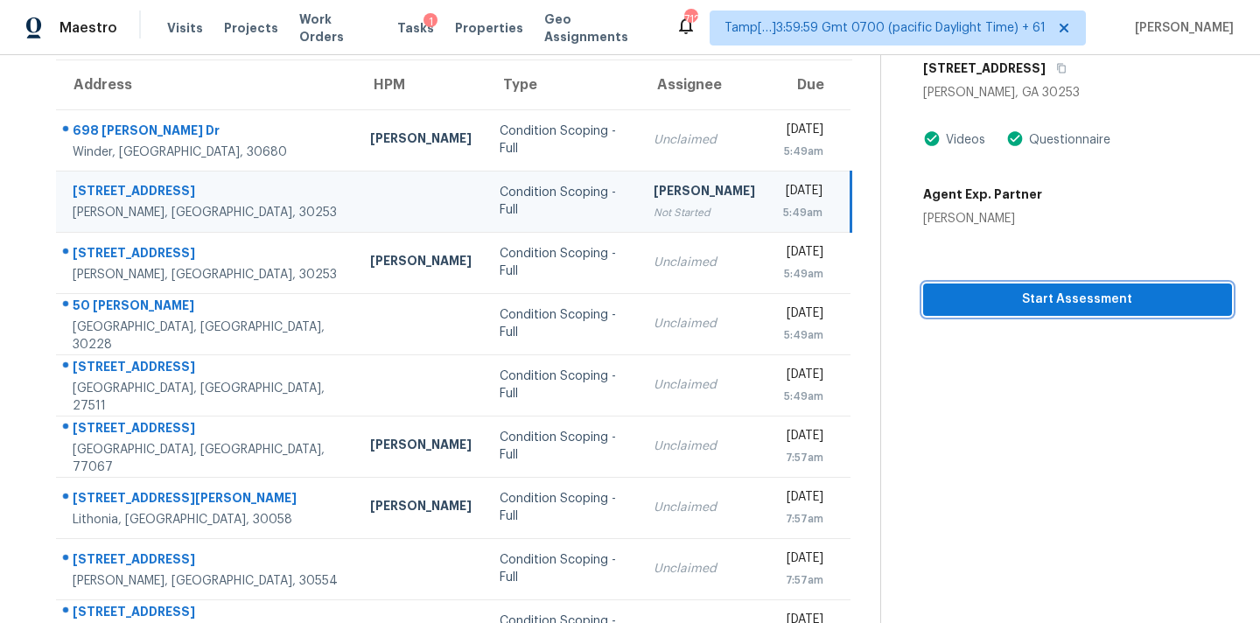
click at [977, 301] on span "Start Assessment" at bounding box center [1077, 300] width 281 height 22
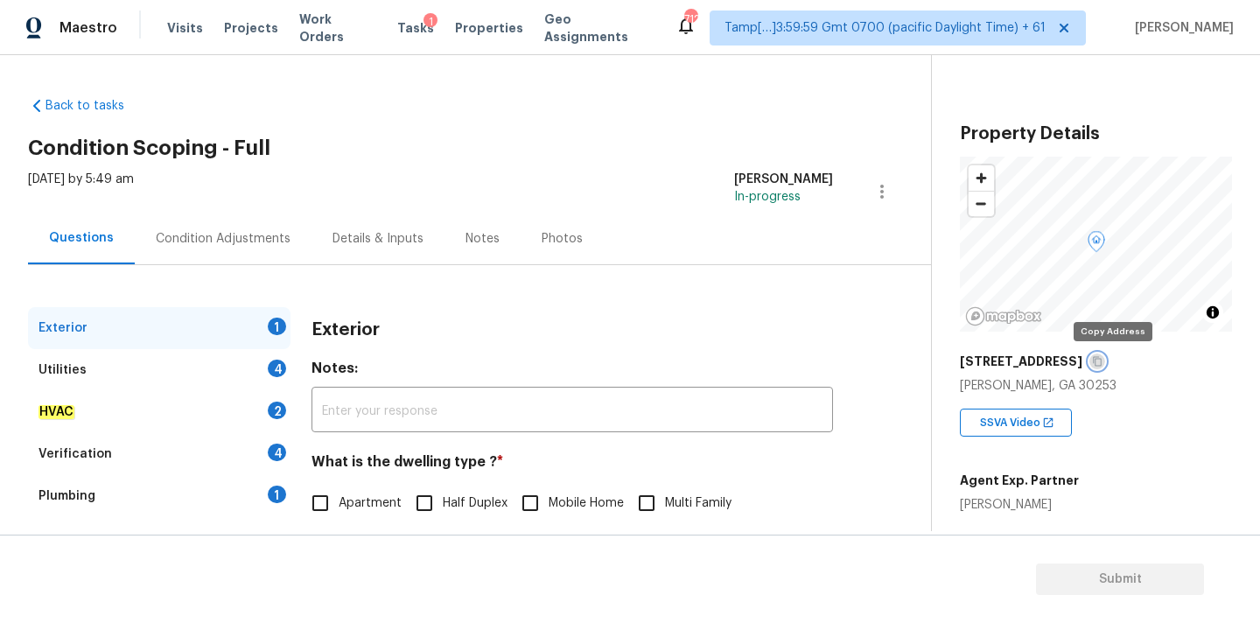
click at [1103, 361] on icon "button" at bounding box center [1097, 361] width 11 height 11
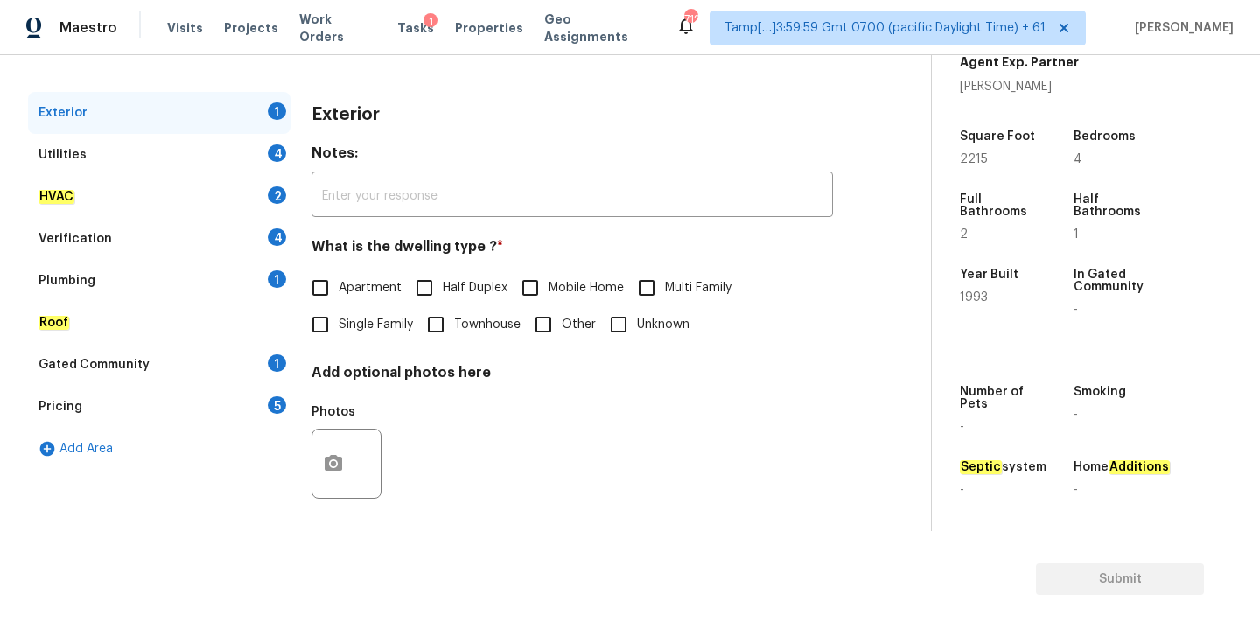
scroll to position [220, 0]
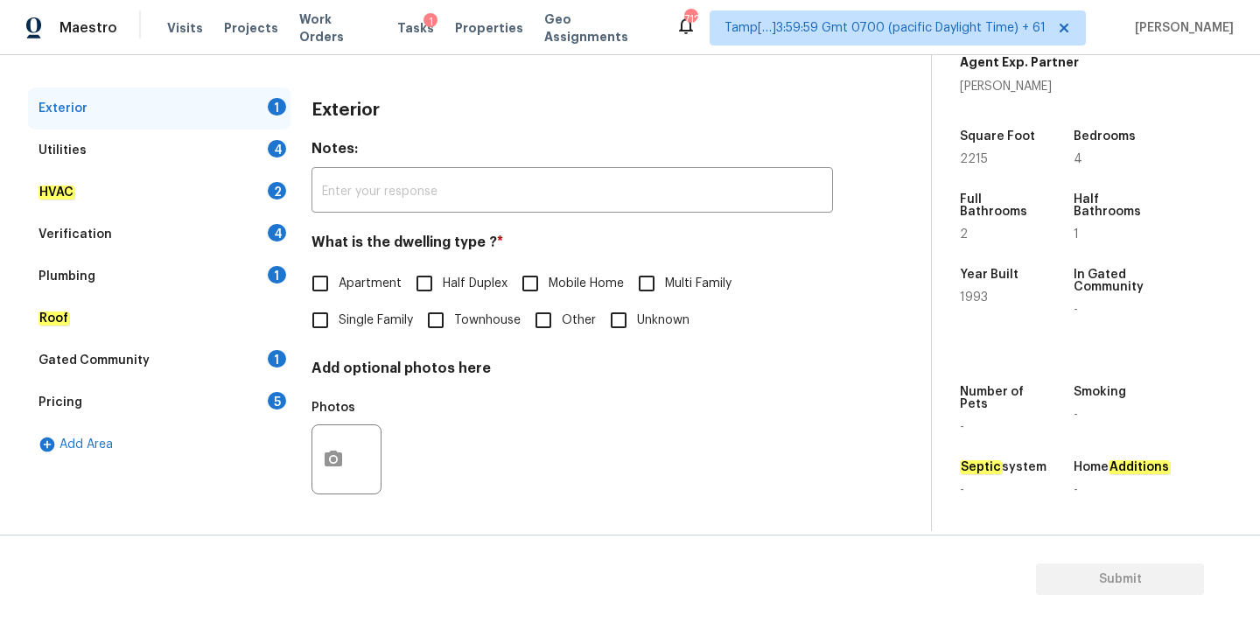
click at [366, 327] on span "Single Family" at bounding box center [376, 321] width 74 height 18
click at [339, 327] on input "Single Family" at bounding box center [320, 320] width 37 height 37
checkbox input "true"
click at [225, 148] on div "Utilities 4" at bounding box center [159, 151] width 263 height 42
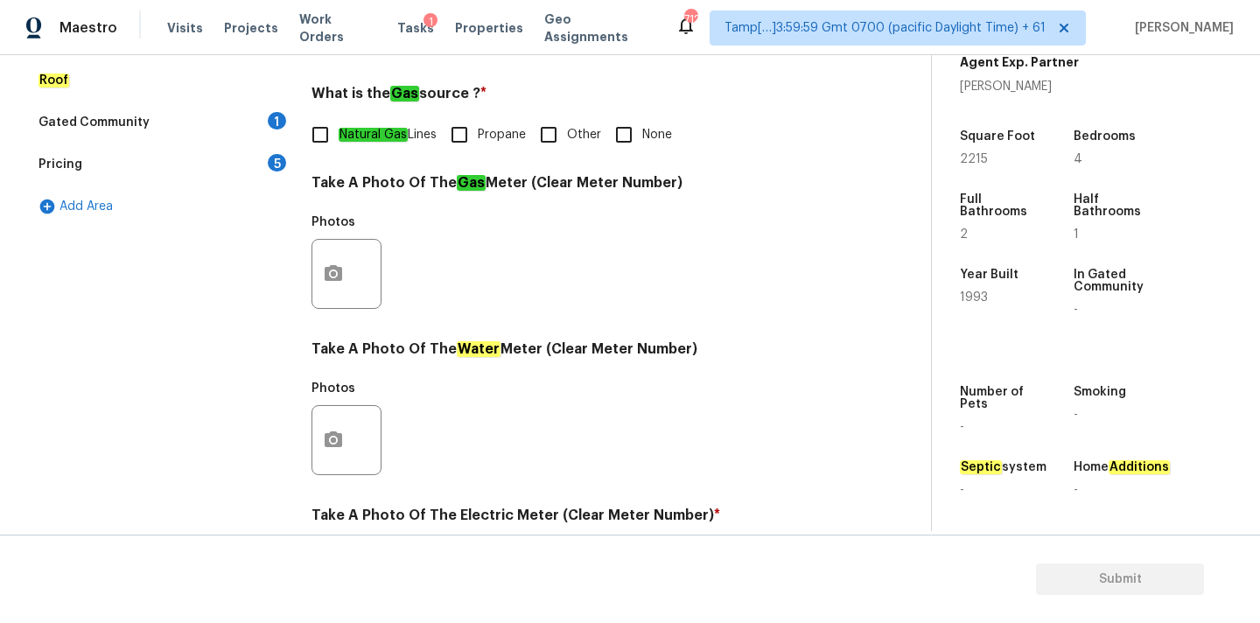
scroll to position [694, 0]
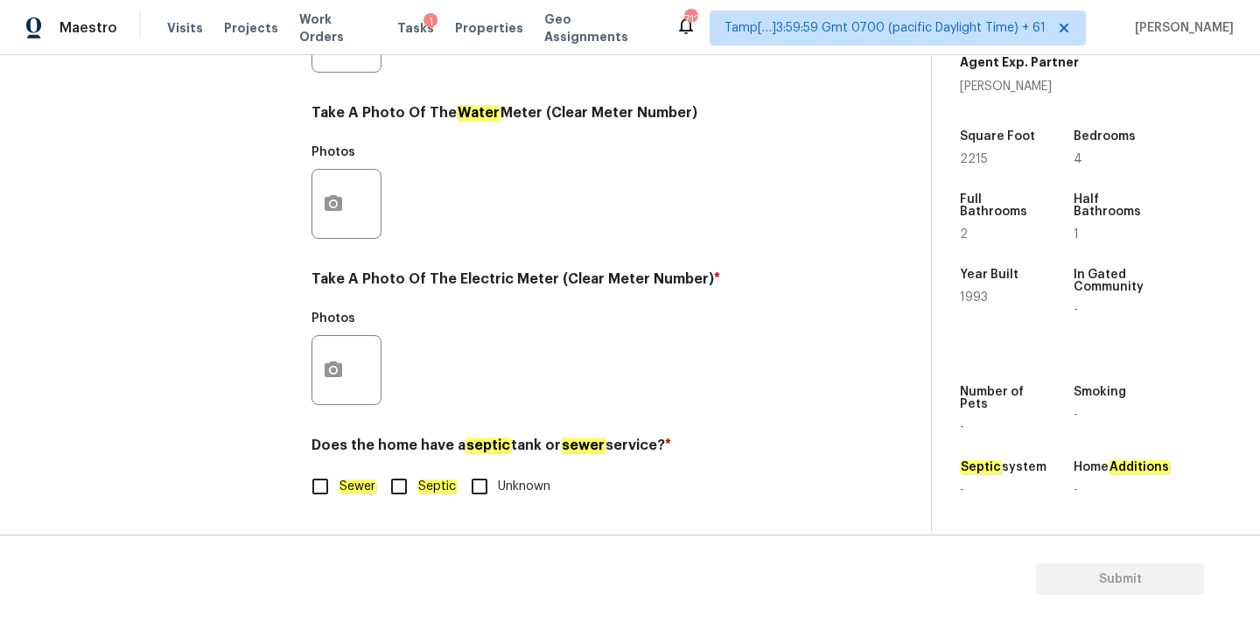
click at [413, 485] on input "Septic" at bounding box center [399, 486] width 37 height 37
checkbox input "true"
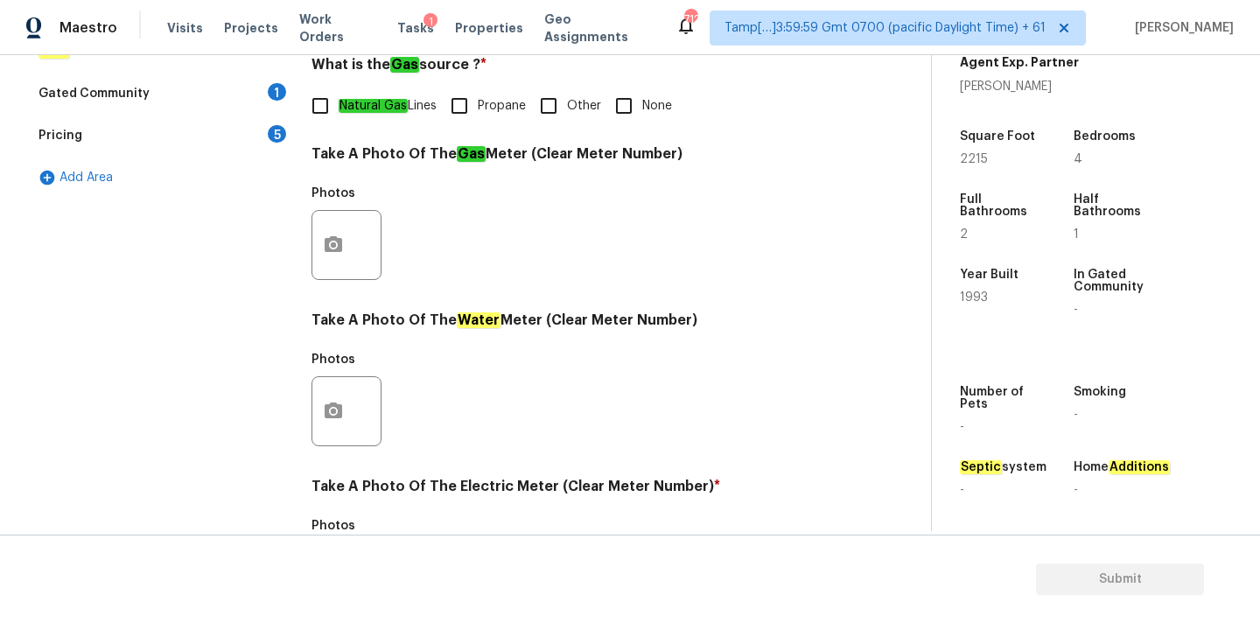
scroll to position [313, 0]
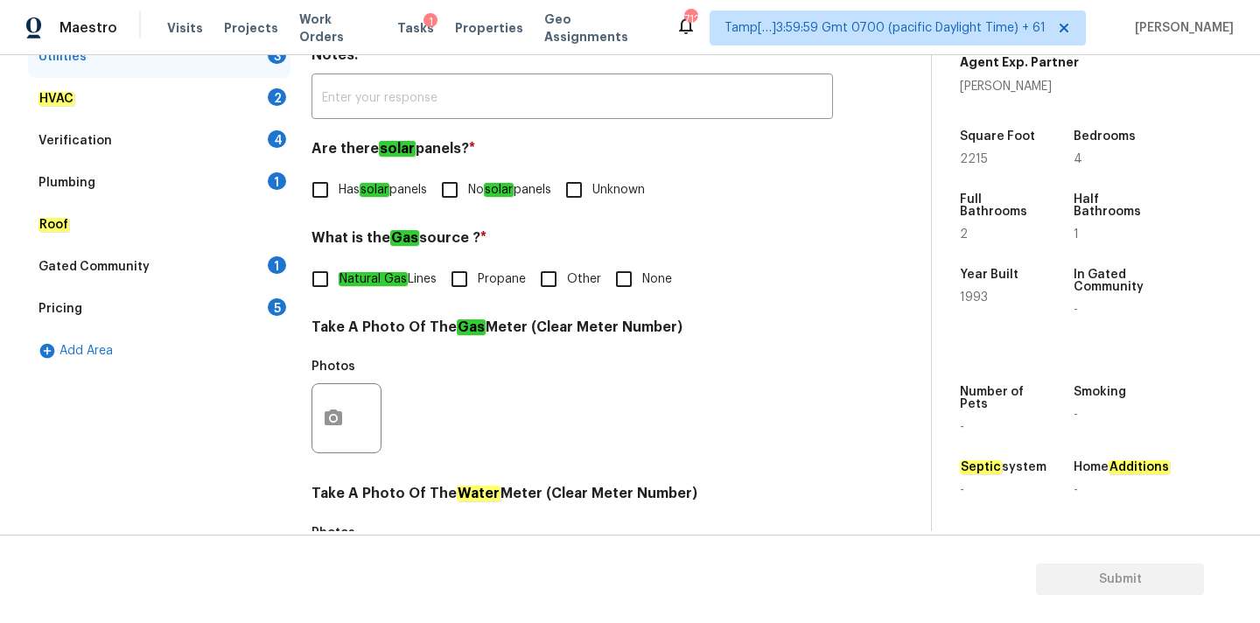
click at [158, 193] on div "Plumbing 1" at bounding box center [159, 183] width 263 height 42
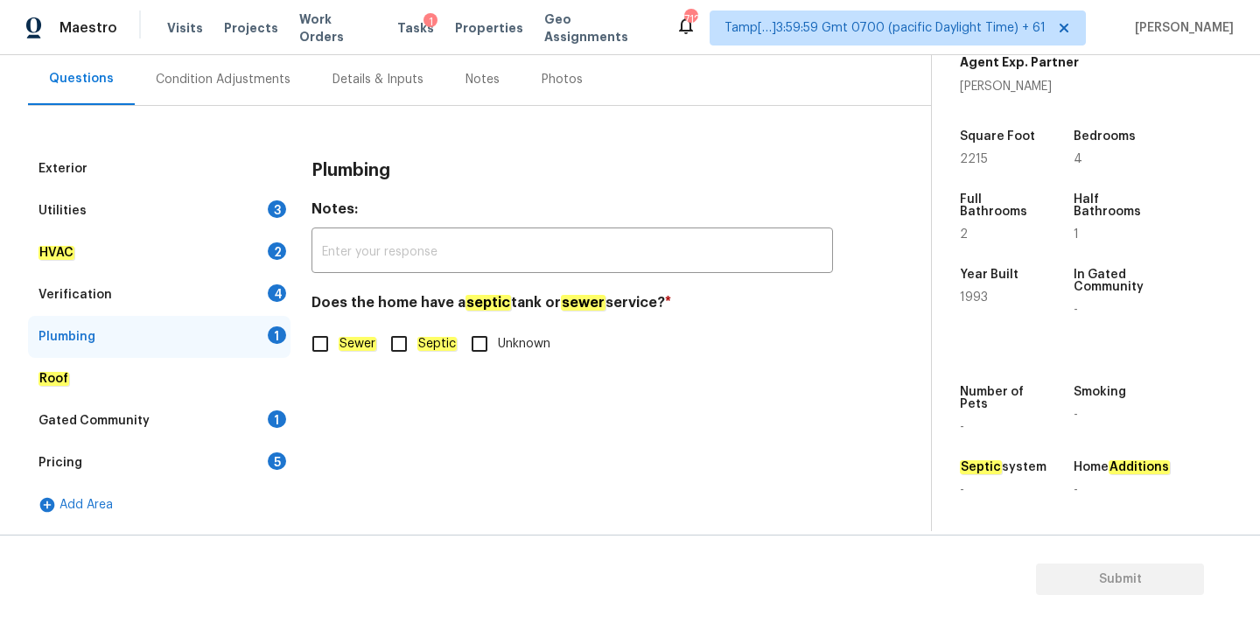
click at [397, 347] on input "Septic" at bounding box center [399, 344] width 37 height 37
checkbox input "true"
click at [255, 94] on div "Condition Adjustments" at bounding box center [223, 79] width 177 height 52
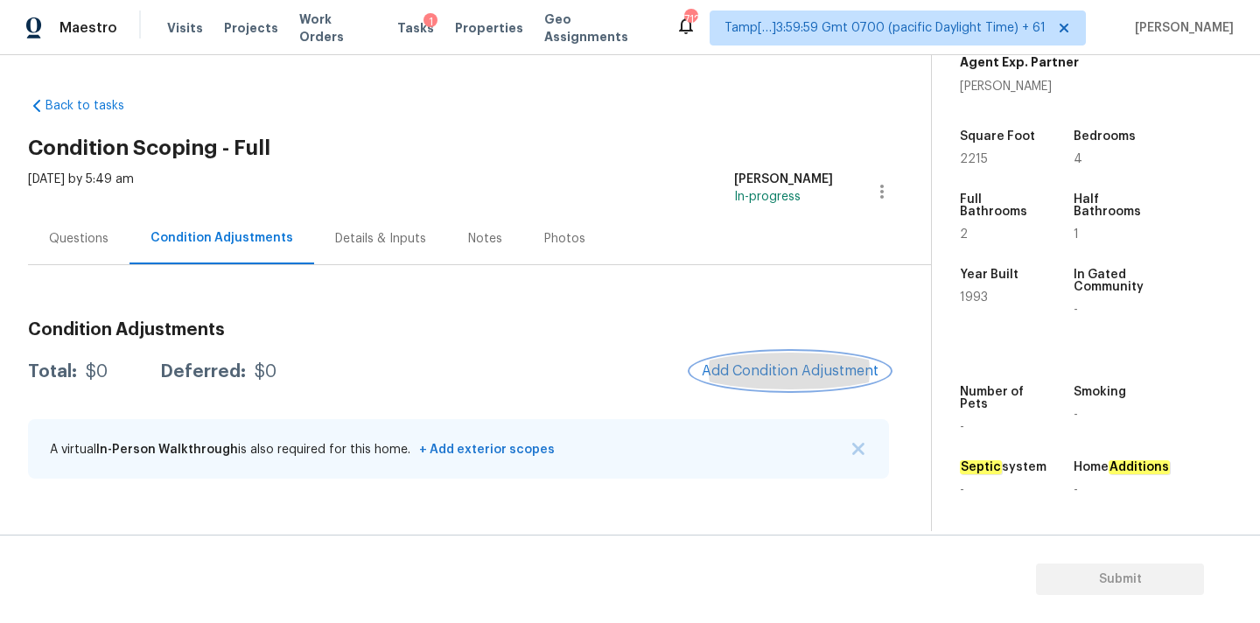
click at [769, 375] on span "Add Condition Adjustment" at bounding box center [790, 371] width 177 height 16
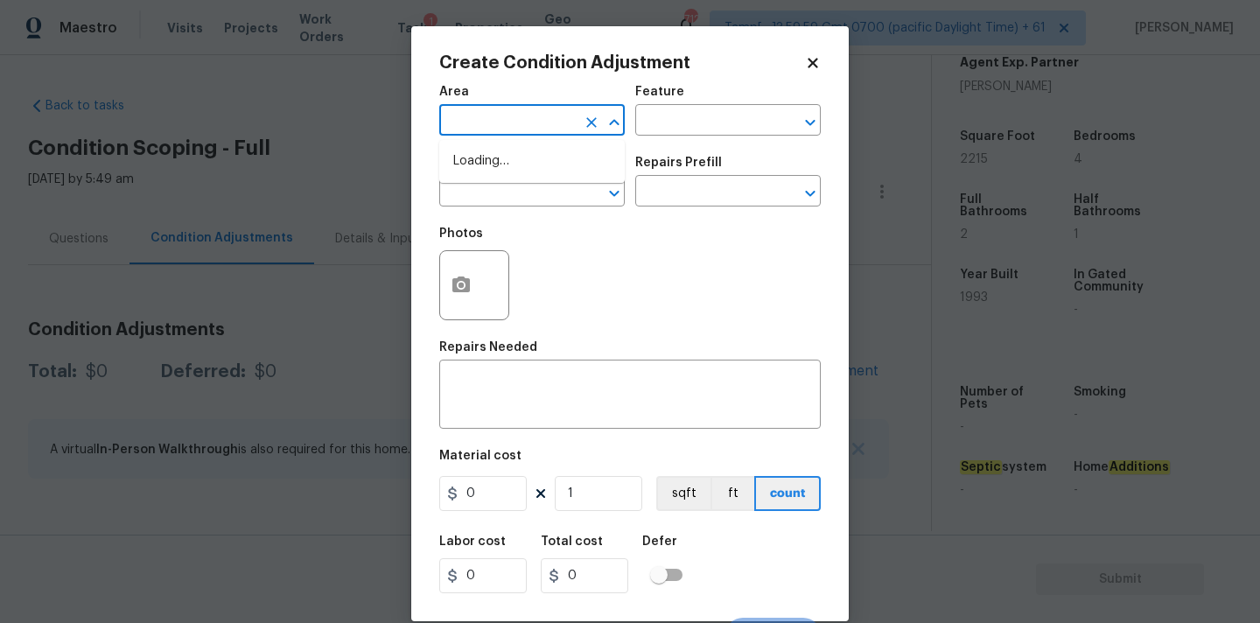
click at [498, 126] on input "text" at bounding box center [507, 122] width 137 height 27
click at [465, 166] on em "Roof" at bounding box center [468, 161] width 30 height 14
type input "Roof"
click at [467, 194] on input "text" at bounding box center [507, 192] width 137 height 27
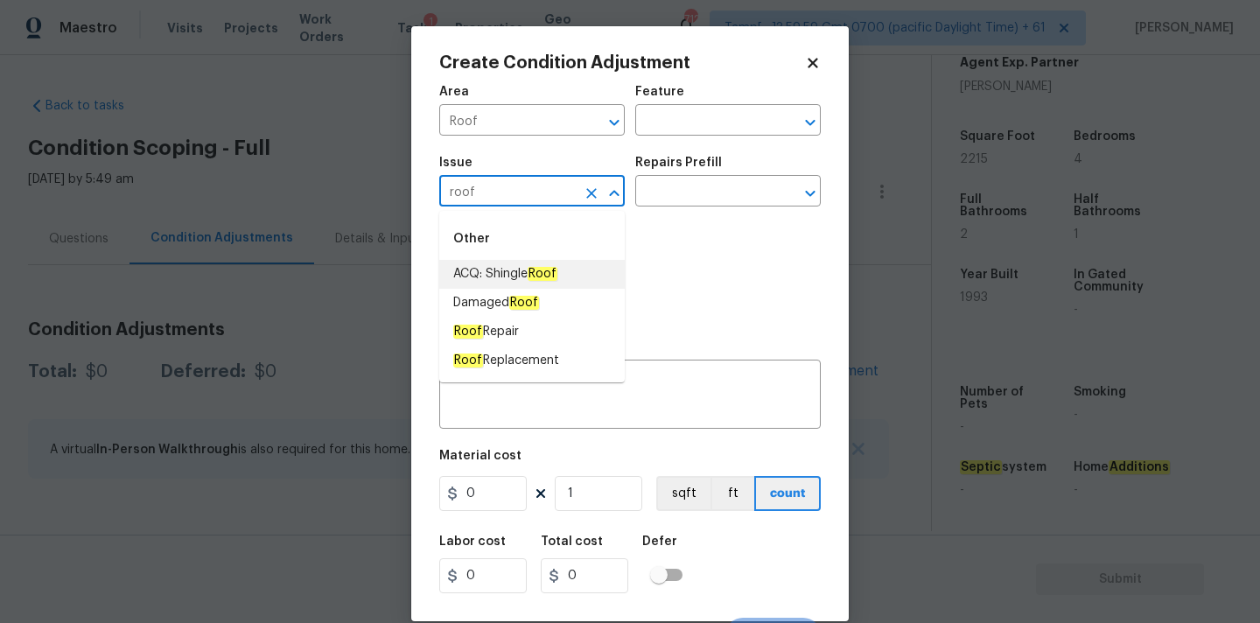
click at [487, 271] on span "ACQ: Shingle Roof" at bounding box center [505, 274] width 104 height 18
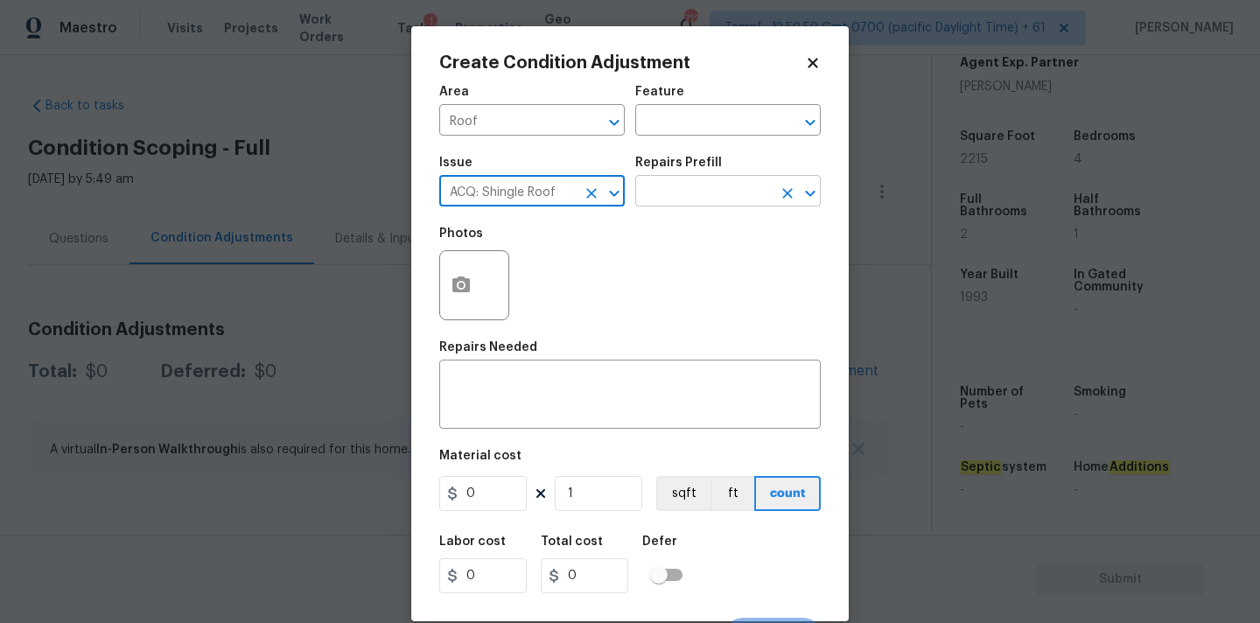
type input "ACQ: Shingle Roof"
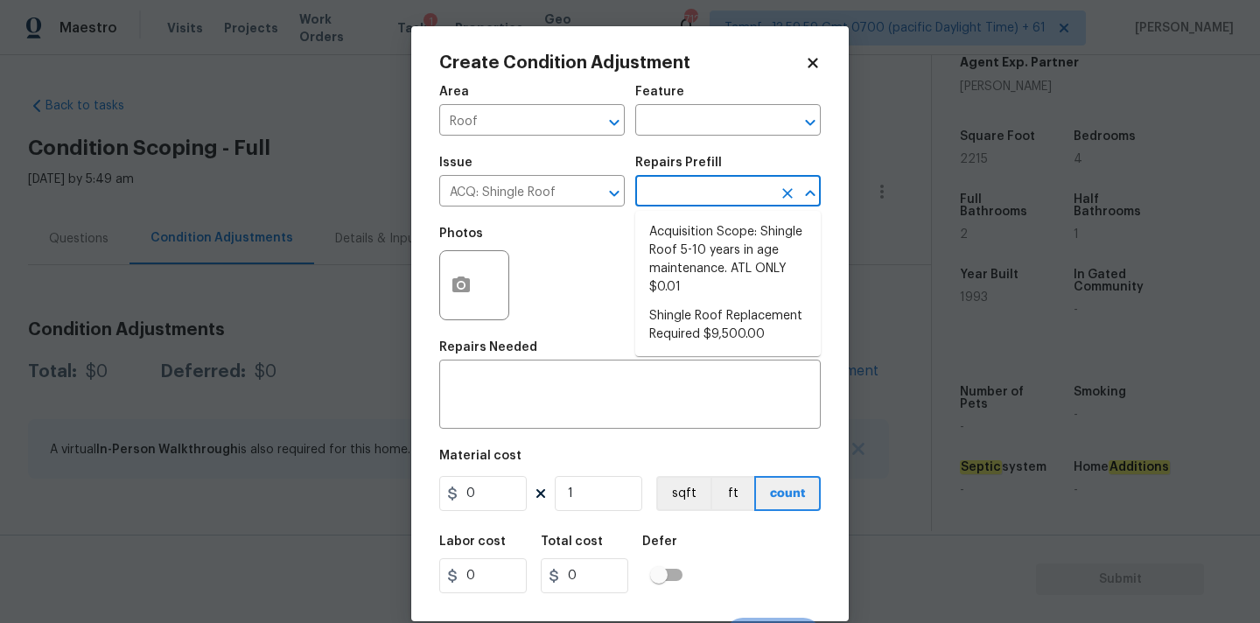
click at [711, 194] on input "text" at bounding box center [703, 192] width 137 height 27
click at [712, 324] on span "Shingle Roof Replacement Required $9,500.00" at bounding box center [728, 325] width 158 height 37
type input "Acquisition"
type textarea "Acquisition Scope: Shingle Roof Replacement required."
type input "9500"
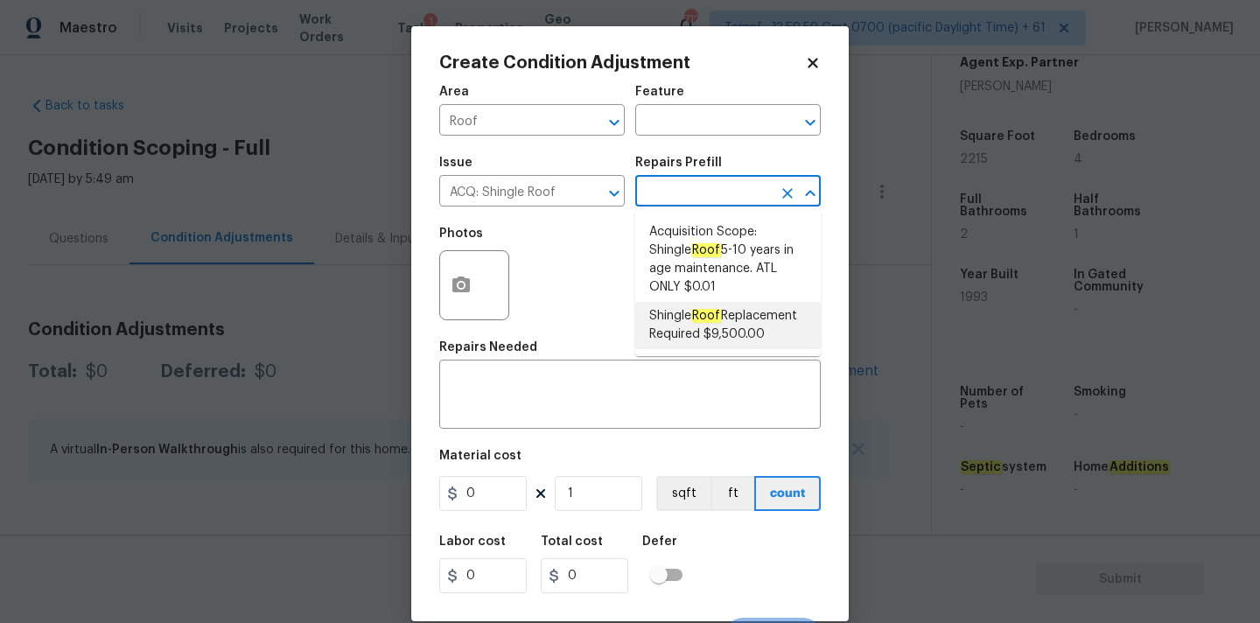
type input "9500"
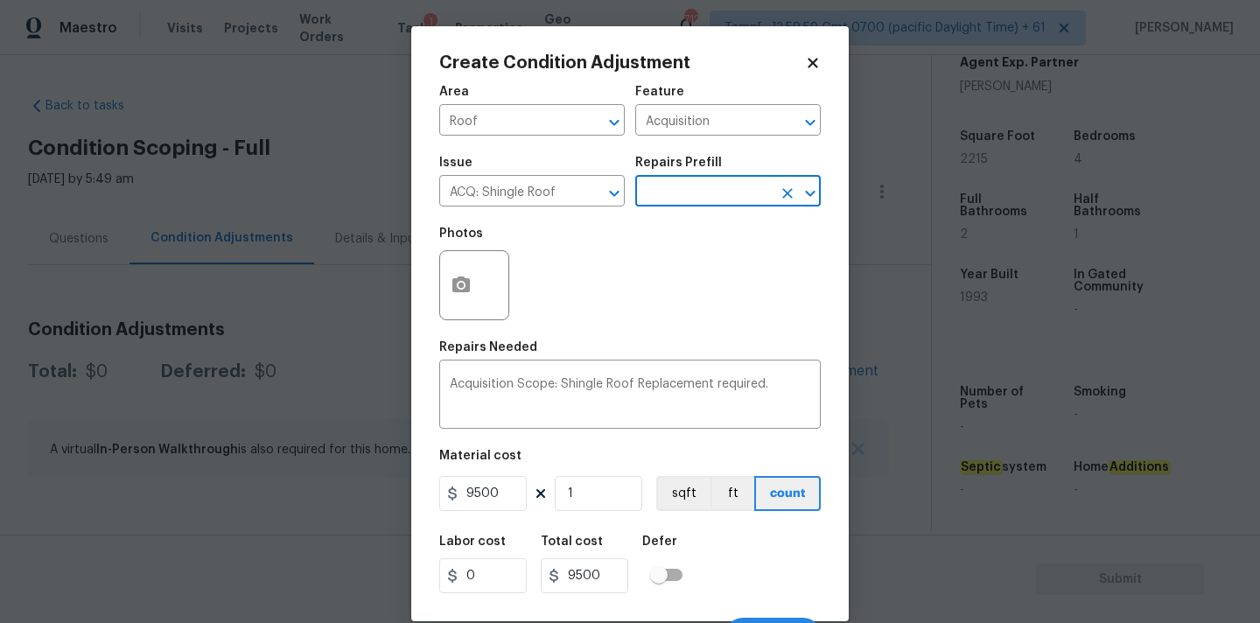
scroll to position [31, 0]
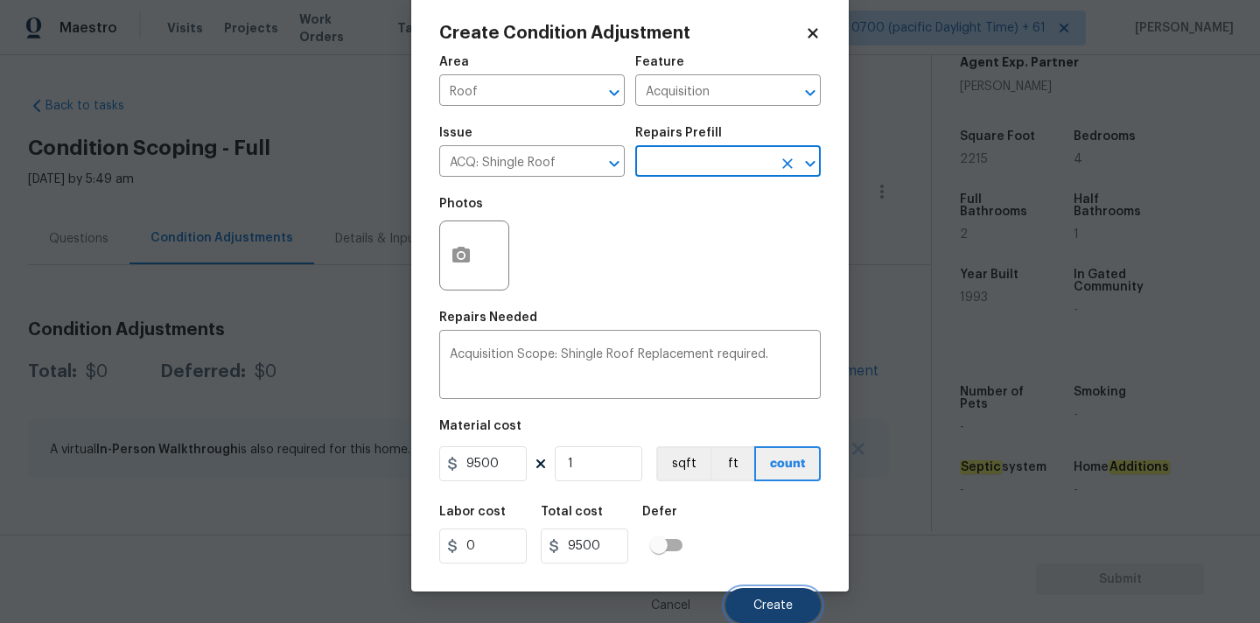
click at [764, 602] on span "Create" at bounding box center [773, 605] width 39 height 13
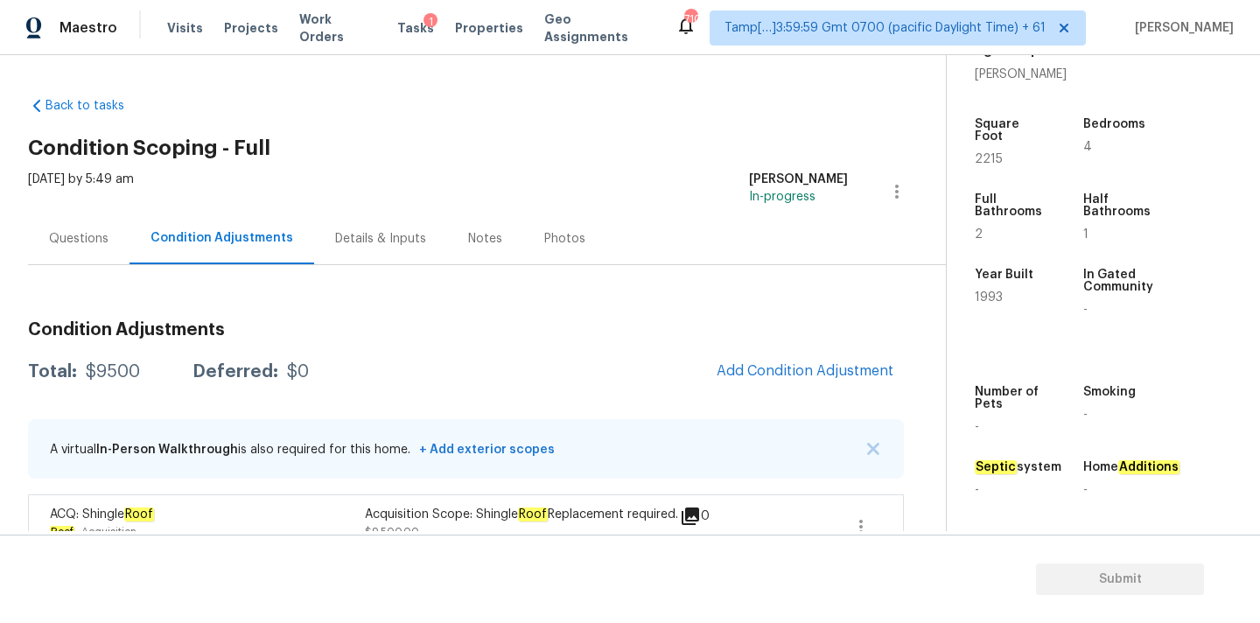
scroll to position [44, 0]
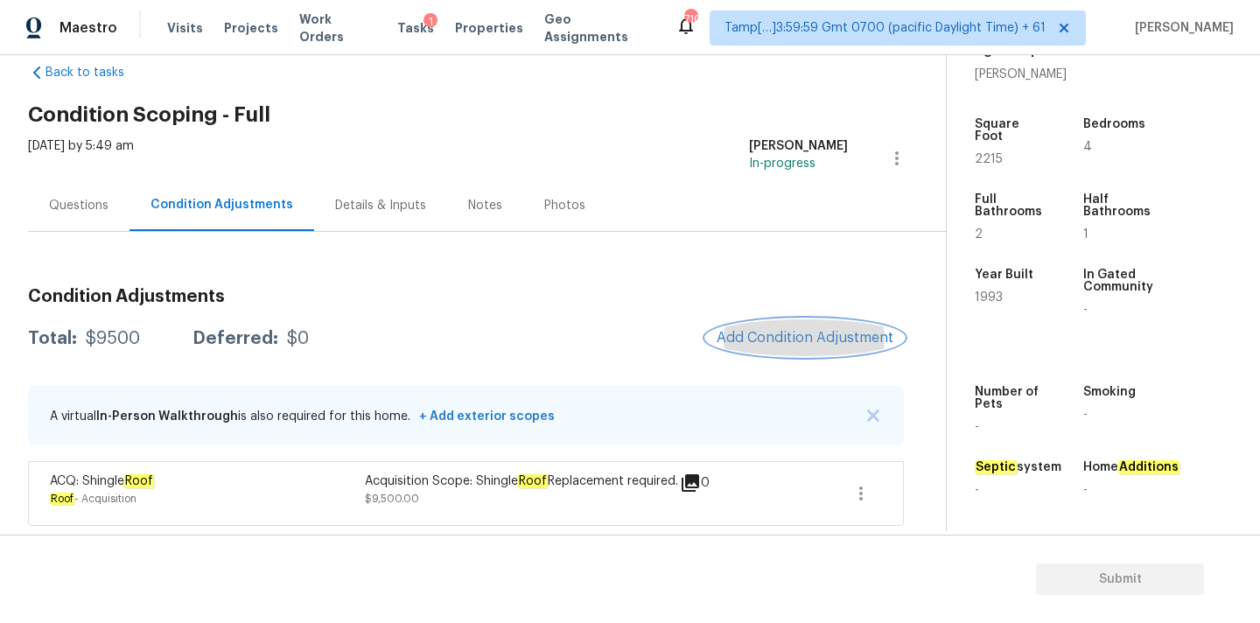
click at [781, 333] on span "Add Condition Adjustment" at bounding box center [805, 338] width 177 height 16
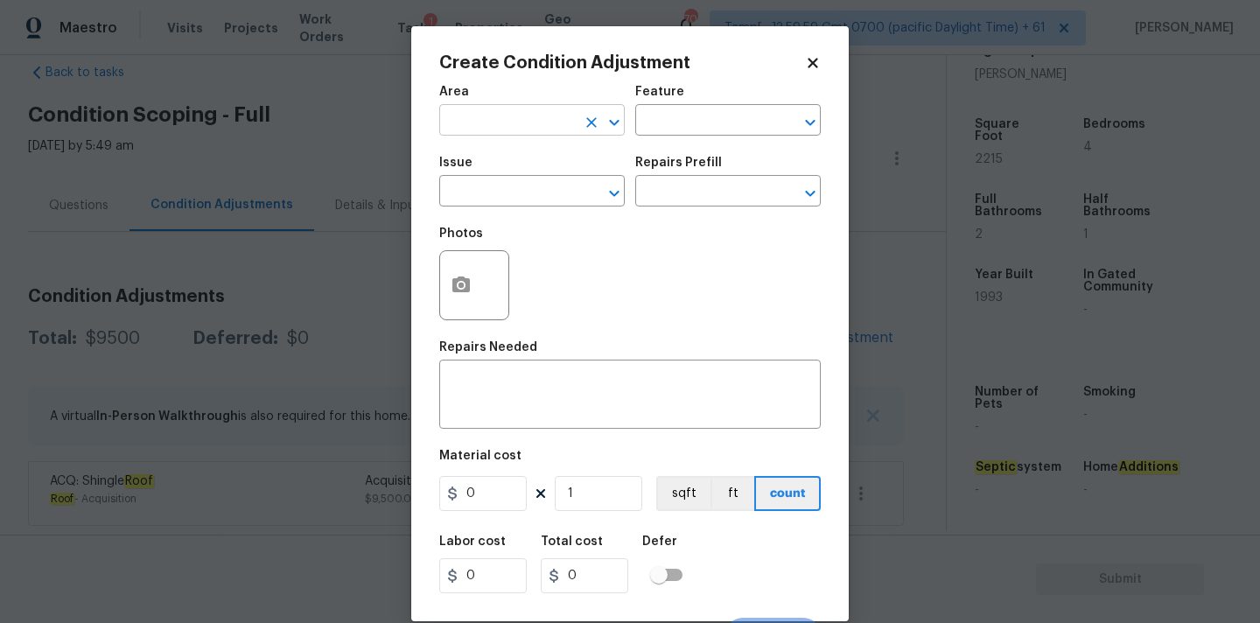
click at [515, 128] on input "text" at bounding box center [507, 122] width 137 height 27
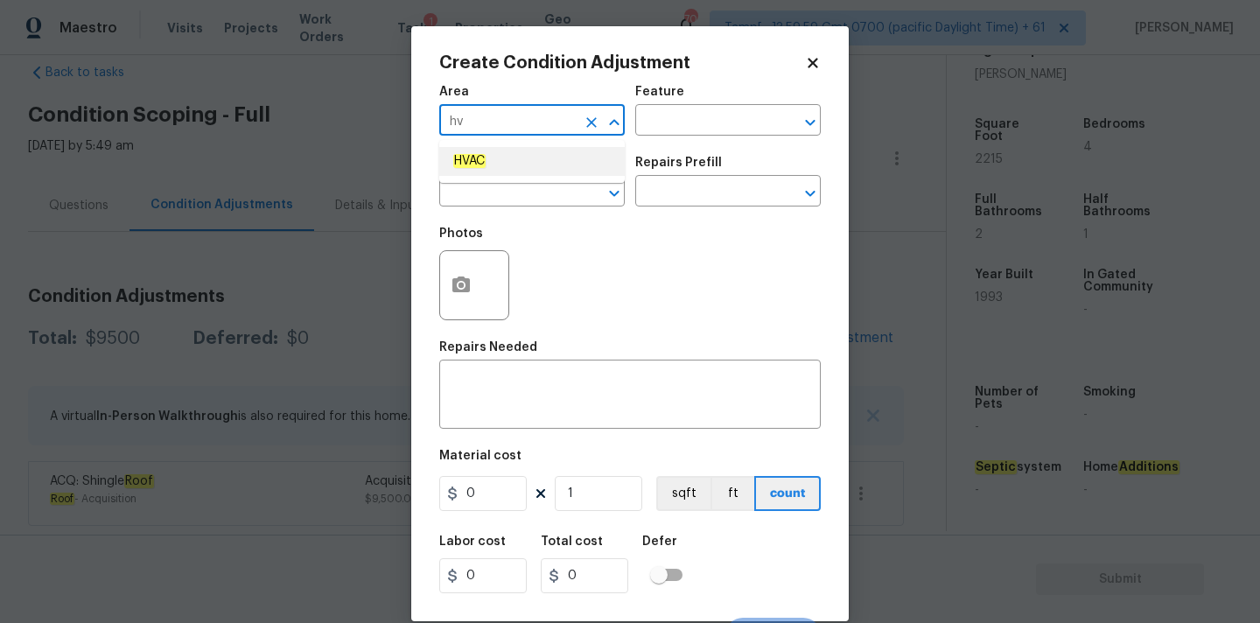
click at [520, 159] on li "HVAC" at bounding box center [532, 161] width 186 height 29
type input "HVAC"
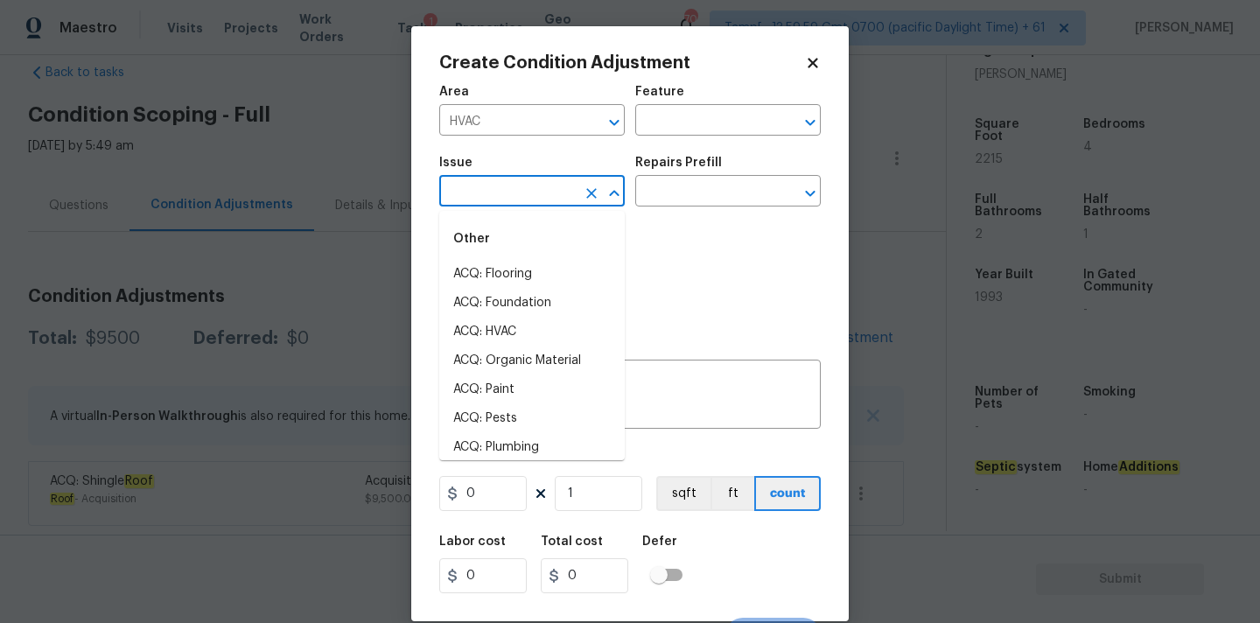
click at [520, 186] on input "text" at bounding box center [507, 192] width 137 height 27
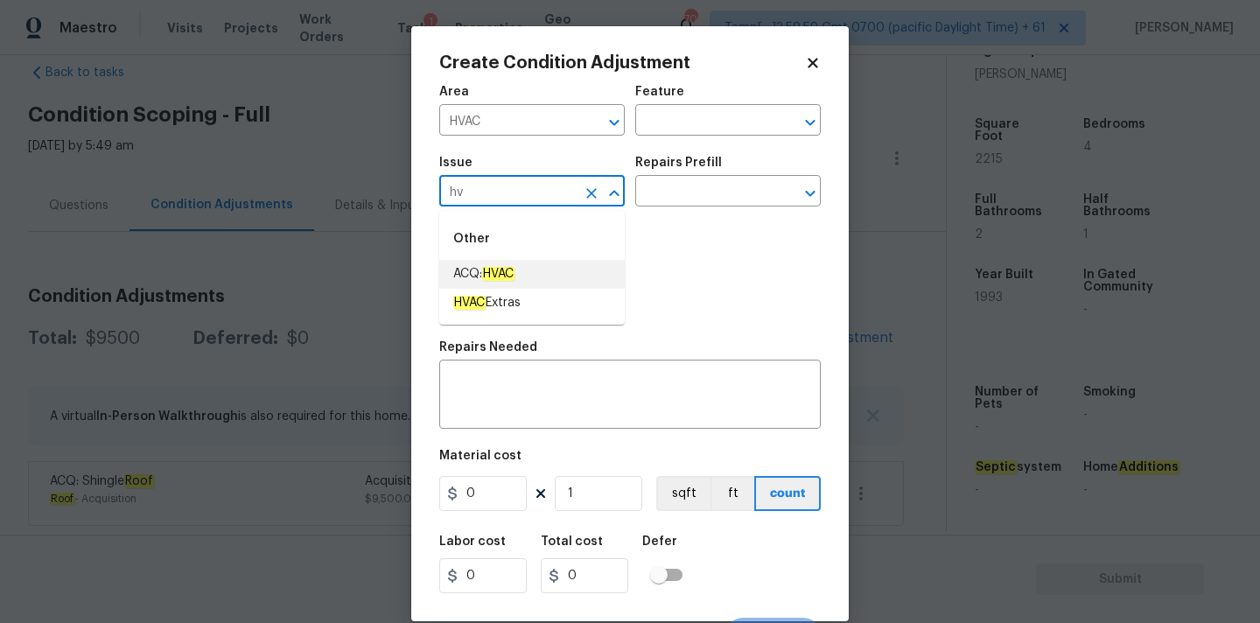
click at [515, 266] on span "ACQ: HVAC" at bounding box center [483, 274] width 61 height 18
type input "ACQ: HVAC"
click at [697, 193] on input "text" at bounding box center [703, 192] width 137 height 27
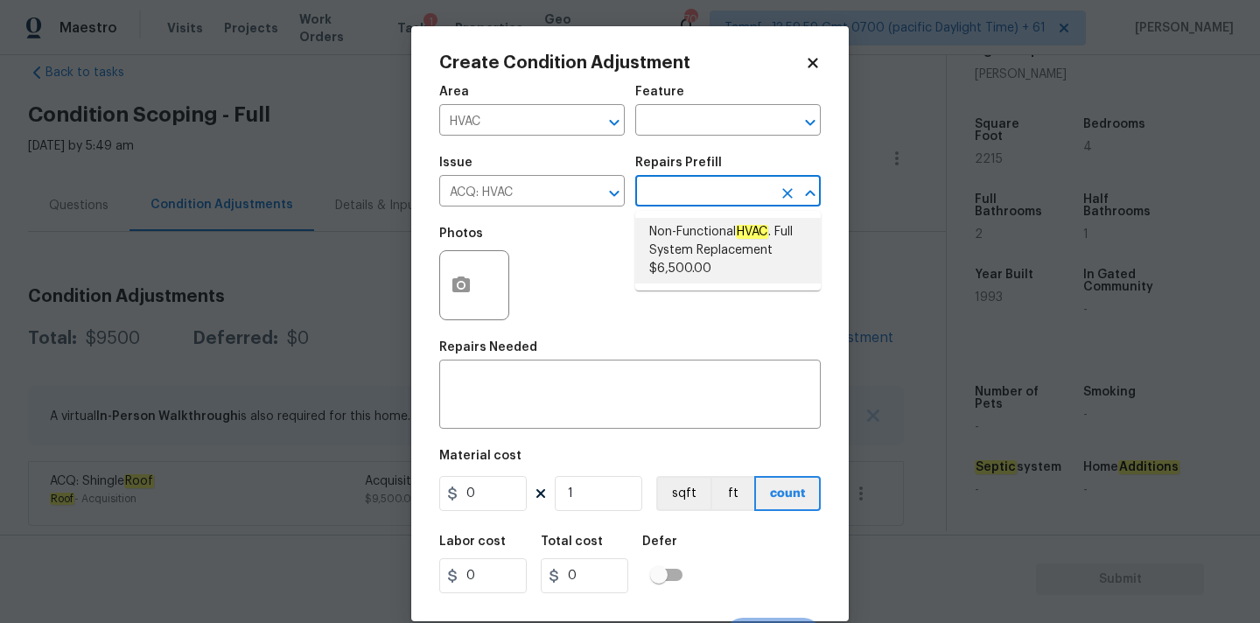
click at [697, 263] on span "Non-Functional HVAC . Full System Replacement $6,500.00" at bounding box center [728, 250] width 158 height 55
type input "Acquisition"
type textarea "Acquisition Scope: Full System Replacement"
type input "6500"
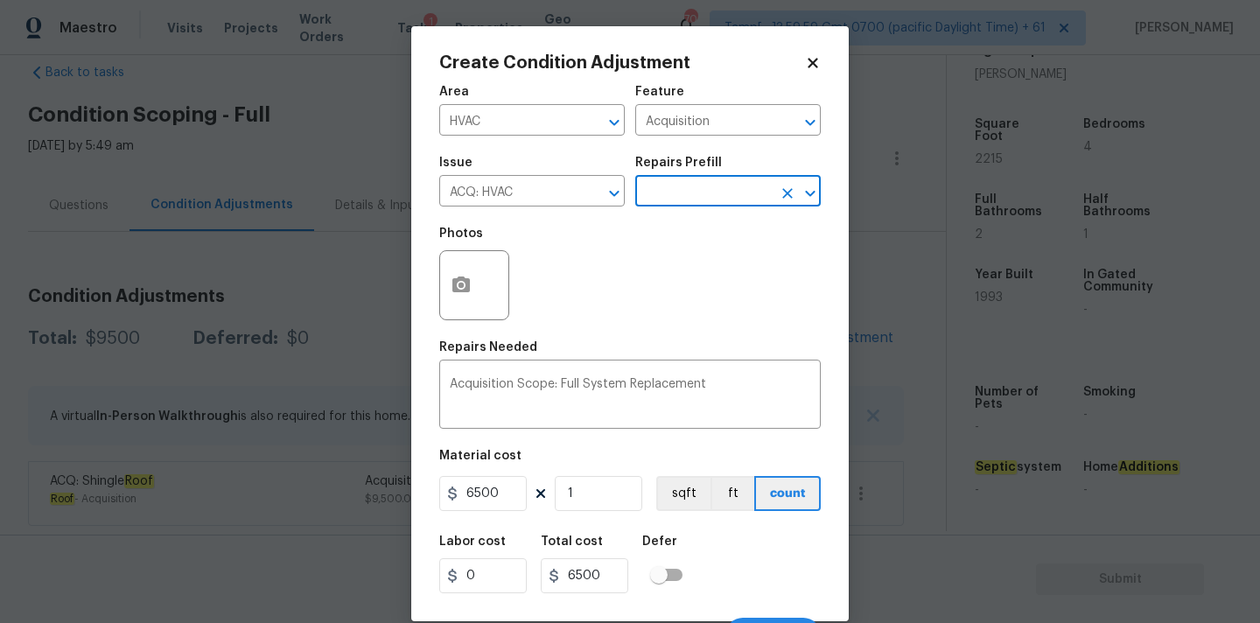
scroll to position [31, 0]
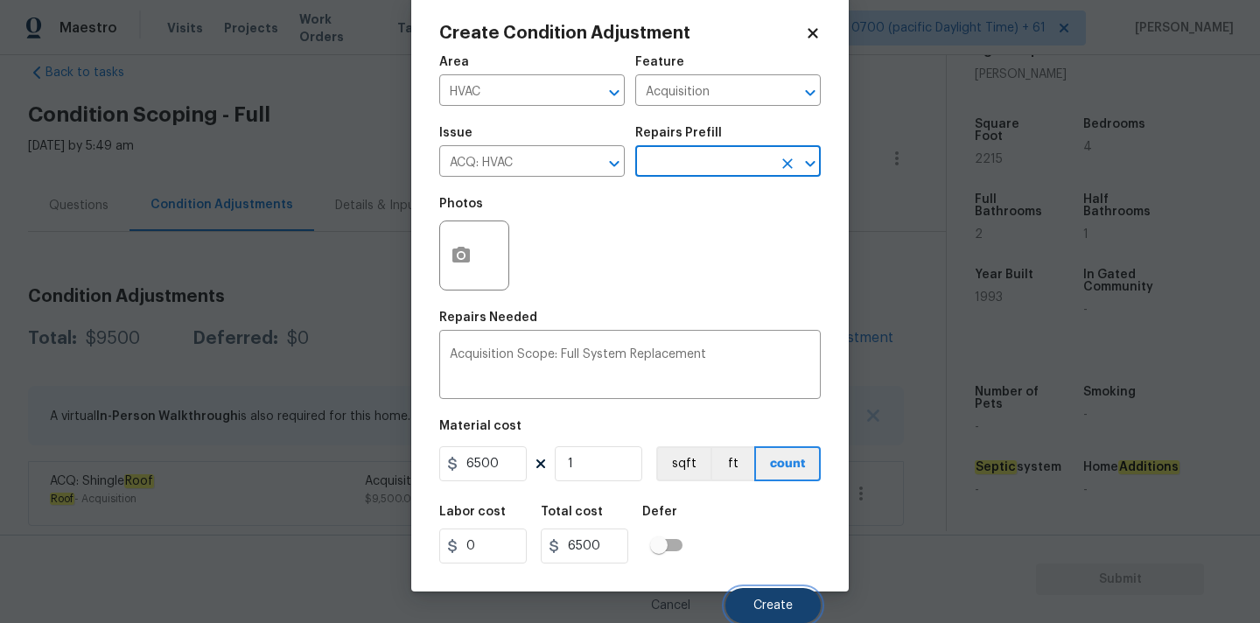
click at [754, 588] on button "Create" at bounding box center [773, 605] width 95 height 35
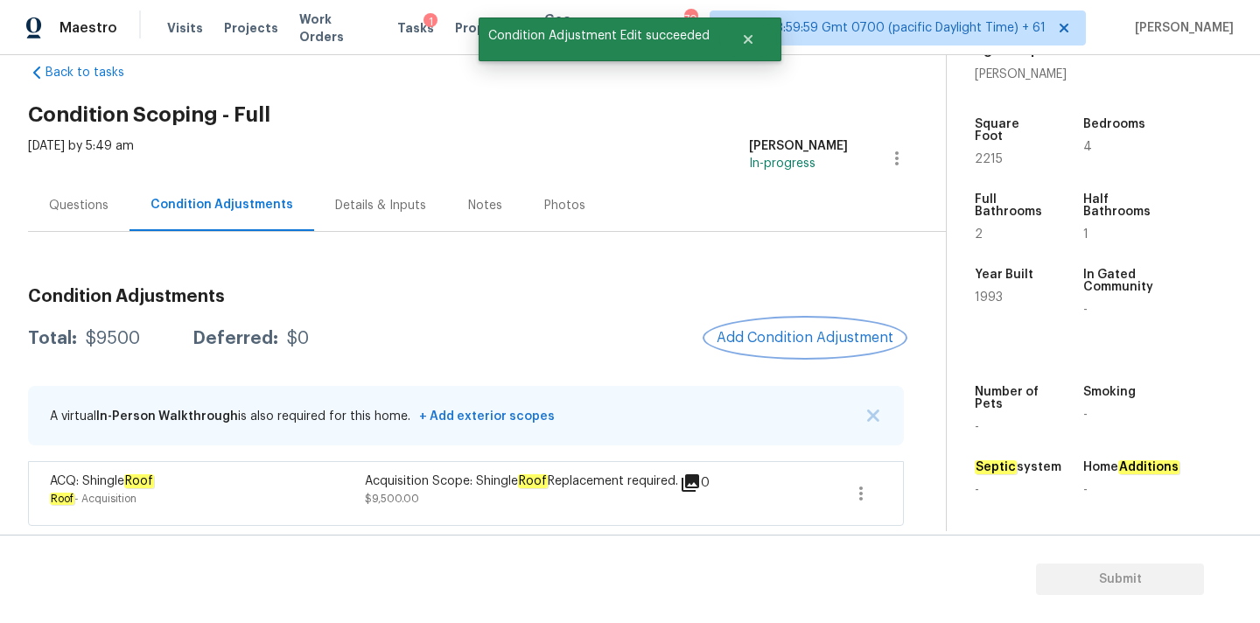
scroll to position [0, 0]
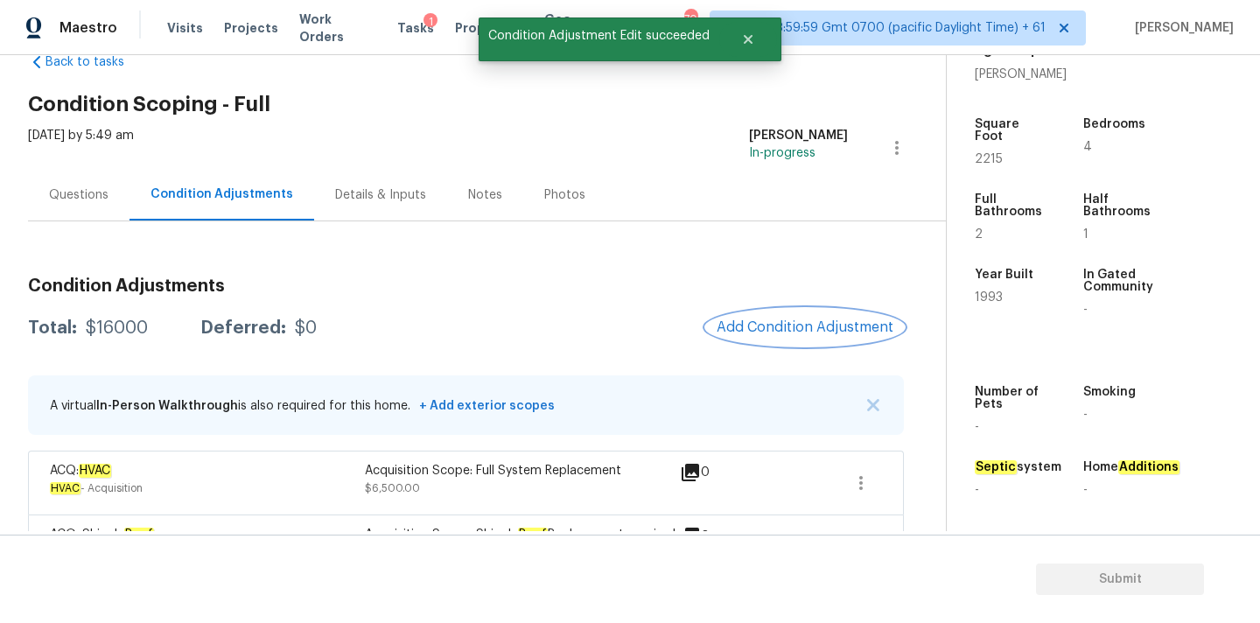
click at [754, 324] on span "Add Condition Adjustment" at bounding box center [805, 327] width 177 height 16
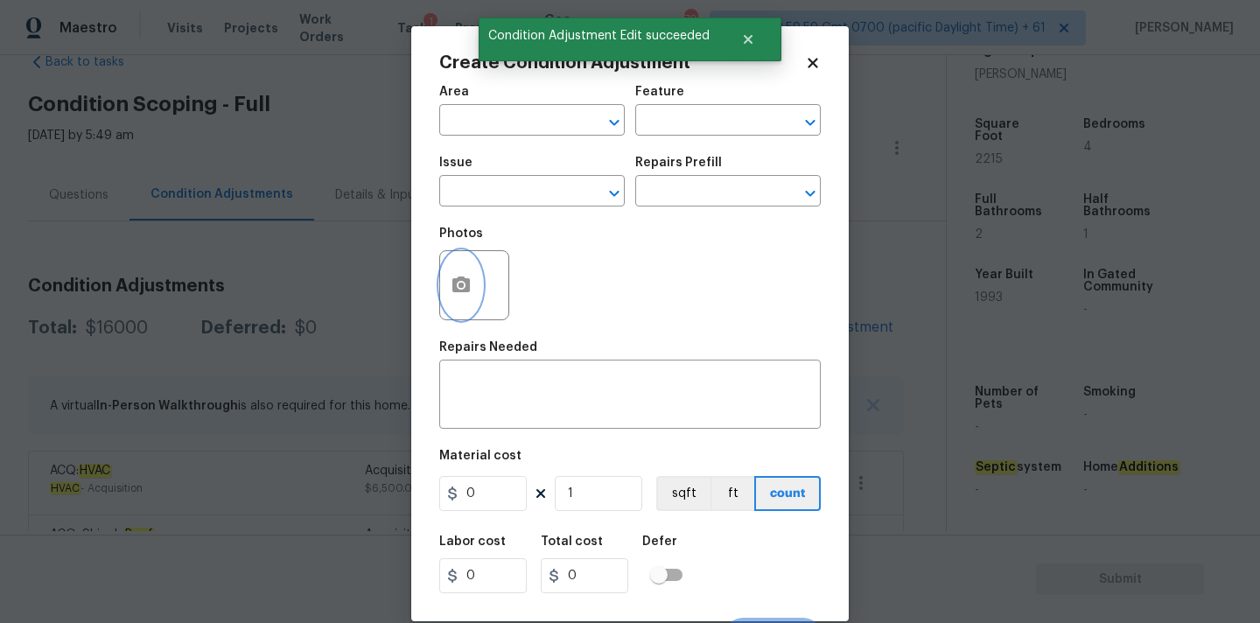
click at [466, 287] on icon "button" at bounding box center [461, 285] width 18 height 16
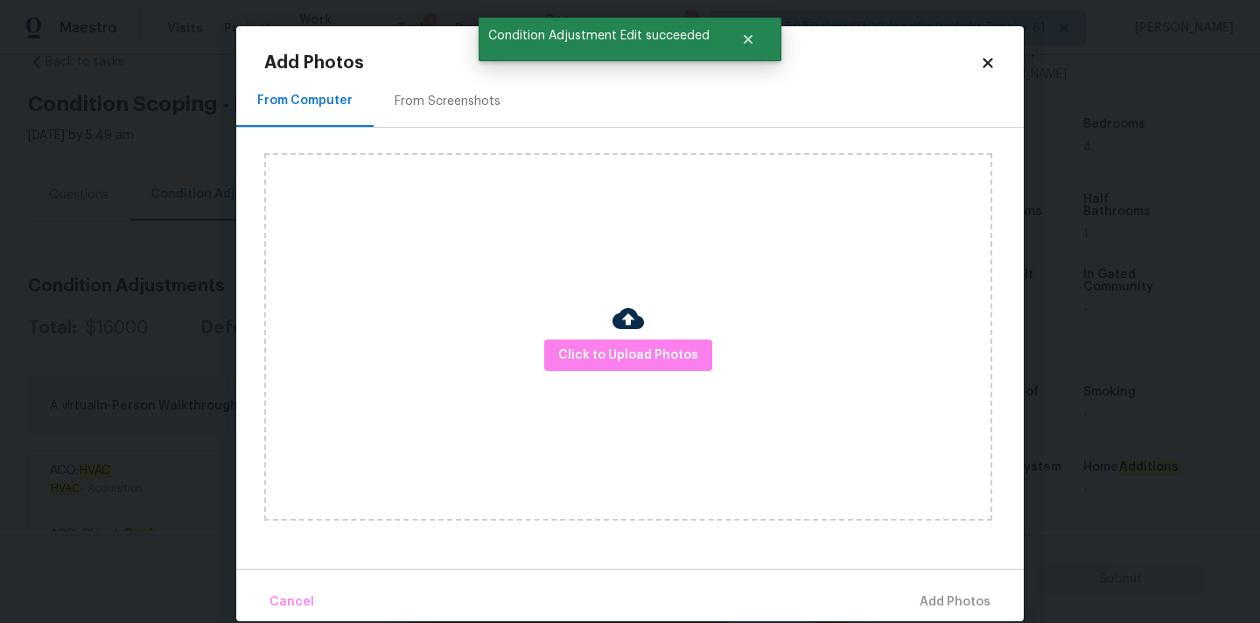
click at [541, 339] on div "Click to Upload Photos" at bounding box center [628, 337] width 728 height 368
click at [584, 347] on span "Click to Upload Photos" at bounding box center [628, 356] width 140 height 22
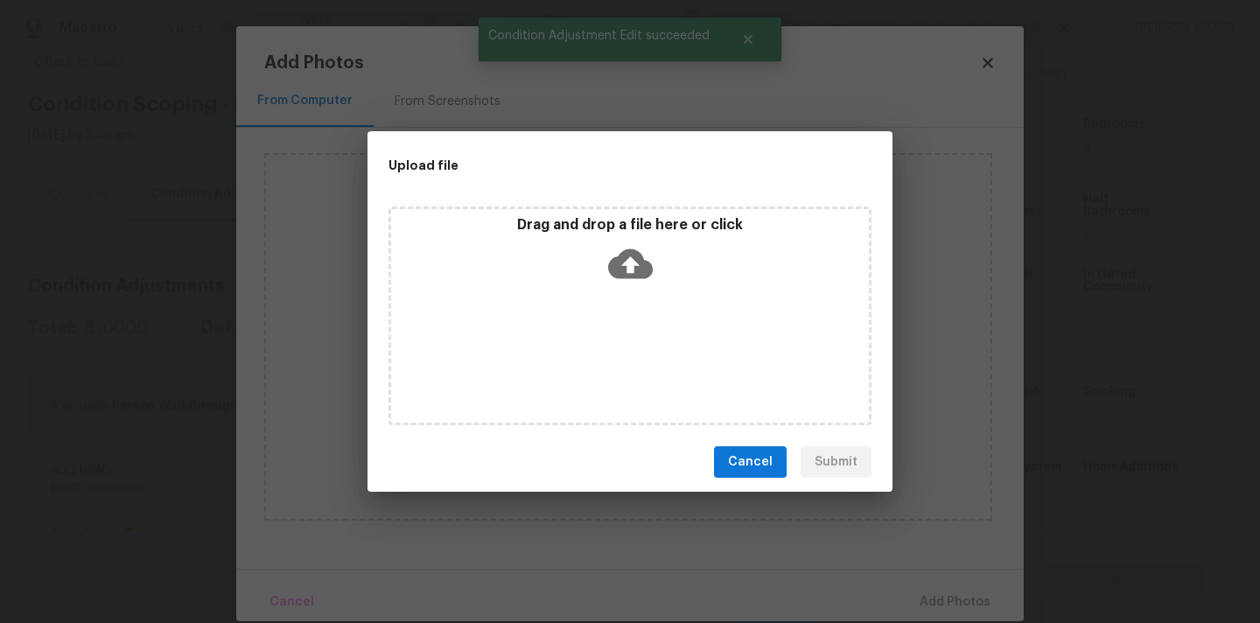
click at [624, 264] on icon at bounding box center [630, 264] width 45 height 30
